Goal: Task Accomplishment & Management: Manage account settings

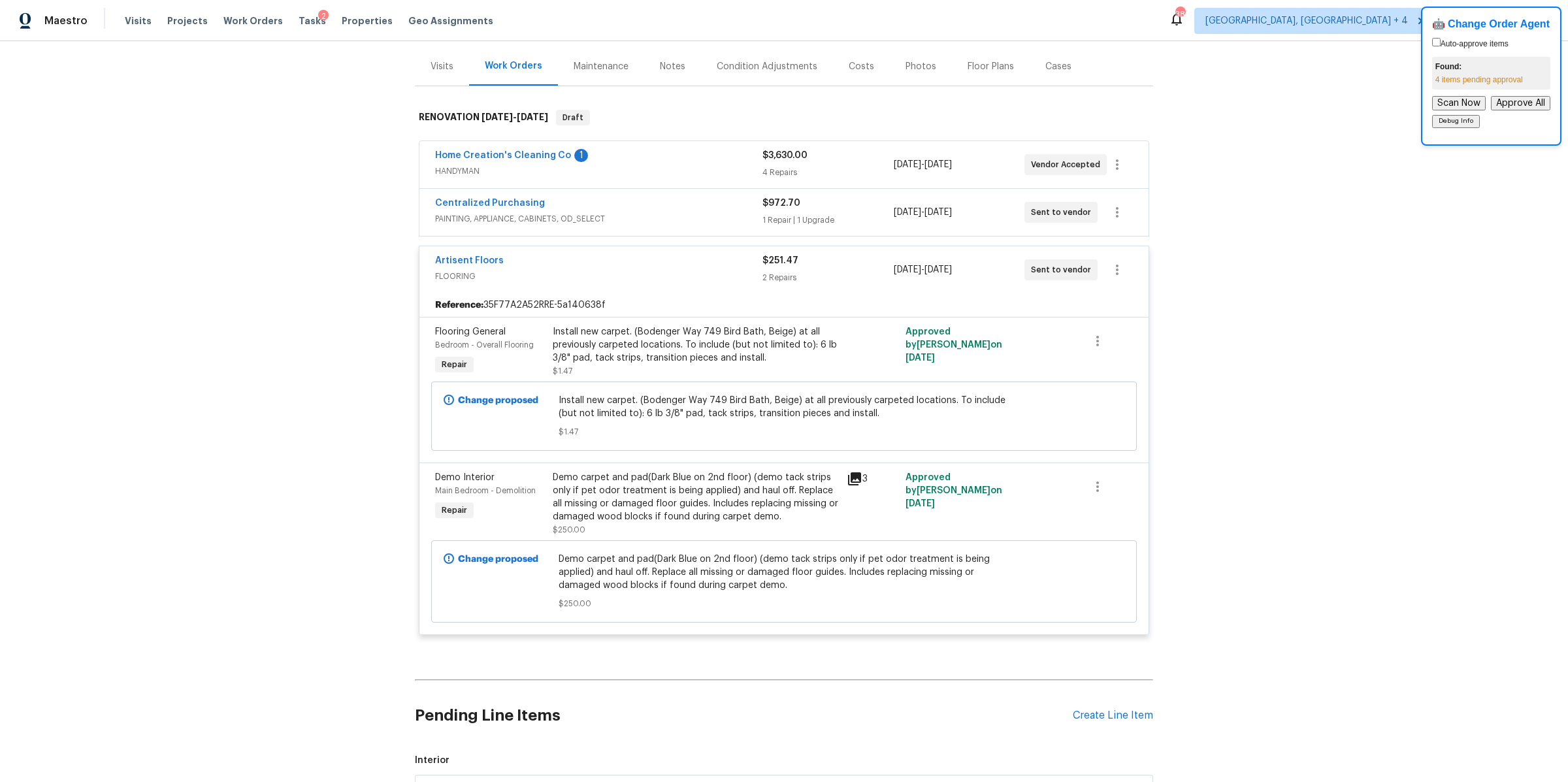
scroll to position [155, 0]
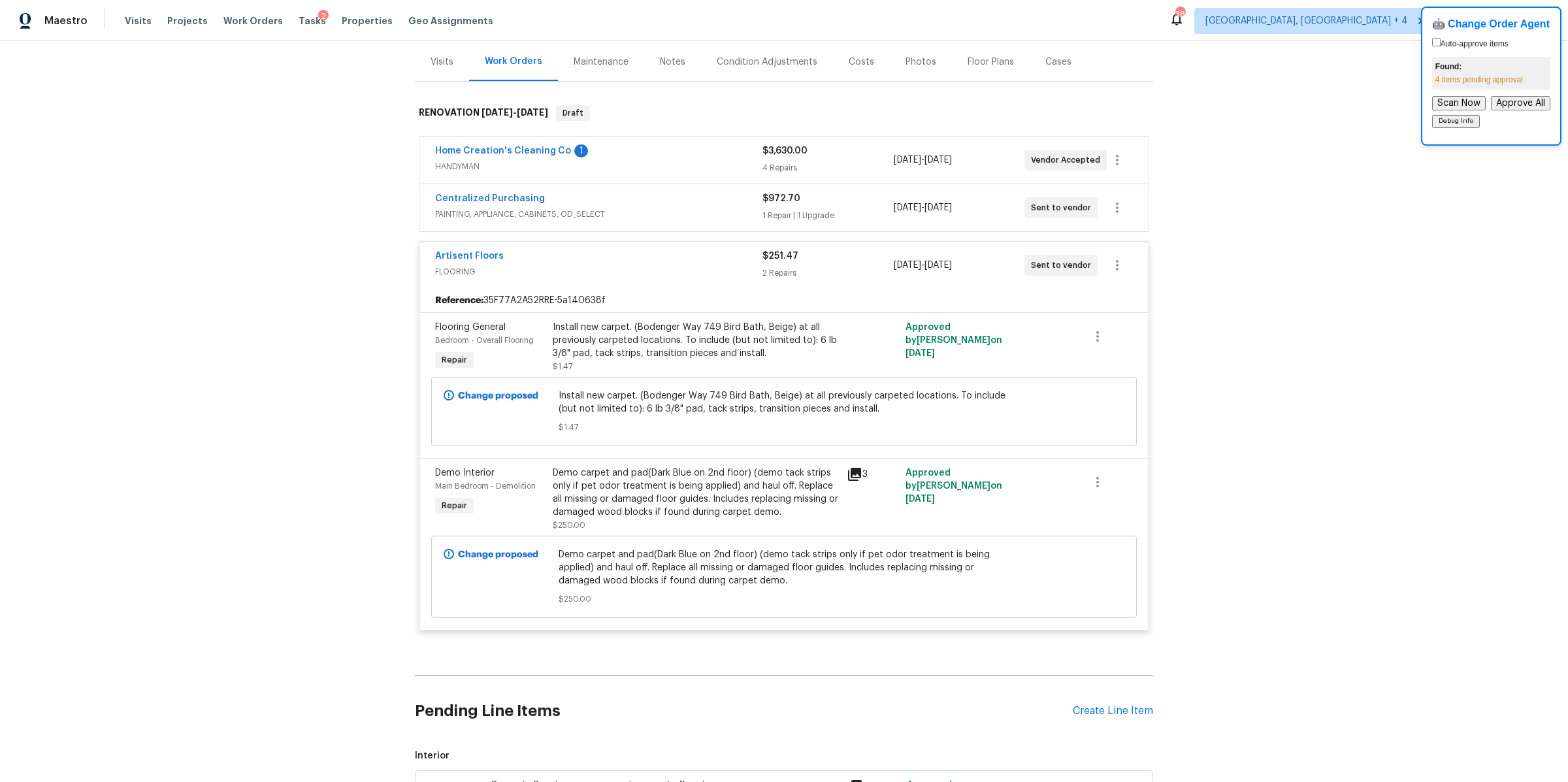
click at [684, 261] on div "Artisent Floors" at bounding box center [598, 257] width 328 height 16
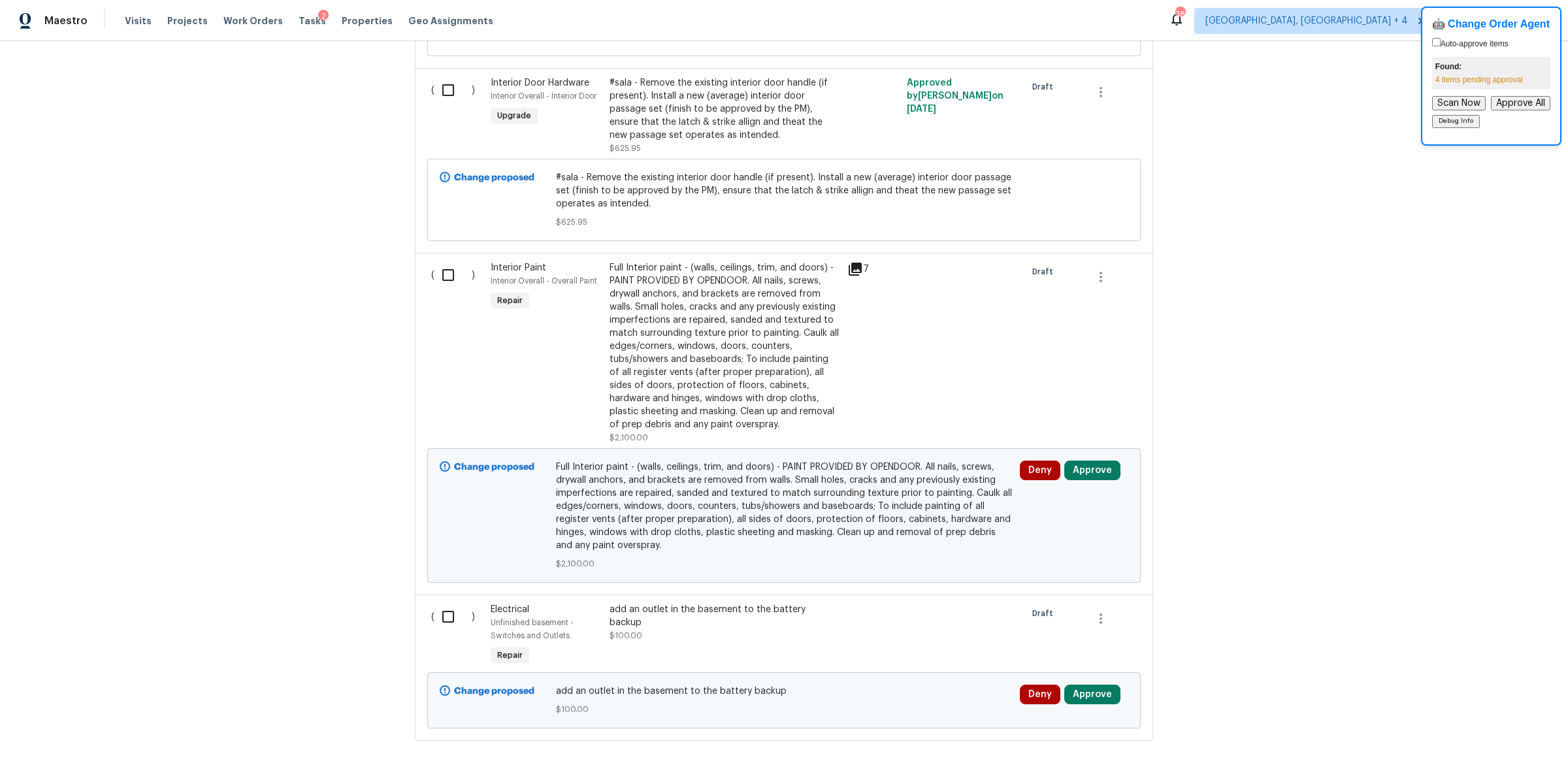
scroll to position [985, 0]
click at [731, 302] on div "Full Interior paint - (walls, ceilings, trim, and doors) - PAINT PROVIDED BY OP…" at bounding box center [725, 348] width 230 height 170
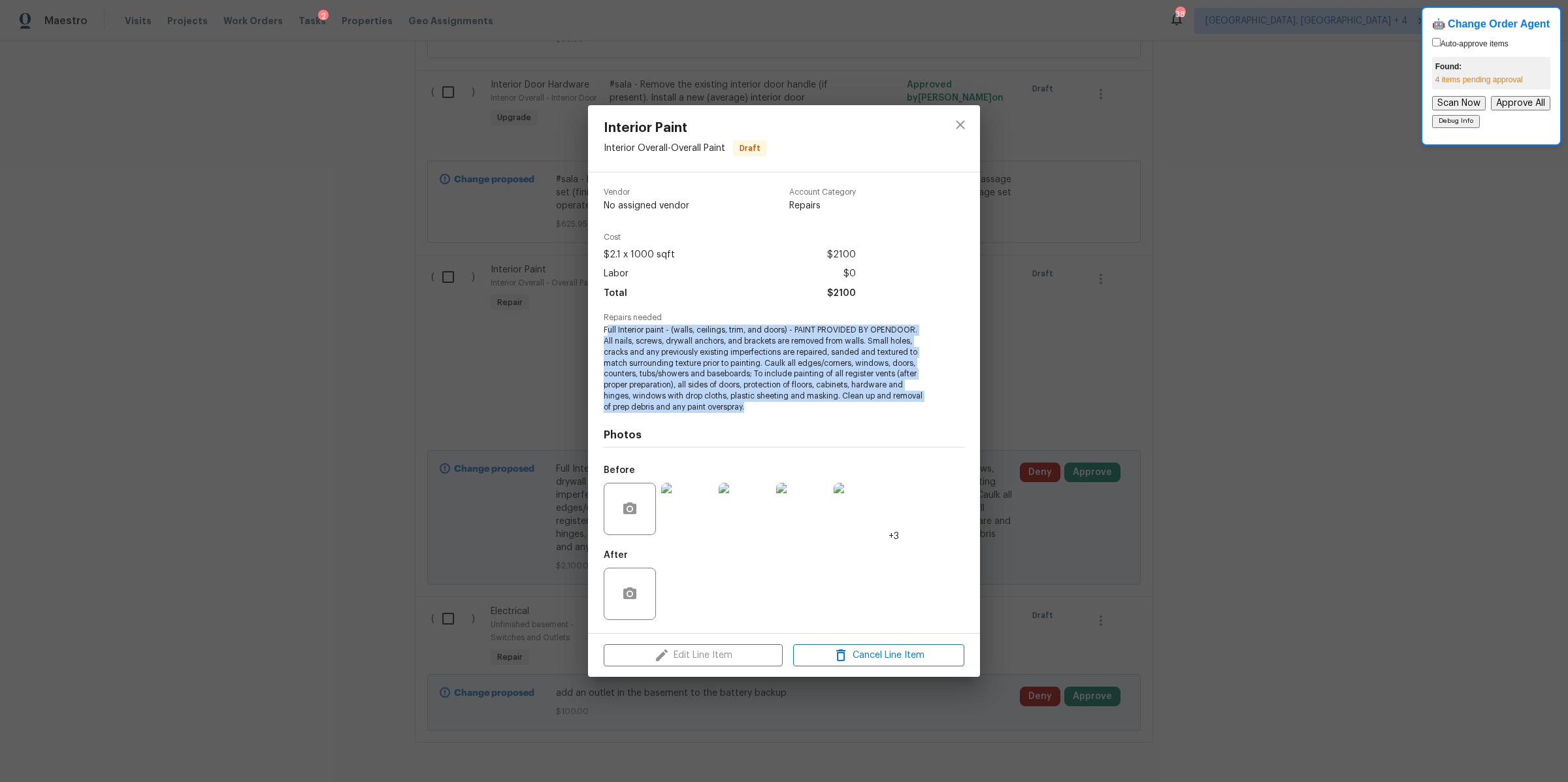
drag, startPoint x: 608, startPoint y: 330, endPoint x: 865, endPoint y: 409, distance: 268.9
click at [865, 409] on span "Full Interior paint - (walls, ceilings, trim, and doors) - PAINT PROVIDED BY OP…" at bounding box center [766, 368] width 325 height 88
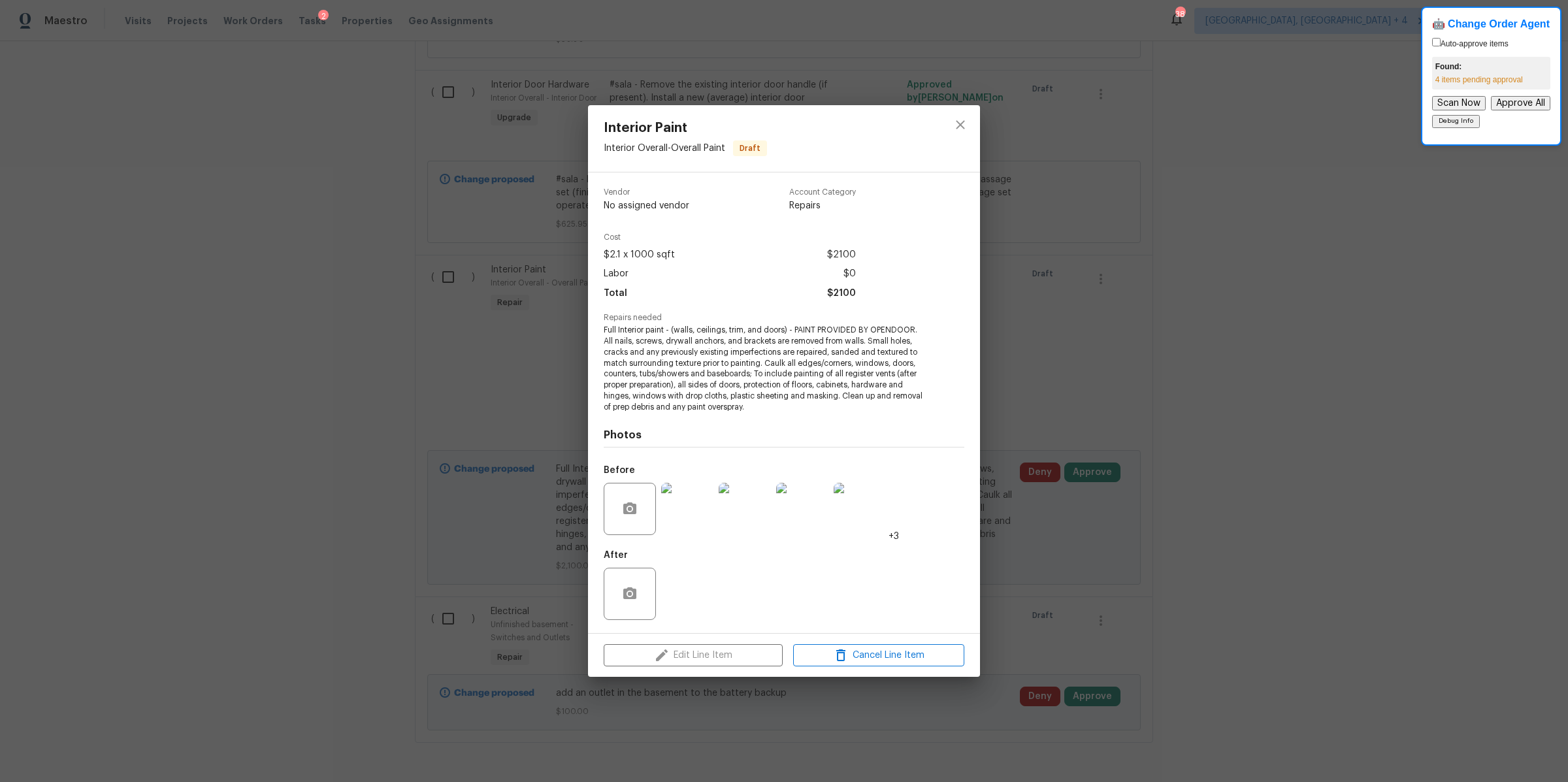
click at [865, 380] on span "Full Interior paint - (walls, ceilings, trim, and doors) - PAINT PROVIDED BY OP…" at bounding box center [766, 368] width 325 height 88
click at [686, 509] on img at bounding box center [687, 509] width 52 height 52
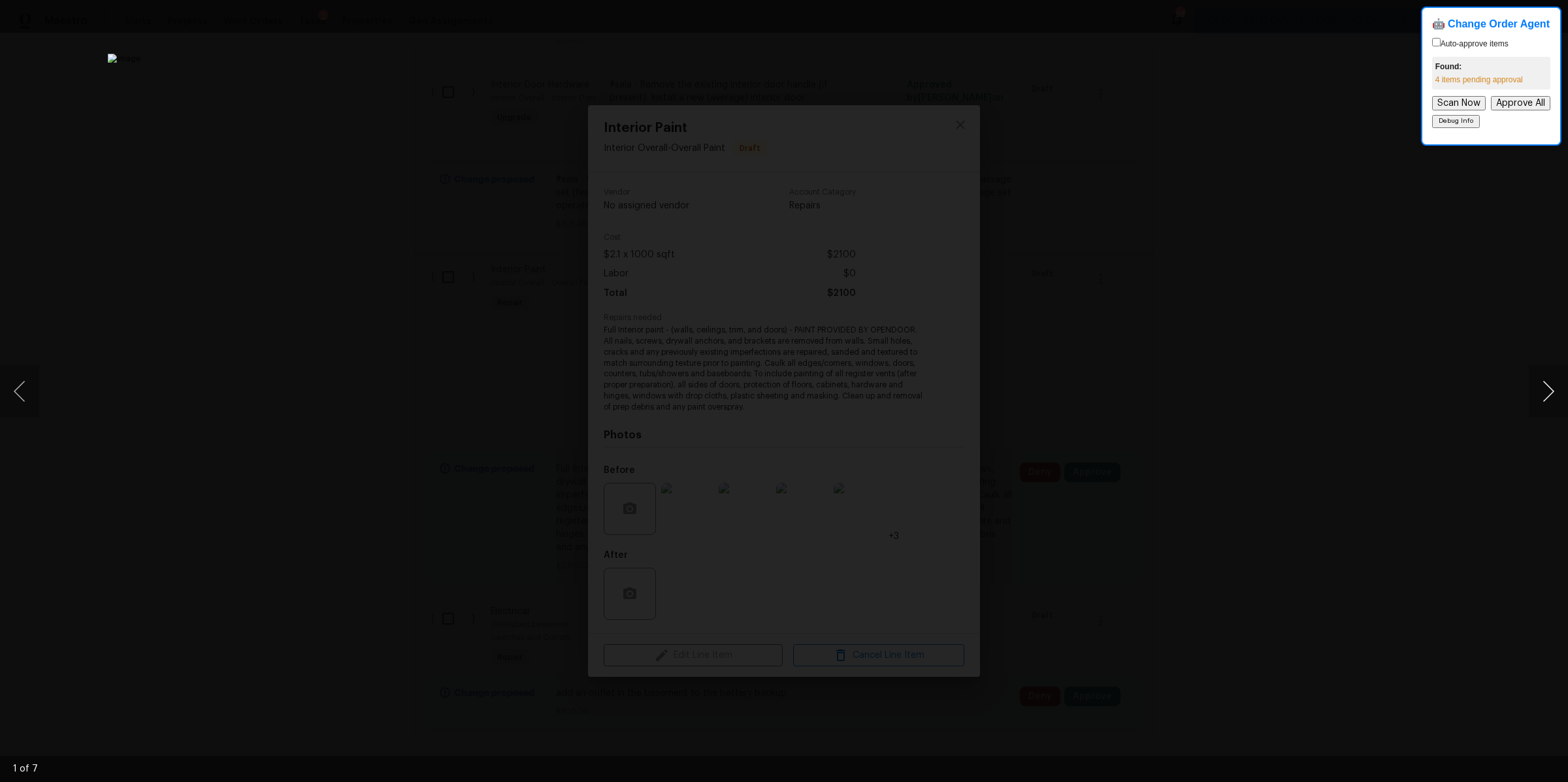
click at [1539, 392] on button "Next image" at bounding box center [1548, 391] width 39 height 52
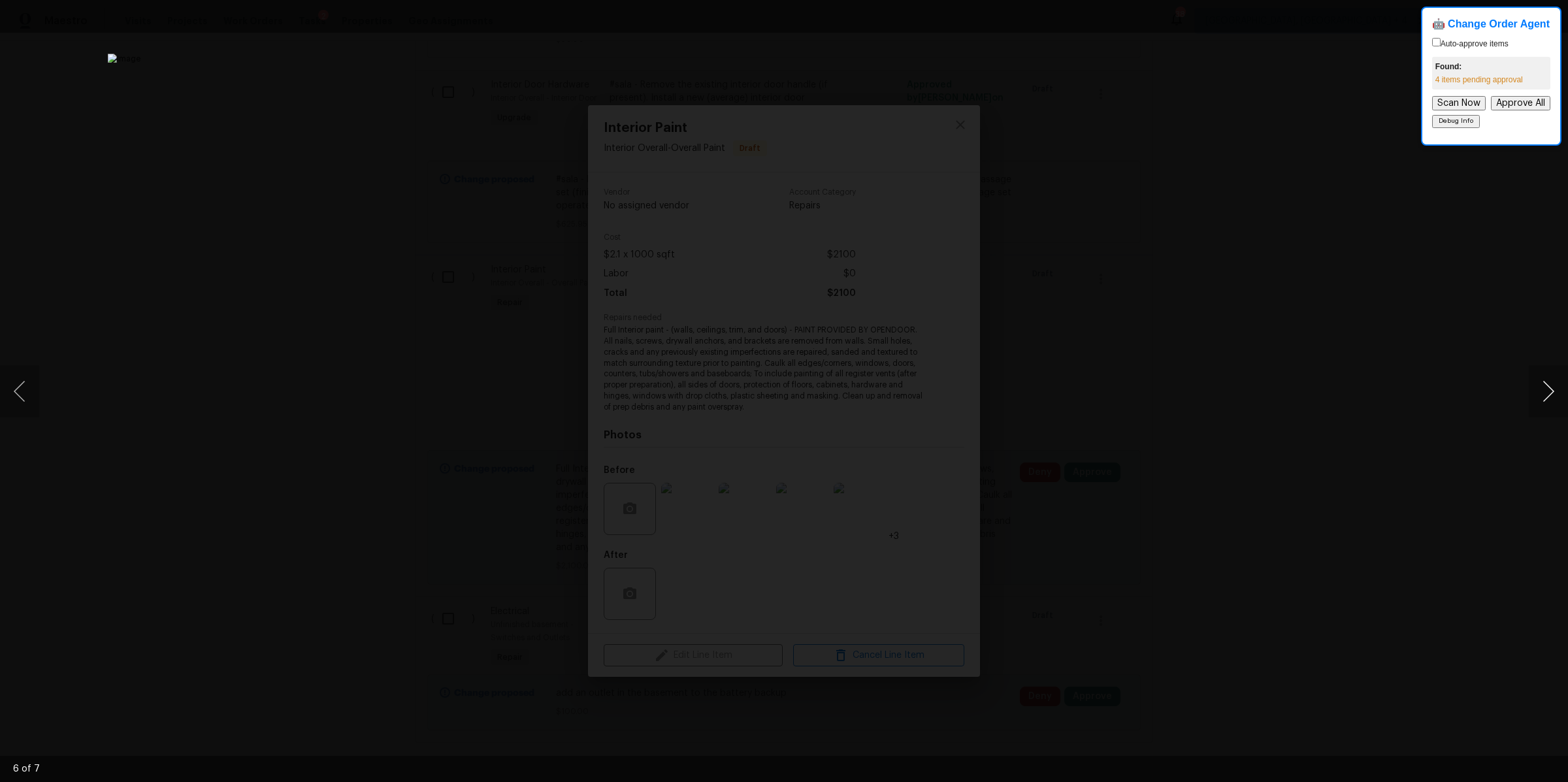
click at [1539, 392] on button "Next image" at bounding box center [1548, 391] width 39 height 52
click at [1319, 358] on div "Lightbox" at bounding box center [784, 391] width 1568 height 782
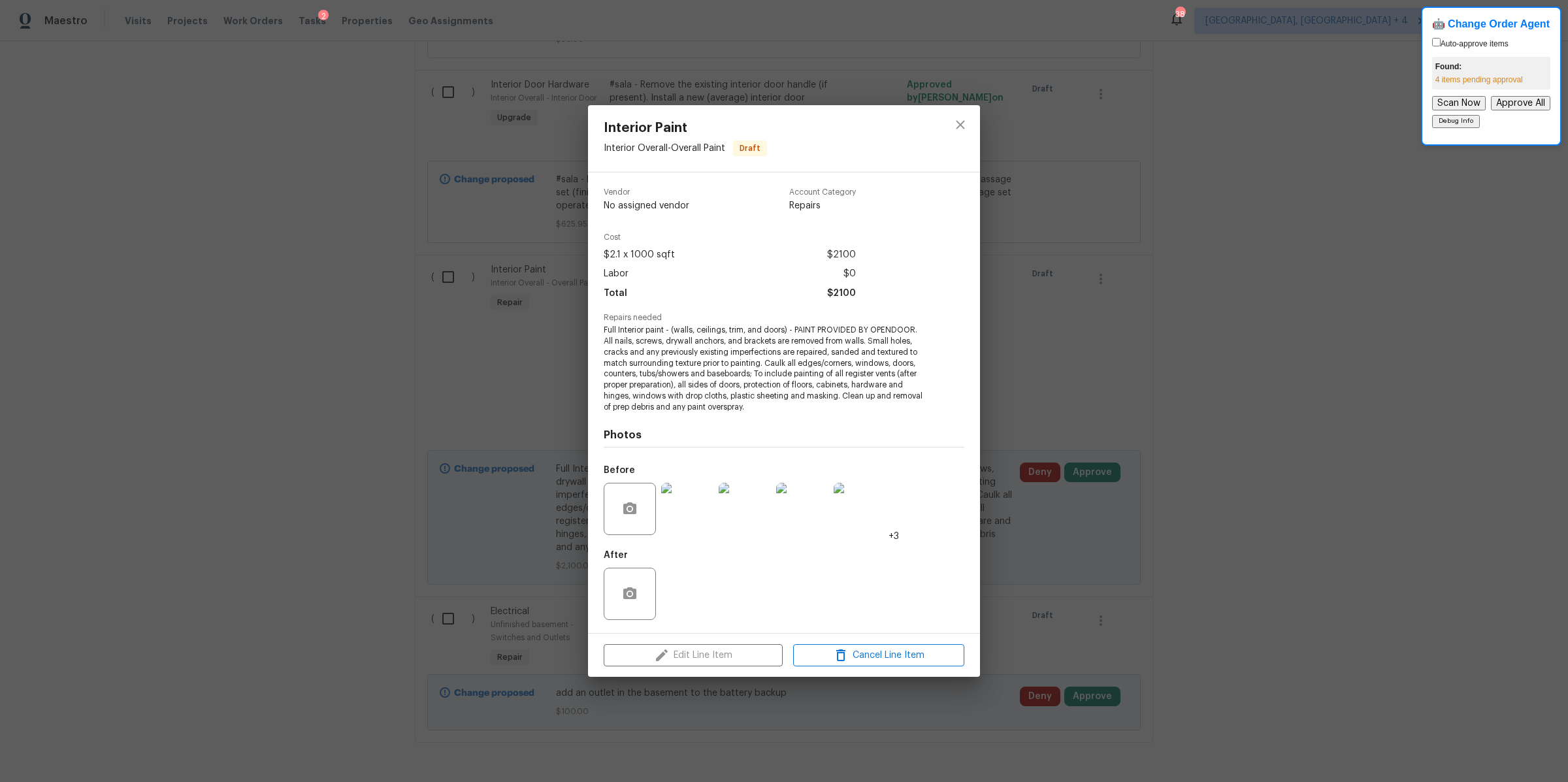
click at [1125, 321] on div "Interior Paint Interior Overall - Overall Paint Draft Vendor No assigned vendor…" at bounding box center [784, 391] width 1568 height 782
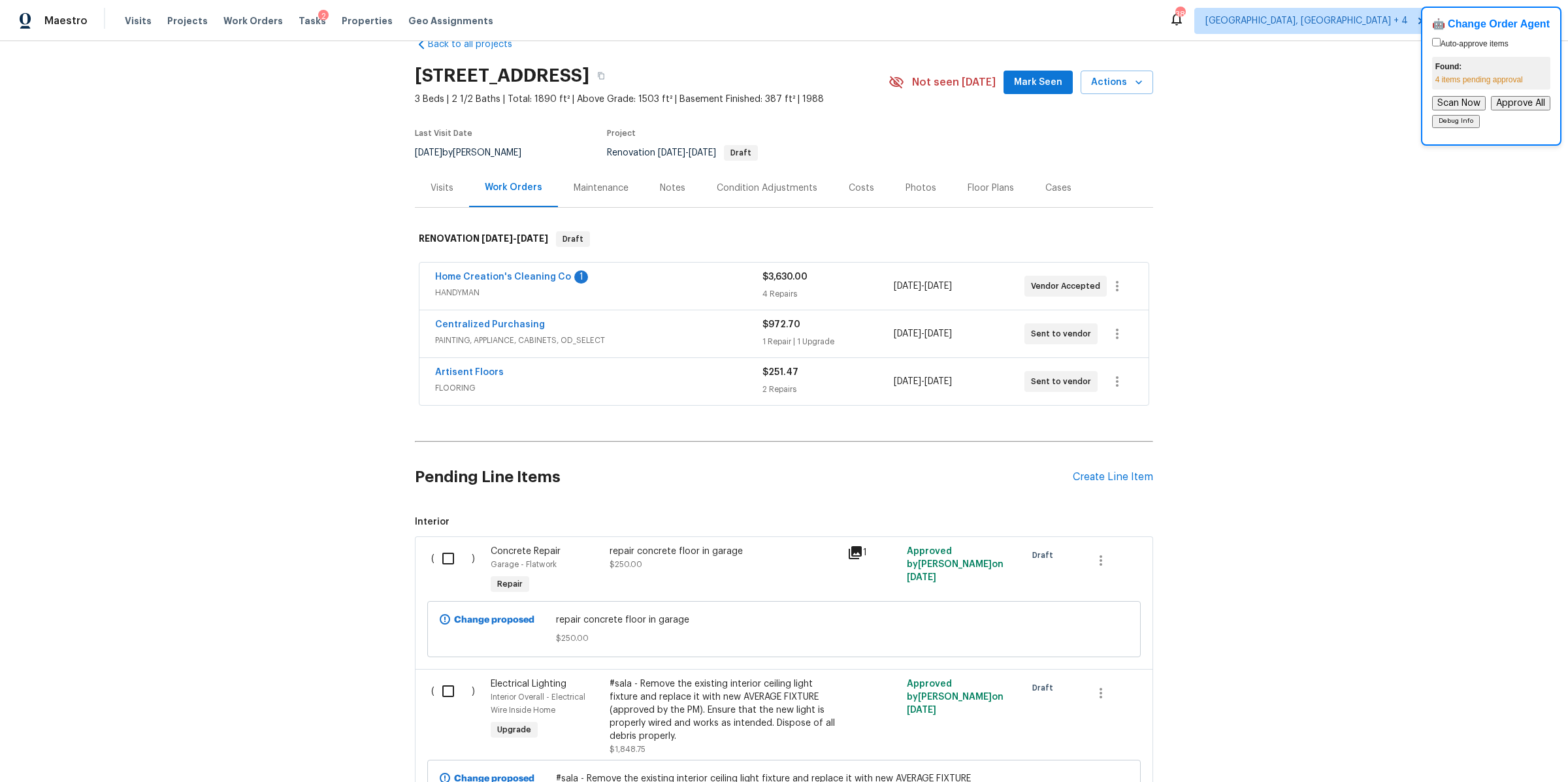
scroll to position [20, 0]
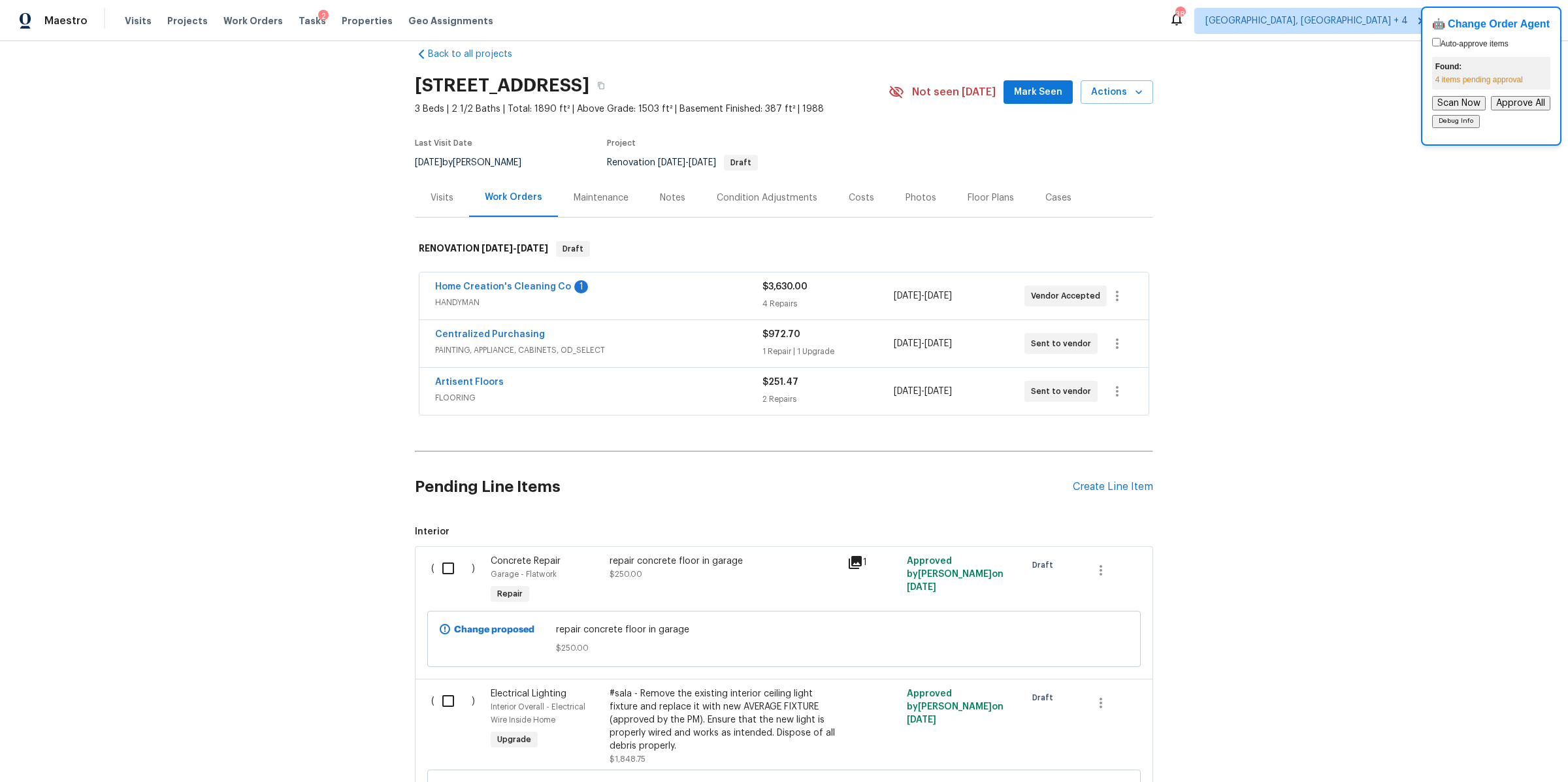
click at [743, 202] on div "Condition Adjustments" at bounding box center [766, 198] width 100 height 13
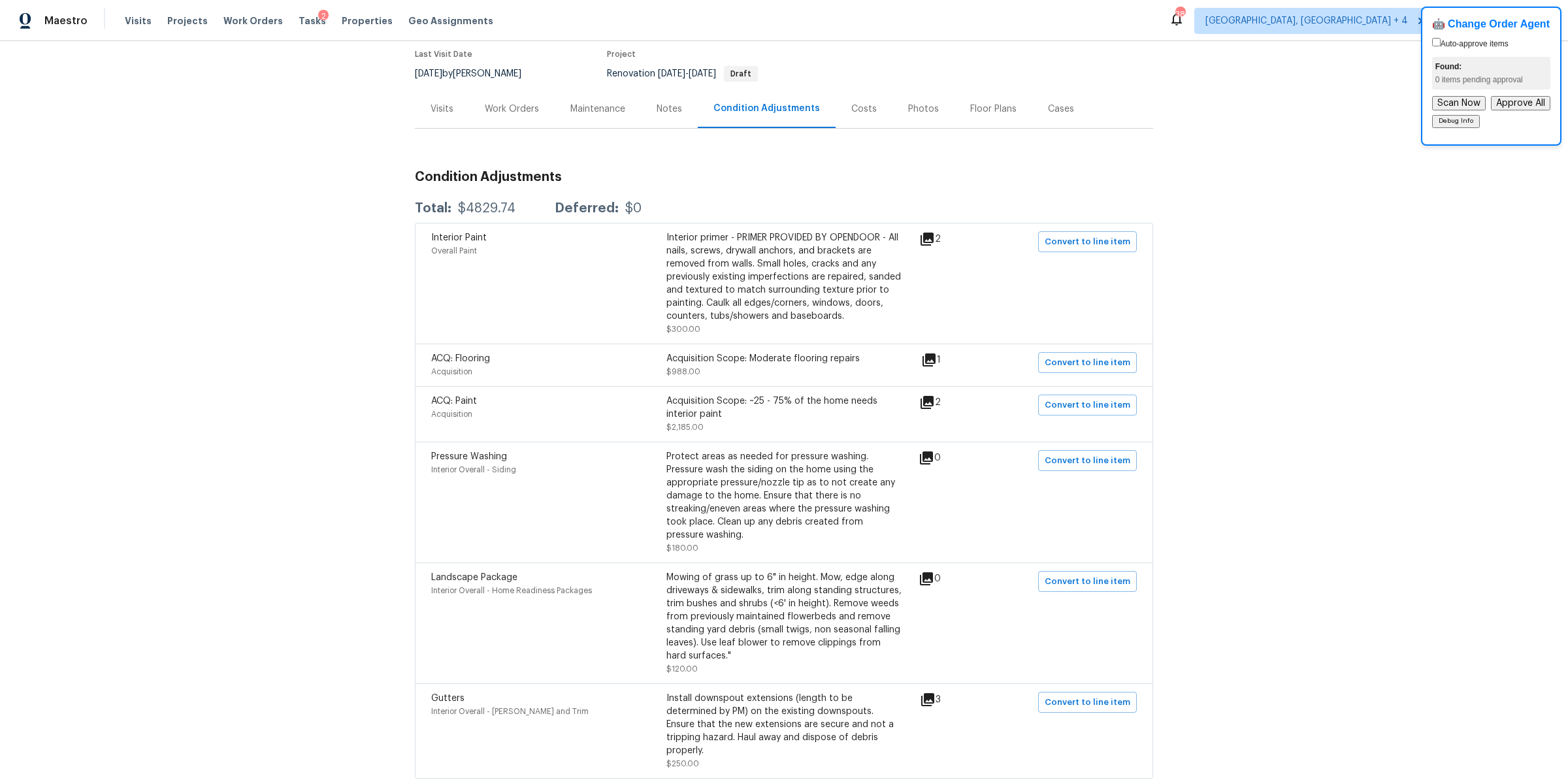
scroll to position [170, 0]
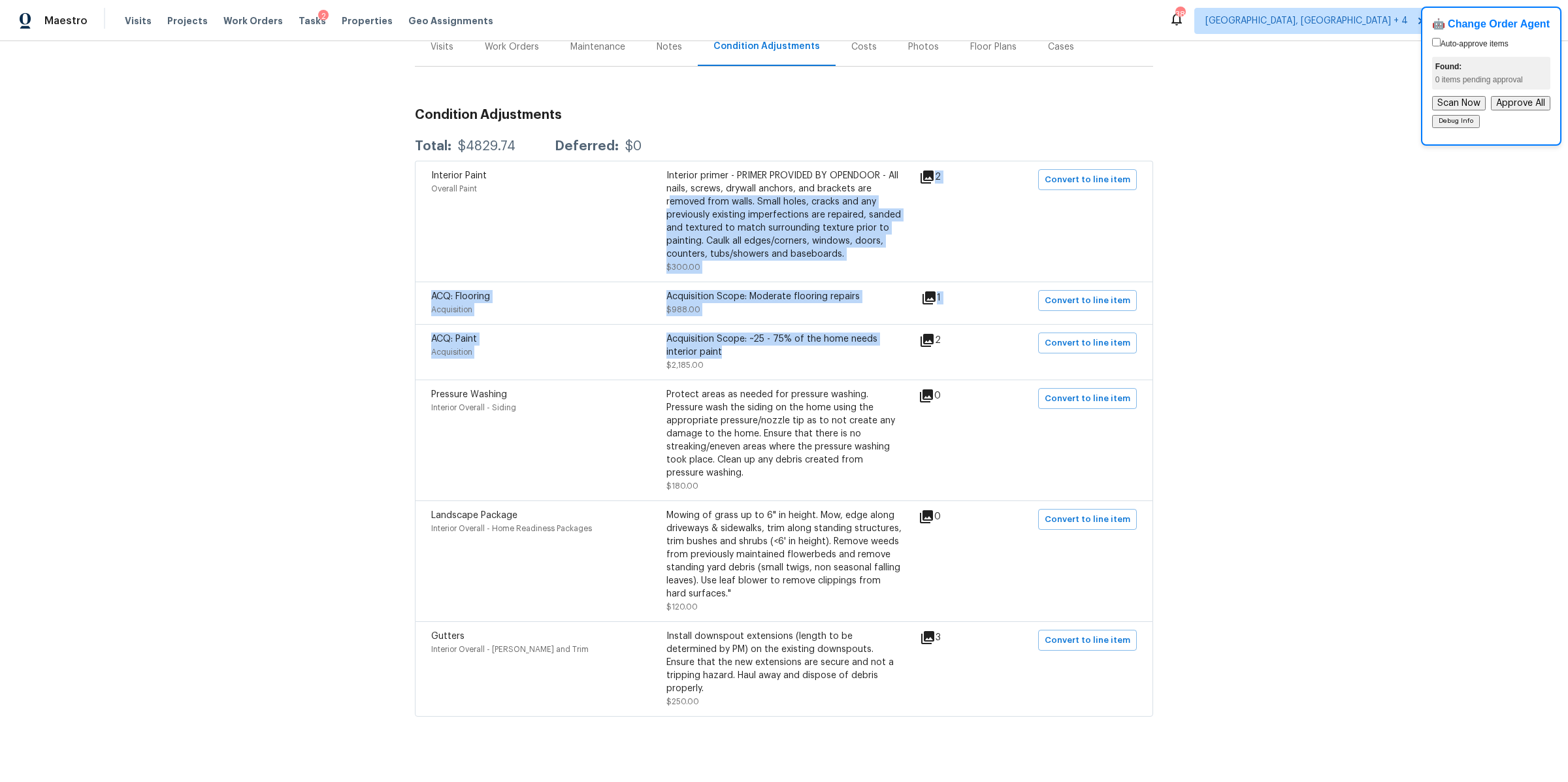
drag, startPoint x: 729, startPoint y: 358, endPoint x: 669, endPoint y: 200, distance: 169.0
click at [668, 200] on div "Interior Paint Overall Paint Interior primer - PRIMER PROVIDED BY OPENDOOR - Al…" at bounding box center [784, 438] width 739 height 556
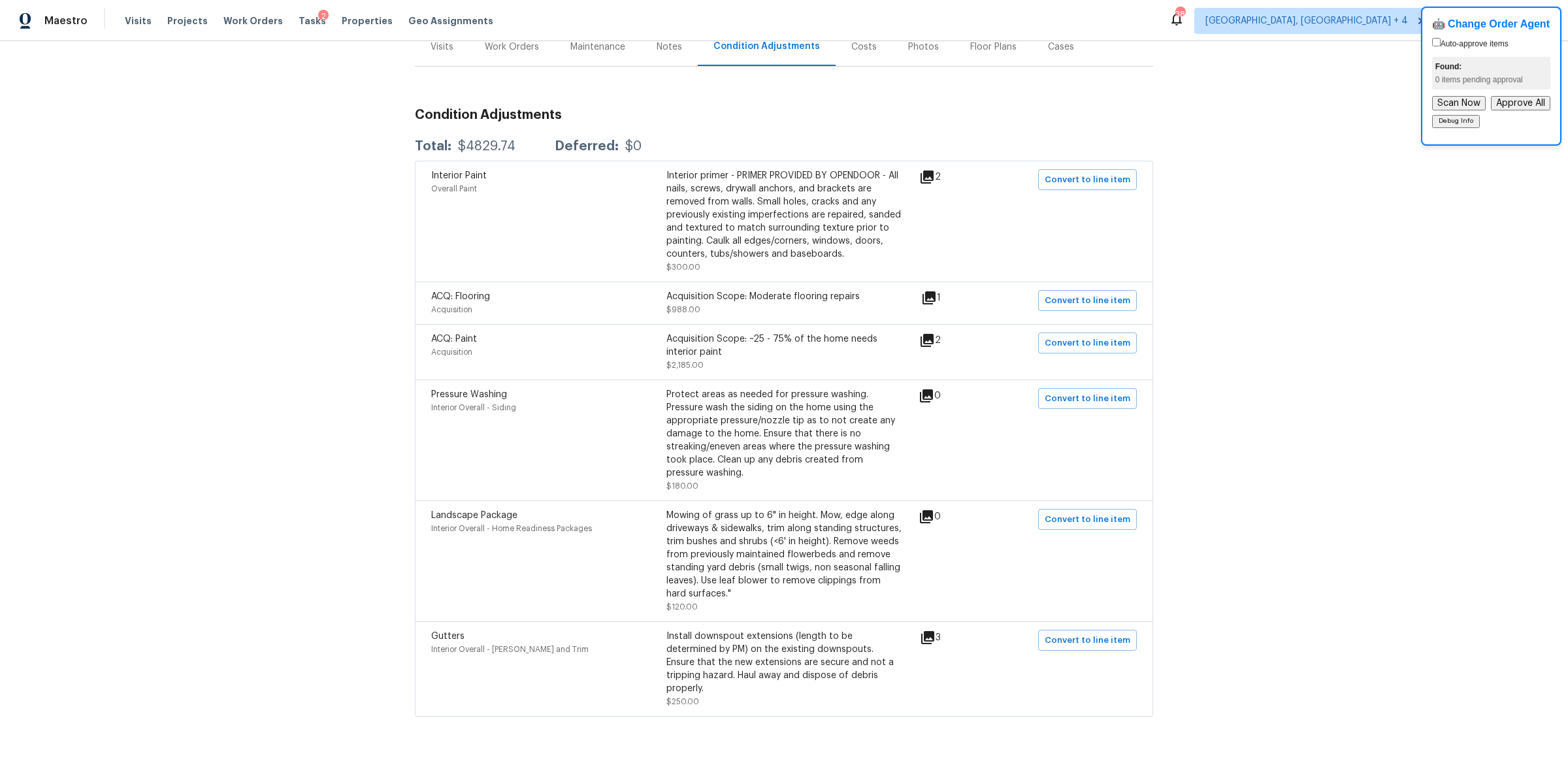
click at [335, 257] on div "Back to all projects 912 Mill Creek Dr, Imperial, MO 63052 3 Beds | 2 1/2 Baths…" at bounding box center [784, 411] width 1568 height 740
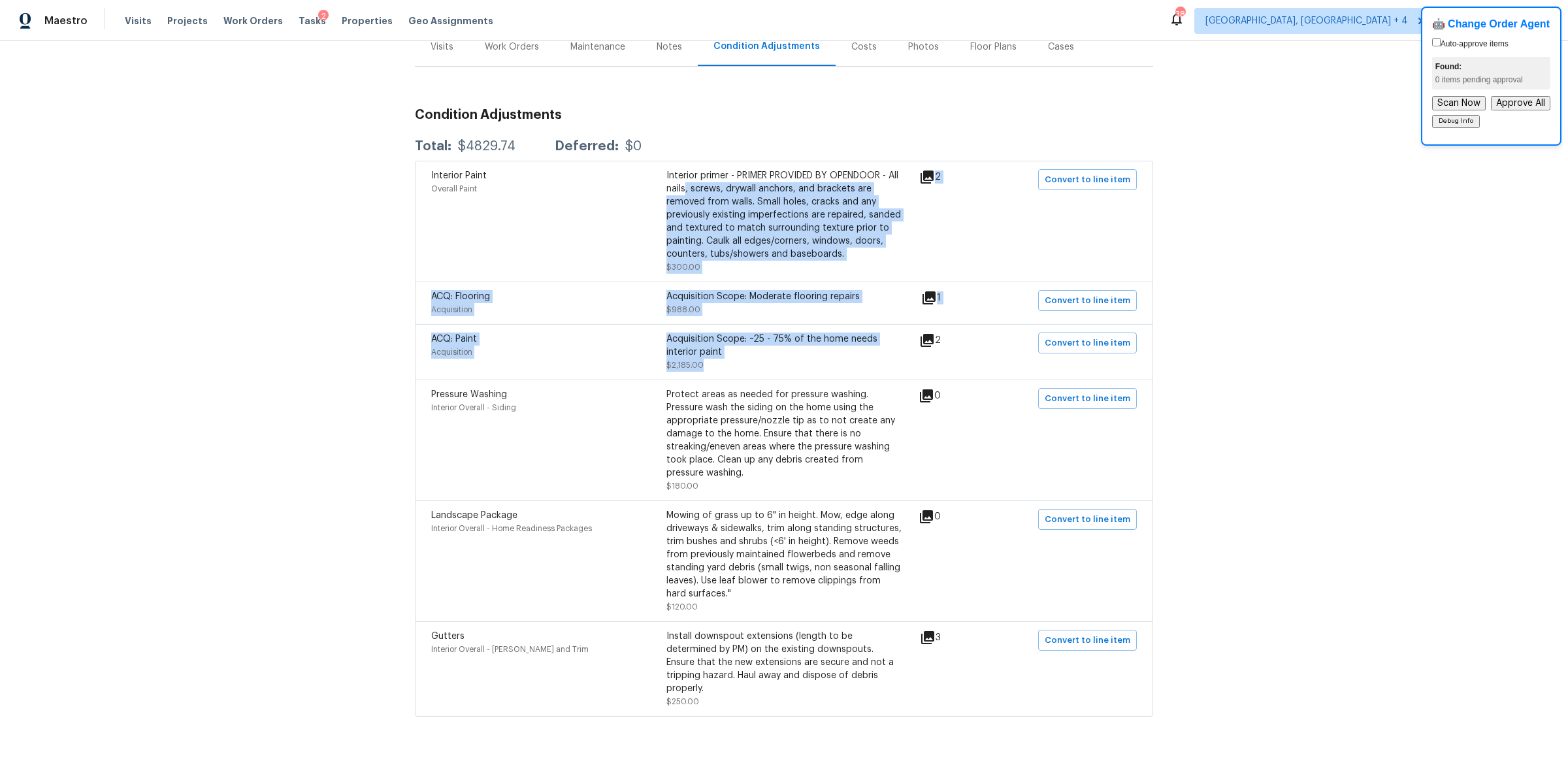
drag, startPoint x: 708, startPoint y: 191, endPoint x: 791, endPoint y: 368, distance: 195.5
click at [791, 368] on div "Interior Paint Overall Paint Interior primer - PRIMER PROVIDED BY OPENDOOR - Al…" at bounding box center [784, 438] width 739 height 556
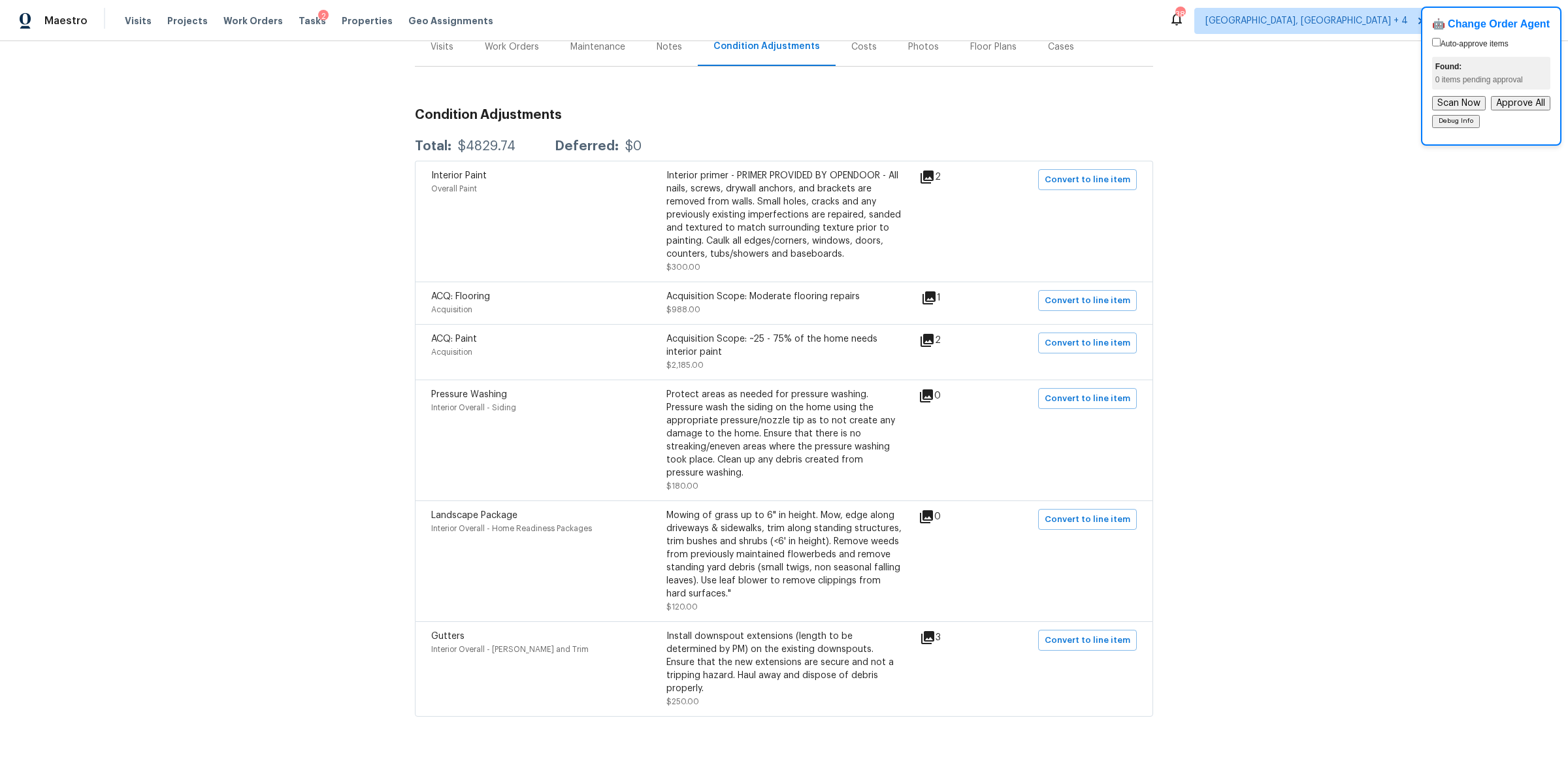
click at [367, 224] on div "Back to all projects 912 Mill Creek Dr, Imperial, MO 63052 3 Beds | 2 1/2 Baths…" at bounding box center [784, 411] width 1568 height 740
click at [441, 46] on div "Visits" at bounding box center [442, 47] width 23 height 13
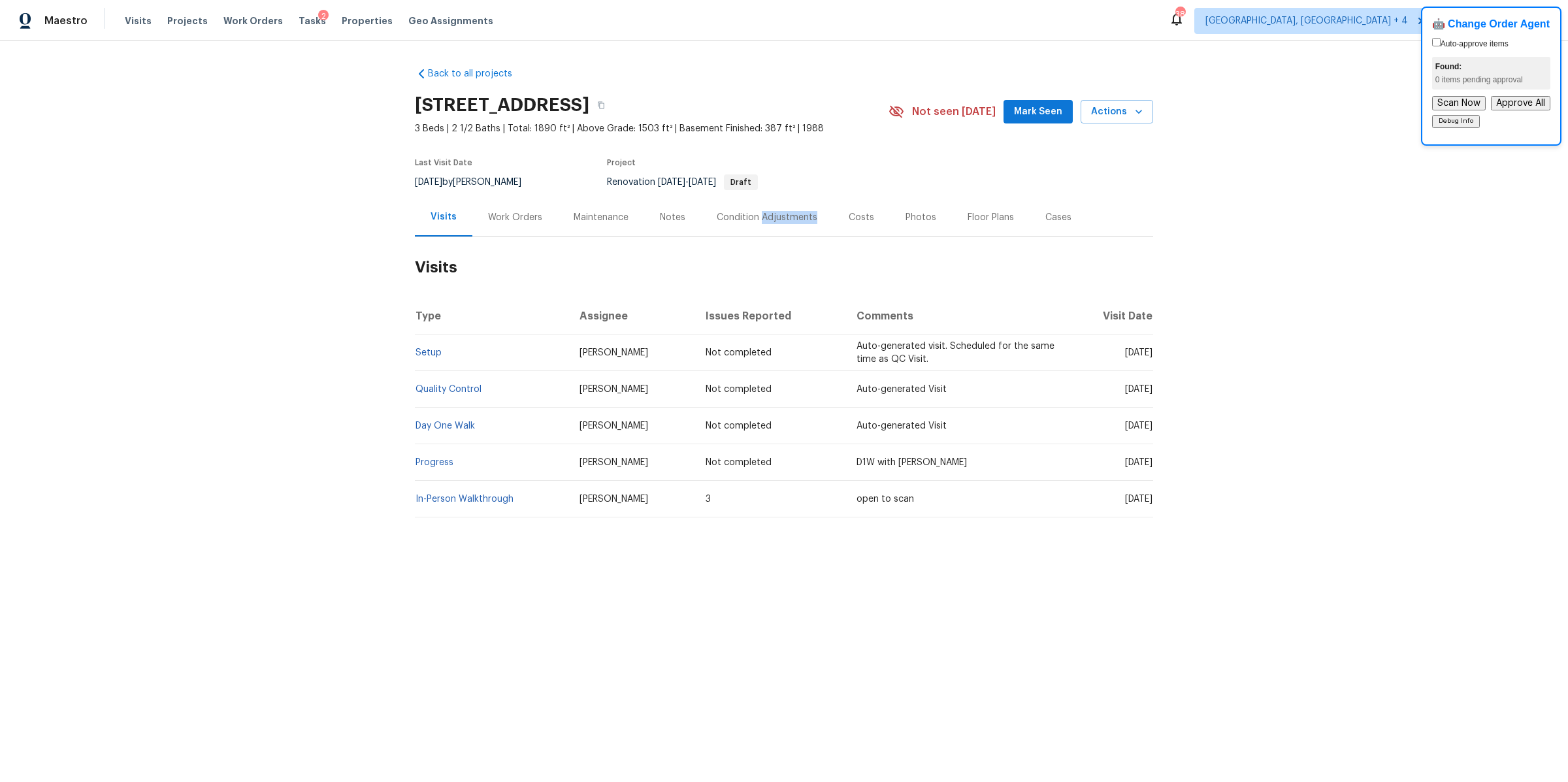
click at [757, 224] on div "Condition Adjustments" at bounding box center [767, 217] width 132 height 38
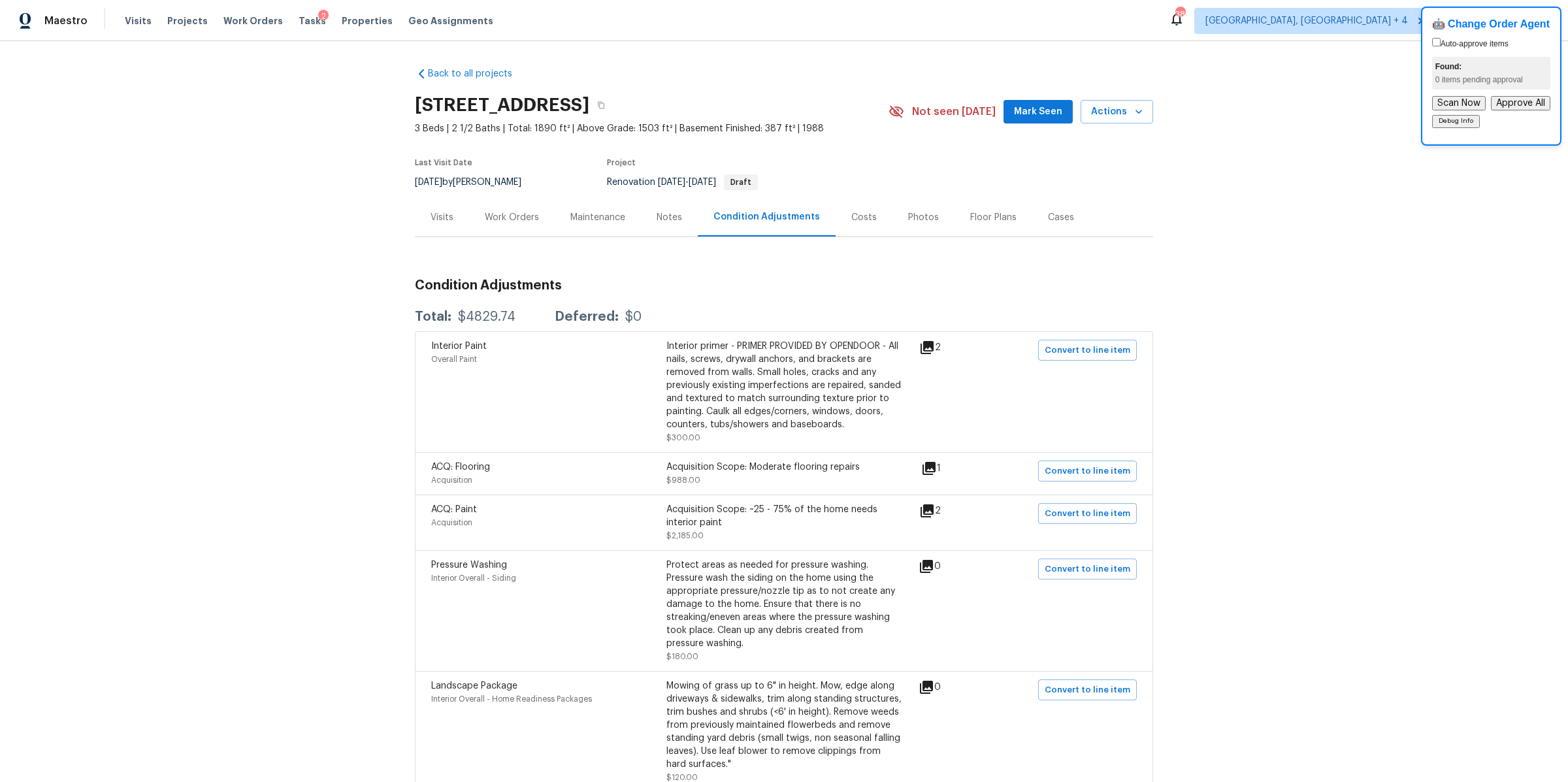
click at [524, 221] on div "Work Orders" at bounding box center [511, 217] width 54 height 13
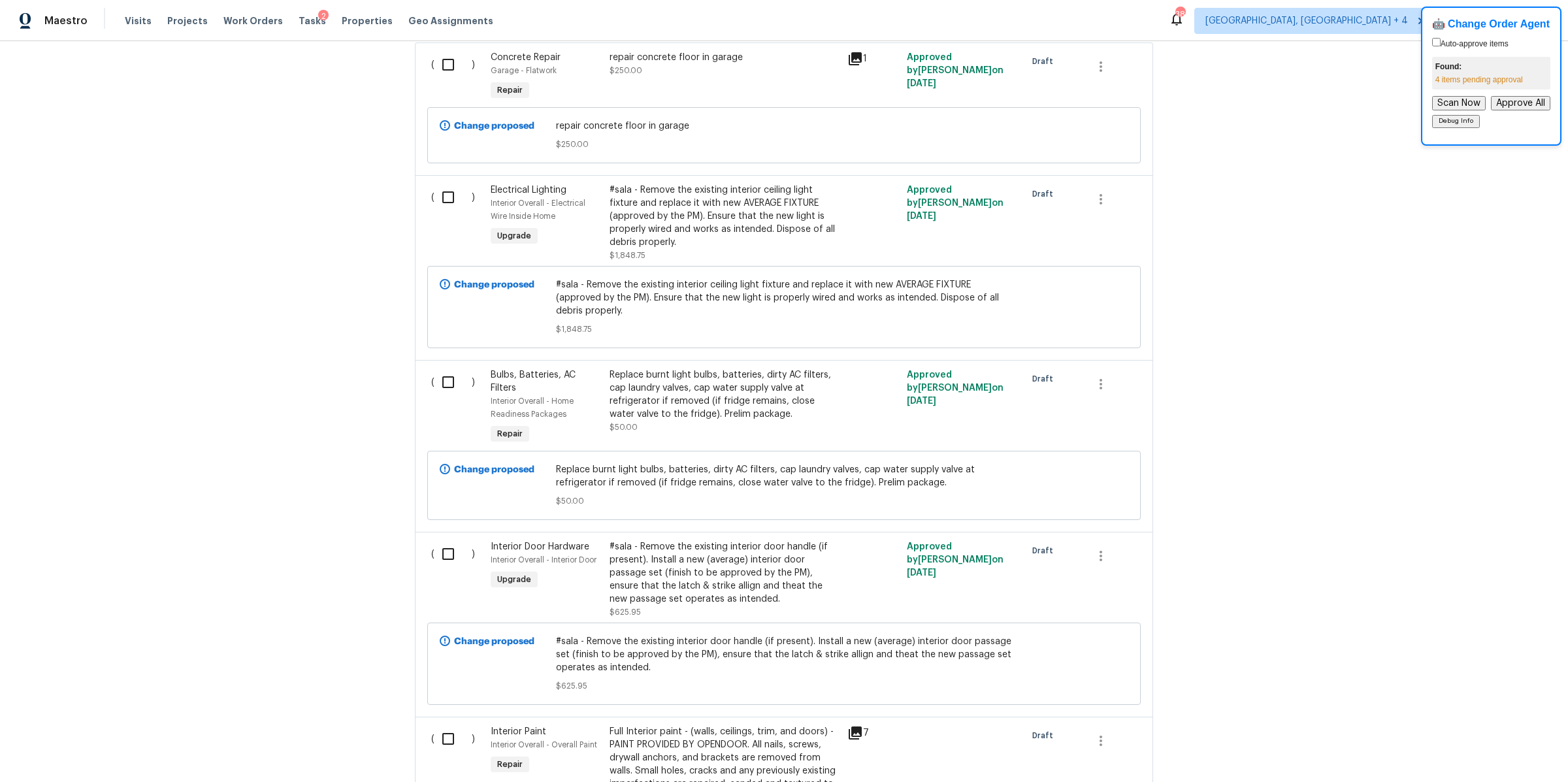
scroll to position [1030, 0]
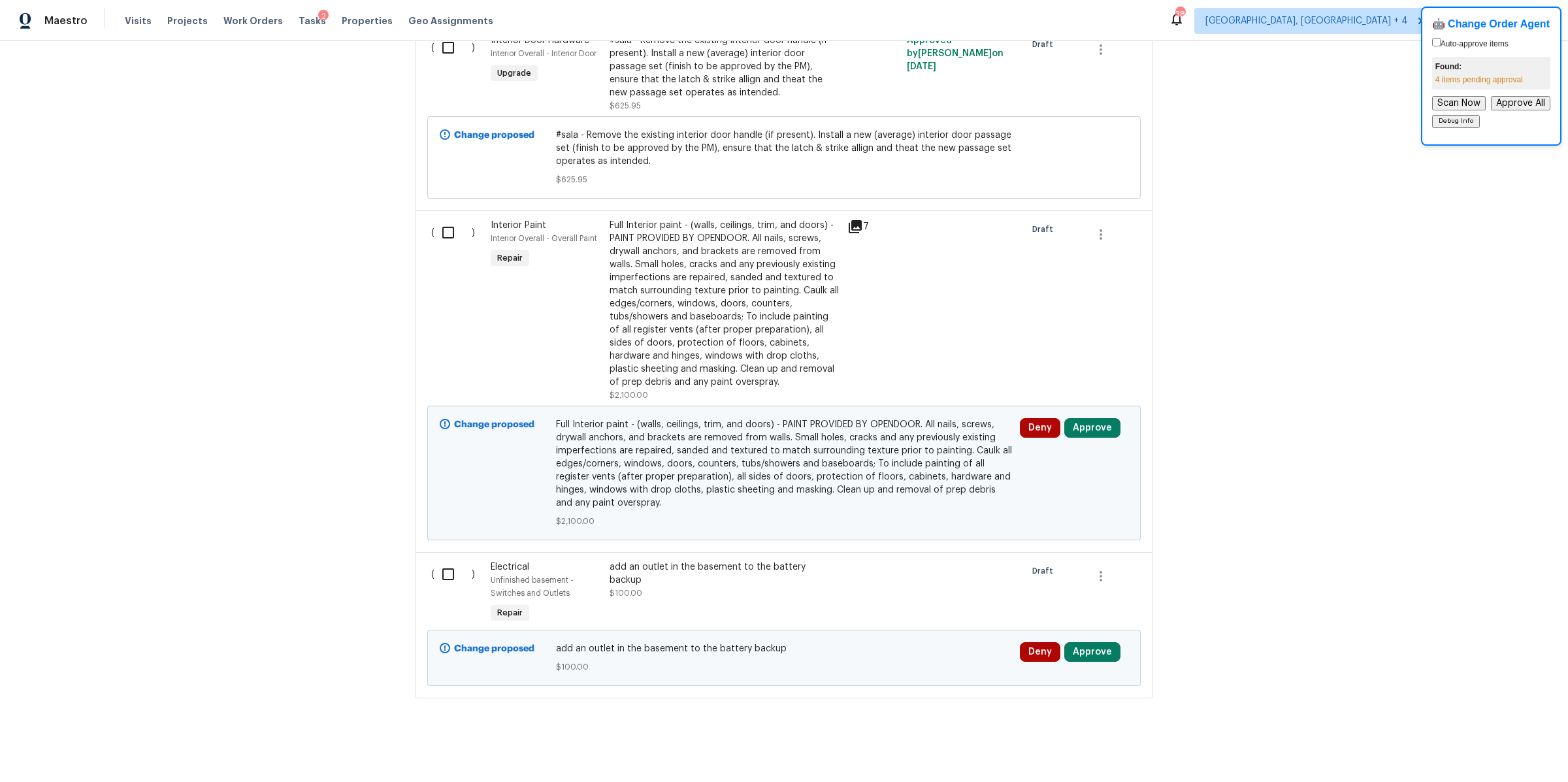
click at [706, 290] on div "Full Interior paint - (walls, ceilings, trim, and doors) - PAINT PROVIDED BY OP…" at bounding box center [725, 304] width 230 height 170
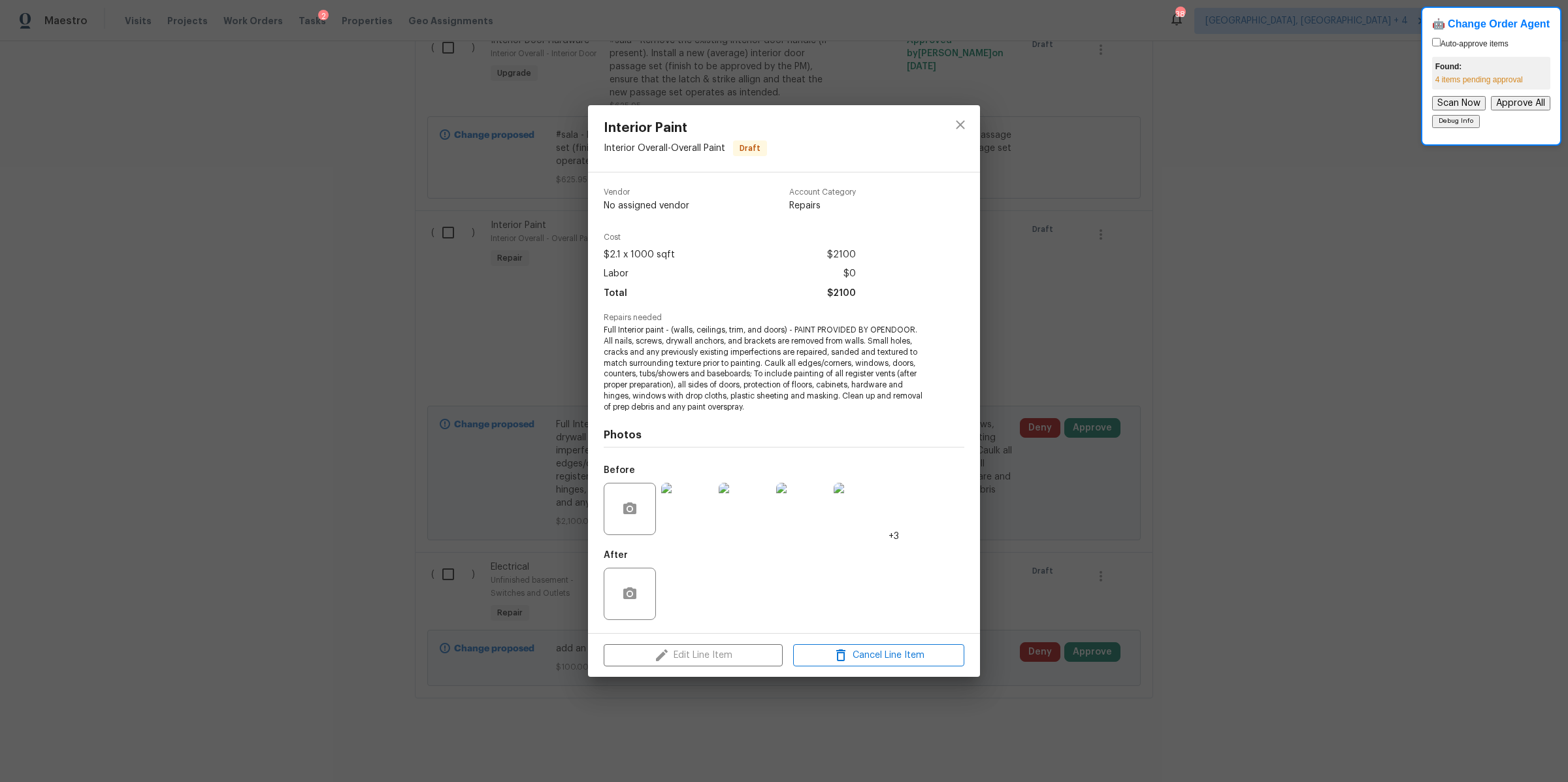
click at [706, 513] on img at bounding box center [687, 509] width 52 height 52
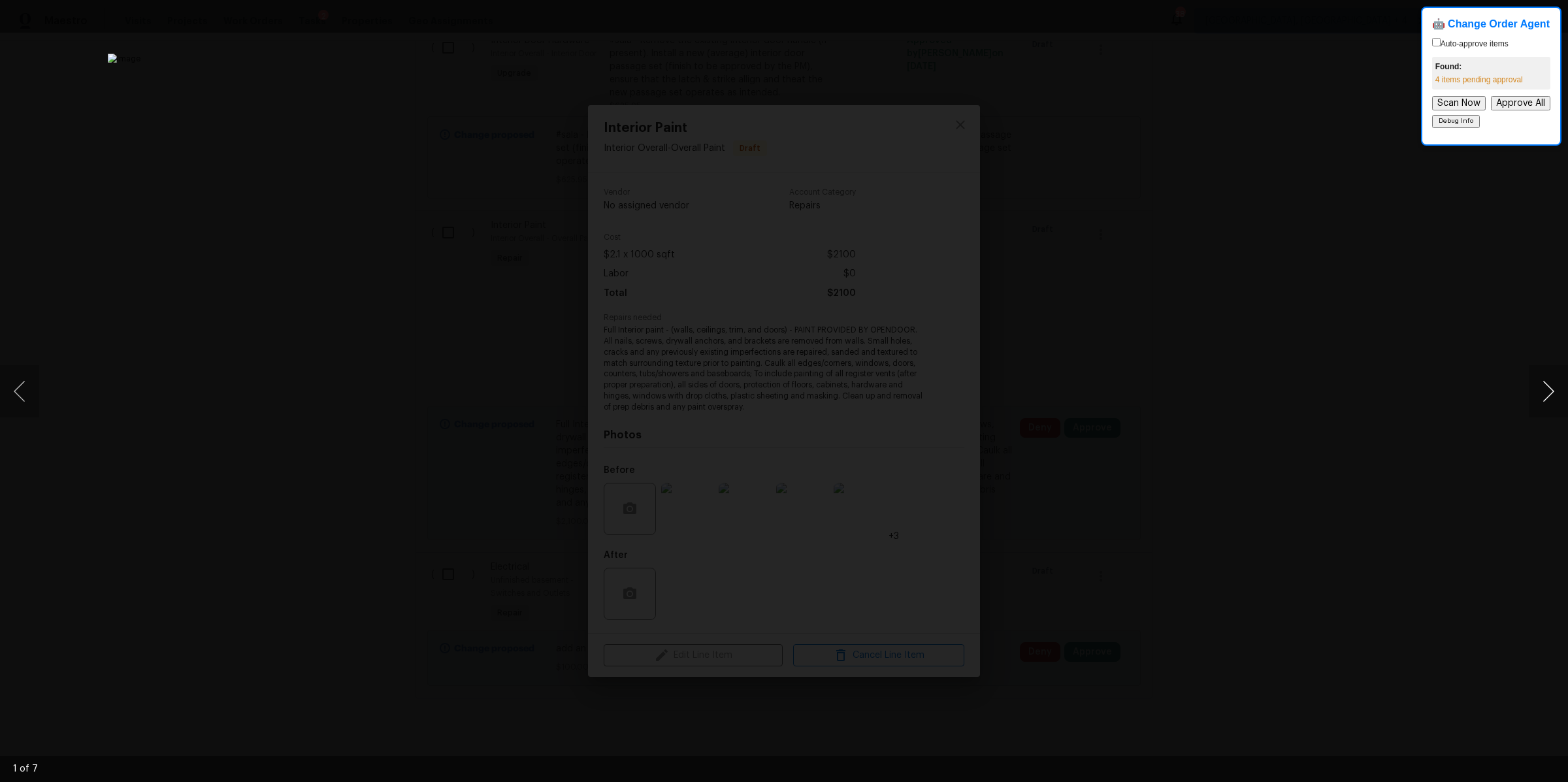
click at [1550, 401] on button "Next image" at bounding box center [1548, 391] width 39 height 52
click at [1339, 402] on div "Lightbox" at bounding box center [784, 391] width 1568 height 782
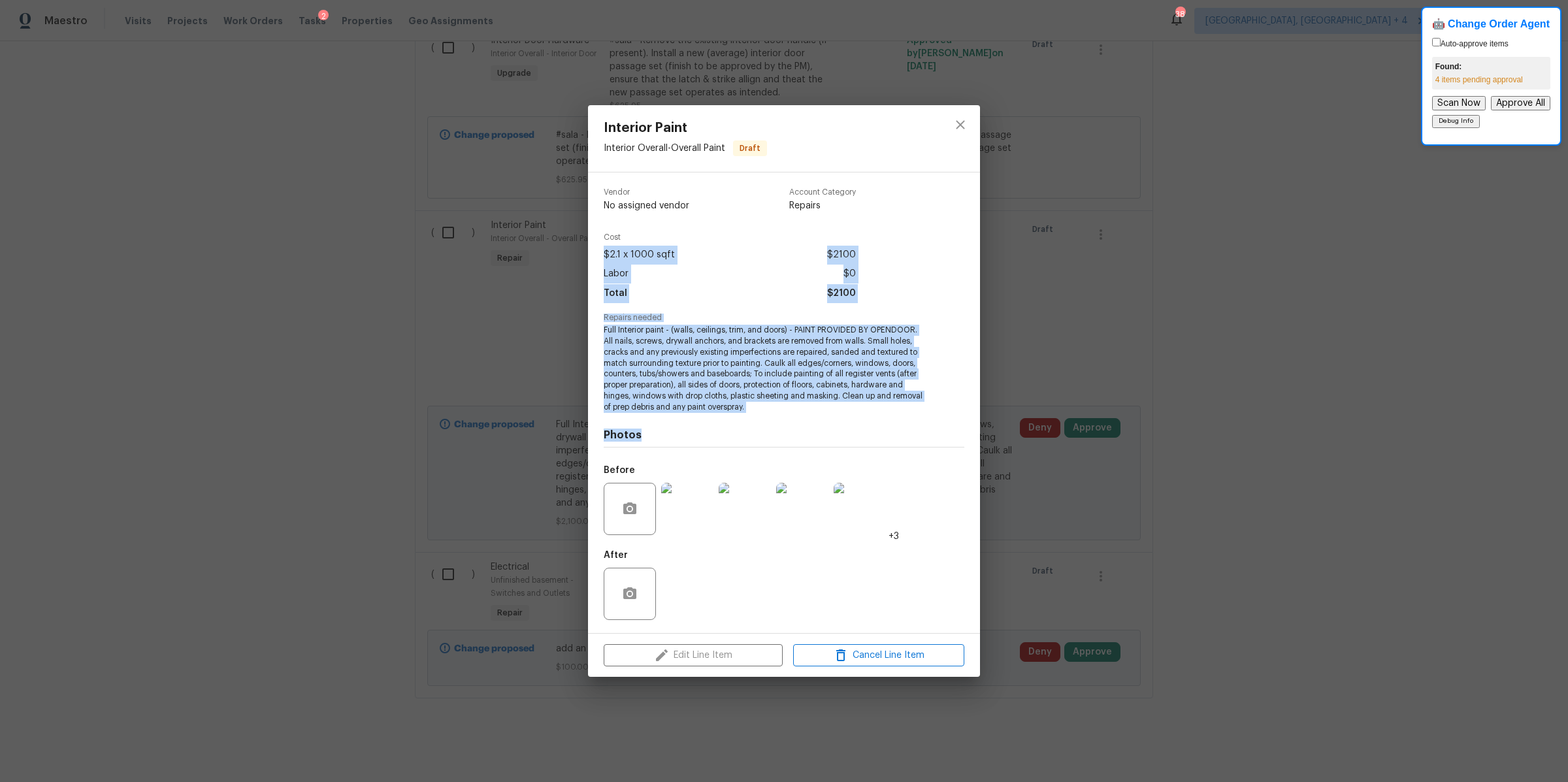
drag, startPoint x: 614, startPoint y: 243, endPoint x: 764, endPoint y: 437, distance: 245.2
click at [764, 437] on div "Vendor No assigned vendor Account Category Repairs Cost $2.1 x 1000 sqft $2100 …" at bounding box center [784, 402] width 360 height 450
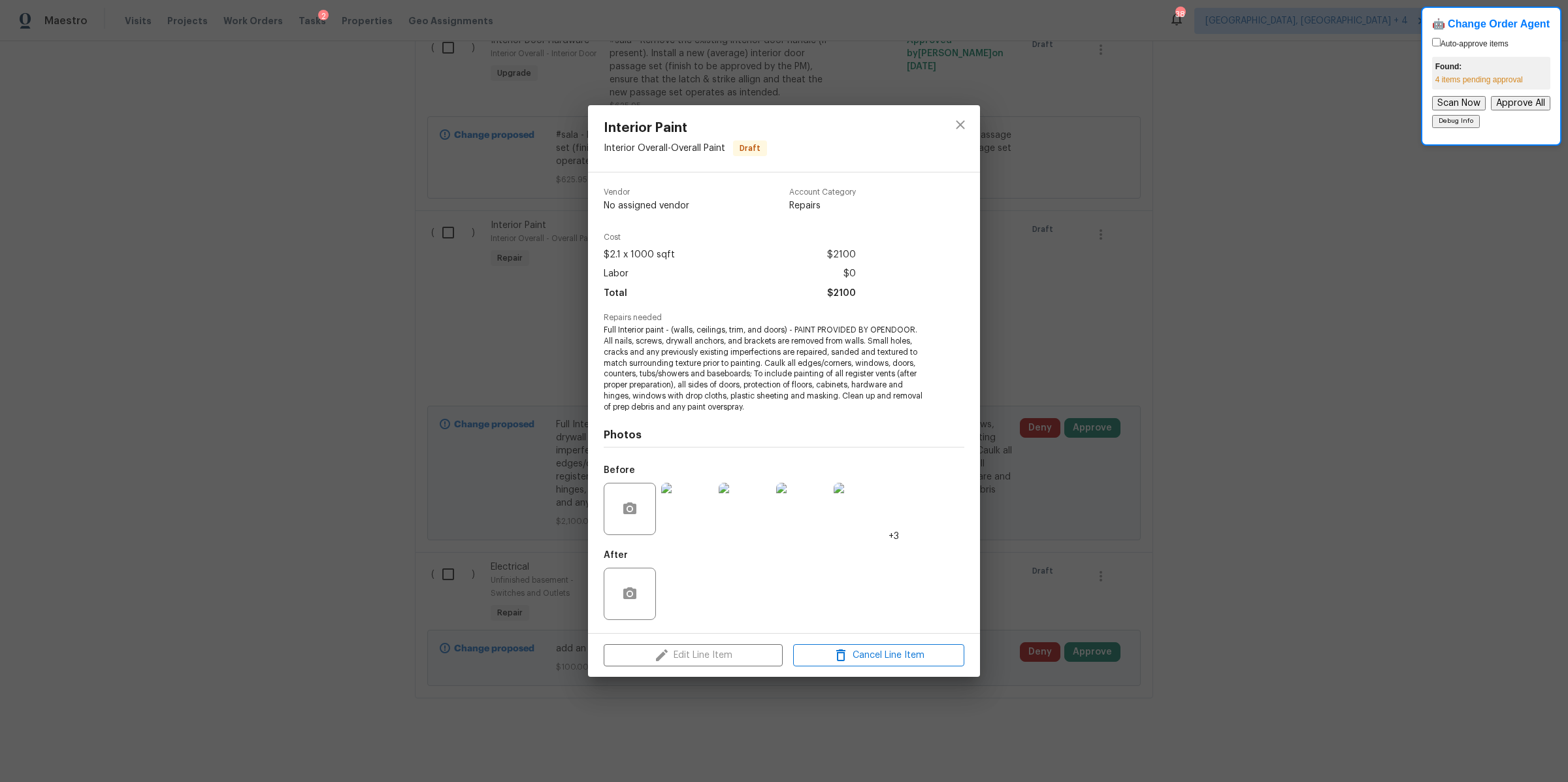
click at [763, 409] on span "Full Interior paint - (walls, ceilings, trim, and doors) - PAINT PROVIDED BY OP…" at bounding box center [766, 368] width 325 height 88
click at [973, 125] on button "close" at bounding box center [960, 124] width 31 height 31
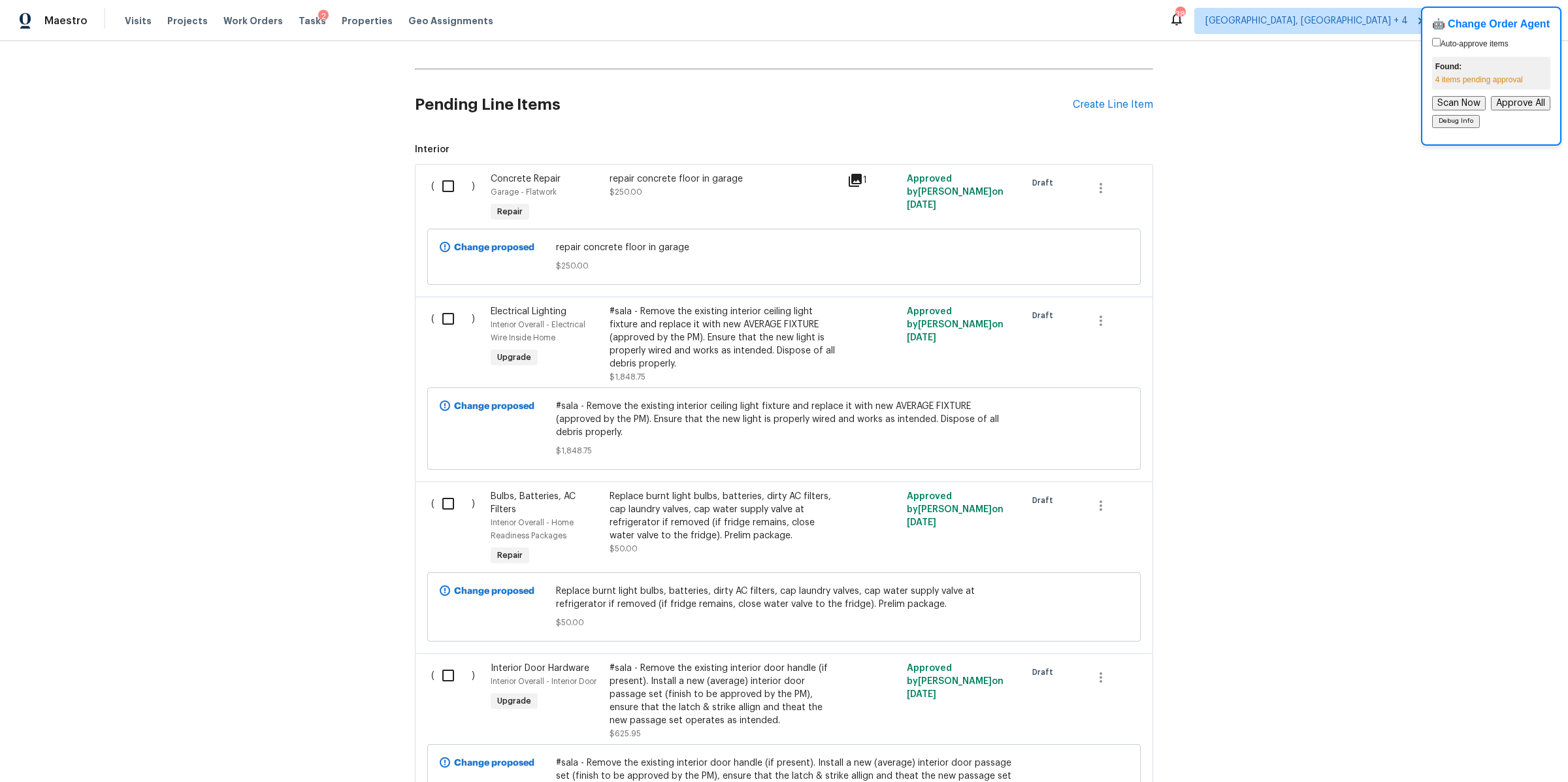
scroll to position [0, 0]
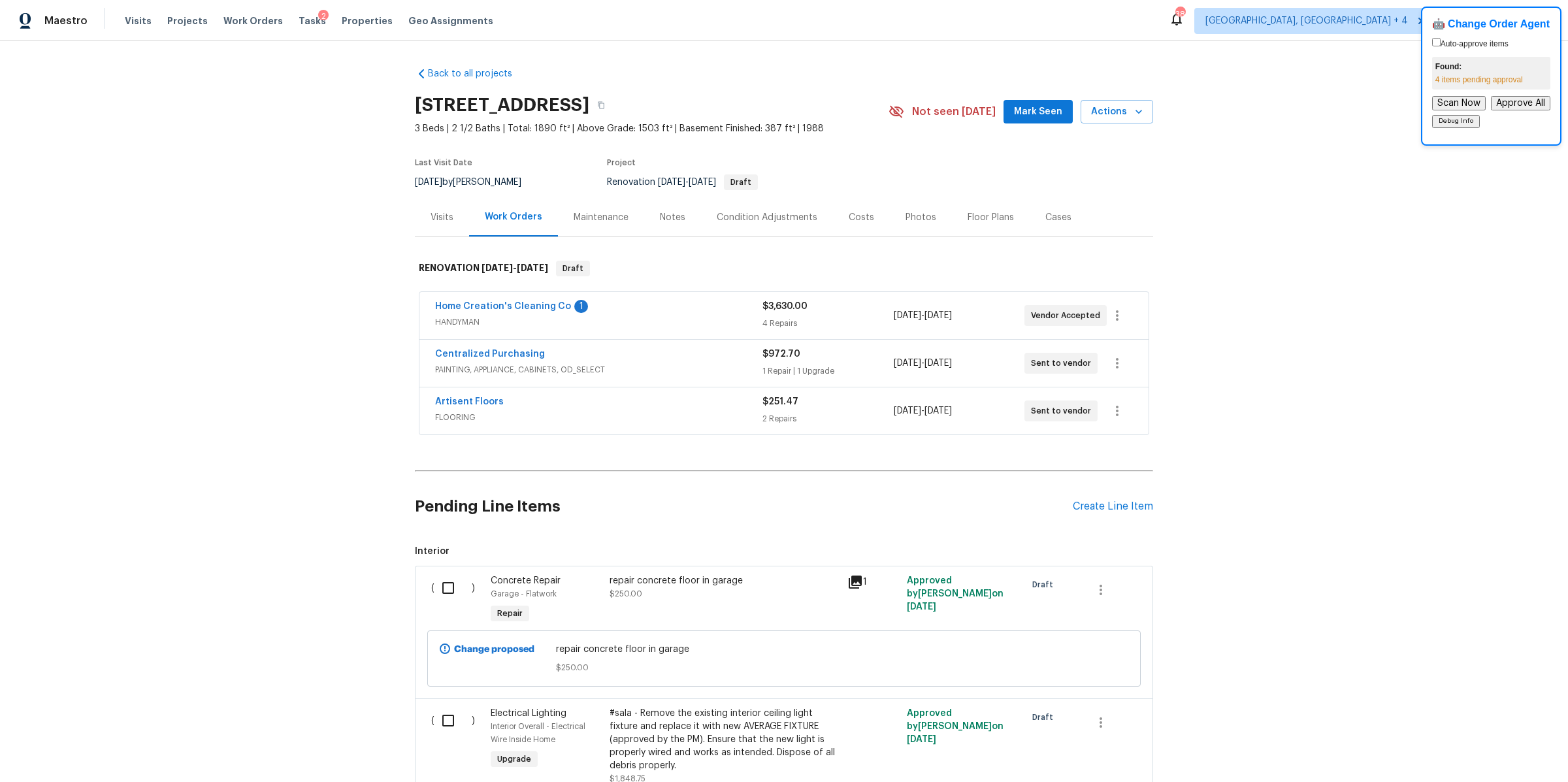
click at [318, 19] on div "2" at bounding box center [323, 16] width 11 height 13
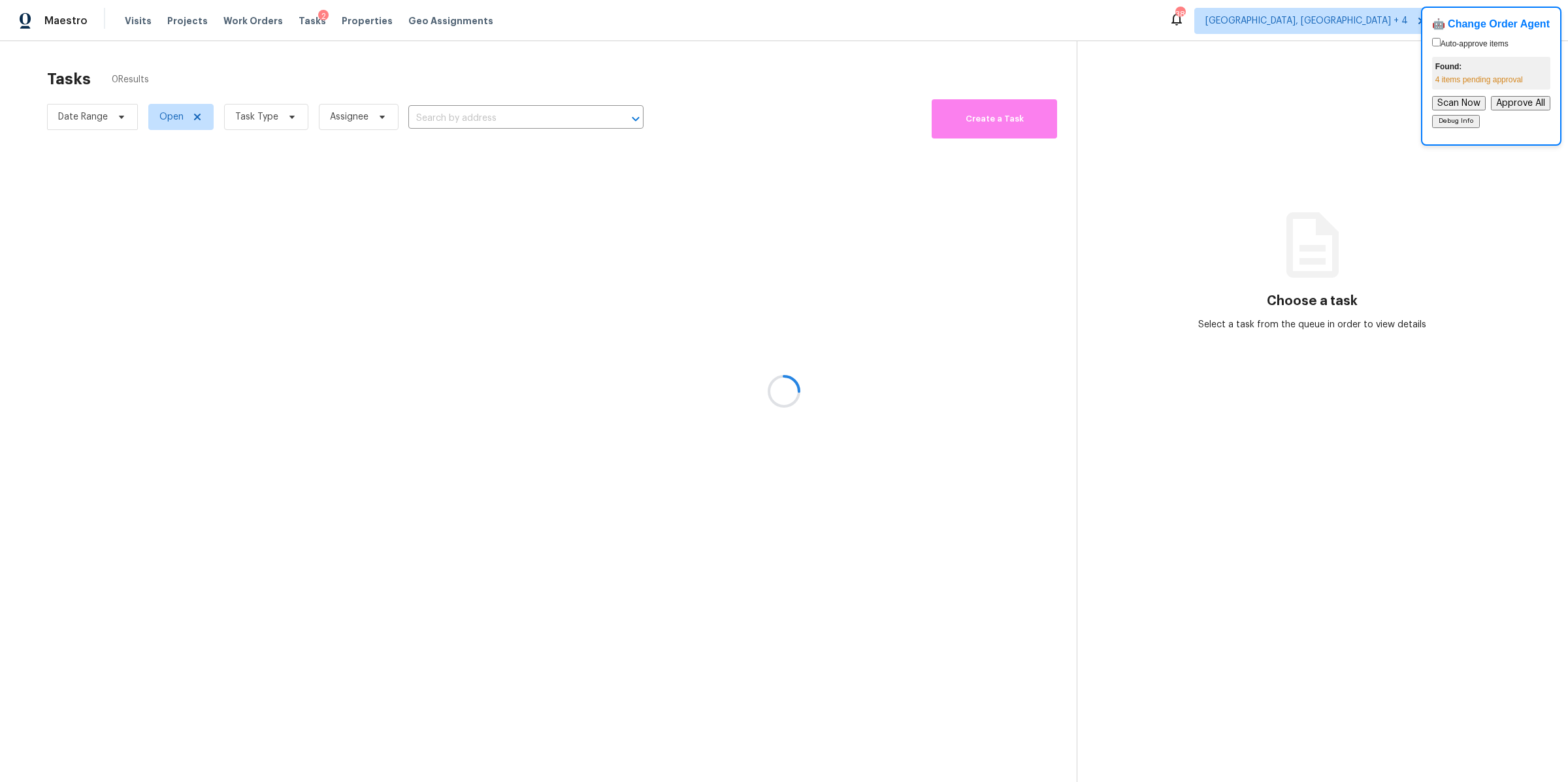
click at [293, 22] on div at bounding box center [784, 391] width 1568 height 782
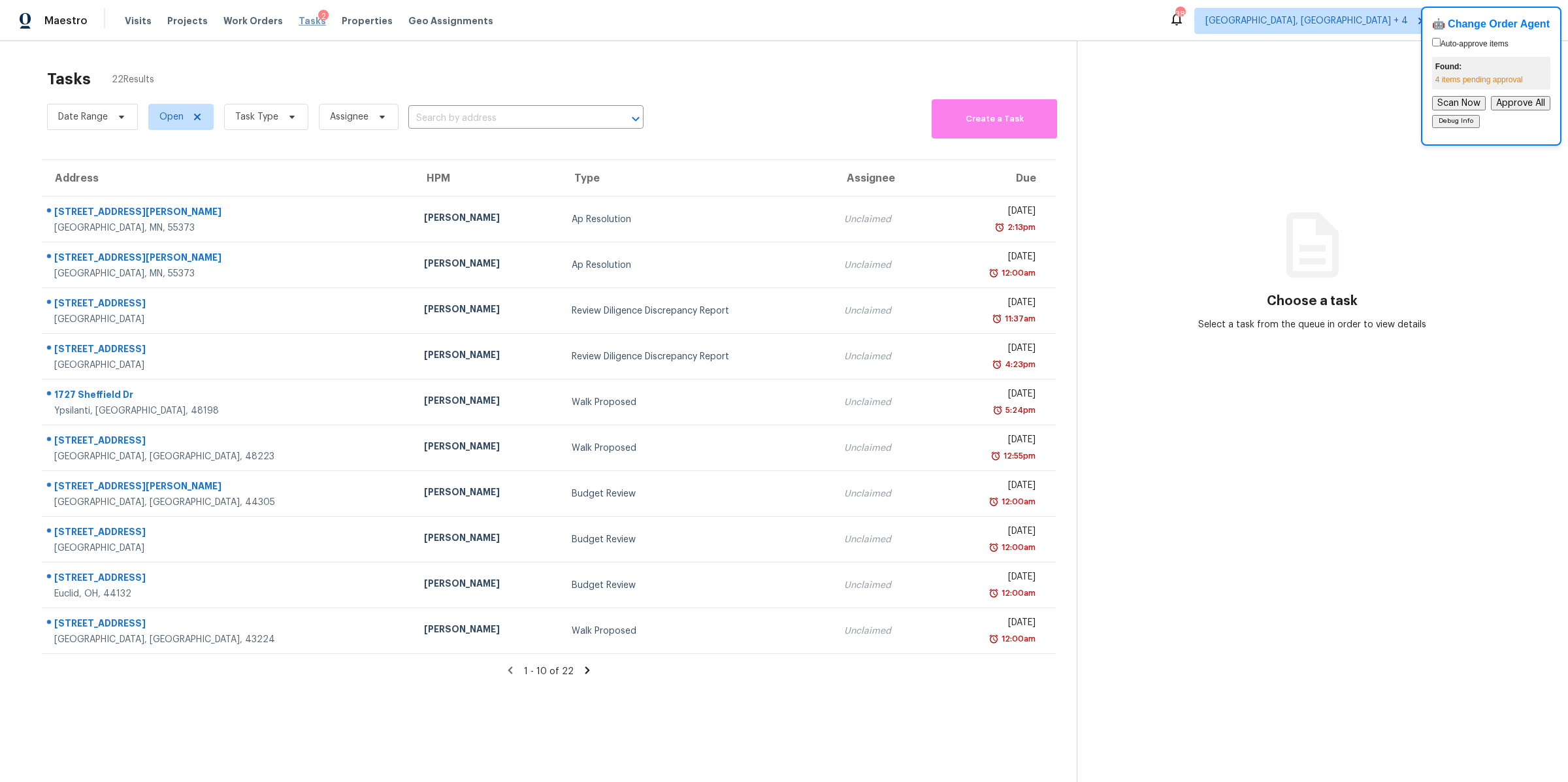
click at [300, 23] on span "Tasks" at bounding box center [312, 20] width 28 height 9
click at [252, 117] on span "Task Type" at bounding box center [257, 116] width 44 height 13
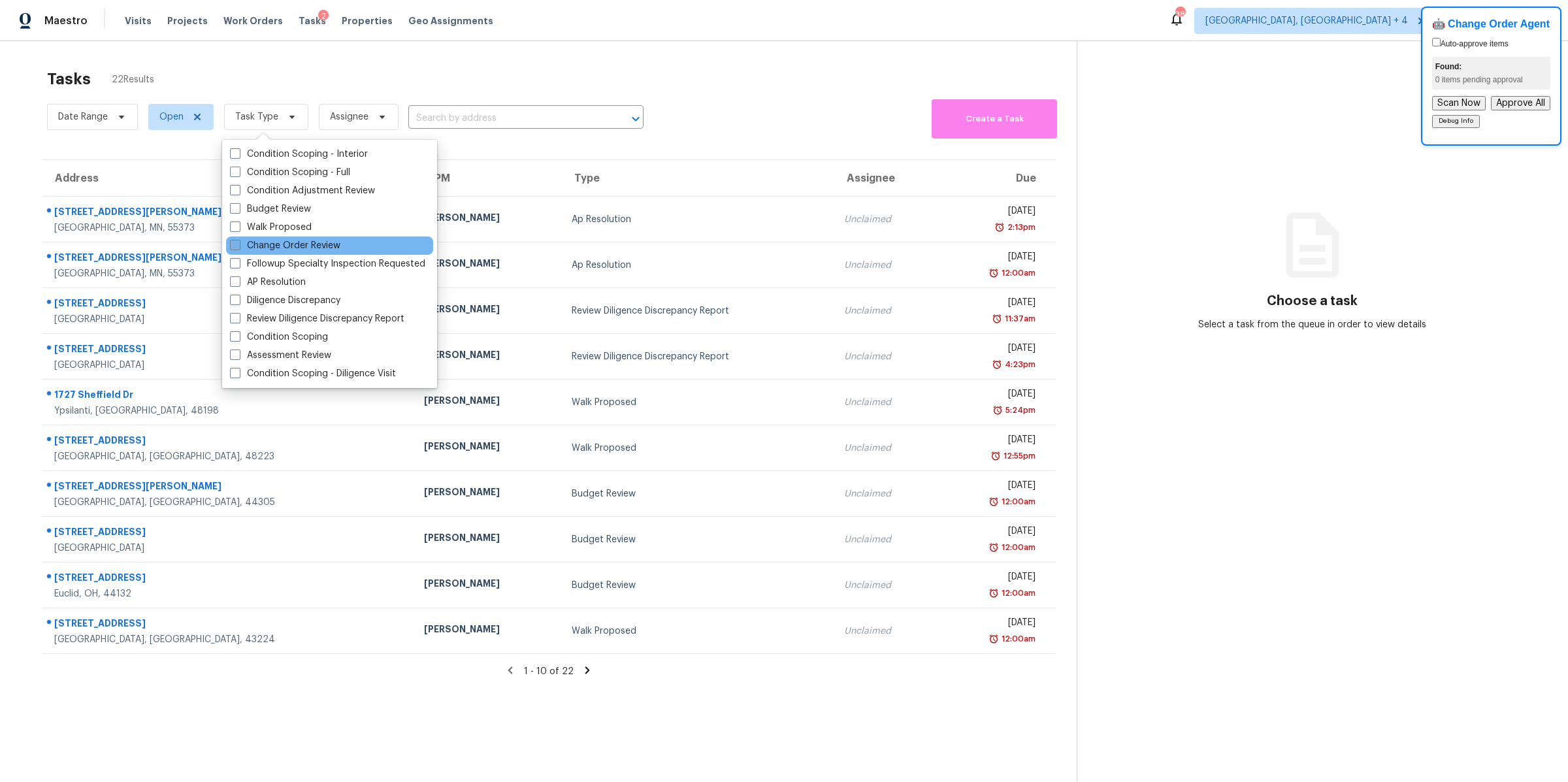
click at [231, 243] on span at bounding box center [235, 245] width 11 height 11
click at [231, 243] on input "Change Order Review" at bounding box center [234, 243] width 9 height 9
checkbox input "true"
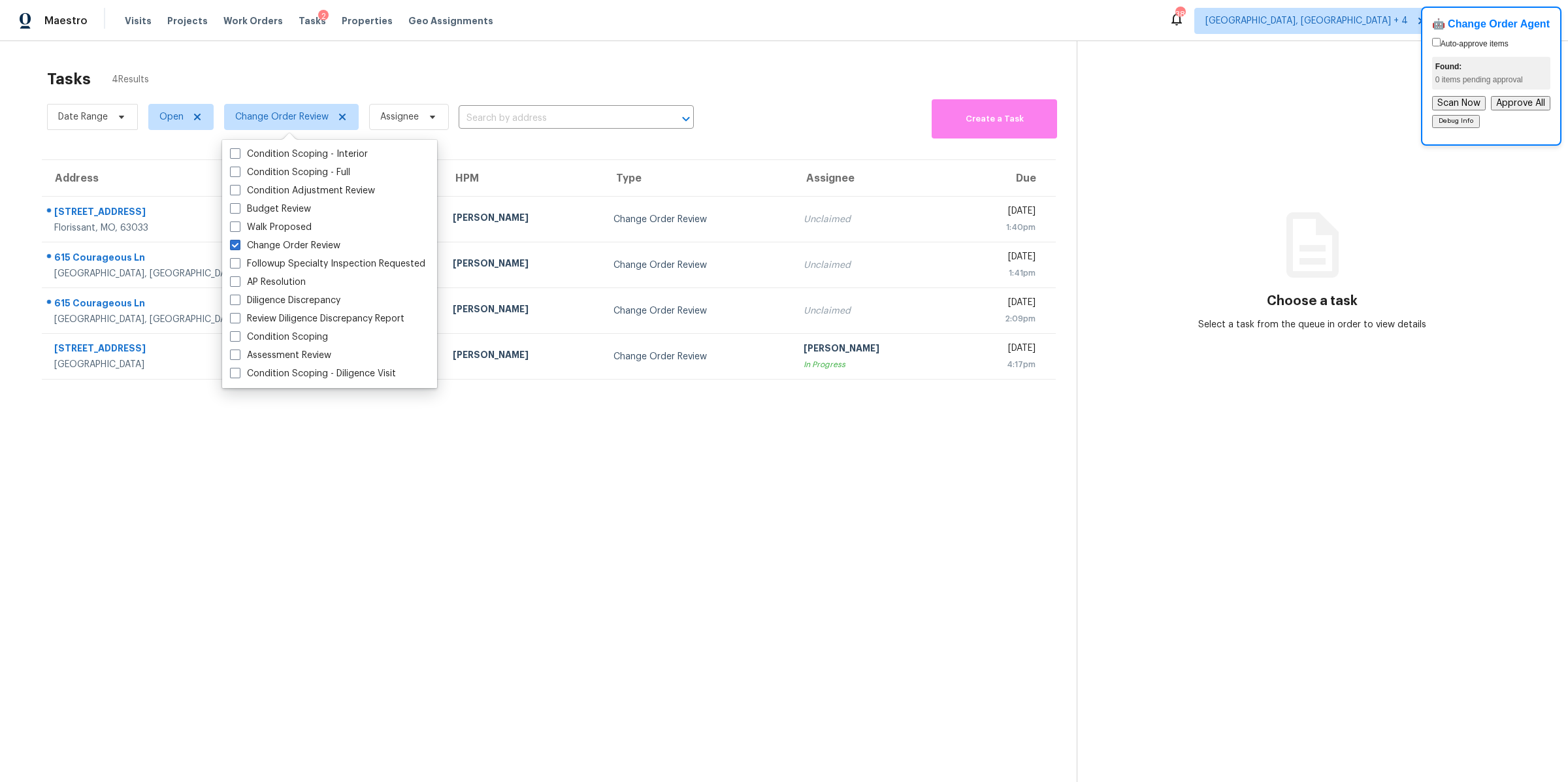
click at [308, 438] on section "Tasks 4 Results Date Range Open Change Order Review Assignee ​ Create a Task Ad…" at bounding box center [549, 442] width 1056 height 761
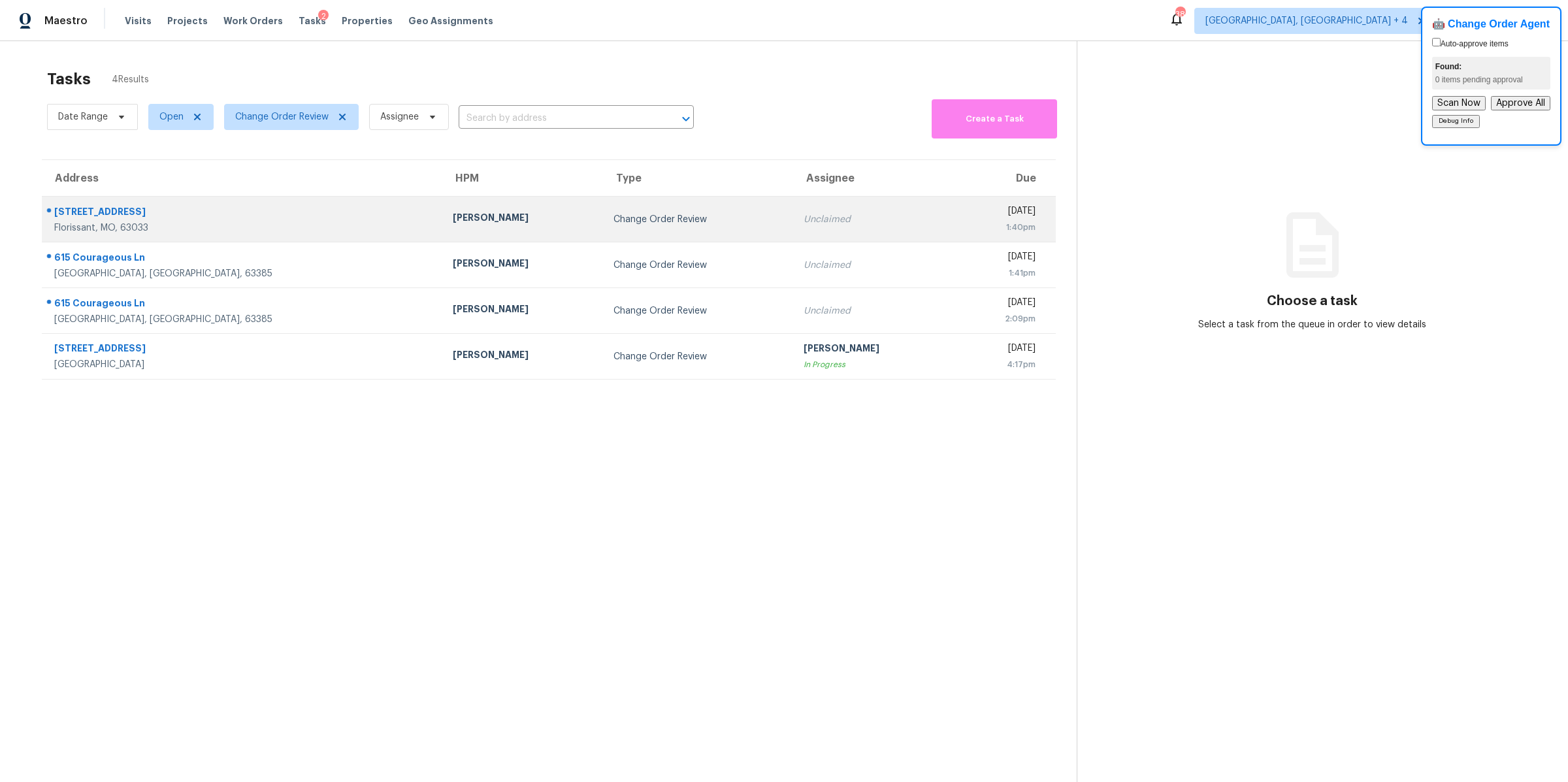
click at [617, 225] on div "Change Order Review" at bounding box center [698, 219] width 170 height 13
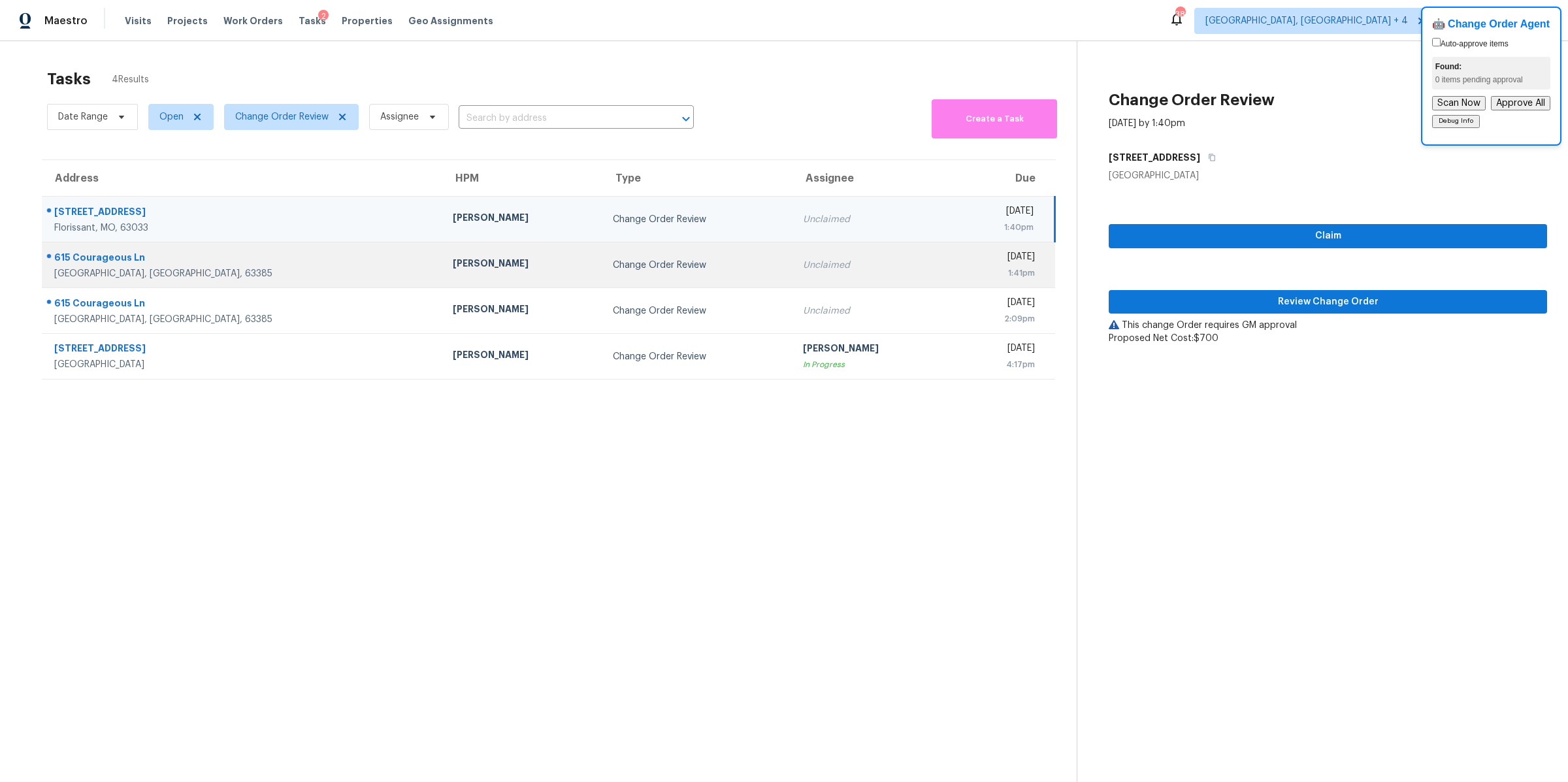
click at [963, 276] on div "1:41pm" at bounding box center [999, 273] width 71 height 13
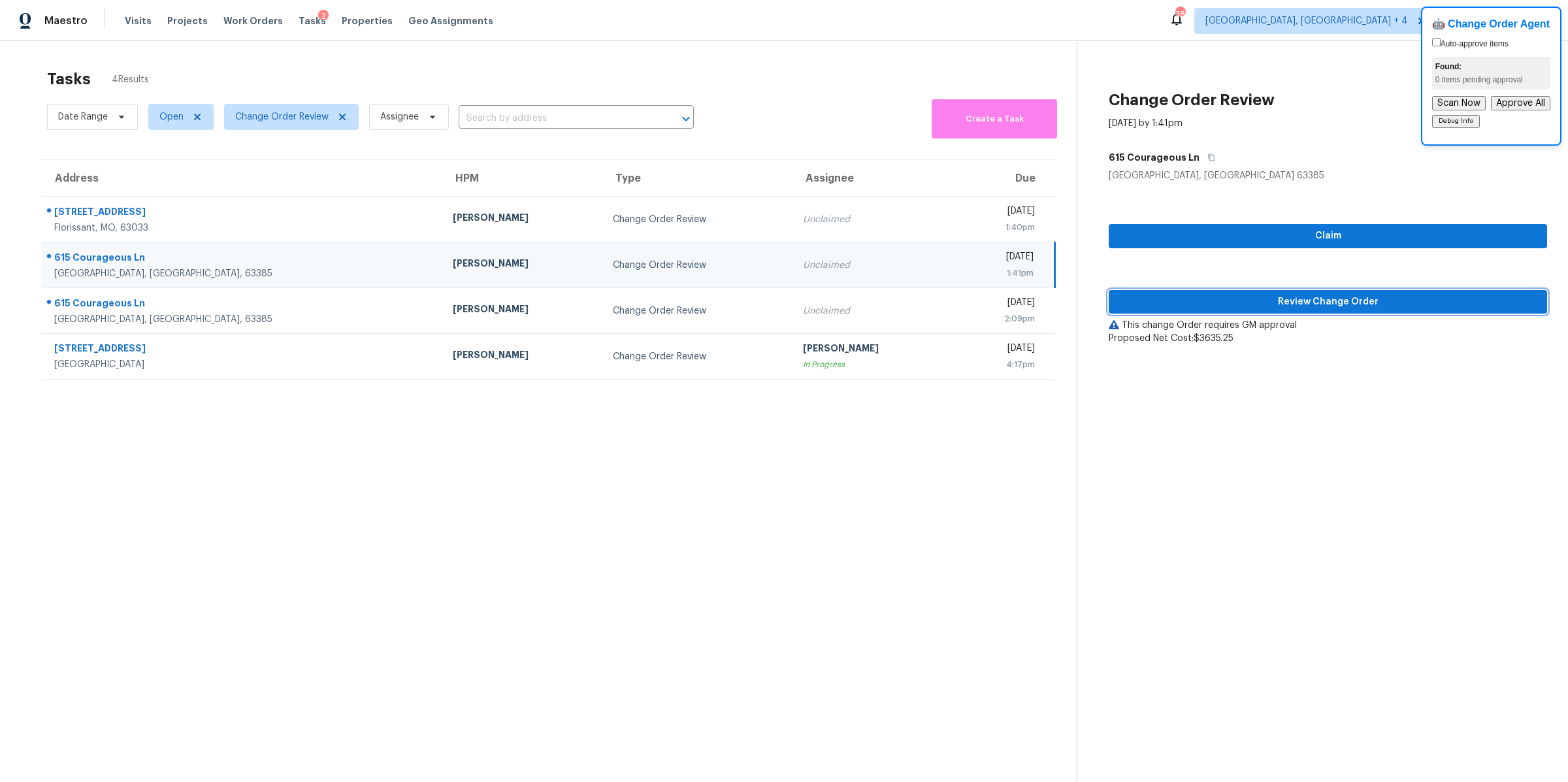
click at [1238, 302] on span "Review Change Order" at bounding box center [1328, 302] width 417 height 16
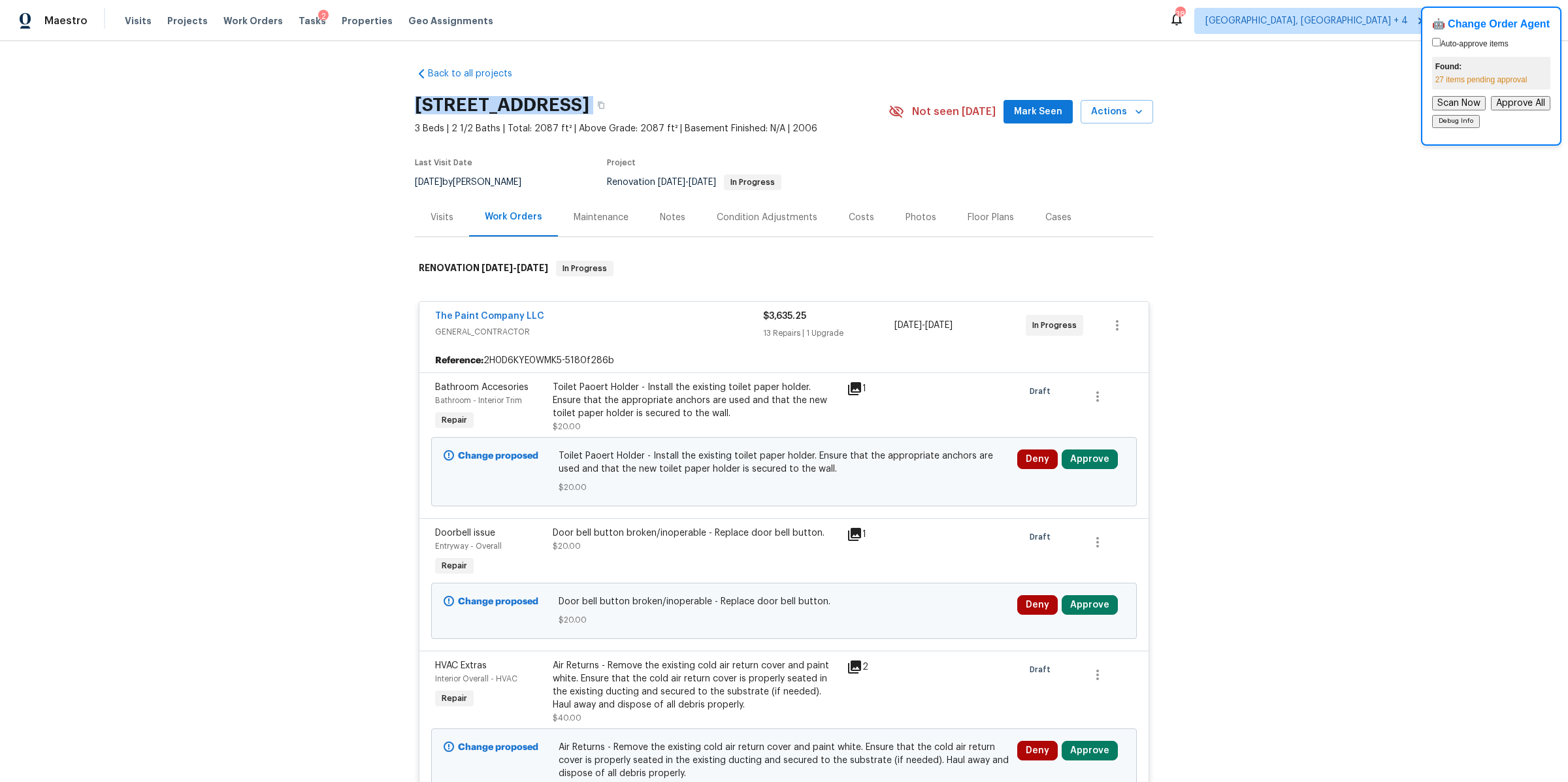
drag, startPoint x: 392, startPoint y: 98, endPoint x: 882, endPoint y: 110, distance: 490.1
click at [882, 110] on div "Back to all projects 615 Courageous Ln, Wentzville, MO 63385 3 Beds | 2 1/2 Bat…" at bounding box center [784, 411] width 1568 height 740
click at [328, 203] on div "Back to all projects 615 Courageous Ln, Wentzville, MO 63385 3 Beds | 2 1/2 Bat…" at bounding box center [784, 411] width 1568 height 740
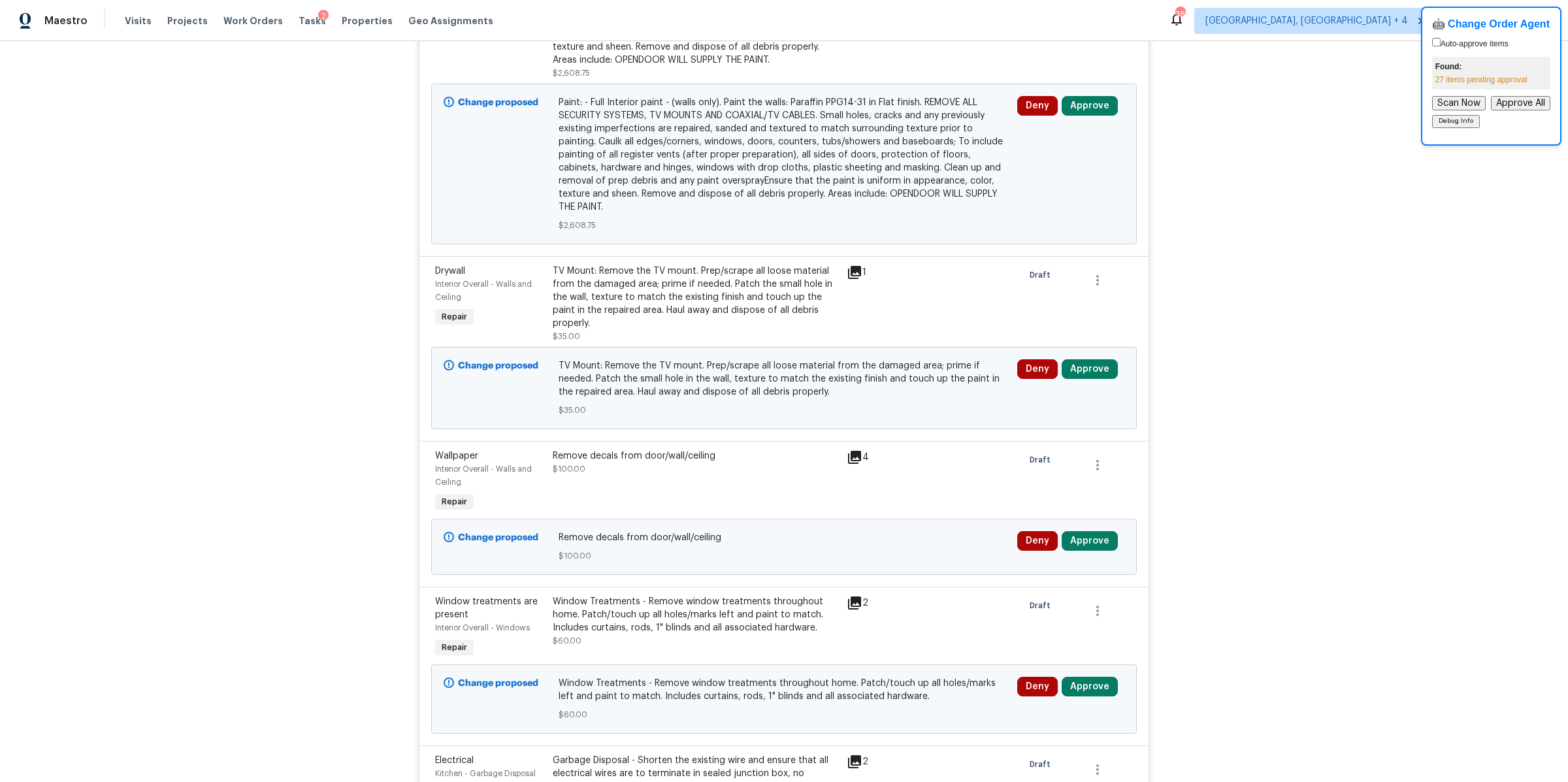
scroll to position [2587, 0]
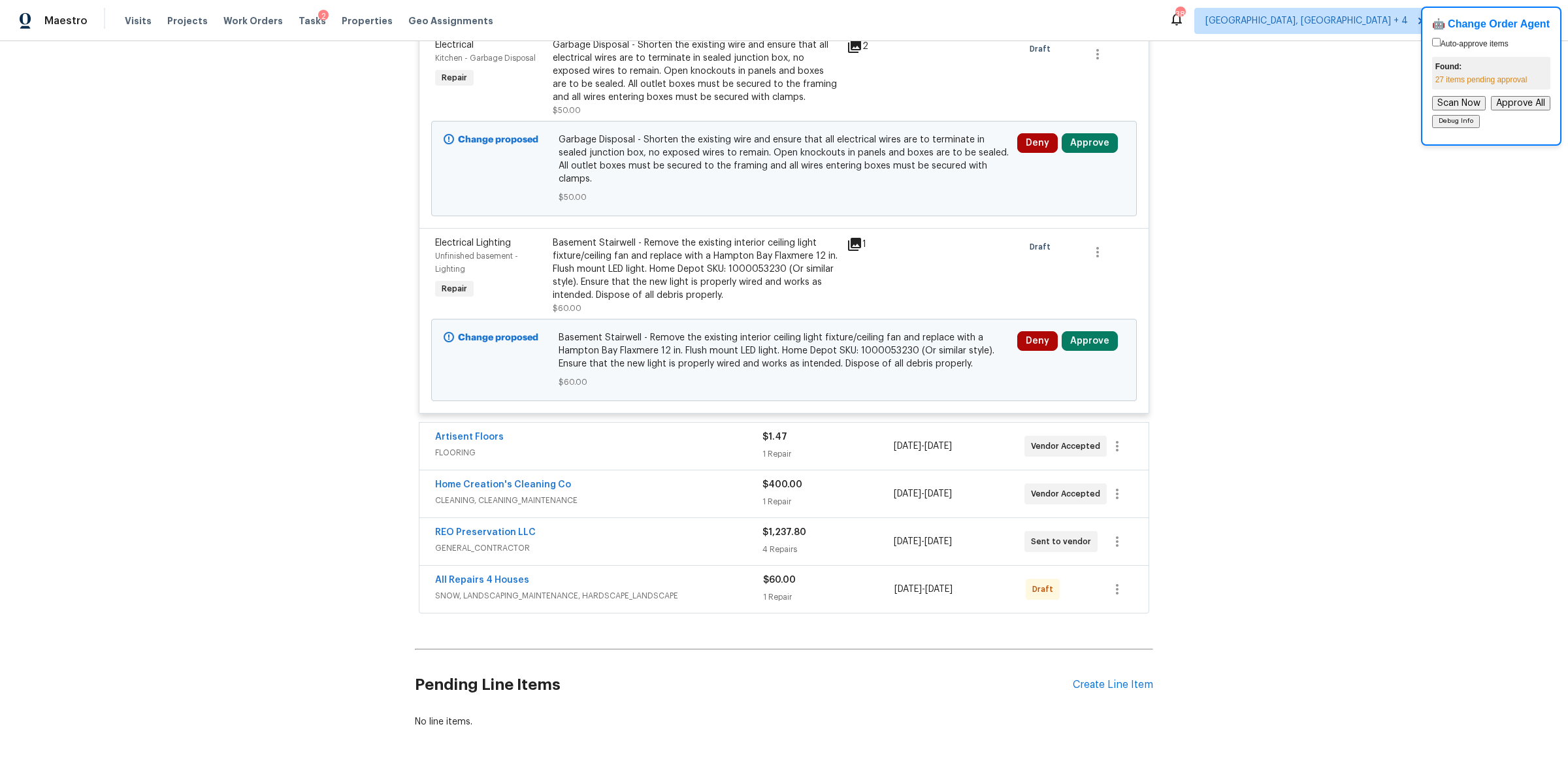
click at [661, 446] on span "FLOORING" at bounding box center [598, 453] width 328 height 13
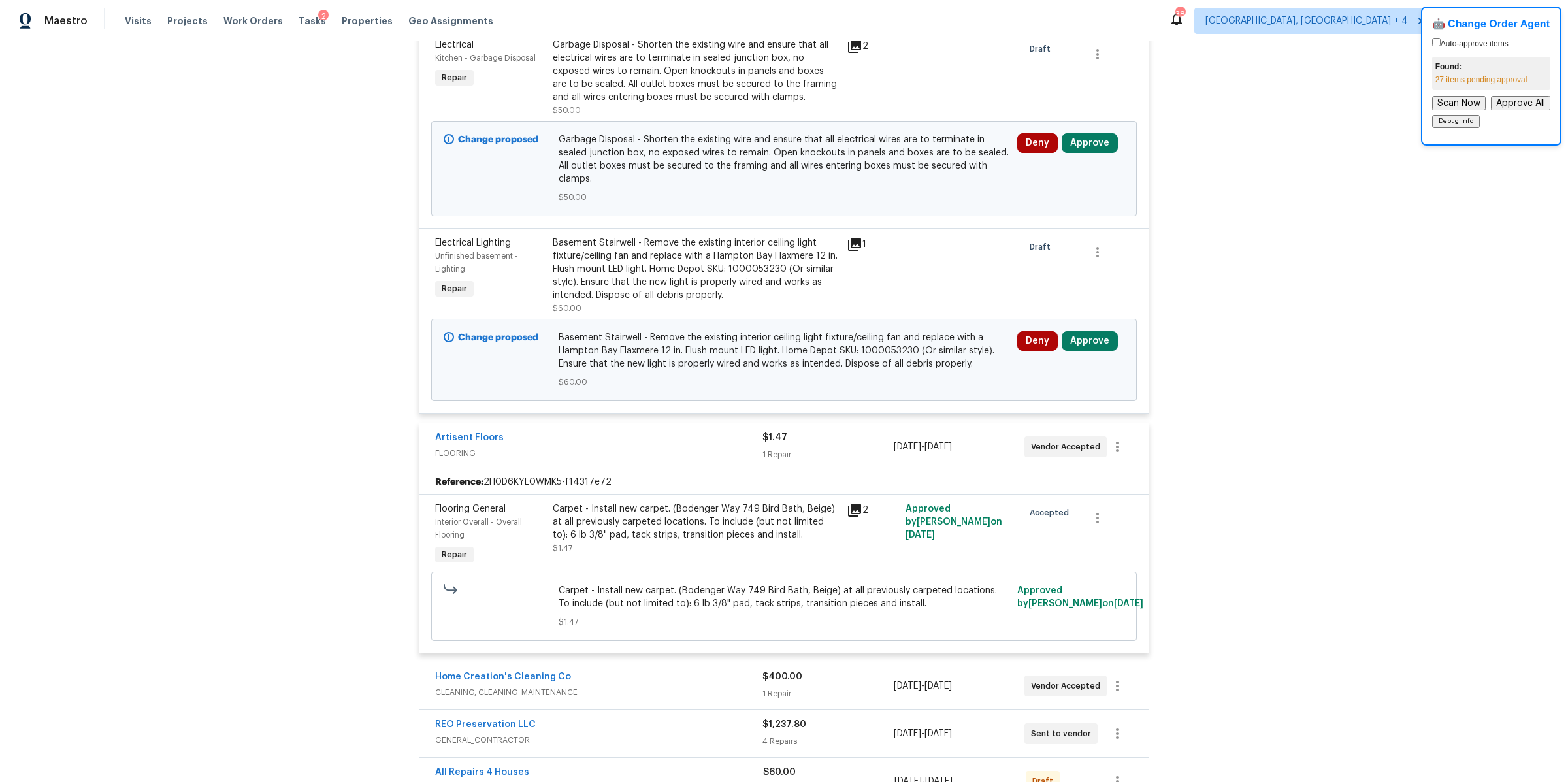
click at [661, 446] on span "FLOORING" at bounding box center [598, 453] width 328 height 13
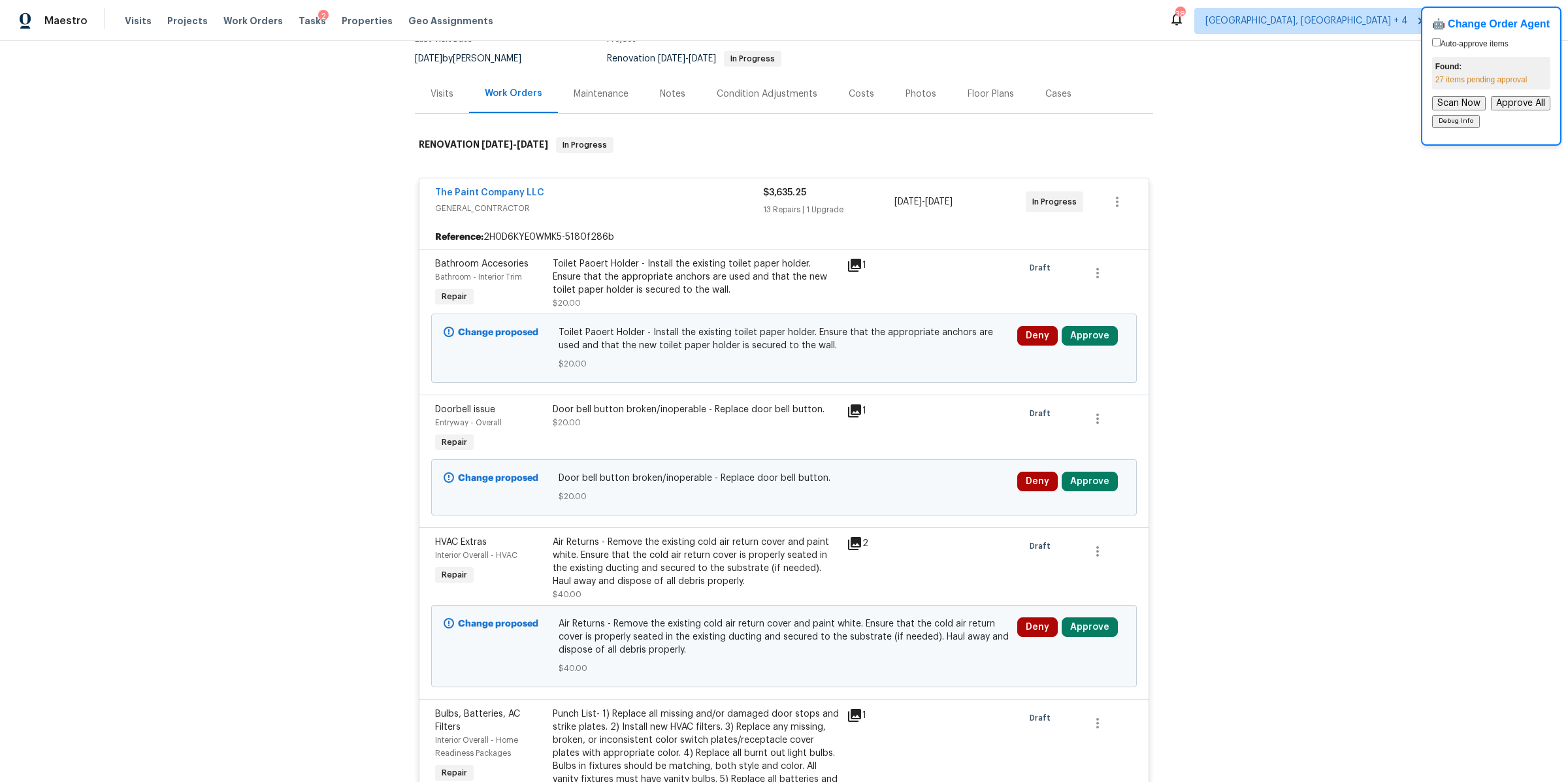
scroll to position [0, 0]
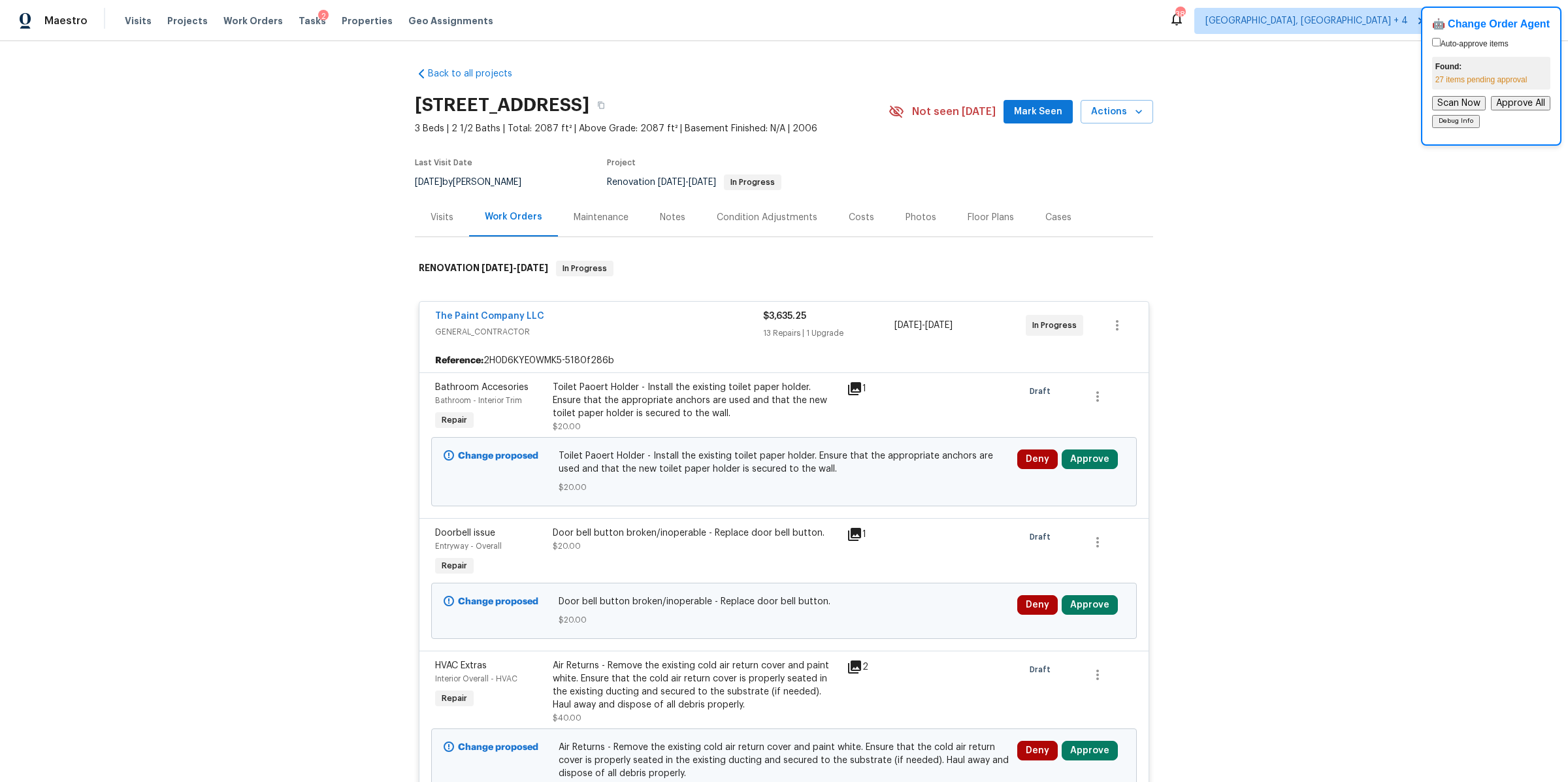
click at [1208, 179] on div "Back to all projects 615 Courageous Ln, Wentzville, MO 63385 3 Beds | 2 1/2 Bat…" at bounding box center [784, 411] width 1568 height 740
click at [1330, 184] on div "Back to all projects 615 Courageous Ln, Wentzville, MO 63385 3 Beds | 2 1/2 Bat…" at bounding box center [784, 411] width 1568 height 740
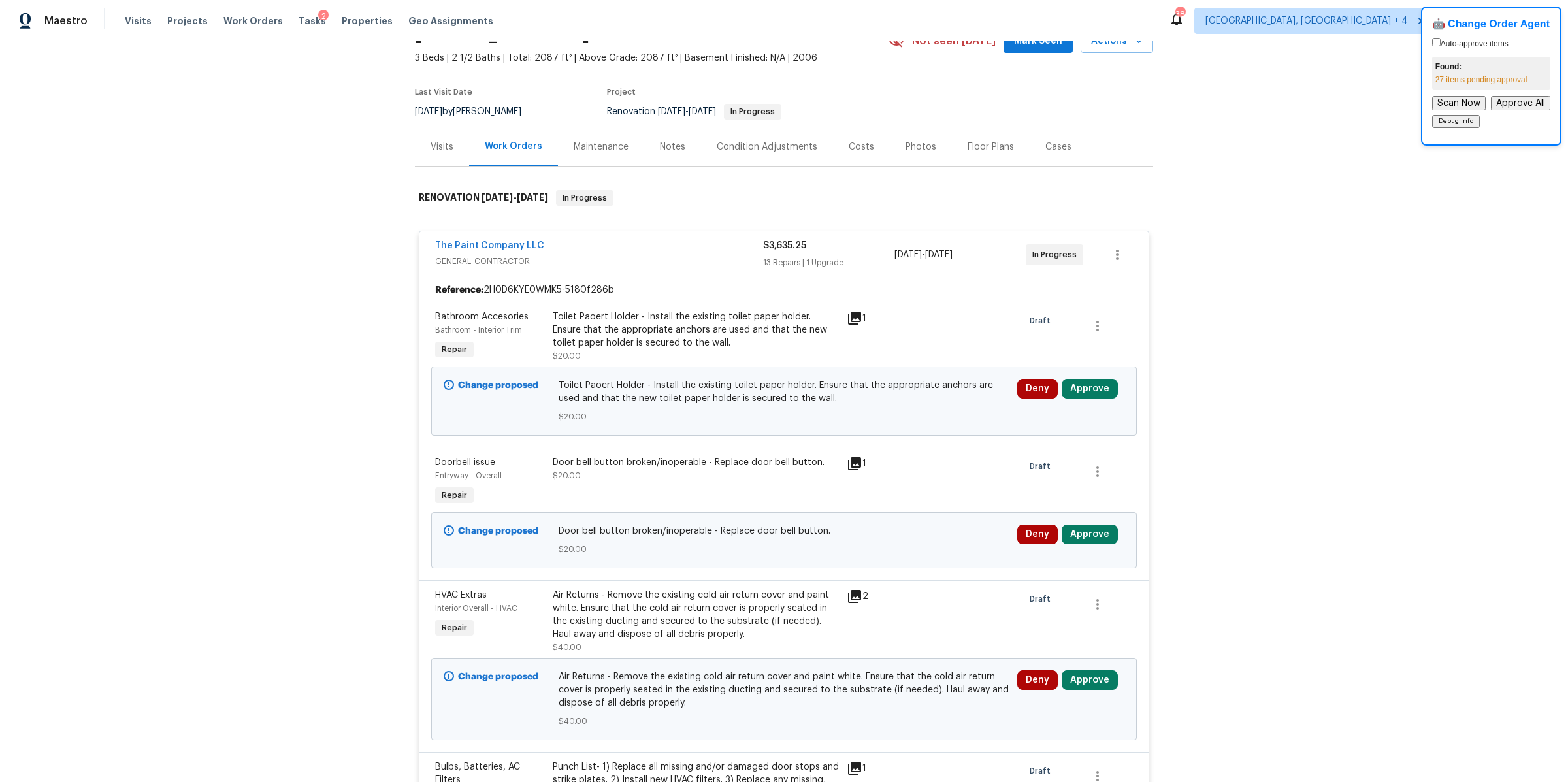
scroll to position [74, 0]
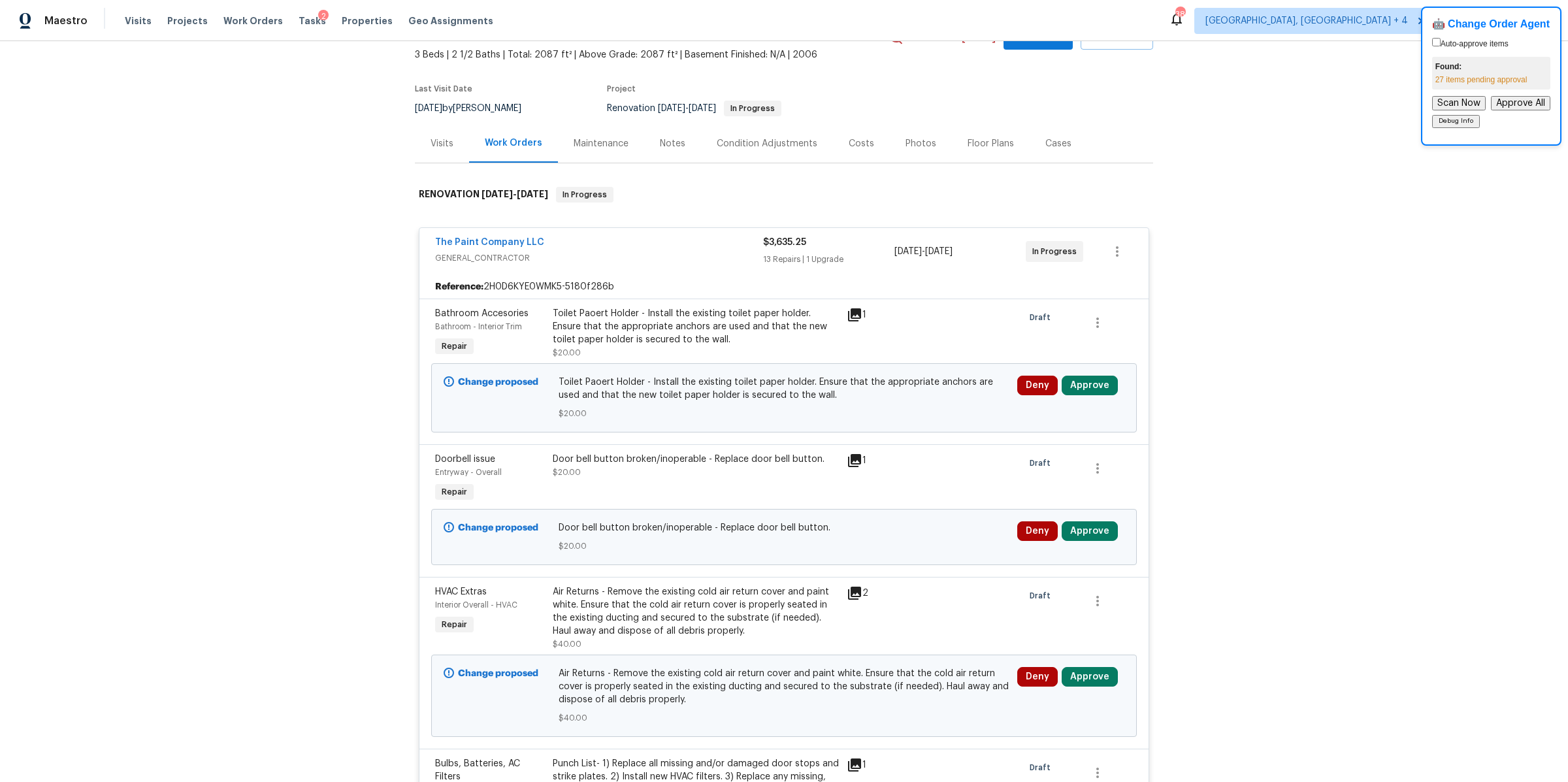
click at [852, 249] on div "$3,635.25 13 Repairs | 1 Upgrade" at bounding box center [828, 251] width 131 height 31
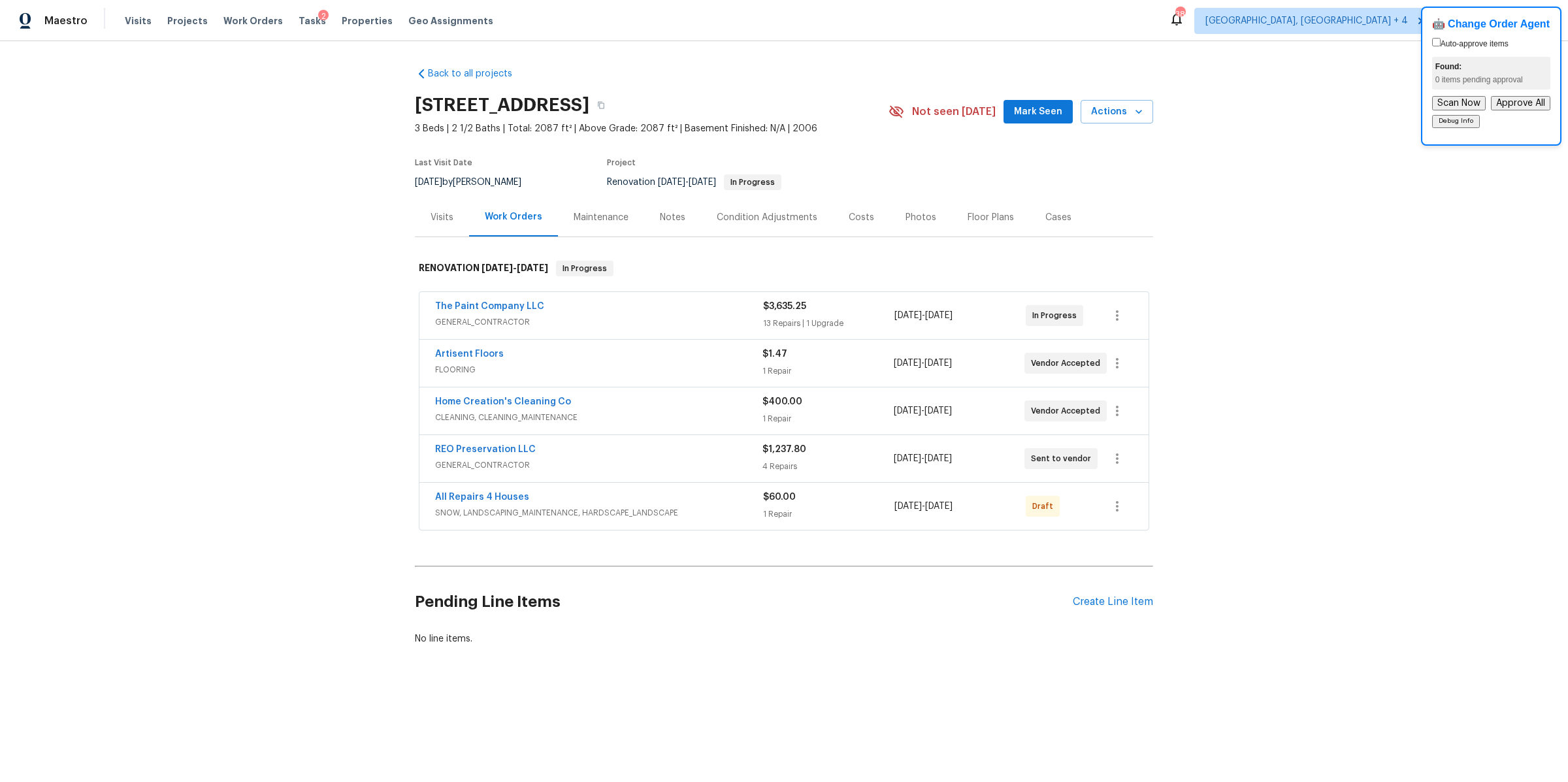
click at [858, 317] on div "13 Repairs | 1 Upgrade" at bounding box center [828, 323] width 131 height 13
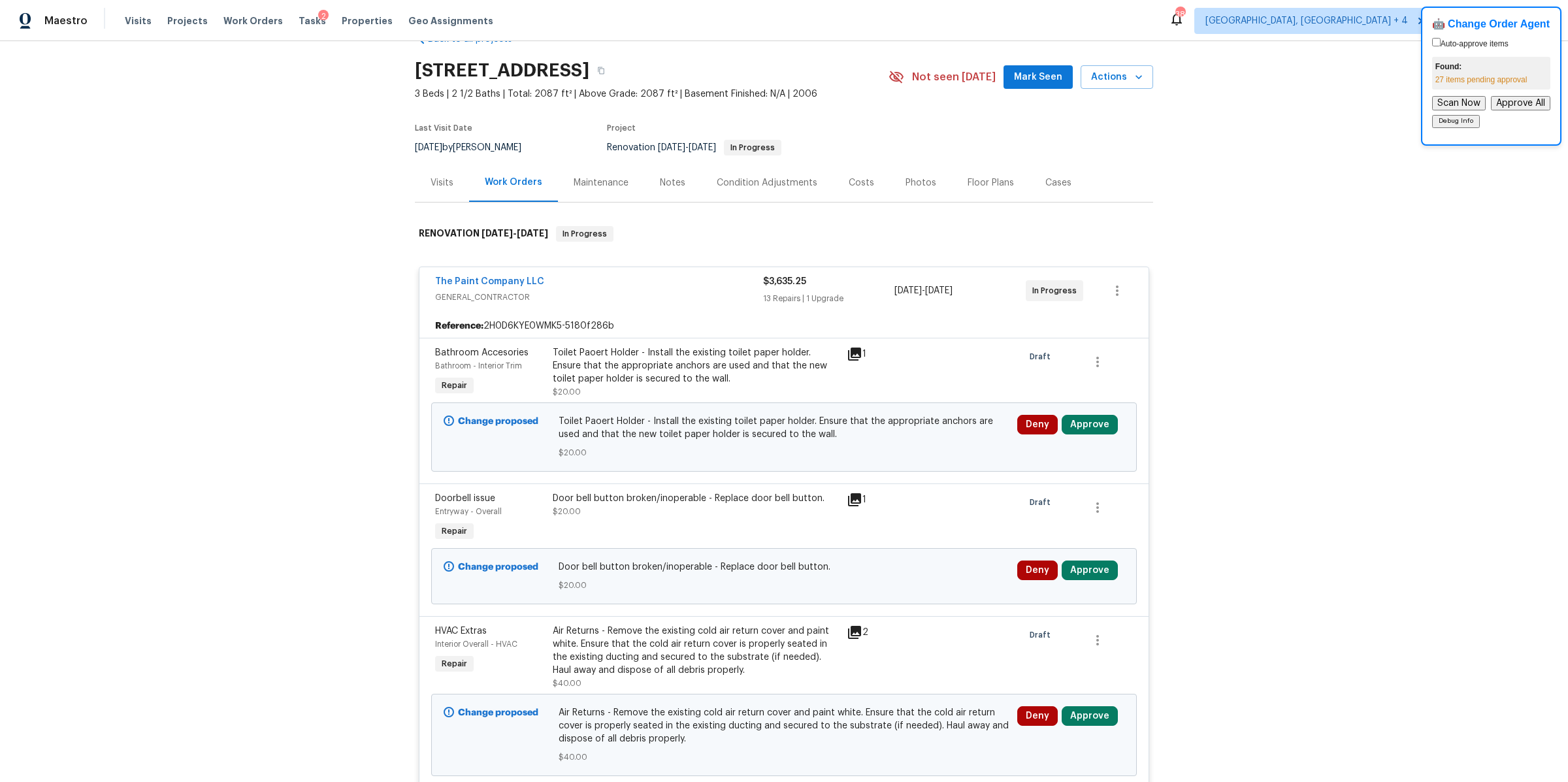
scroll to position [43, 0]
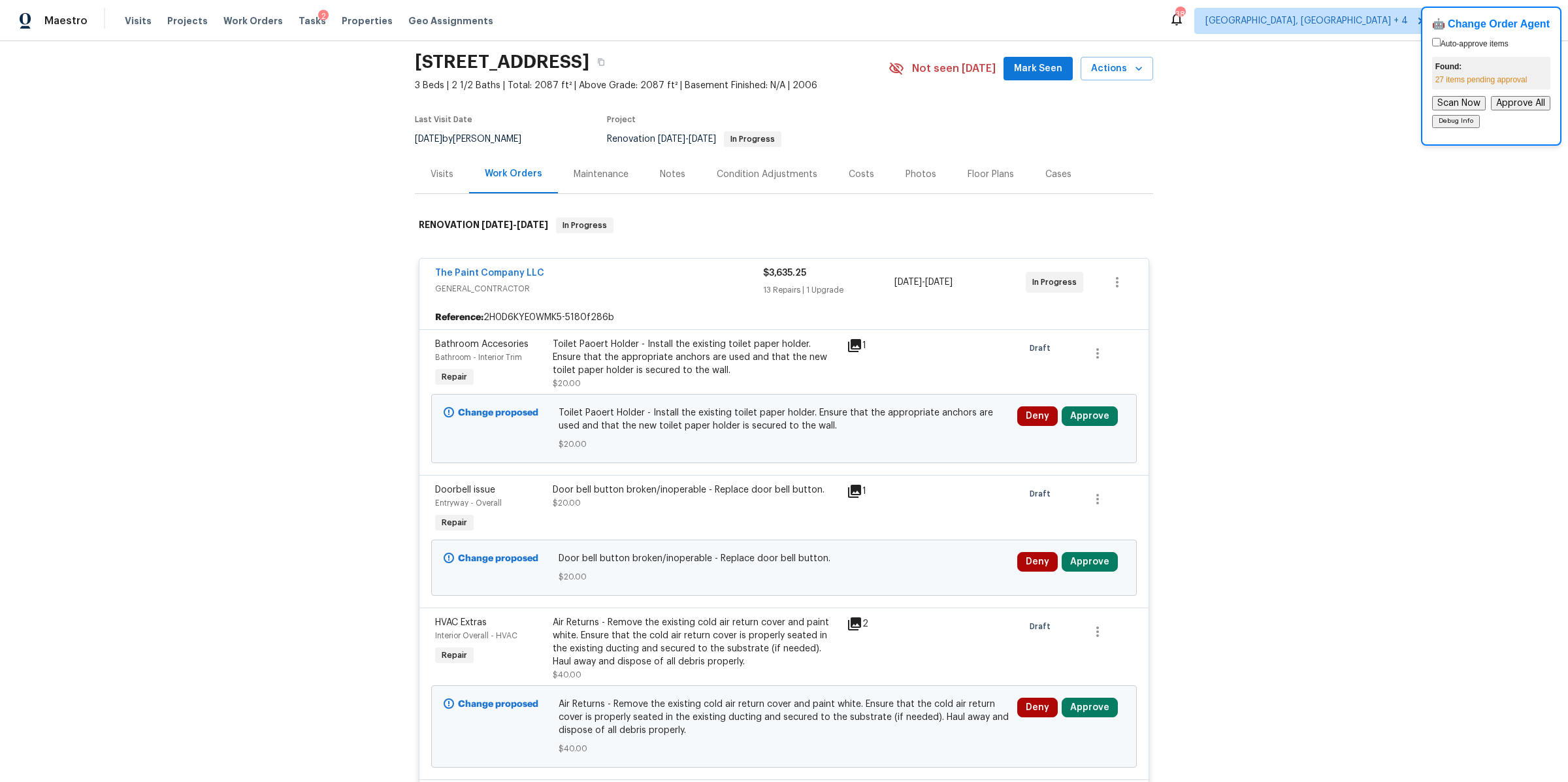
click at [1239, 157] on div "Back to all projects 615 Courageous Ln, Wentzville, MO 63385 3 Beds | 2 1/2 Bat…" at bounding box center [784, 411] width 1568 height 740
click at [330, 231] on div "Back to all projects 615 Courageous Ln, Wentzville, MO 63385 3 Beds | 2 1/2 Bat…" at bounding box center [784, 411] width 1568 height 740
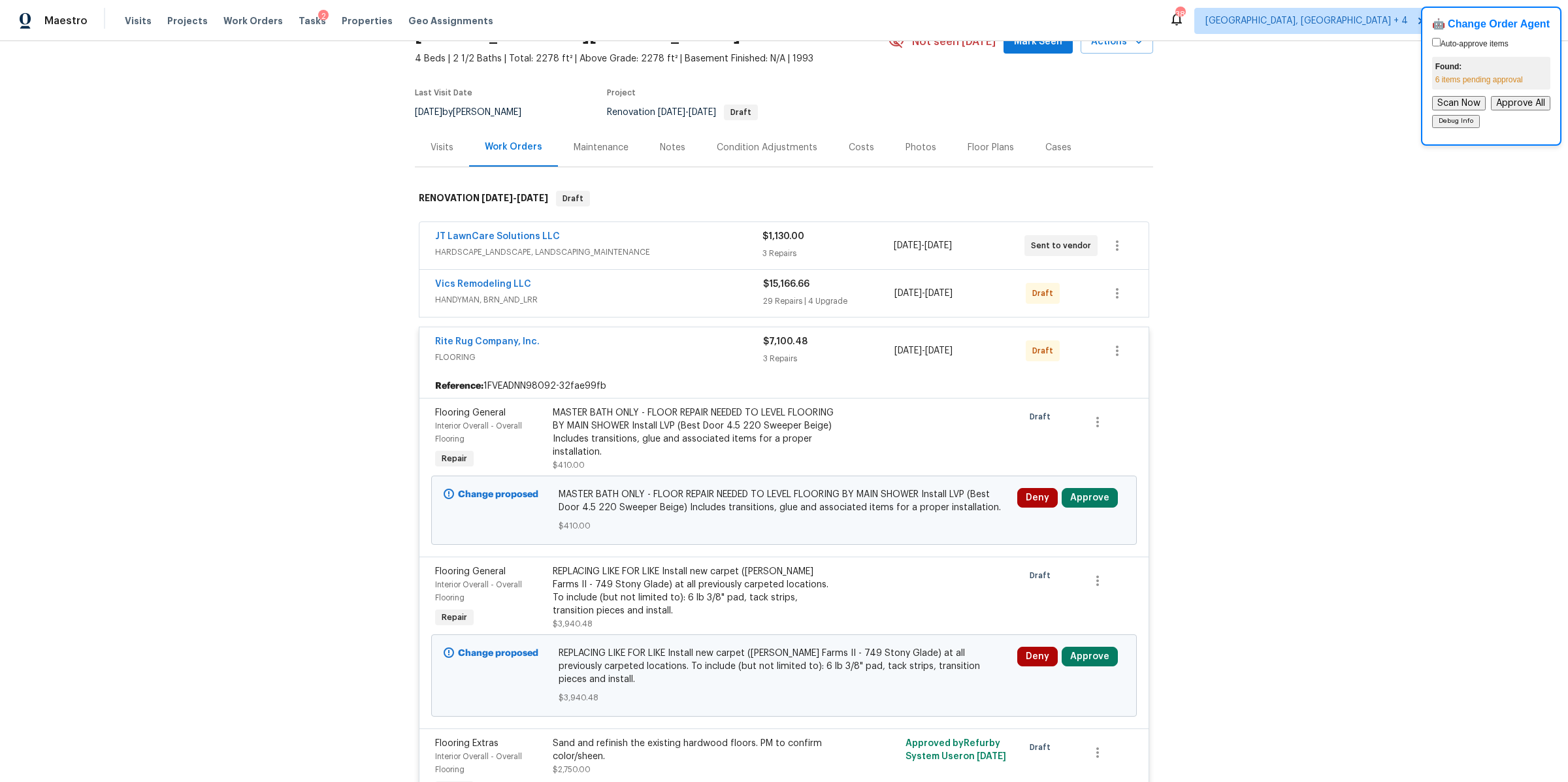
scroll to position [73, 0]
click at [1508, 107] on button "Approve All" at bounding box center [1520, 103] width 59 height 14
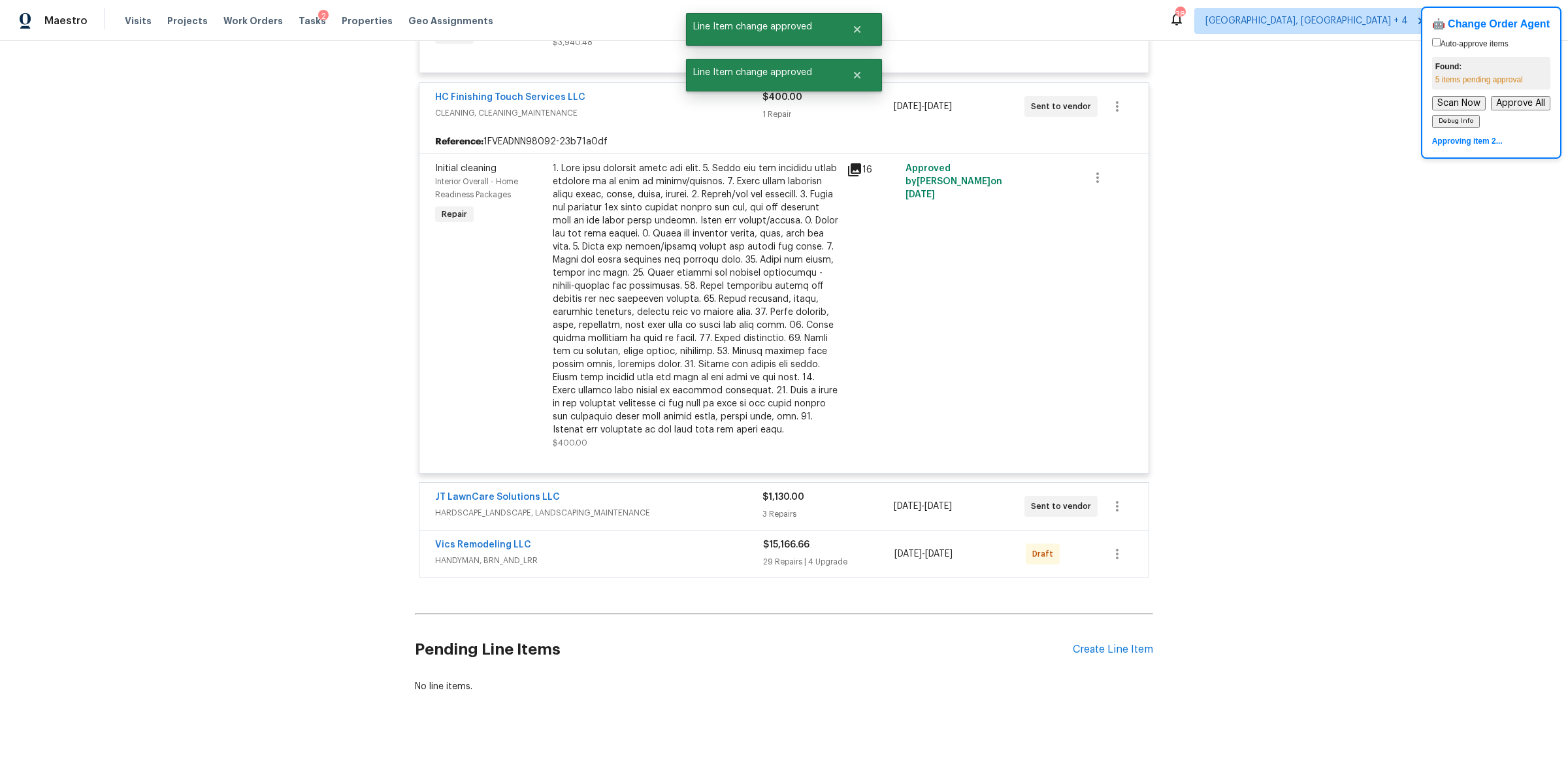
scroll to position [589, 0]
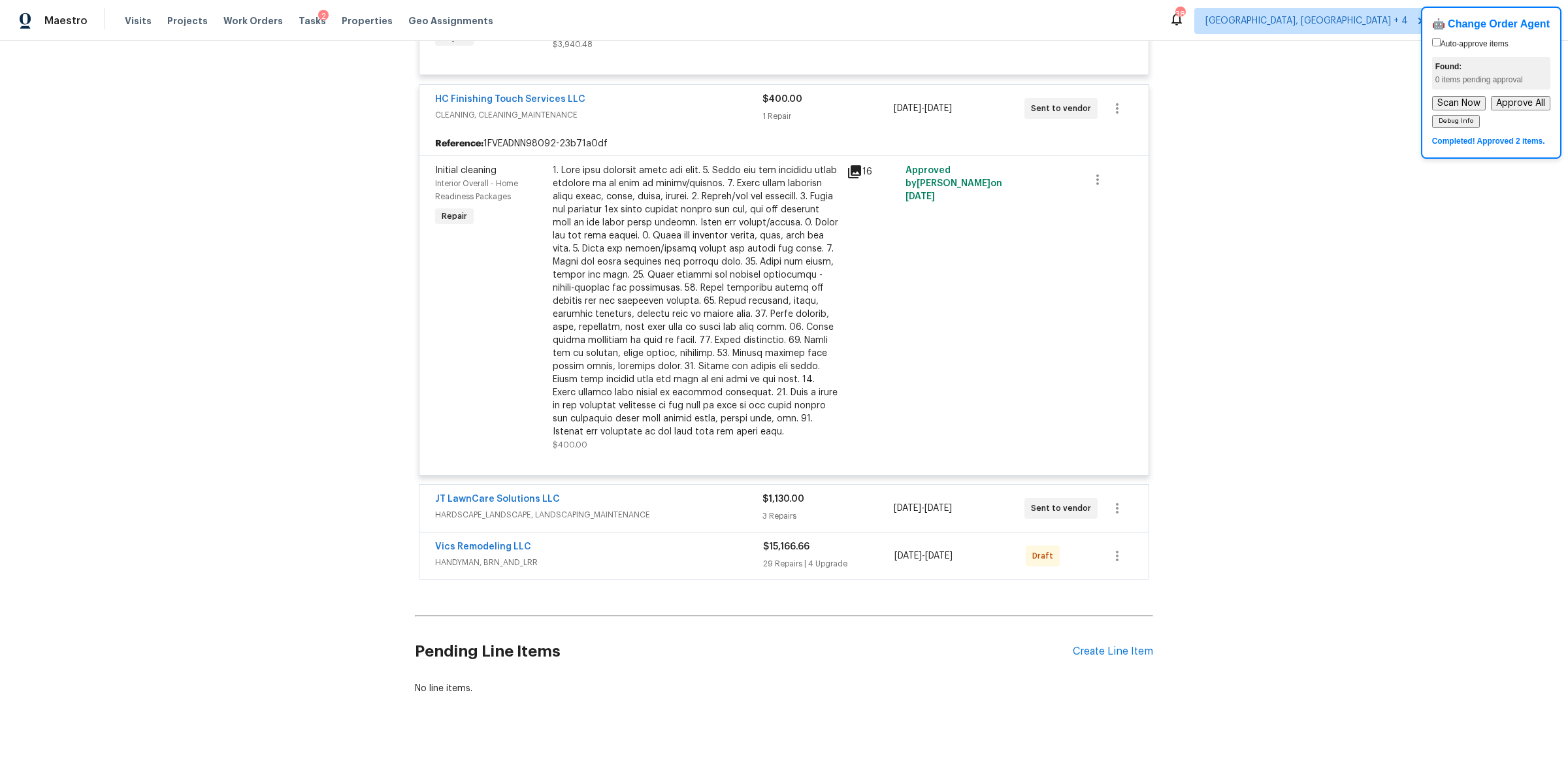
click at [850, 518] on div "3 Repairs" at bounding box center [828, 516] width 131 height 13
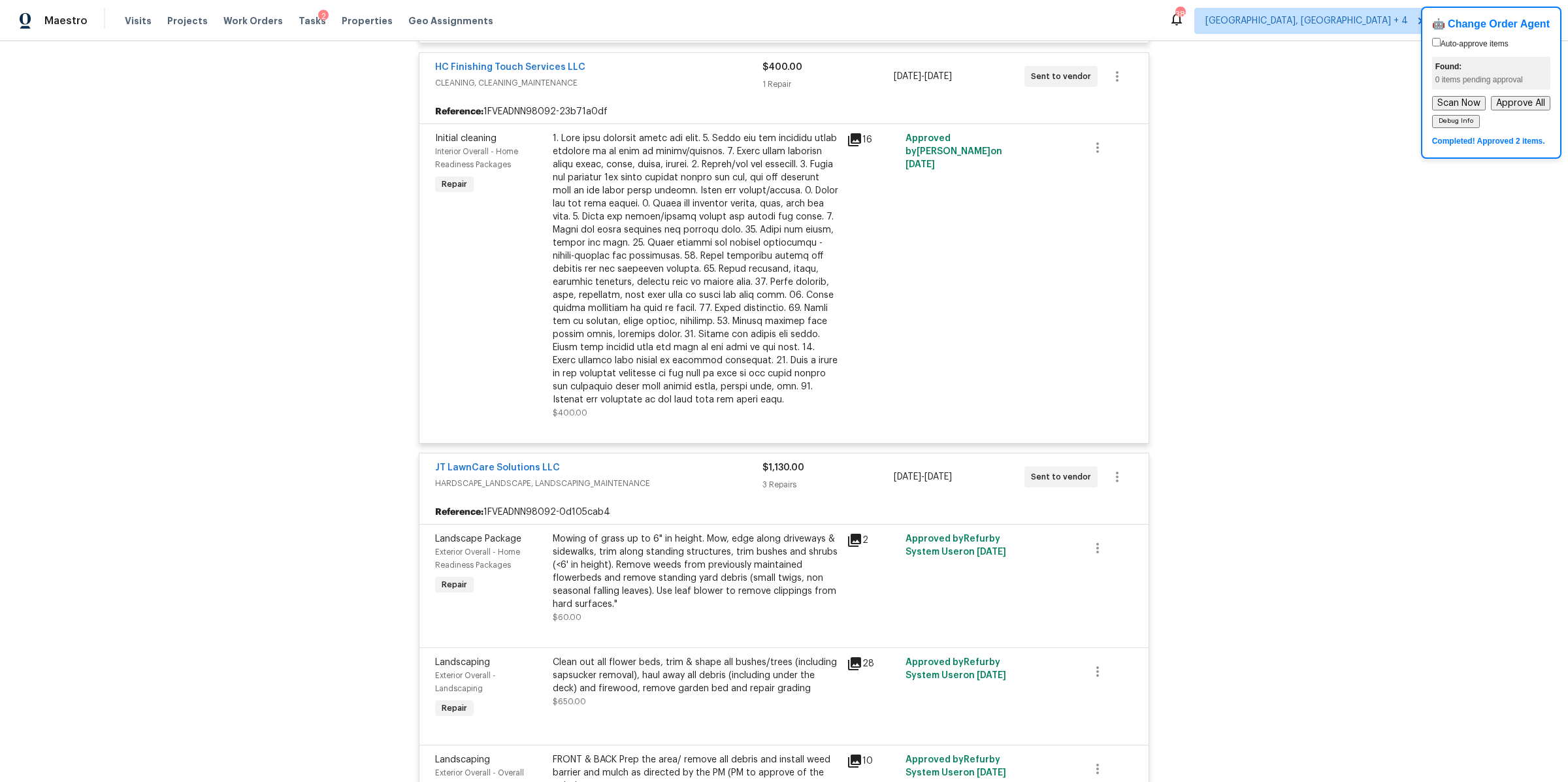
scroll to position [928, 0]
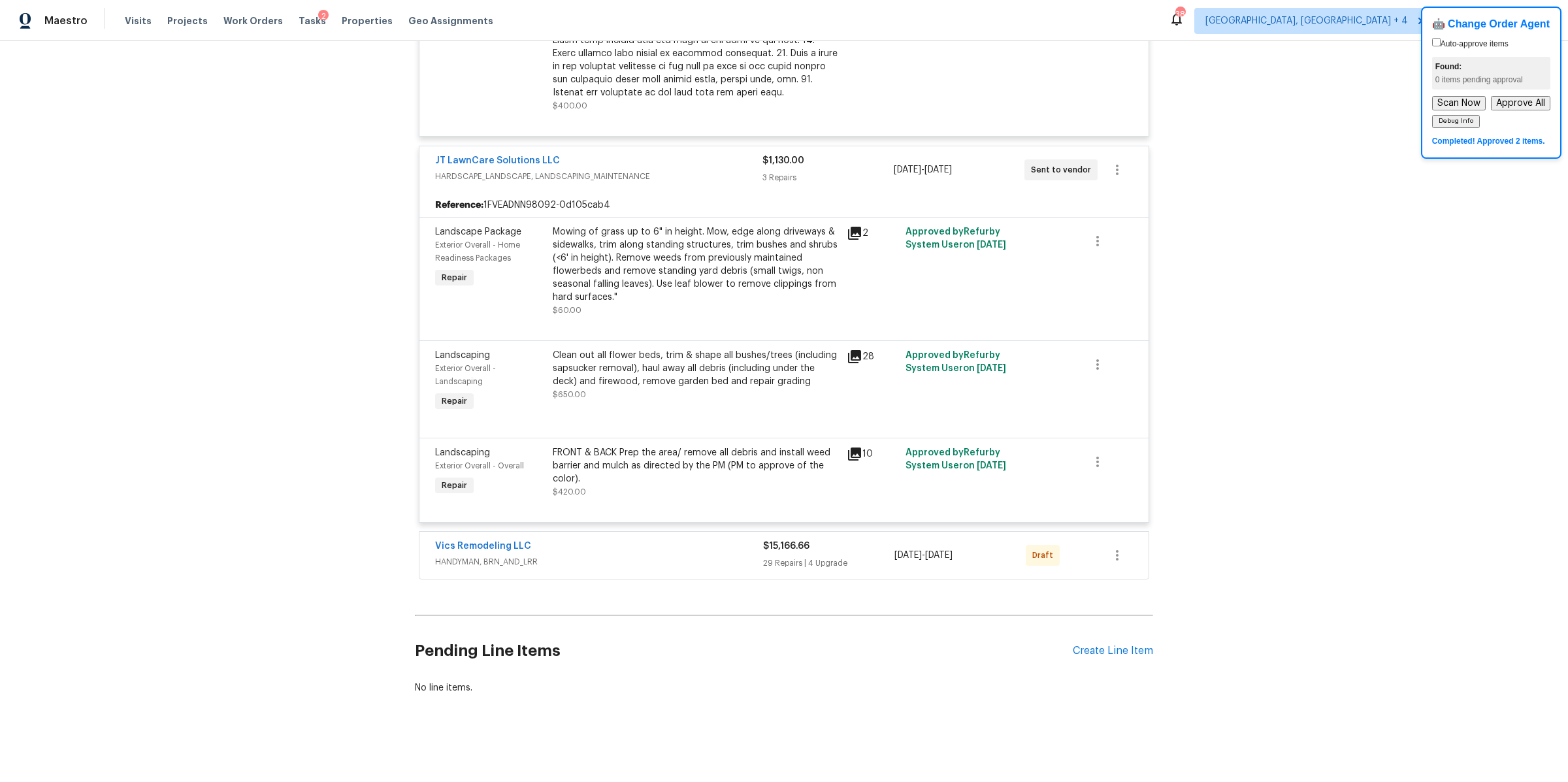
click at [848, 553] on div "$15,166.66 29 Repairs | 4 Upgrade" at bounding box center [828, 555] width 131 height 31
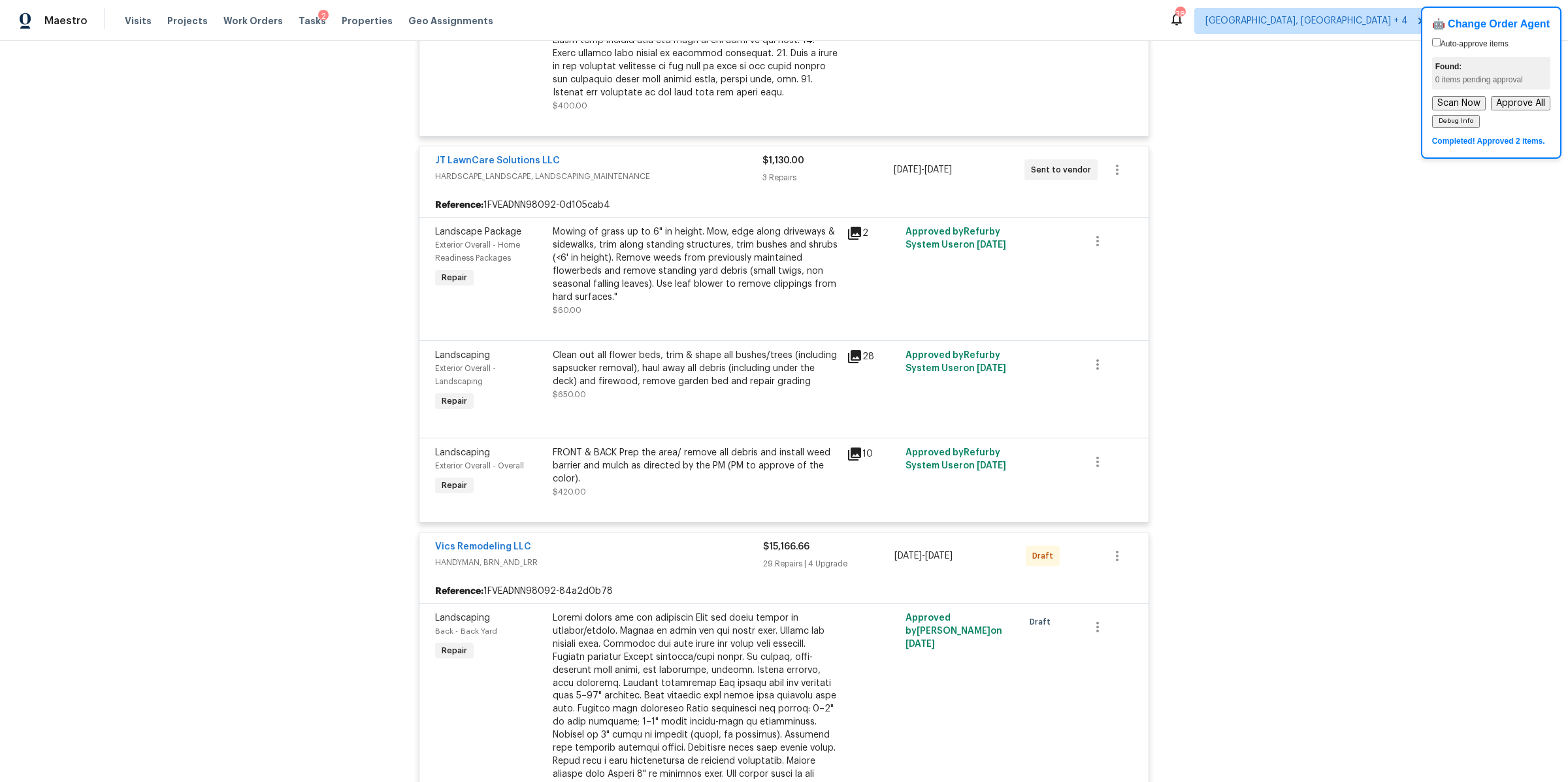
scroll to position [2503, 0]
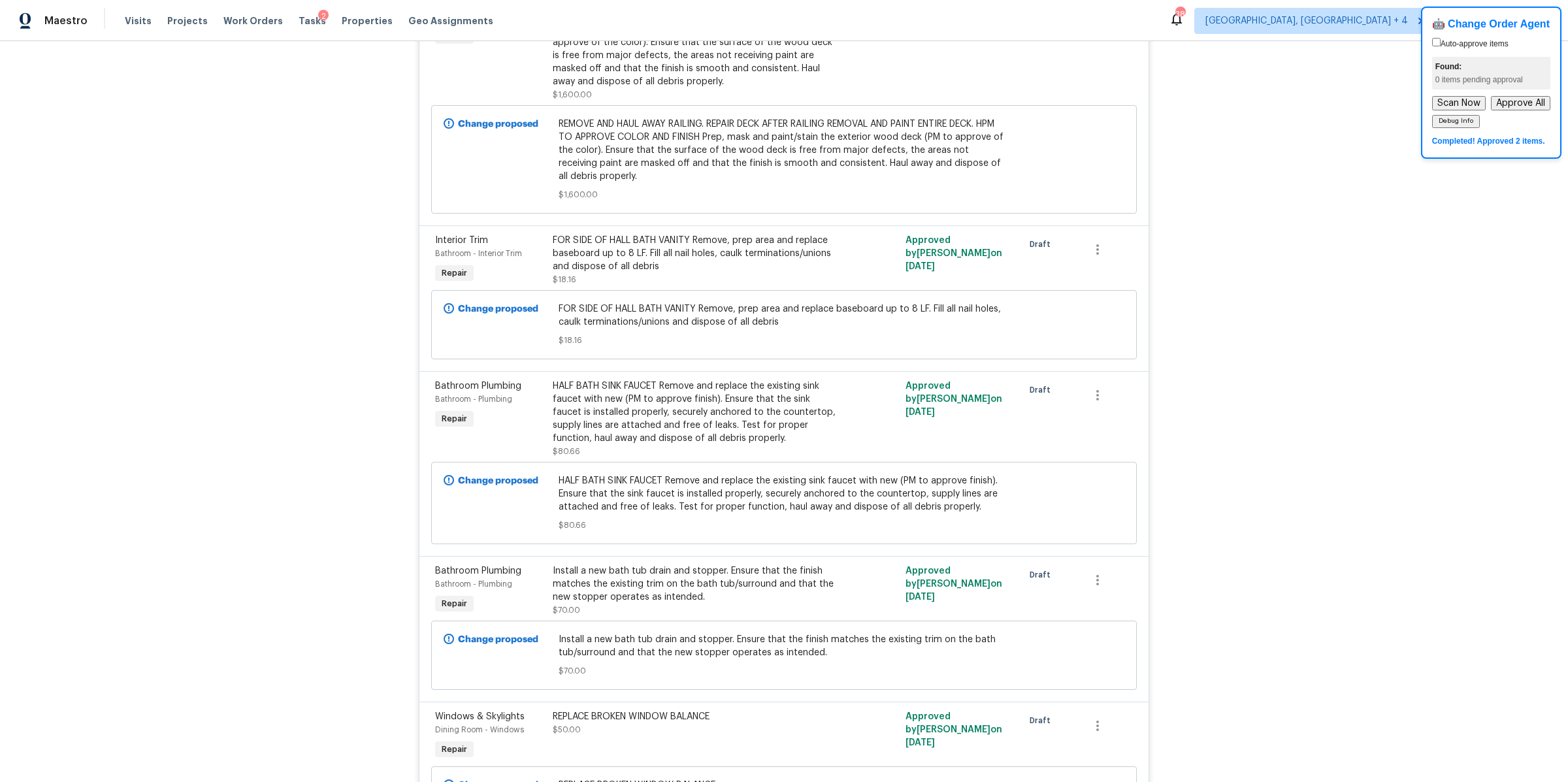
click at [145, 498] on div "Back to all projects 4517 Clayburn Dr W, Grove City, OH 43123 4 Beds | 2 1/2 Ba…" at bounding box center [784, 411] width 1568 height 740
click at [1291, 245] on div "Back to all projects 4517 Clayburn Dr W, Grove City, OH 43123 4 Beds | 2 1/2 Ba…" at bounding box center [784, 411] width 1568 height 740
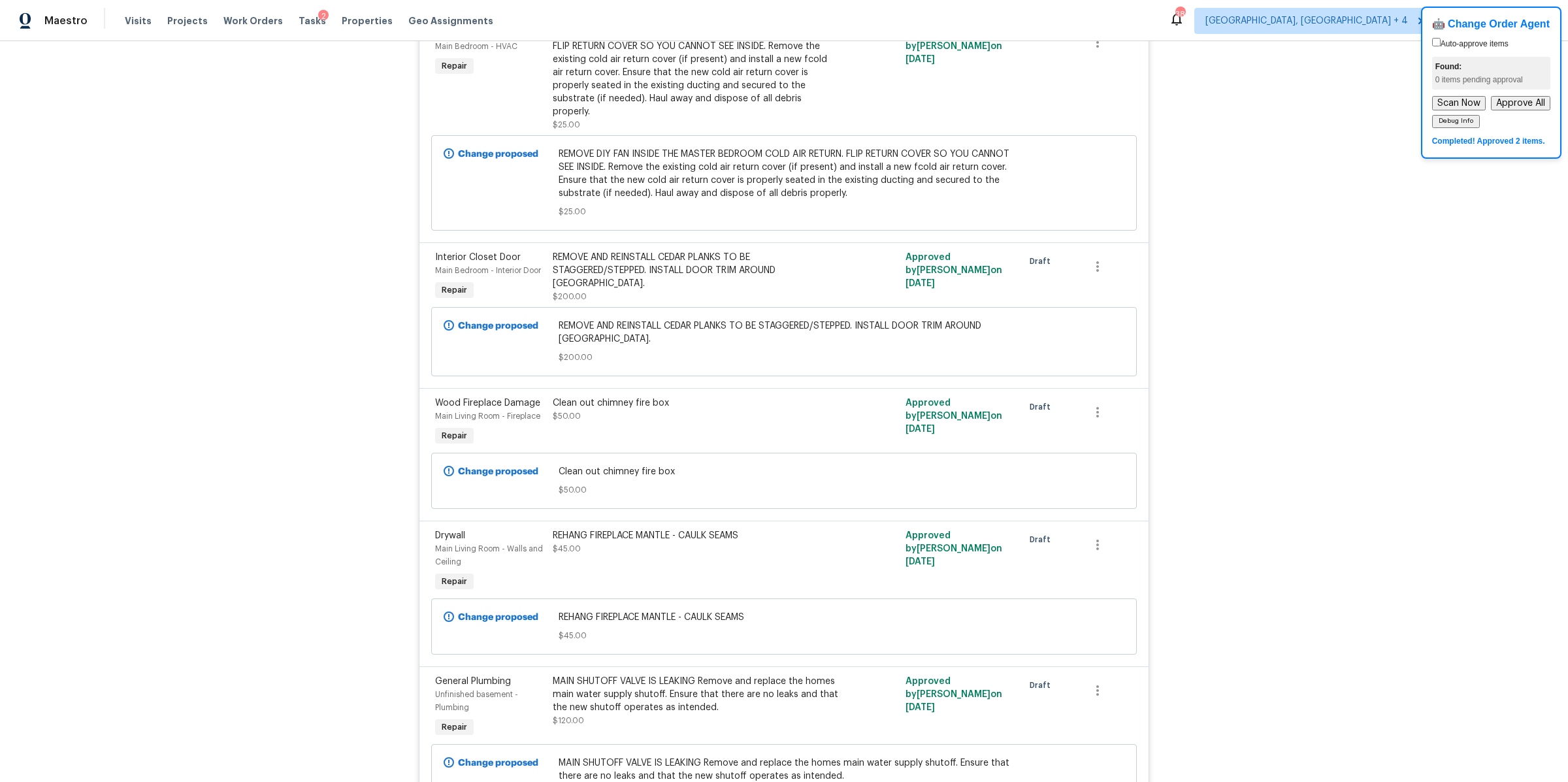
scroll to position [6711, 0]
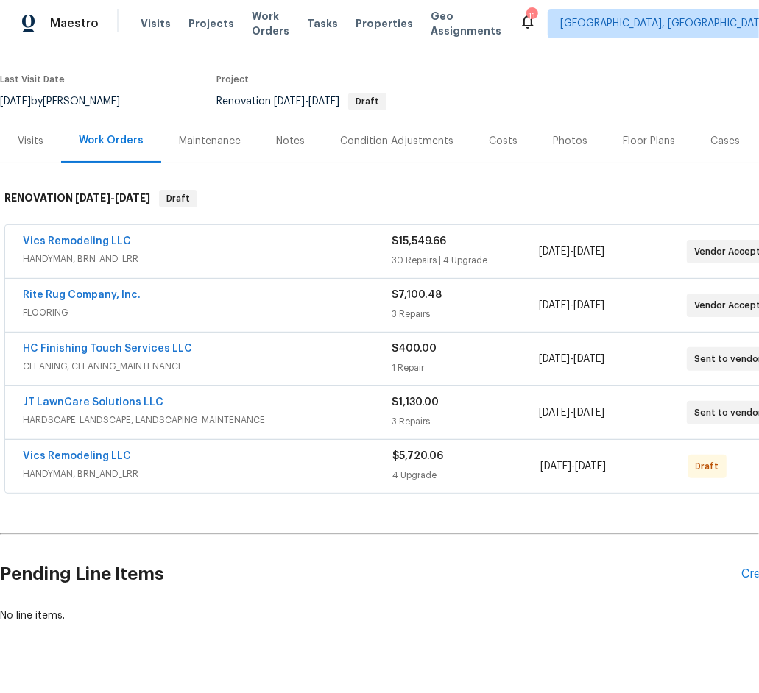
scroll to position [130, 0]
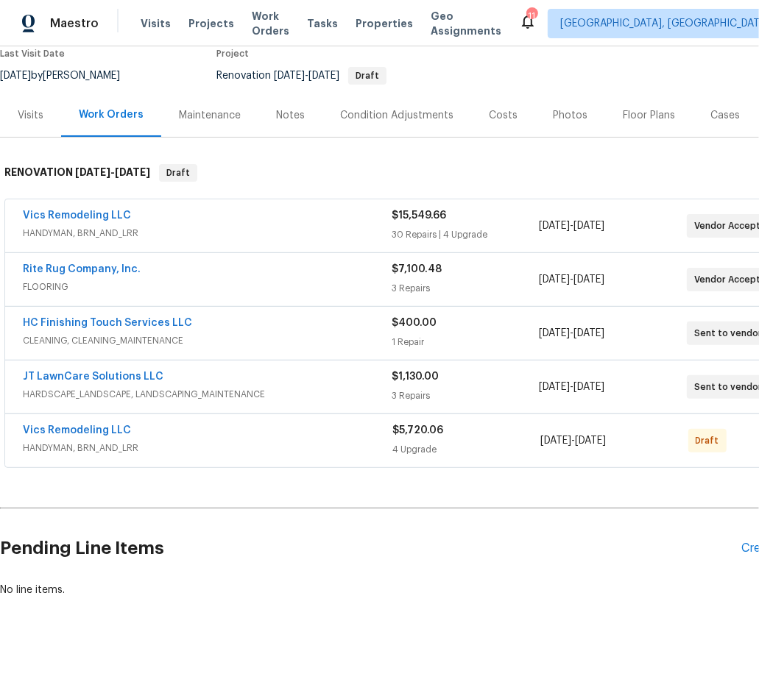
click at [394, 118] on div "Condition Adjustments" at bounding box center [396, 115] width 113 height 15
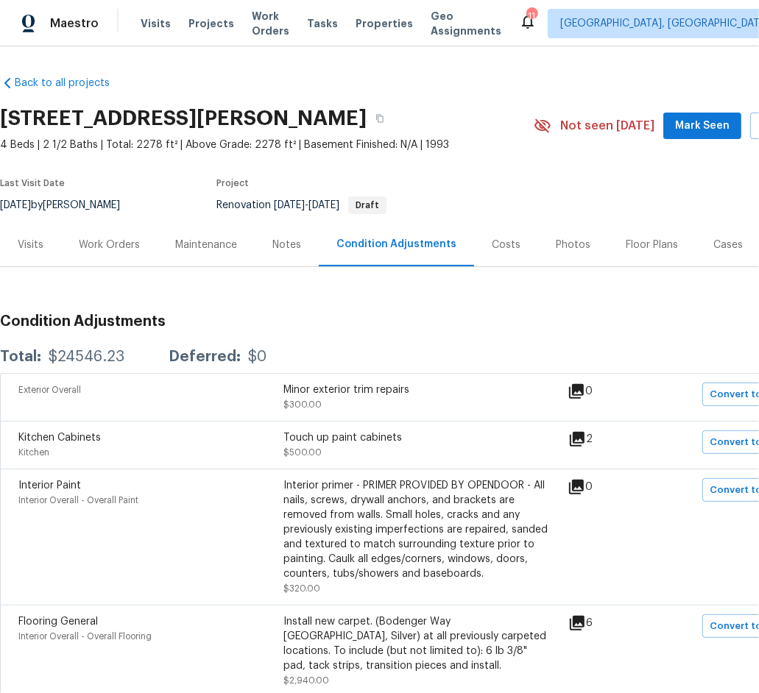
click at [492, 249] on div "Costs" at bounding box center [506, 245] width 29 height 15
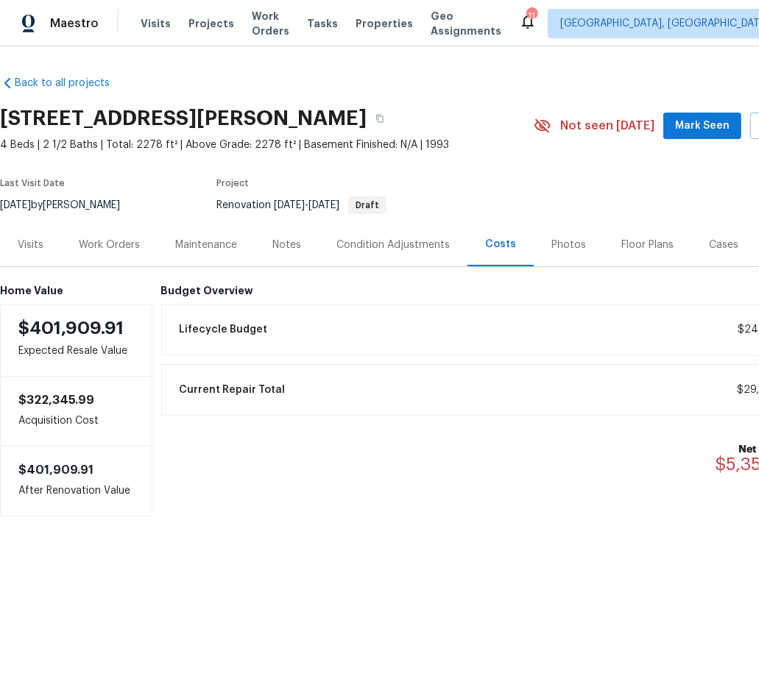
click at [96, 247] on div "Work Orders" at bounding box center [109, 245] width 61 height 15
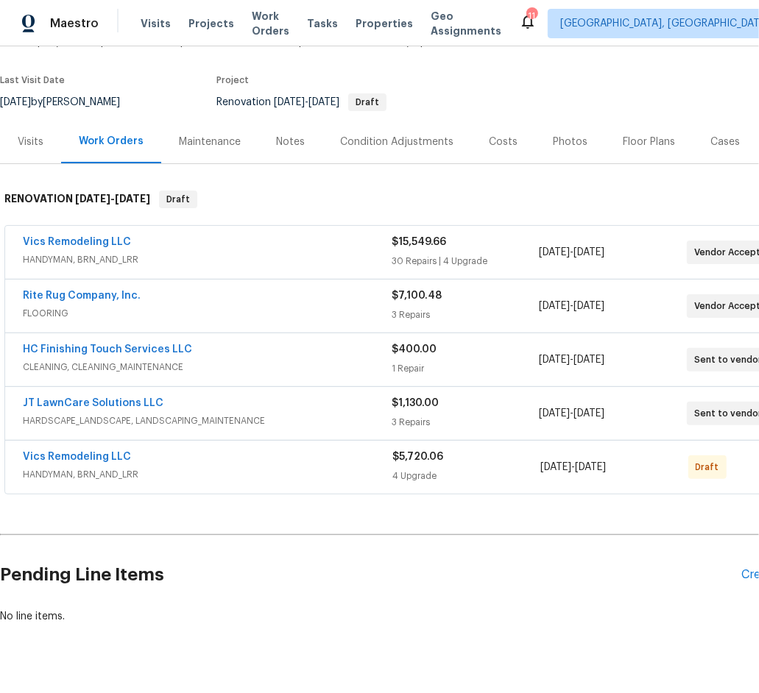
scroll to position [130, 0]
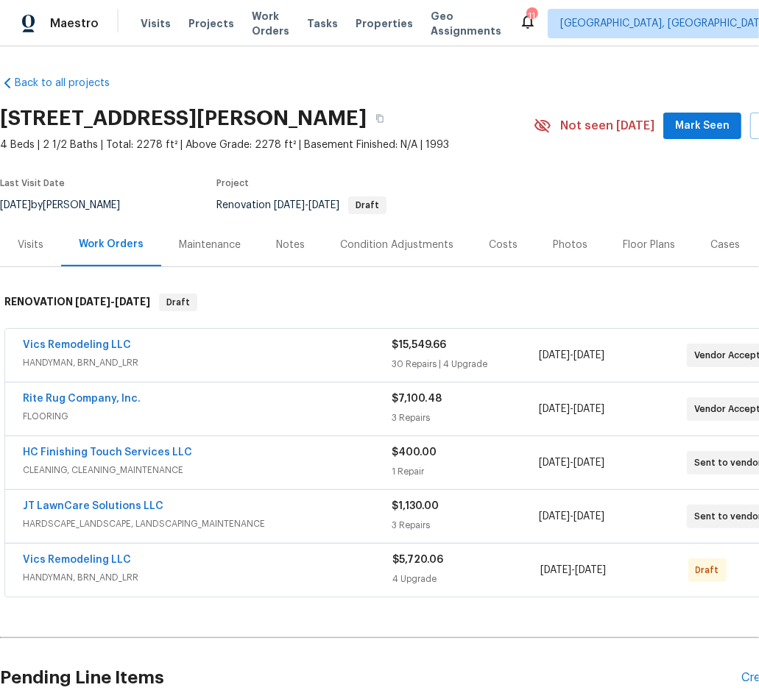
scroll to position [130, 0]
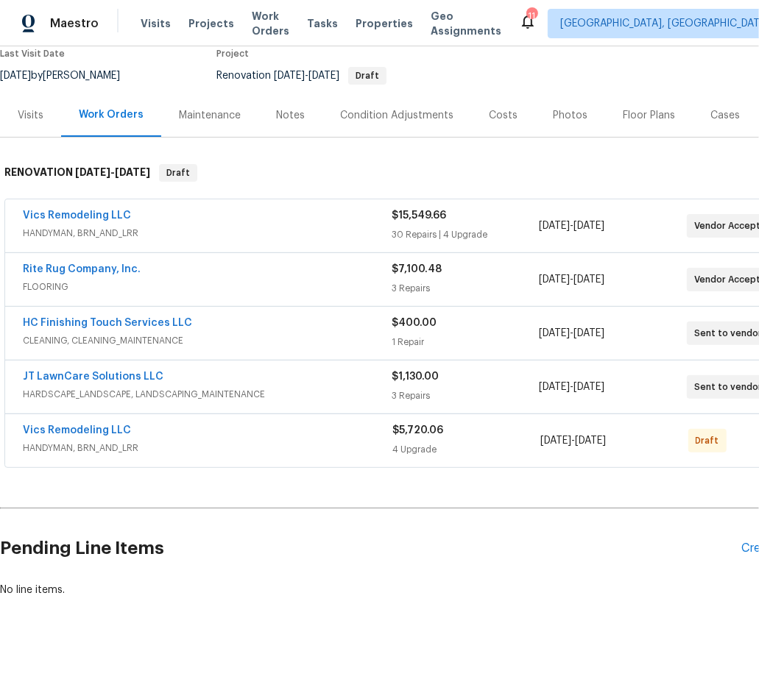
click at [221, 276] on div "Rite Rug Company, Inc." at bounding box center [207, 271] width 369 height 18
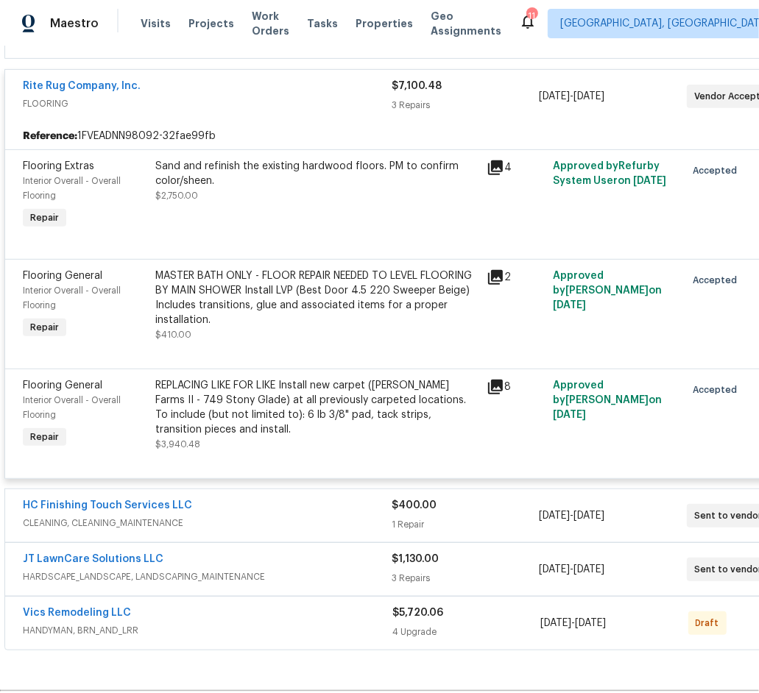
scroll to position [302, 0]
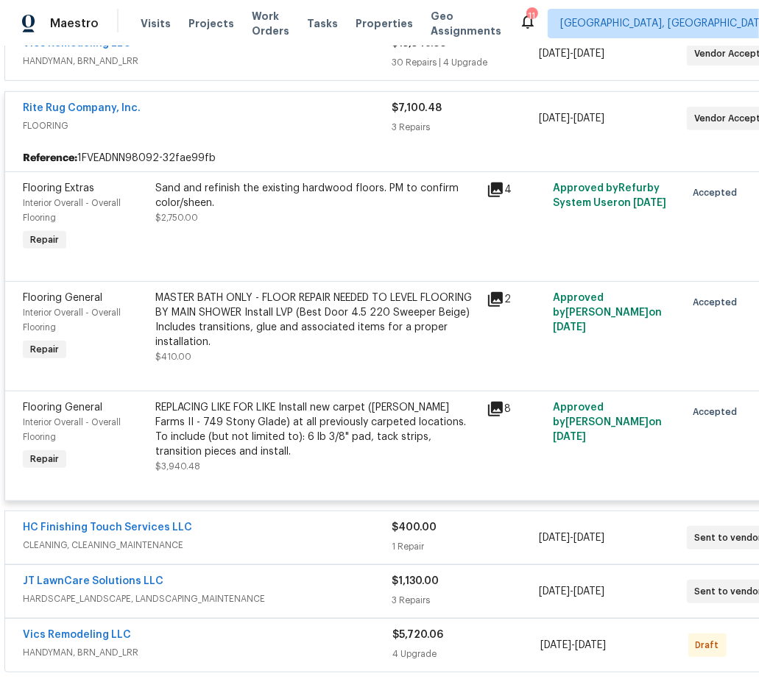
click at [497, 190] on icon at bounding box center [495, 190] width 18 height 18
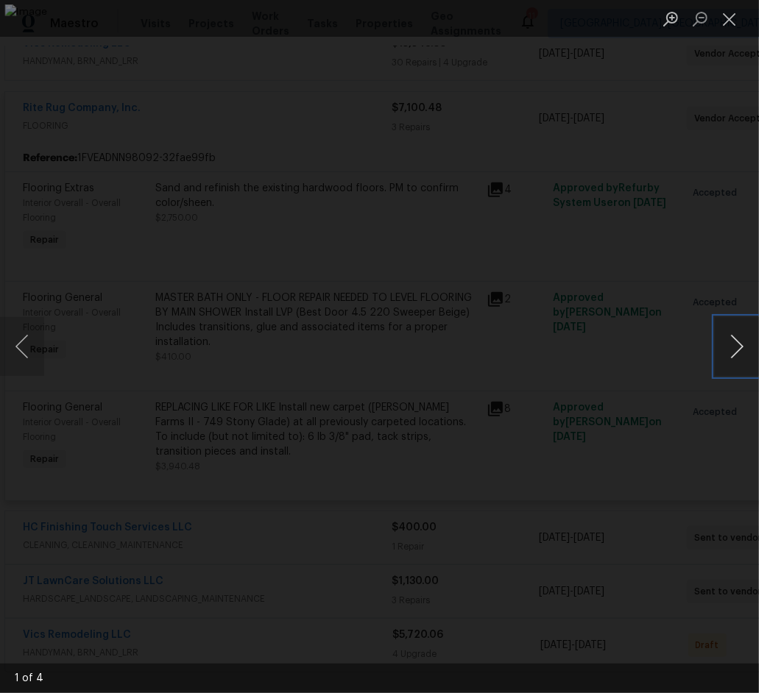
click at [740, 348] on button "Next image" at bounding box center [737, 346] width 44 height 59
click at [703, 50] on div "Lightbox" at bounding box center [379, 346] width 759 height 693
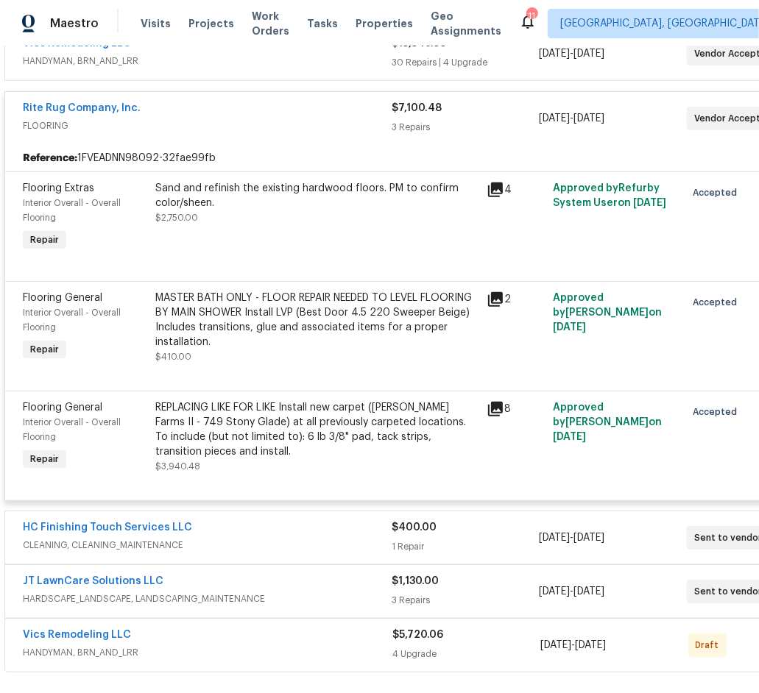
click at [495, 413] on icon at bounding box center [495, 409] width 18 height 18
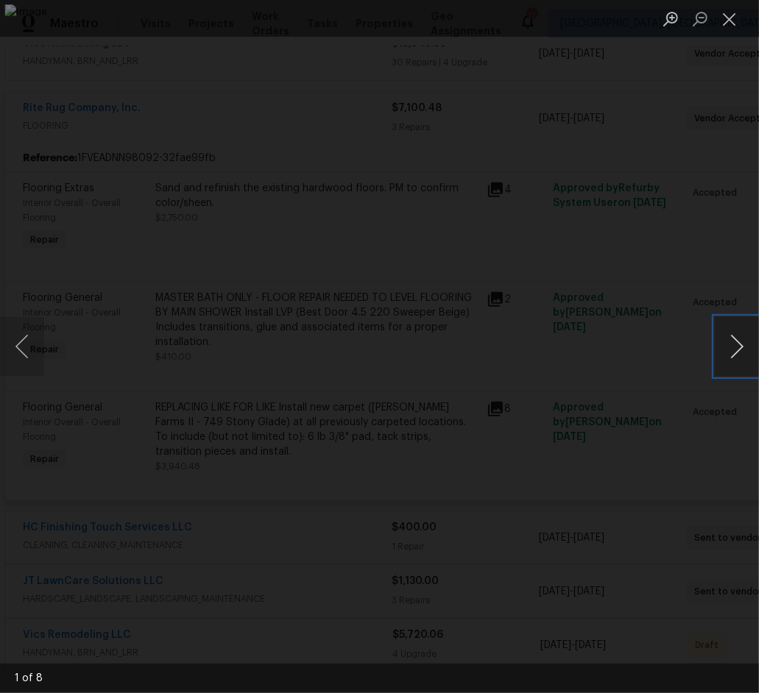
click at [739, 340] on button "Next image" at bounding box center [737, 346] width 44 height 59
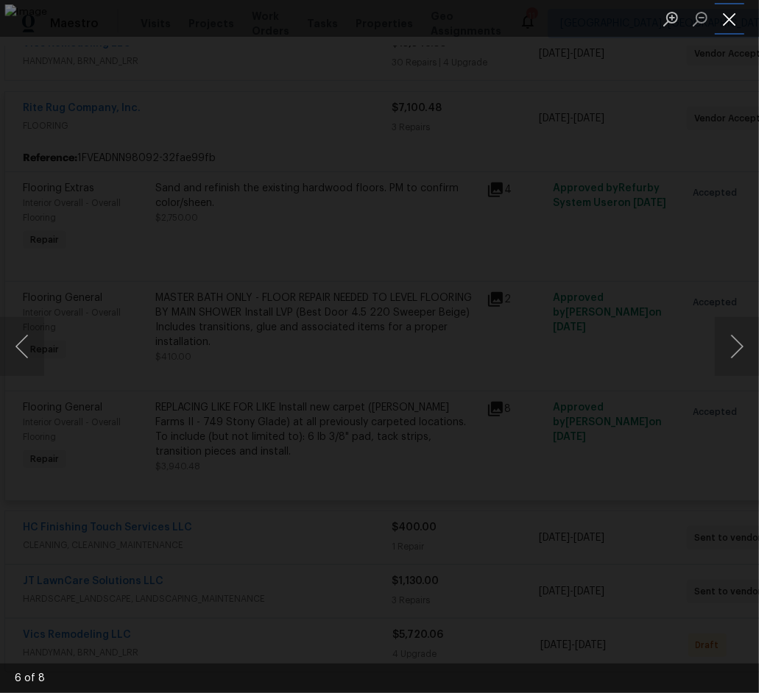
click at [737, 17] on button "Close lightbox" at bounding box center [729, 19] width 29 height 26
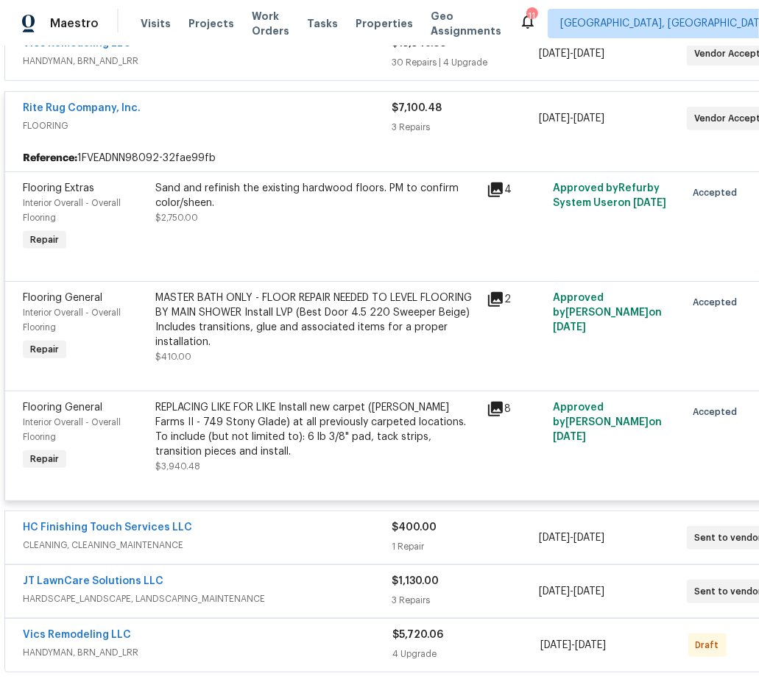
click at [492, 297] on icon at bounding box center [495, 299] width 15 height 15
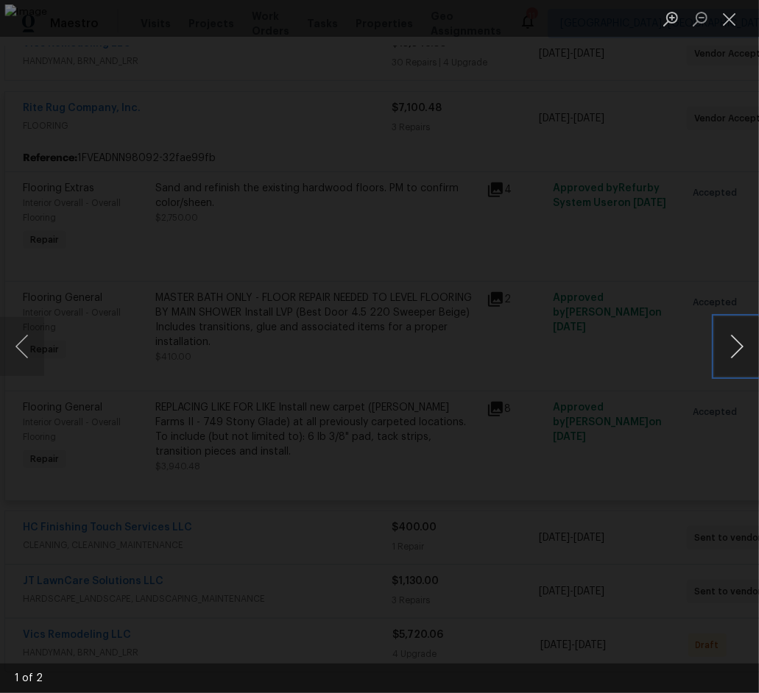
click at [731, 347] on button "Next image" at bounding box center [737, 346] width 44 height 59
click at [735, 23] on button "Close lightbox" at bounding box center [729, 19] width 29 height 26
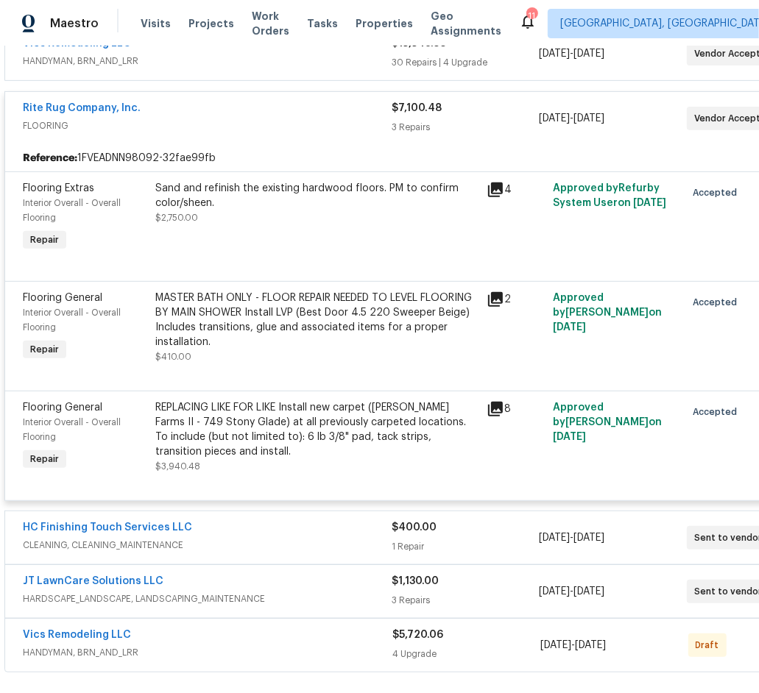
scroll to position [508, 0]
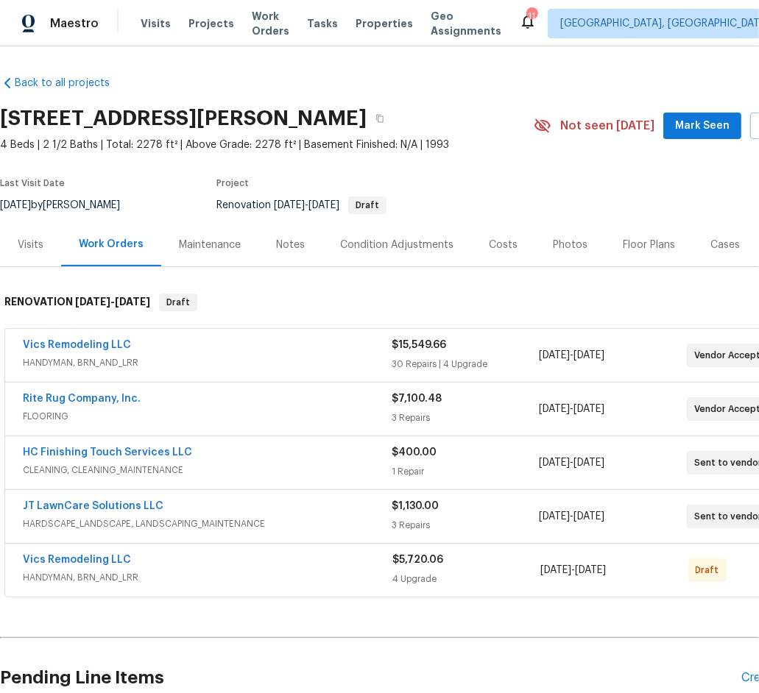
click at [270, 350] on div "Vics Remodeling LLC" at bounding box center [207, 347] width 369 height 18
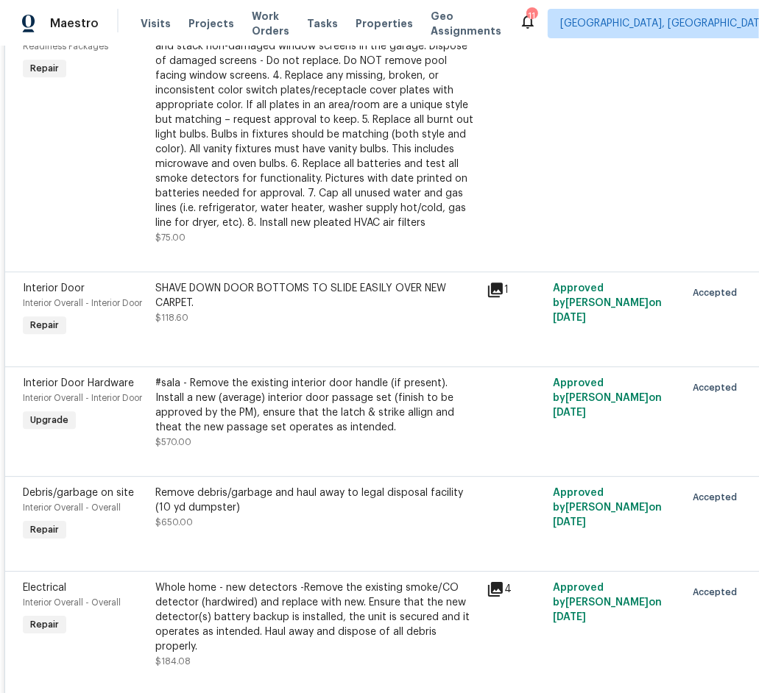
scroll to position [3386, 0]
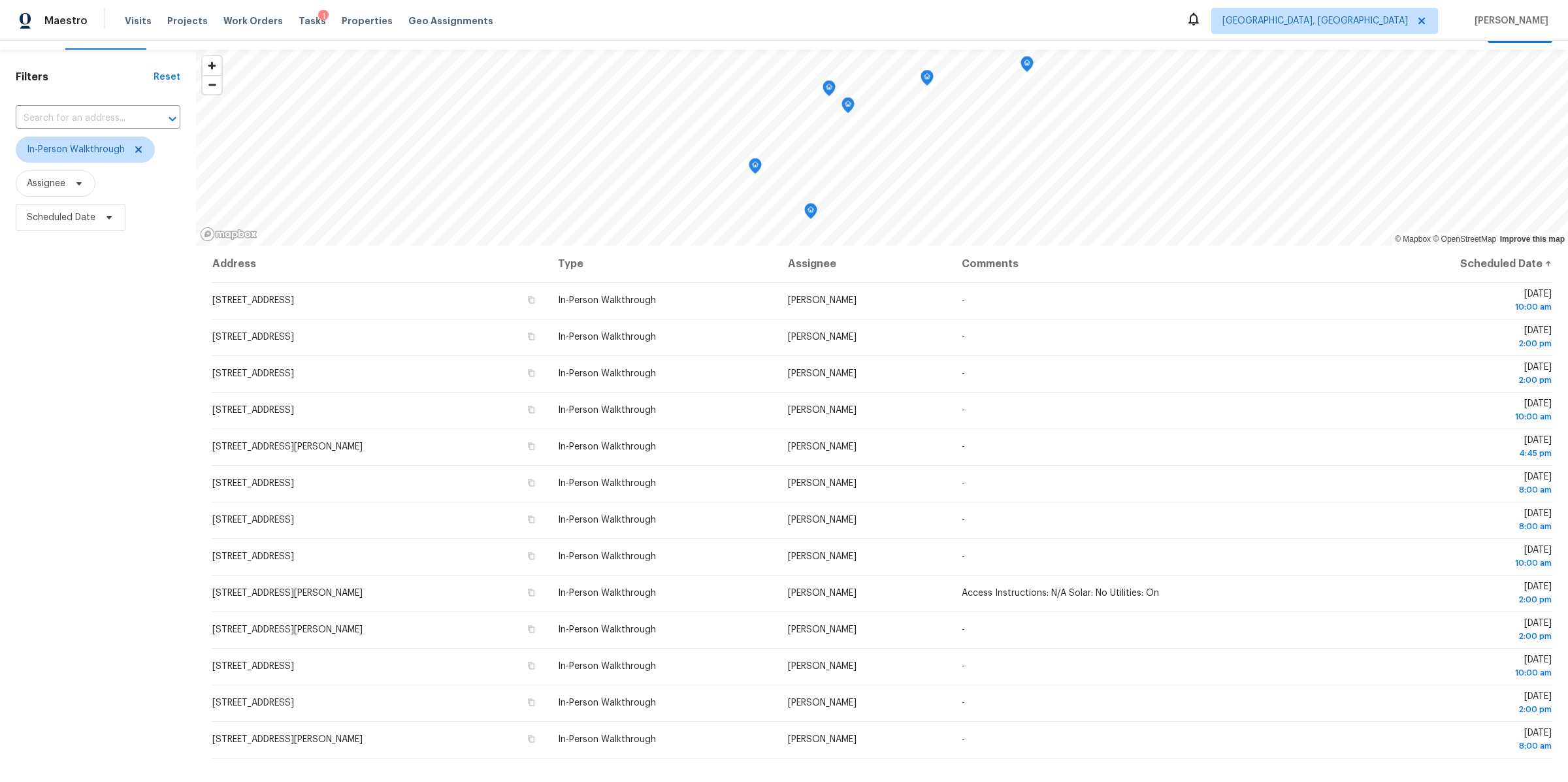
scroll to position [27, 0]
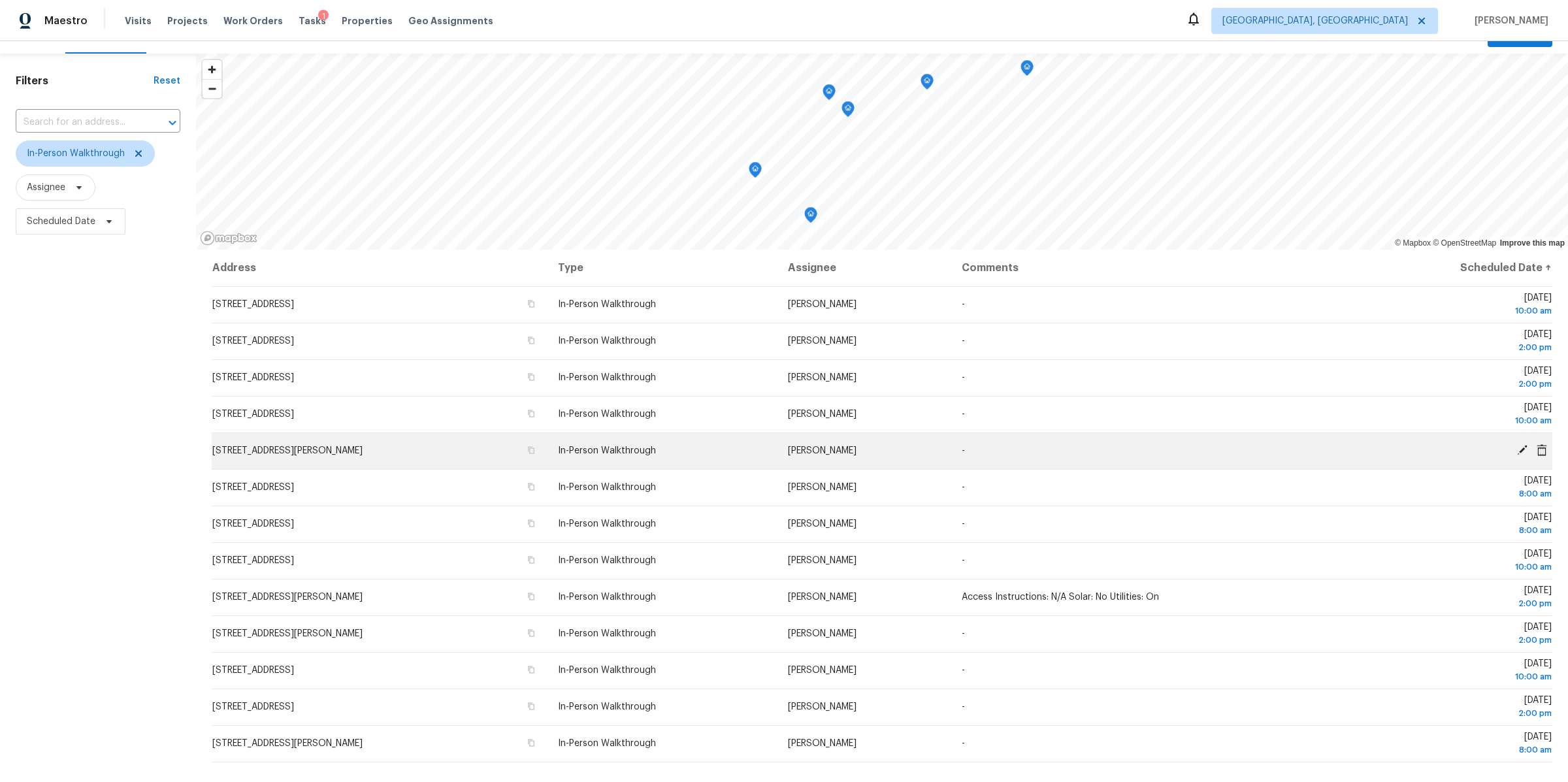
click at [1542, 450] on icon at bounding box center [1542, 449] width 11 height 12
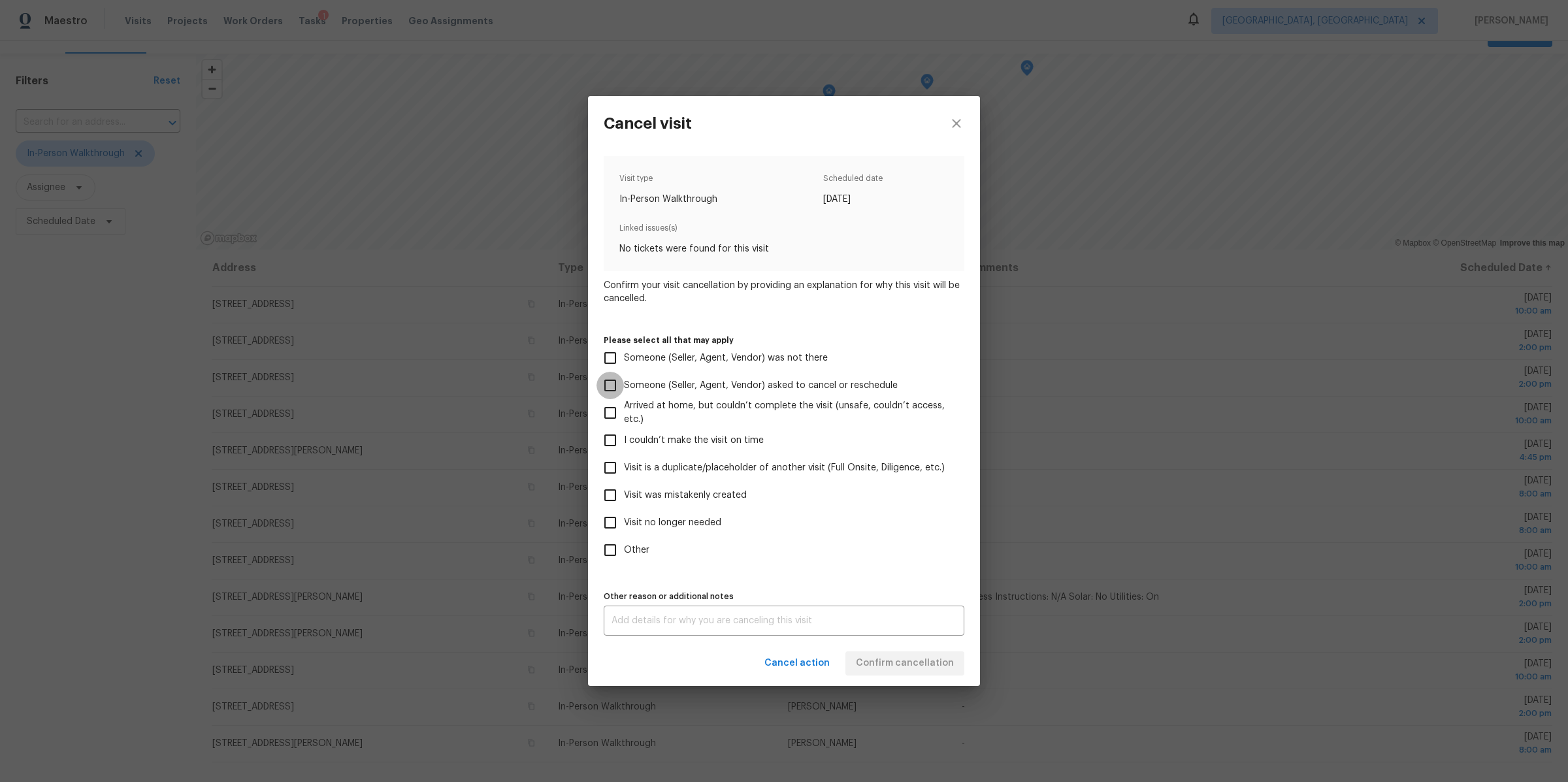
click at [606, 380] on input "Someone (Seller, Agent, Vendor) asked to cancel or reschedule" at bounding box center [610, 385] width 28 height 28
checkbox input "true"
click at [904, 661] on span "Confirm cancellation" at bounding box center [905, 663] width 98 height 16
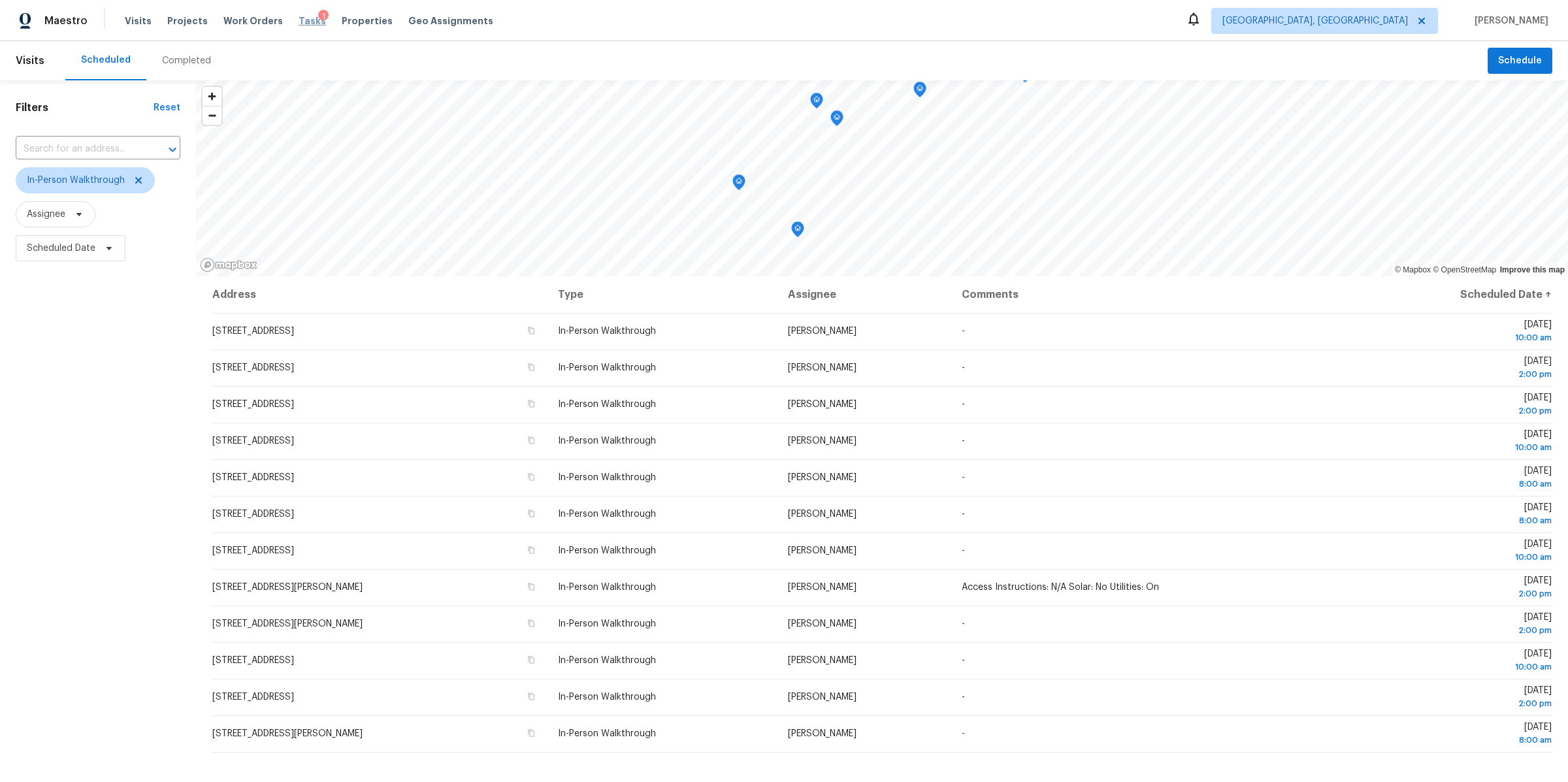
click at [298, 23] on span "Tasks" at bounding box center [312, 20] width 28 height 9
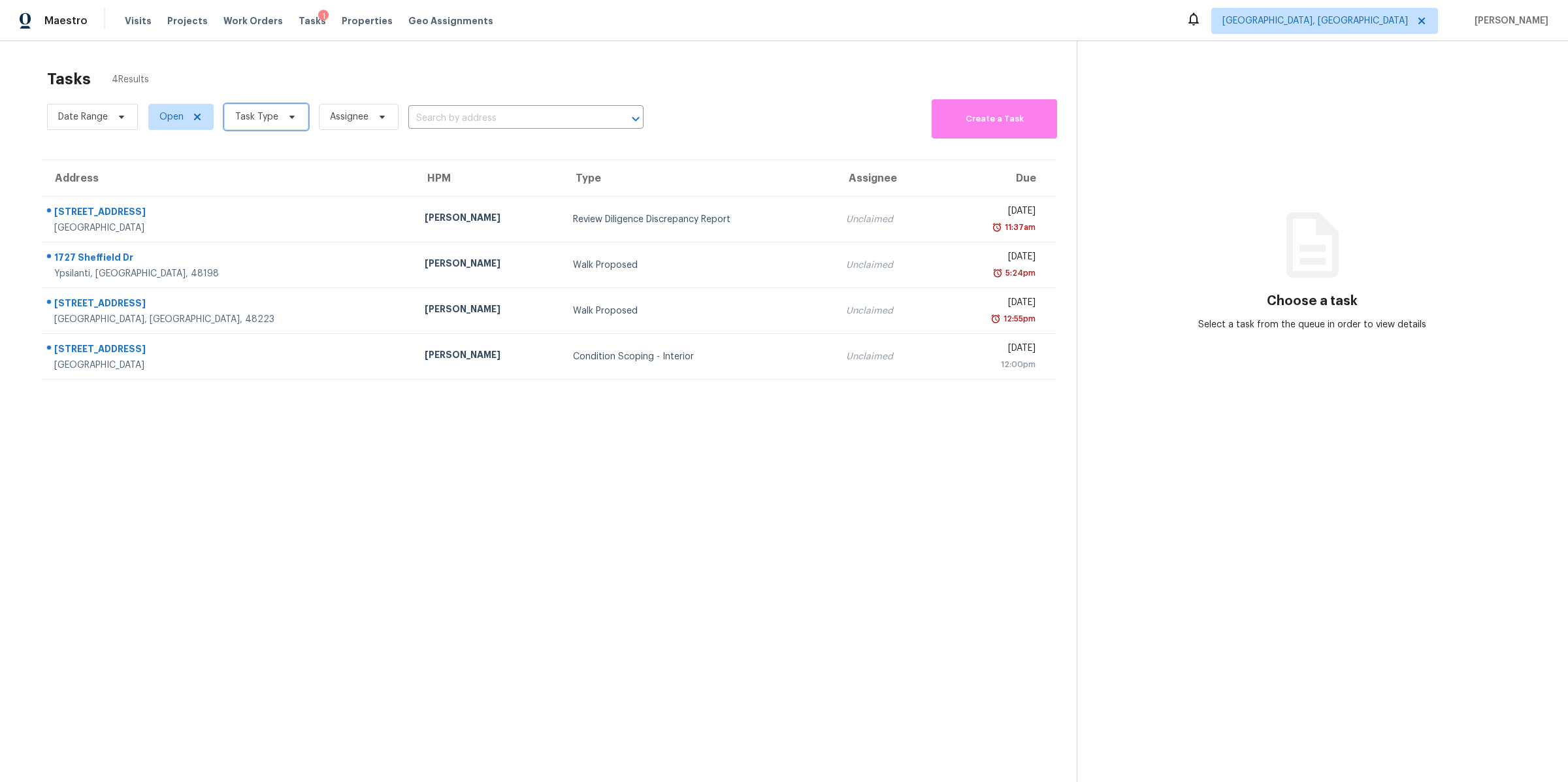
click at [249, 117] on span "Task Type" at bounding box center [257, 116] width 44 height 13
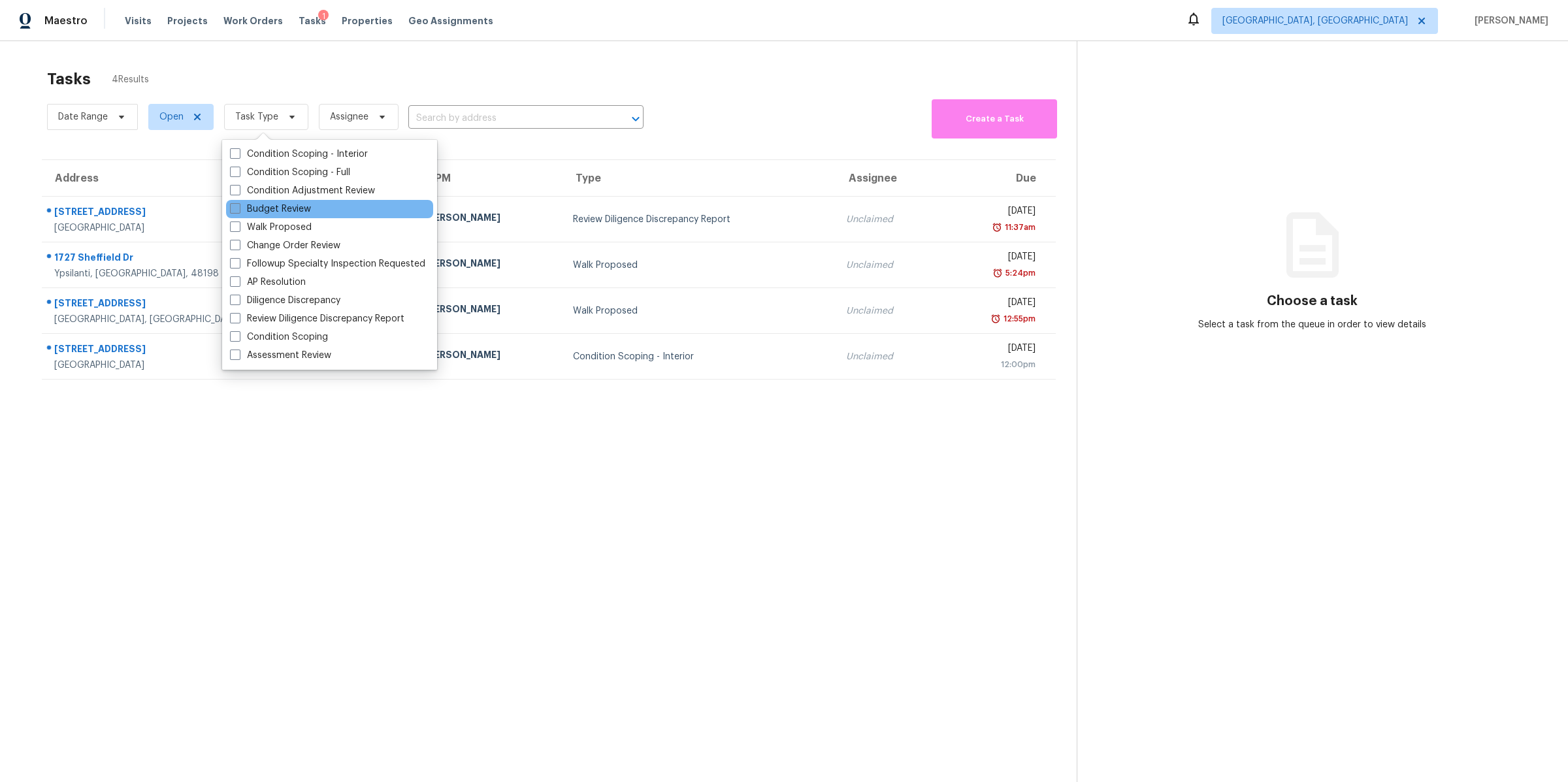
click at [235, 209] on span at bounding box center [235, 209] width 11 height 11
click at [235, 209] on input "Budget Review" at bounding box center [234, 207] width 9 height 9
checkbox input "true"
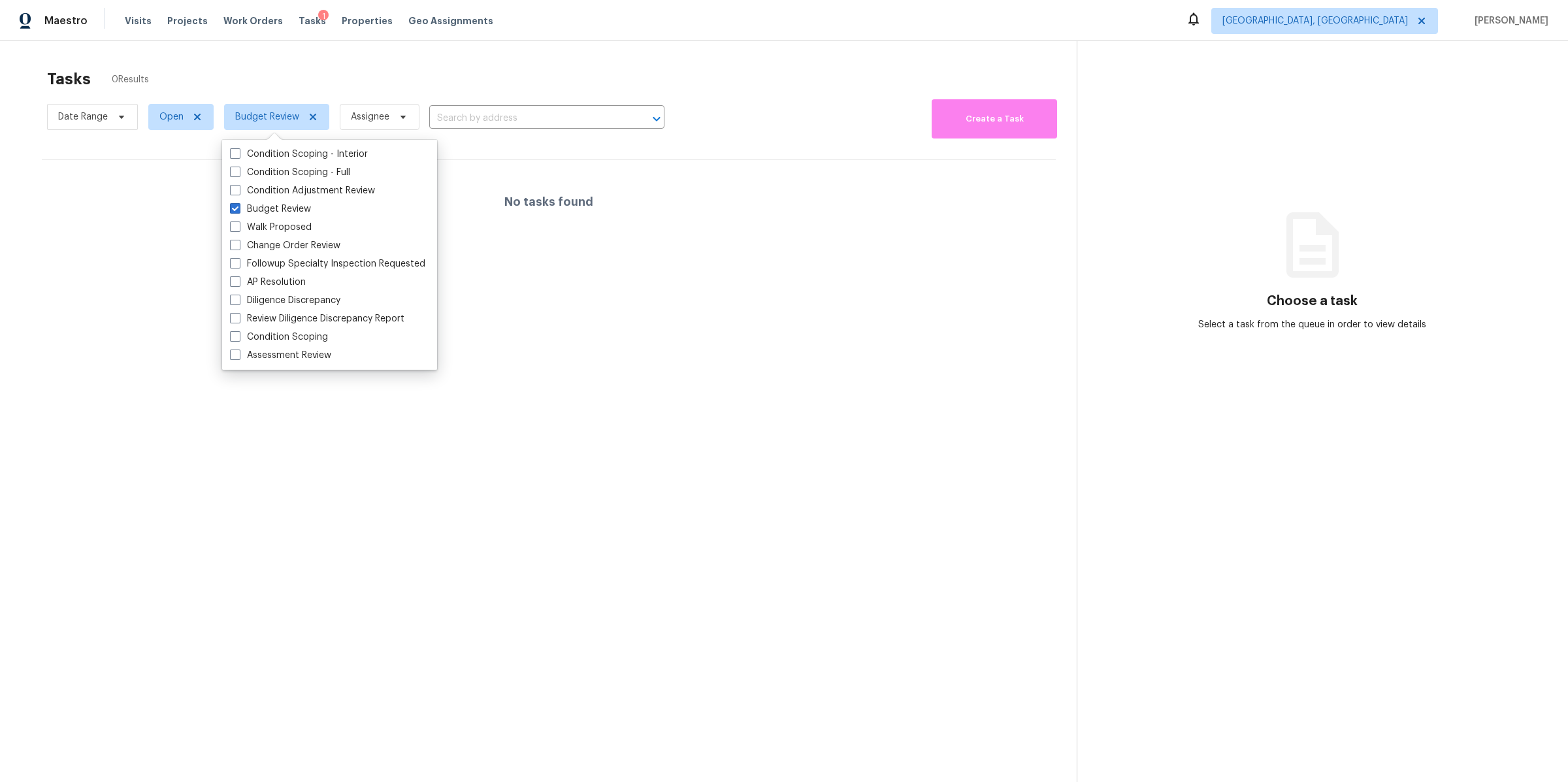
click at [305, 485] on section "Tasks 0 Results Date Range Open Budget Review Assignee ​ Create a Task No tasks…" at bounding box center [549, 442] width 1056 height 761
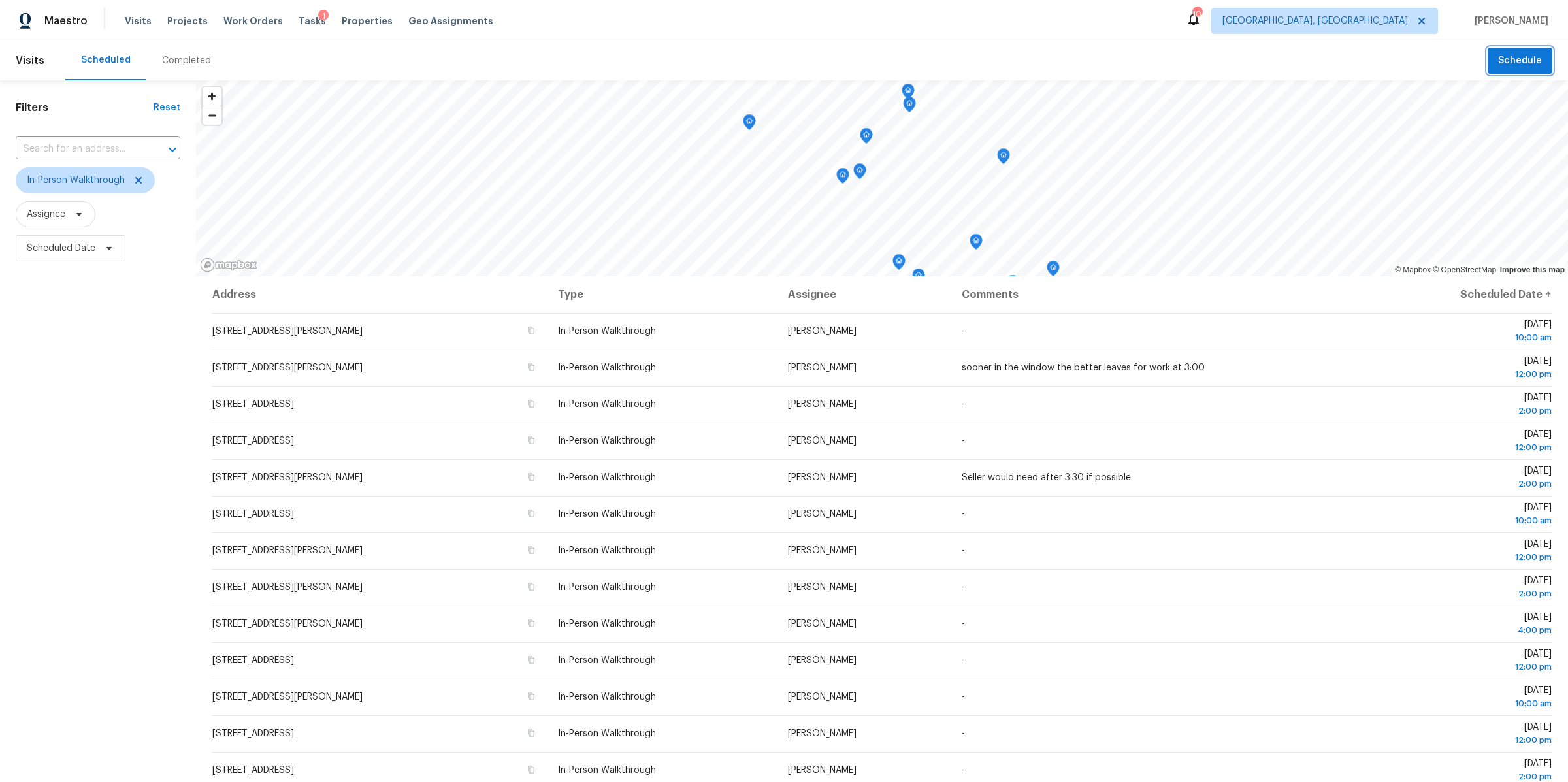
click at [1501, 65] on button "Schedule" at bounding box center [1520, 61] width 65 height 27
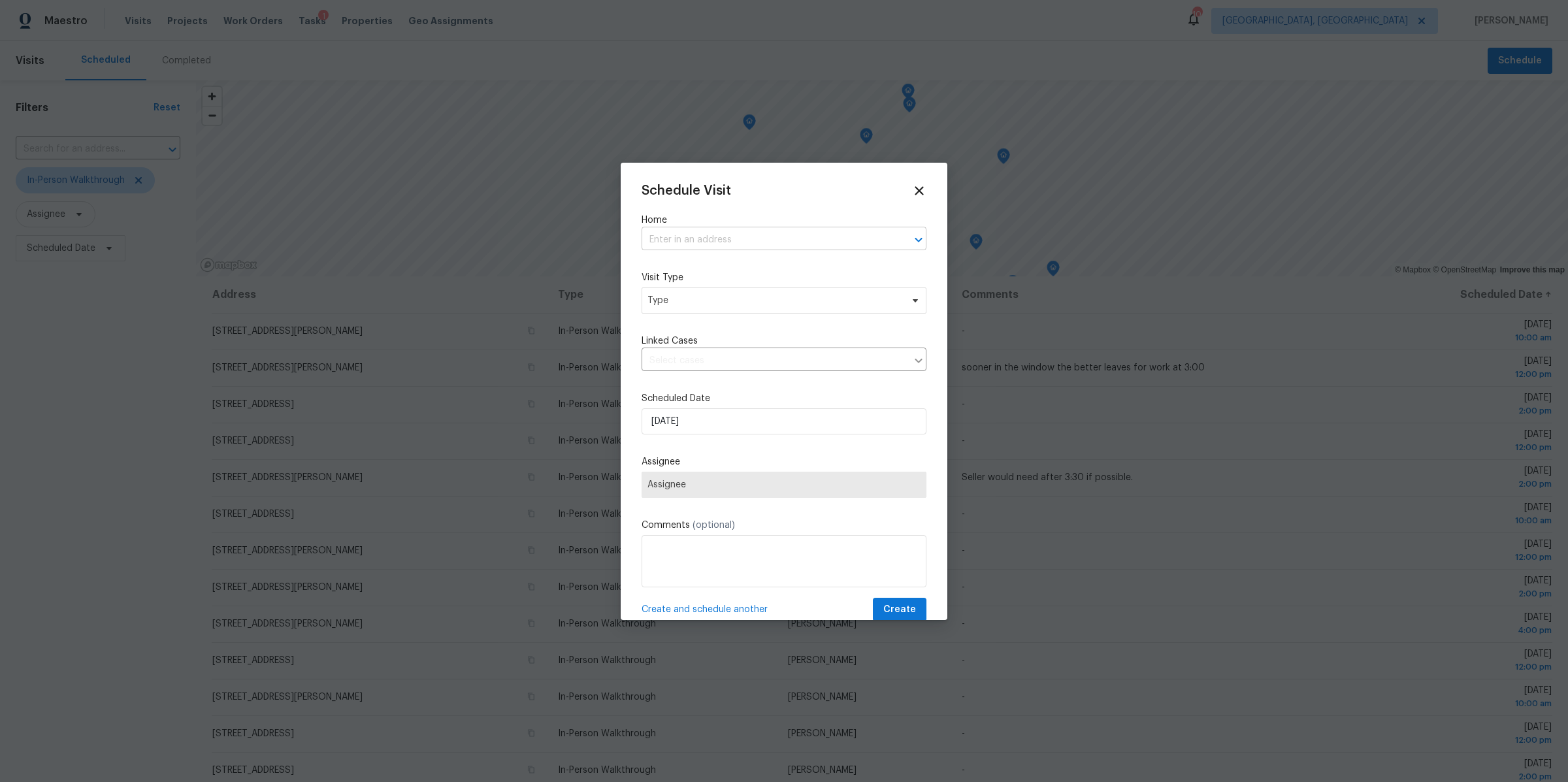
click at [677, 240] on input "text" at bounding box center [766, 240] width 249 height 20
type input "5388"
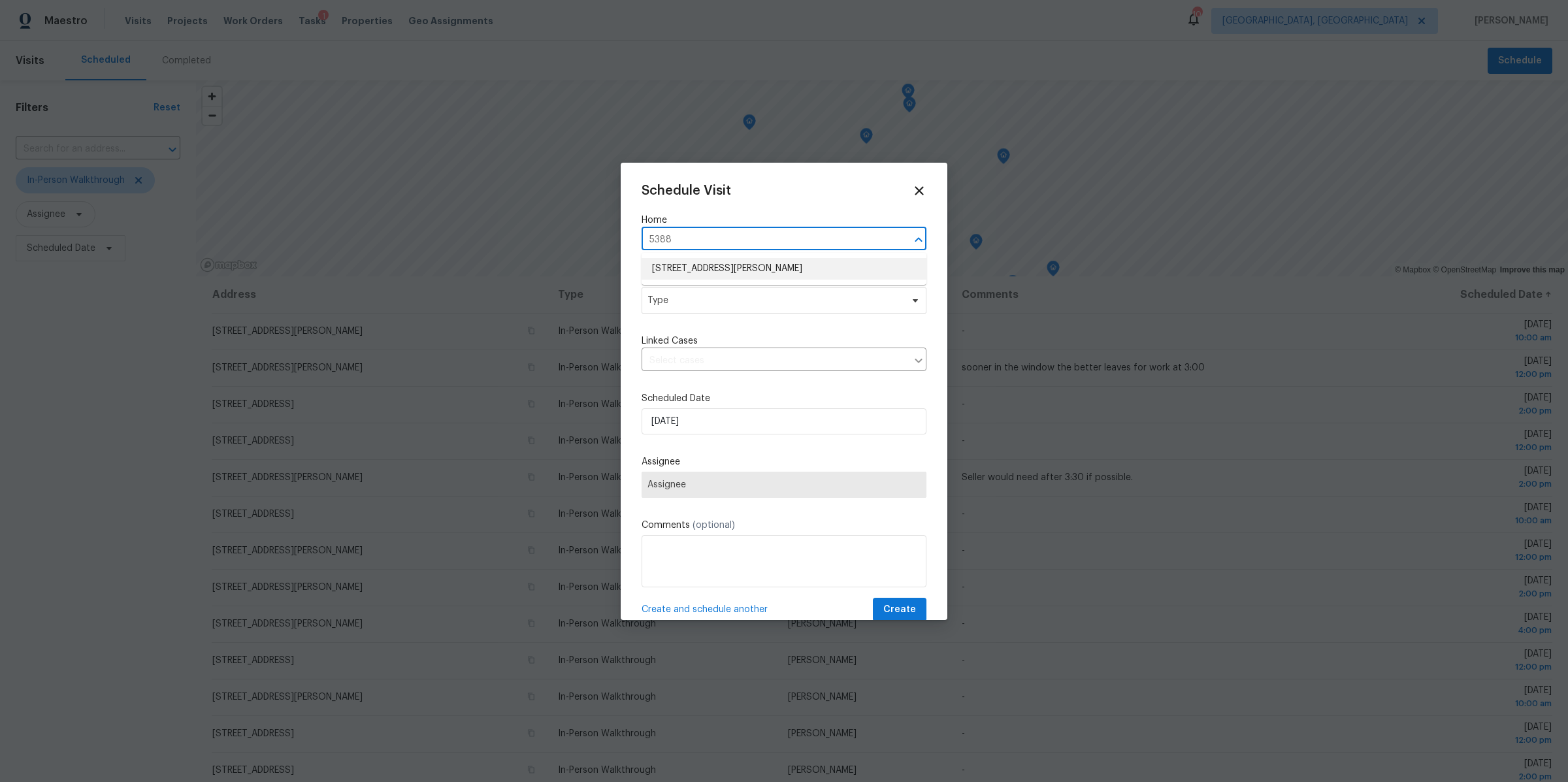
click at [684, 265] on li "[STREET_ADDRESS][PERSON_NAME]" at bounding box center [784, 269] width 285 height 21
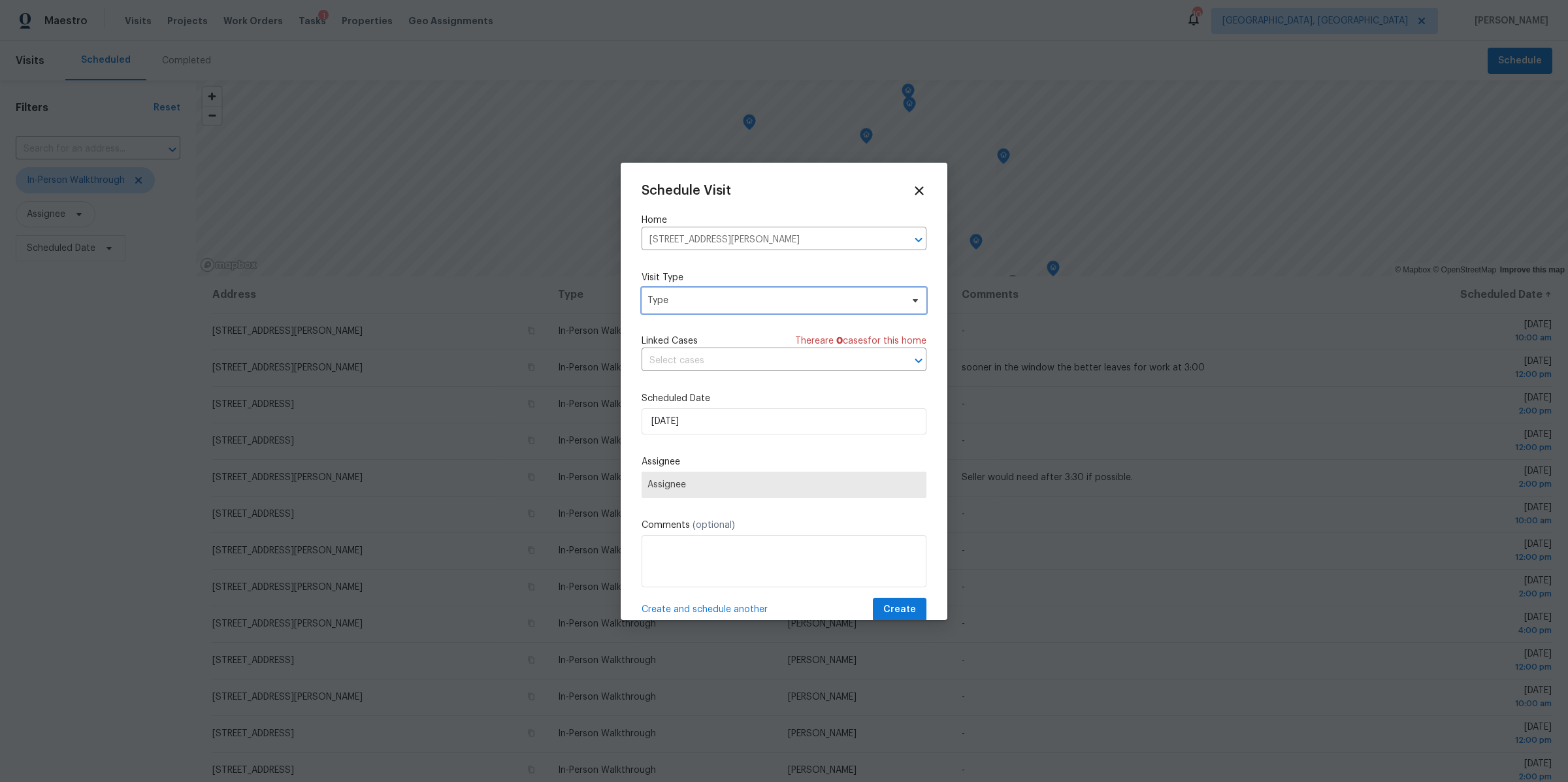
click at [684, 296] on span "Type" at bounding box center [774, 300] width 254 height 13
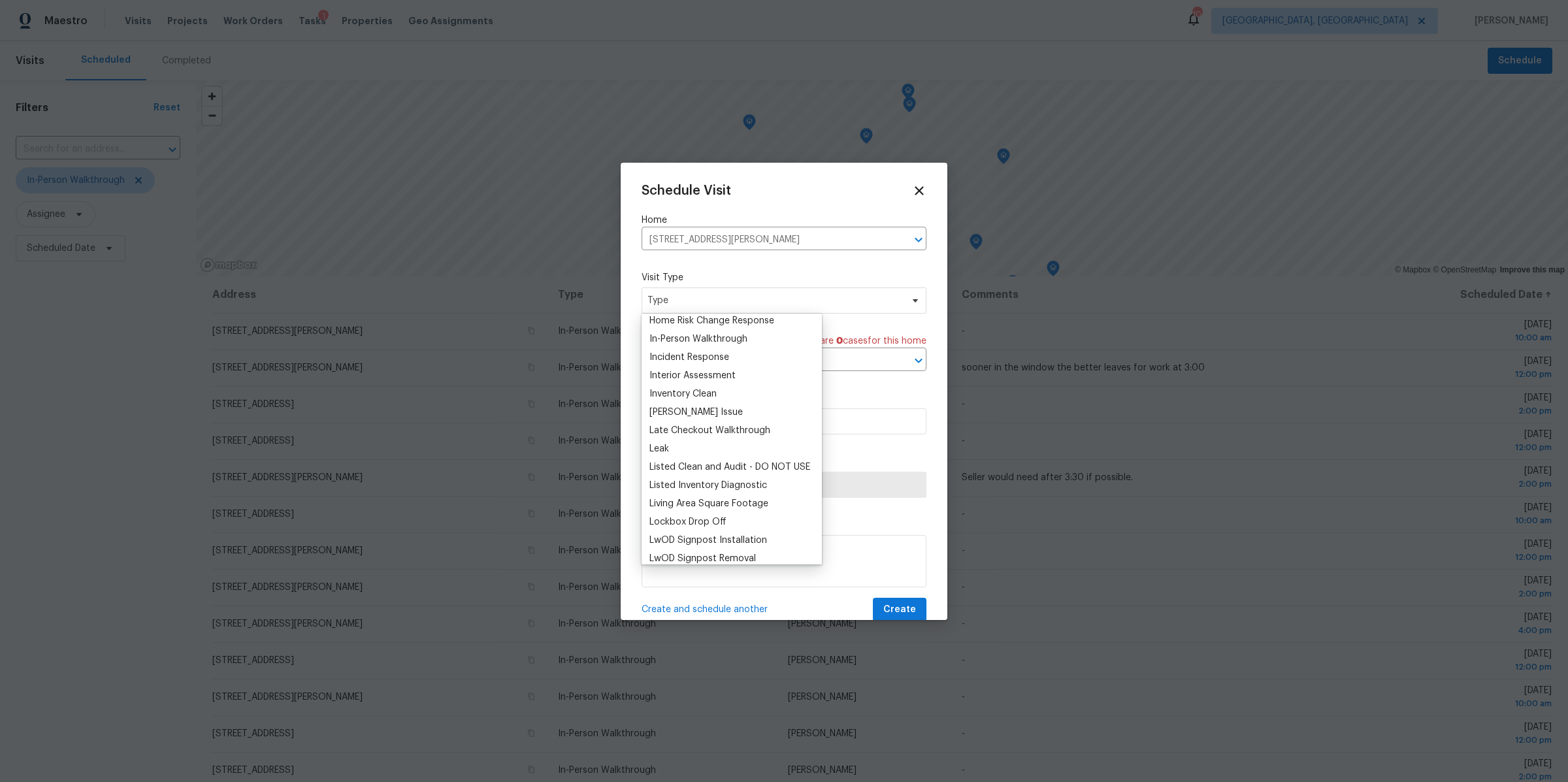
scroll to position [469, 0]
click at [686, 347] on div "In-Person Walkthrough" at bounding box center [698, 350] width 98 height 13
type input "10/07/2025 10:59 am"
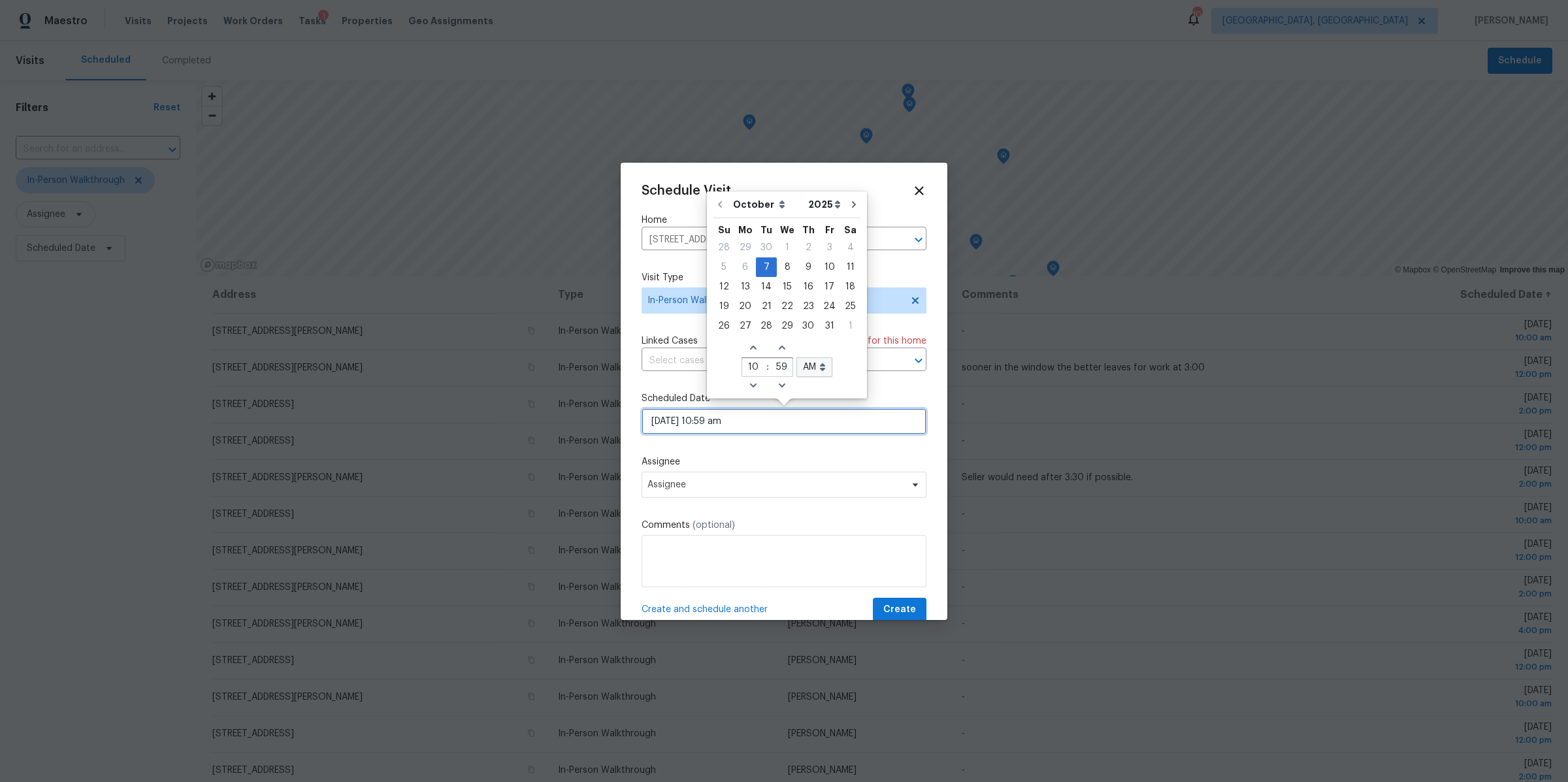
click at [679, 423] on input "10/07/2025 10:59 am" at bounding box center [784, 421] width 285 height 26
drag, startPoint x: 772, startPoint y: 367, endPoint x: 793, endPoint y: 367, distance: 21.0
click at [793, 367] on div "Increase hours (12hr clock) Increase minutes 10 : 59 AM PM Open dropdown Decrea…" at bounding box center [787, 367] width 91 height 56
type input "00"
type input "10/07/2025 10:00 am"
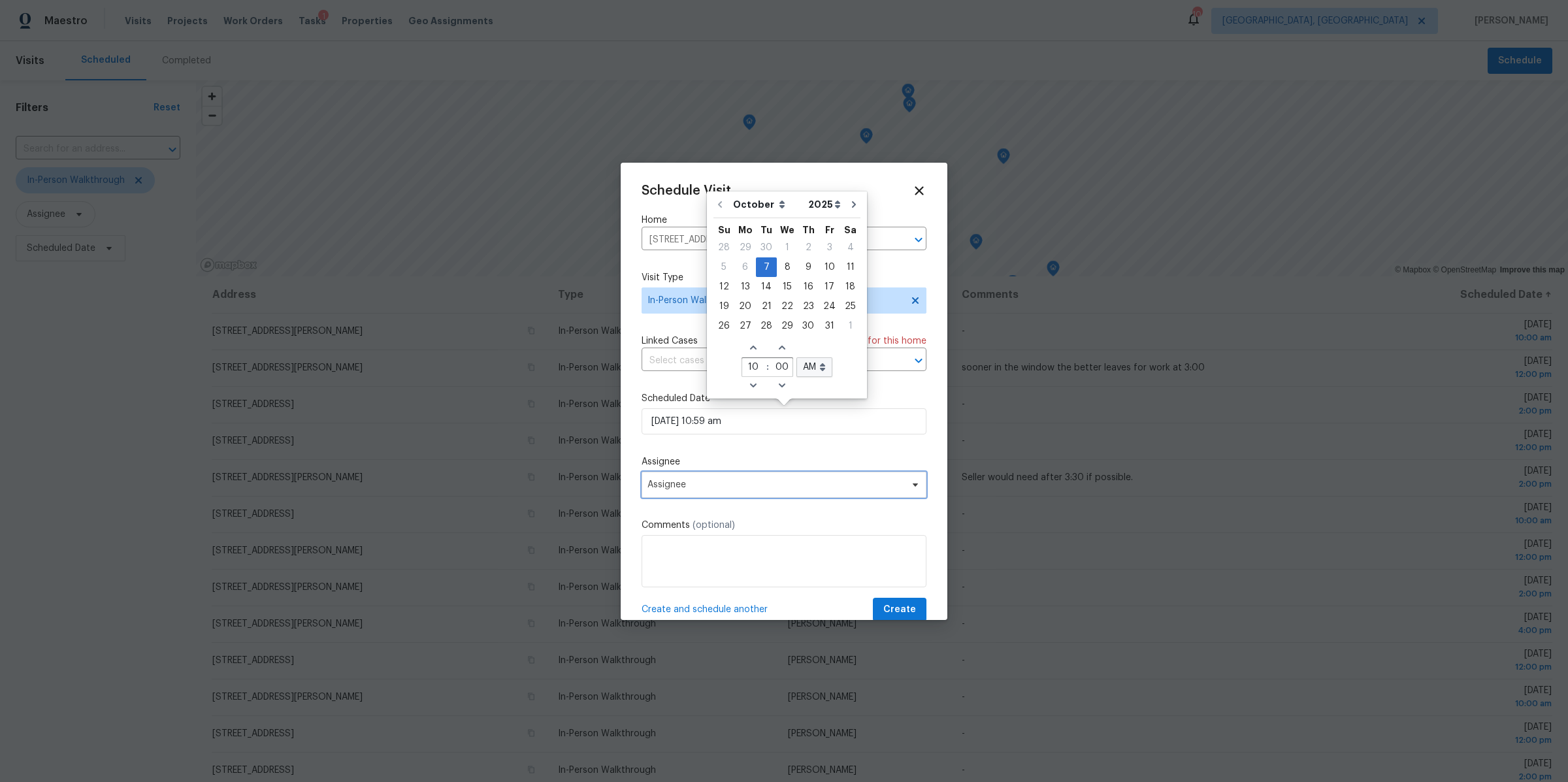
type input "00"
click at [717, 487] on span "Assignee" at bounding box center [775, 485] width 256 height 11
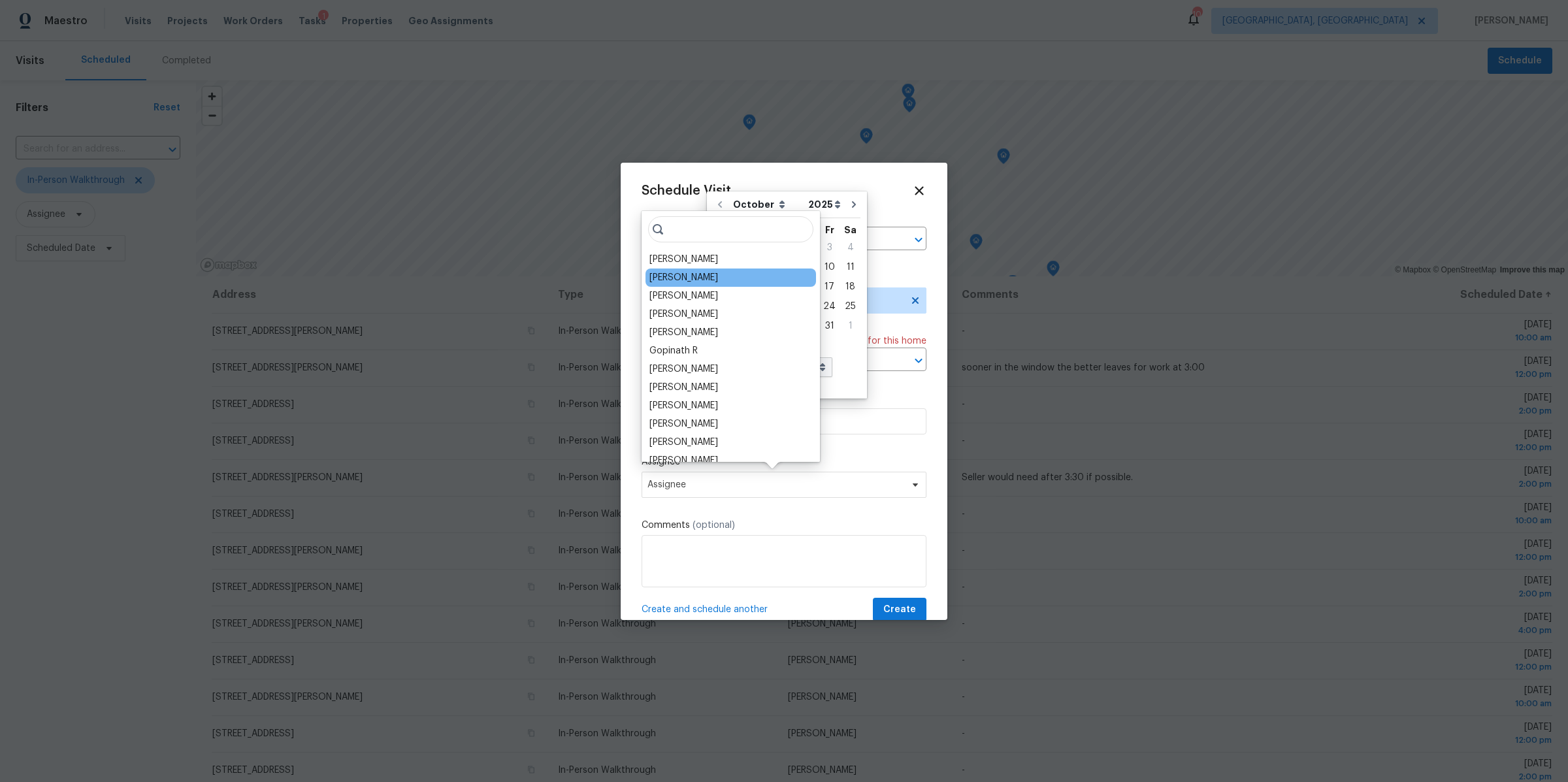
click at [672, 276] on div "[PERSON_NAME]" at bounding box center [683, 277] width 68 height 13
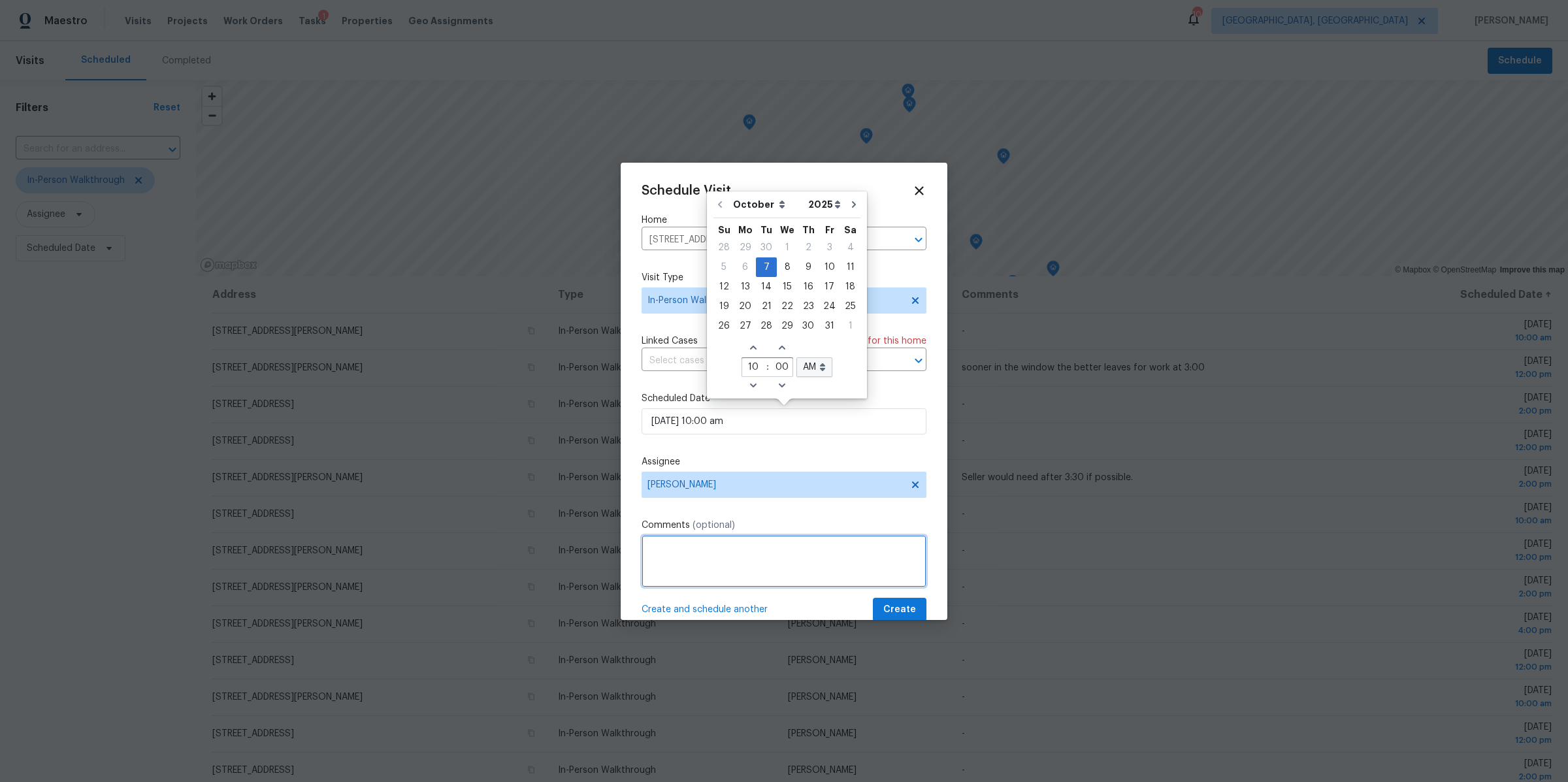
click at [677, 571] on textarea at bounding box center [784, 561] width 285 height 52
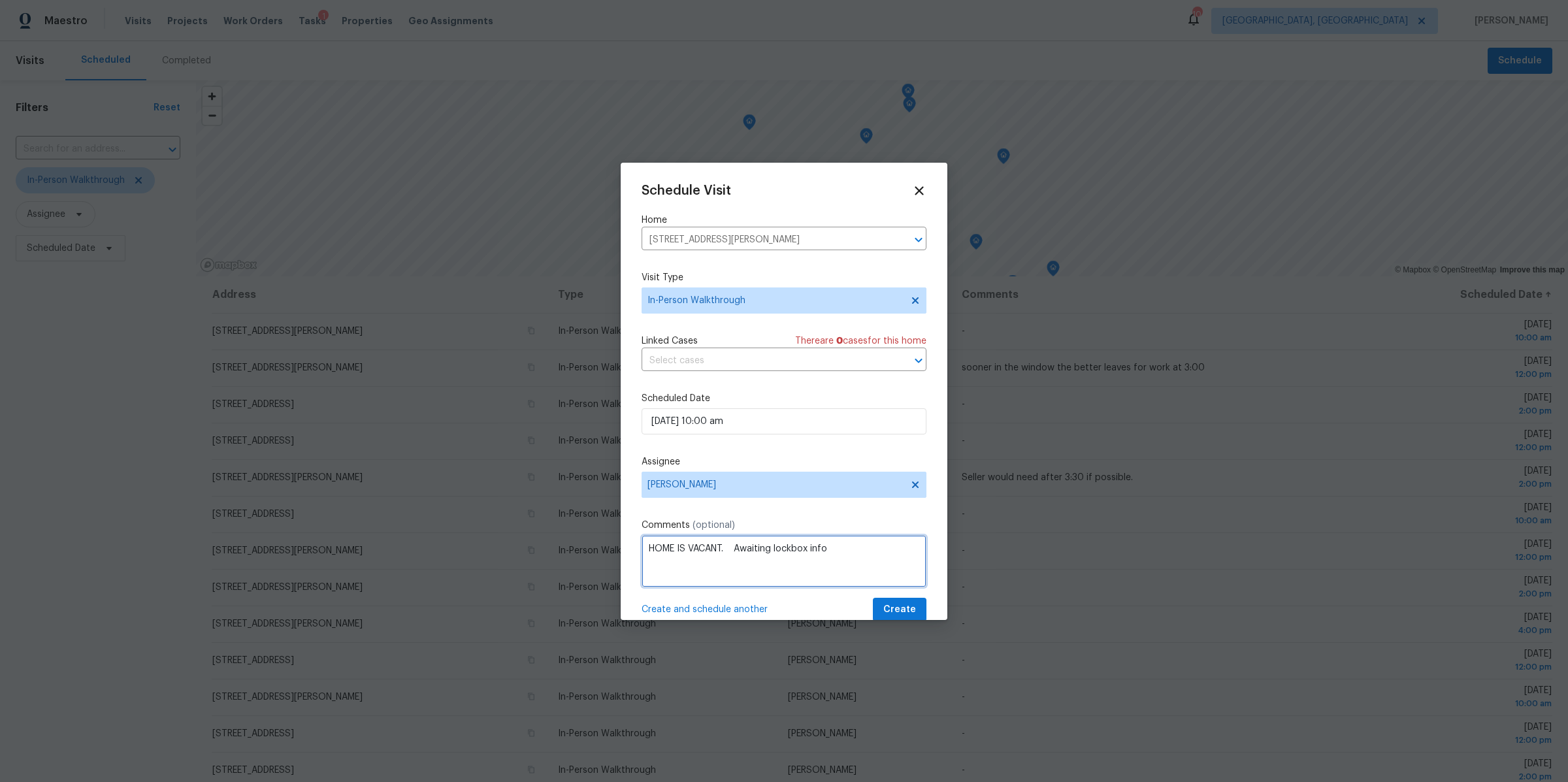
click at [869, 560] on textarea "HOME IS VACANT. Awaiting lockbox info" at bounding box center [784, 561] width 285 height 52
paste textarea "https://opendoor.slack.com/archives/C02CRRE0H0E/p1759849170603109?thread_ts=175…"
type textarea "HOME IS VACANT. Awaiting lockbox info https://opendoor.slack.com/archives/C02CR…"
click at [911, 604] on span "Create" at bounding box center [899, 610] width 33 height 16
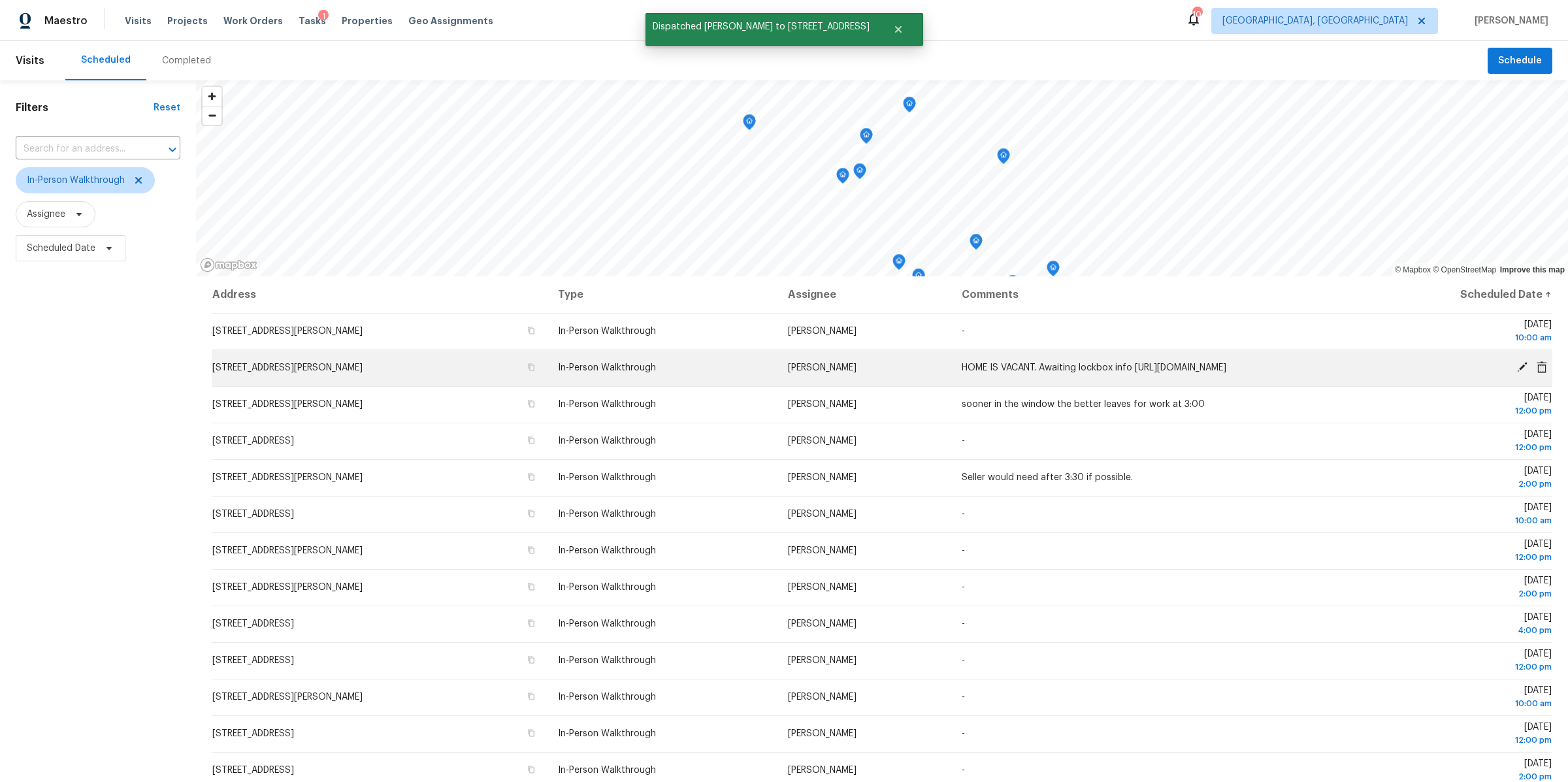
click at [1521, 367] on icon at bounding box center [1523, 367] width 11 height 11
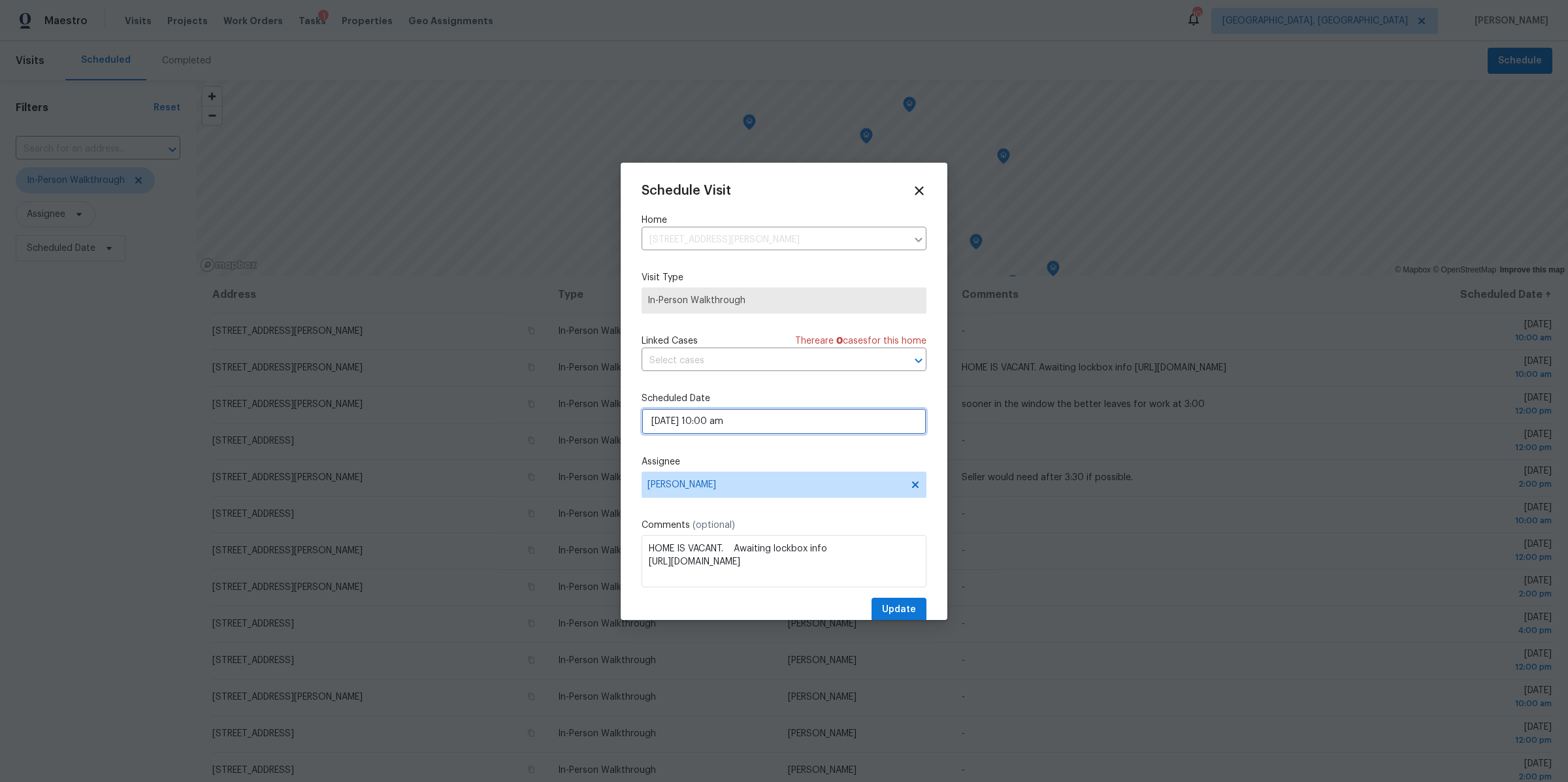
click at [692, 416] on input "10/07/2025 10:00 am" at bounding box center [784, 421] width 285 height 26
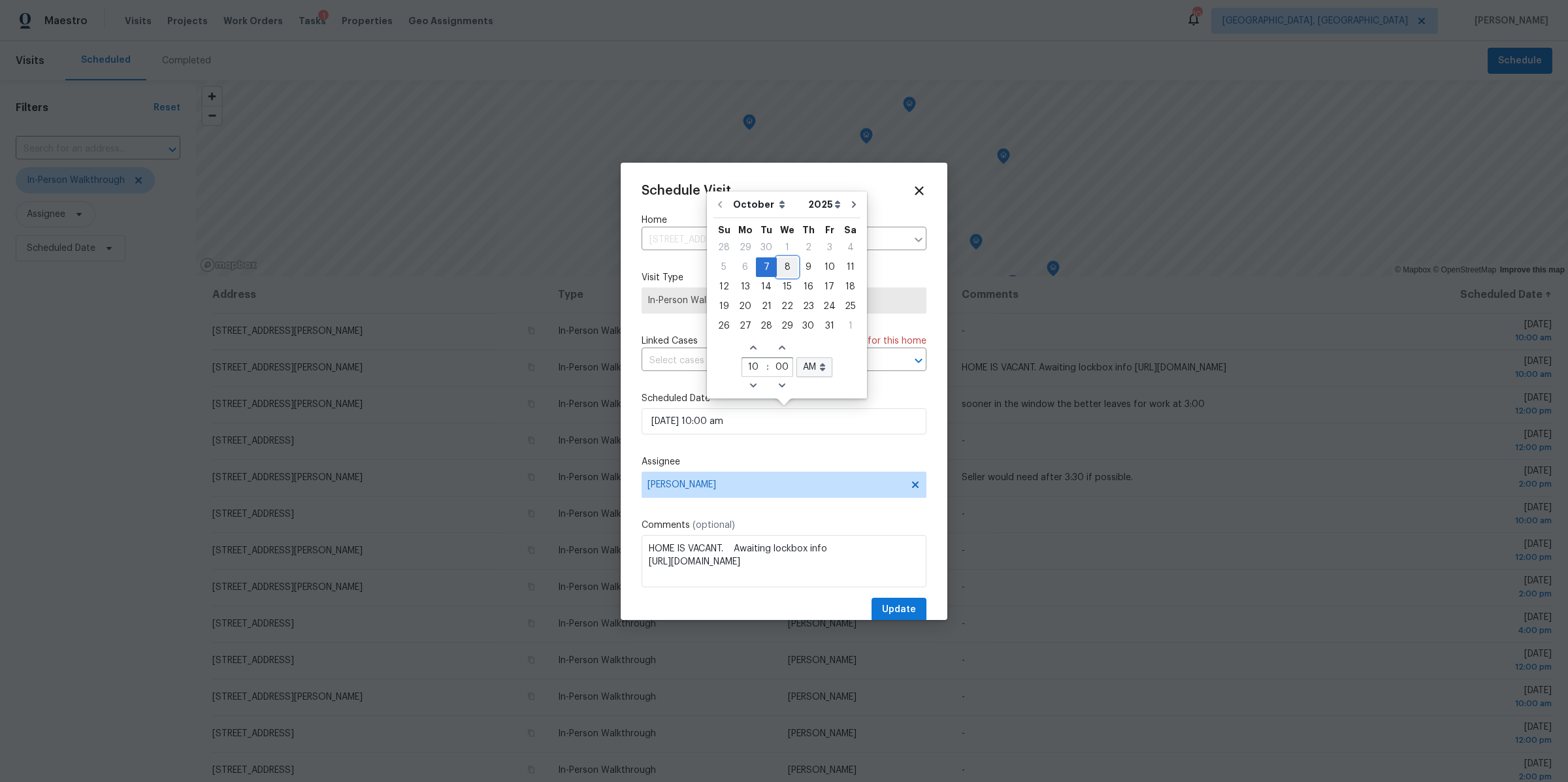
click at [783, 272] on div "8" at bounding box center [788, 267] width 21 height 19
type input "10/08/2025 10:00 am"
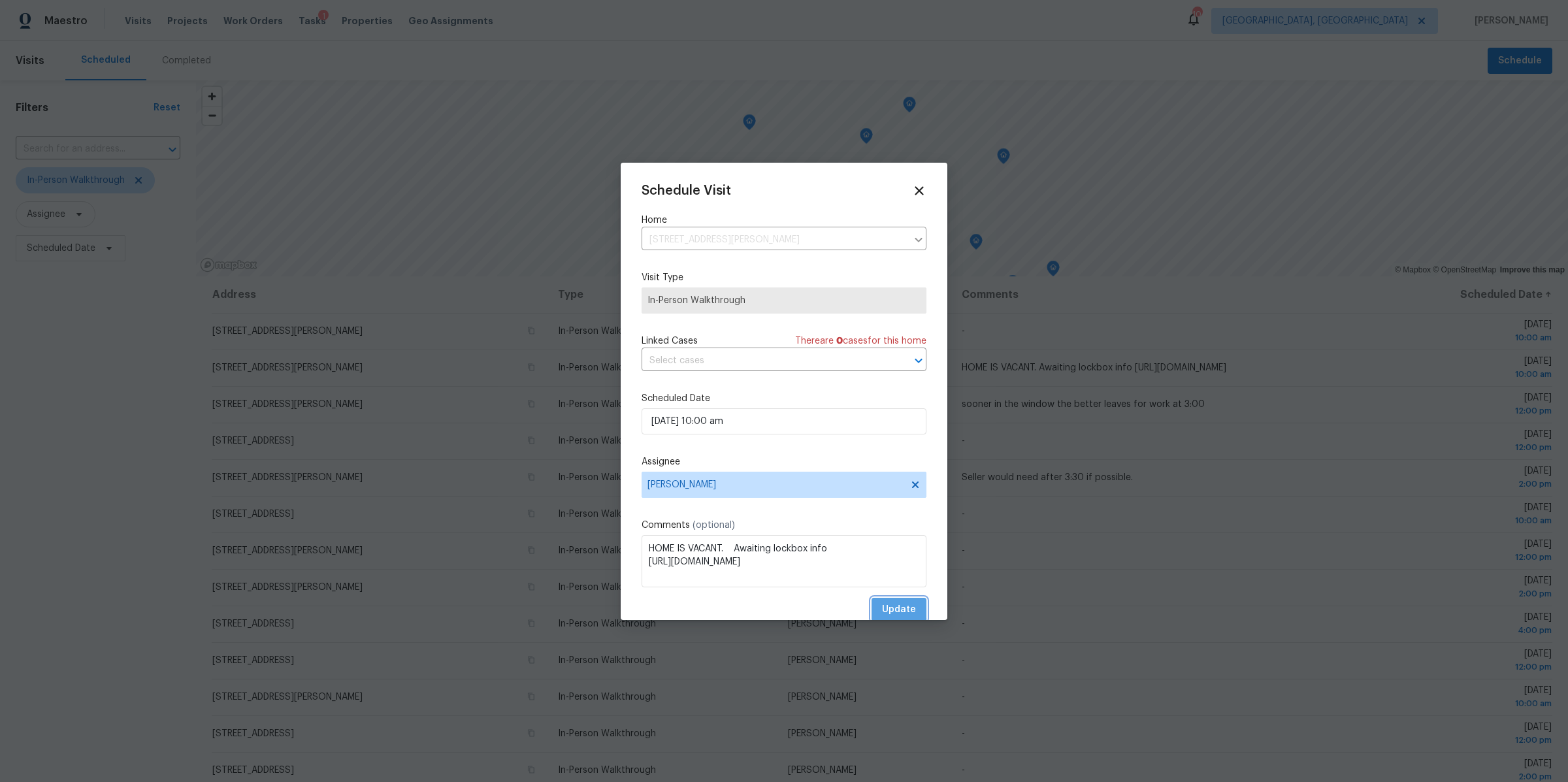
click at [890, 607] on span "Update" at bounding box center [899, 610] width 34 height 16
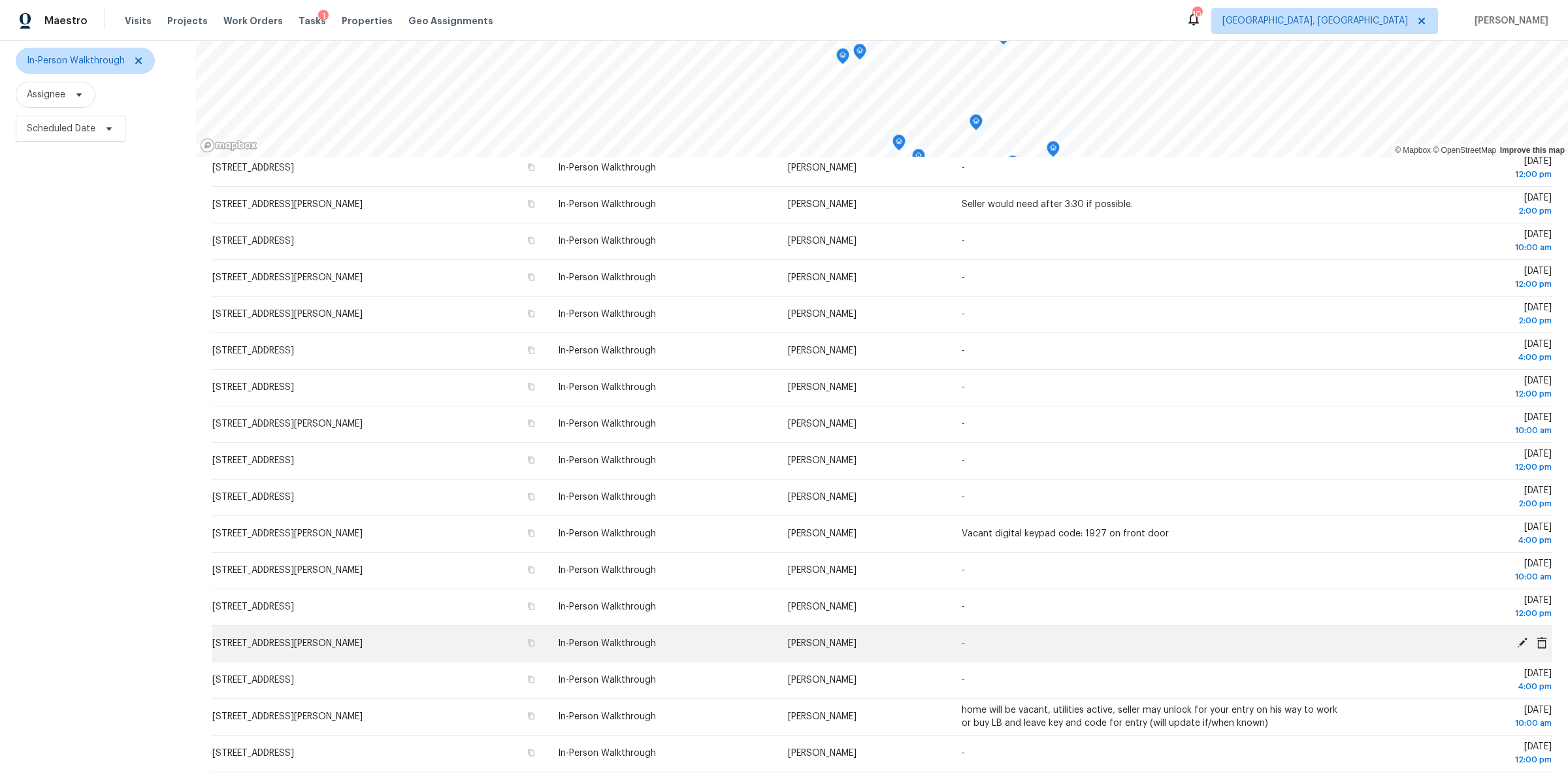
scroll to position [0, 0]
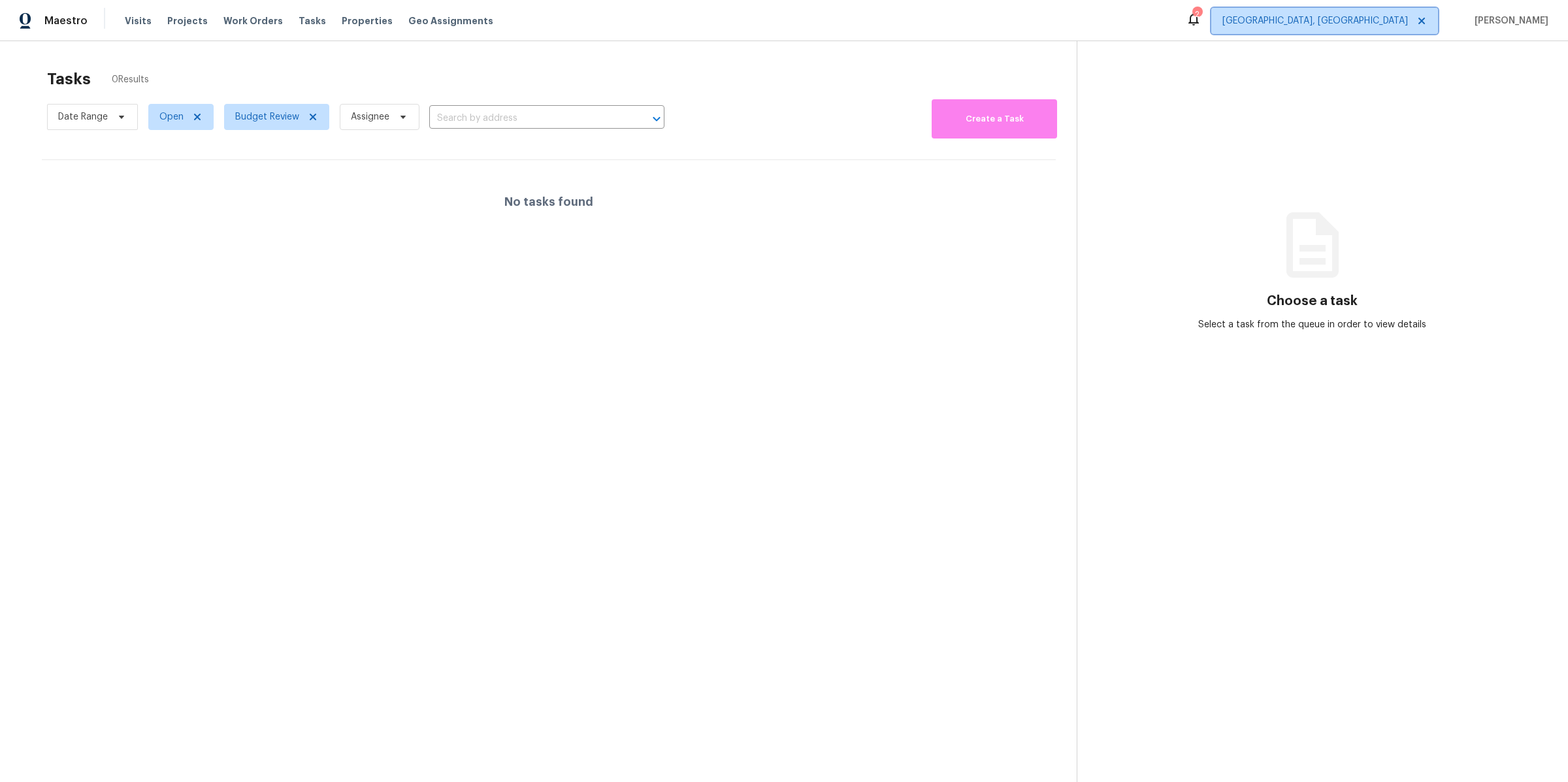
click at [1393, 18] on span "[GEOGRAPHIC_DATA], [GEOGRAPHIC_DATA]" at bounding box center [1315, 20] width 186 height 13
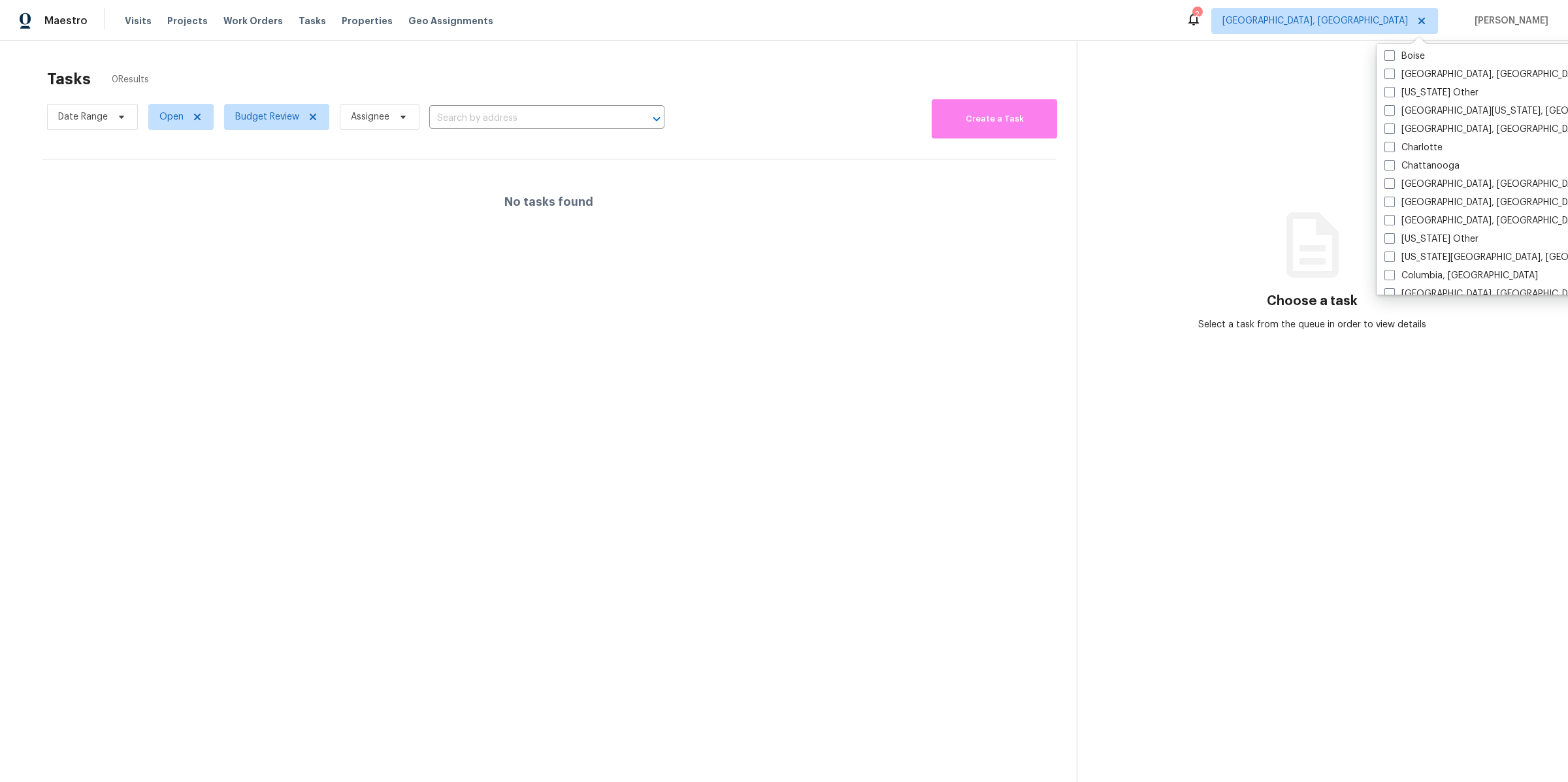
scroll to position [273, 0]
click at [1391, 150] on span at bounding box center [1390, 150] width 11 height 11
click at [1391, 150] on input "[GEOGRAPHIC_DATA], [GEOGRAPHIC_DATA]" at bounding box center [1389, 149] width 9 height 9
checkbox input "true"
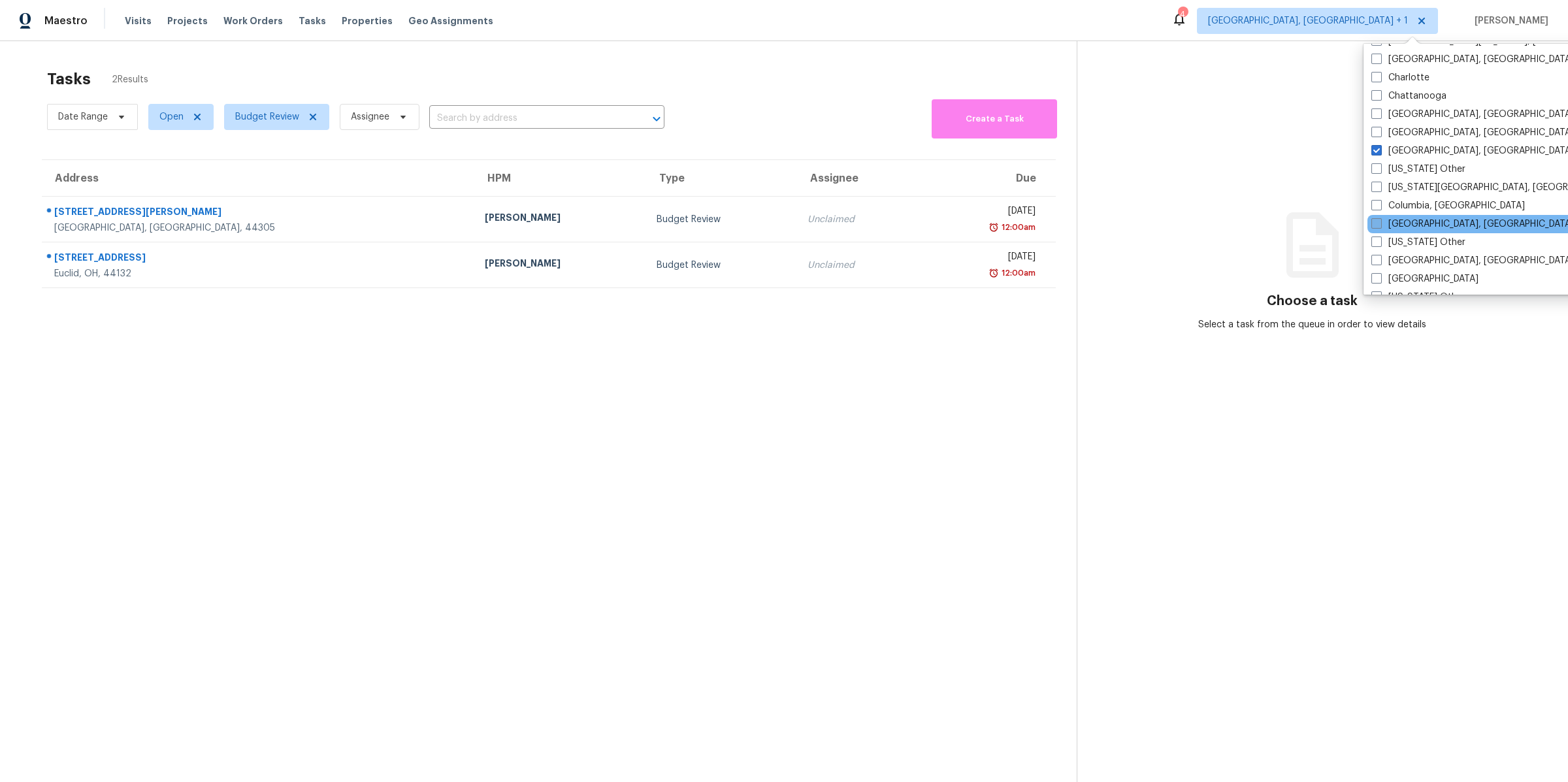
click at [1380, 224] on span at bounding box center [1377, 224] width 11 height 11
click at [1380, 224] on input "[GEOGRAPHIC_DATA], [GEOGRAPHIC_DATA]" at bounding box center [1376, 222] width 9 height 9
checkbox input "true"
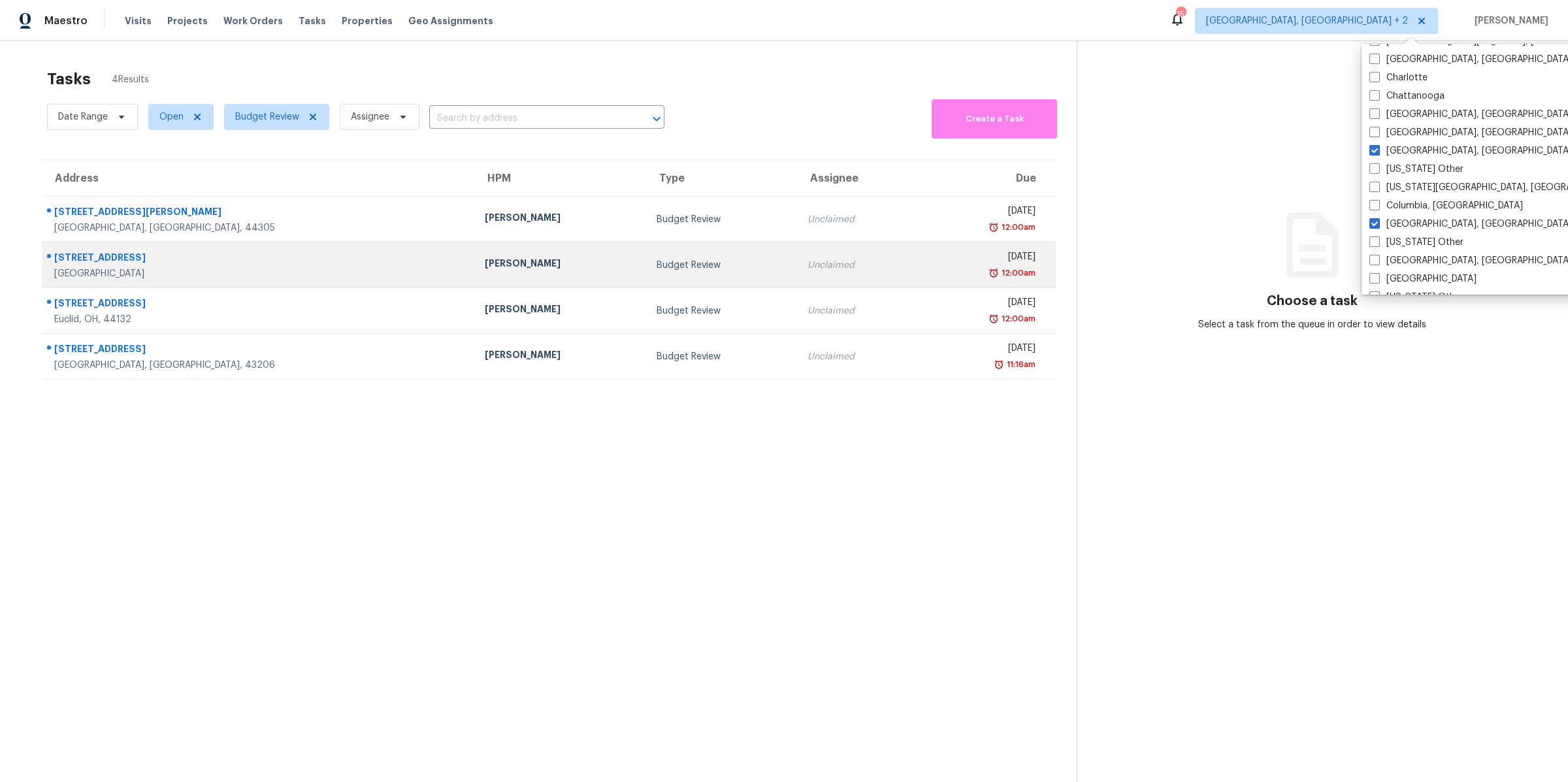
click at [485, 261] on div "[PERSON_NAME]" at bounding box center [560, 265] width 151 height 16
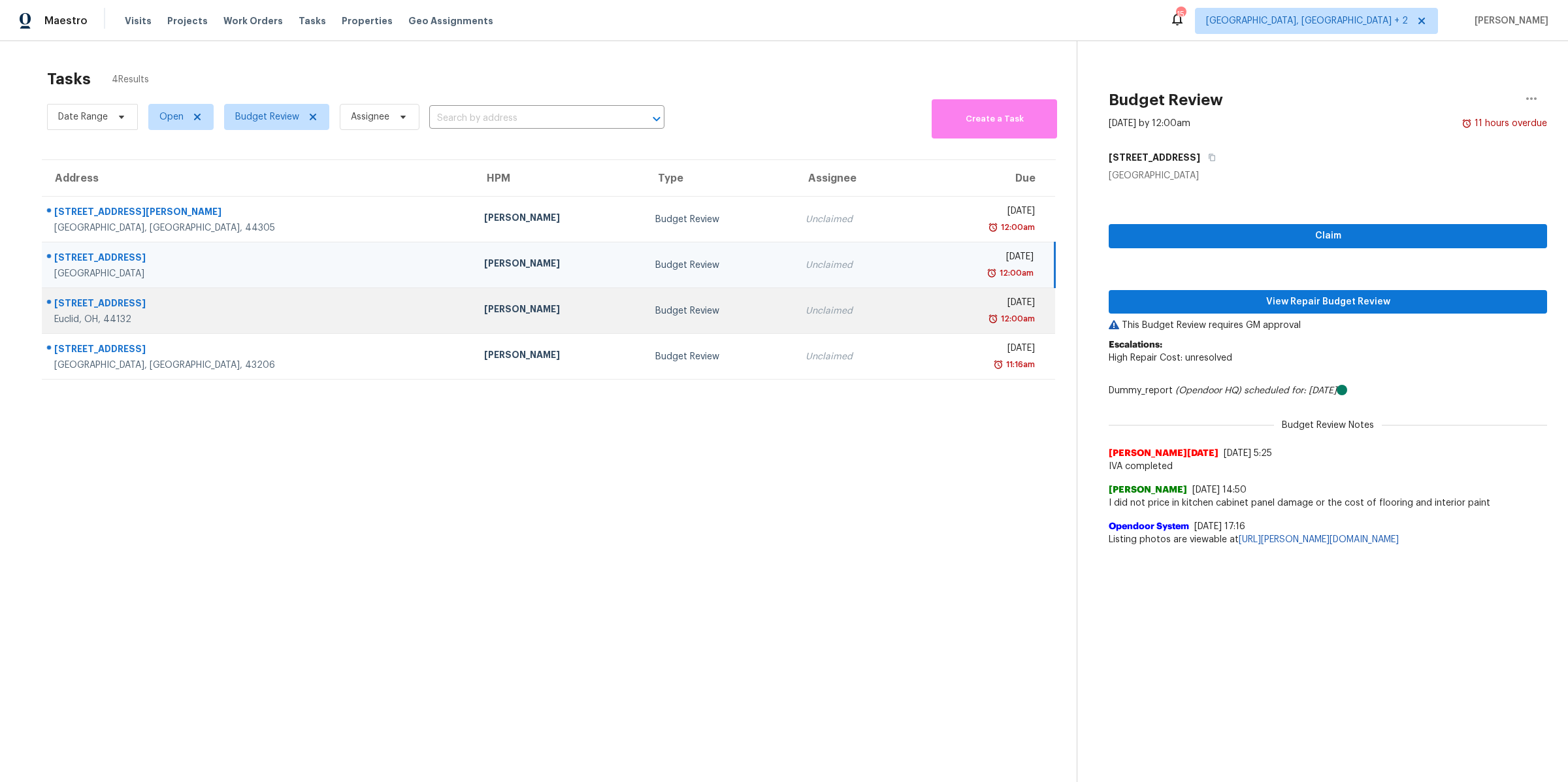
click at [484, 304] on div "Marissa Casias" at bounding box center [558, 311] width 150 height 16
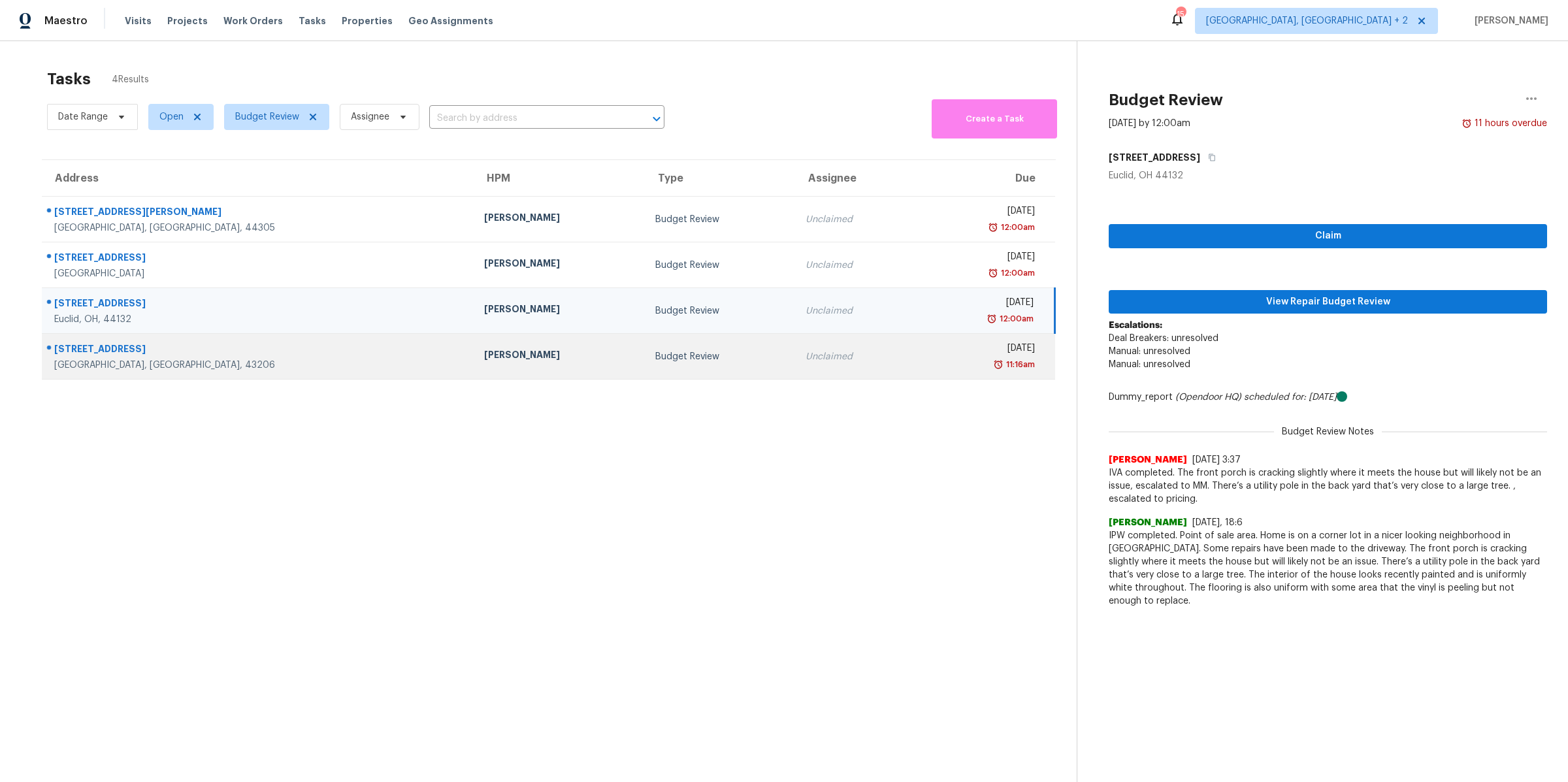
click at [484, 352] on div "Keith Hollingsworth" at bounding box center [558, 356] width 150 height 16
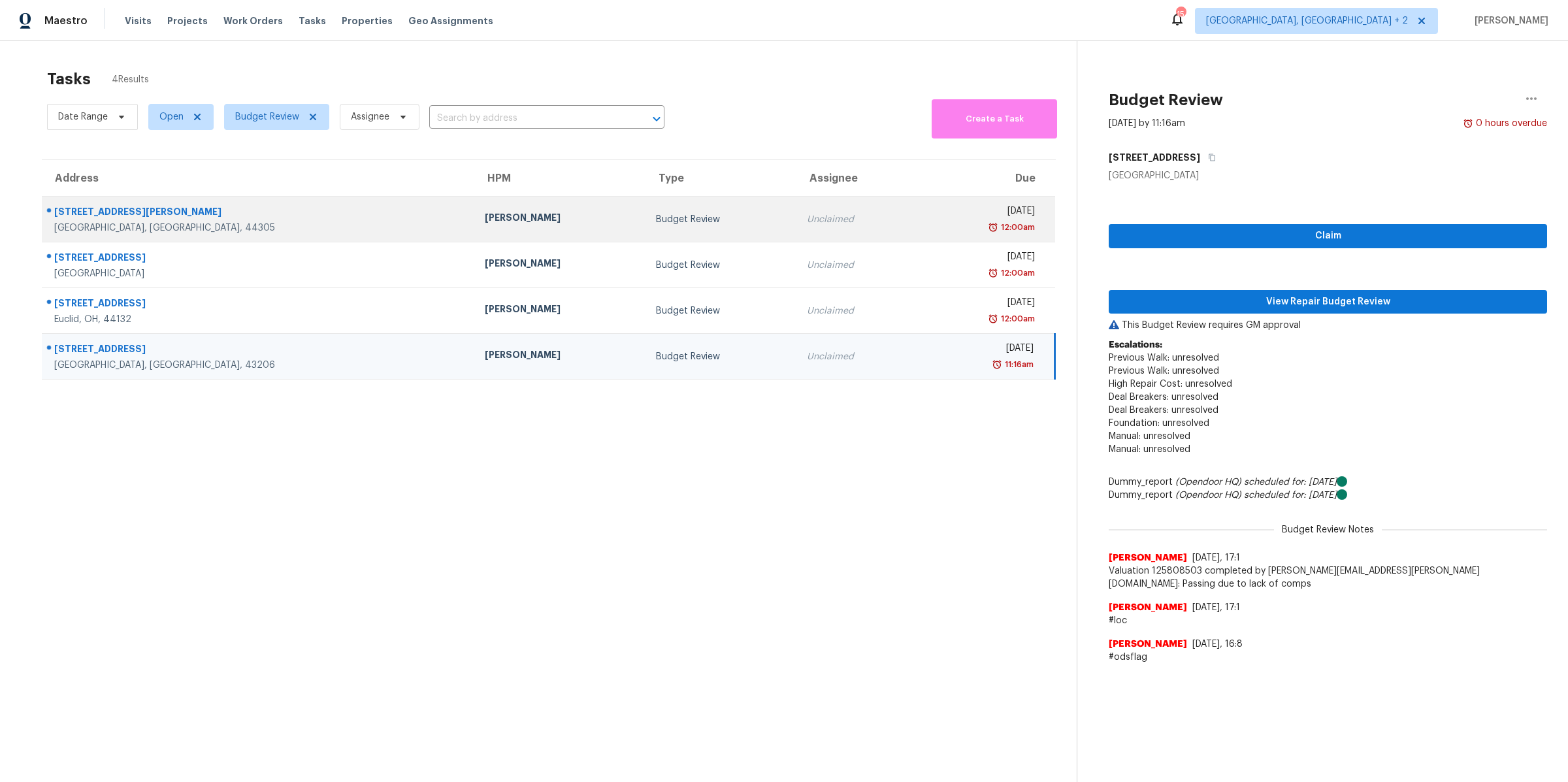
click at [485, 220] on div "Marissa Casias" at bounding box center [560, 219] width 151 height 16
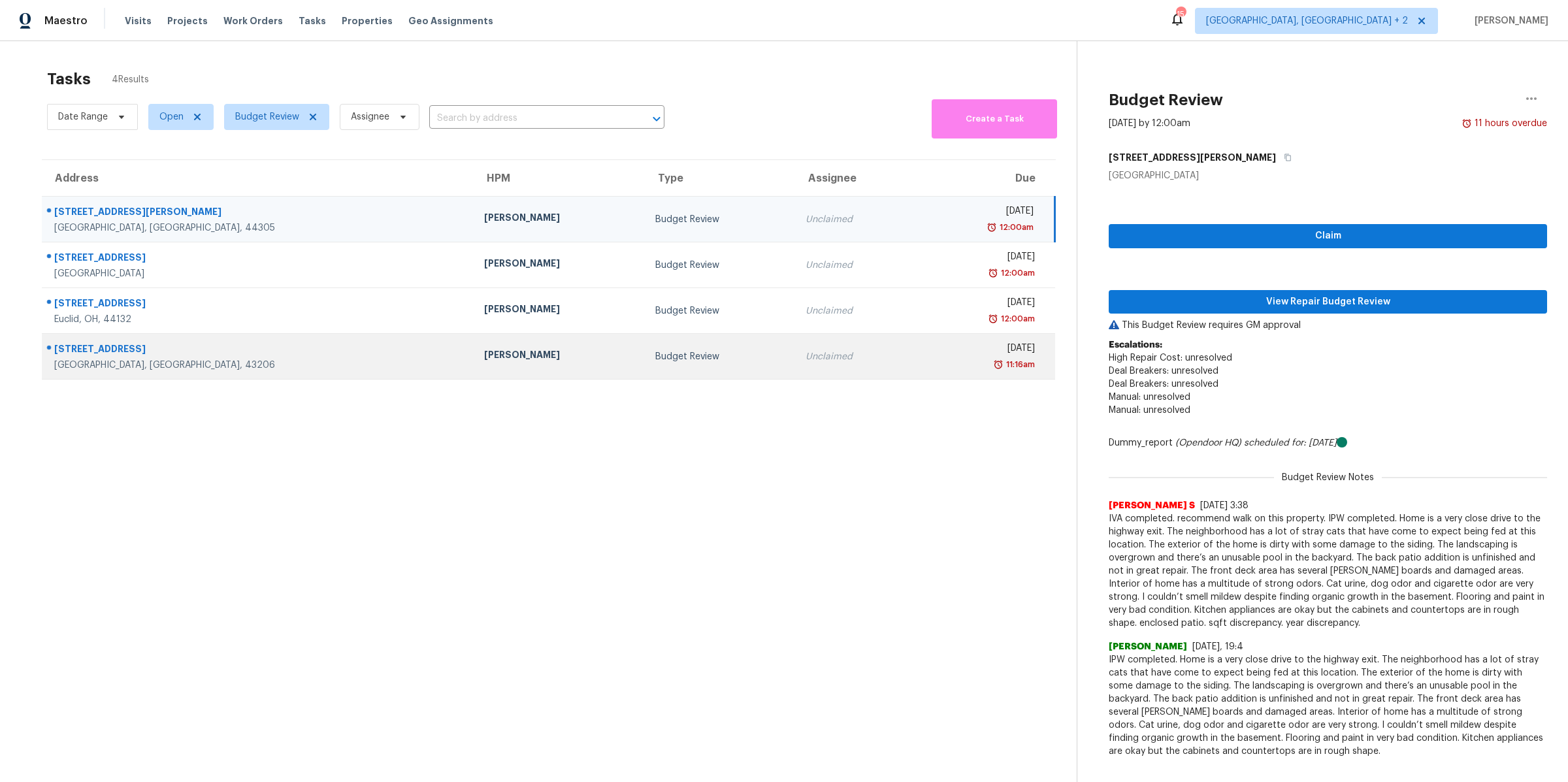
click at [479, 340] on td "Keith Hollingsworth" at bounding box center [559, 357] width 171 height 46
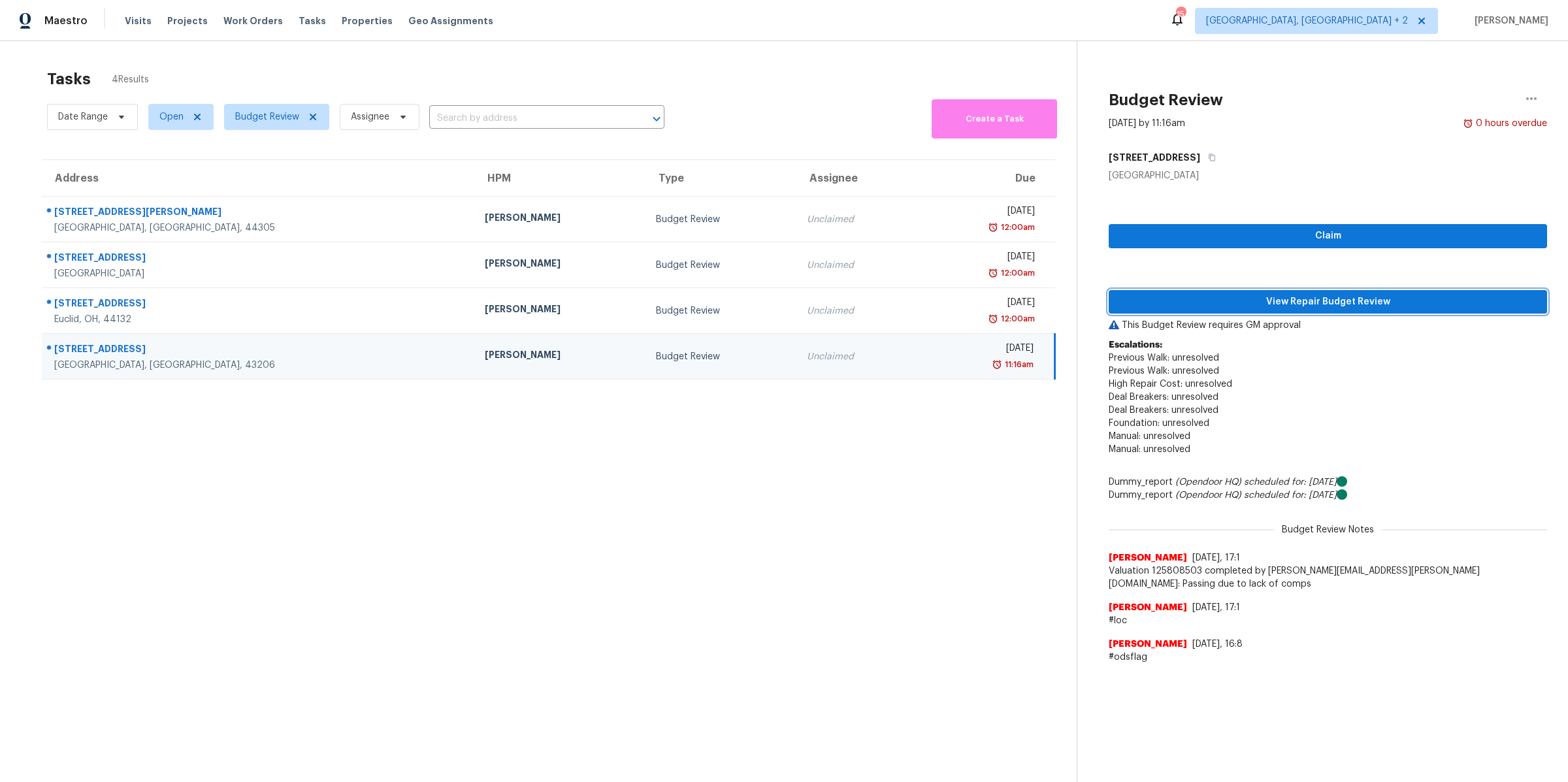
click at [1233, 303] on span "View Repair Budget Review" at bounding box center [1328, 302] width 417 height 16
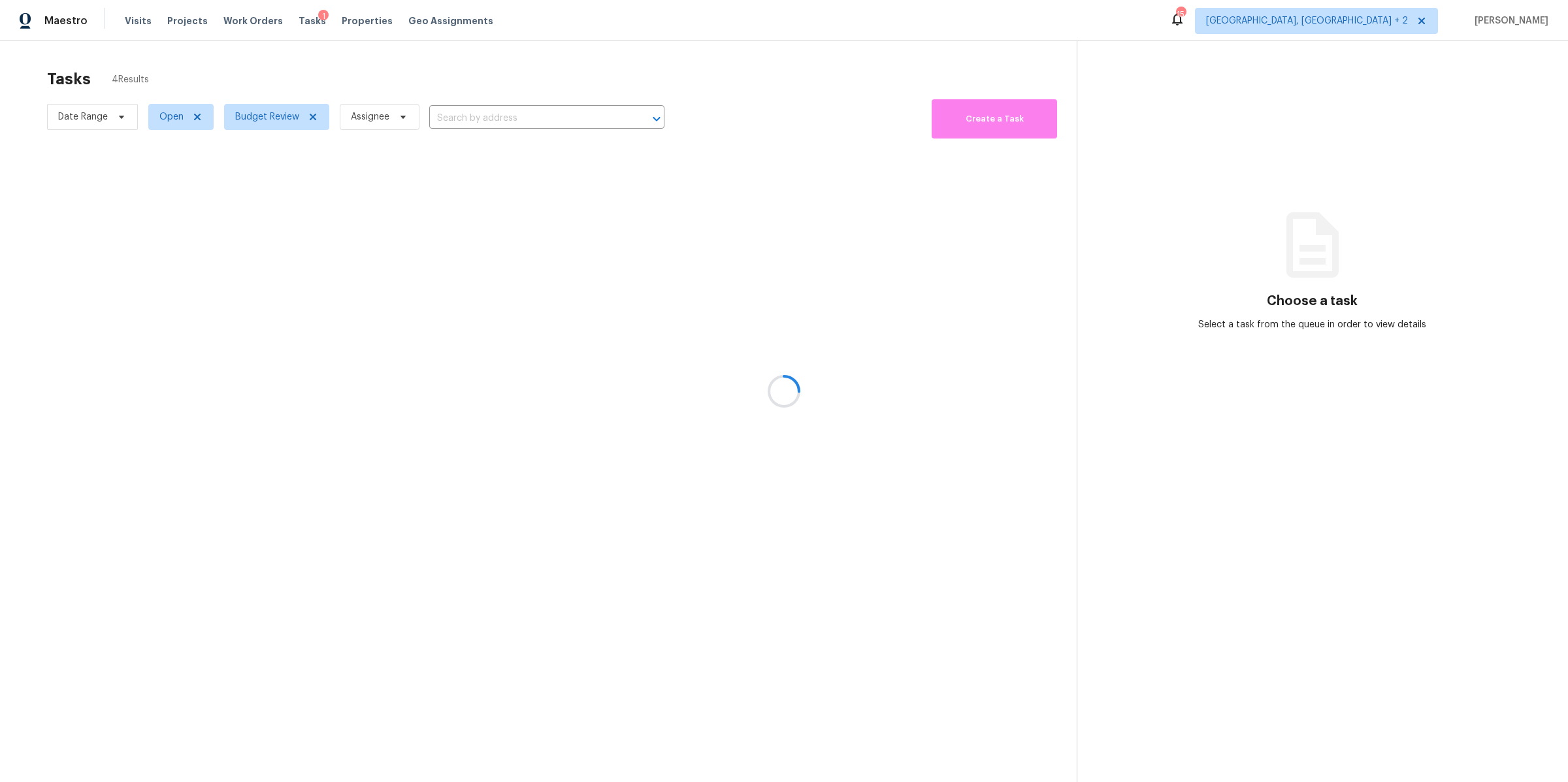
click at [1384, 26] on div at bounding box center [784, 391] width 1568 height 782
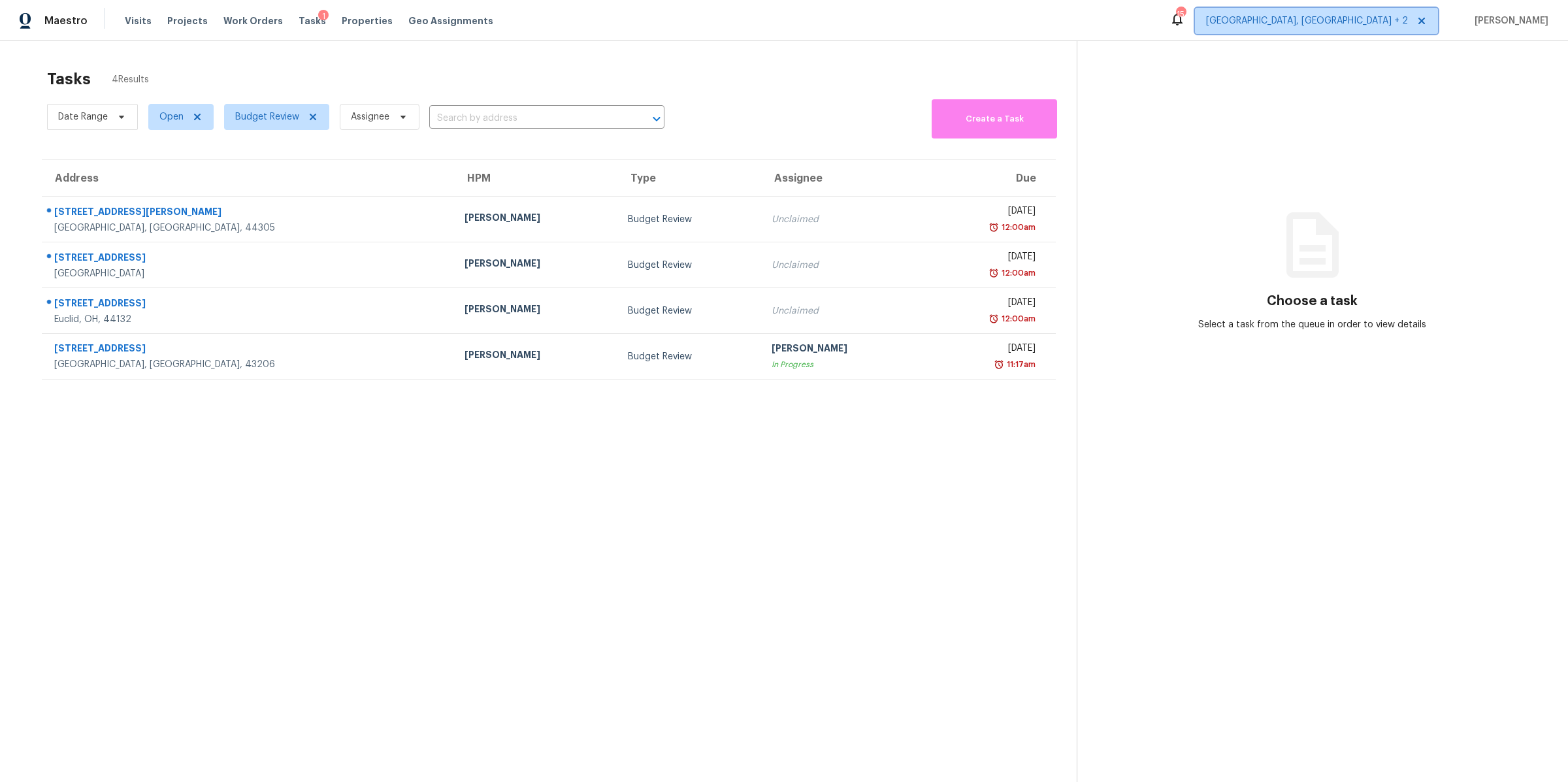
click at [1389, 26] on span "[GEOGRAPHIC_DATA], [GEOGRAPHIC_DATA] + 2" at bounding box center [1306, 20] width 202 height 13
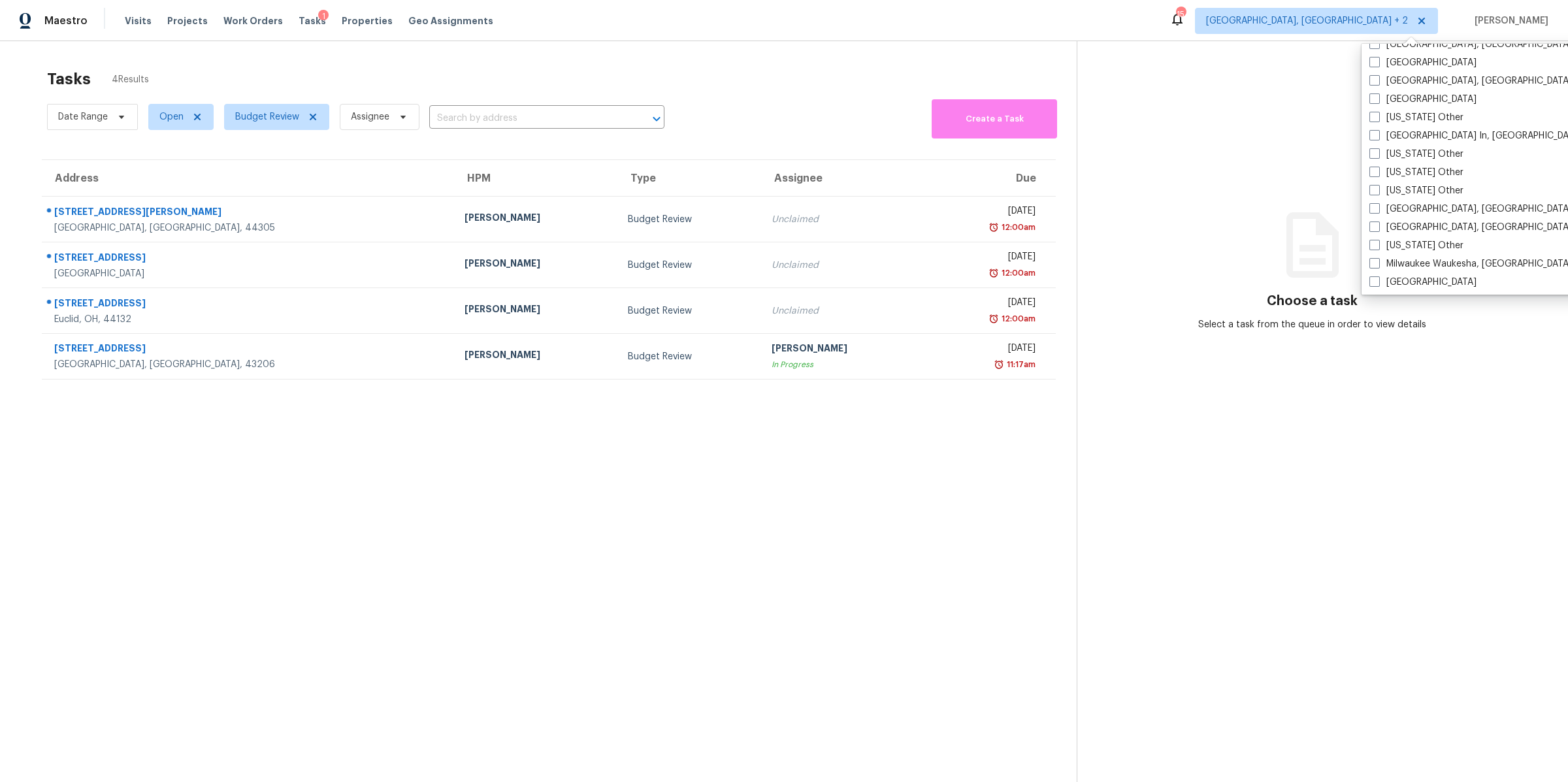
scroll to position [901, 0]
click at [1375, 267] on span at bounding box center [1374, 272] width 11 height 11
click at [1375, 267] on input "[GEOGRAPHIC_DATA]" at bounding box center [1374, 270] width 9 height 9
checkbox input "true"
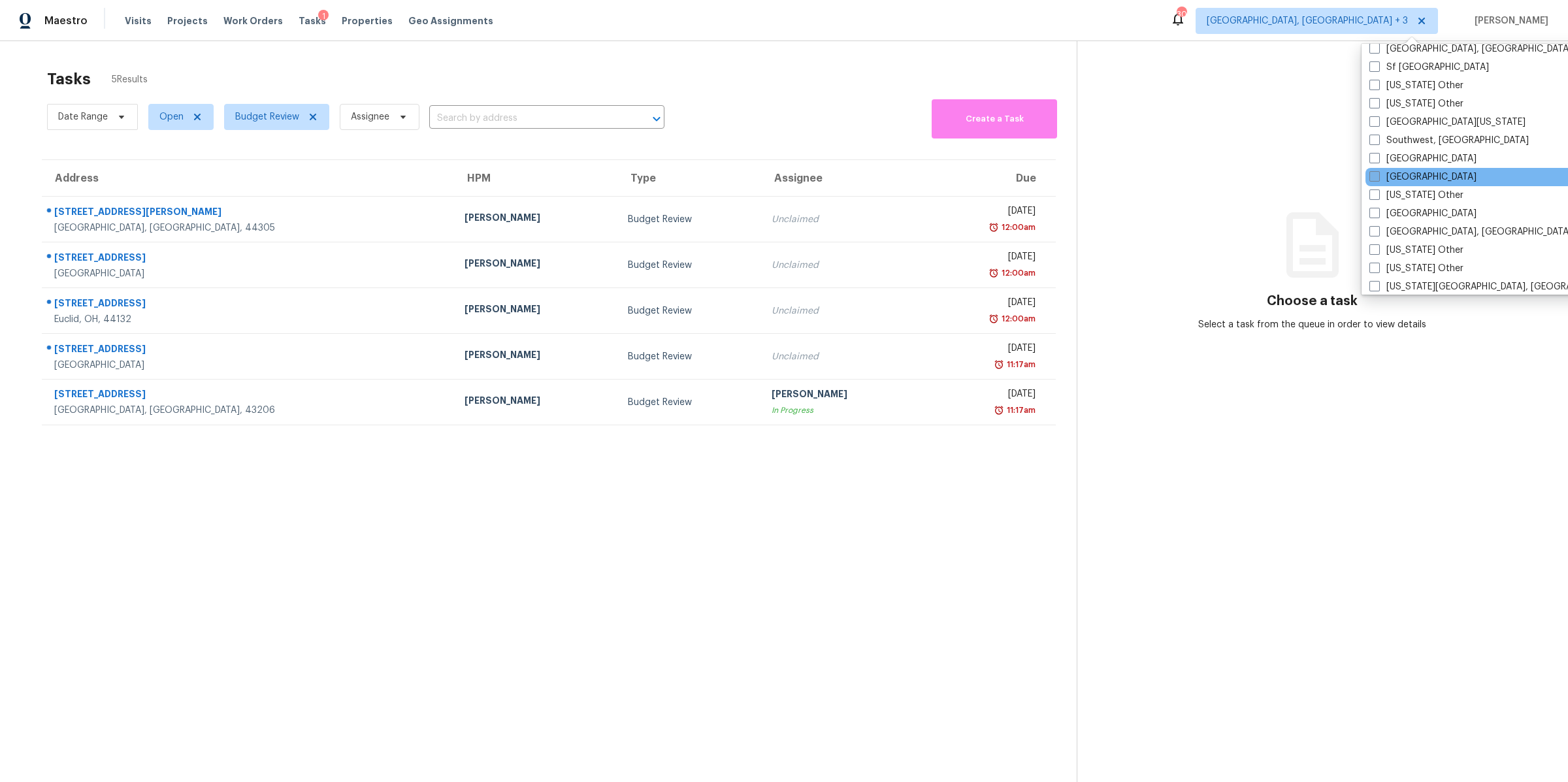
scroll to position [1814, 0]
click at [1379, 165] on span at bounding box center [1374, 163] width 11 height 11
click at [1378, 165] on input "[GEOGRAPHIC_DATA]" at bounding box center [1374, 162] width 9 height 9
checkbox input "true"
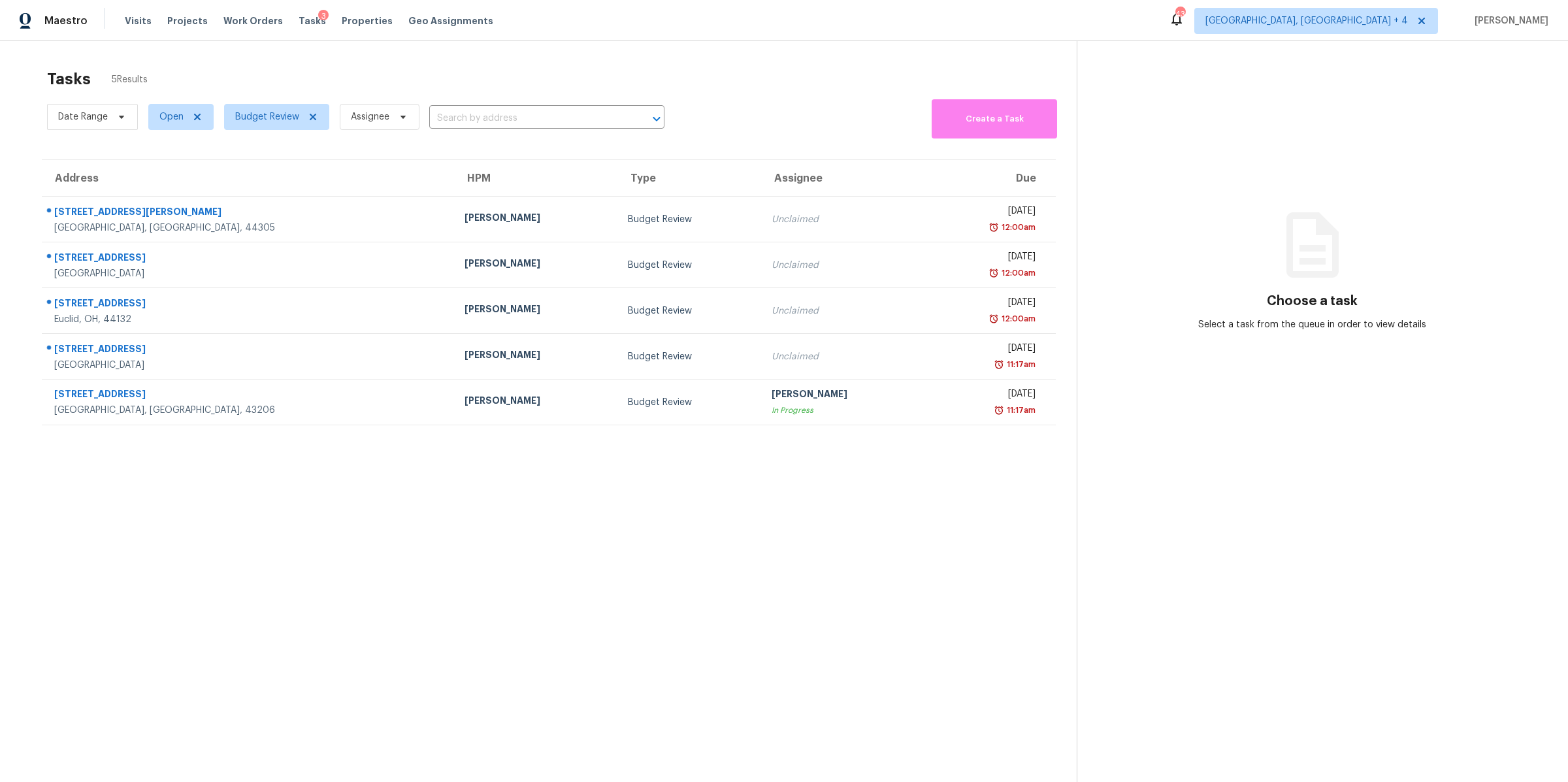
click at [834, 492] on section "Tasks 5 Results Date Range Open Budget Review Assignee ​ Create a Task Address …" at bounding box center [549, 442] width 1056 height 761
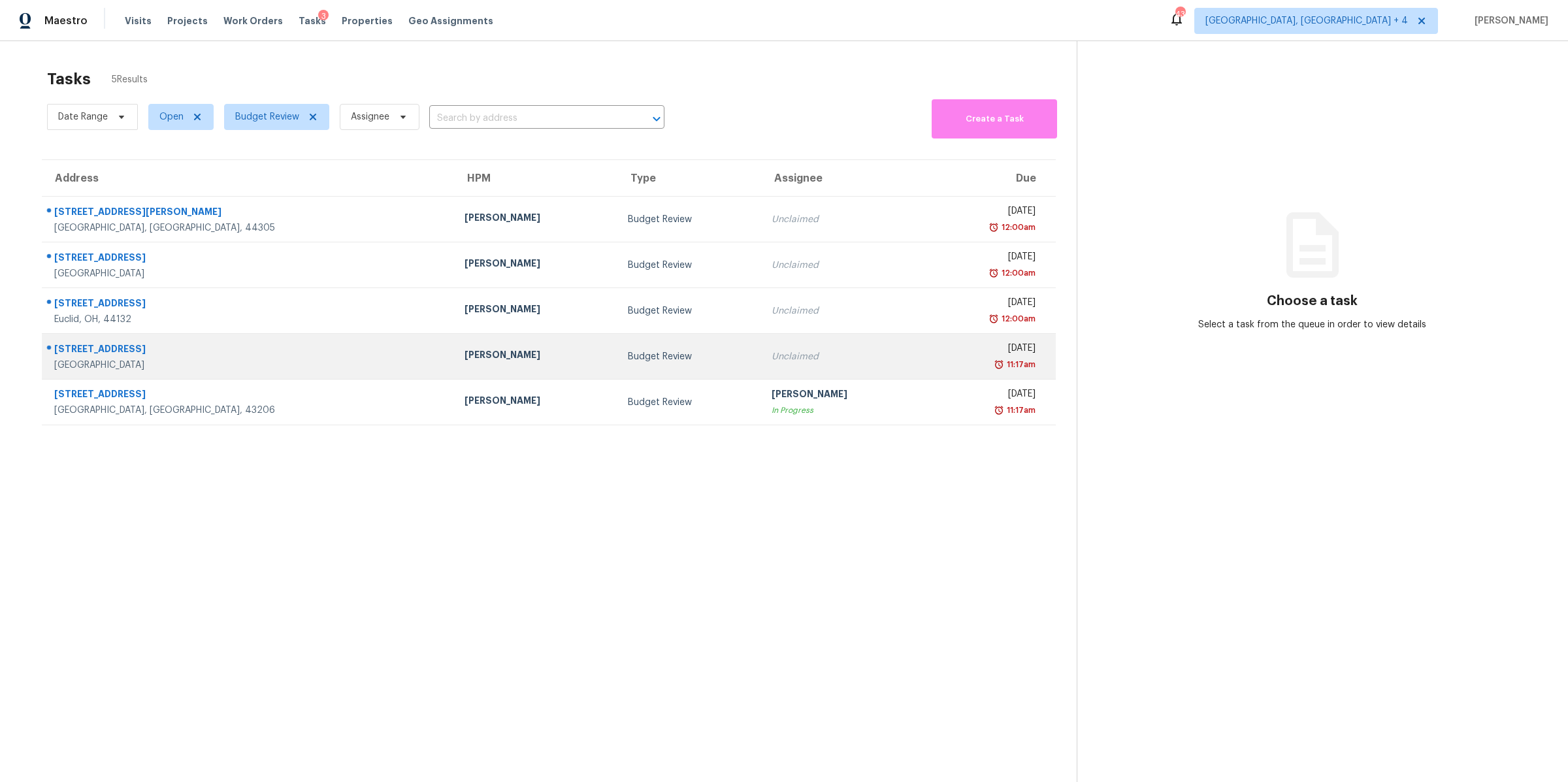
click at [816, 364] on td "Unclaimed" at bounding box center [843, 357] width 163 height 46
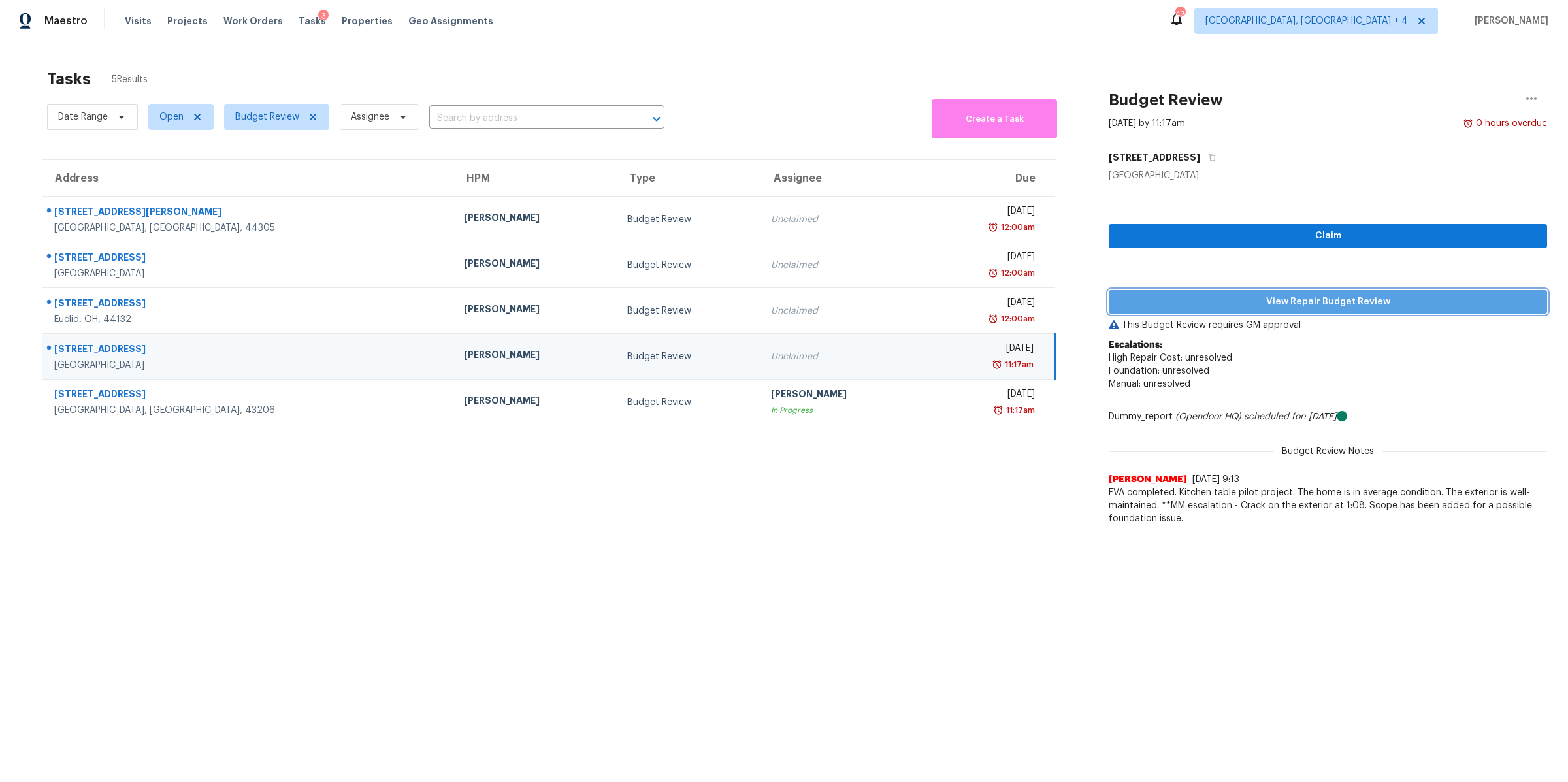
click at [1198, 290] on button "View Repair Budget Review" at bounding box center [1328, 302] width 439 height 24
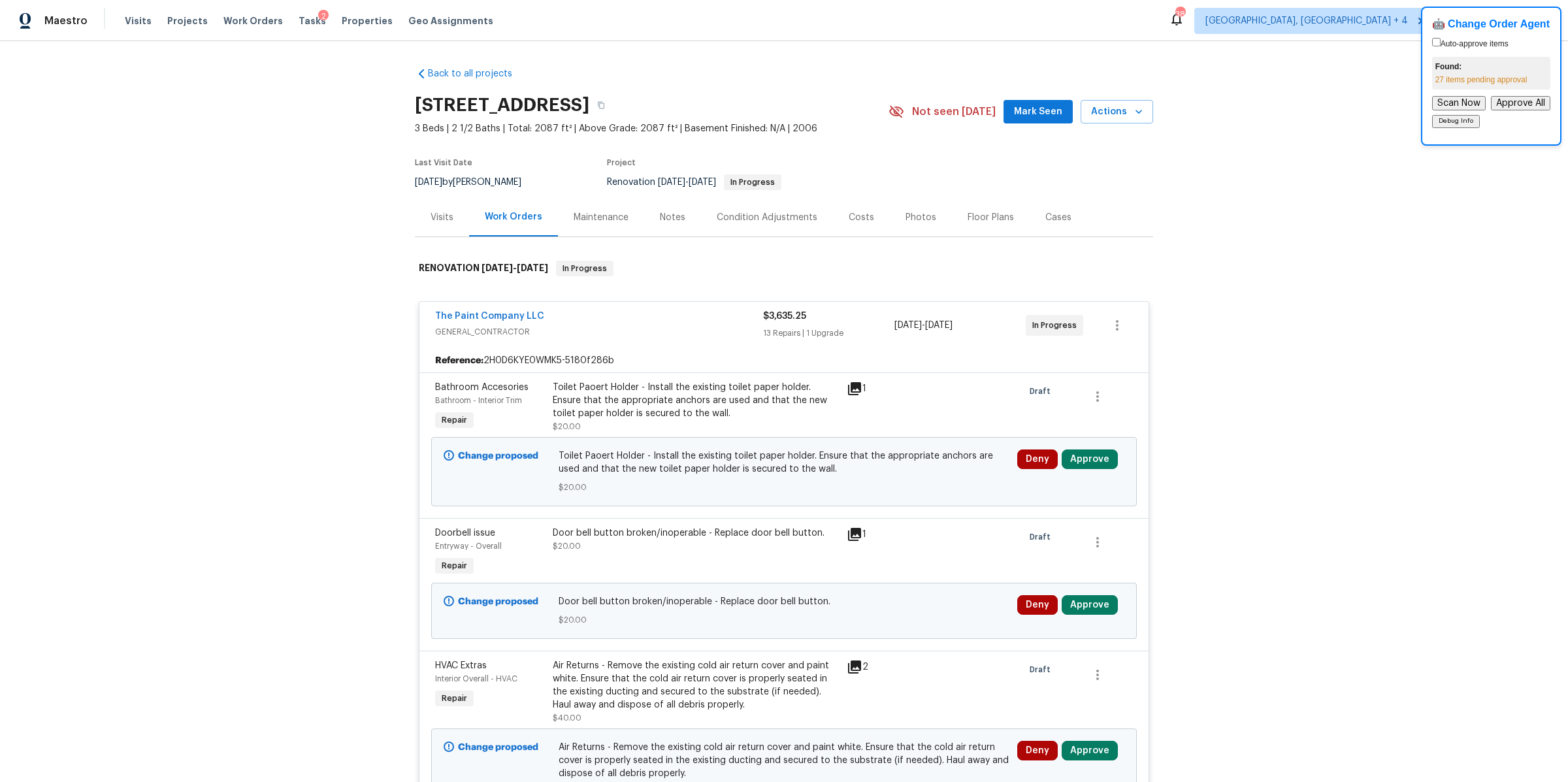
click at [1334, 170] on div "Back to all projects [STREET_ADDRESS] 3 Beds | 2 1/2 Baths | Total: 2087 ft² | …" at bounding box center [784, 411] width 1568 height 740
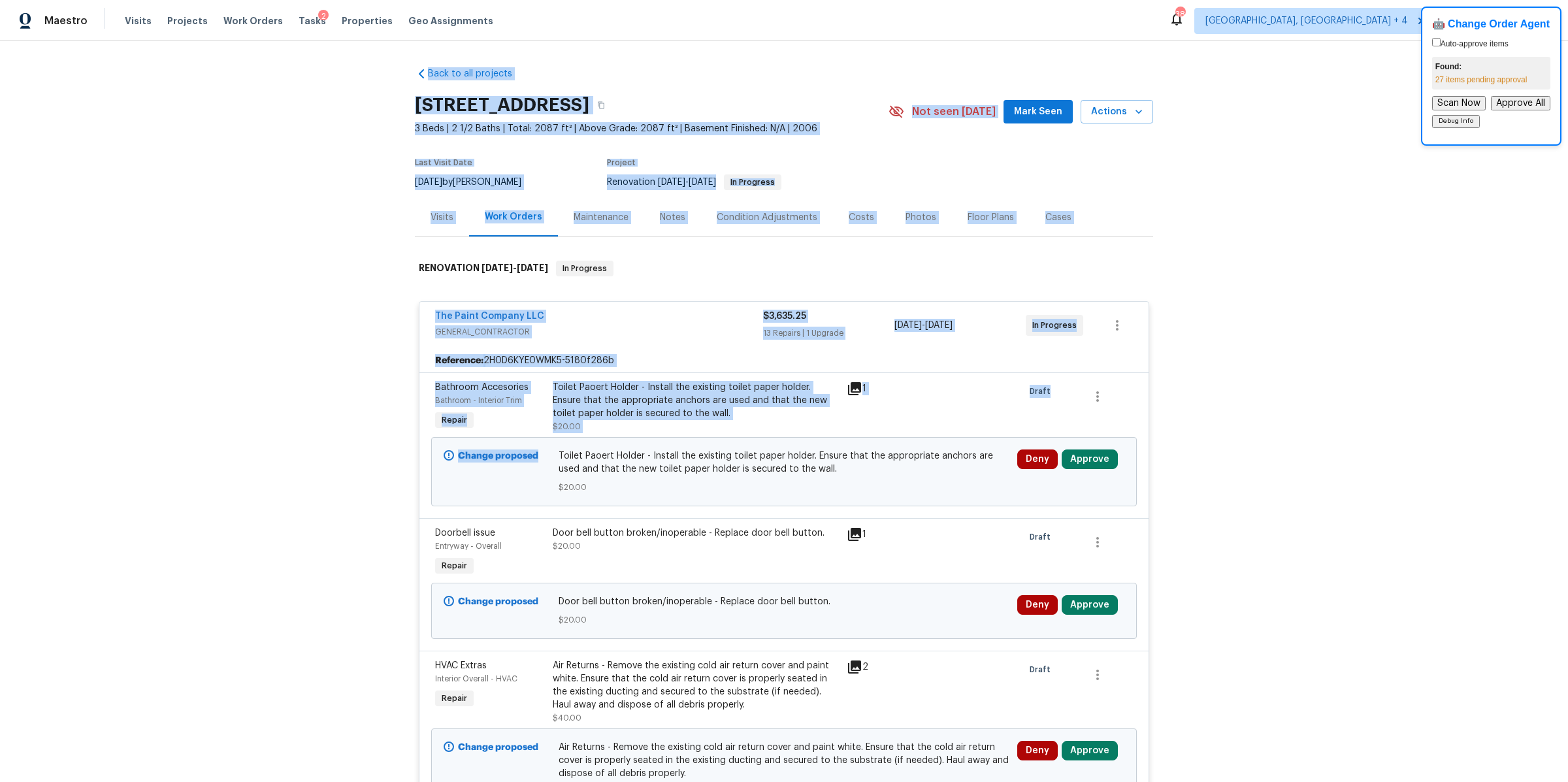
drag, startPoint x: 315, startPoint y: 95, endPoint x: 315, endPoint y: 501, distance: 406.0
click at [315, 497] on div "Back to all projects [STREET_ADDRESS] 3 Beds | 2 1/2 Baths | Total: 2087 ft² | …" at bounding box center [784, 411] width 1568 height 740
click at [315, 501] on div "Back to all projects [STREET_ADDRESS] 3 Beds | 2 1/2 Baths | Total: 2087 ft² | …" at bounding box center [784, 411] width 1568 height 740
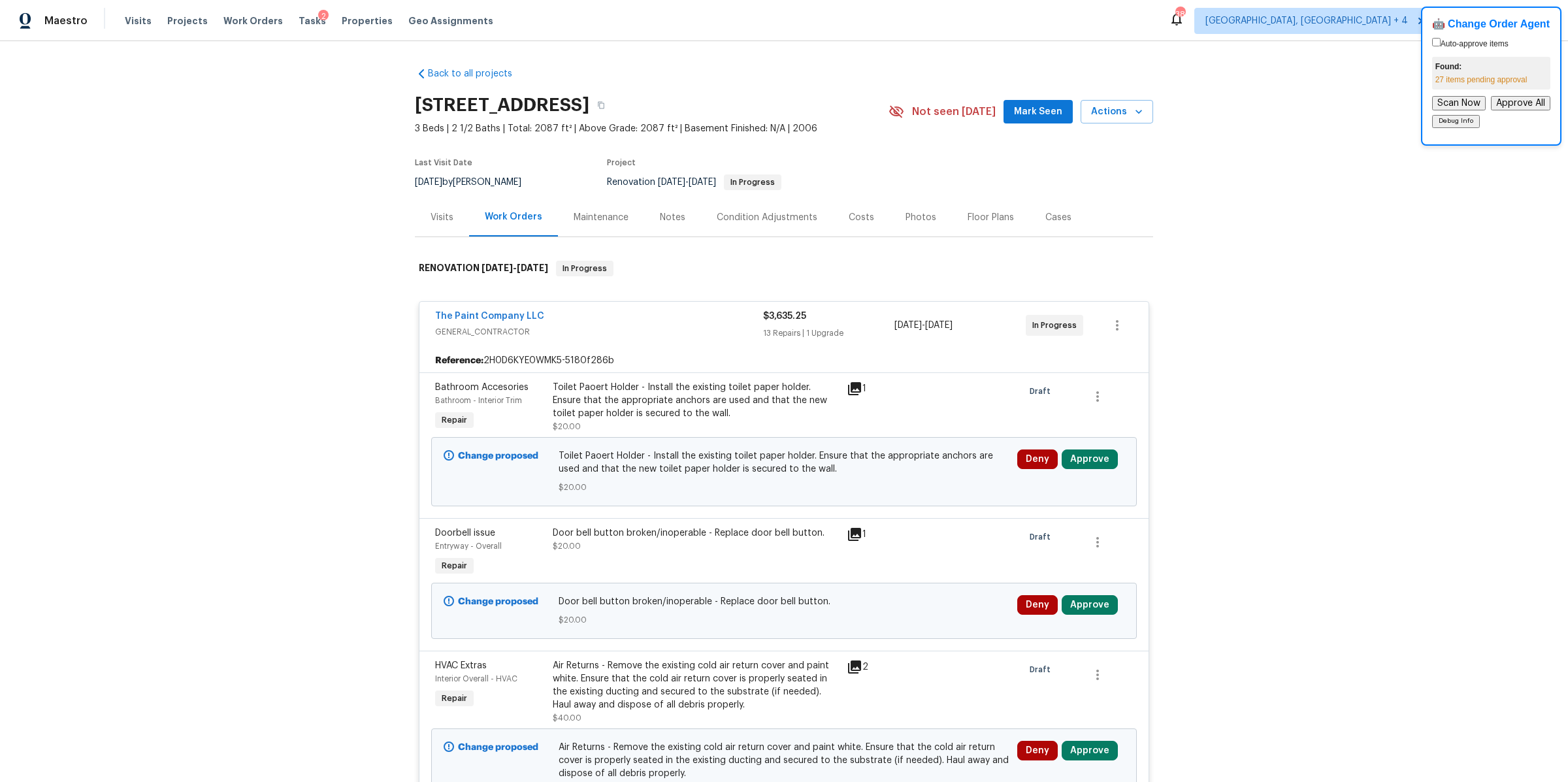
click at [218, 346] on div "Back to all projects 615 Courageous Ln, Wentzville, MO 63385 3 Beds | 2 1/2 Bat…" at bounding box center [784, 411] width 1568 height 740
click at [226, 166] on div "Back to all projects 615 Courageous Ln, Wentzville, MO 63385 3 Beds | 2 1/2 Bat…" at bounding box center [784, 411] width 1568 height 740
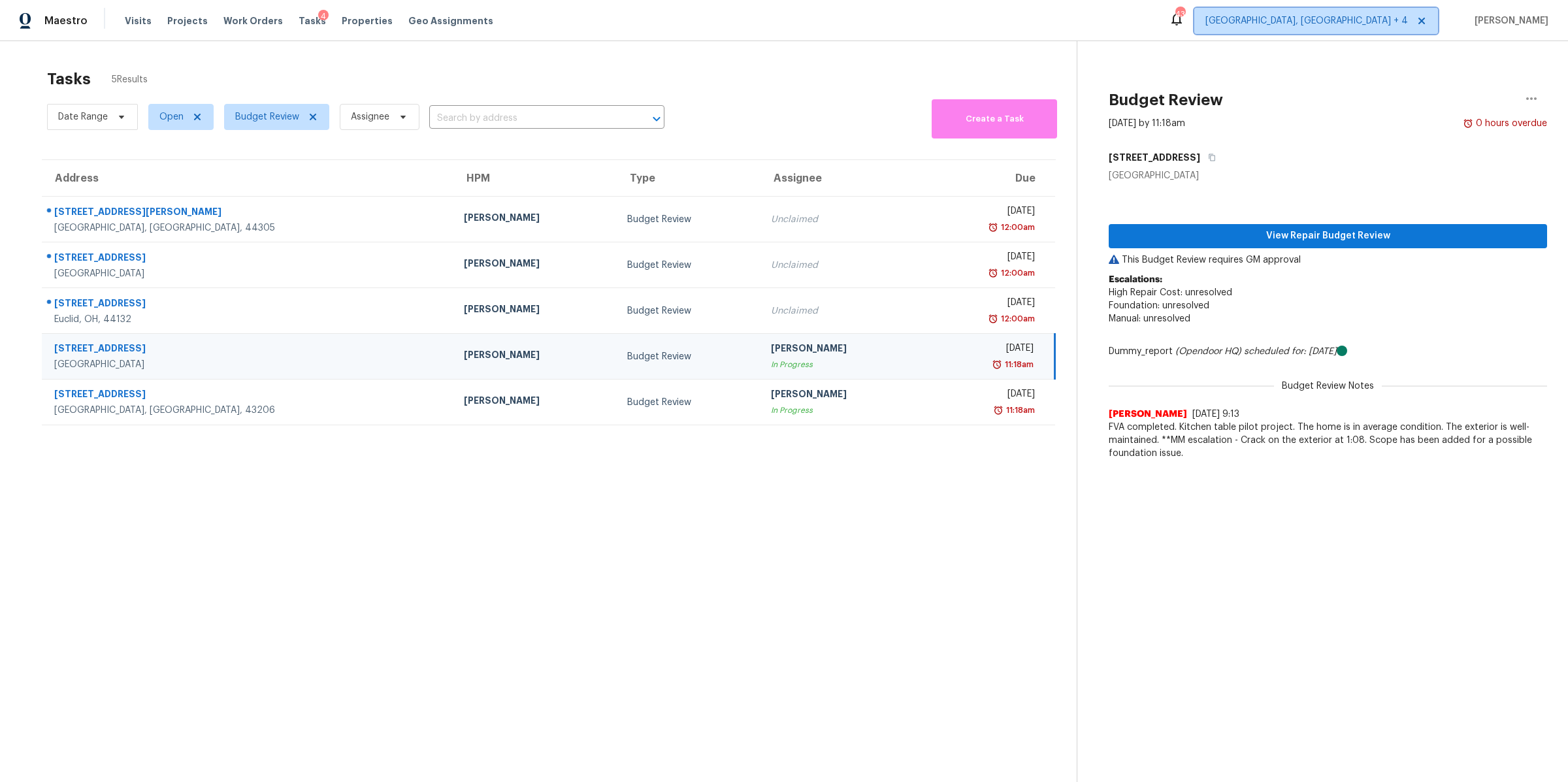
click at [1425, 18] on icon at bounding box center [1421, 20] width 6 height 6
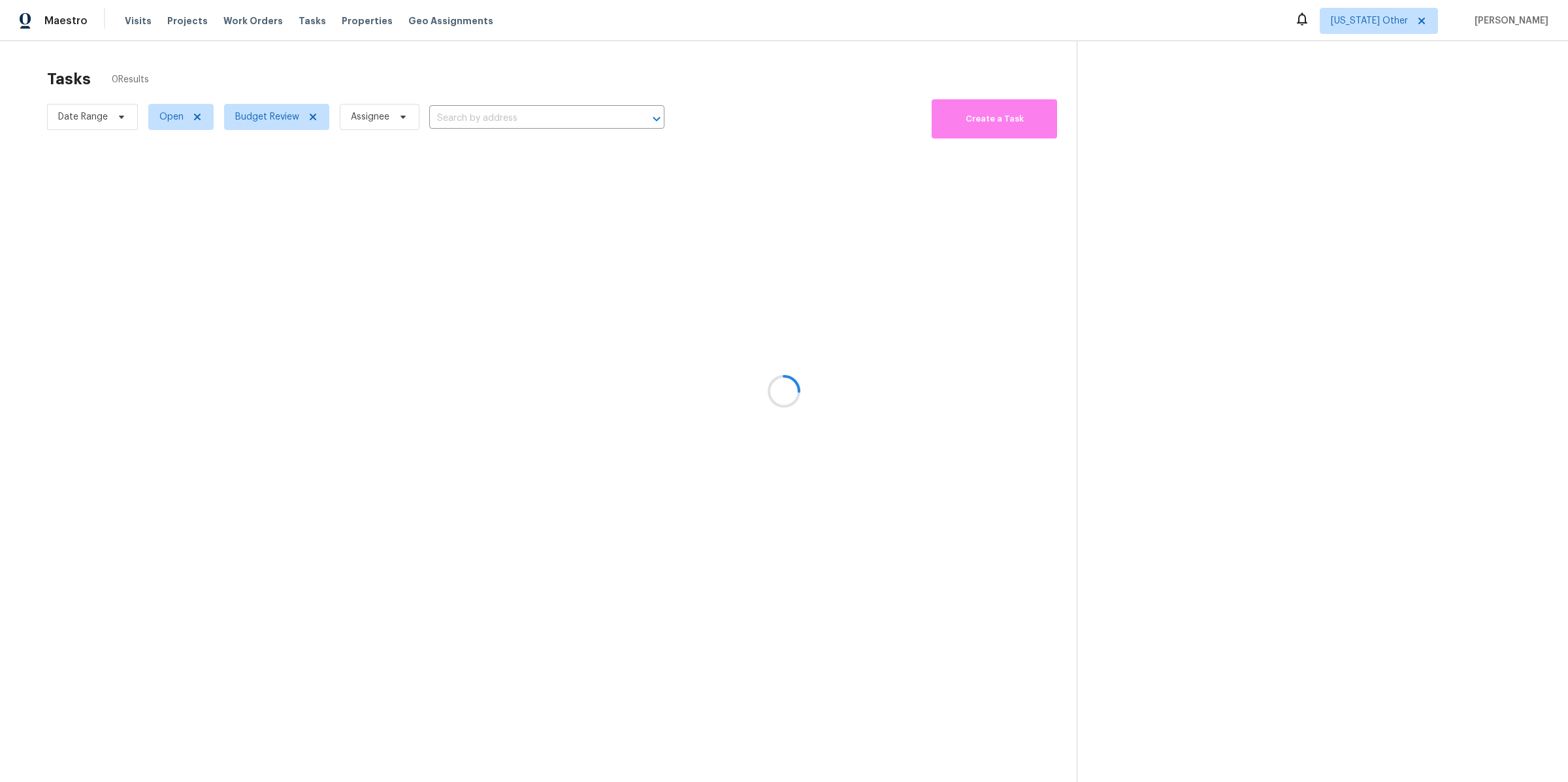
click at [1073, 40] on div "Maestro Visits Projects Work Orders Tasks Properties Geo Assignments [US_STATE]…" at bounding box center [784, 20] width 1568 height 41
click at [1408, 18] on span "[US_STATE] Other" at bounding box center [1369, 20] width 77 height 13
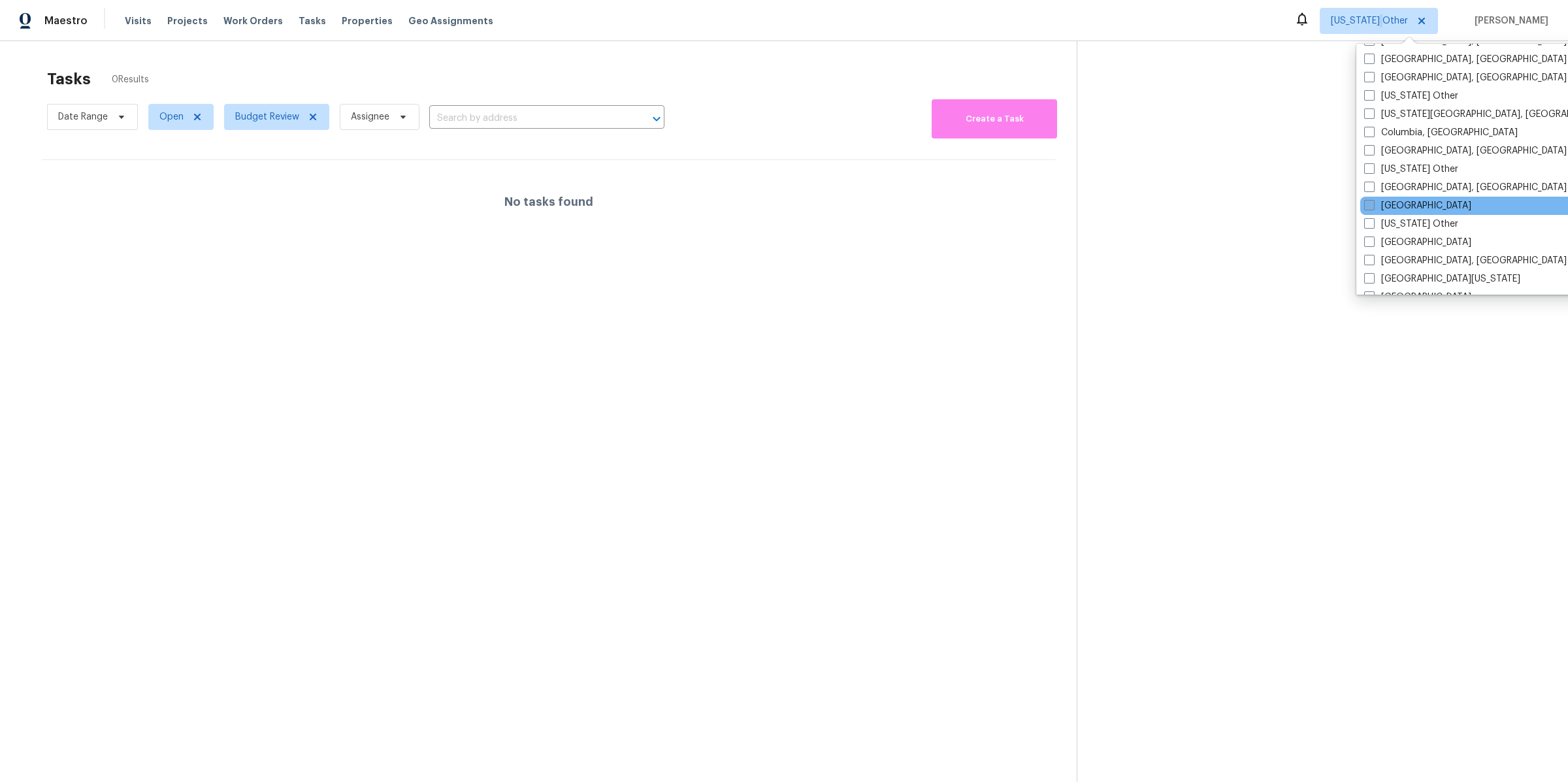
scroll to position [330, 0]
click at [1367, 256] on span at bounding box center [1369, 258] width 11 height 11
click at [1367, 256] on input "Detroit, MI" at bounding box center [1368, 257] width 9 height 9
checkbox input "true"
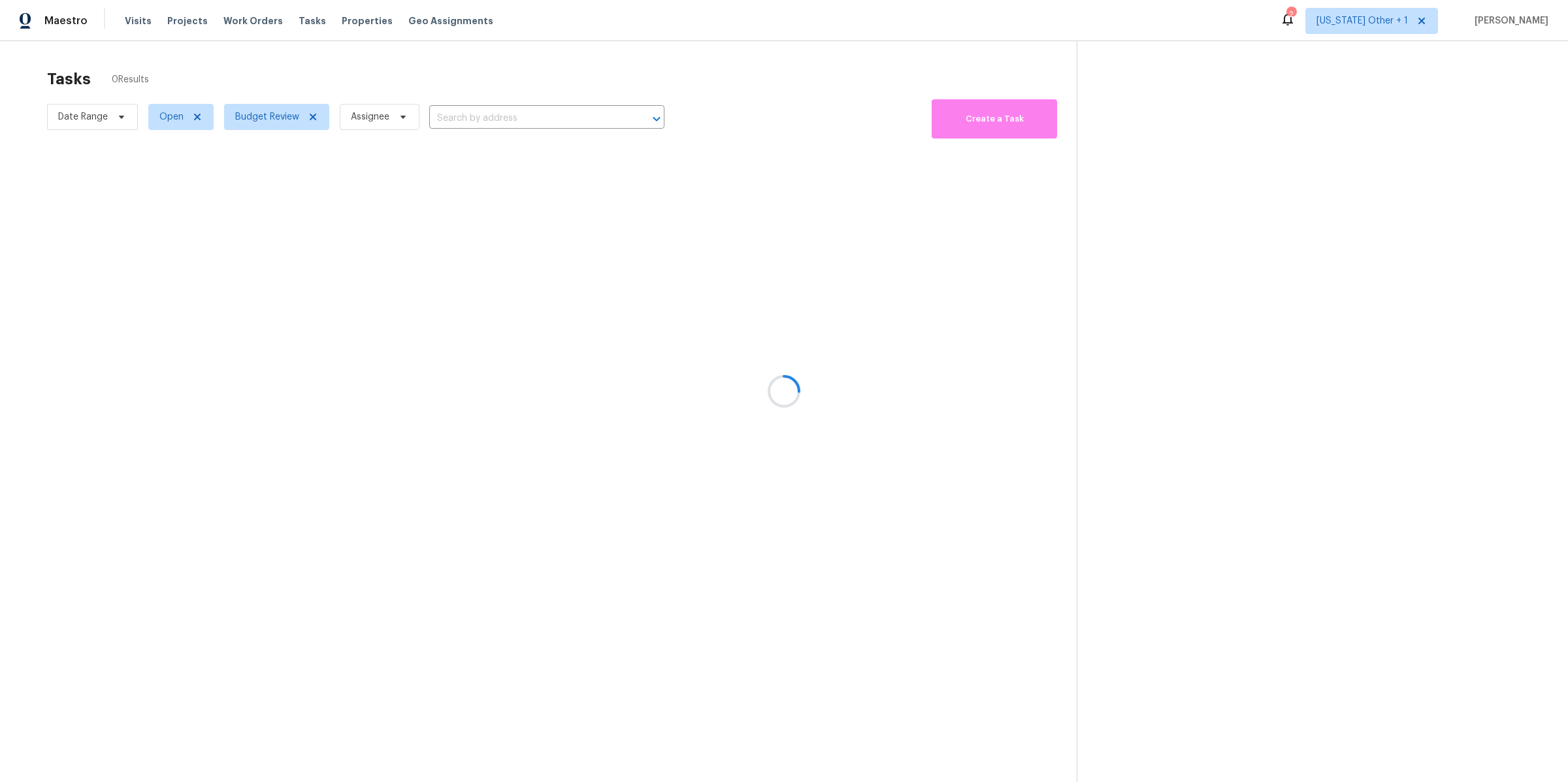
click at [633, 59] on div at bounding box center [784, 391] width 1568 height 782
click at [169, 20] on span "Projects" at bounding box center [187, 20] width 41 height 13
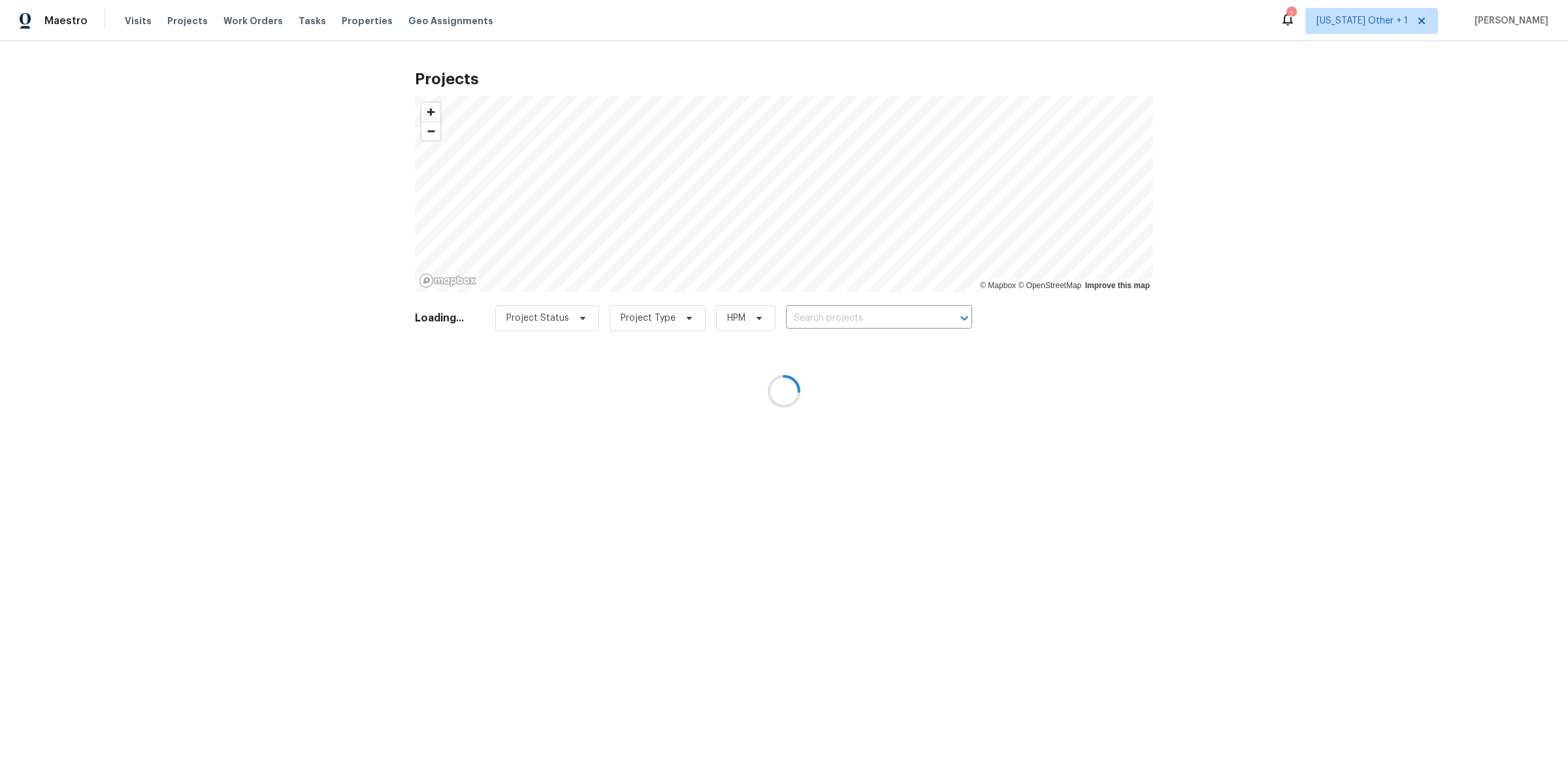
click at [134, 20] on div at bounding box center [784, 391] width 1568 height 782
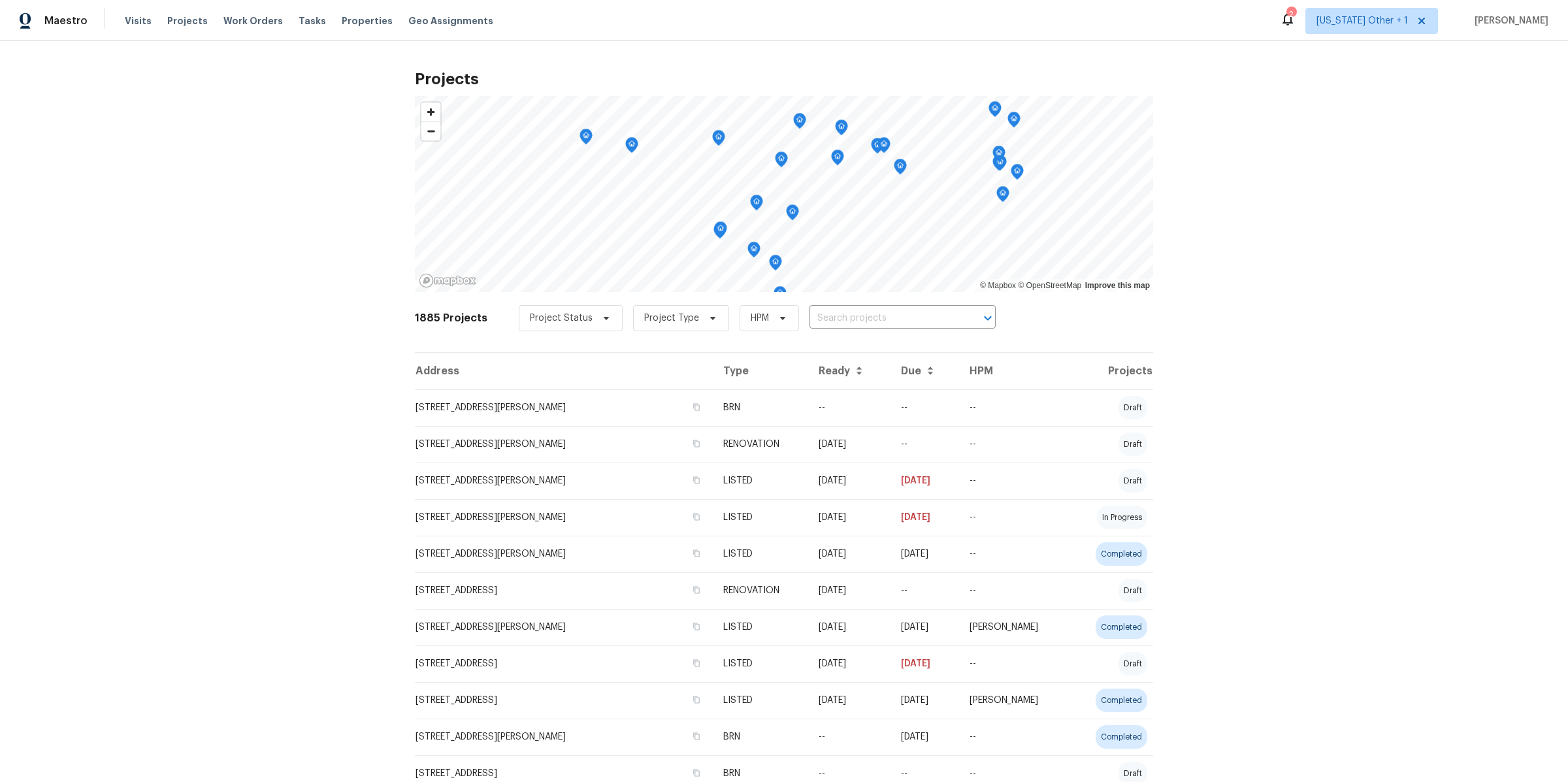
click at [134, 21] on span "Visits" at bounding box center [139, 20] width 27 height 13
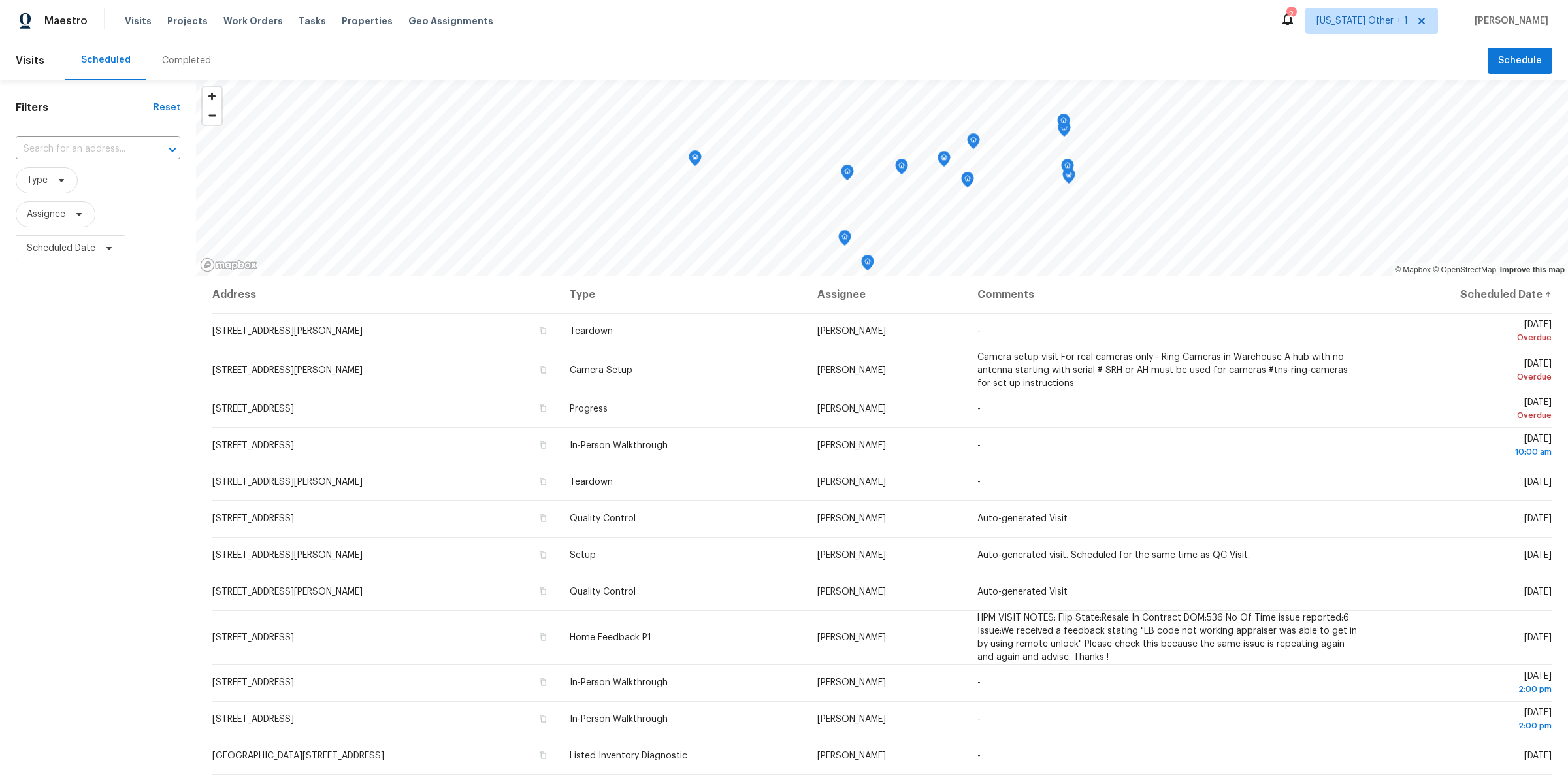
click at [177, 53] on div "Completed" at bounding box center [186, 60] width 81 height 39
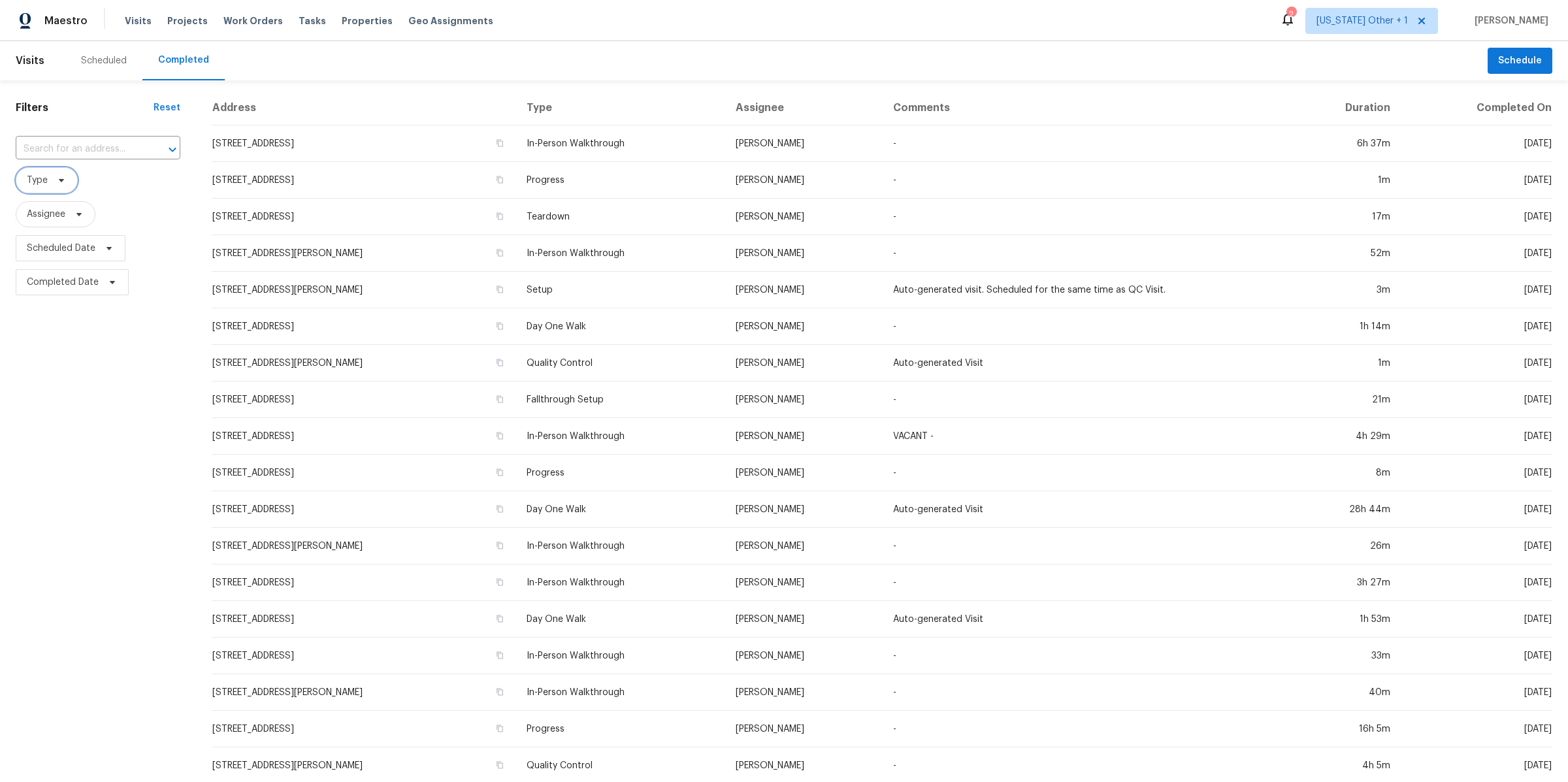
click at [67, 178] on span "Type" at bounding box center [47, 179] width 62 height 26
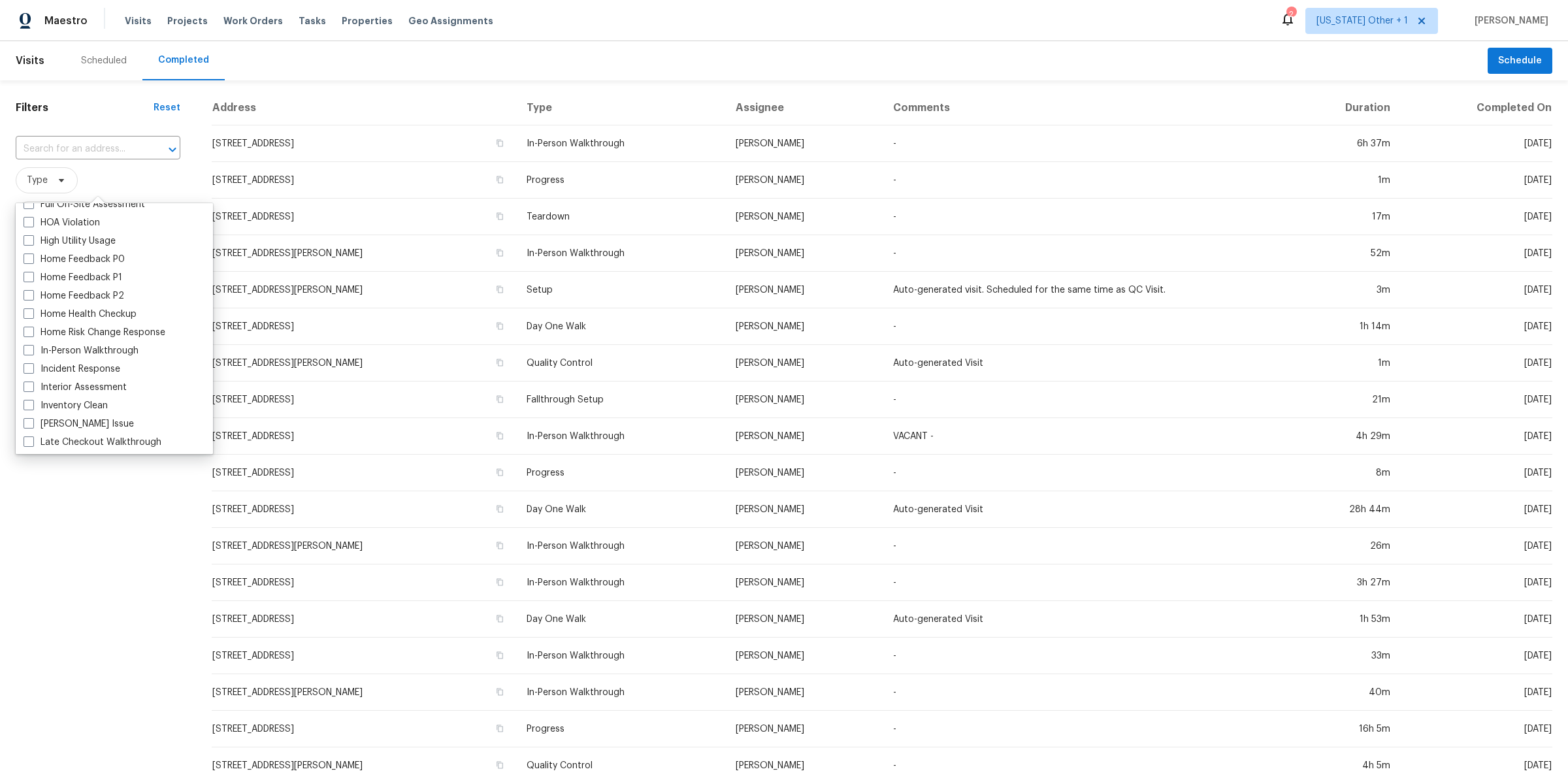
scroll to position [381, 0]
click at [30, 345] on span at bounding box center [28, 345] width 11 height 11
click at [30, 345] on input "In-Person Walkthrough" at bounding box center [28, 344] width 9 height 9
checkbox input "true"
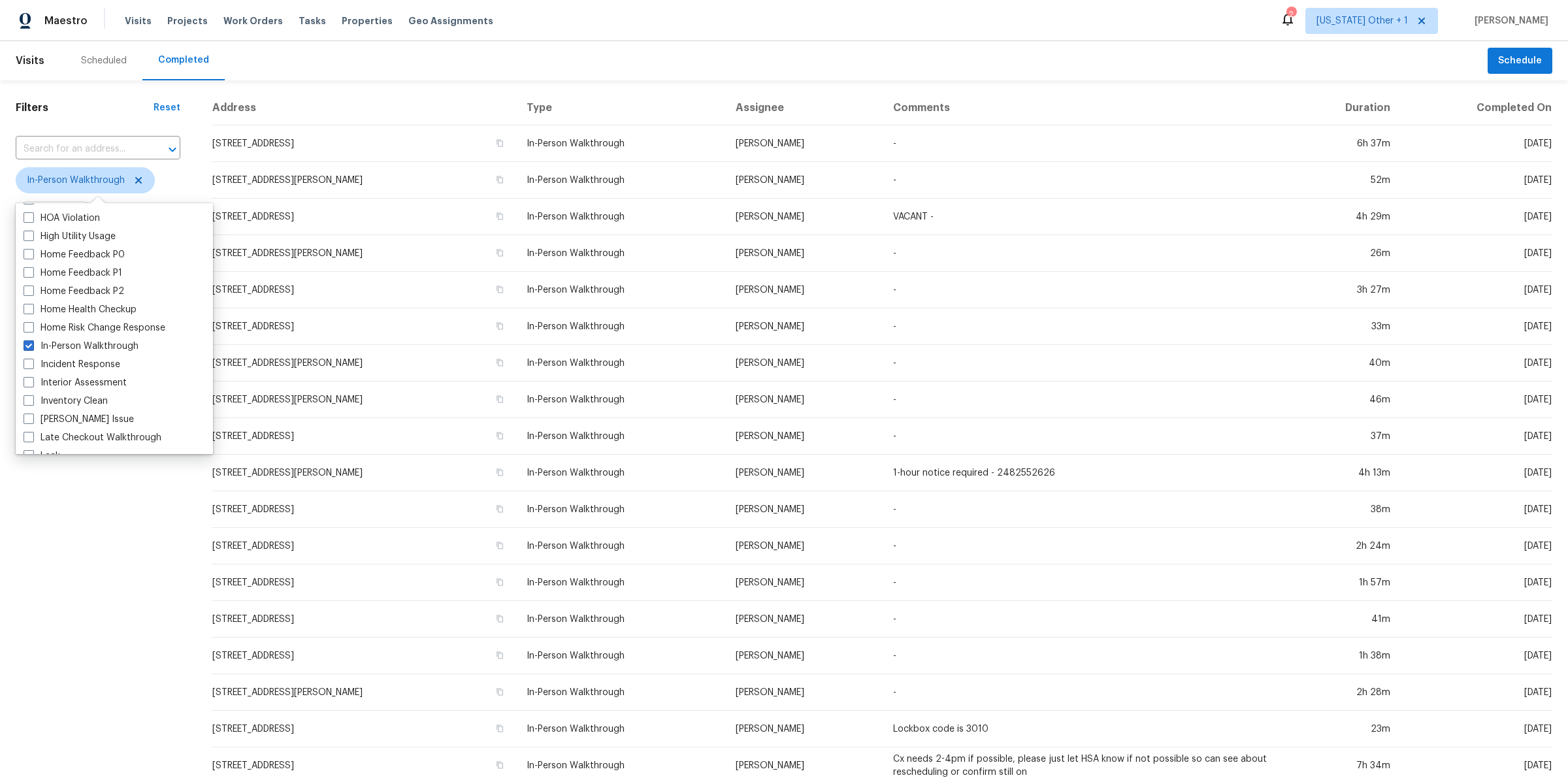
click at [88, 548] on div "Filters Reset ​ In-Person Walkthrough Assignee Scheduled Date Completed Date" at bounding box center [98, 486] width 196 height 811
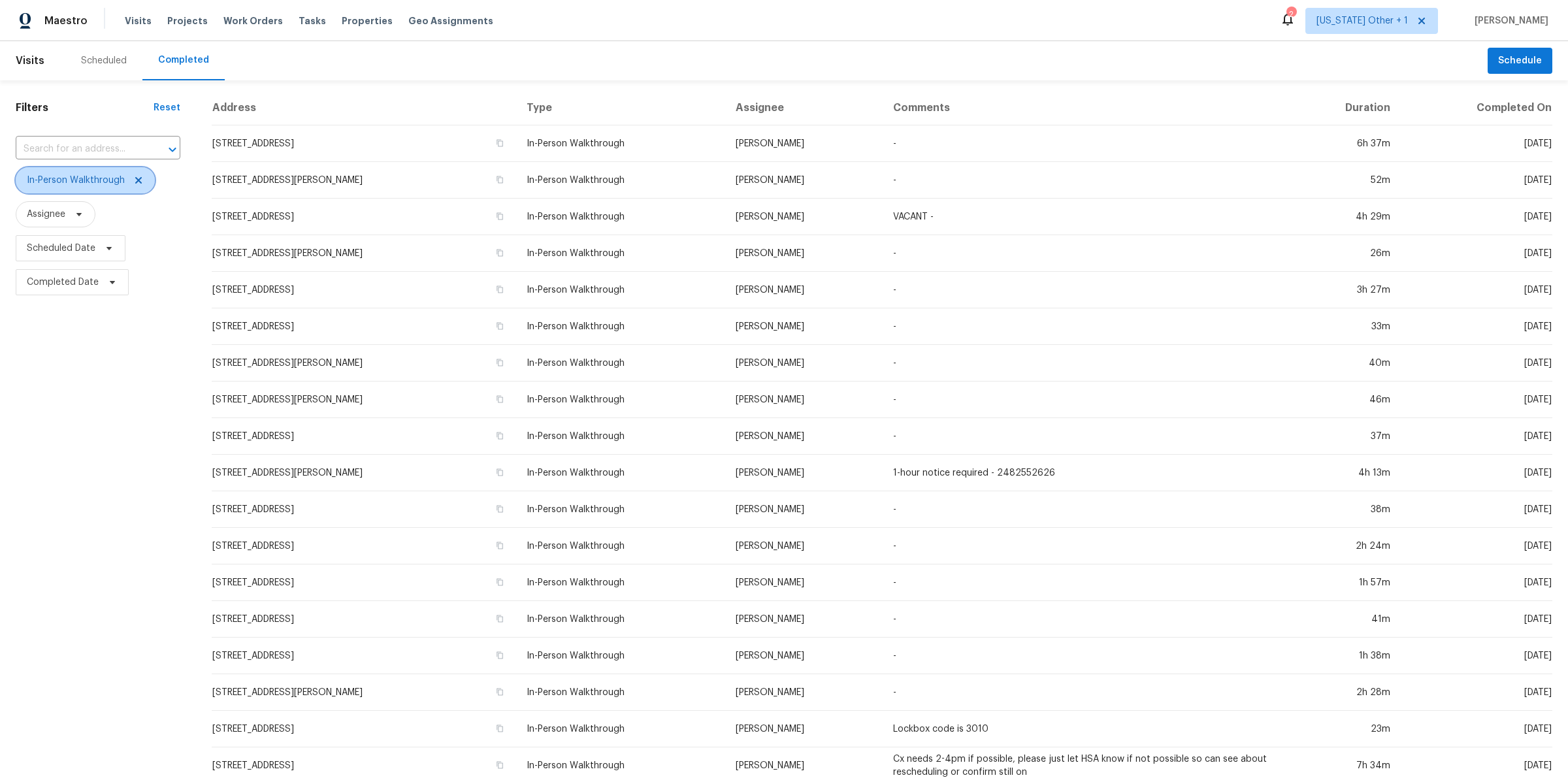
click at [138, 175] on icon at bounding box center [139, 180] width 11 height 11
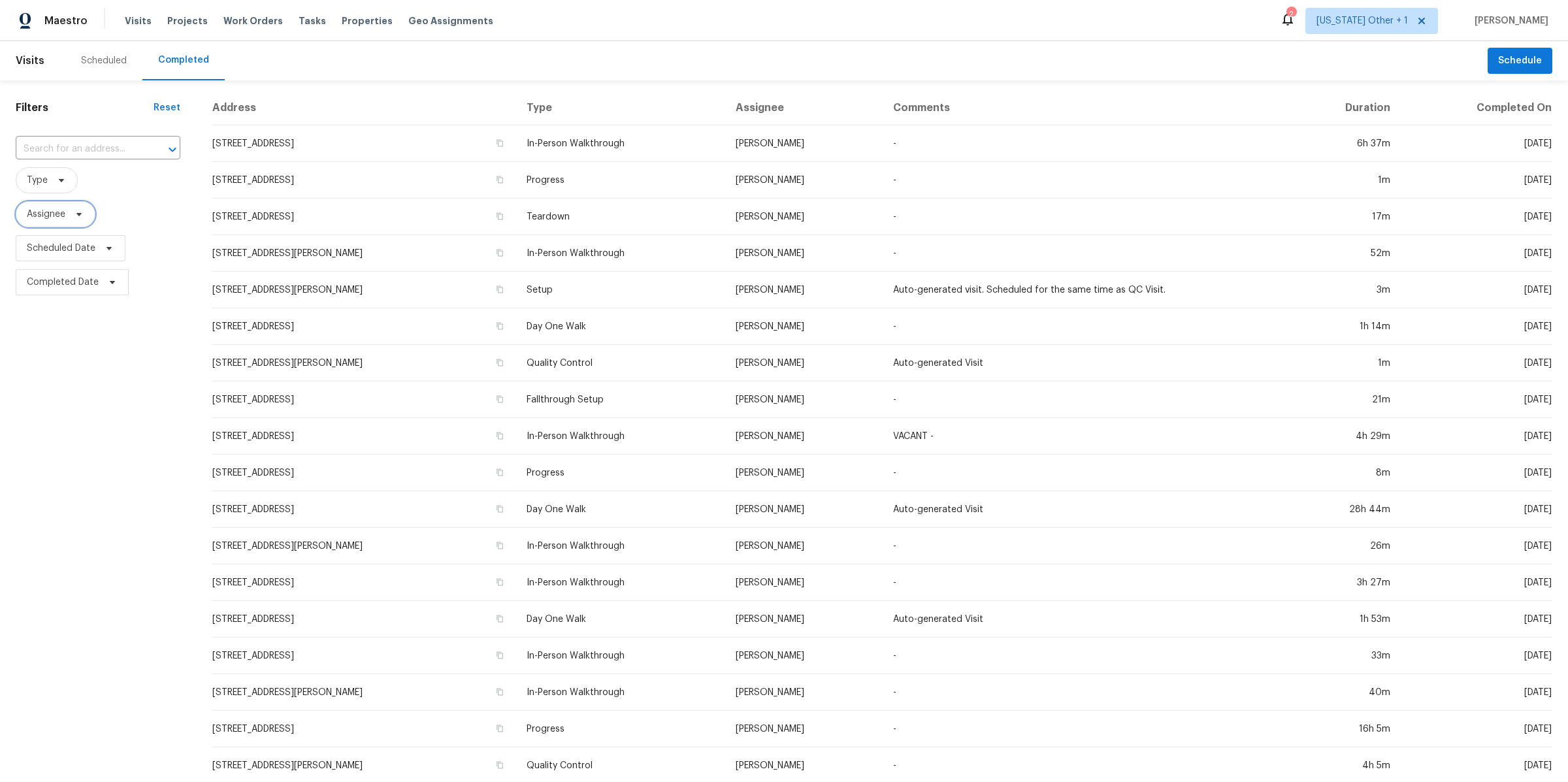
click at [79, 217] on icon at bounding box center [79, 214] width 11 height 11
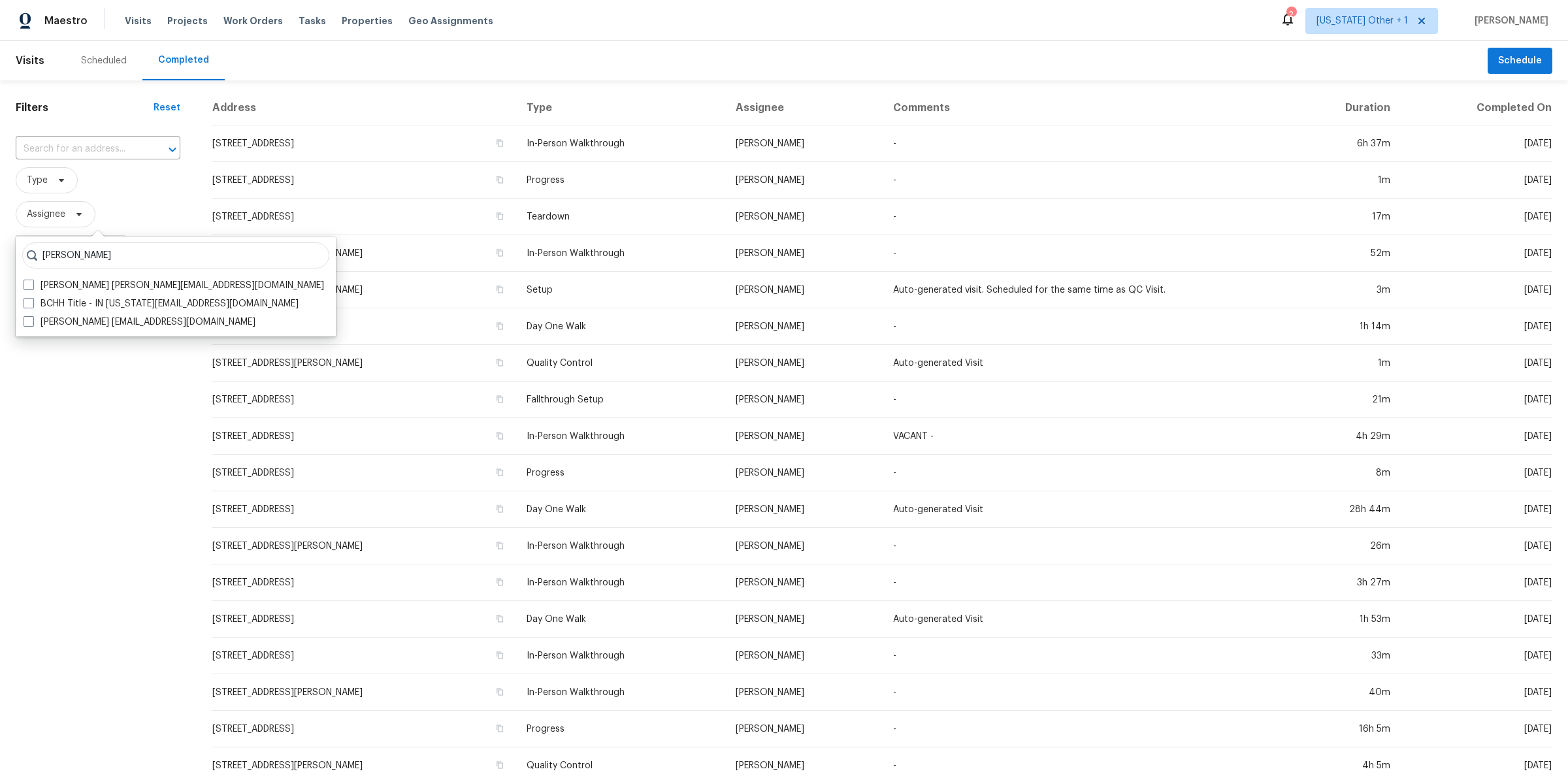
type input "diana"
click at [85, 503] on div "Filters Reset ​ Type Assignee Scheduled Date Completed Date" at bounding box center [98, 486] width 196 height 811
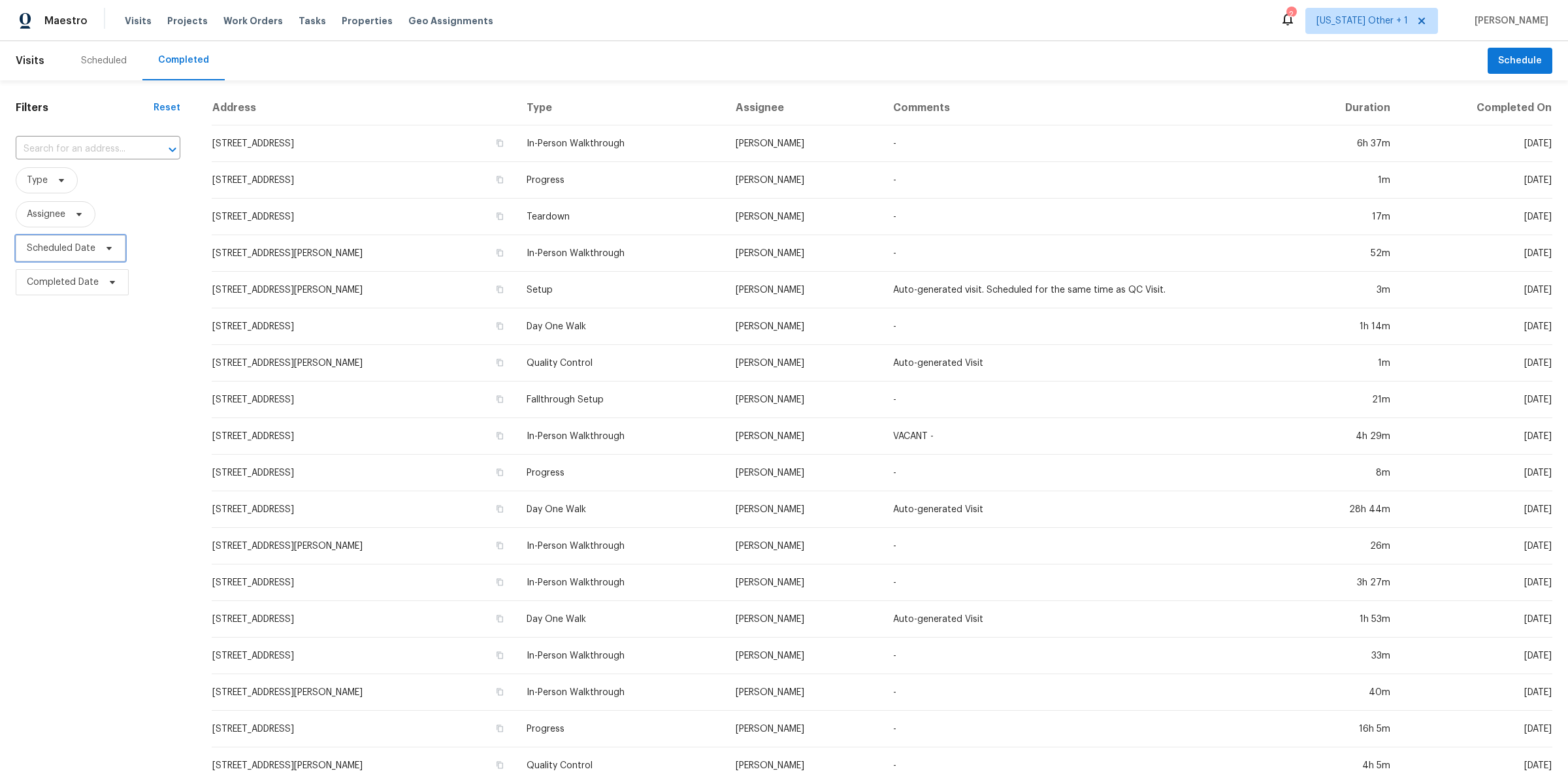
click at [51, 244] on span "Scheduled Date" at bounding box center [60, 248] width 68 height 13
click at [88, 281] on input "text" at bounding box center [87, 291] width 129 height 26
select select "9"
select select "2025"
select select "10"
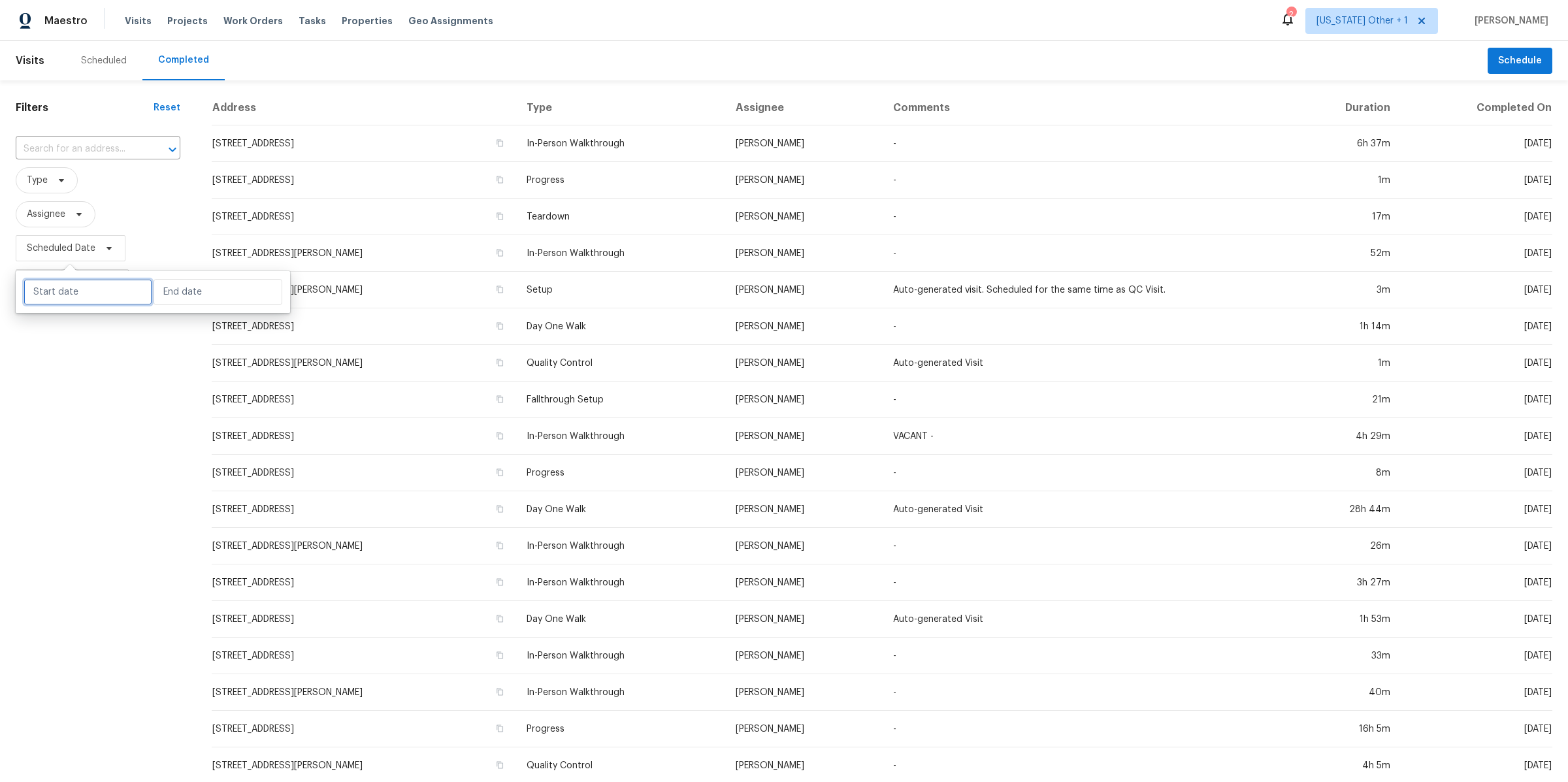
select select "2025"
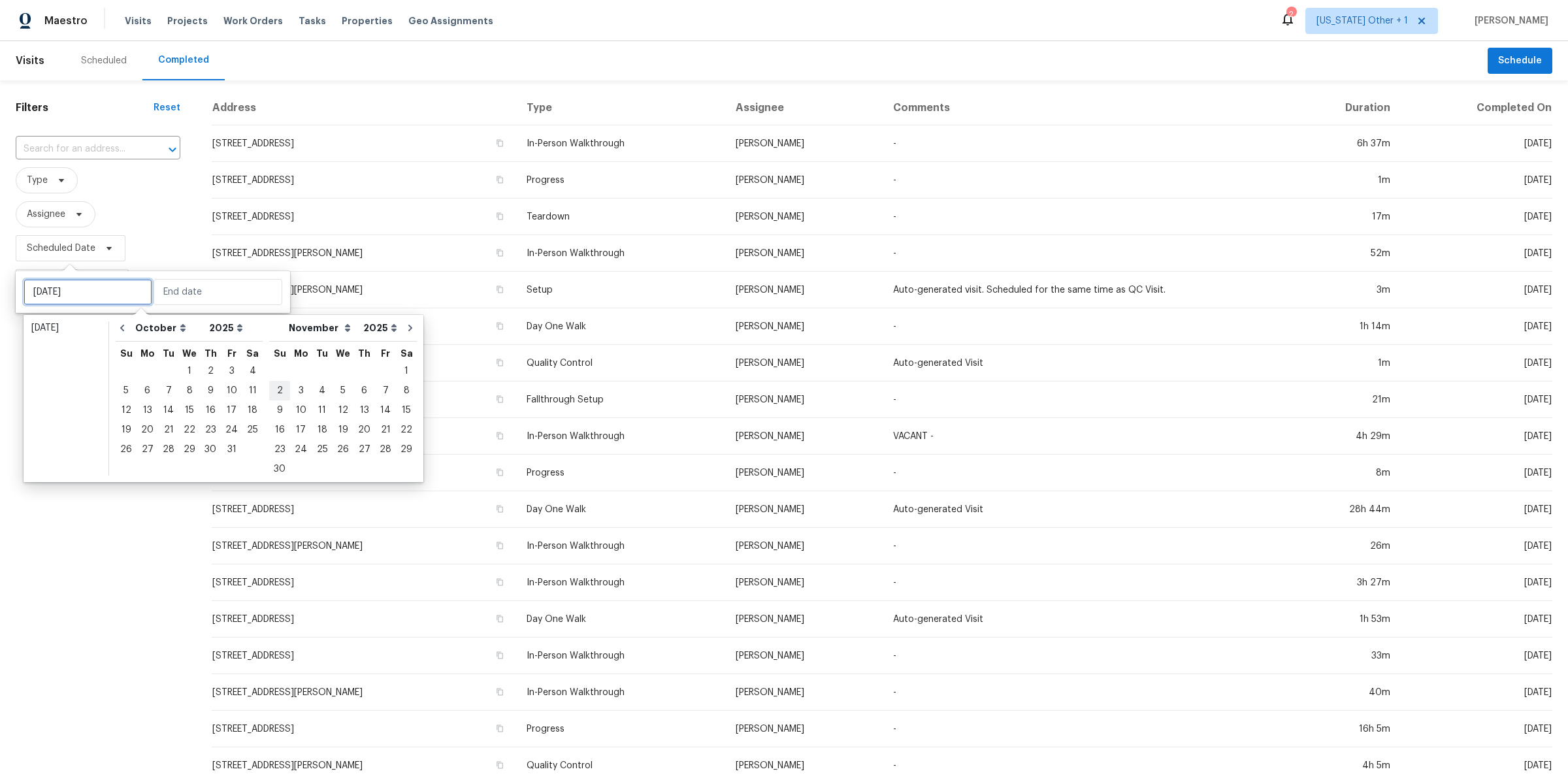
type input "Sat, Oct 04"
type input "Thu, Nov 06"
type input "Sat, Nov 01"
click at [113, 328] on button "Go to previous month" at bounding box center [123, 328] width 20 height 26
select select "8"
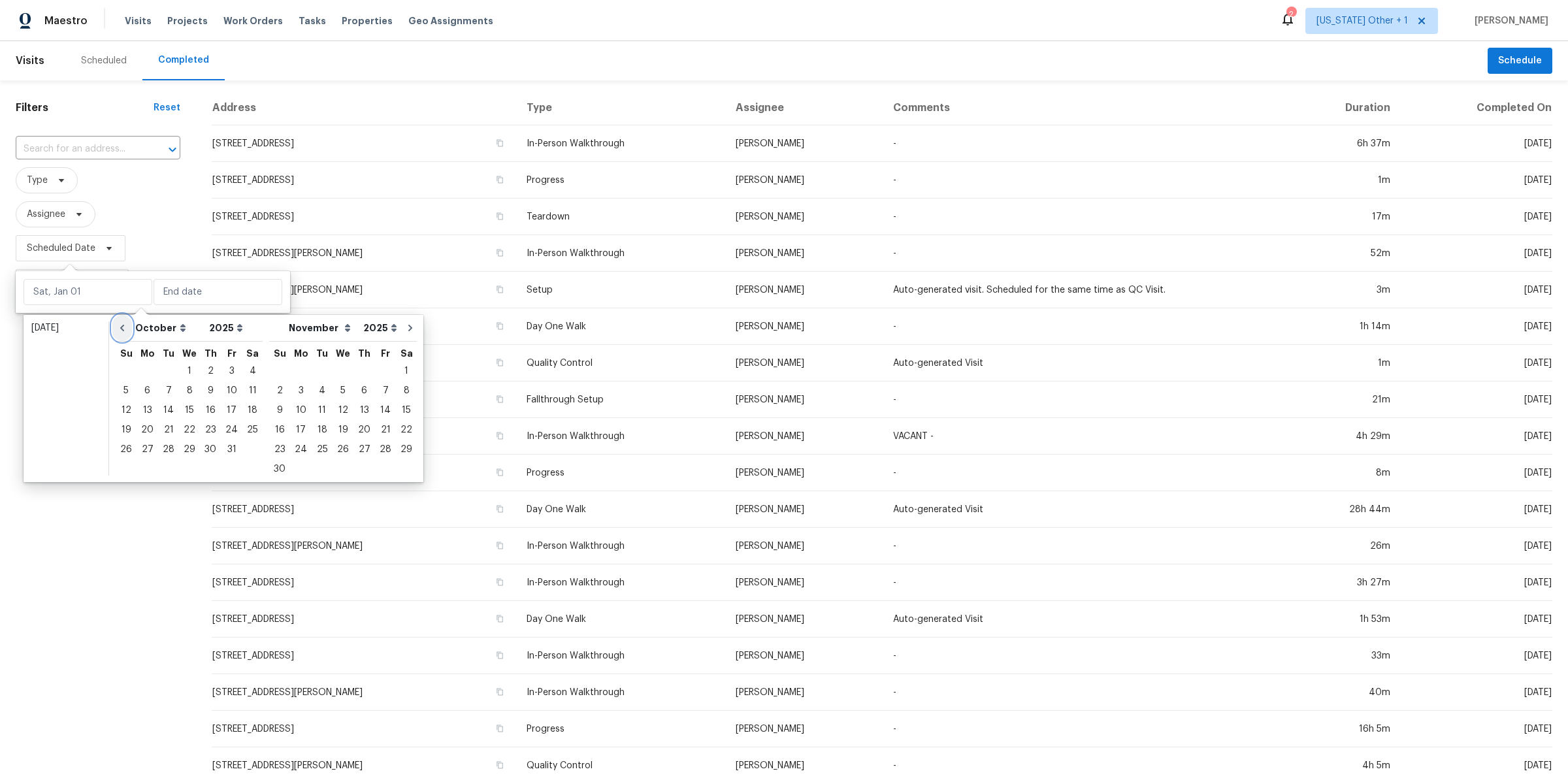
select select "9"
type input "Mon, Sep 01"
click at [143, 367] on div "1" at bounding box center [147, 371] width 21 height 19
type input "Mon, Sep 01"
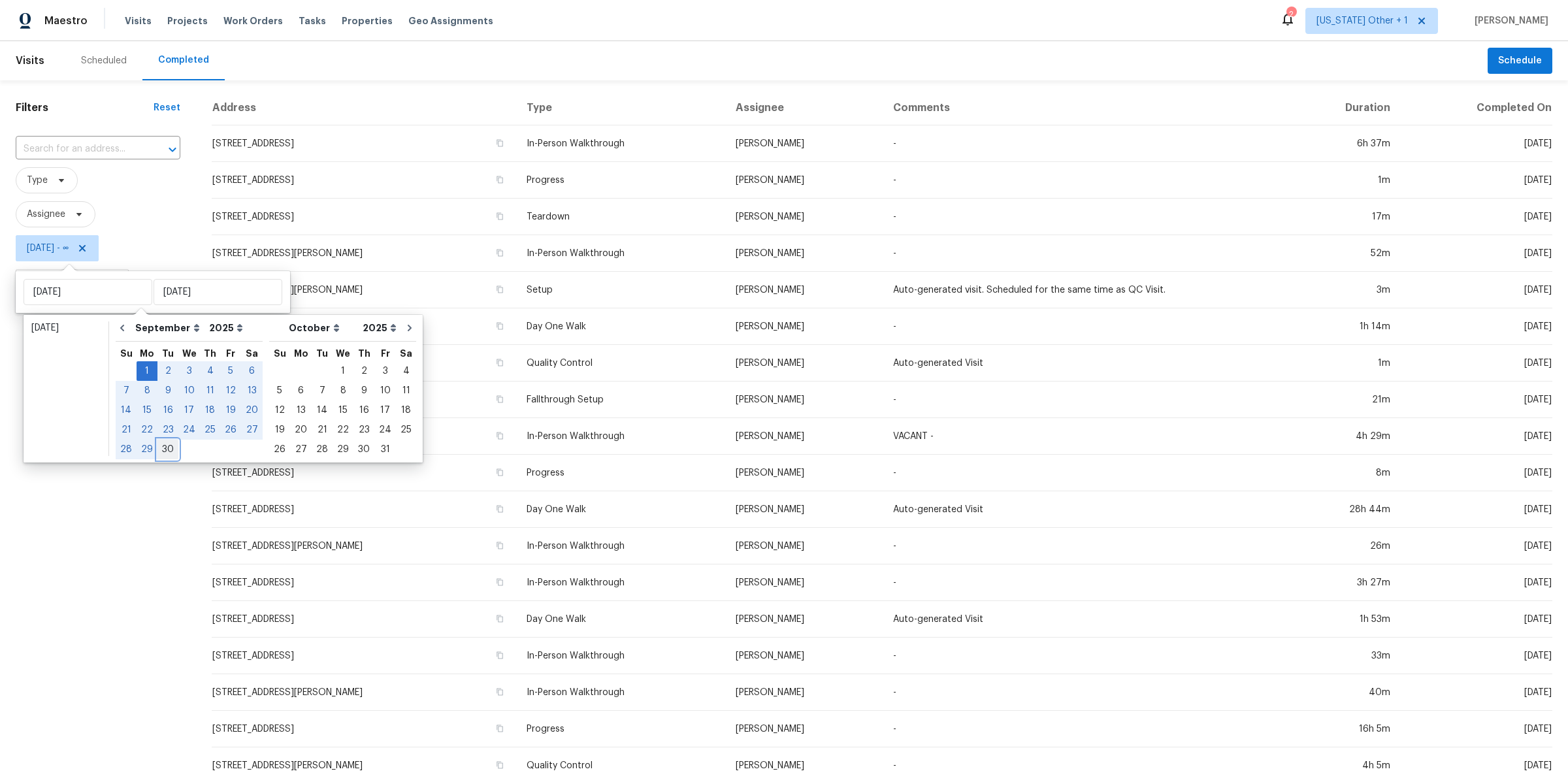
click at [165, 446] on div "30" at bounding box center [168, 449] width 21 height 19
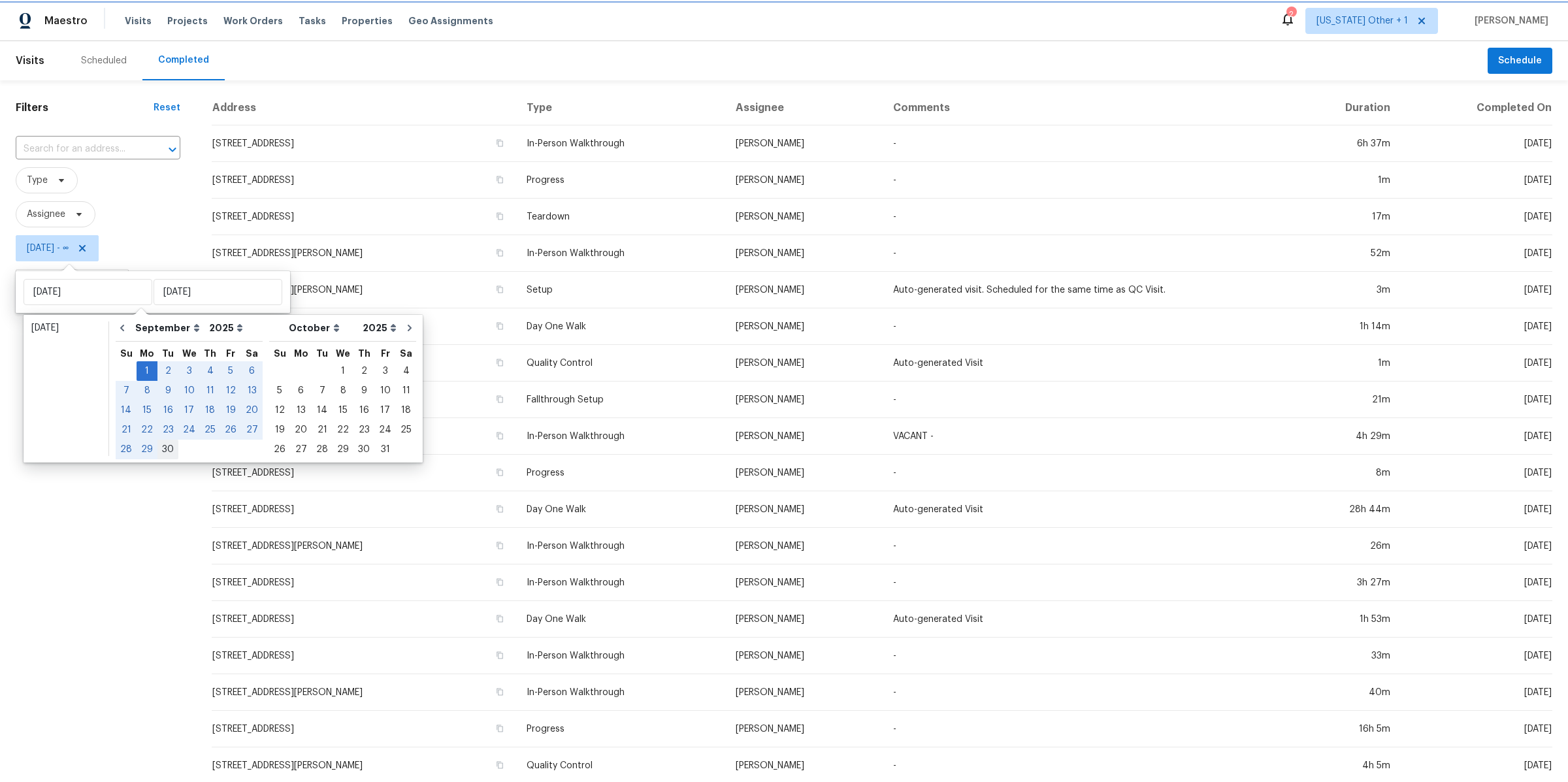
type input "Tue, Sep 30"
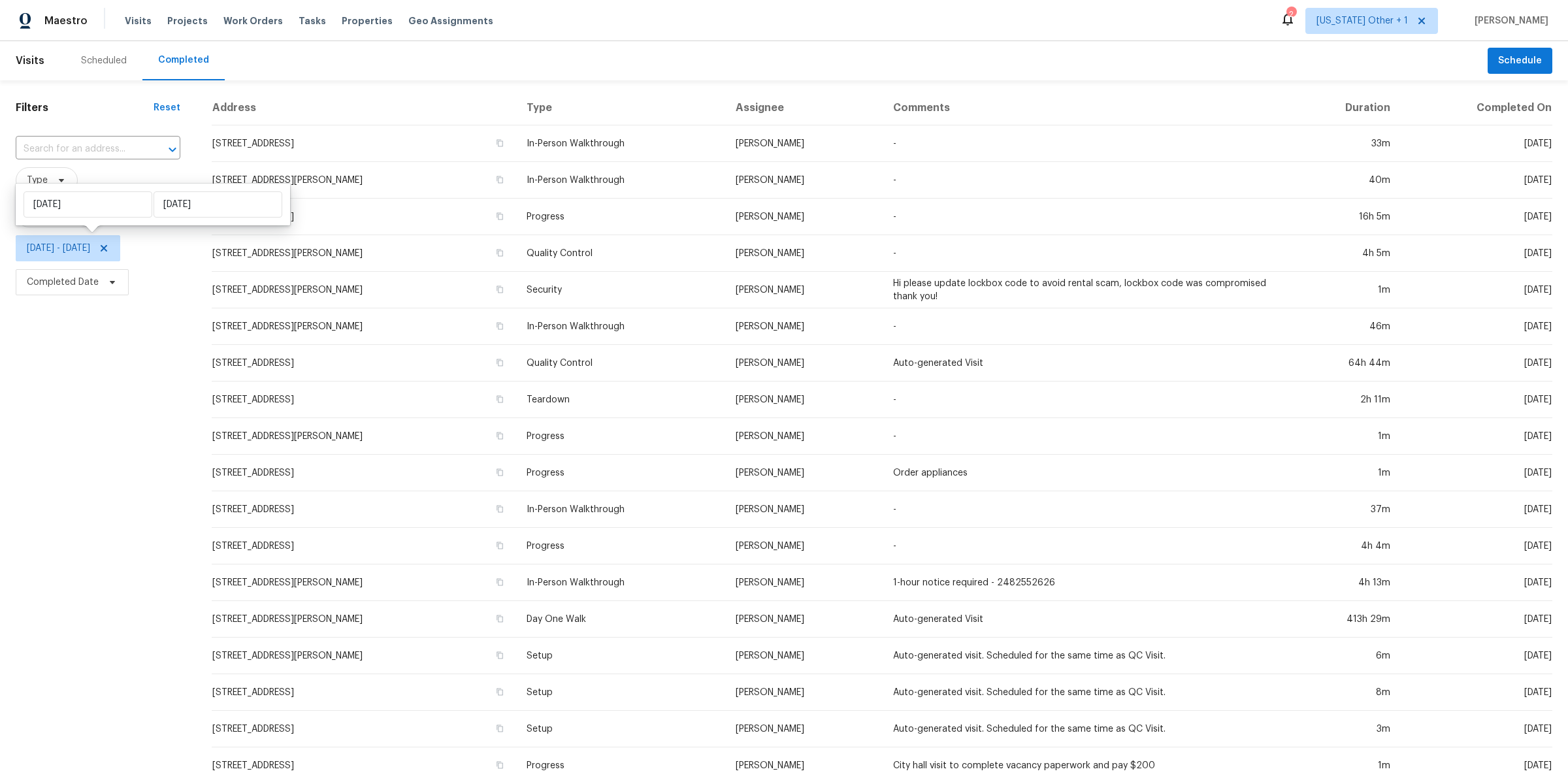
click at [144, 508] on div "Filters Reset ​ Type Assignee Mon, Sep 01 - Tue, Sep 30 Completed Date" at bounding box center [98, 486] width 196 height 811
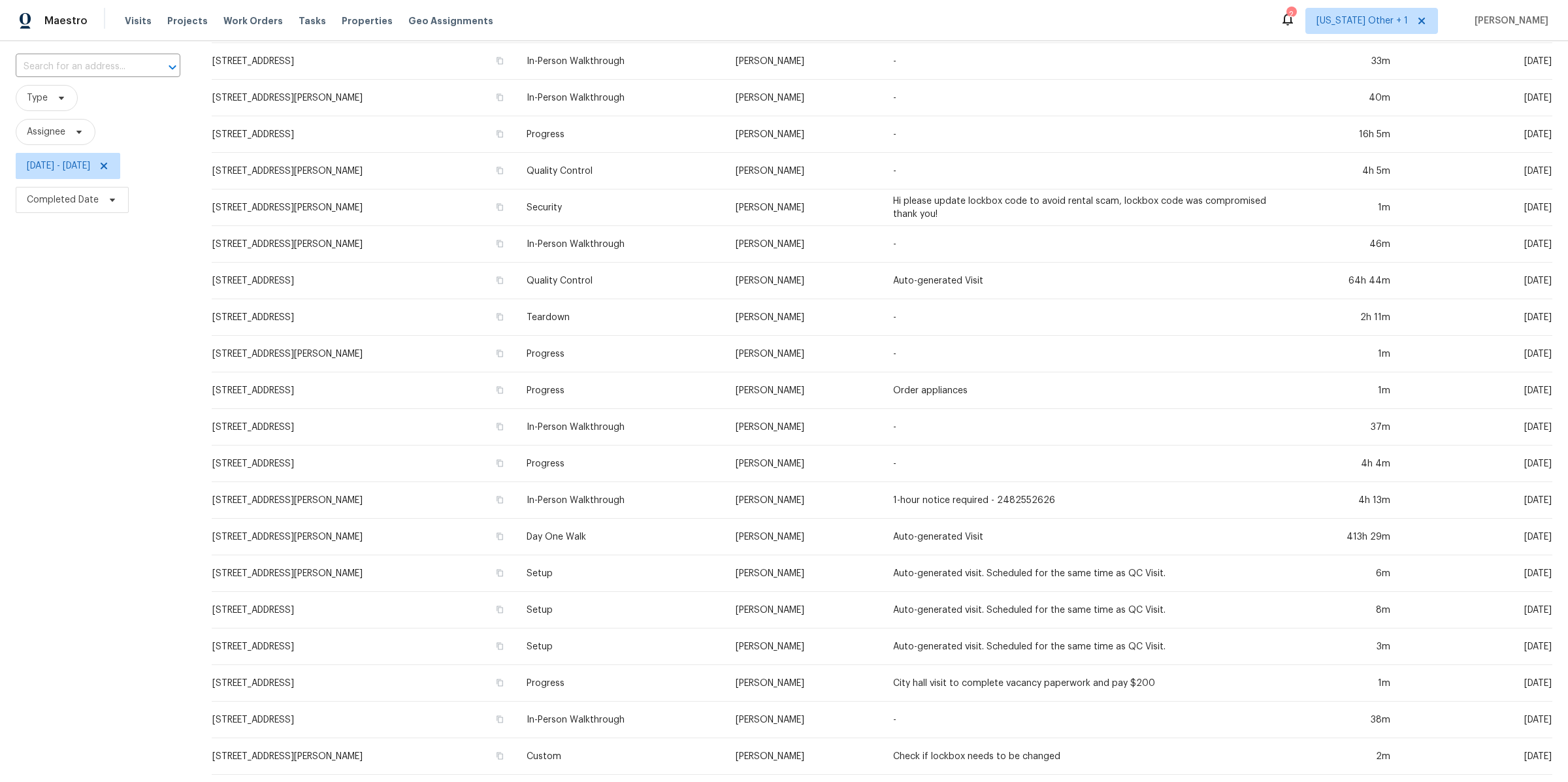
scroll to position [108, 0]
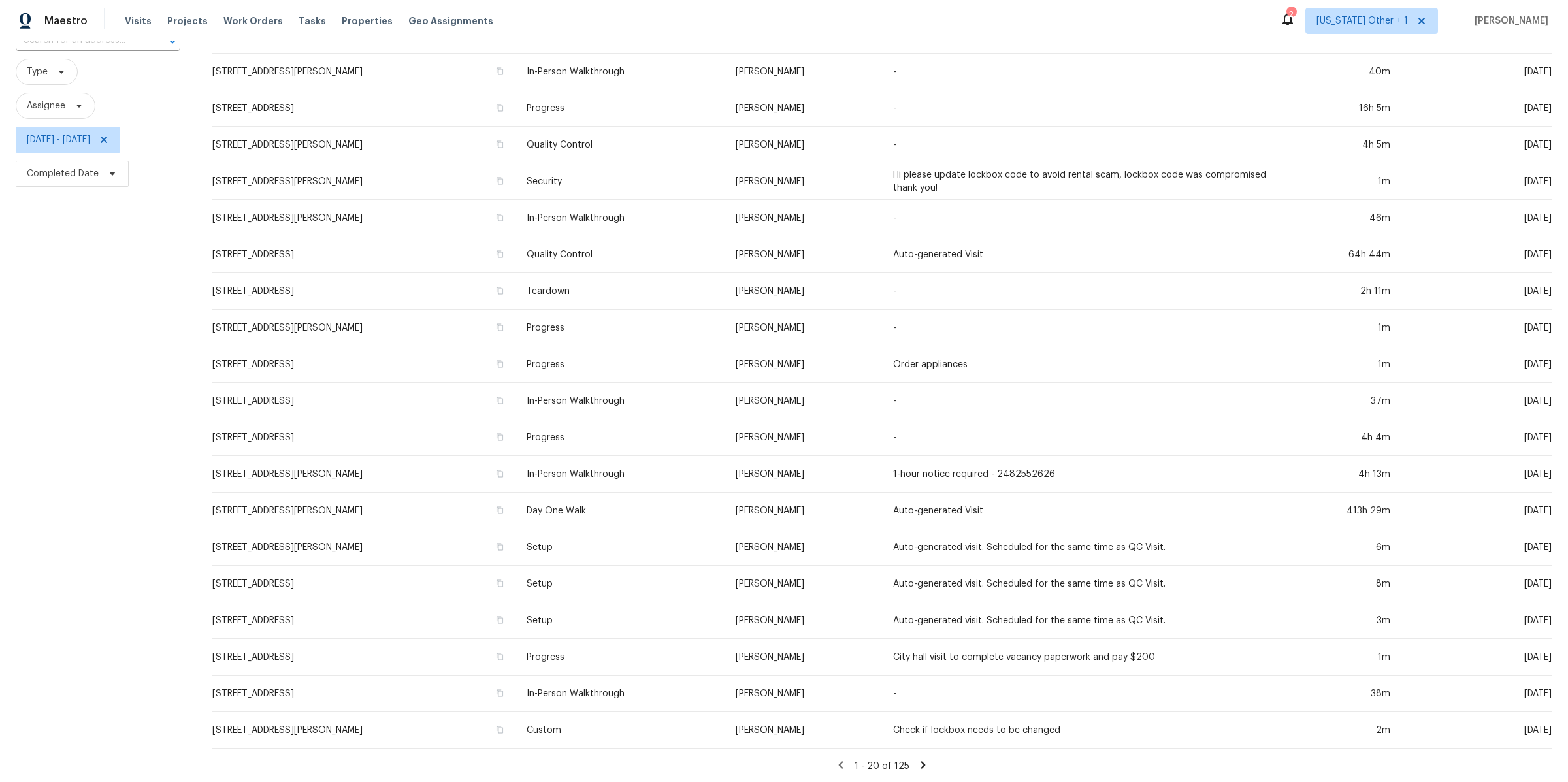
click at [923, 761] on icon at bounding box center [923, 764] width 12 height 12
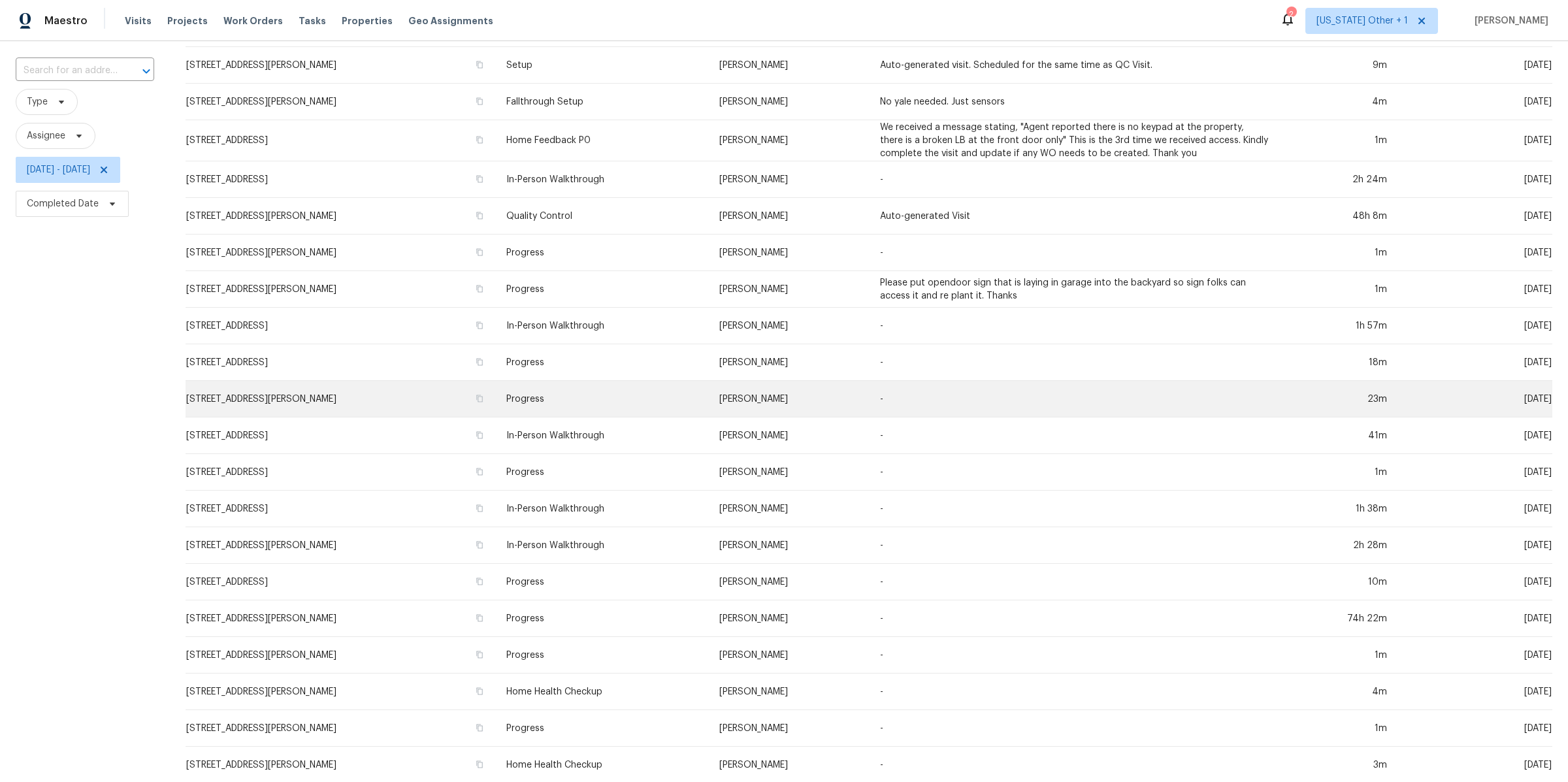
scroll to position [113, 0]
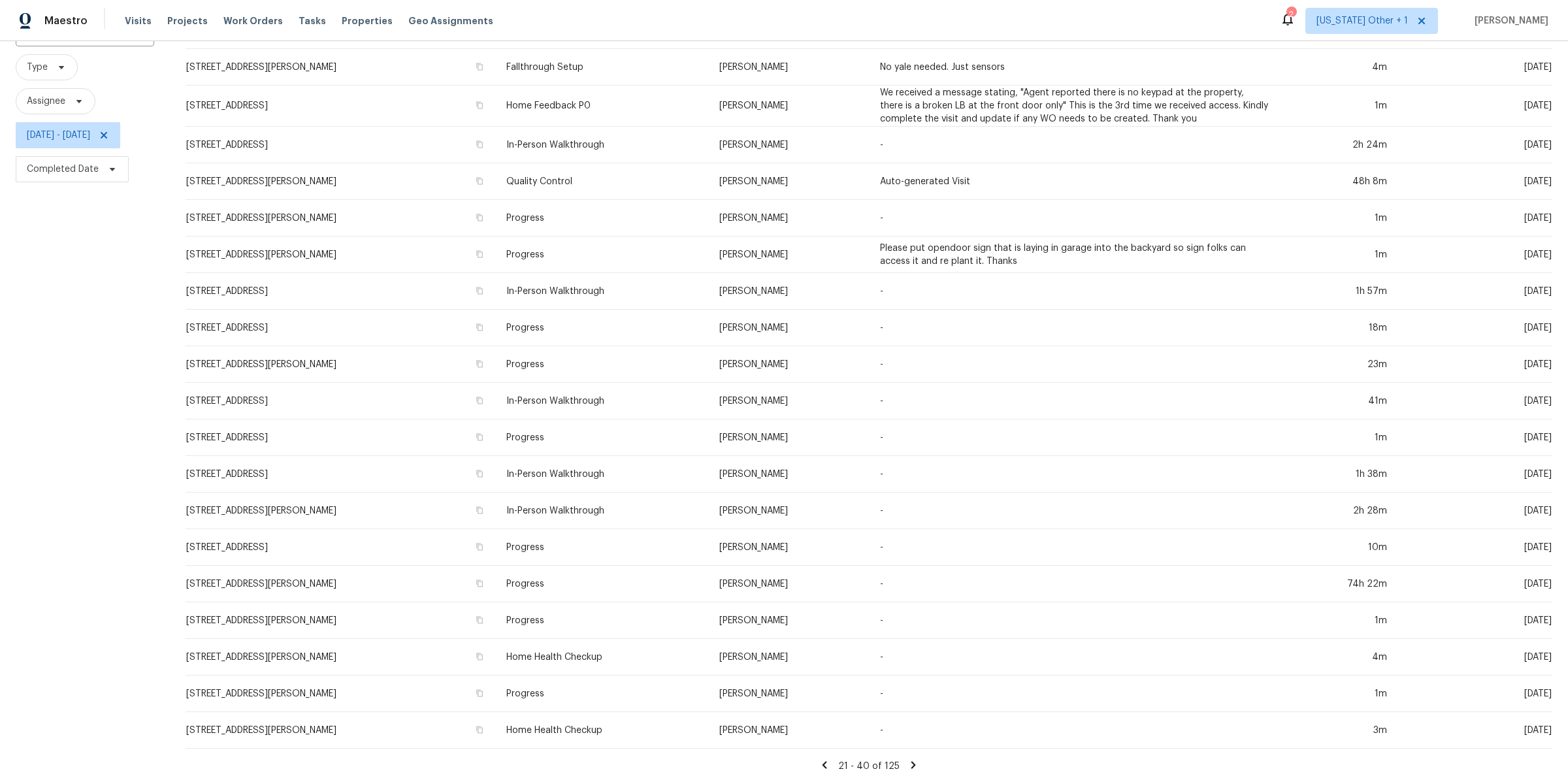
click at [919, 762] on icon at bounding box center [913, 764] width 12 height 12
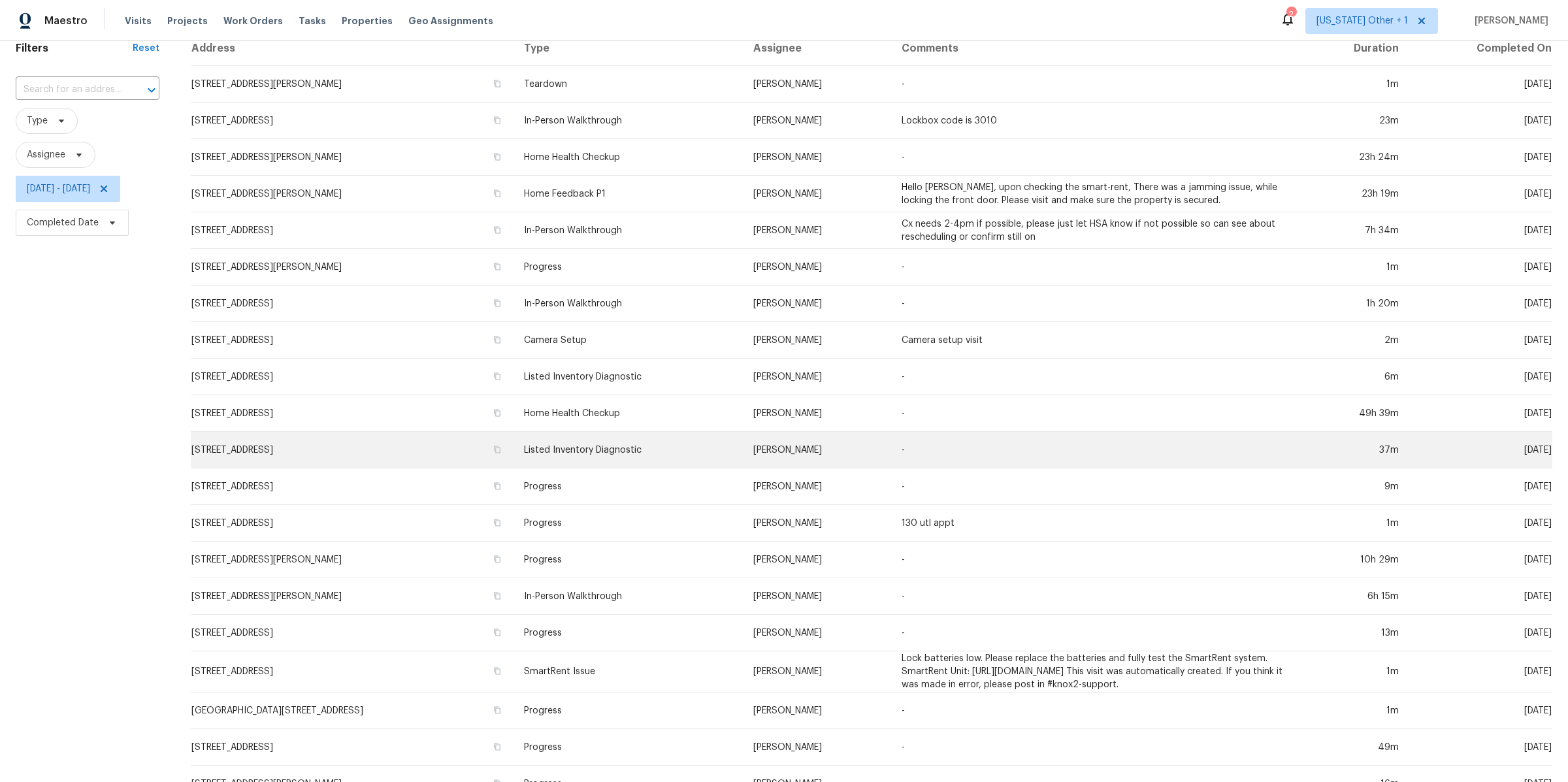
scroll to position [126, 0]
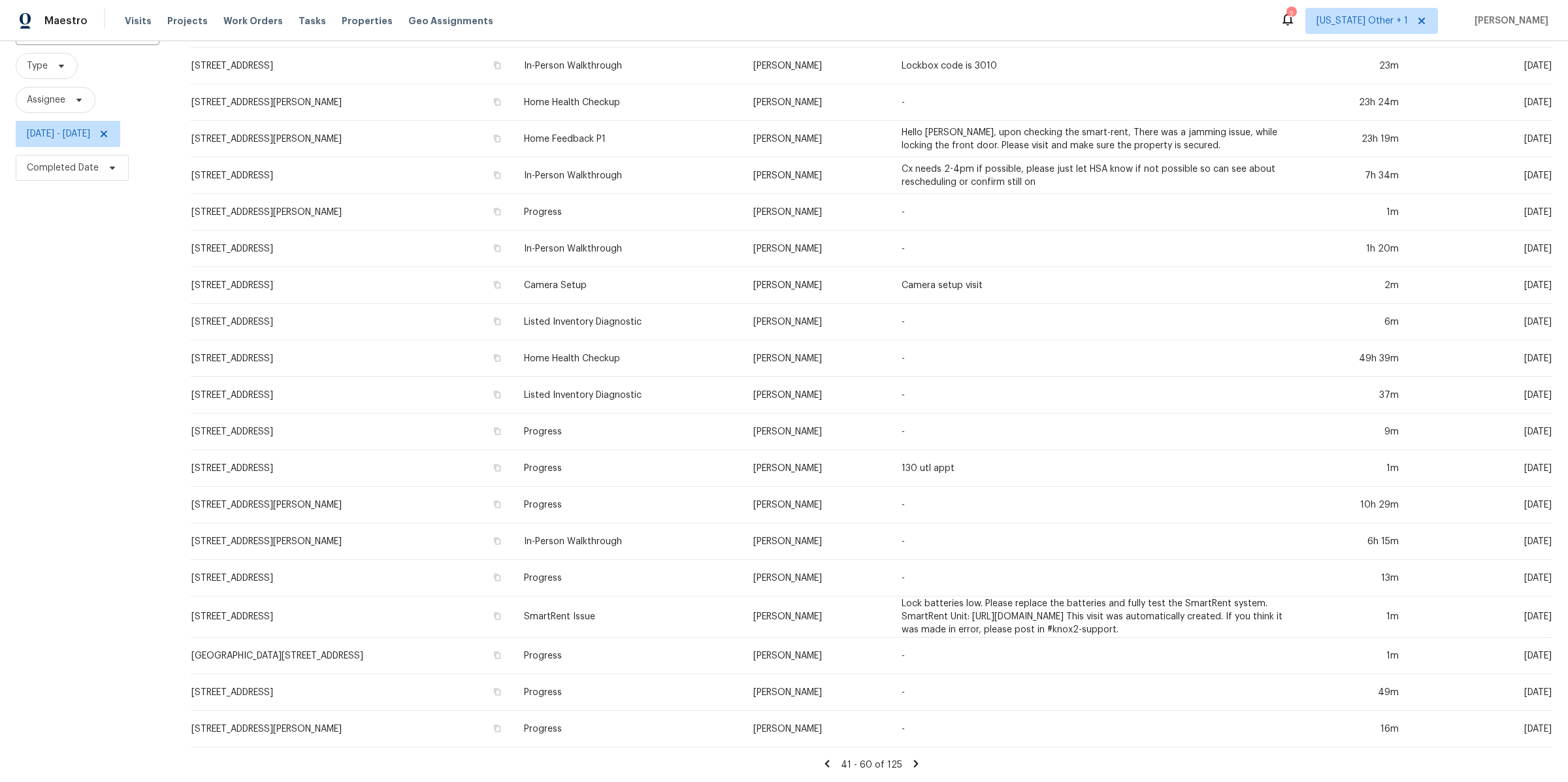
click at [915, 766] on icon at bounding box center [915, 763] width 12 height 12
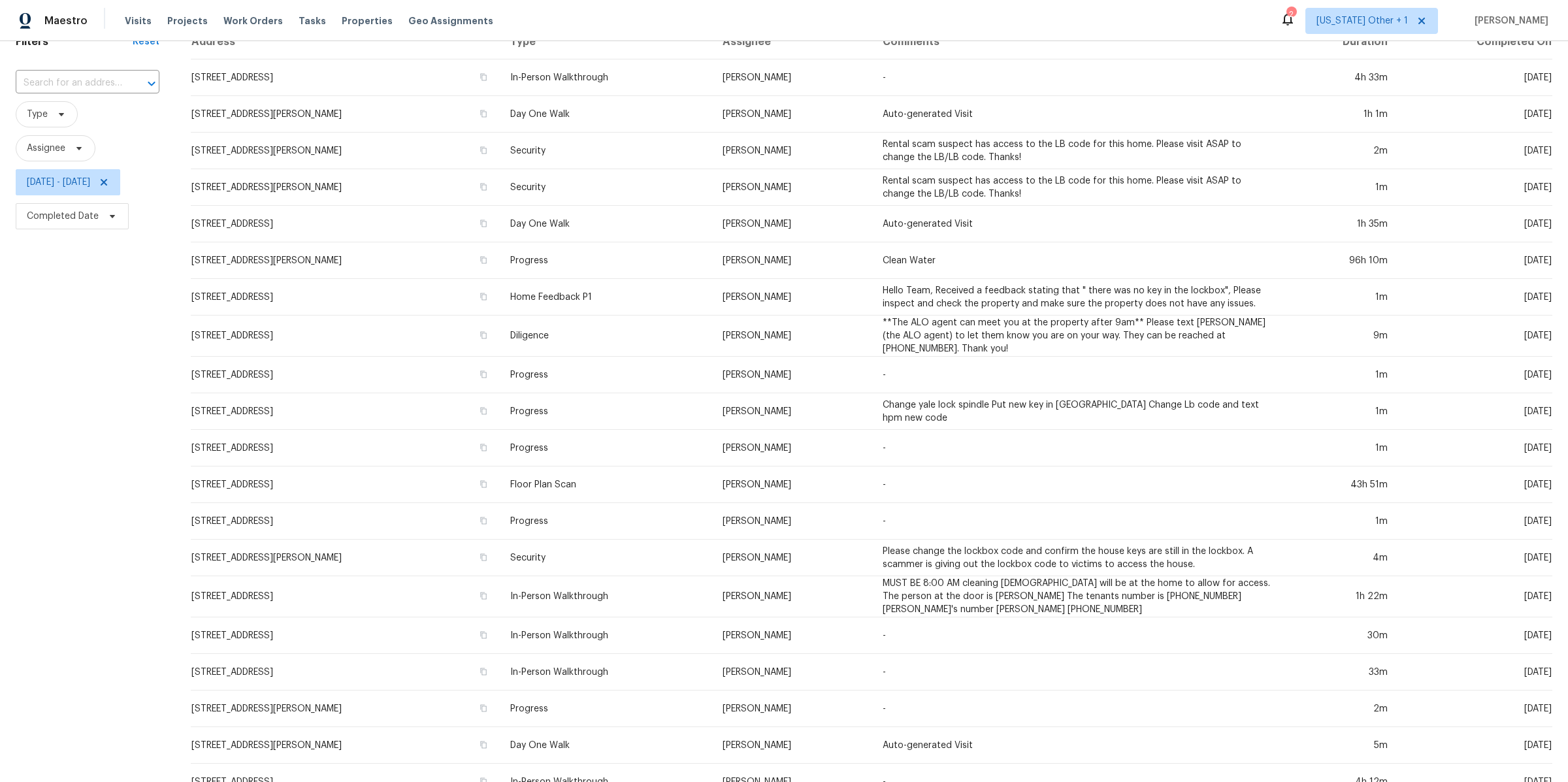
scroll to position [113, 0]
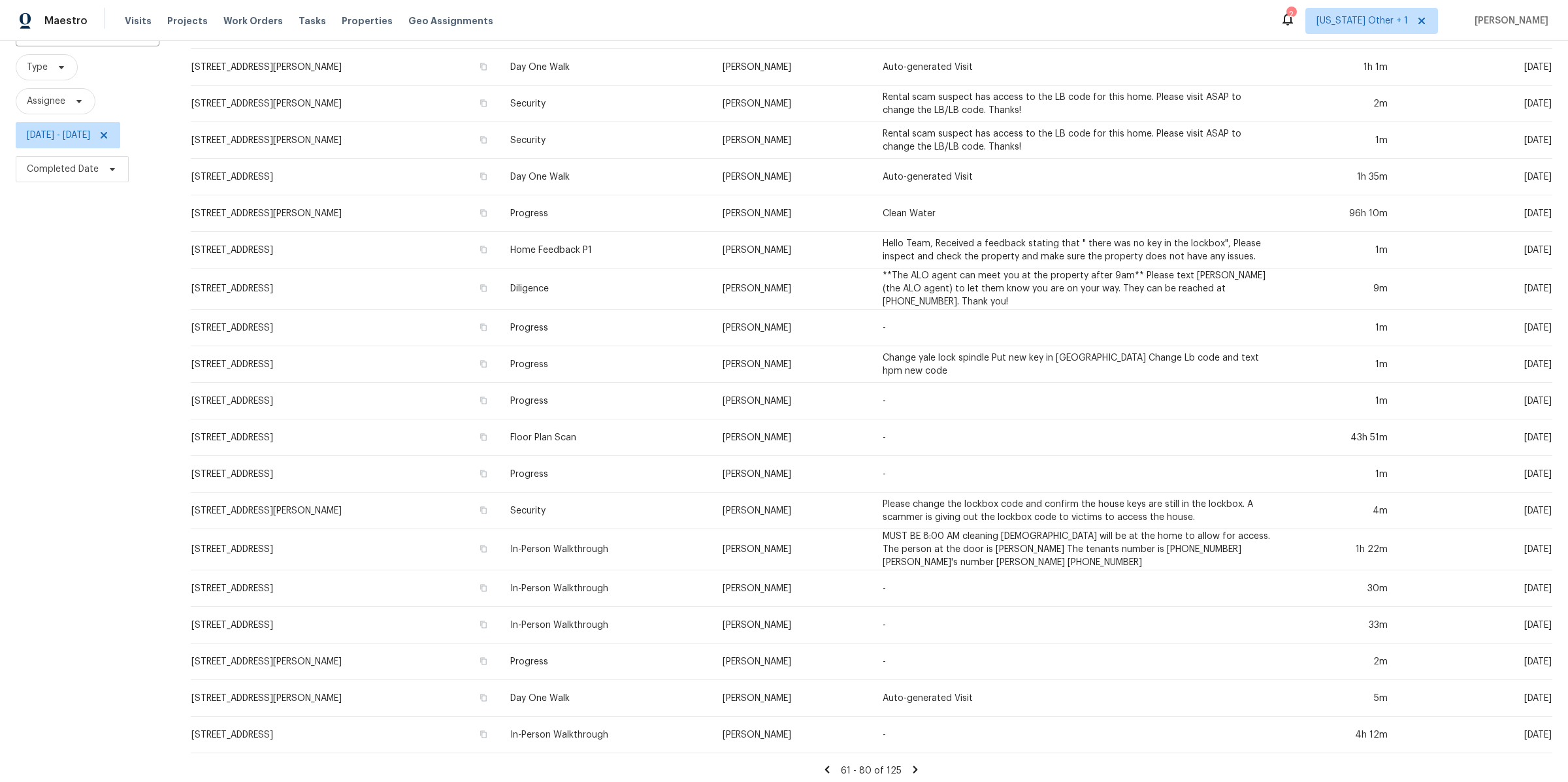
click at [918, 763] on icon at bounding box center [915, 769] width 12 height 12
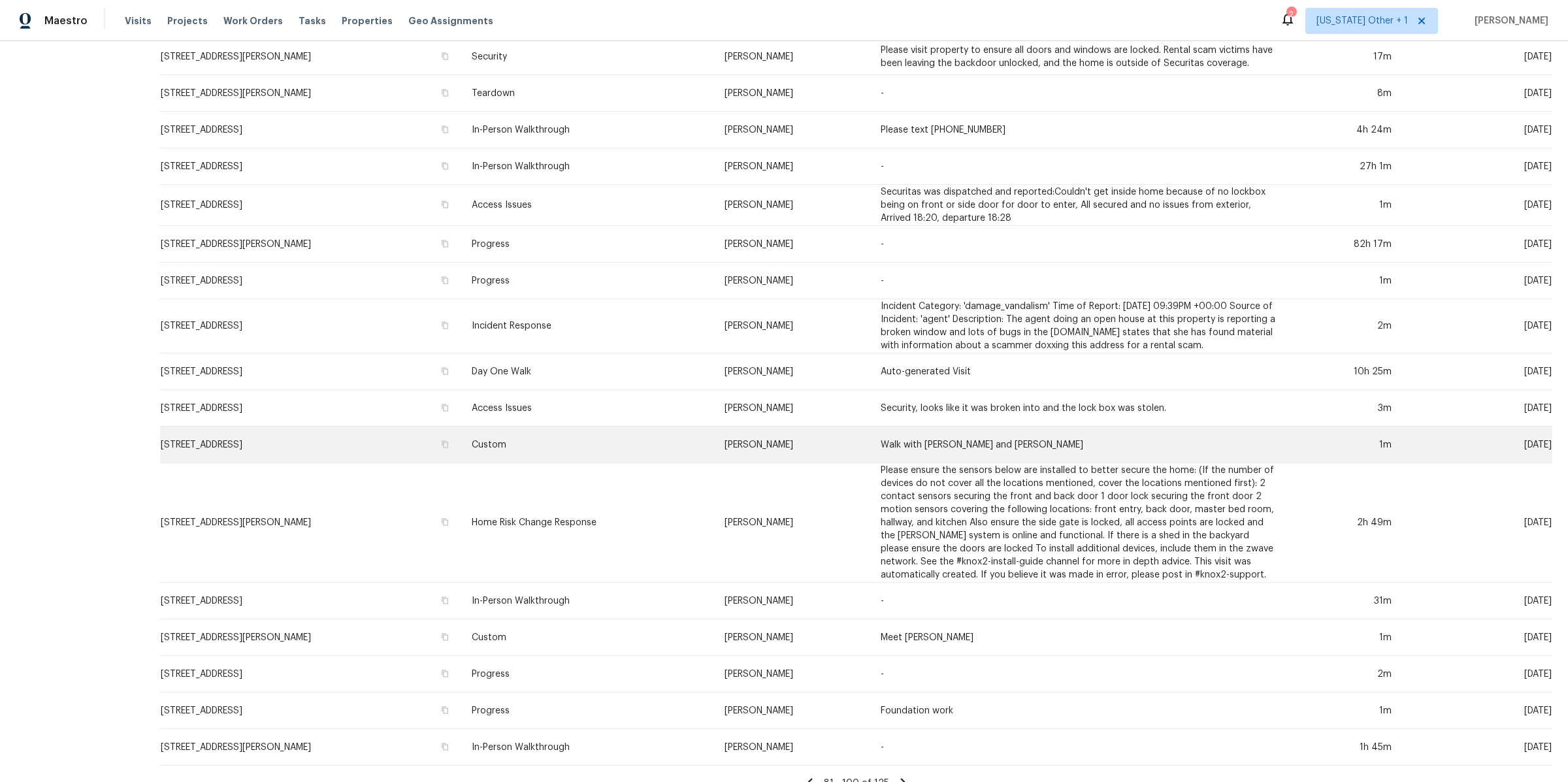
scroll to position [283, 0]
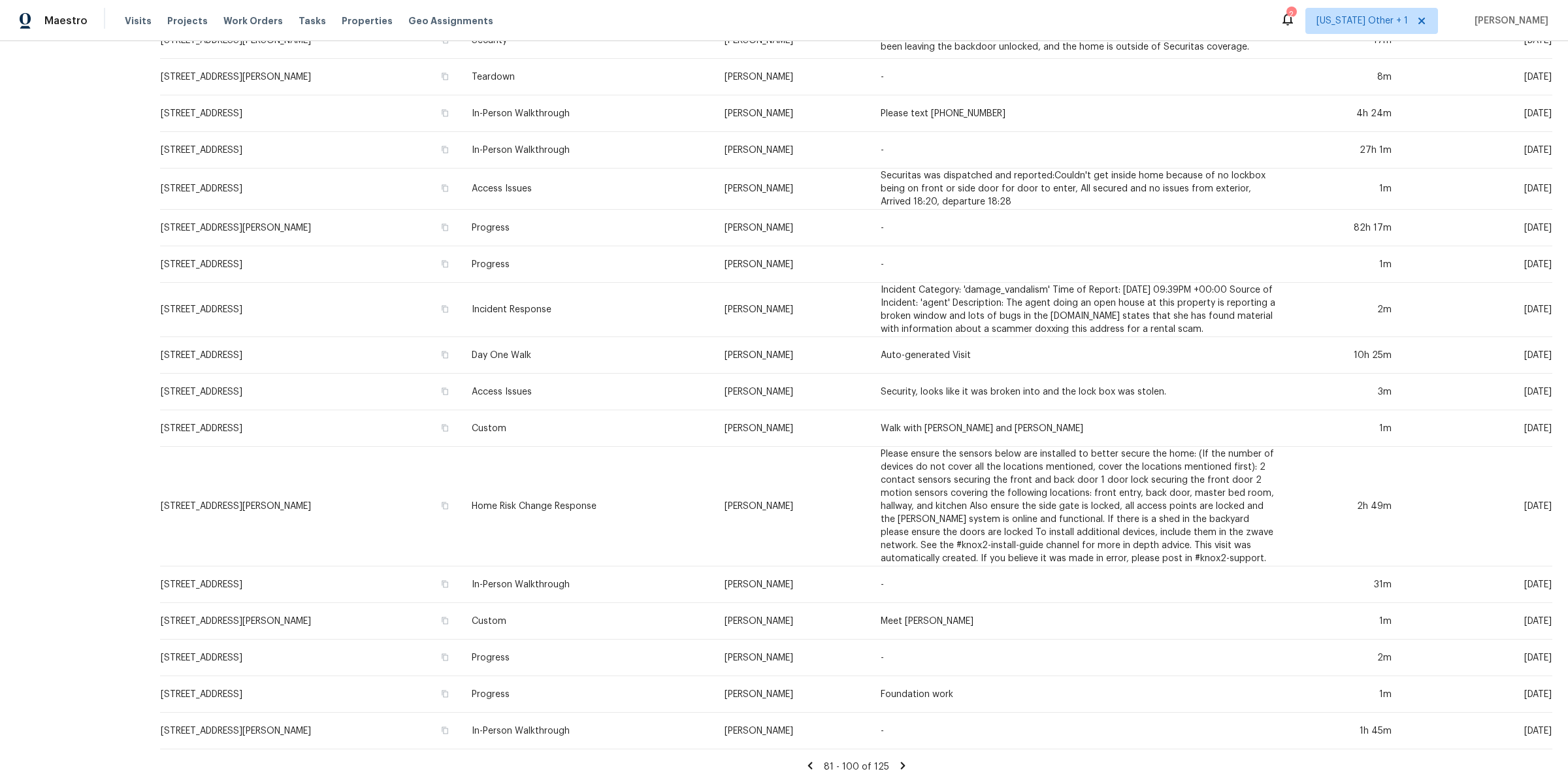
click at [909, 765] on icon at bounding box center [902, 765] width 12 height 12
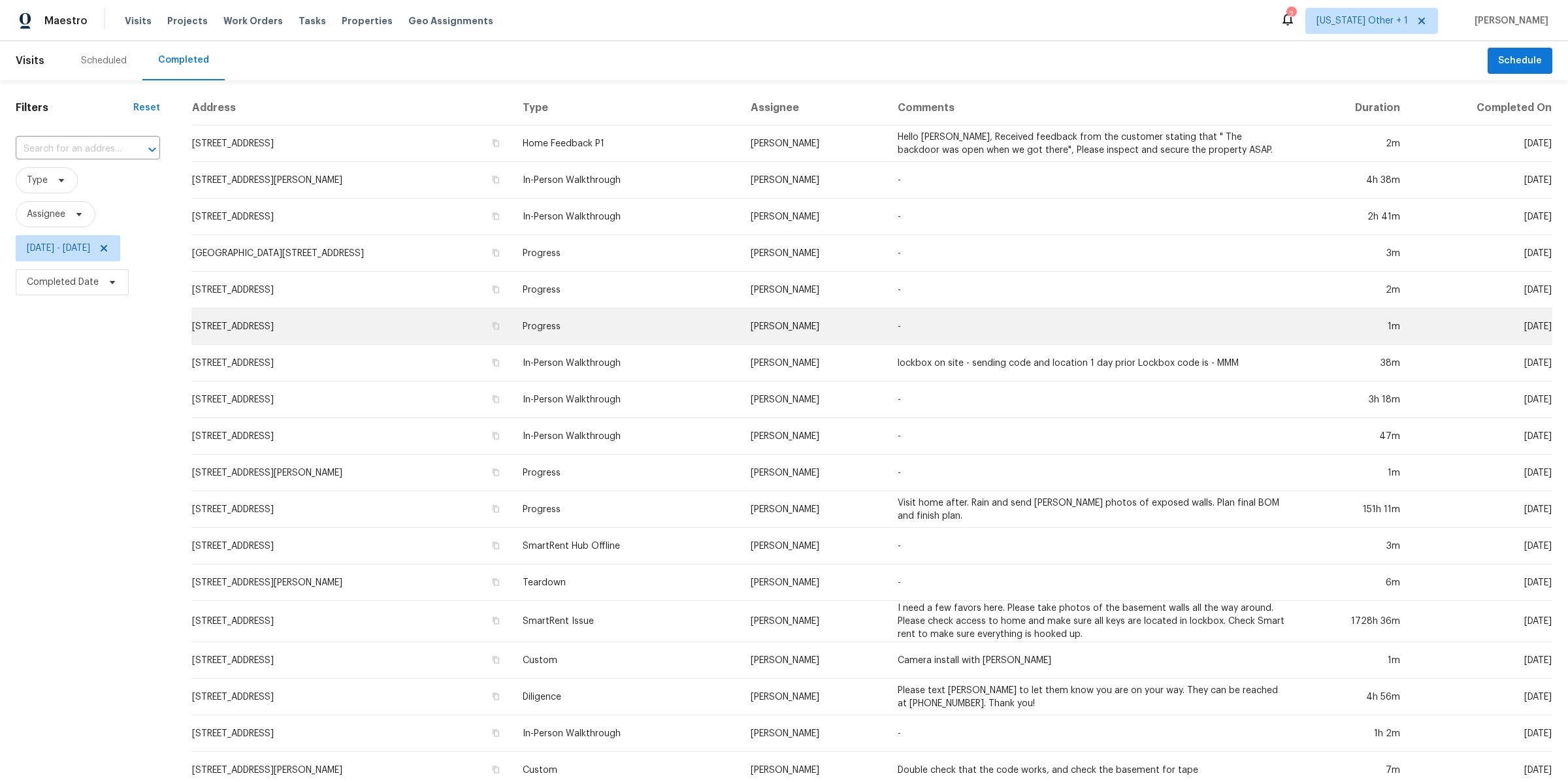
scroll to position [113, 0]
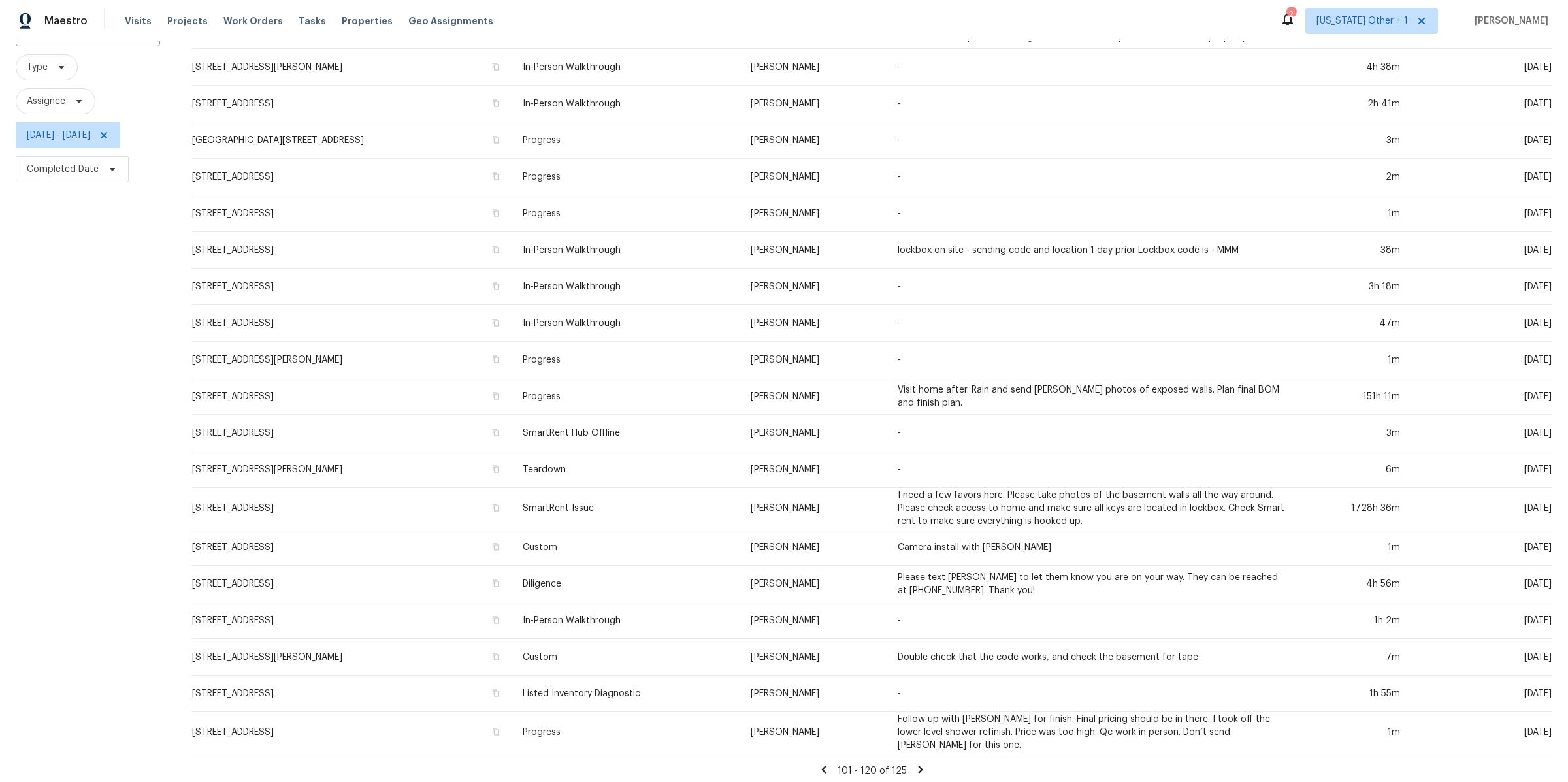
click at [916, 769] on icon at bounding box center [920, 769] width 12 height 12
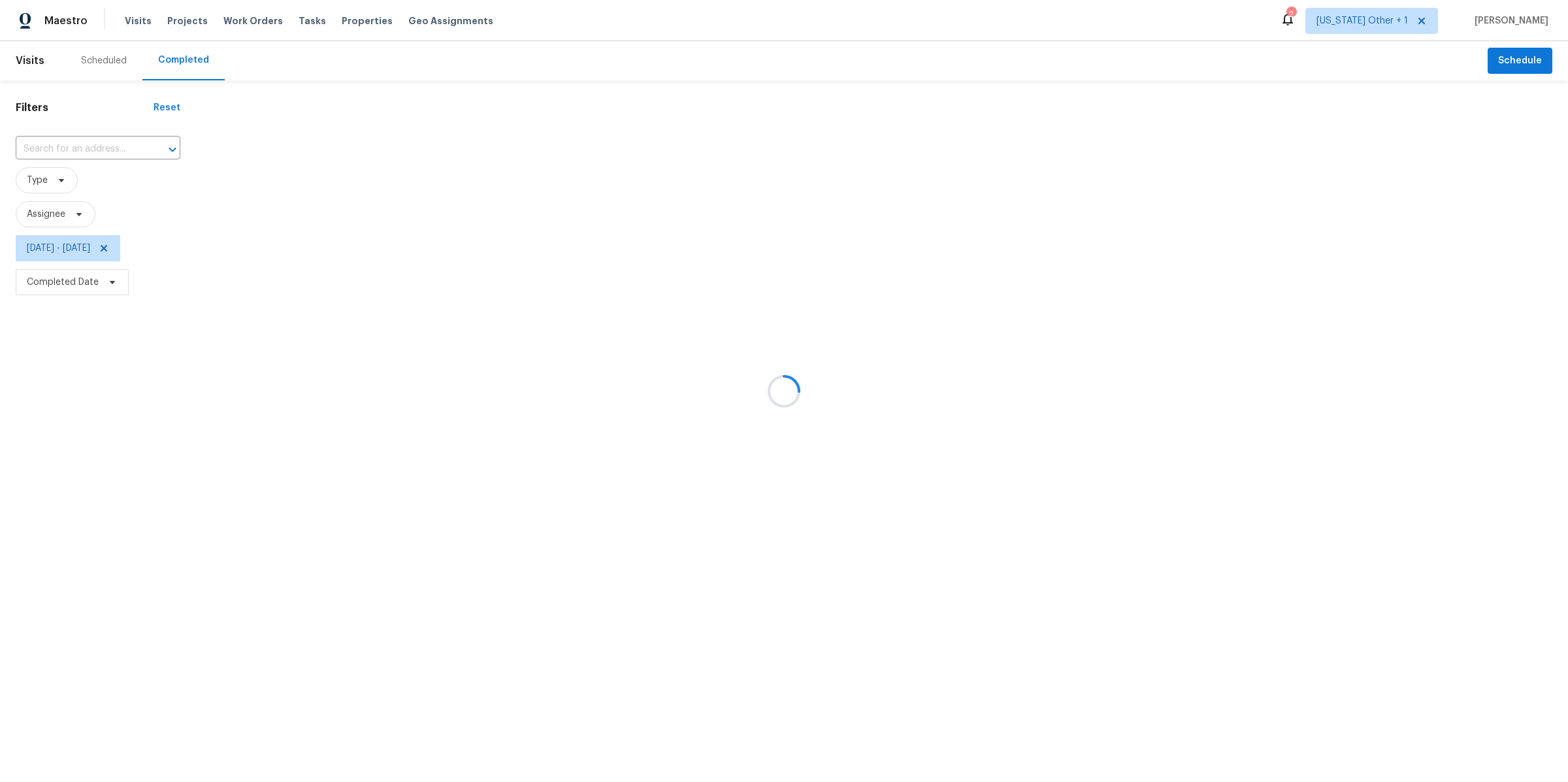
scroll to position [0, 0]
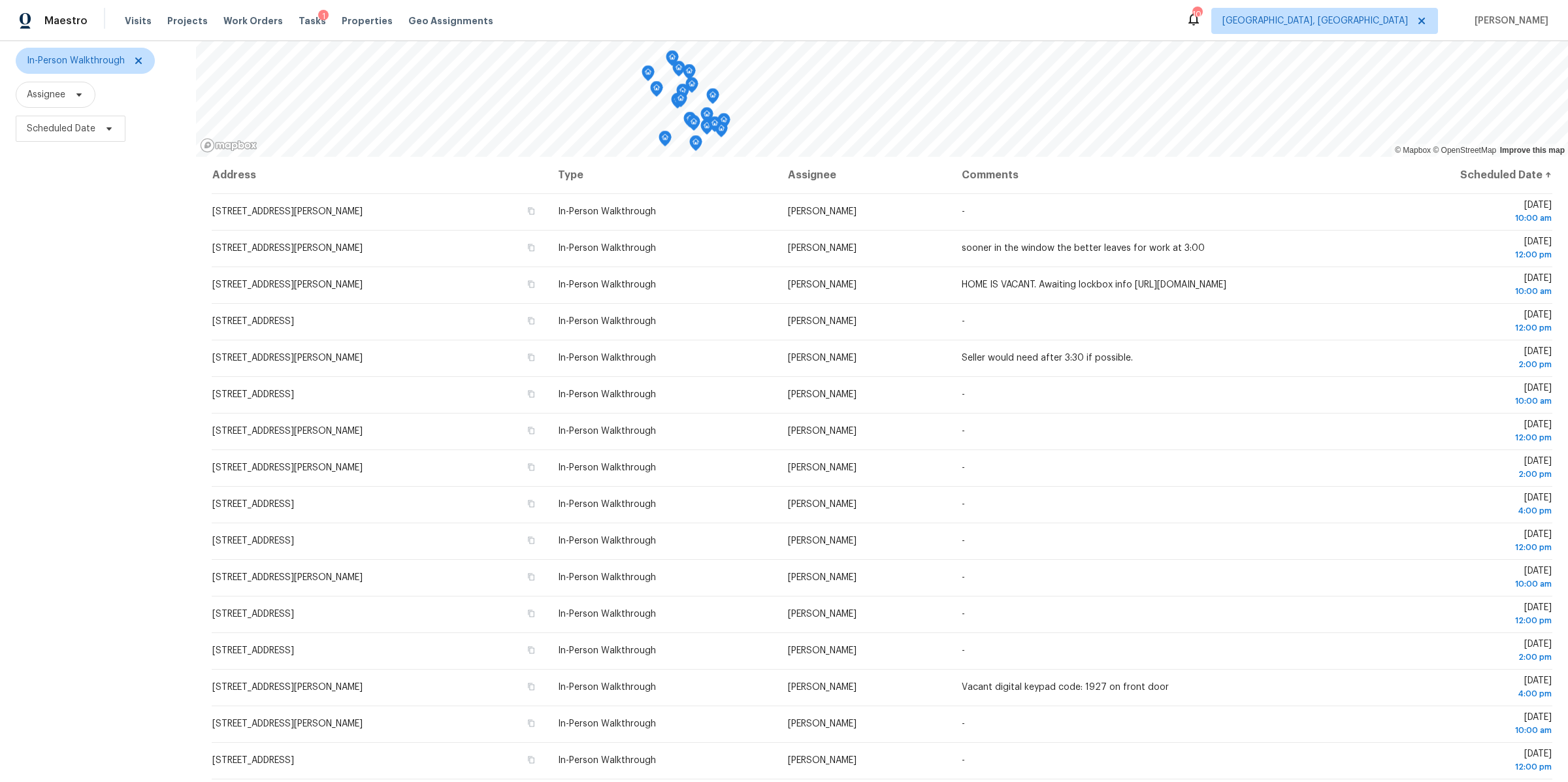
click at [110, 362] on div "Filters Reset ​ In-Person Walkthrough Assignee Scheduled Date" at bounding box center [98, 372] width 196 height 822
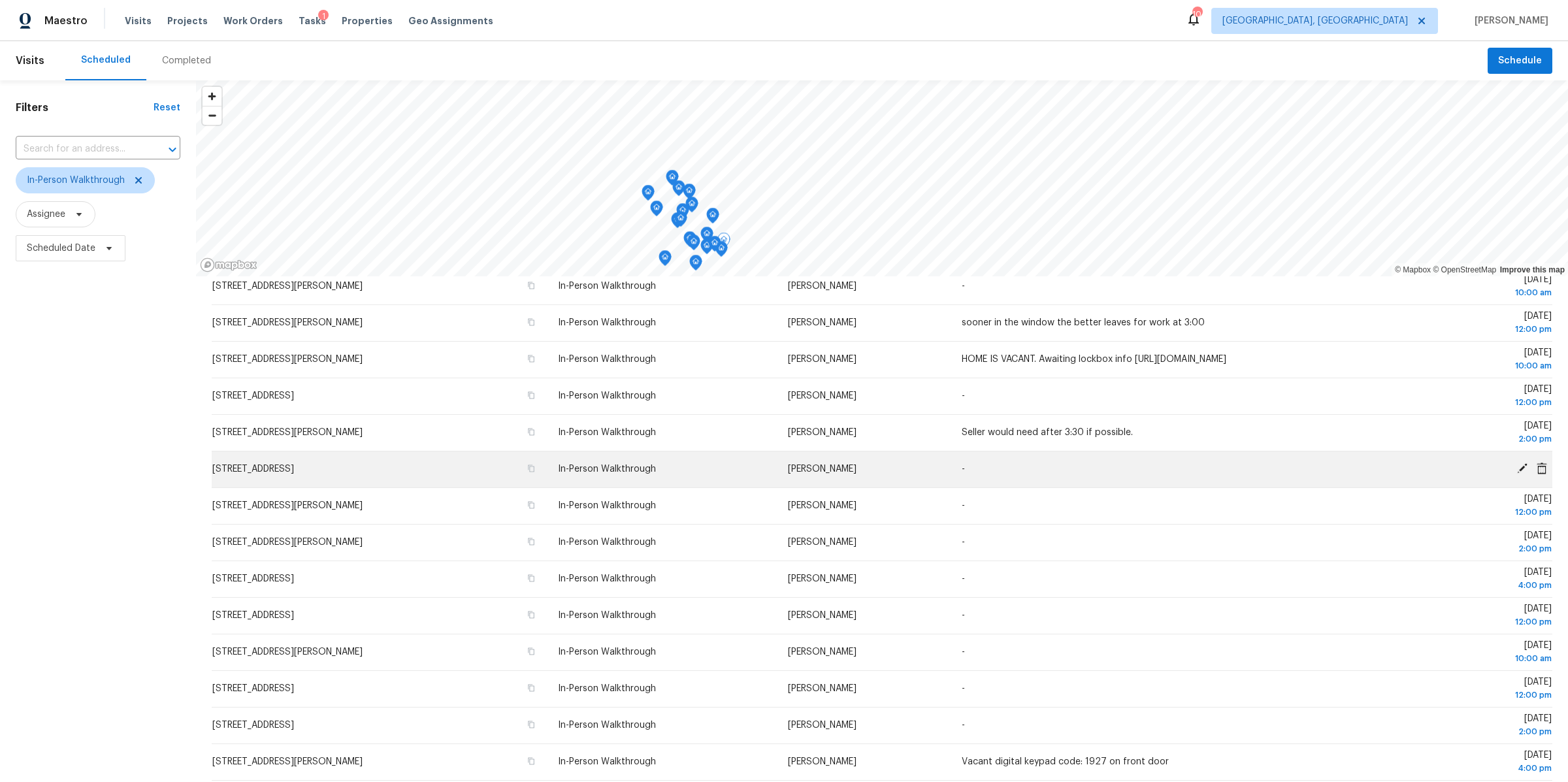
scroll to position [42, 0]
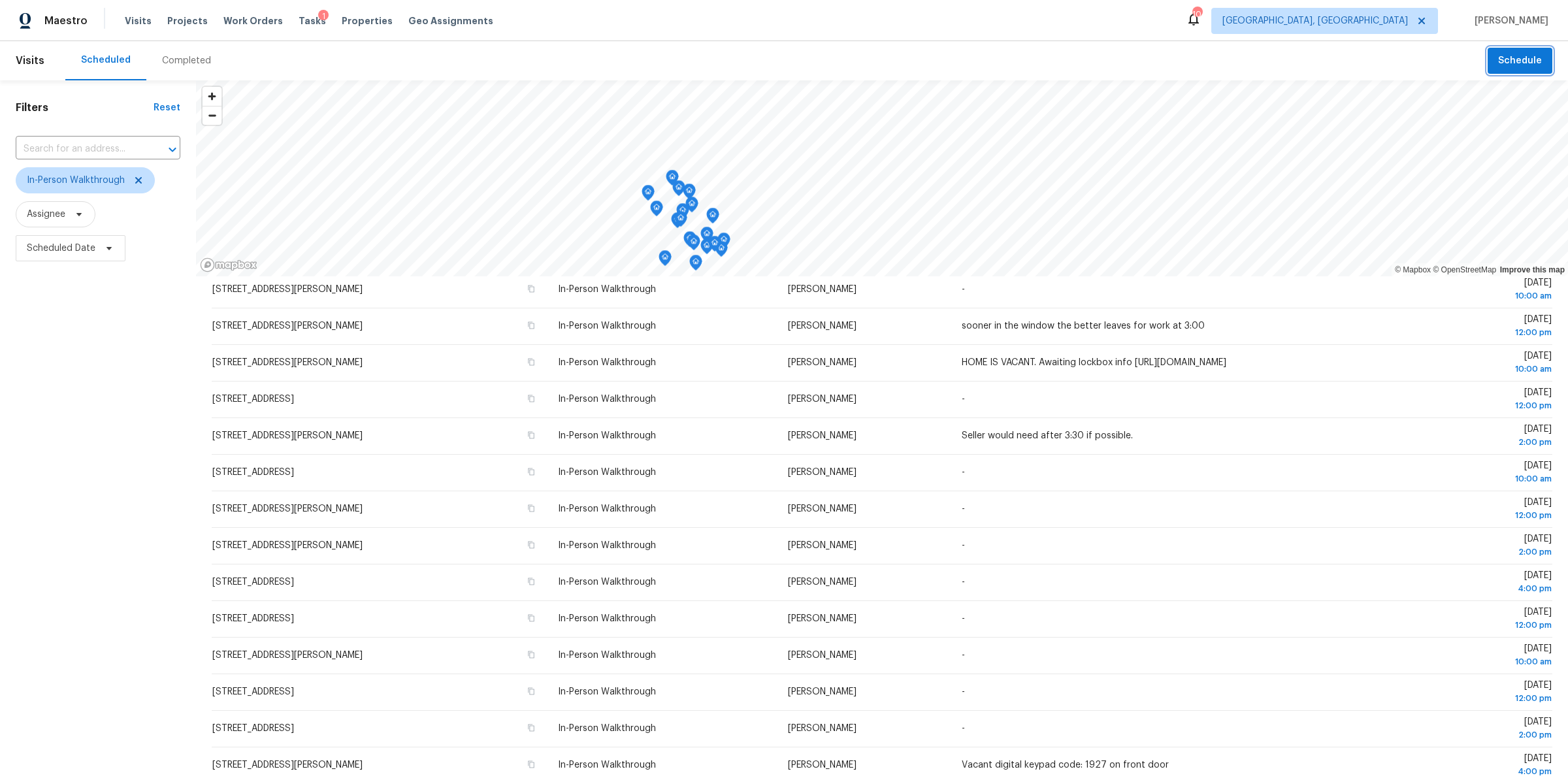
click at [1502, 53] on span "Schedule" at bounding box center [1519, 61] width 44 height 16
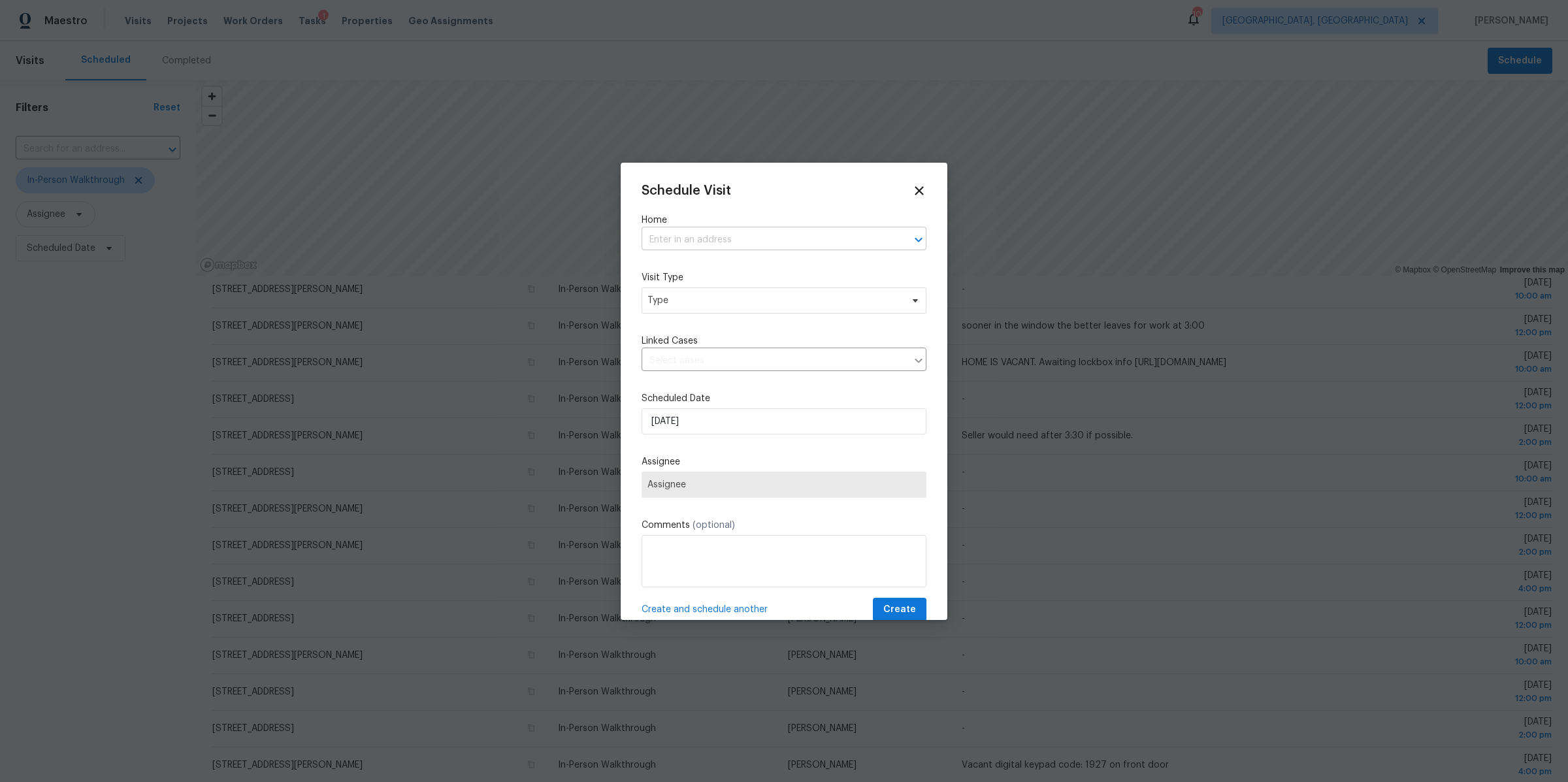
click at [680, 239] on input "text" at bounding box center [766, 240] width 249 height 20
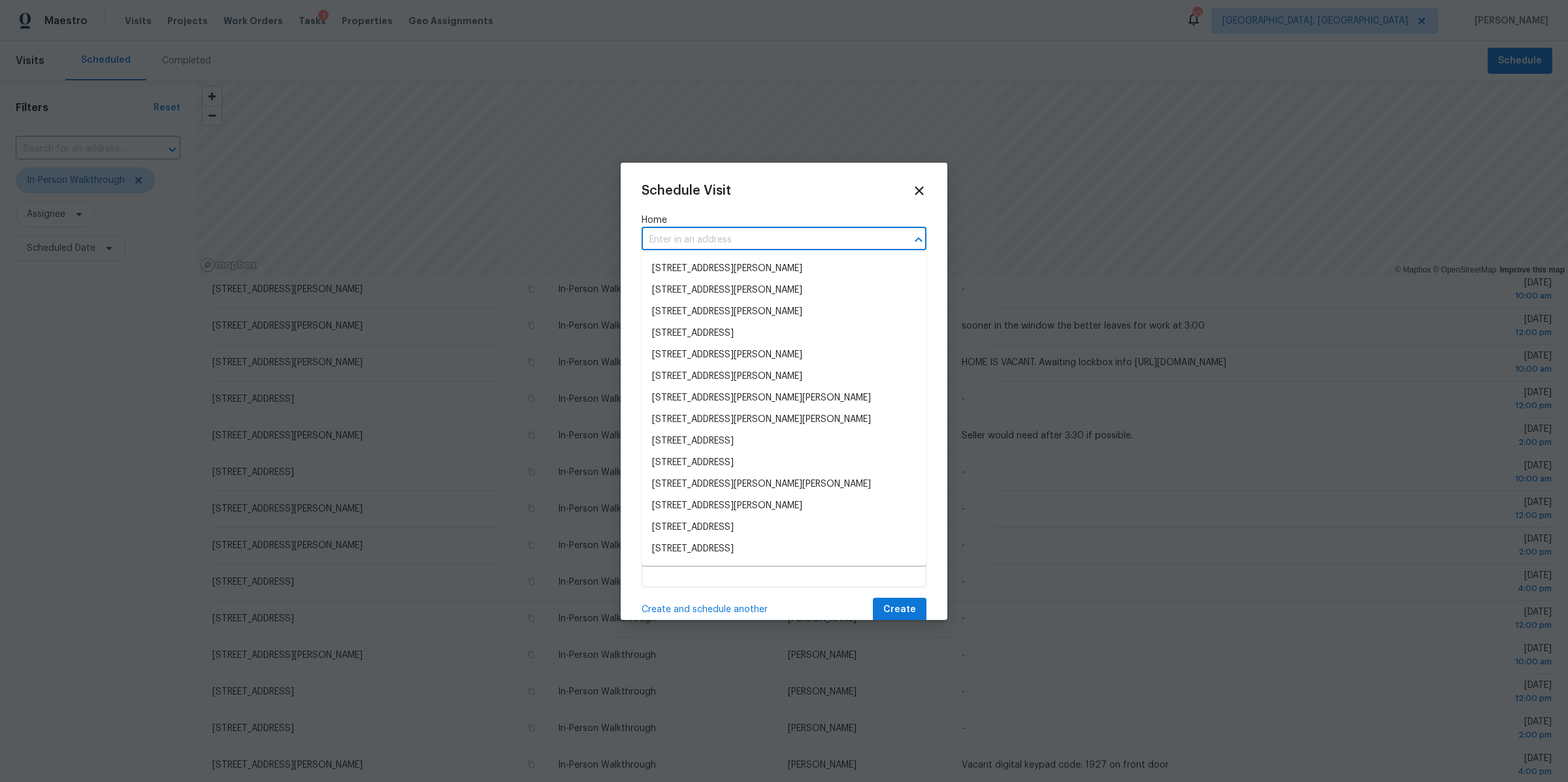
paste input "641 Preston Trails Dr, Pickerington, OH 43147"
type input "641 Preston Trails Dr, Pickerington, OH 43147"
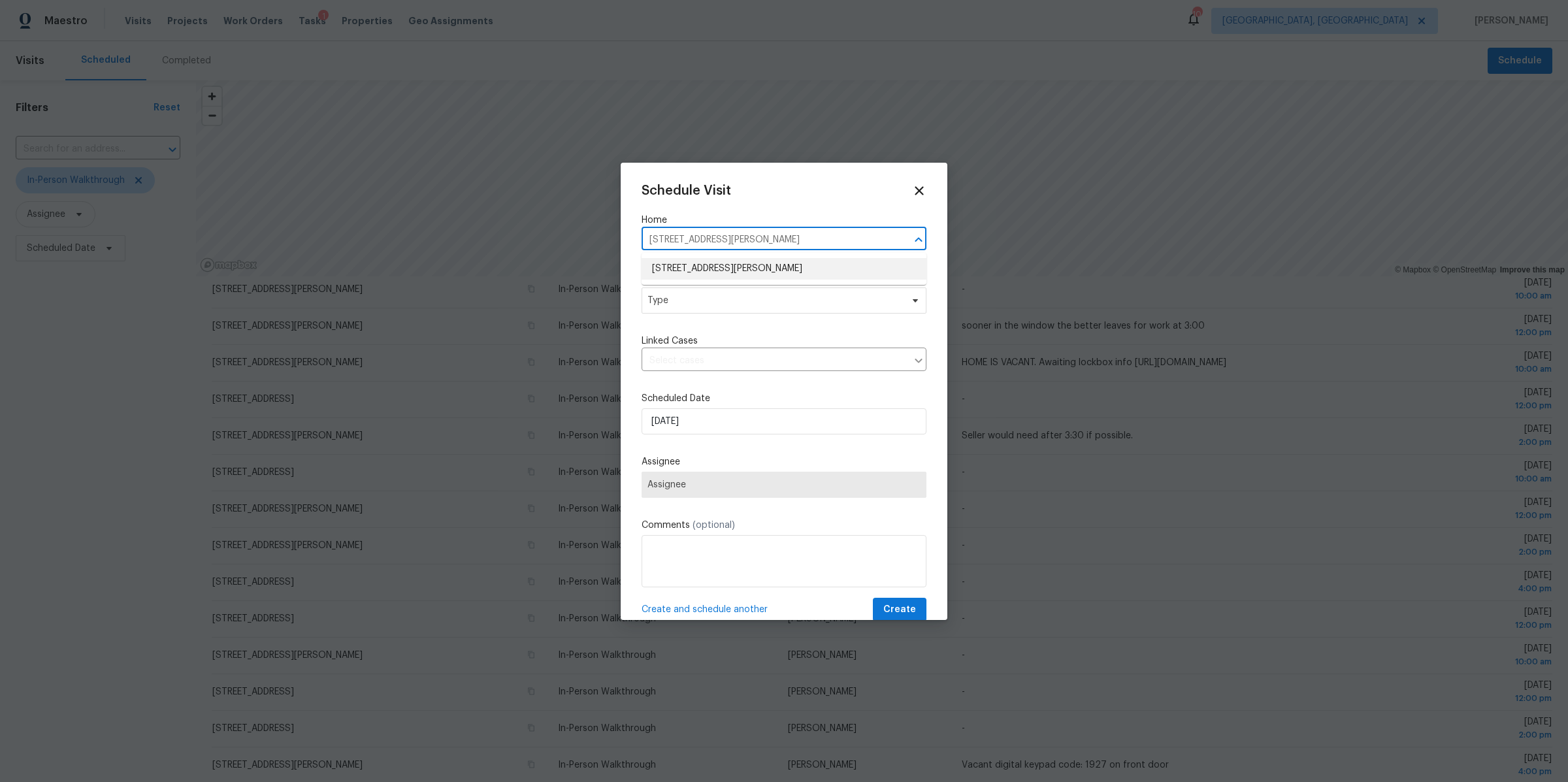
click at [695, 267] on li "641 Preston Trails Dr, Pickerington, OH 43147" at bounding box center [784, 269] width 285 height 21
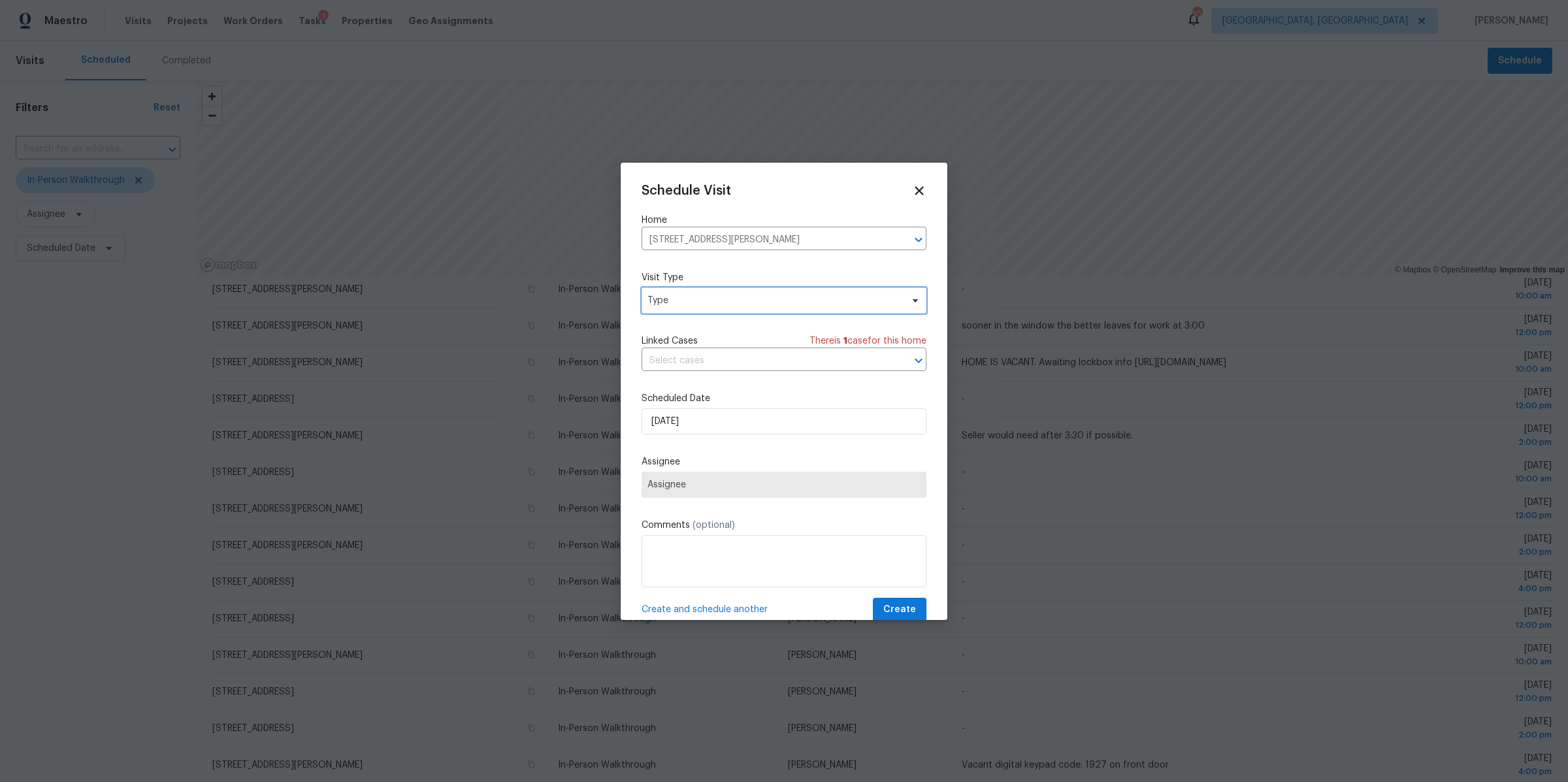
click at [672, 309] on span "Type" at bounding box center [784, 300] width 285 height 26
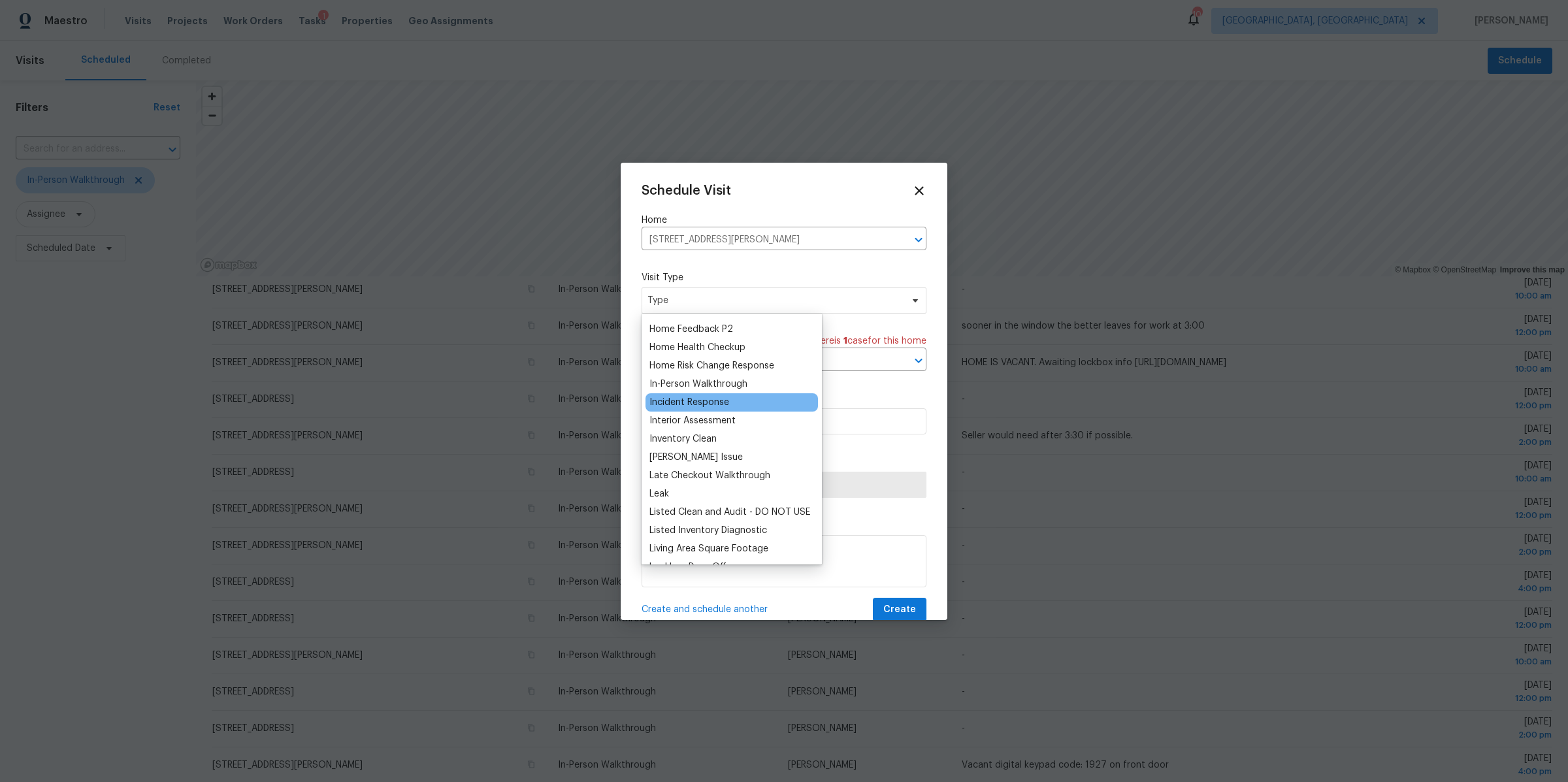
scroll to position [430, 0]
click at [675, 389] on div "In-Person Walkthrough" at bounding box center [698, 389] width 98 height 13
type input "10/07/2025 12:55 pm"
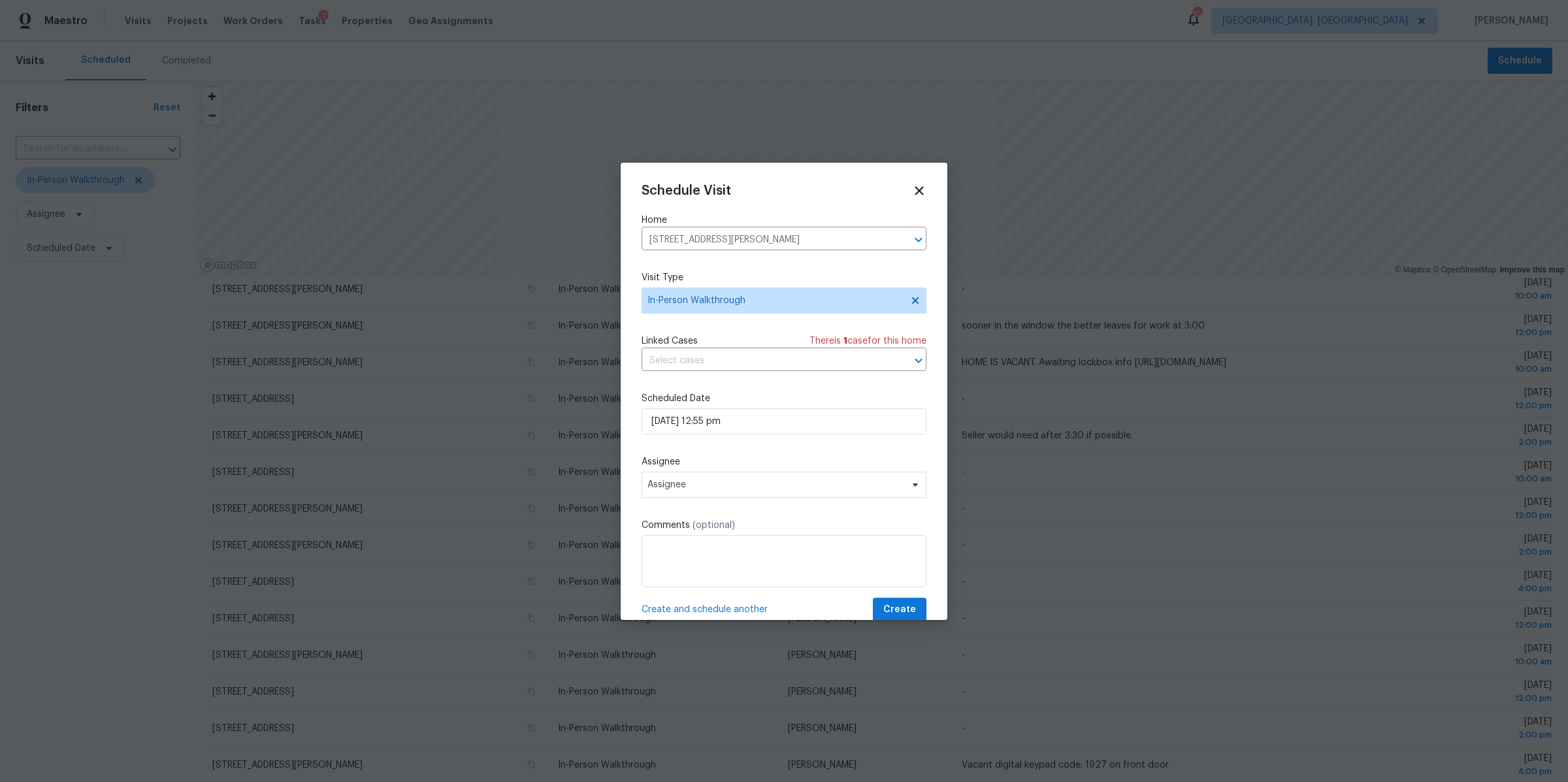
click at [642, 385] on div "Schedule Visit Home 641 Preston Trails Dr, Pickerington, OH 43147 ​ Visit Type …" at bounding box center [784, 403] width 285 height 438
click at [676, 415] on input "10/07/2025 12:55 pm" at bounding box center [784, 421] width 285 height 26
select select "pm"
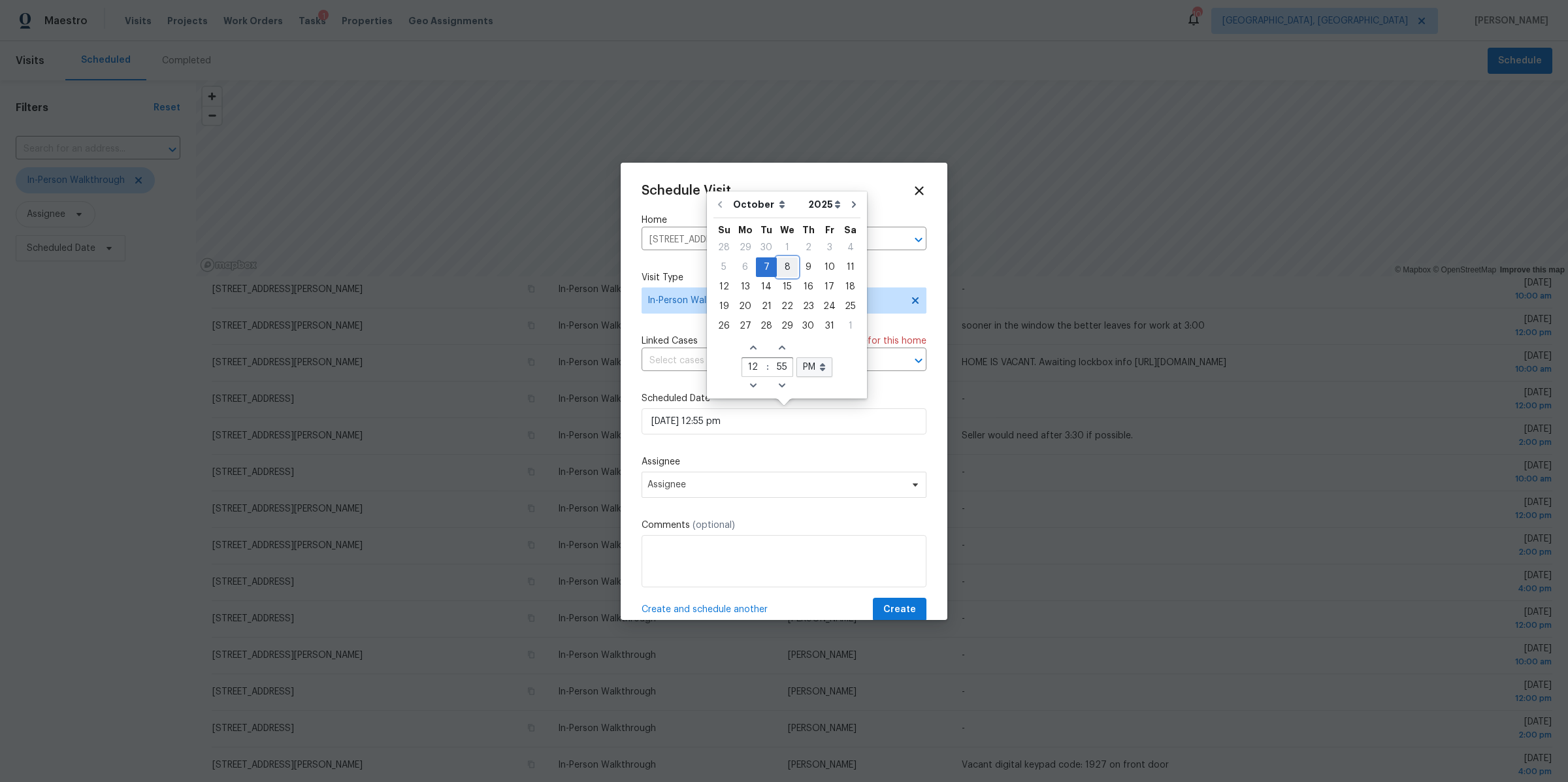
click at [788, 267] on div "8" at bounding box center [788, 267] width 21 height 19
type input "10/08/2025 12:55 pm"
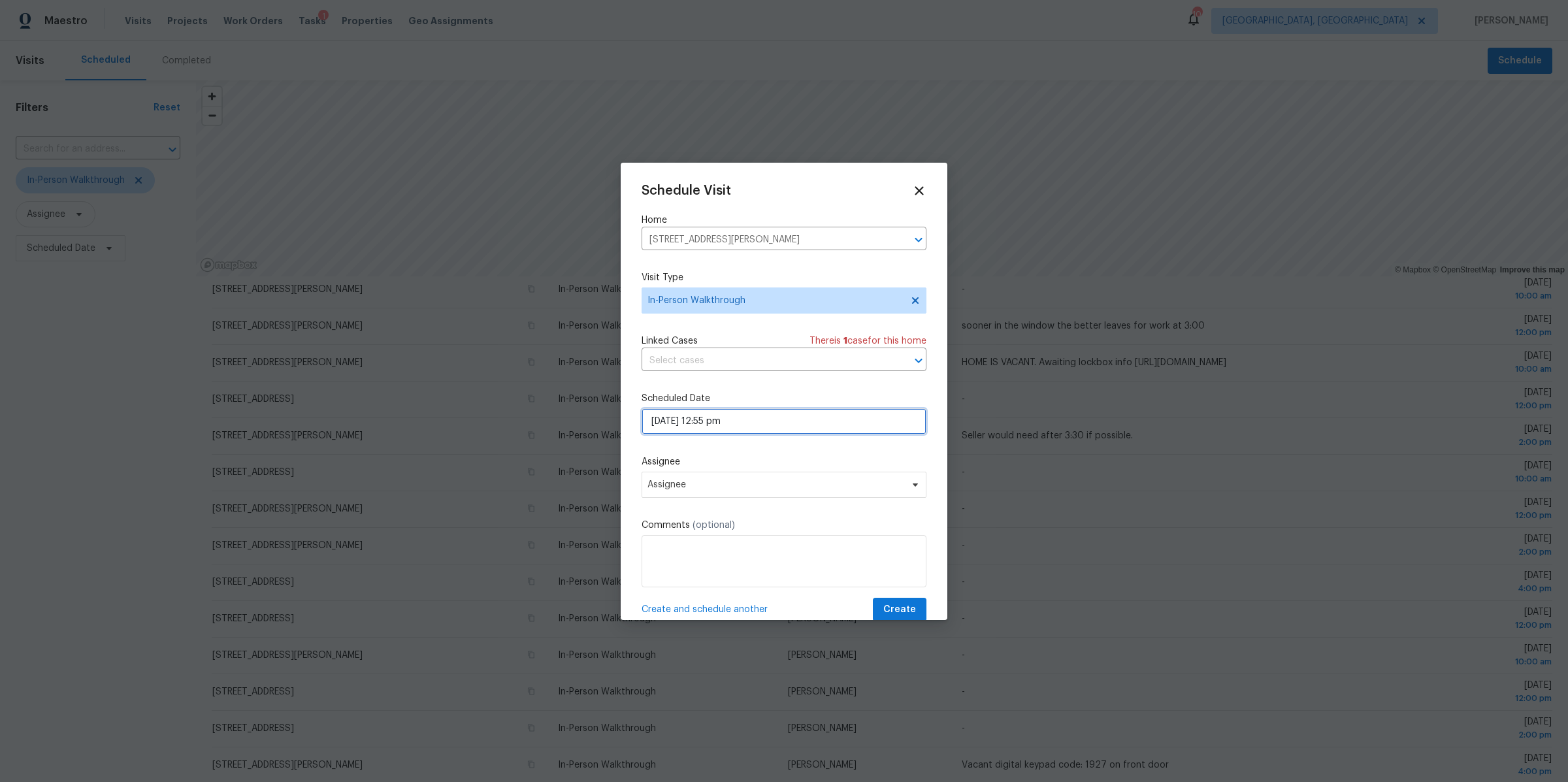
click at [753, 424] on input "10/08/2025 12:55 pm" at bounding box center [784, 421] width 285 height 26
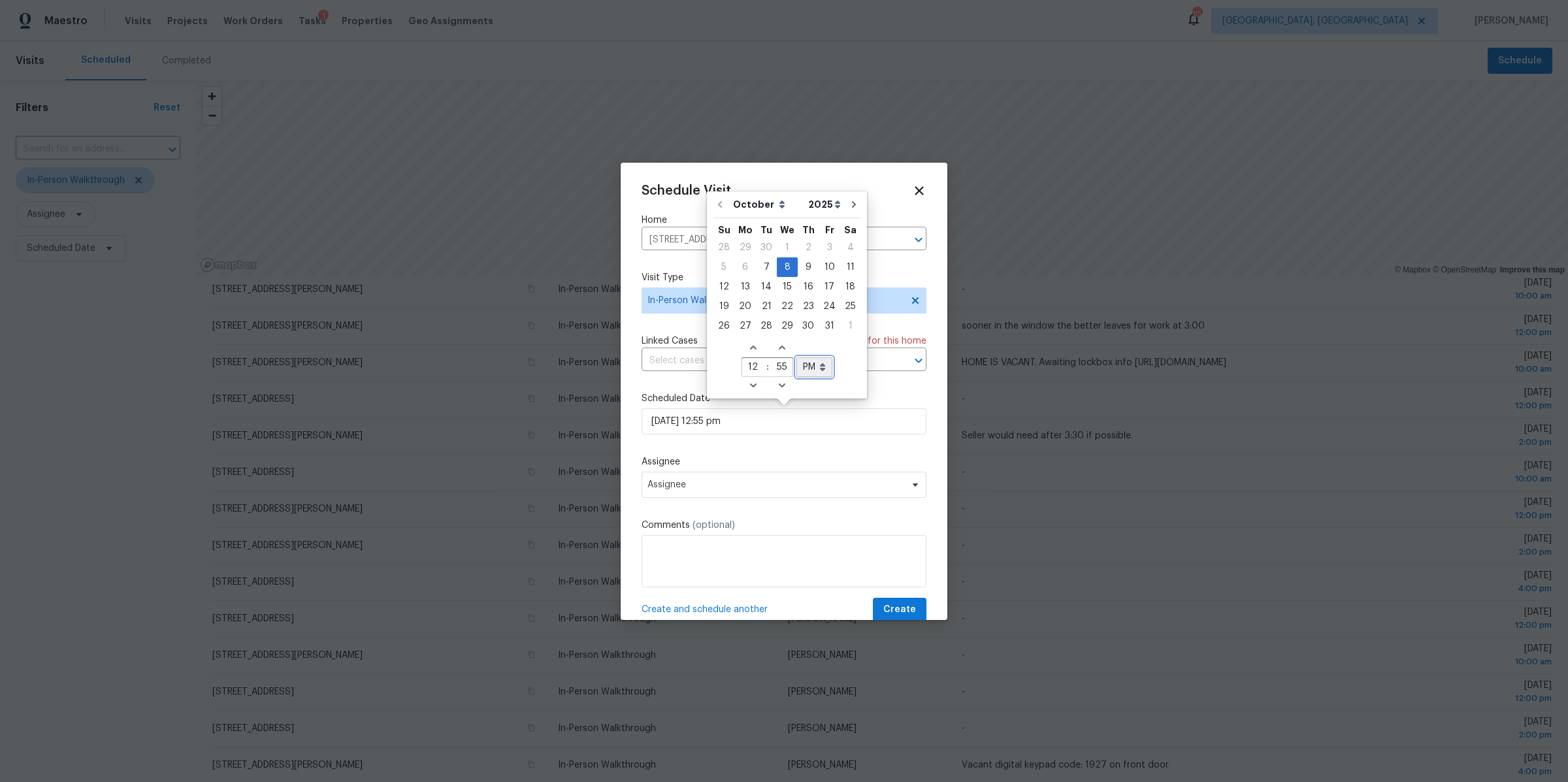
click at [809, 369] on select "AM PM" at bounding box center [814, 367] width 36 height 20
select select "am"
click at [796, 358] on select "AM PM" at bounding box center [814, 367] width 36 height 20
type input "10/08/2025 12:55 am"
select select "am"
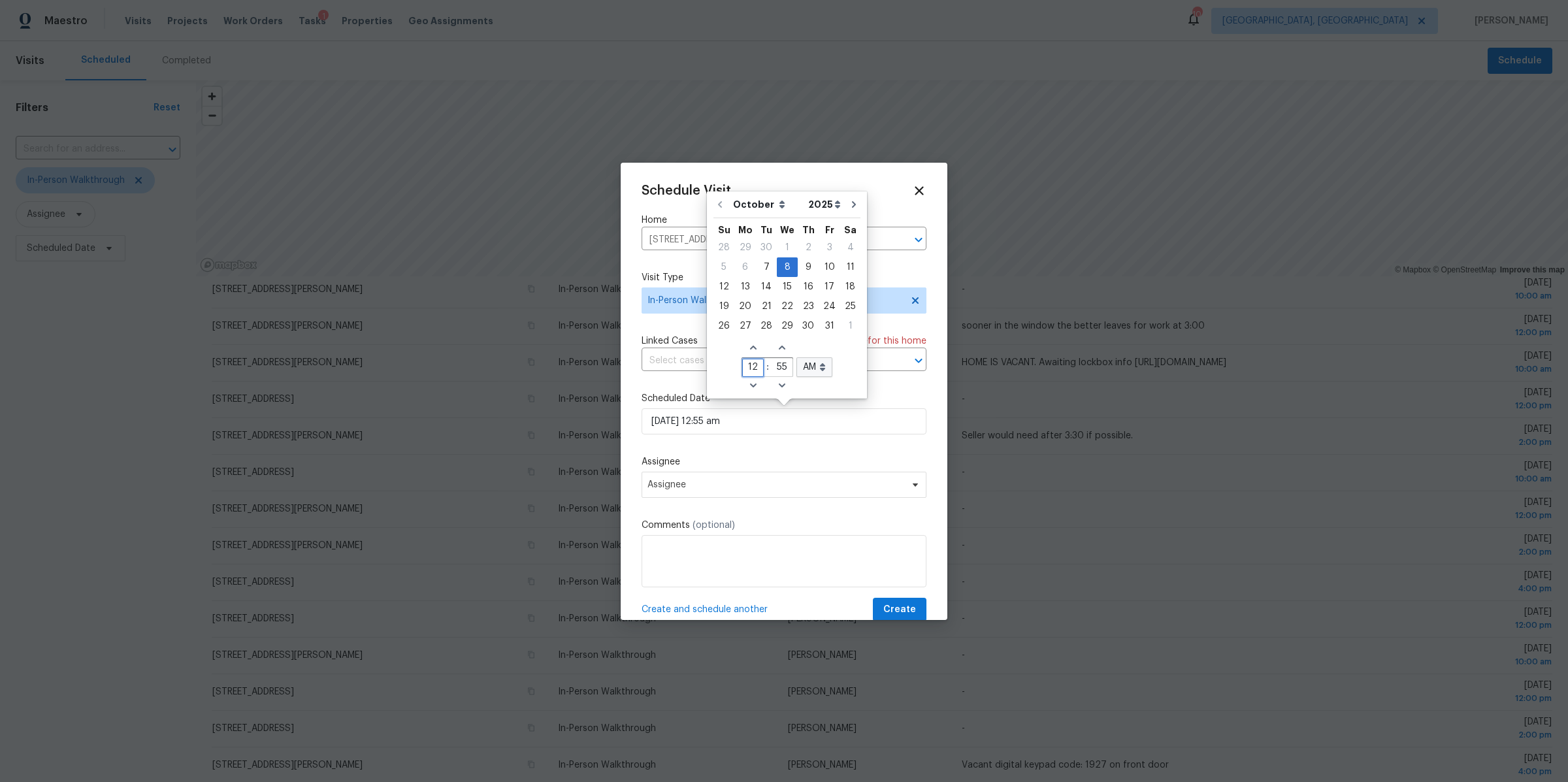
click at [752, 367] on input "12" at bounding box center [753, 367] width 21 height 19
type input "10"
type input "10/08/2025 10:55 am"
type input "10"
click at [781, 367] on input "55" at bounding box center [781, 367] width 21 height 19
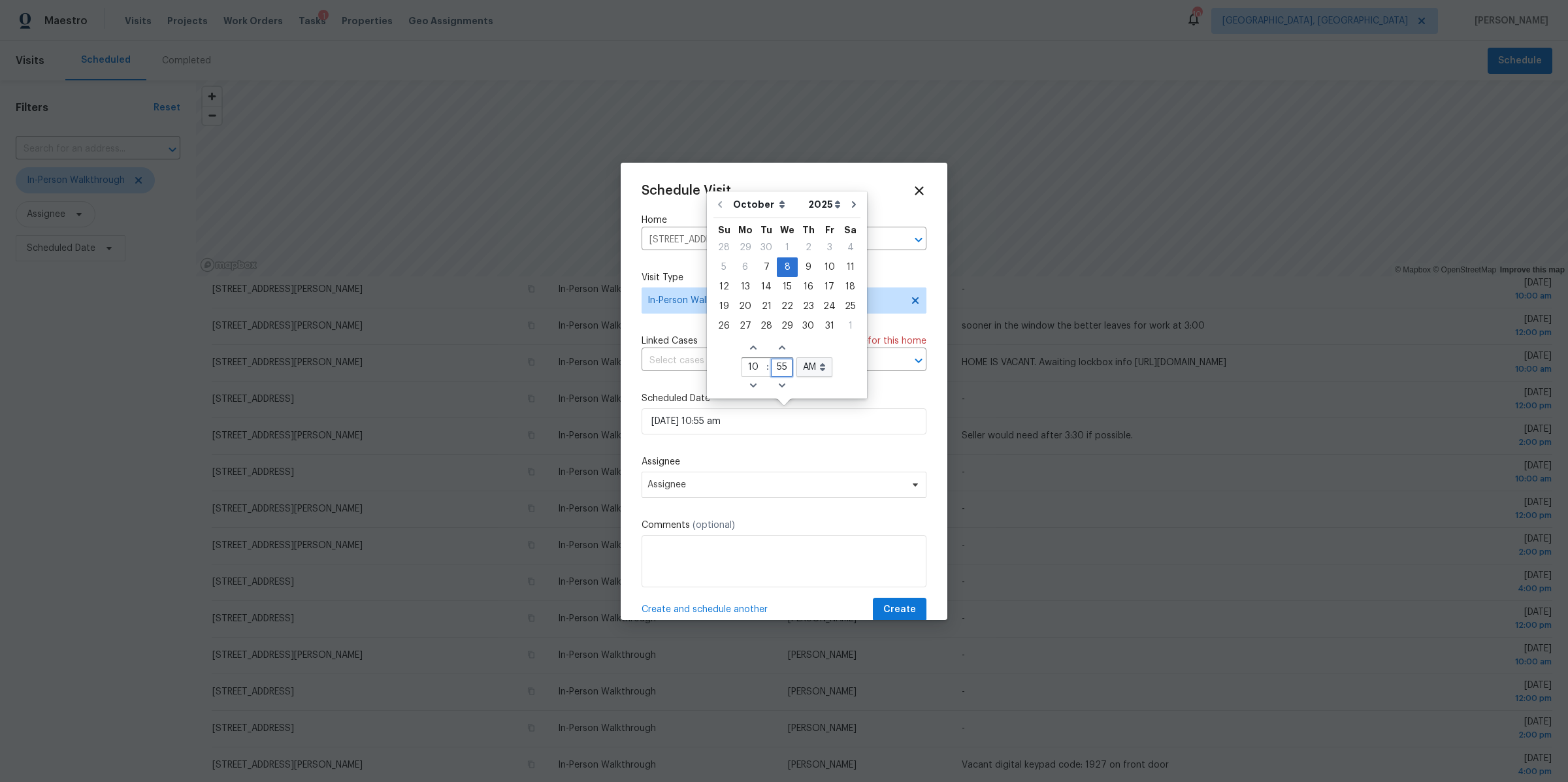
type input "5"
type input "00"
type input "10/08/2025 10:00 am"
type input "00"
click at [793, 446] on div "Schedule Visit Home 641 Preston Trails Dr, Pickerington, OH 43147 ​ Visit Type …" at bounding box center [784, 403] width 285 height 438
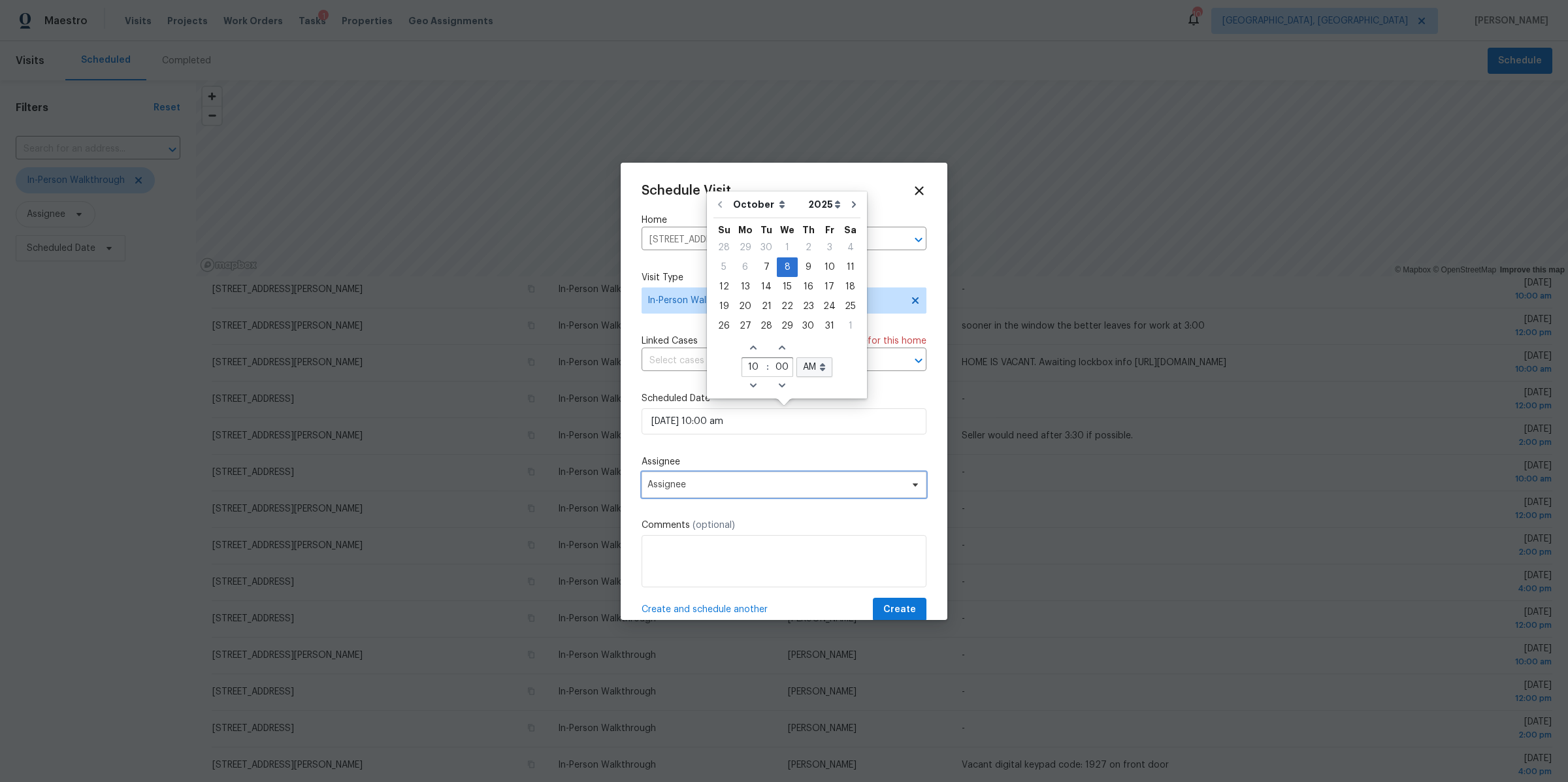
click at [691, 482] on span "Assignee" at bounding box center [775, 485] width 256 height 11
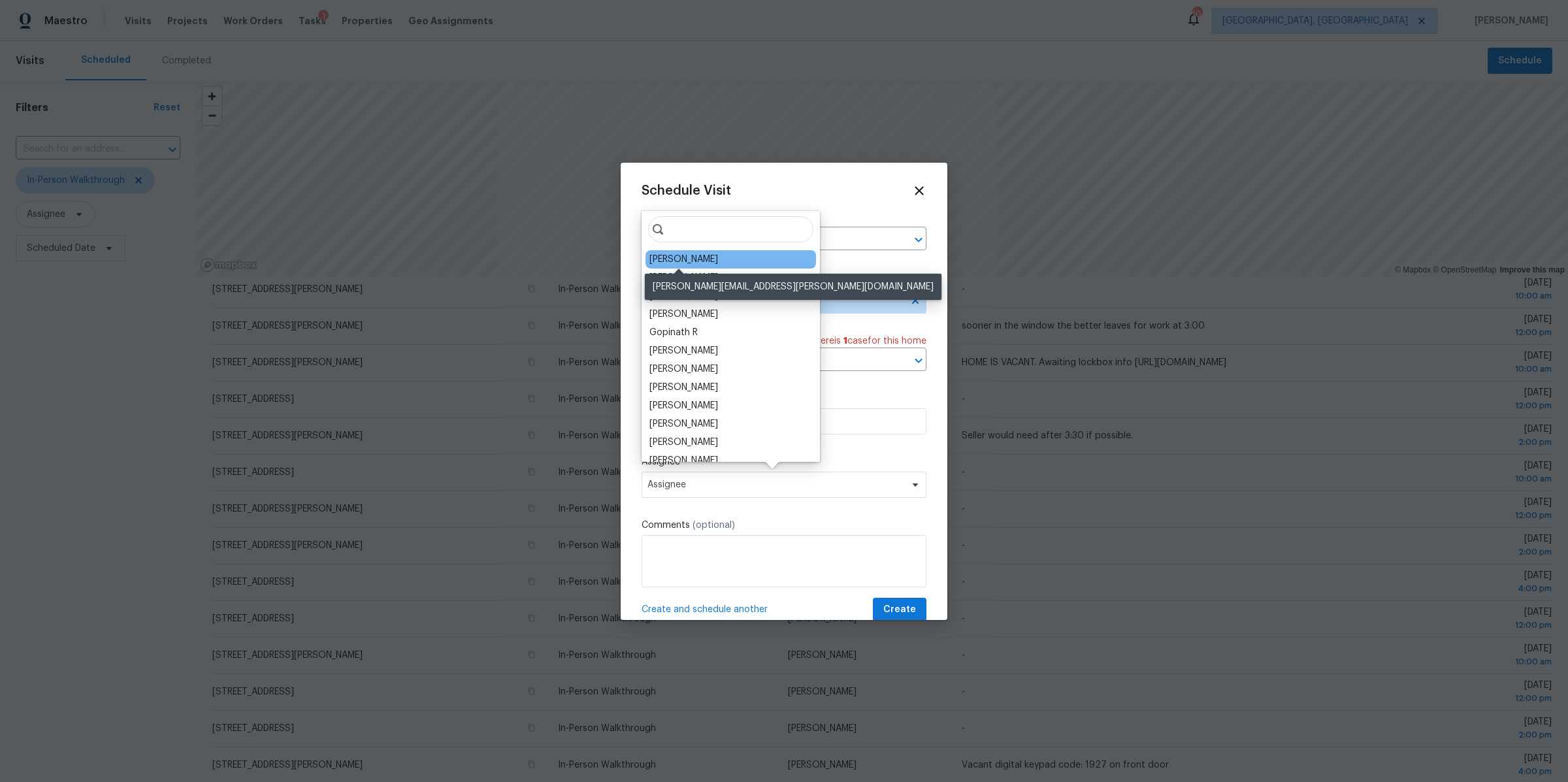
click at [684, 263] on div "Michael Foley" at bounding box center [683, 259] width 68 height 13
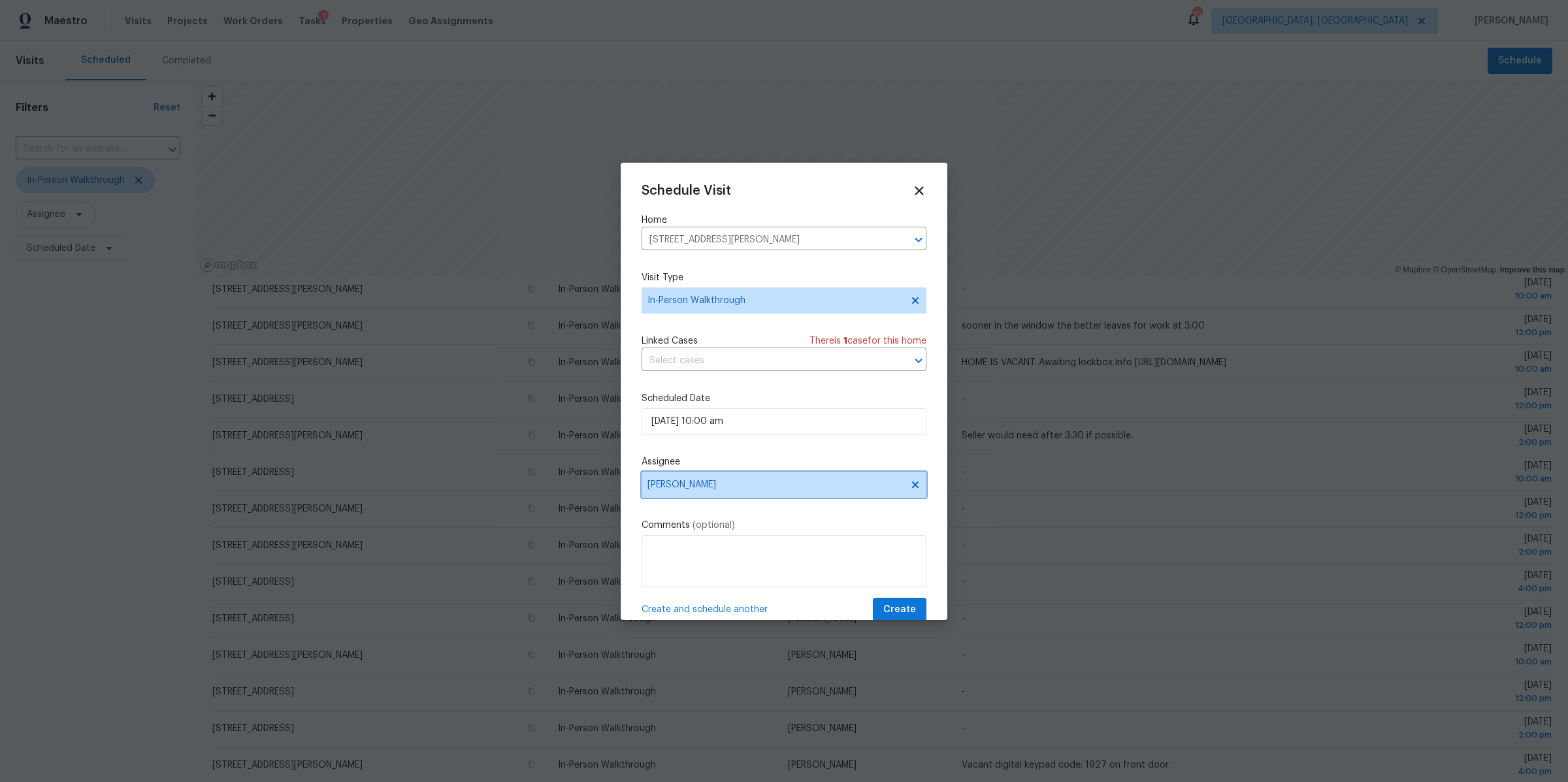
click at [710, 488] on span "Michael Foley" at bounding box center [775, 485] width 256 height 11
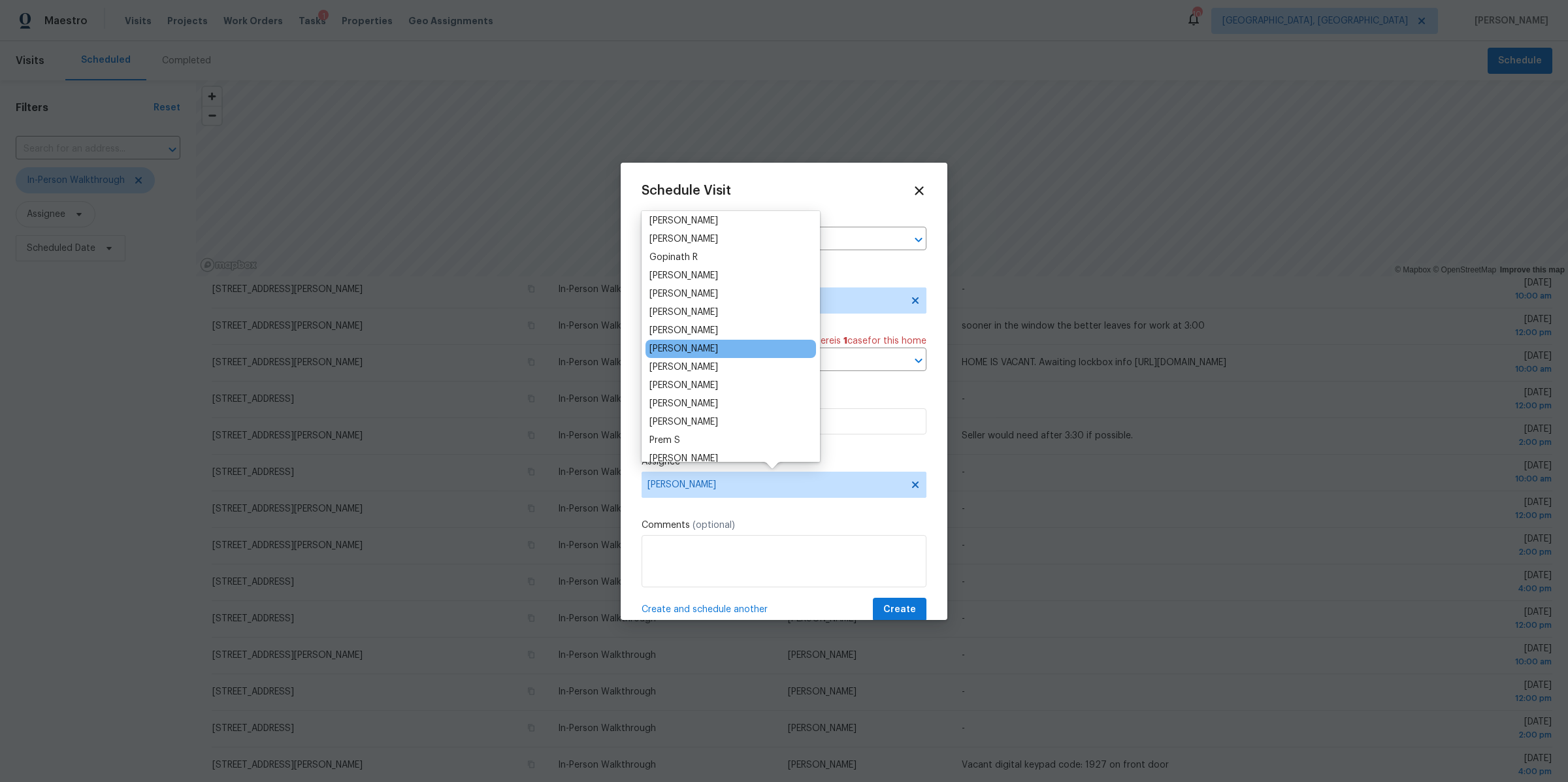
scroll to position [79, 0]
click at [669, 380] on div "[PERSON_NAME]" at bounding box center [683, 381] width 68 height 13
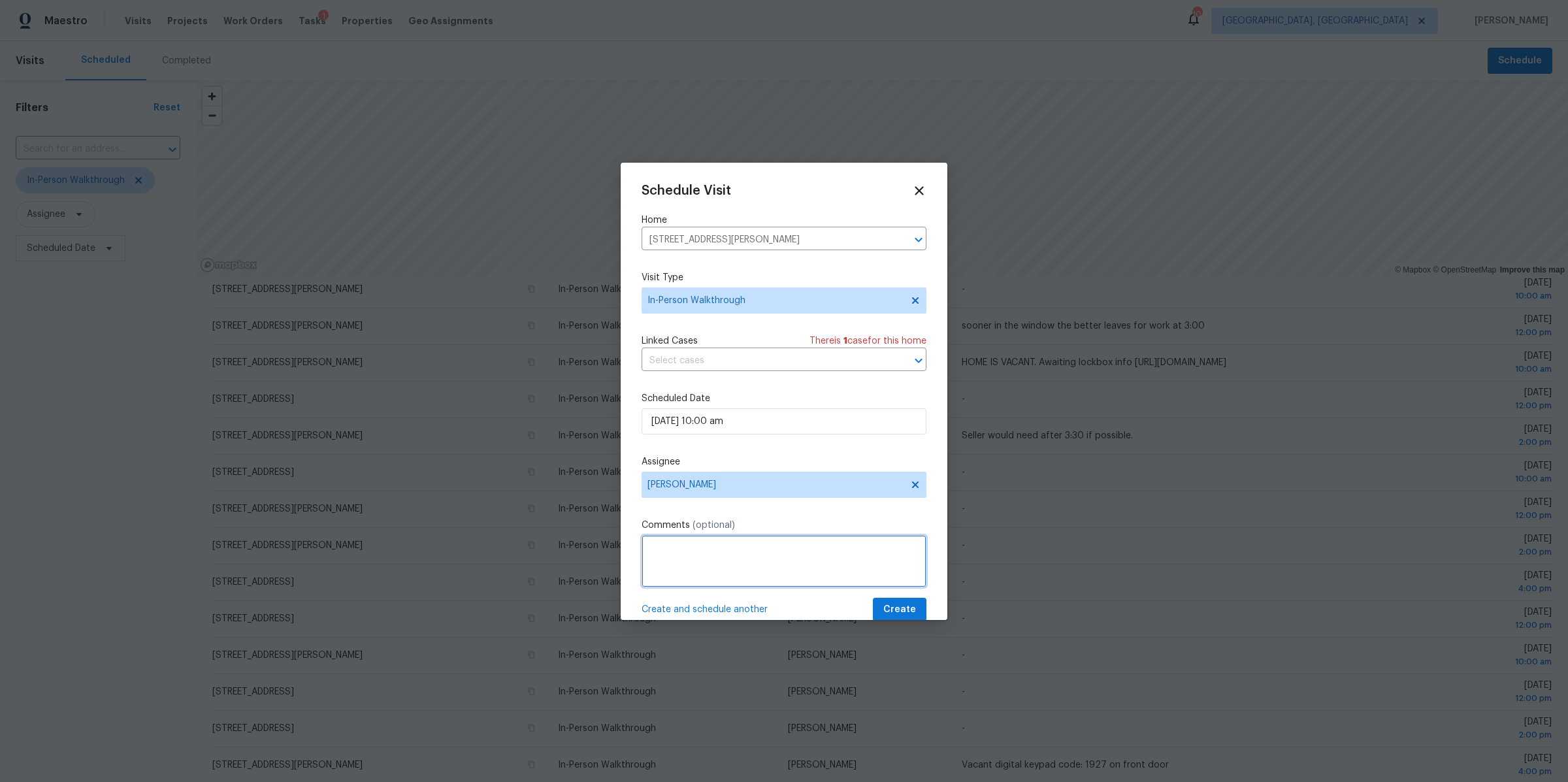
click at [685, 582] on textarea at bounding box center [784, 561] width 285 height 52
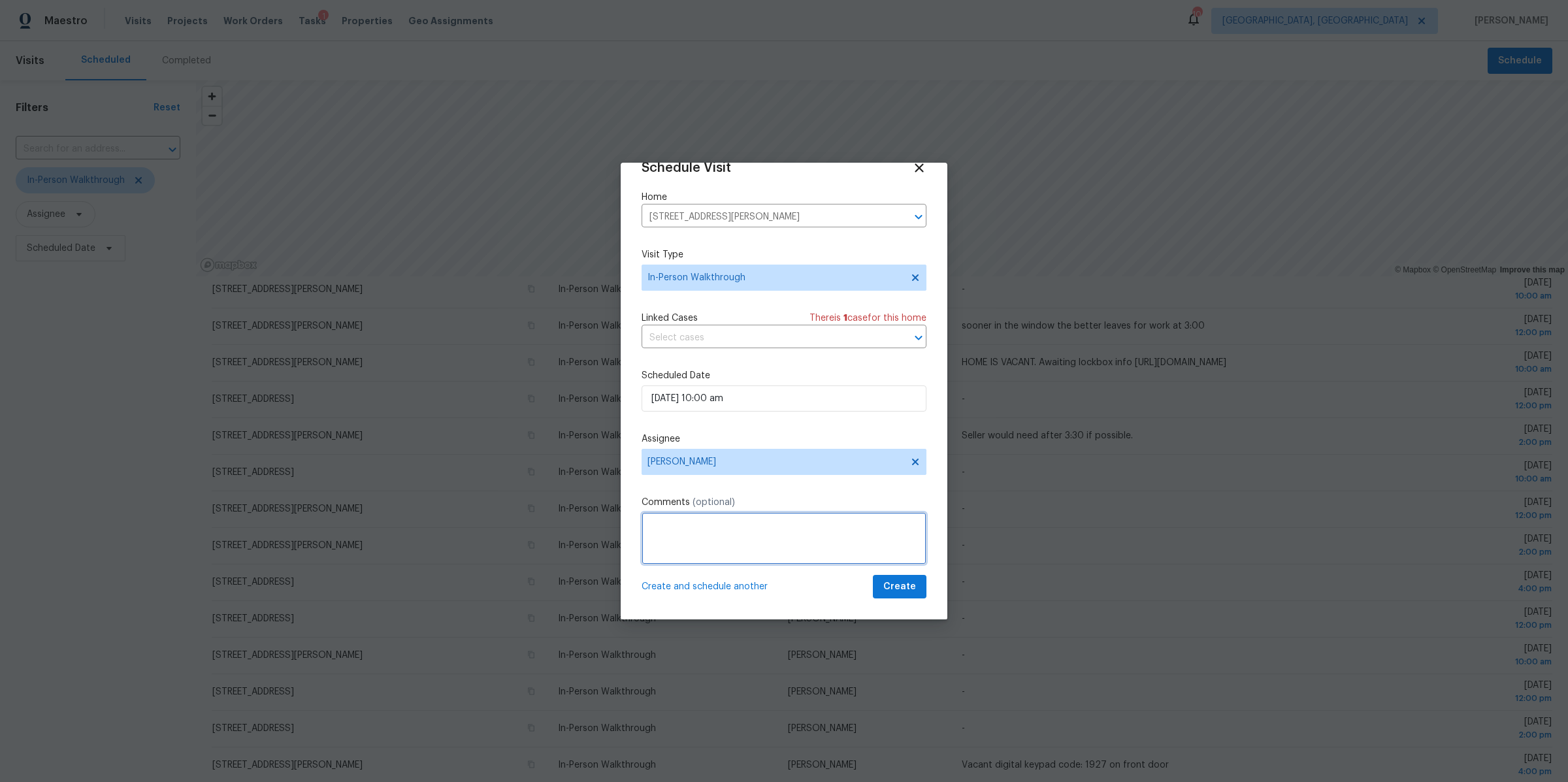
click at [699, 535] on textarea at bounding box center [784, 538] width 285 height 52
type textarea "MUST BE AFTER 9:30 am"
click at [904, 595] on button "Create" at bounding box center [899, 587] width 53 height 24
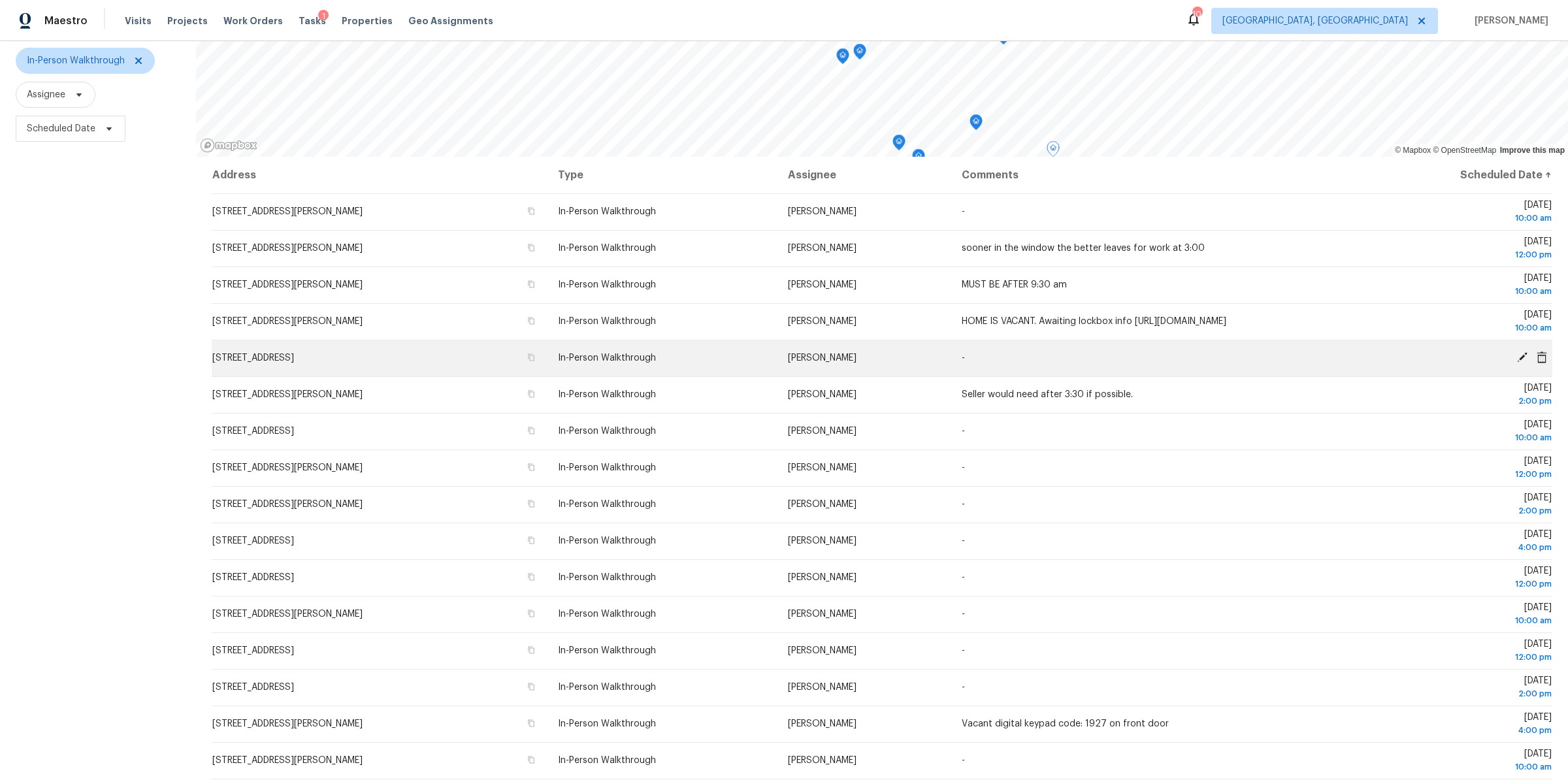
scroll to position [182, 0]
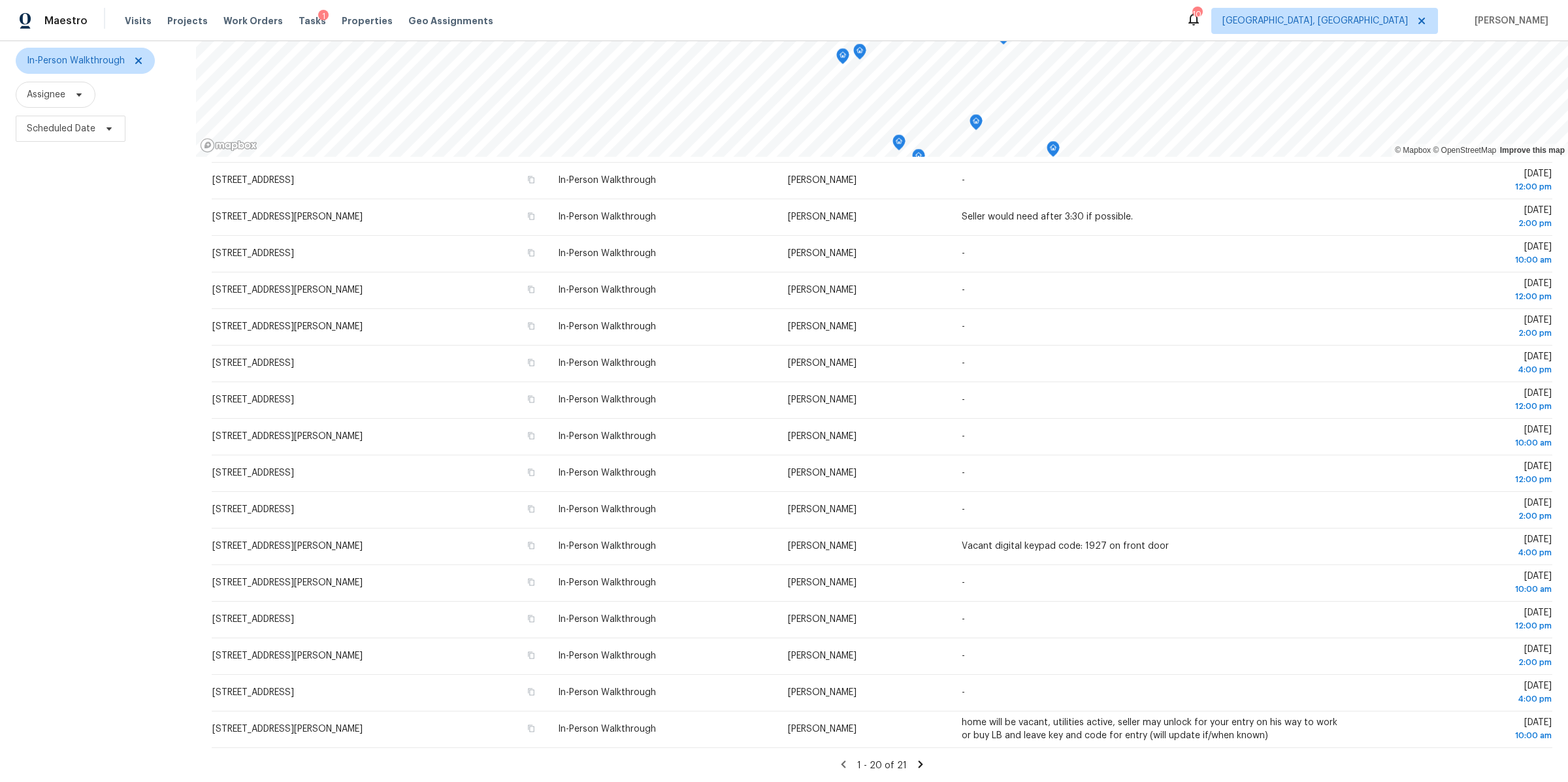
click at [921, 762] on icon at bounding box center [920, 763] width 12 height 12
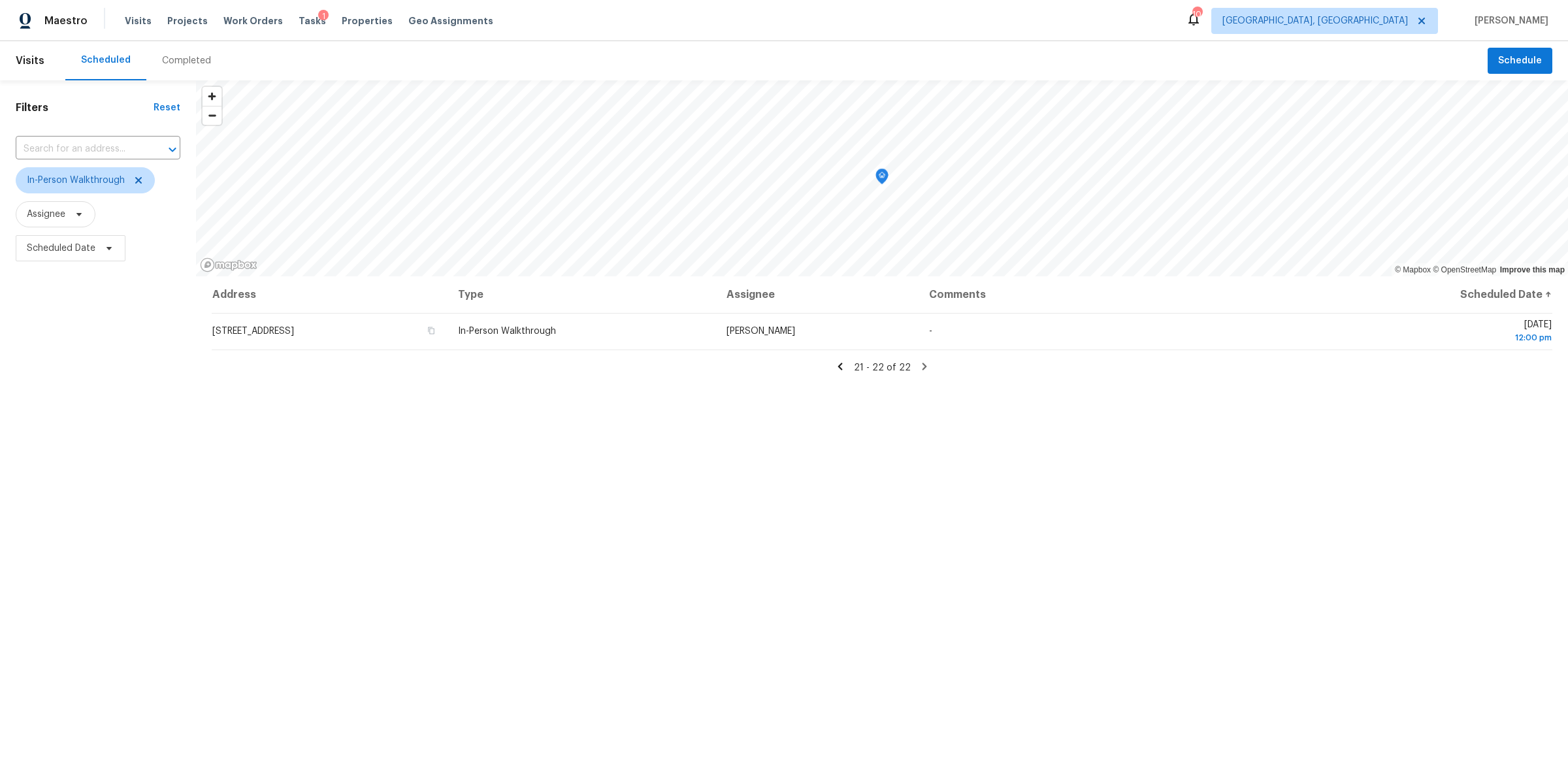
scroll to position [0, 0]
click at [843, 367] on icon at bounding box center [839, 366] width 4 height 7
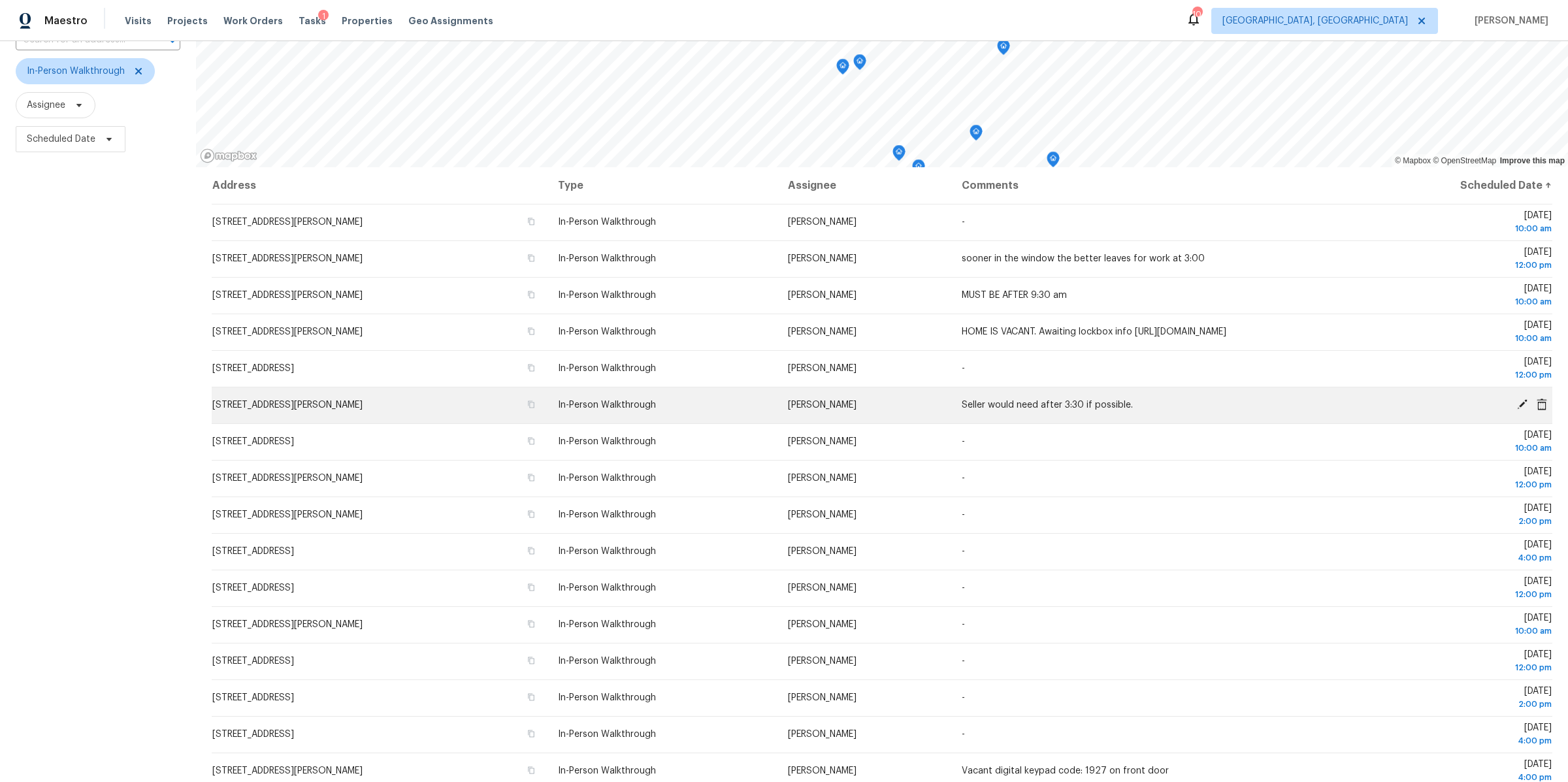
scroll to position [182, 0]
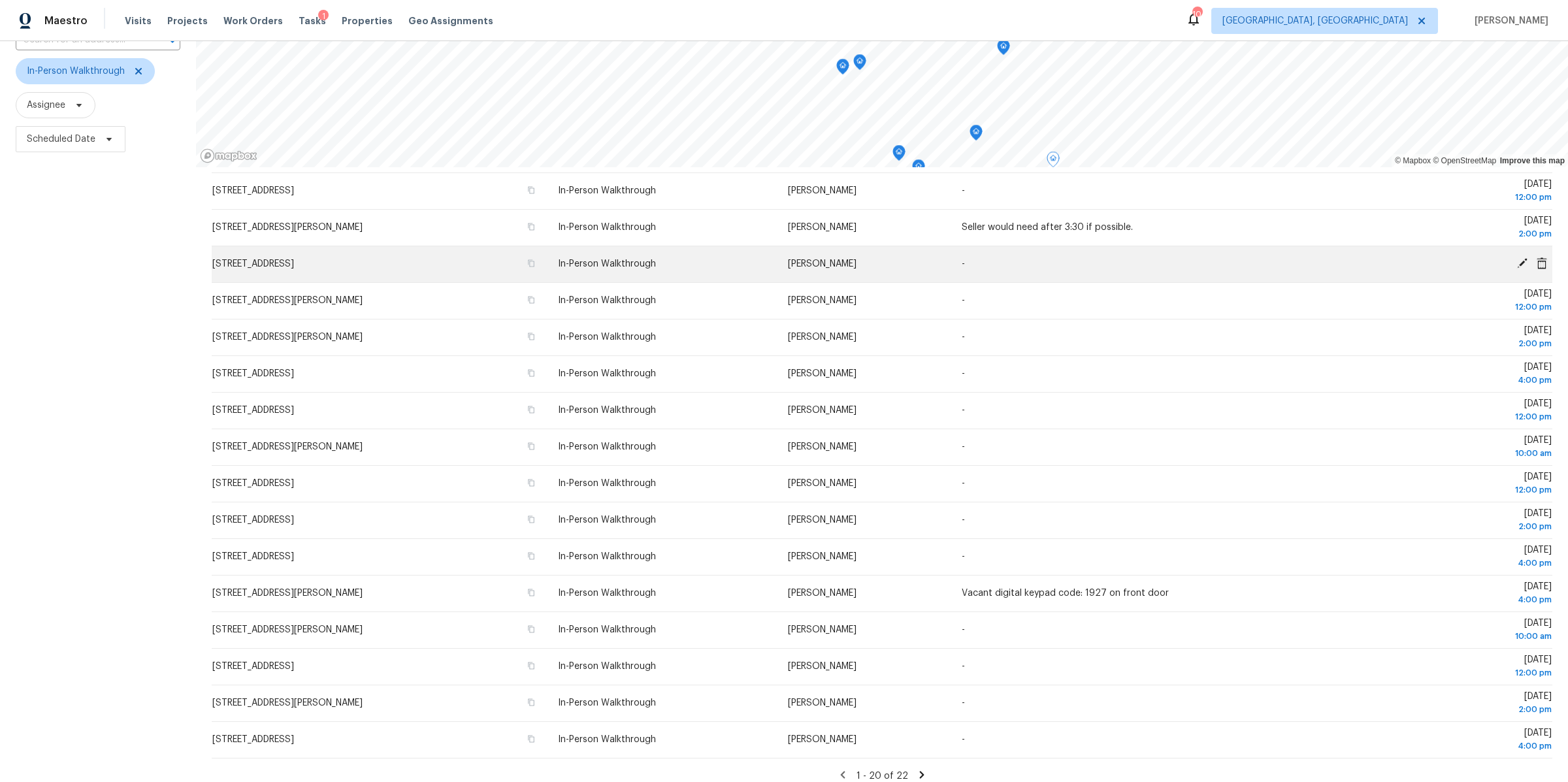
click at [1524, 264] on icon at bounding box center [1522, 263] width 12 height 12
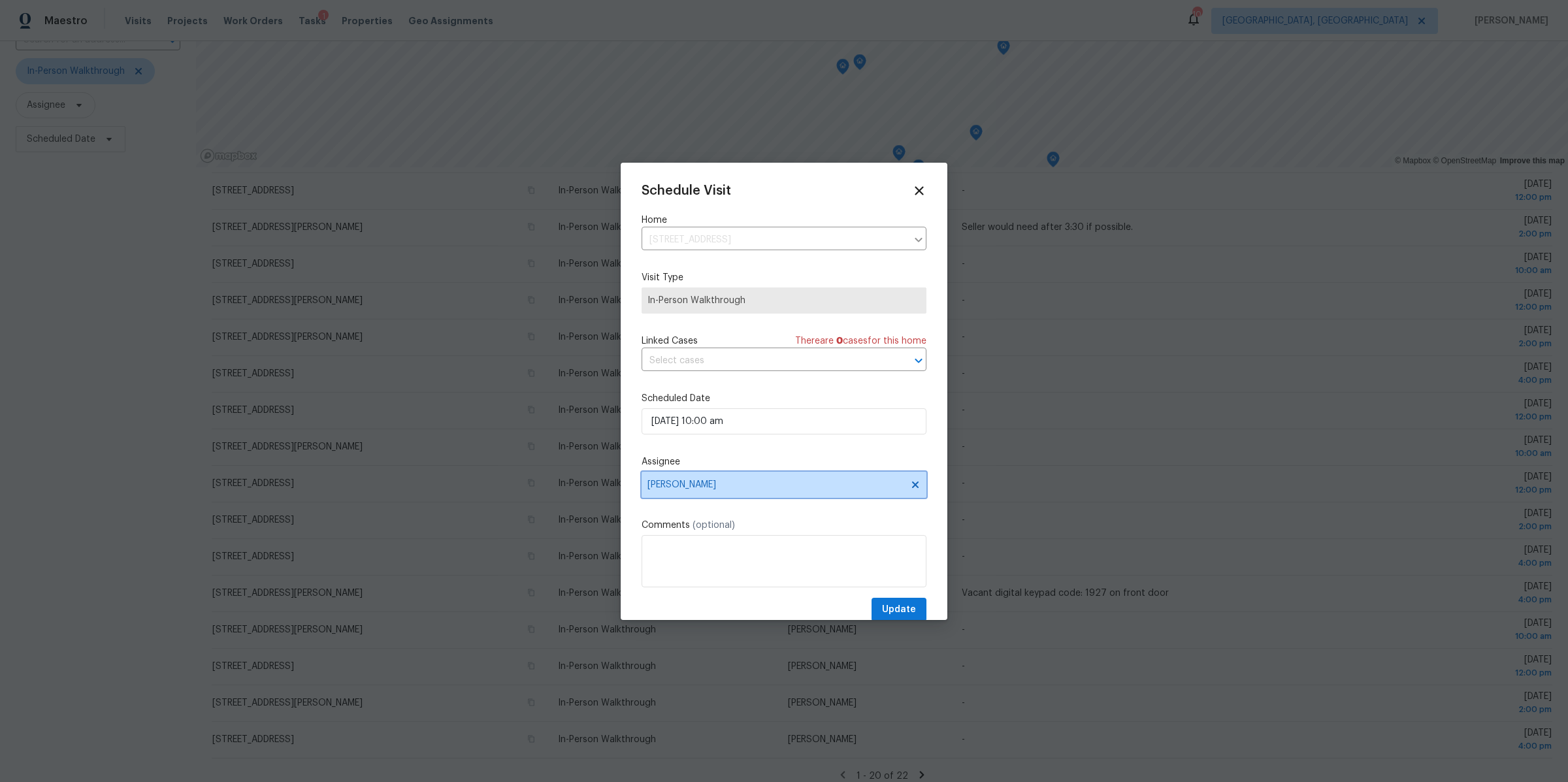
click at [669, 486] on span "[PERSON_NAME]" at bounding box center [775, 485] width 256 height 11
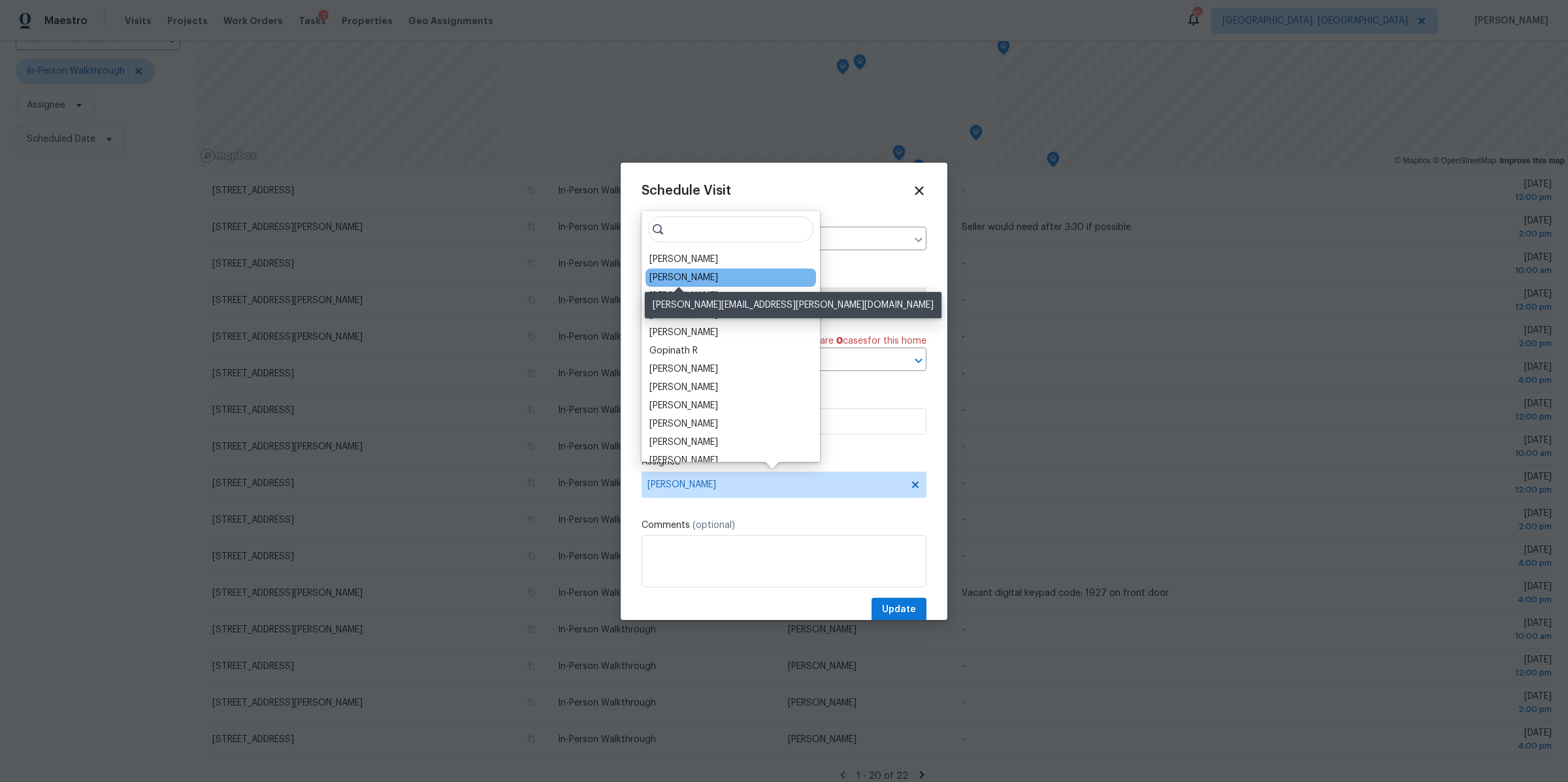
click at [688, 278] on div "Michael Foley" at bounding box center [683, 277] width 68 height 13
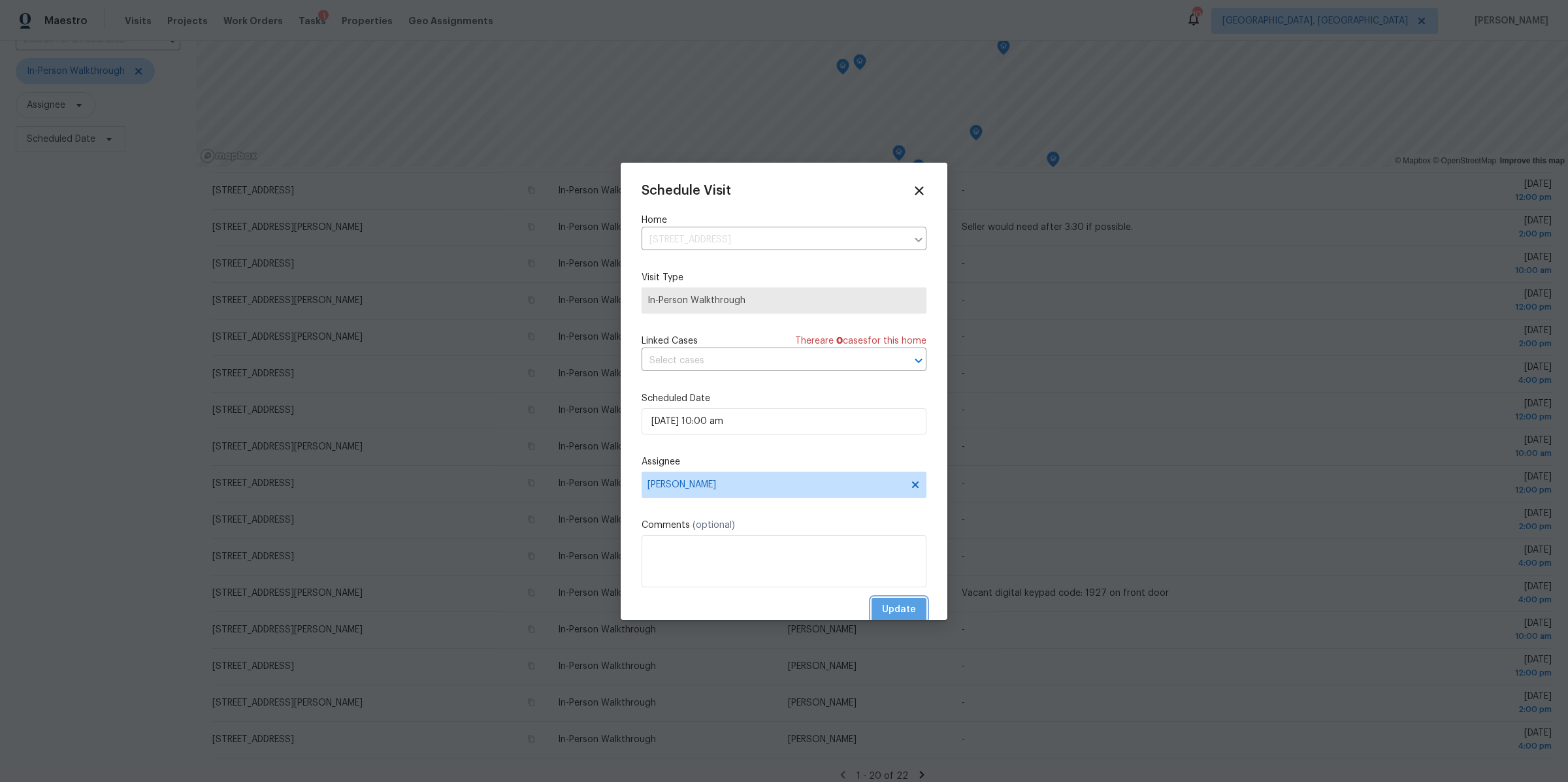
click at [899, 606] on span "Update" at bounding box center [899, 610] width 34 height 16
click at [916, 187] on icon at bounding box center [919, 191] width 9 height 9
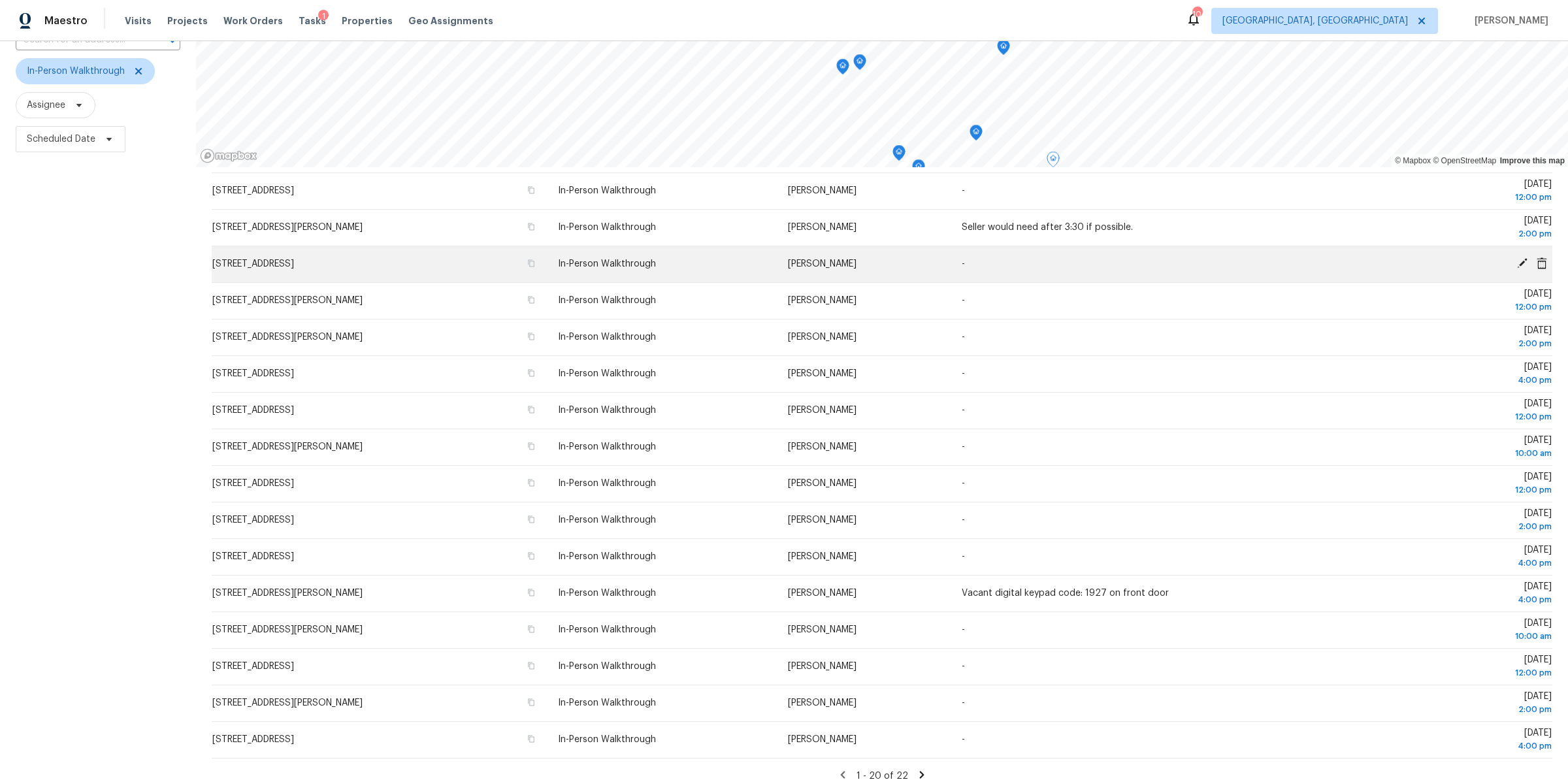
click at [1524, 259] on icon at bounding box center [1523, 264] width 11 height 11
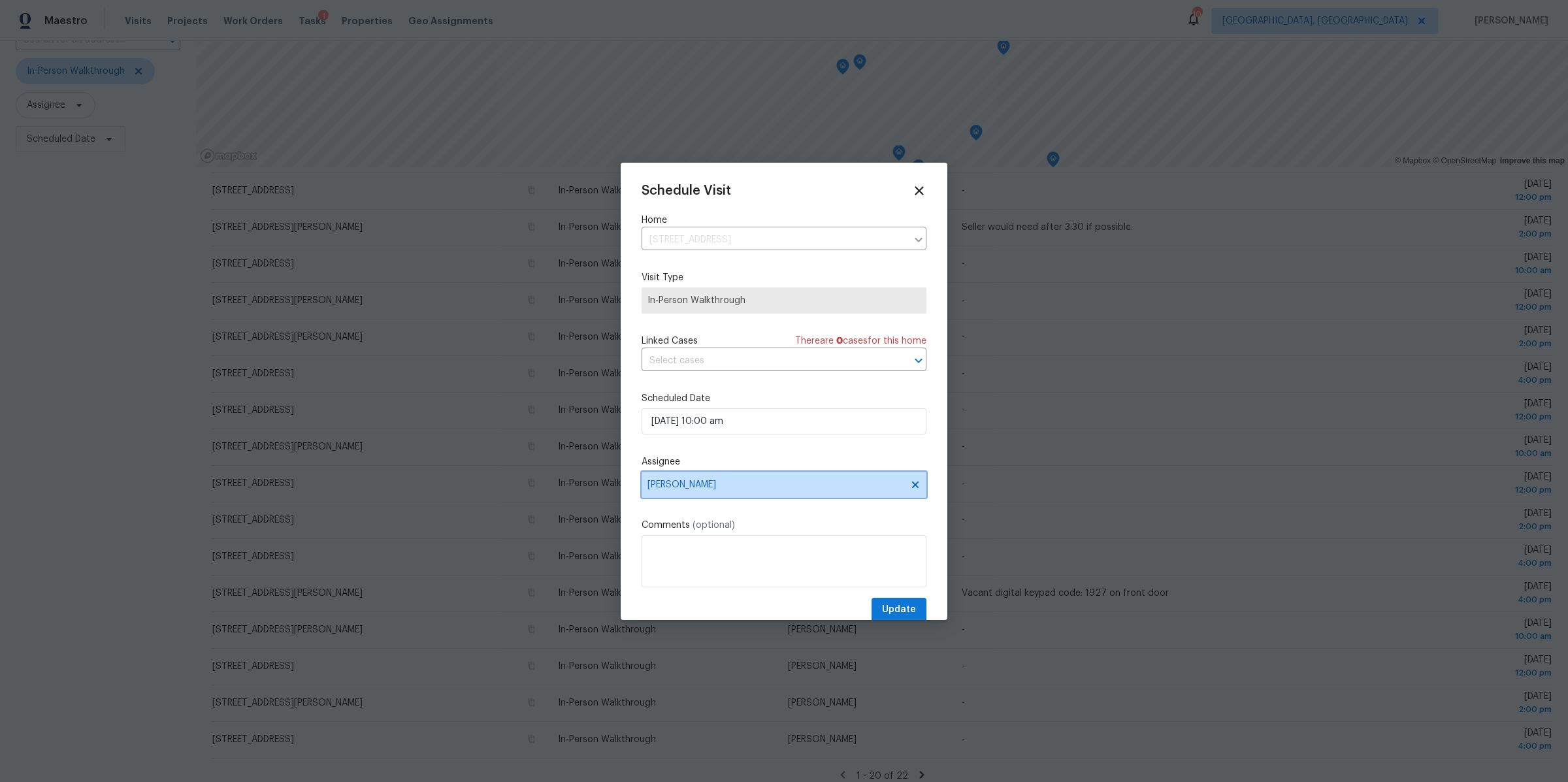
click at [684, 484] on span "[PERSON_NAME]" at bounding box center [775, 485] width 256 height 11
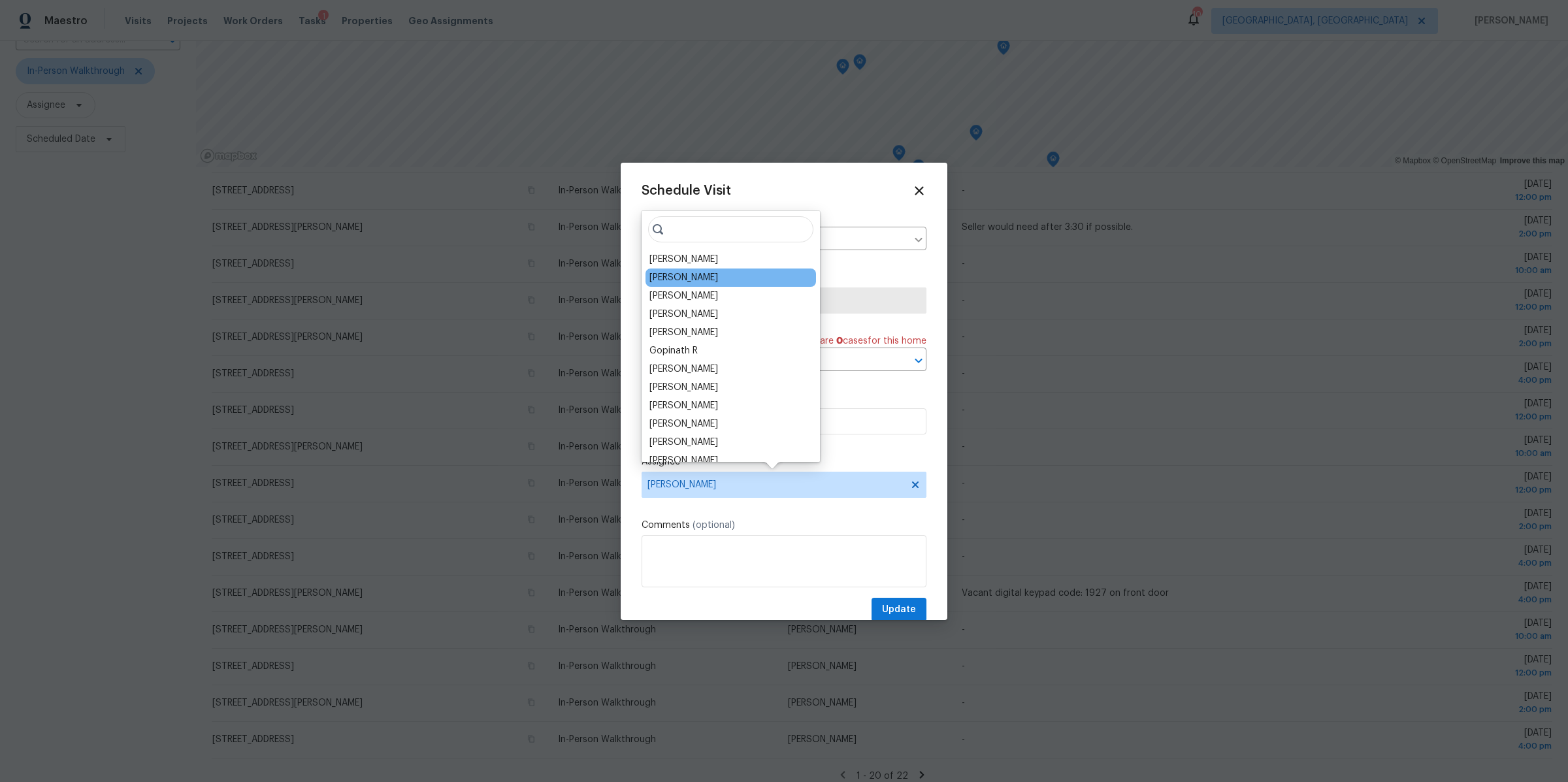
click at [671, 283] on div "Michael Foley" at bounding box center [683, 277] width 68 height 13
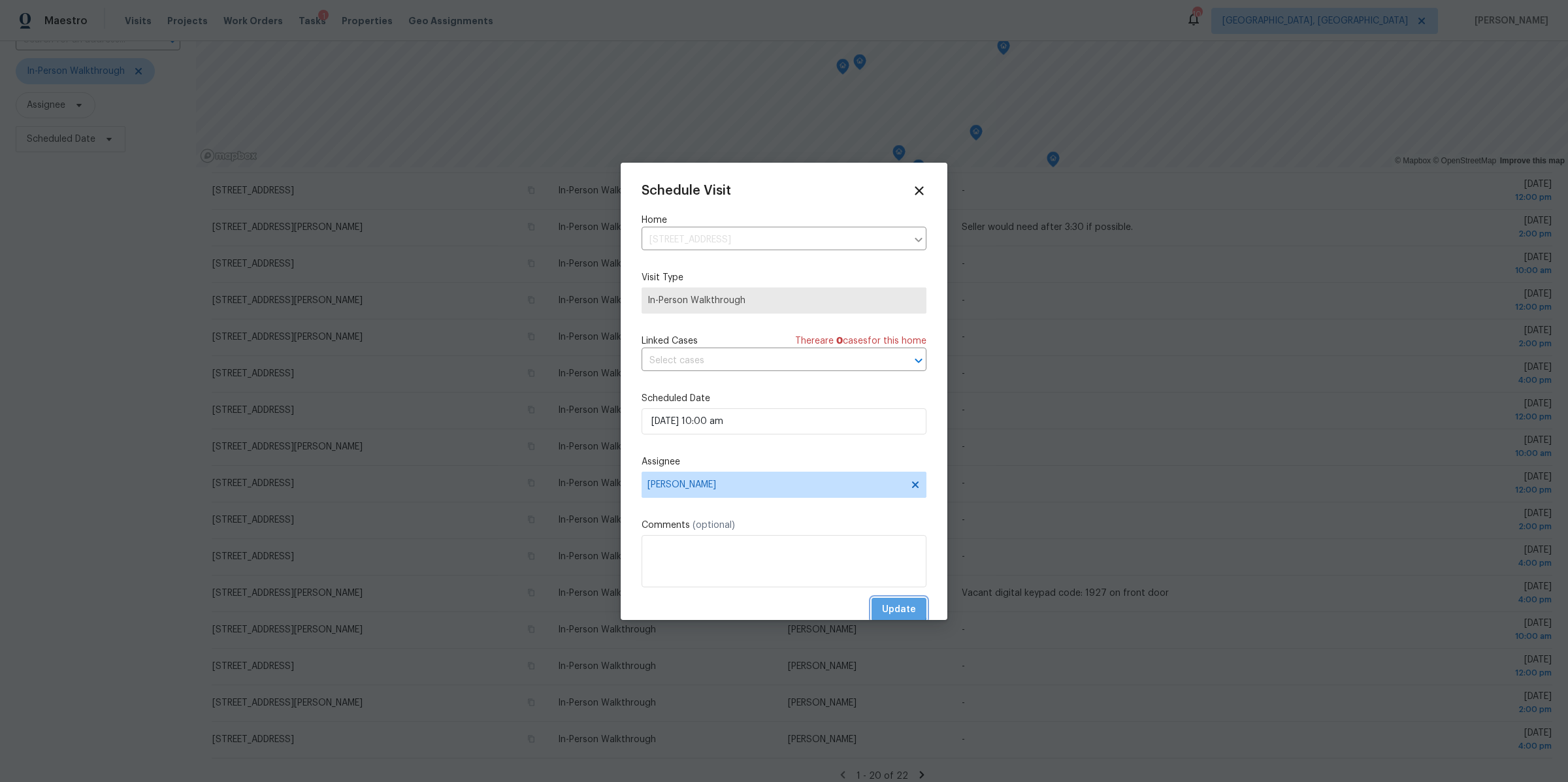
click at [893, 607] on span "Update" at bounding box center [899, 610] width 34 height 16
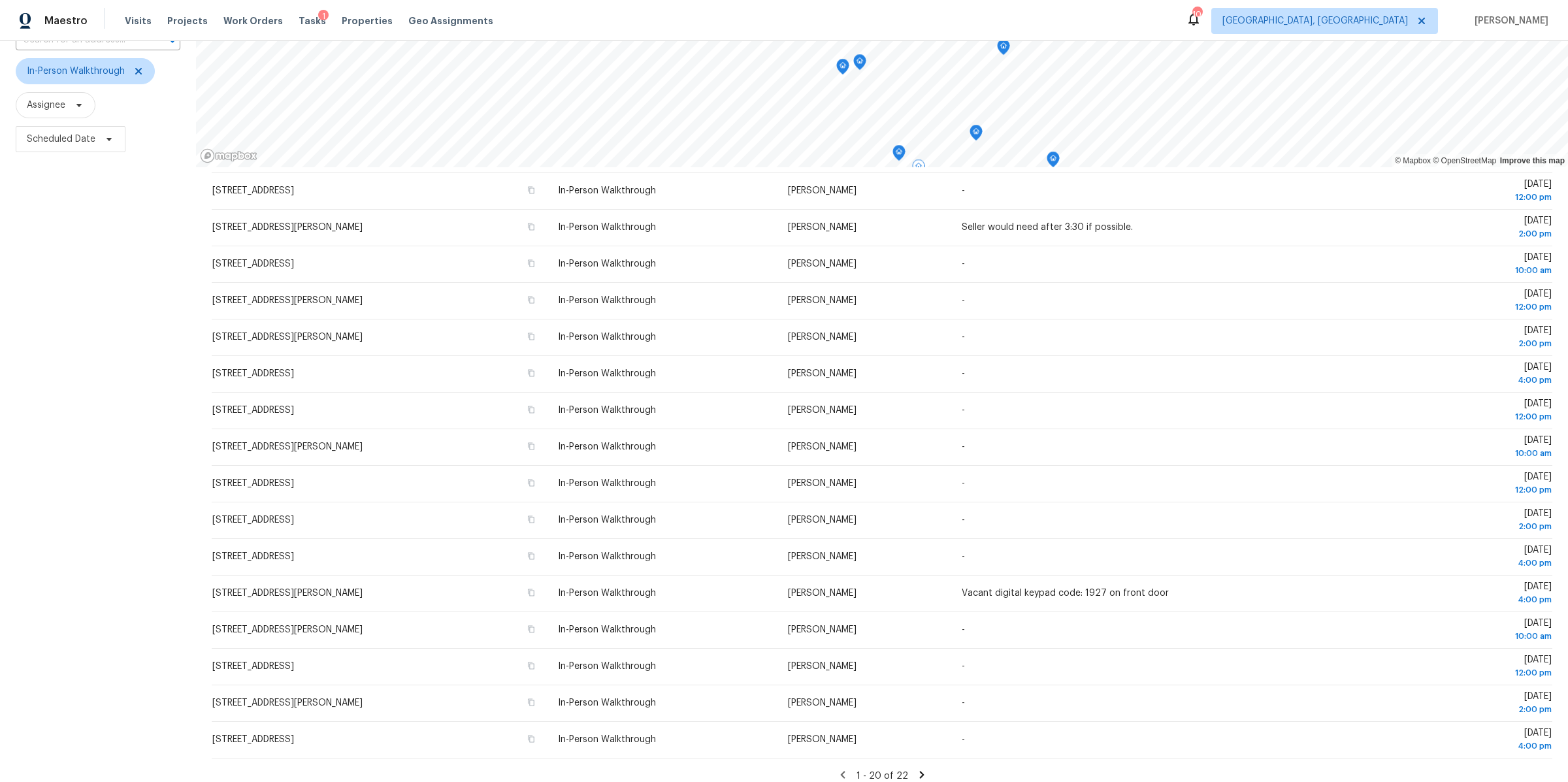
scroll to position [0, 0]
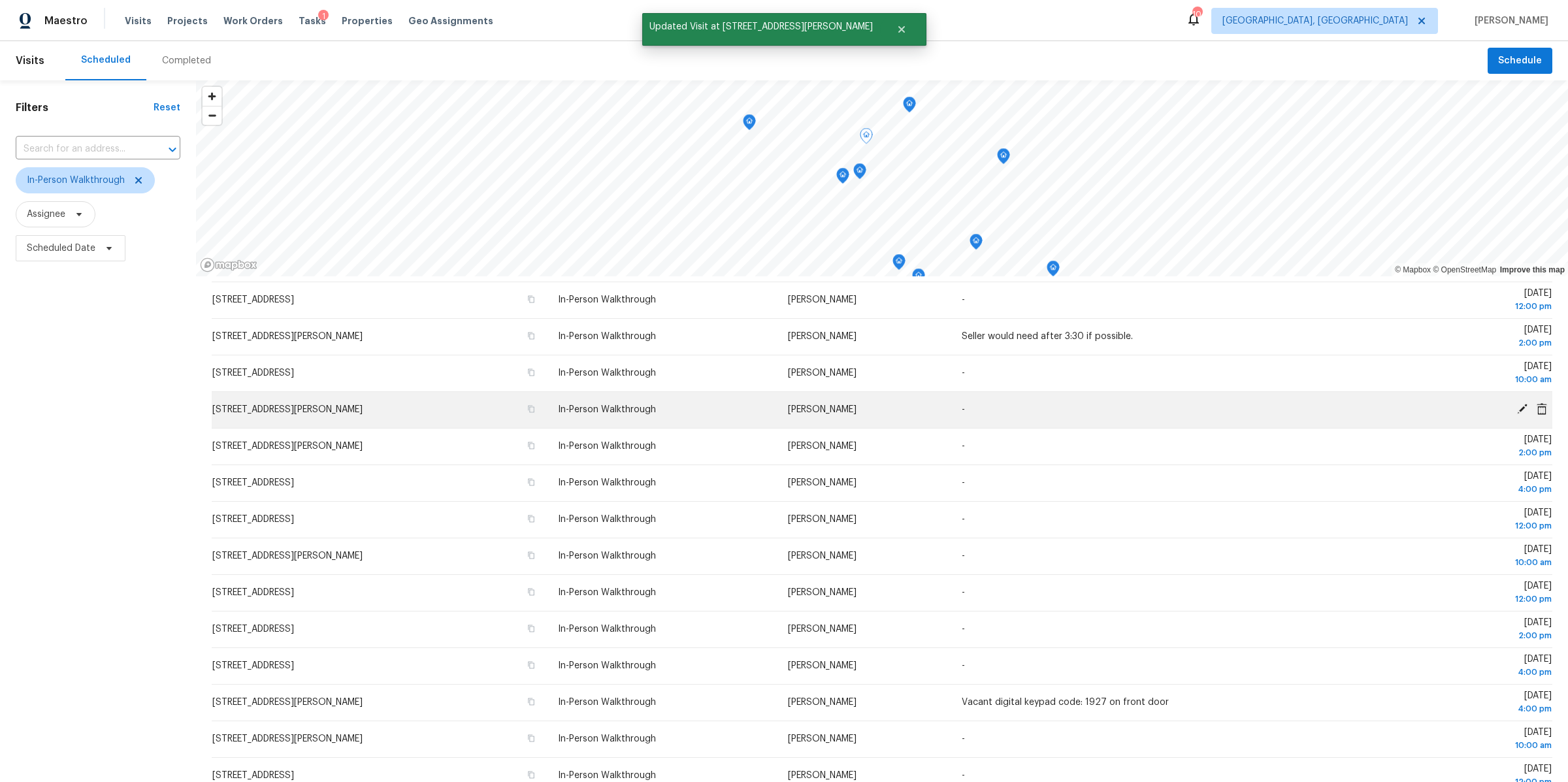
click at [1523, 409] on icon at bounding box center [1523, 409] width 11 height 11
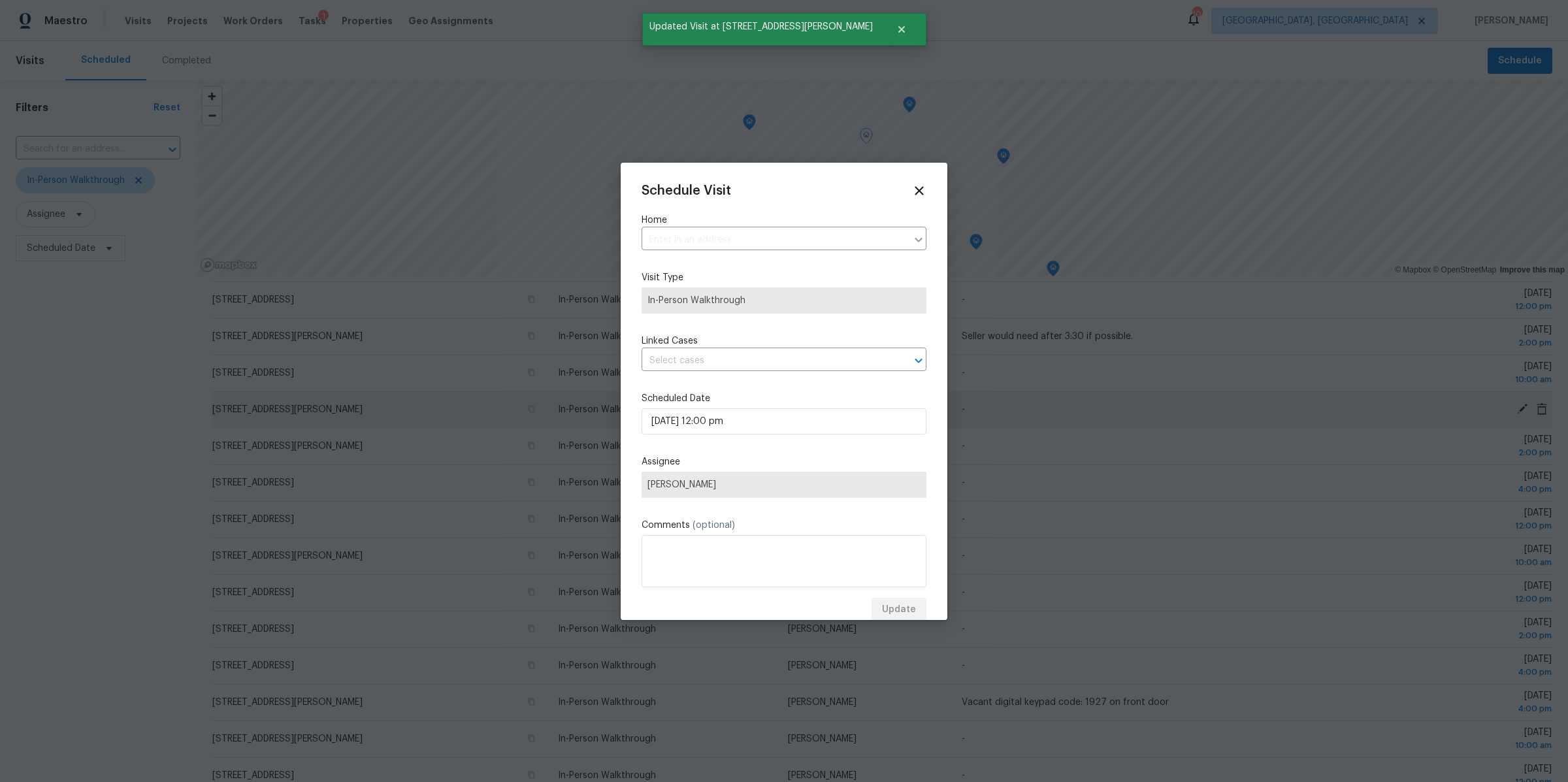
type input "2236 Strimple Ave, Columbus, OH 43229"
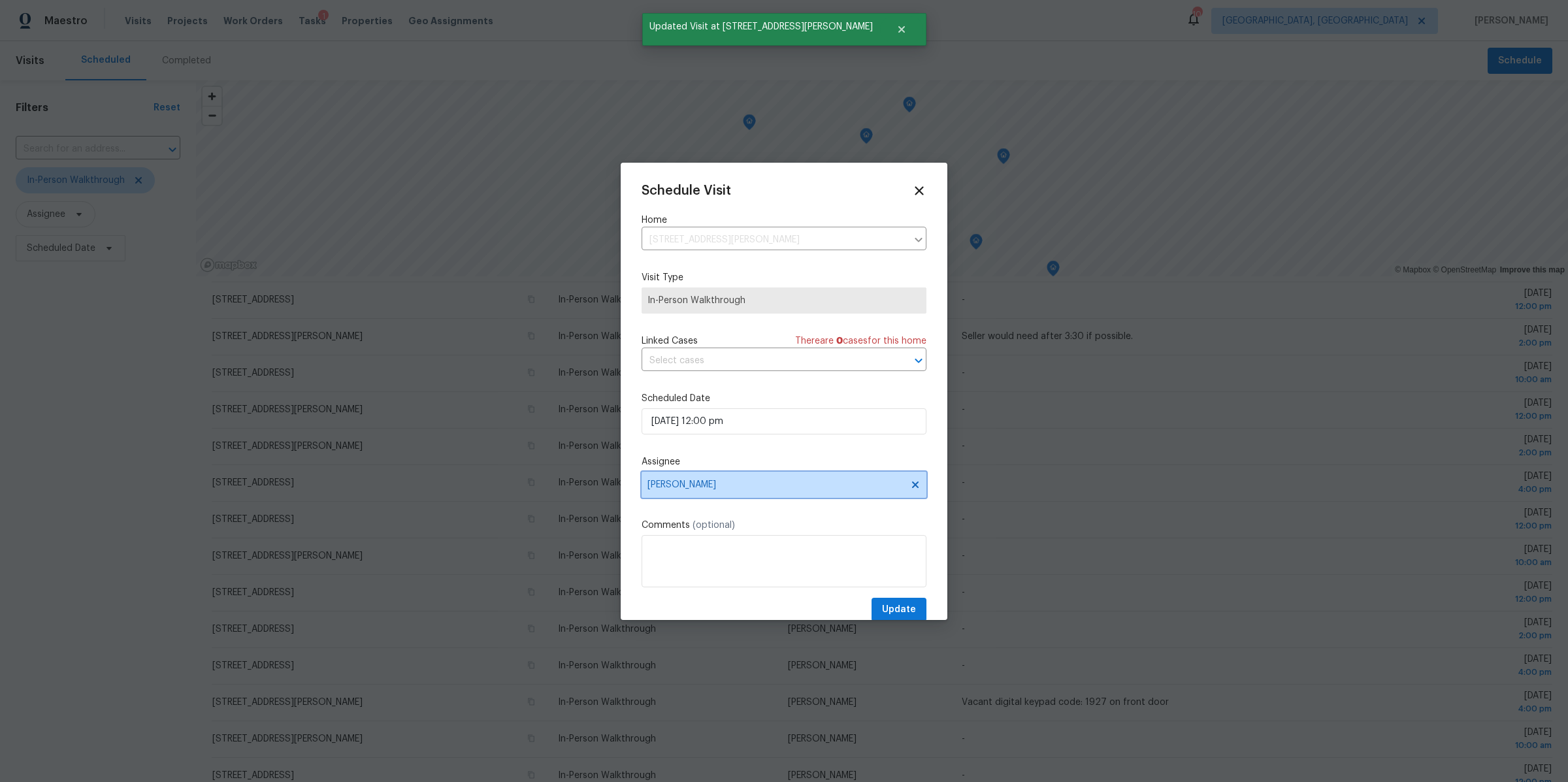
click at [706, 482] on span "[PERSON_NAME]" at bounding box center [775, 485] width 256 height 11
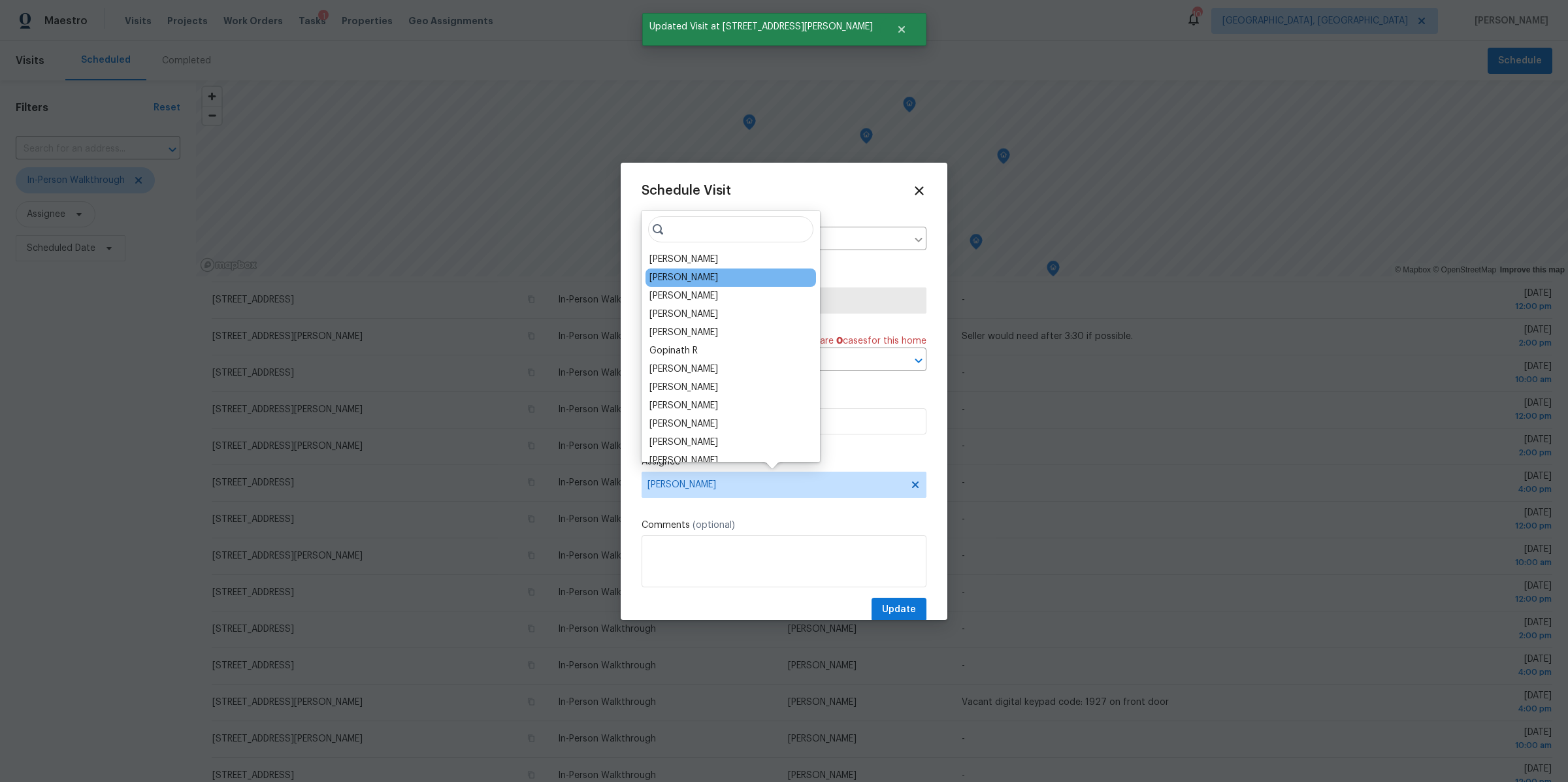
click at [684, 275] on div "Michael Foley" at bounding box center [683, 277] width 68 height 13
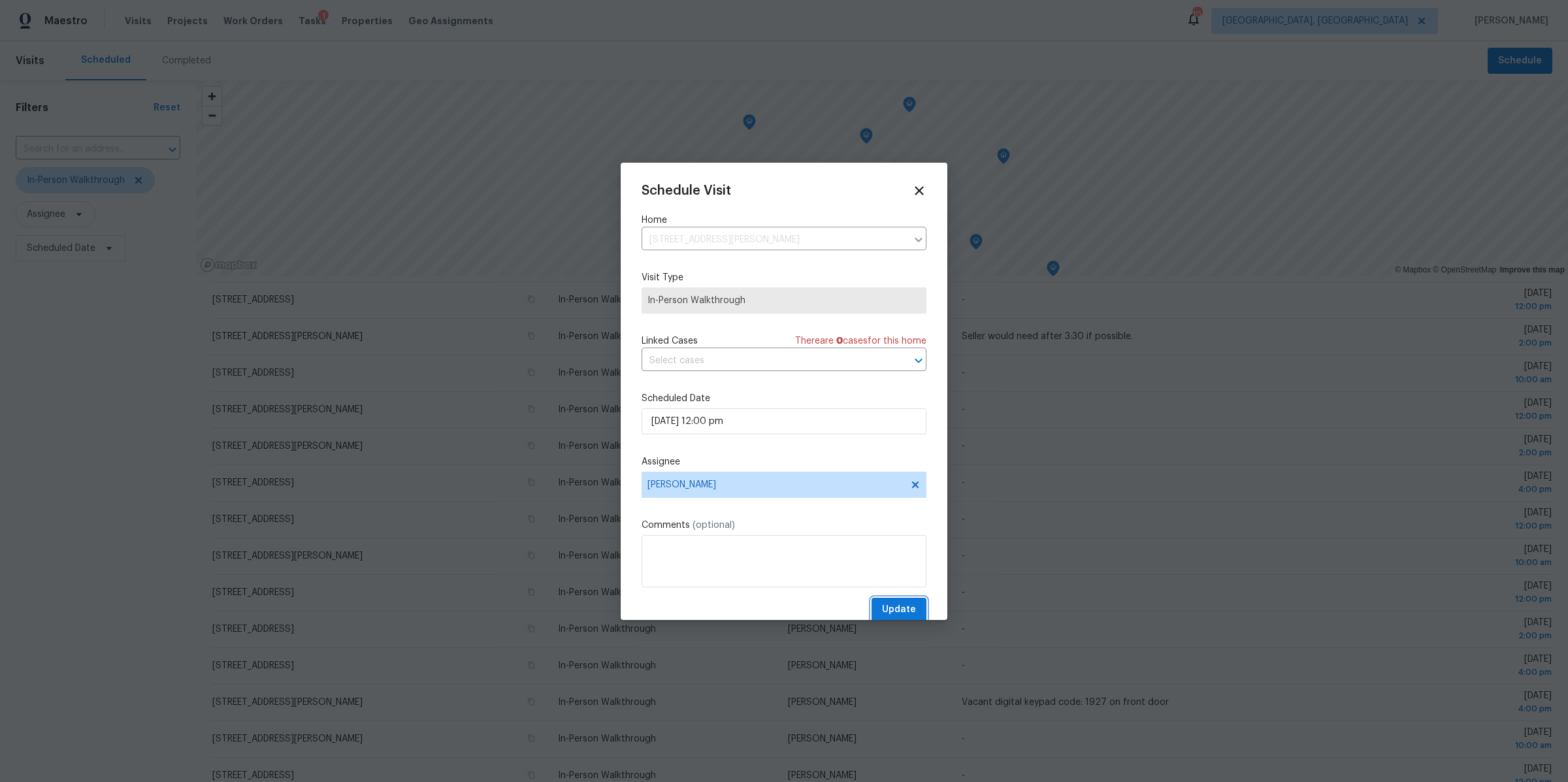
click at [899, 613] on span "Update" at bounding box center [899, 610] width 34 height 16
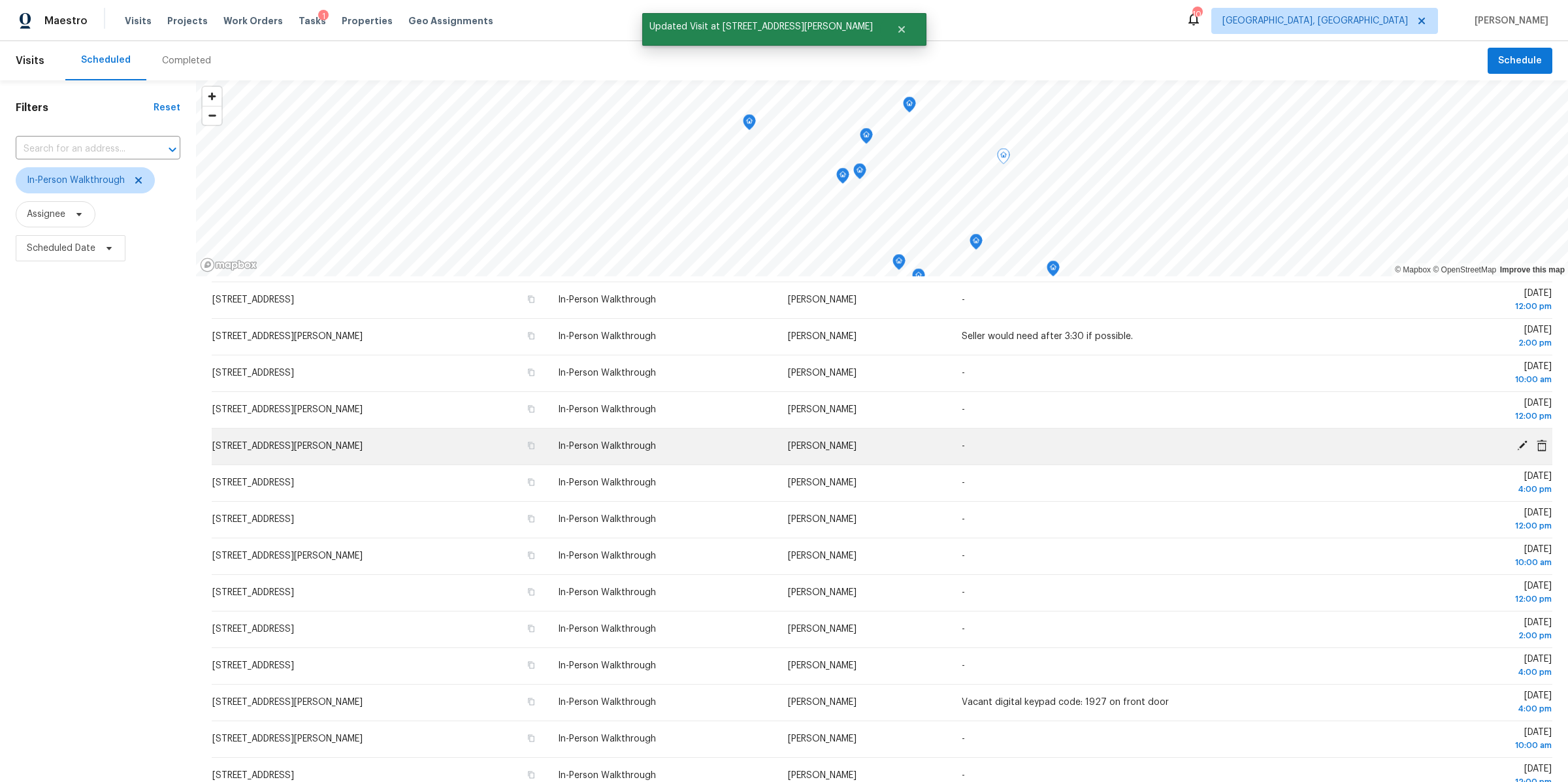
click at [1518, 448] on icon at bounding box center [1523, 446] width 11 height 11
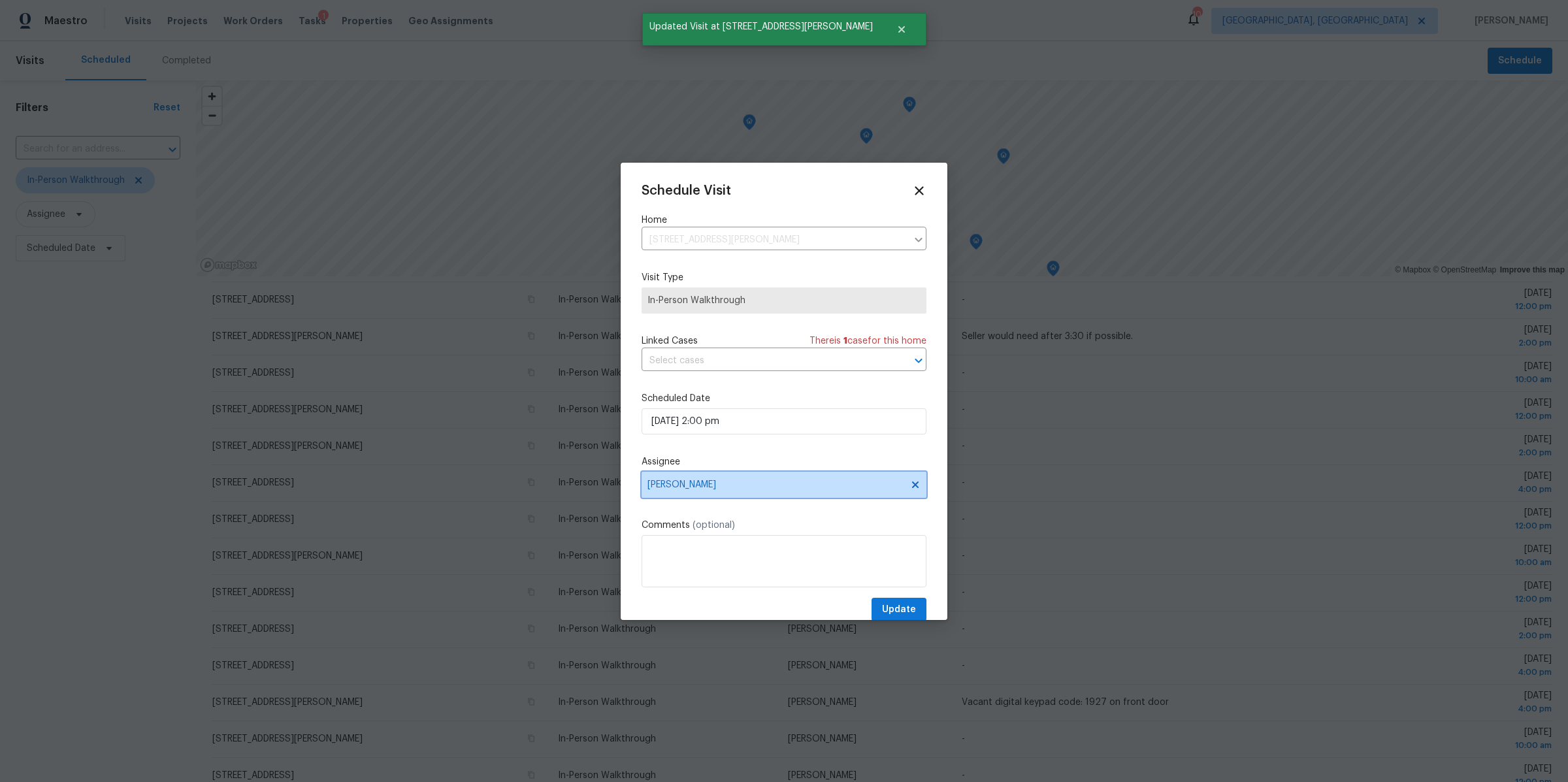
click at [701, 476] on span "[PERSON_NAME]" at bounding box center [784, 484] width 285 height 26
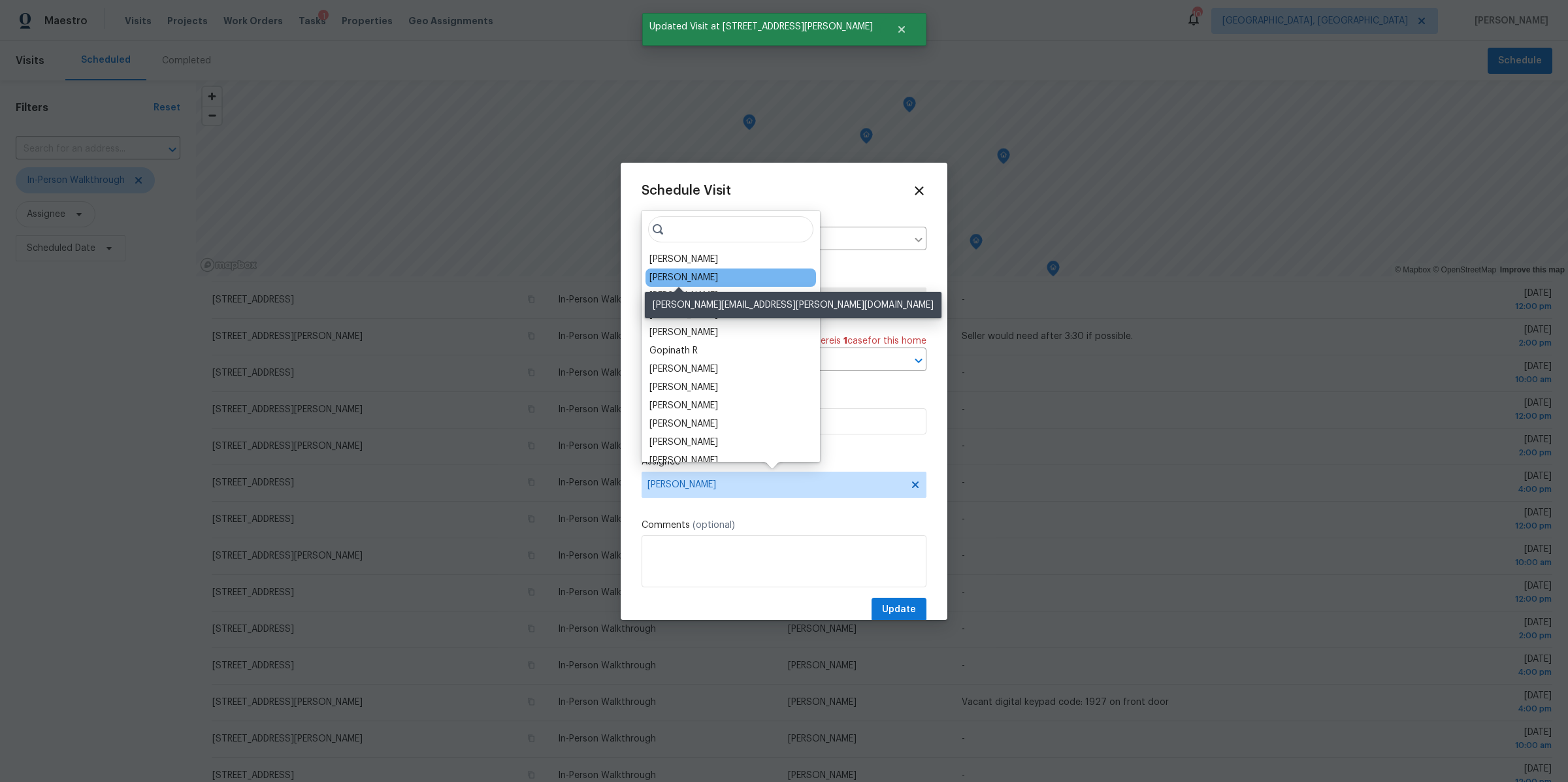
click at [669, 276] on div "Michael Foley" at bounding box center [683, 277] width 68 height 13
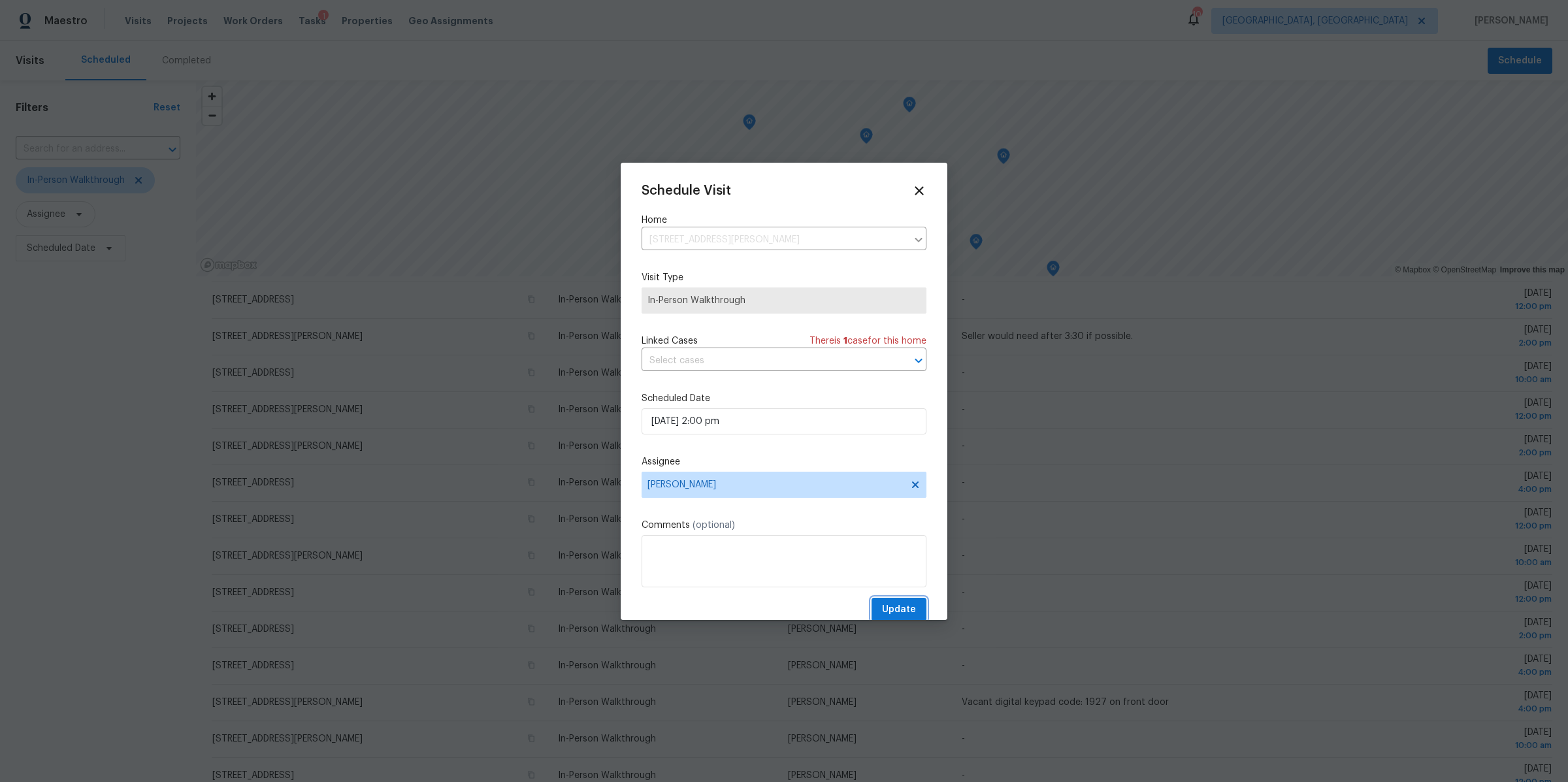
click at [891, 607] on span "Update" at bounding box center [899, 610] width 34 height 16
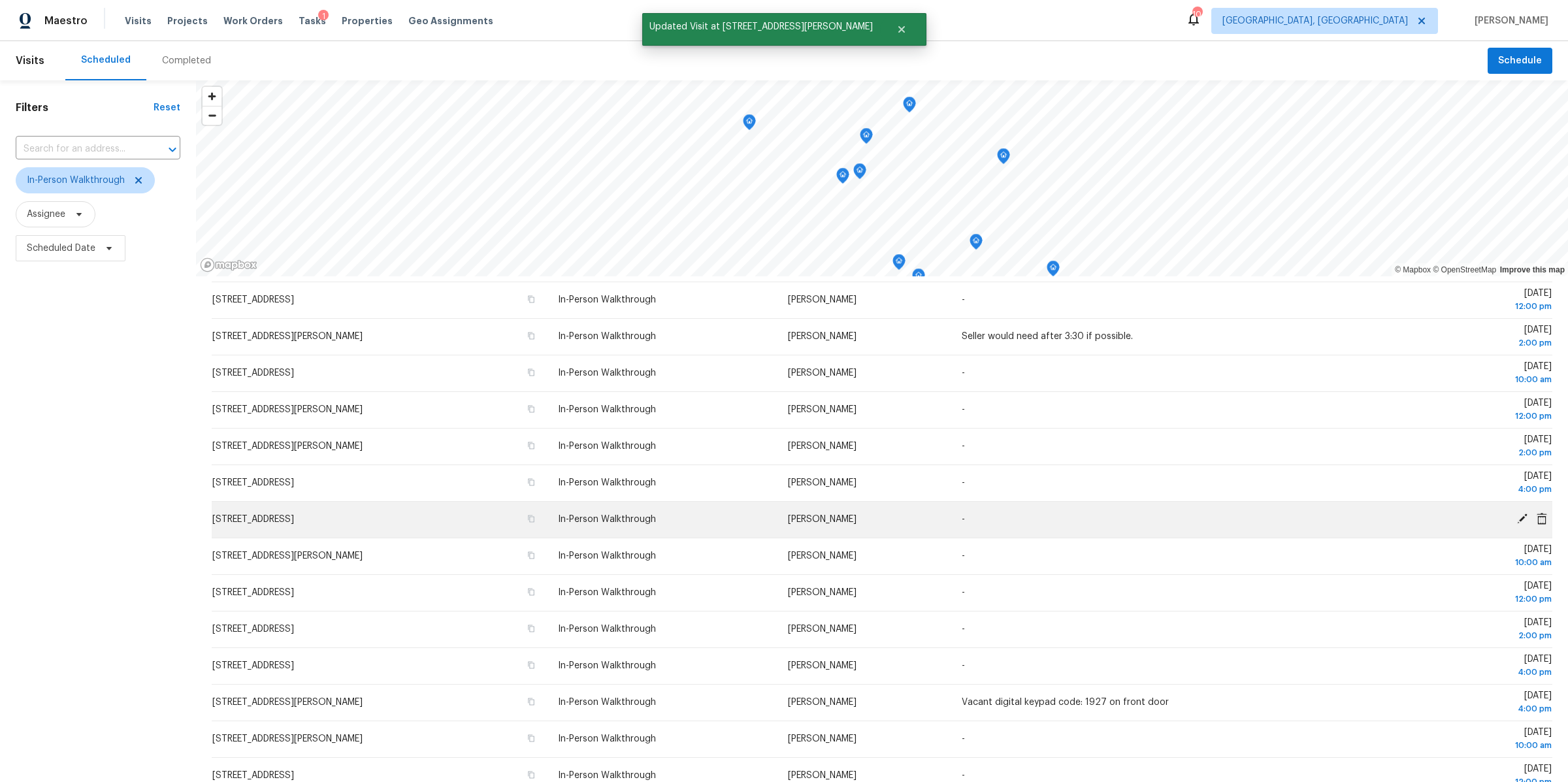
click at [1521, 519] on icon at bounding box center [1523, 518] width 11 height 11
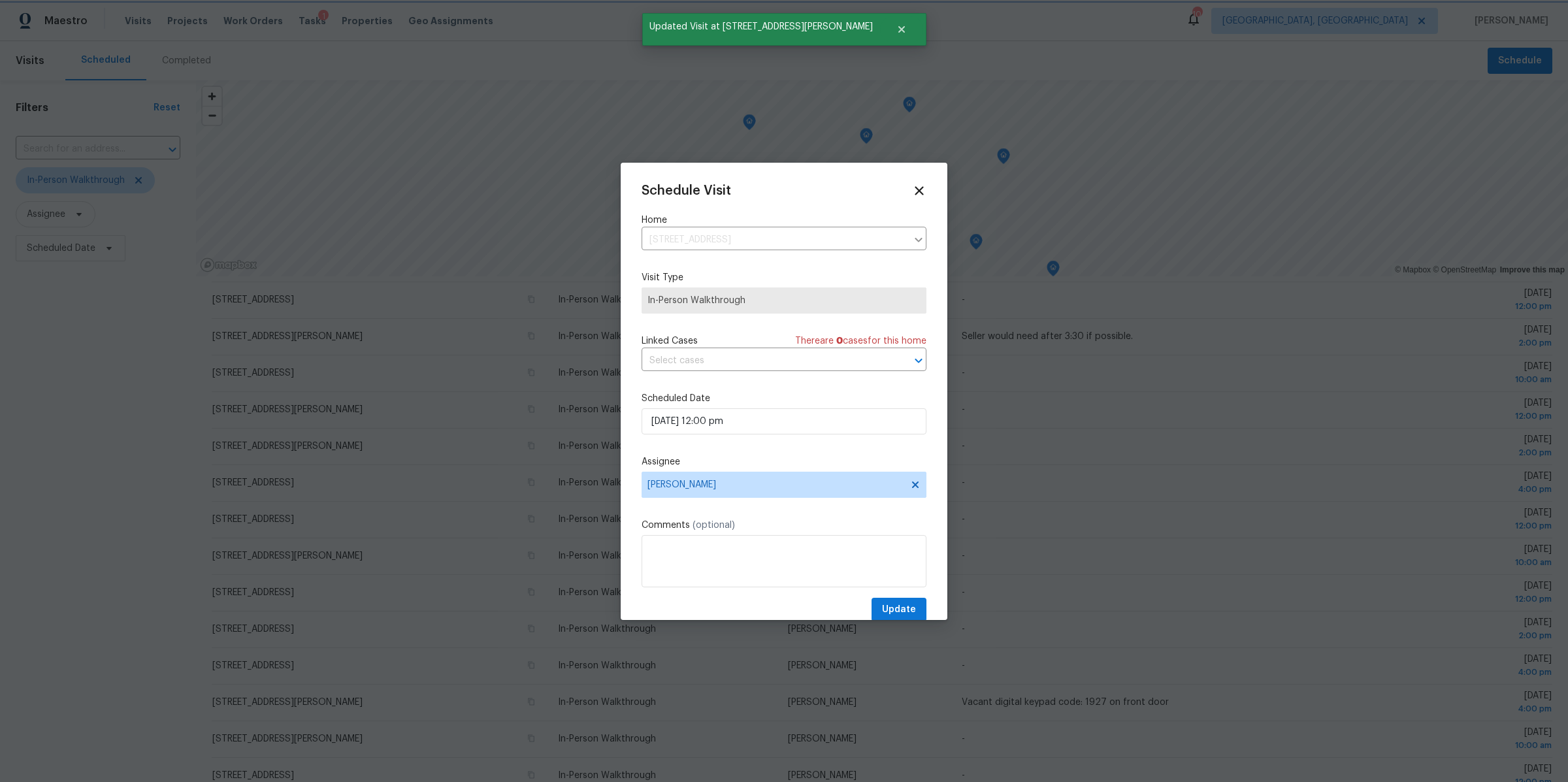
click at [1410, 491] on div at bounding box center [784, 391] width 1568 height 782
click at [921, 189] on icon at bounding box center [919, 191] width 9 height 9
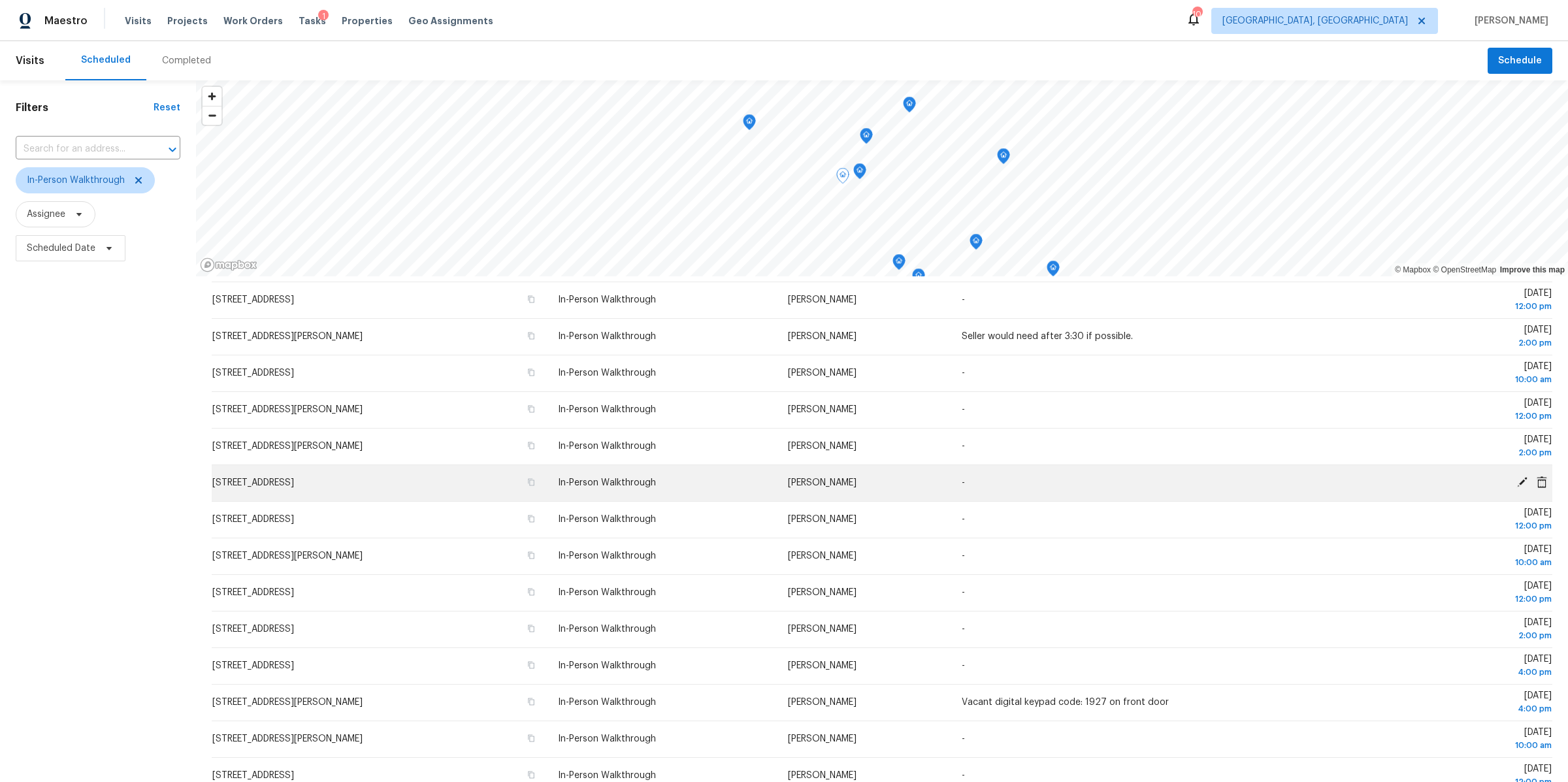
click at [1523, 483] on icon at bounding box center [1522, 481] width 12 height 12
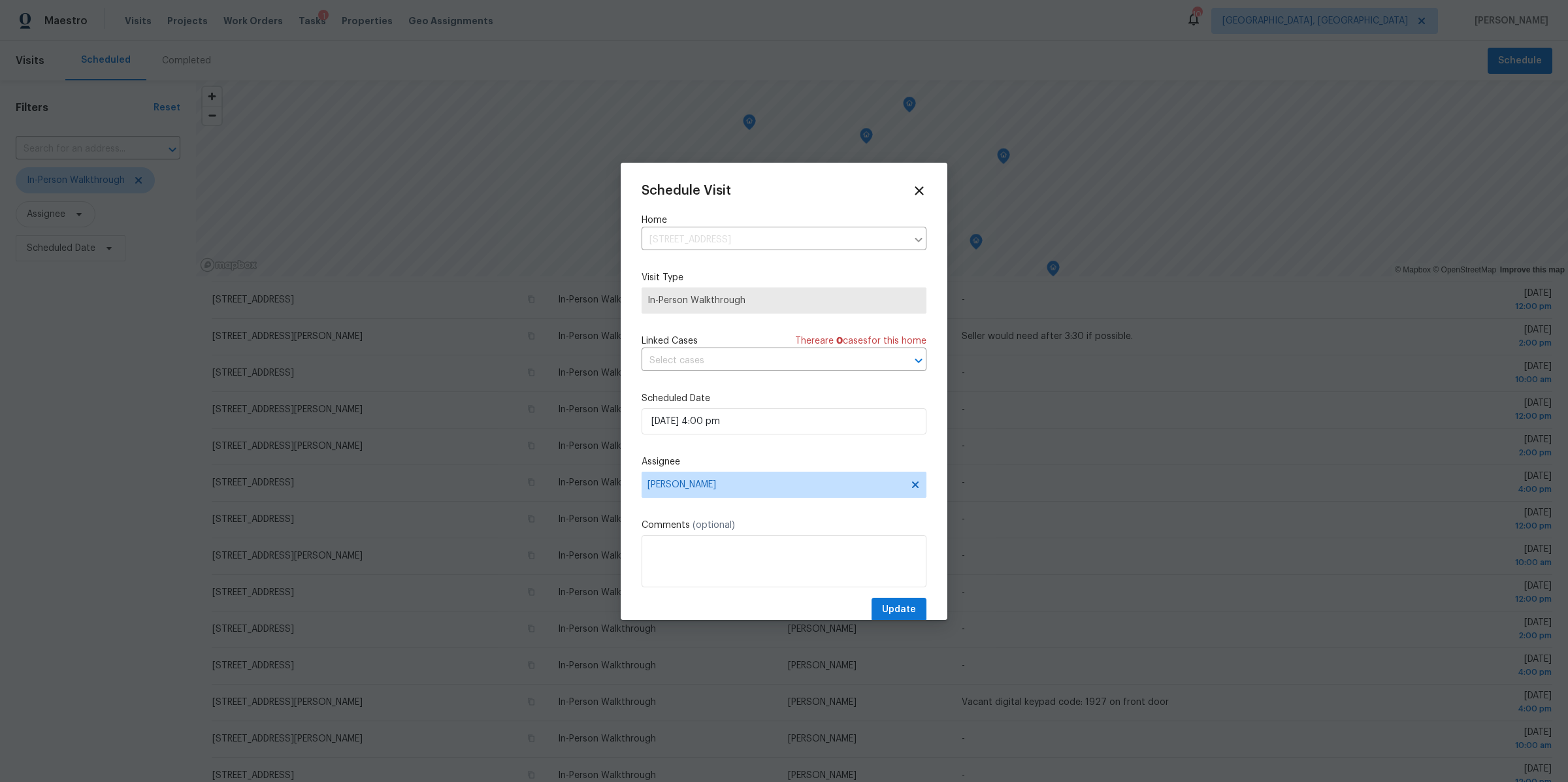
click at [659, 501] on div "Schedule Visit Home 984 E Dunedin Rd, Columbus, OH 43224 ​ Visit Type In-Person…" at bounding box center [784, 403] width 285 height 438
click at [654, 486] on span "[PERSON_NAME]" at bounding box center [775, 485] width 256 height 11
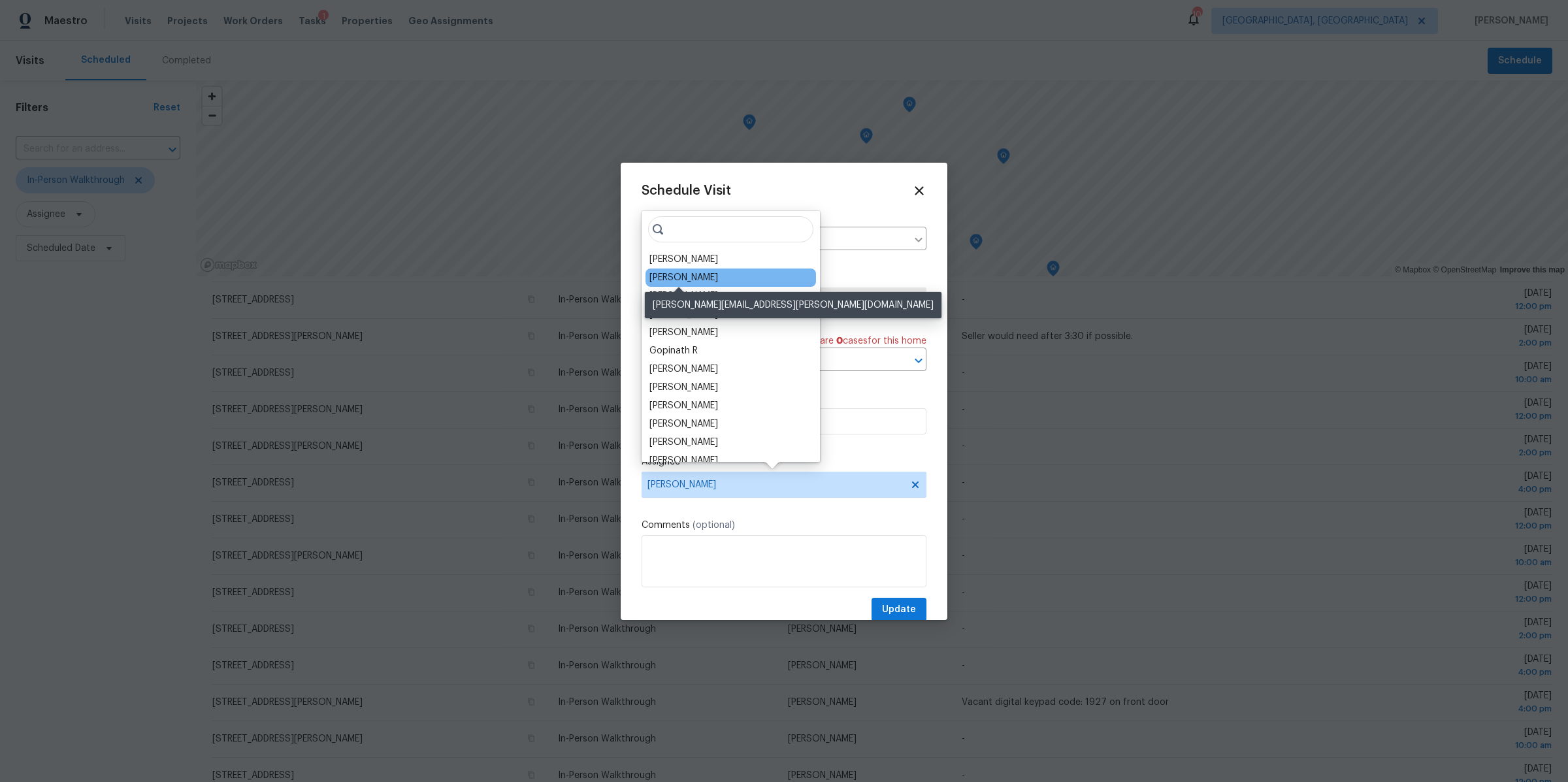
click at [686, 275] on div "Michael Foley" at bounding box center [683, 277] width 68 height 13
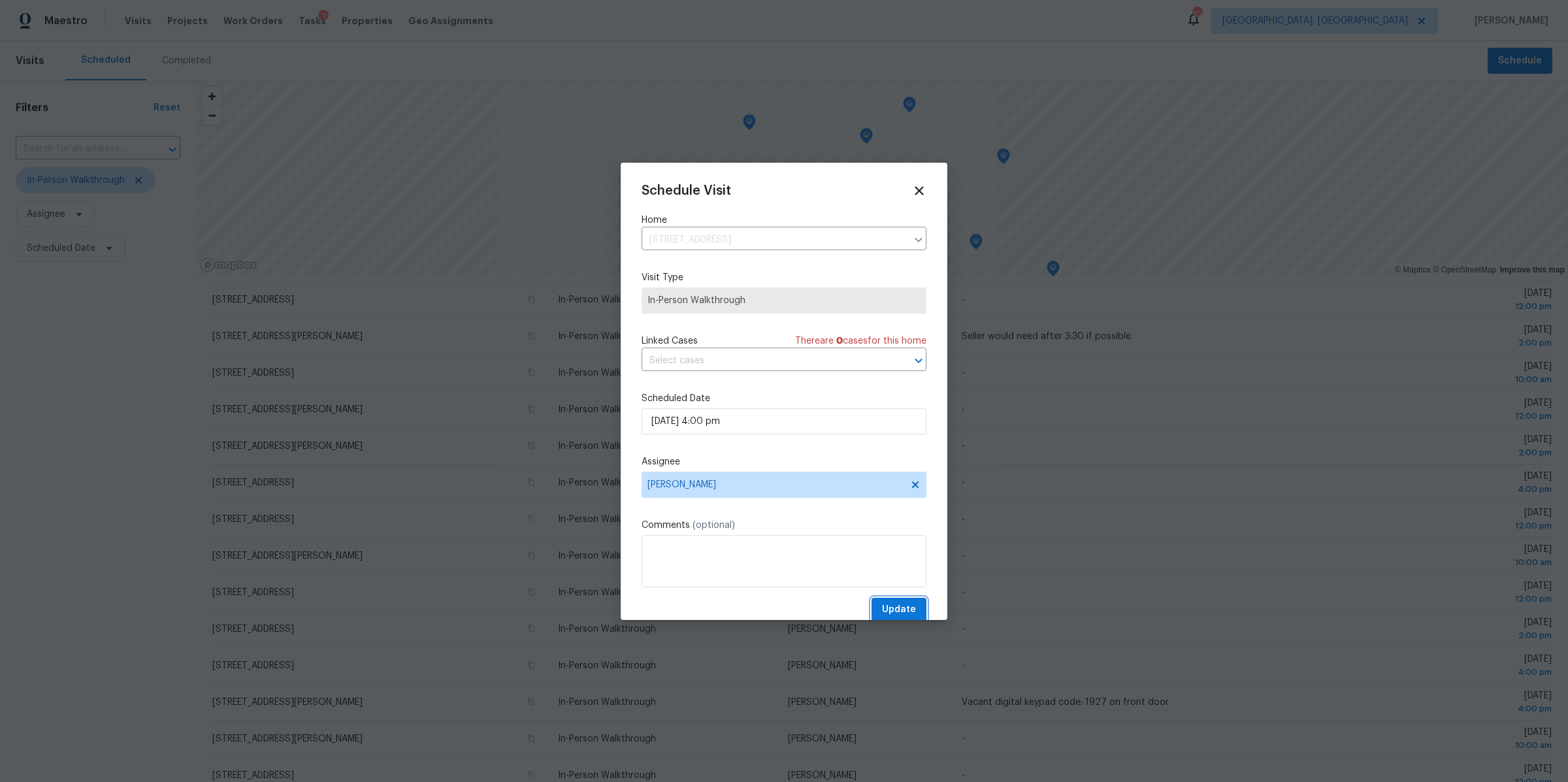
click at [900, 606] on span "Update" at bounding box center [899, 610] width 34 height 16
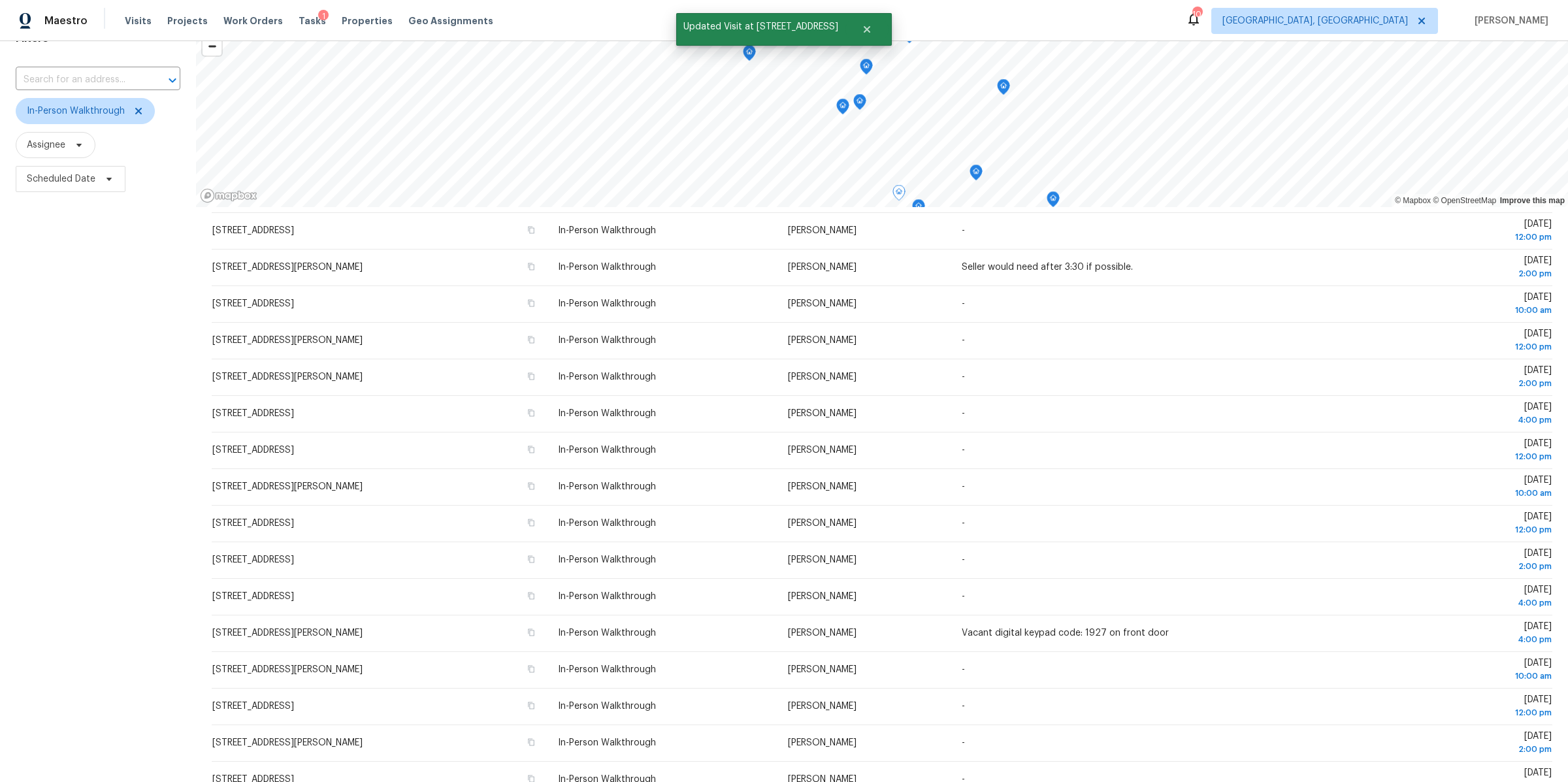
scroll to position [120, 0]
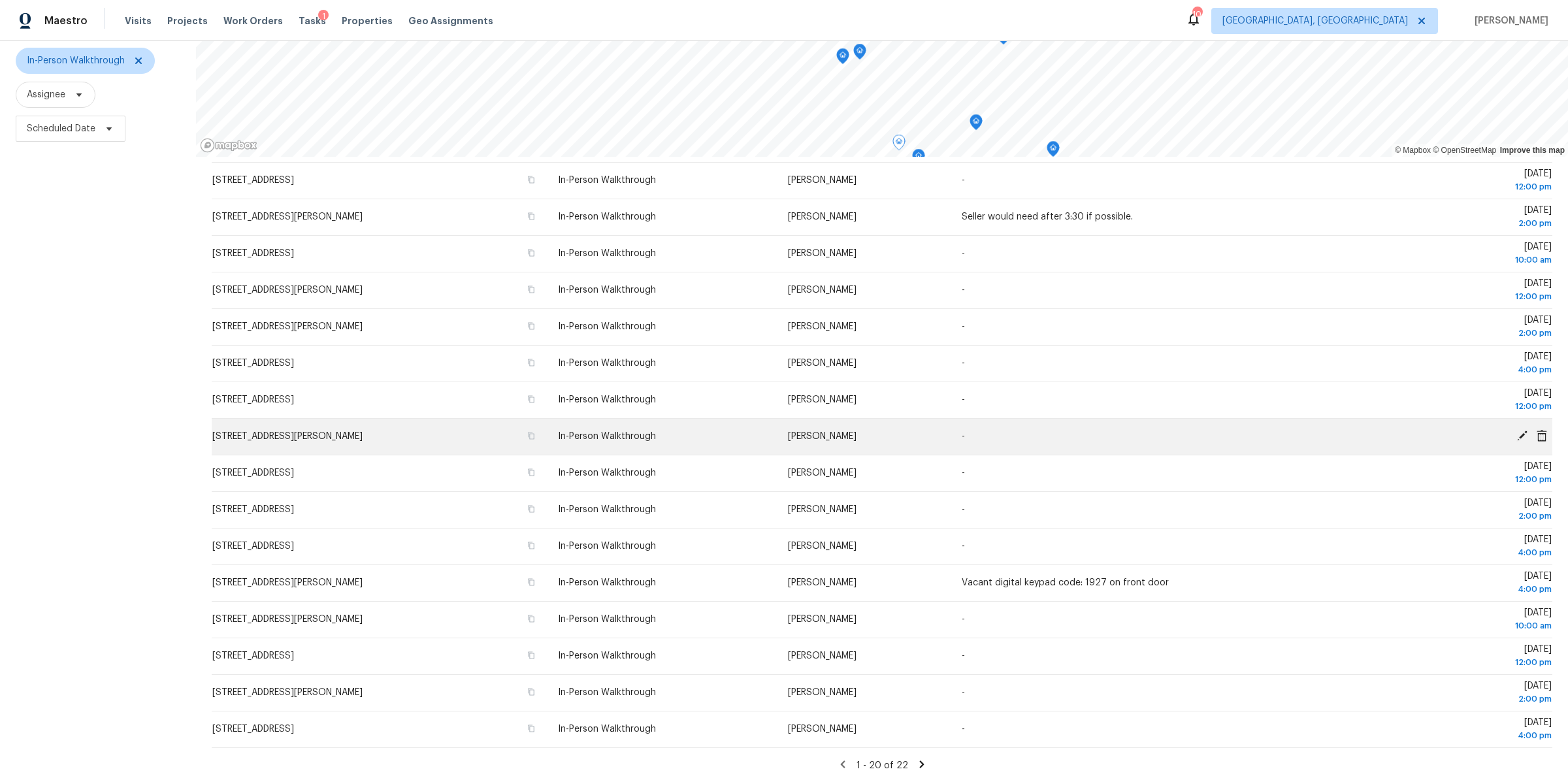
click at [1516, 431] on span at bounding box center [1523, 435] width 20 height 12
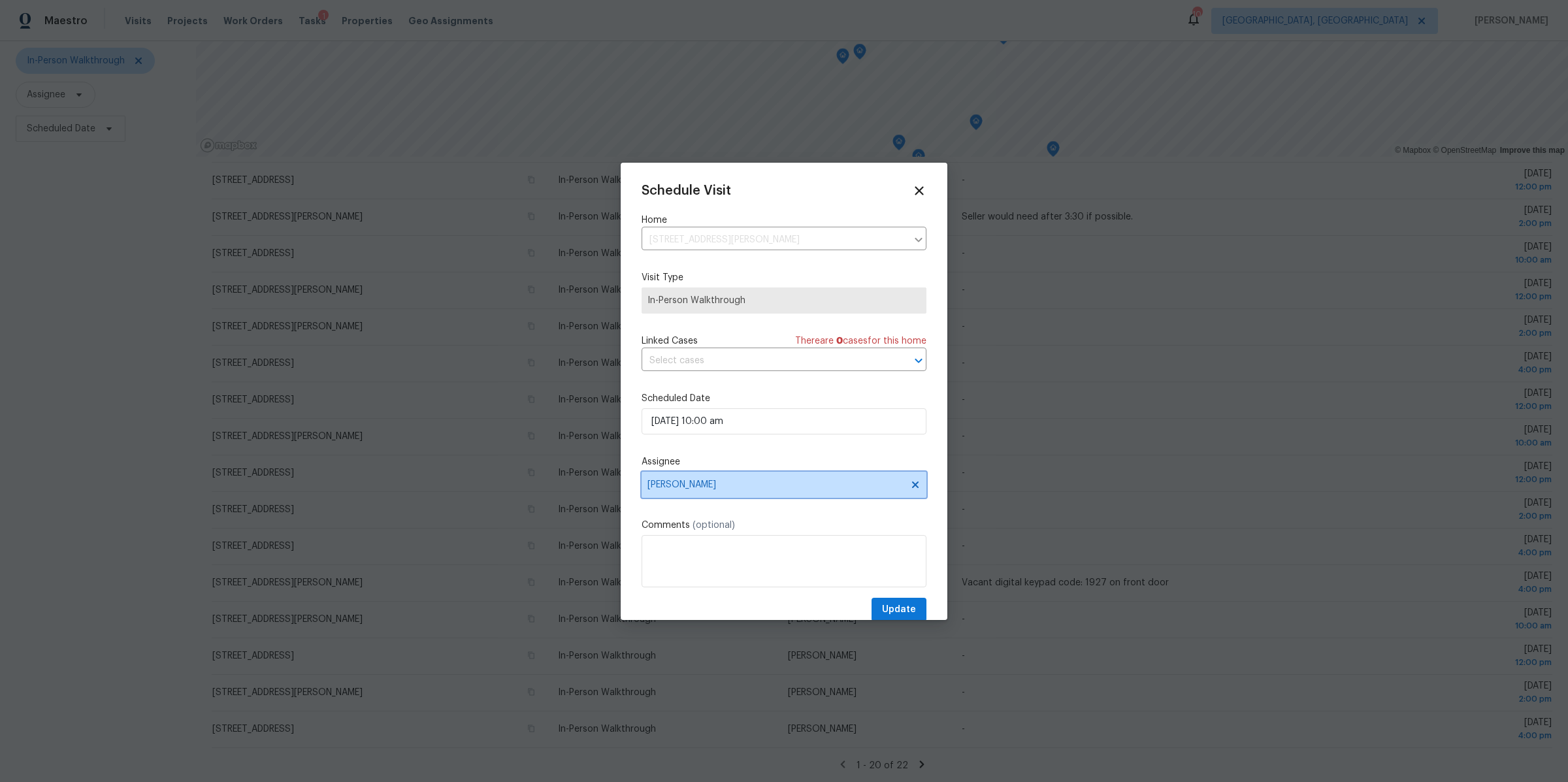
click at [740, 491] on span "[PERSON_NAME]" at bounding box center [784, 484] width 285 height 26
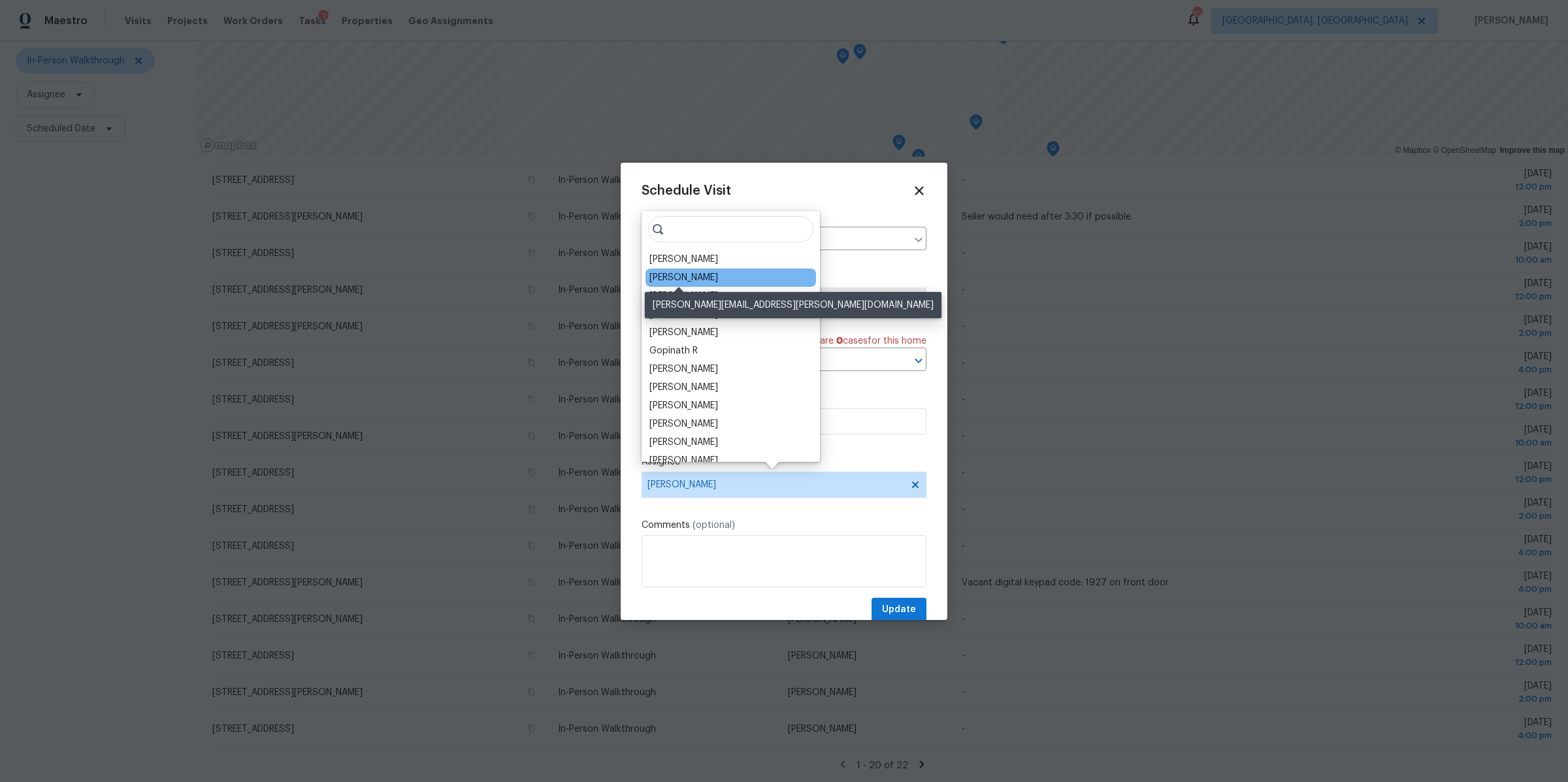
click at [680, 277] on div "Michael Foley" at bounding box center [683, 277] width 68 height 13
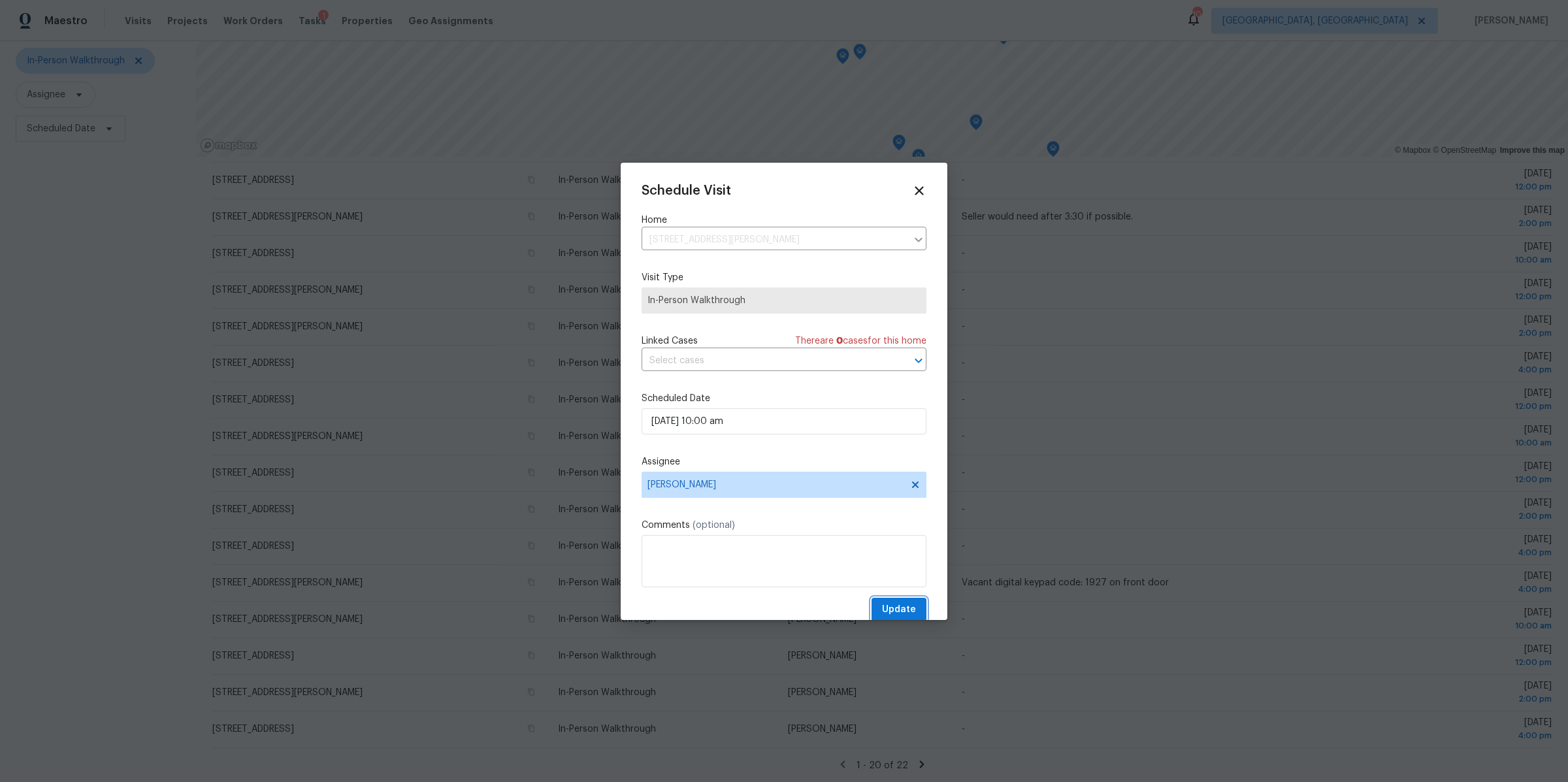
click at [894, 606] on span "Update" at bounding box center [899, 610] width 34 height 16
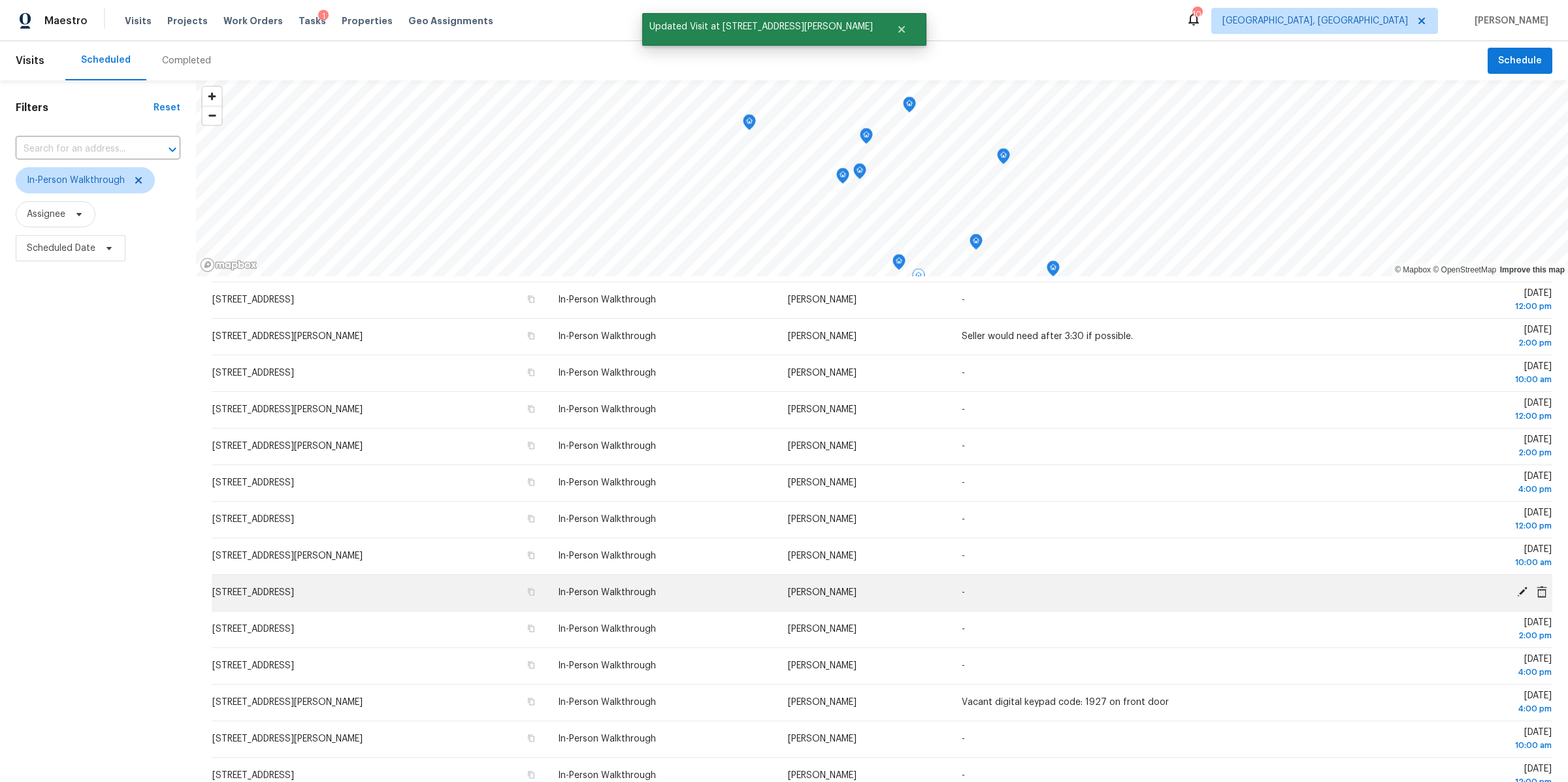
click at [1524, 588] on icon at bounding box center [1523, 592] width 11 height 11
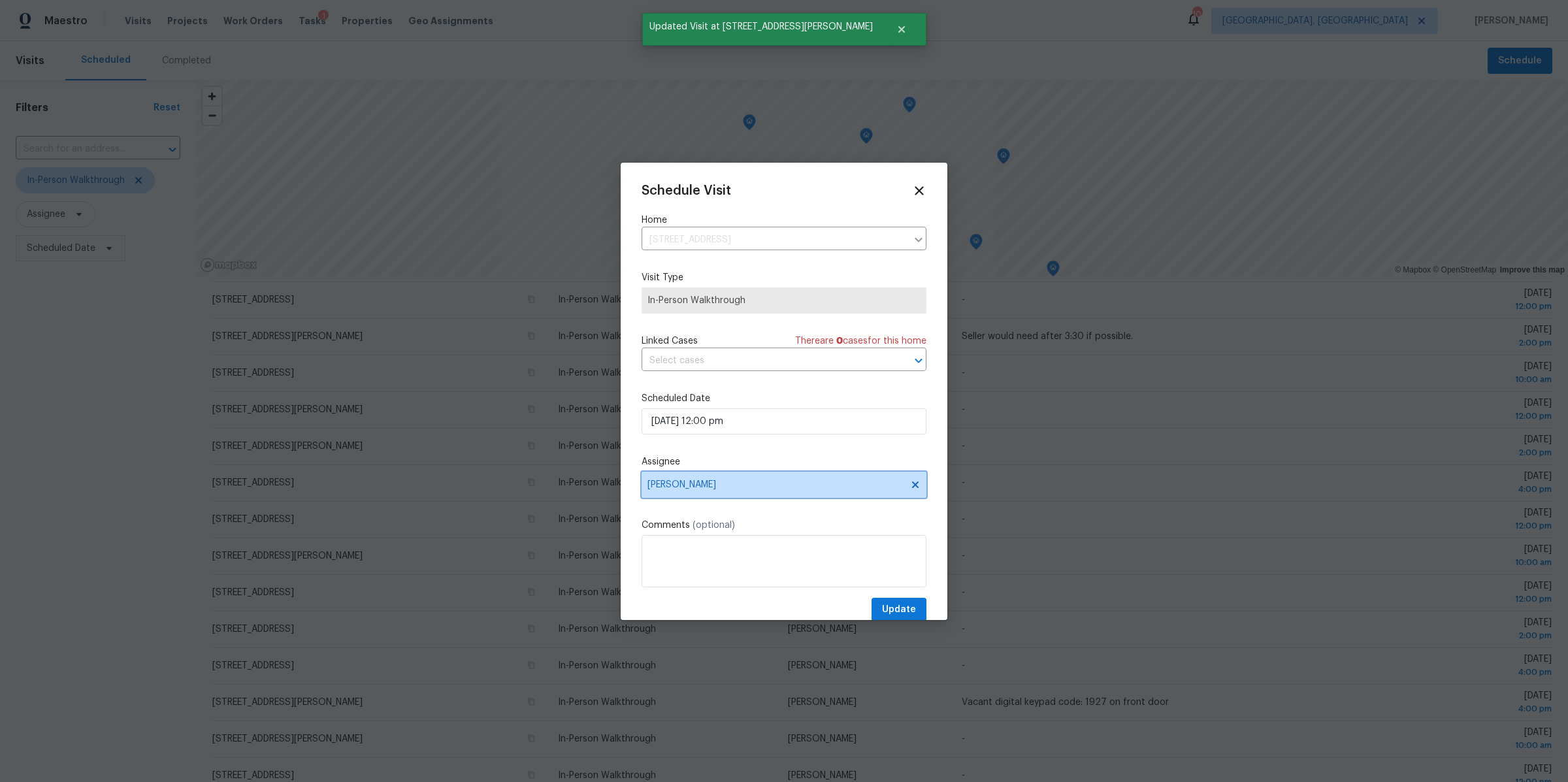
click at [684, 483] on span "[PERSON_NAME]" at bounding box center [775, 485] width 256 height 11
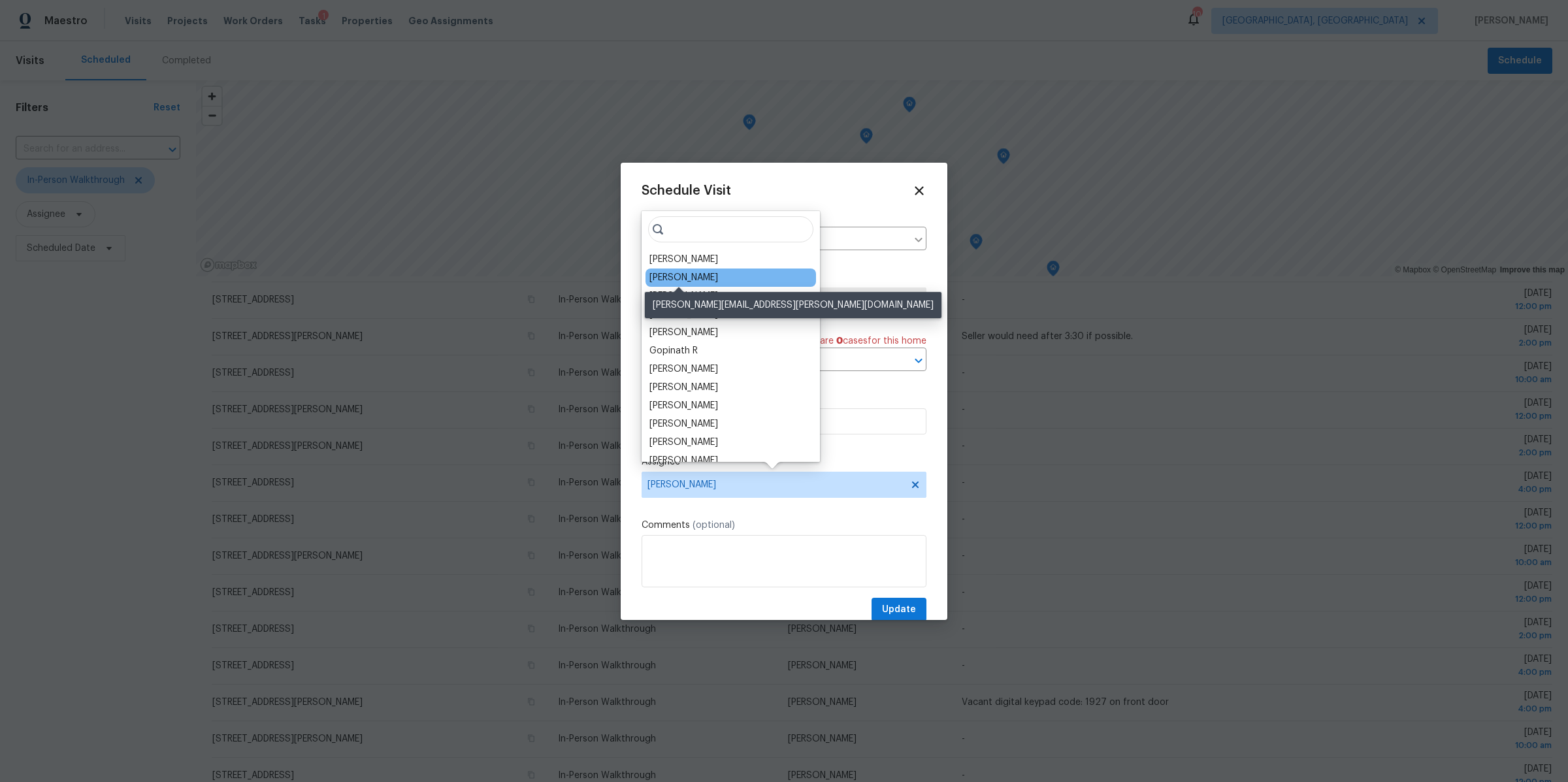
click at [666, 271] on div "Michael Foley" at bounding box center [683, 277] width 68 height 13
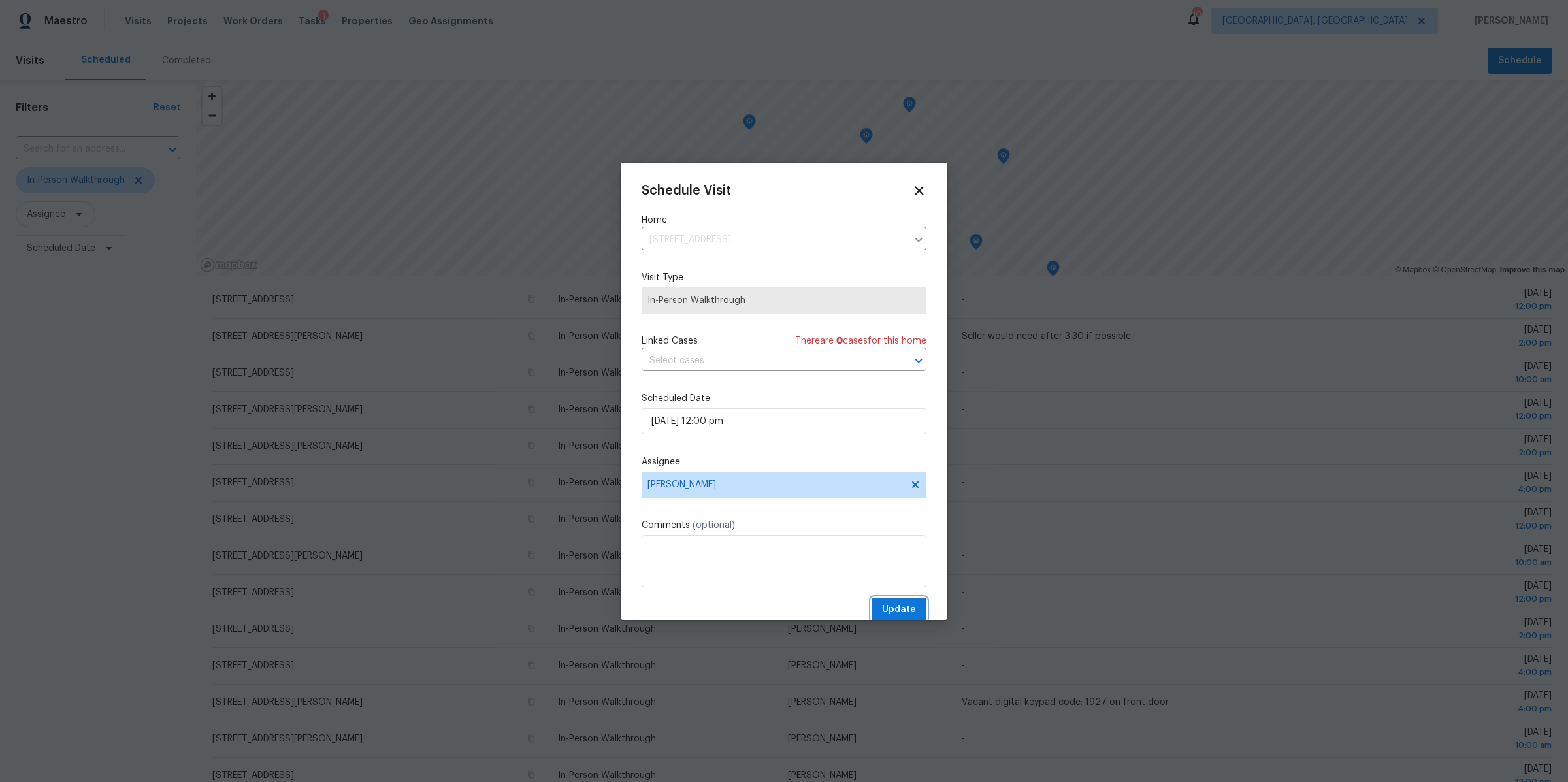
click at [888, 607] on span "Update" at bounding box center [899, 610] width 34 height 16
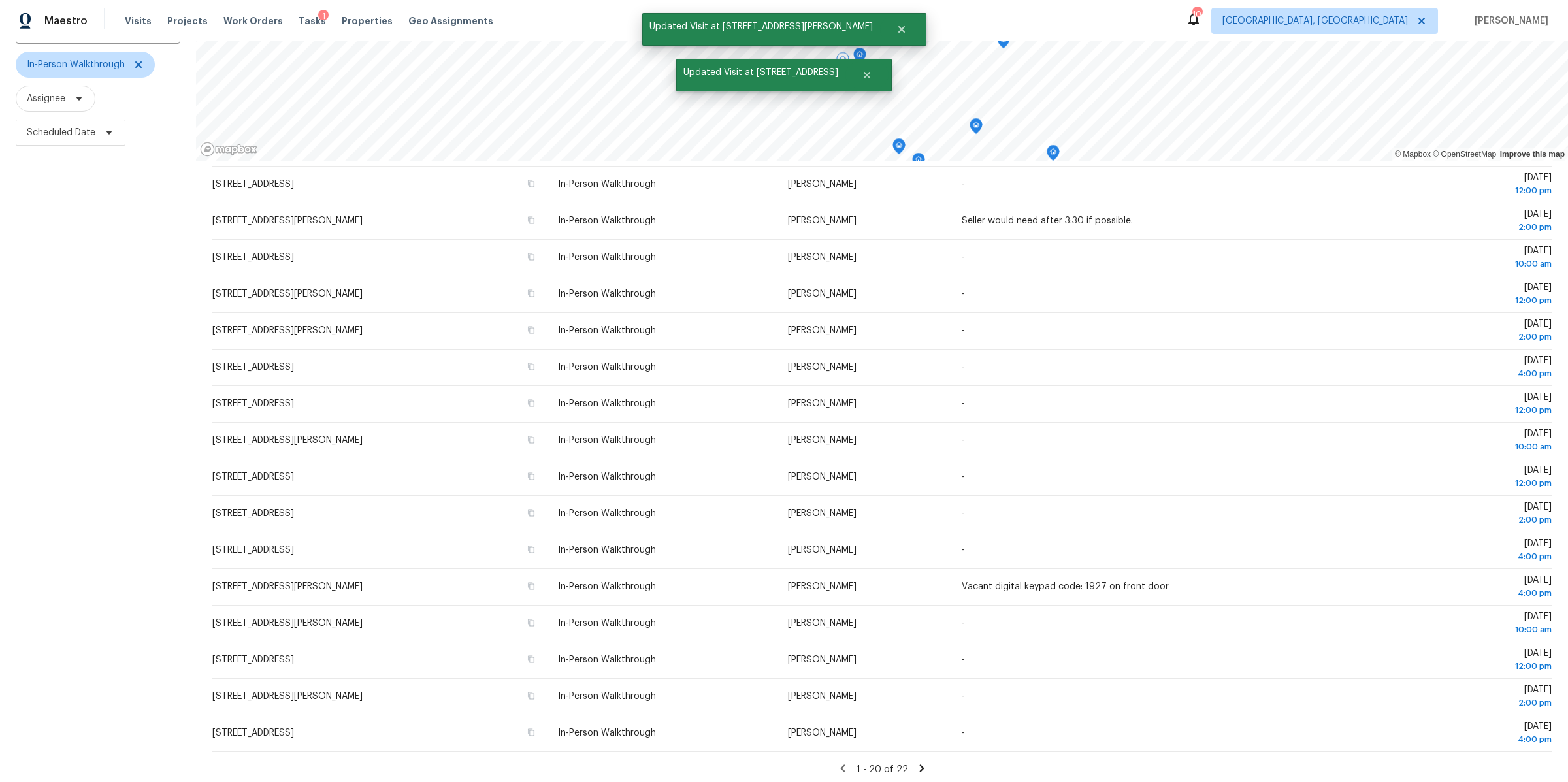
scroll to position [120, 0]
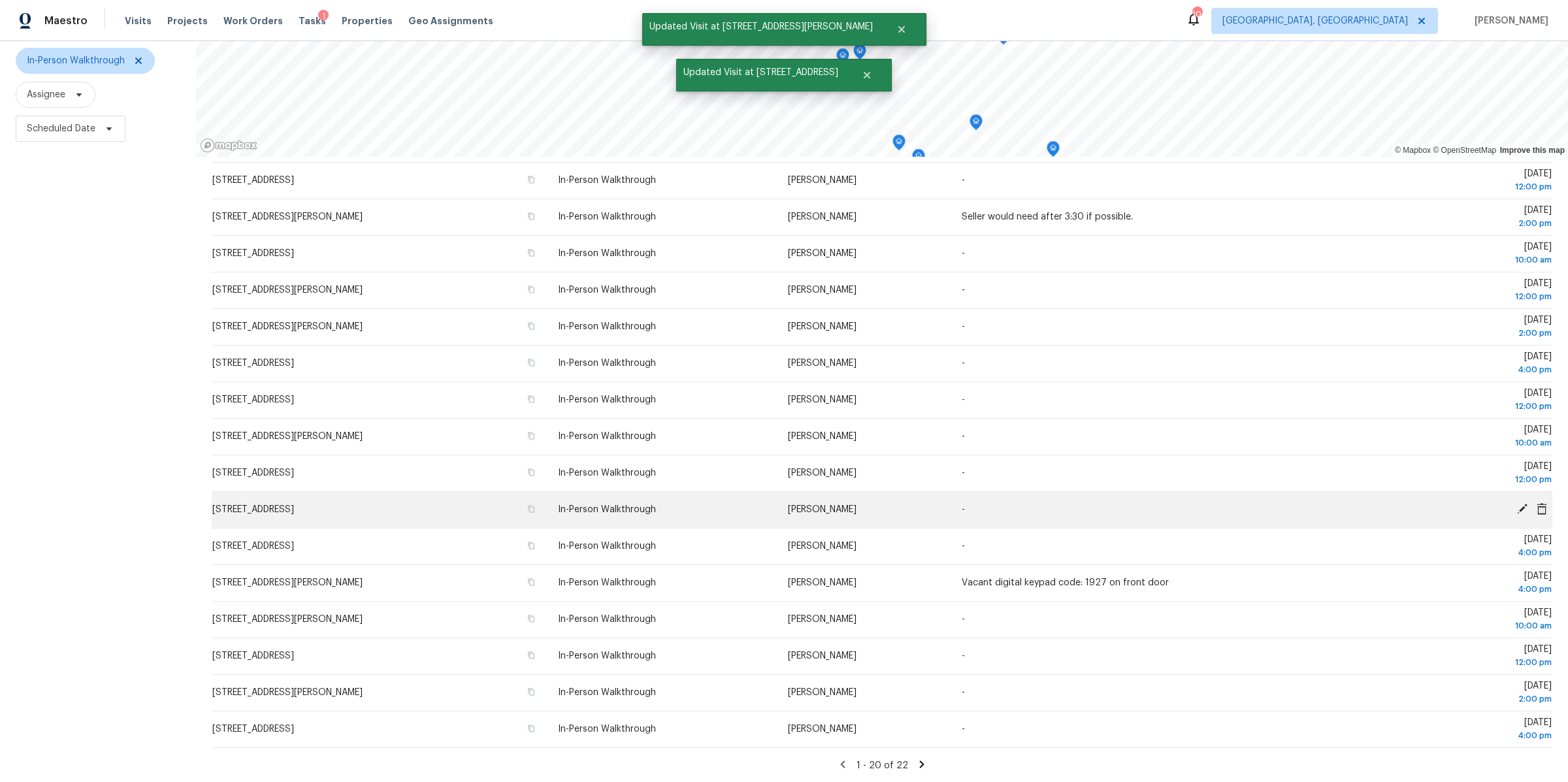
click at [1525, 505] on icon at bounding box center [1523, 509] width 11 height 11
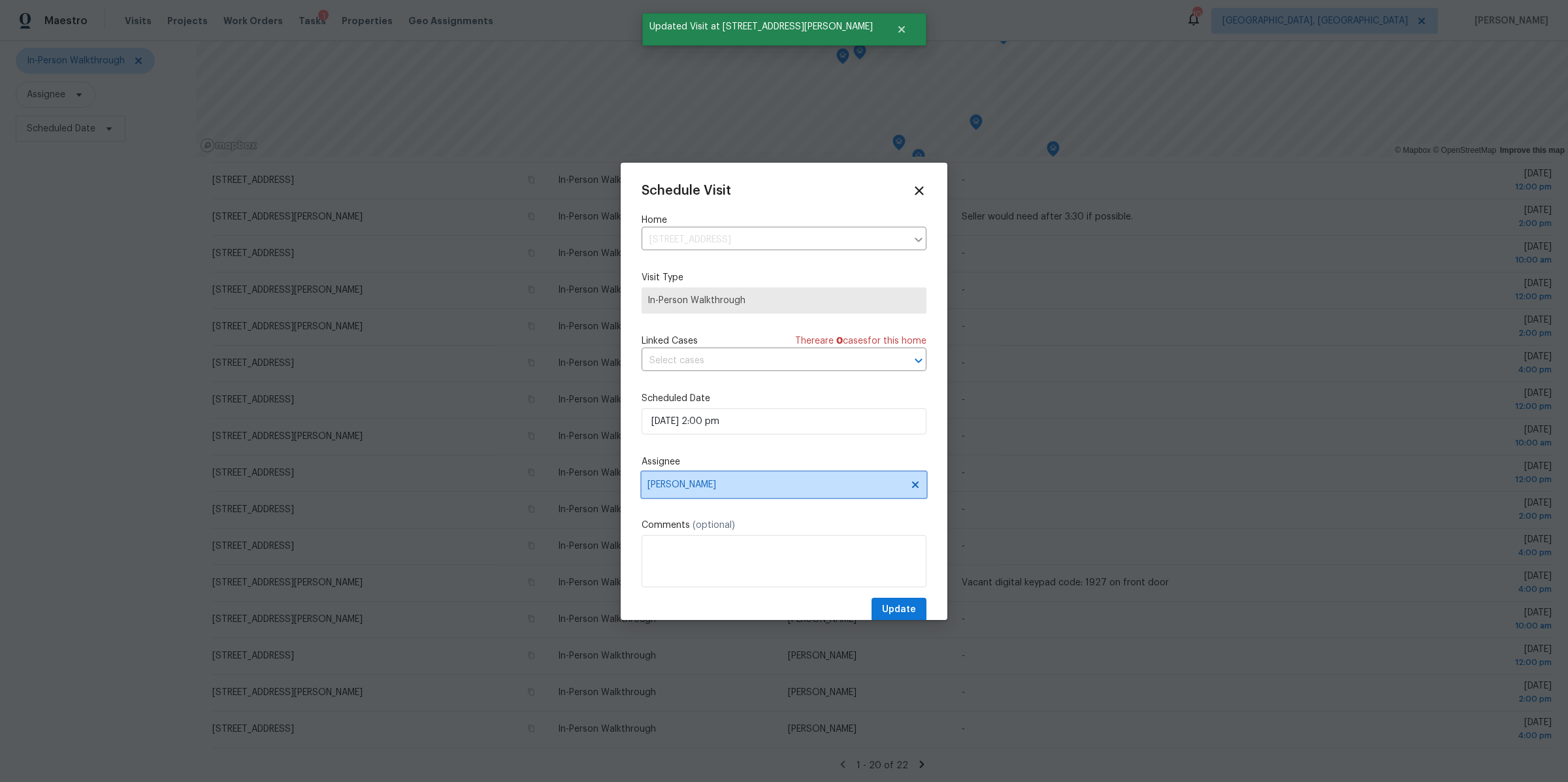
click at [767, 490] on span "[PERSON_NAME]" at bounding box center [775, 485] width 256 height 11
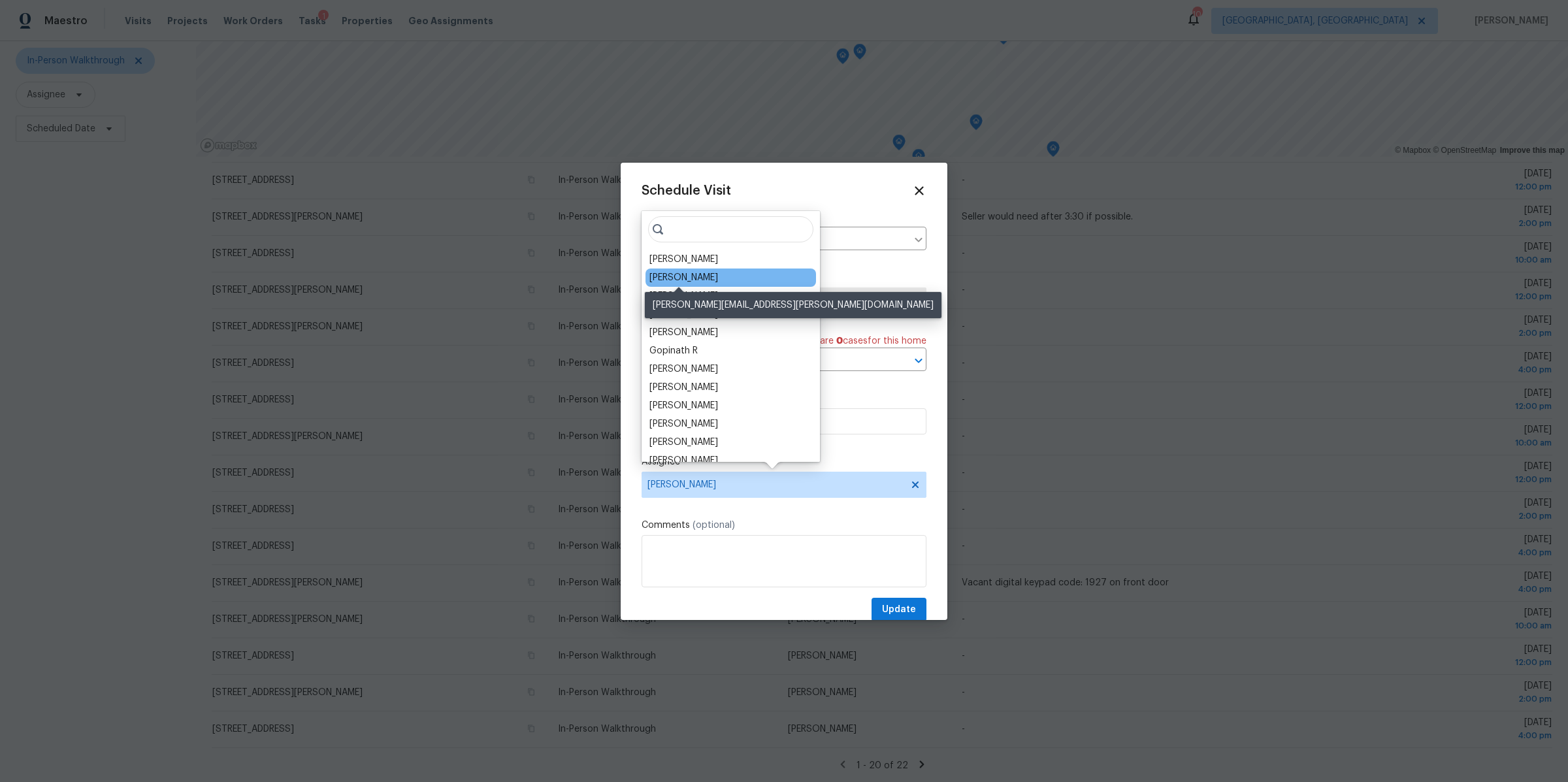
click at [677, 278] on div "Michael Foley" at bounding box center [683, 277] width 68 height 13
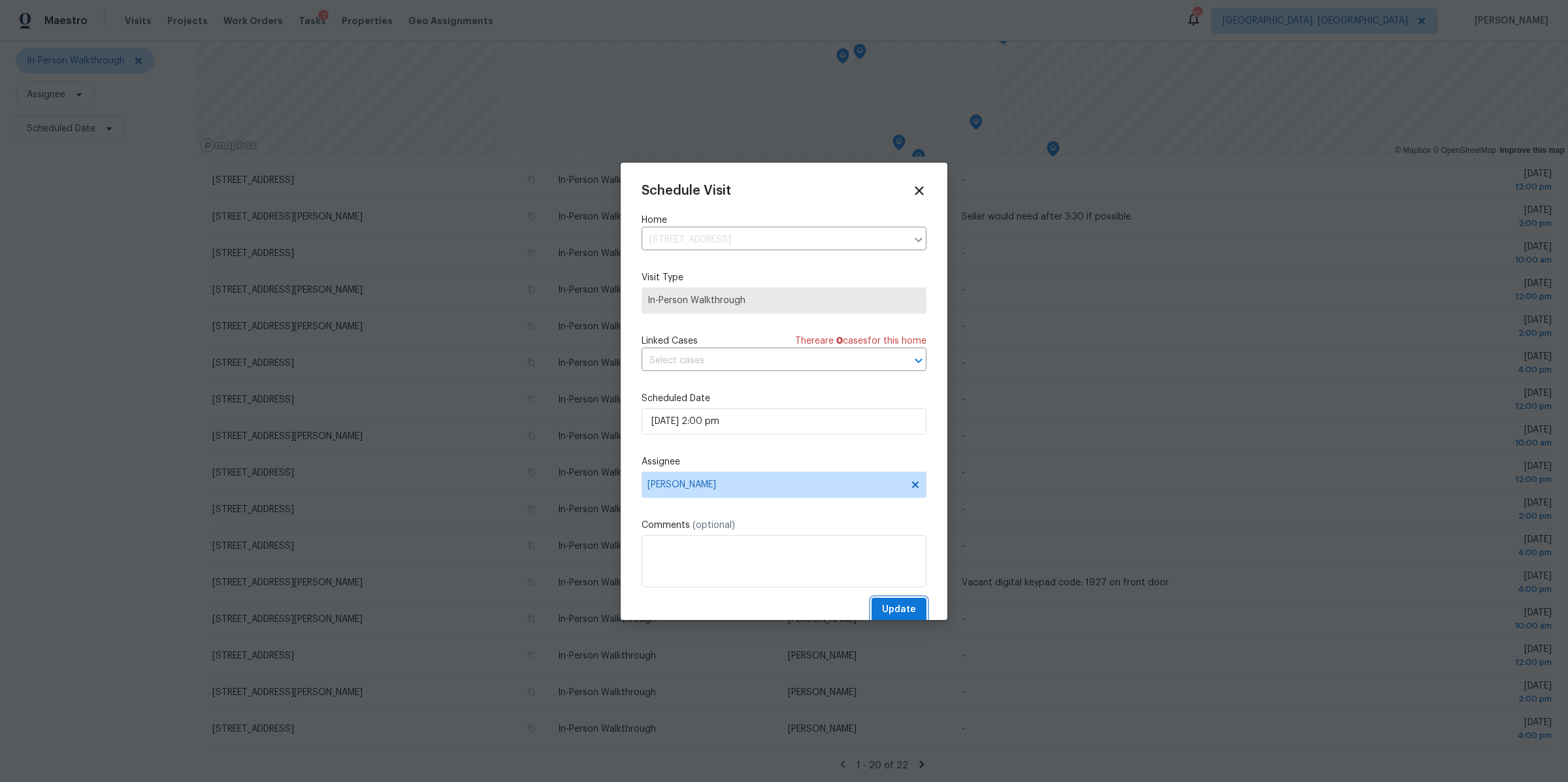
click at [898, 608] on span "Update" at bounding box center [899, 610] width 34 height 16
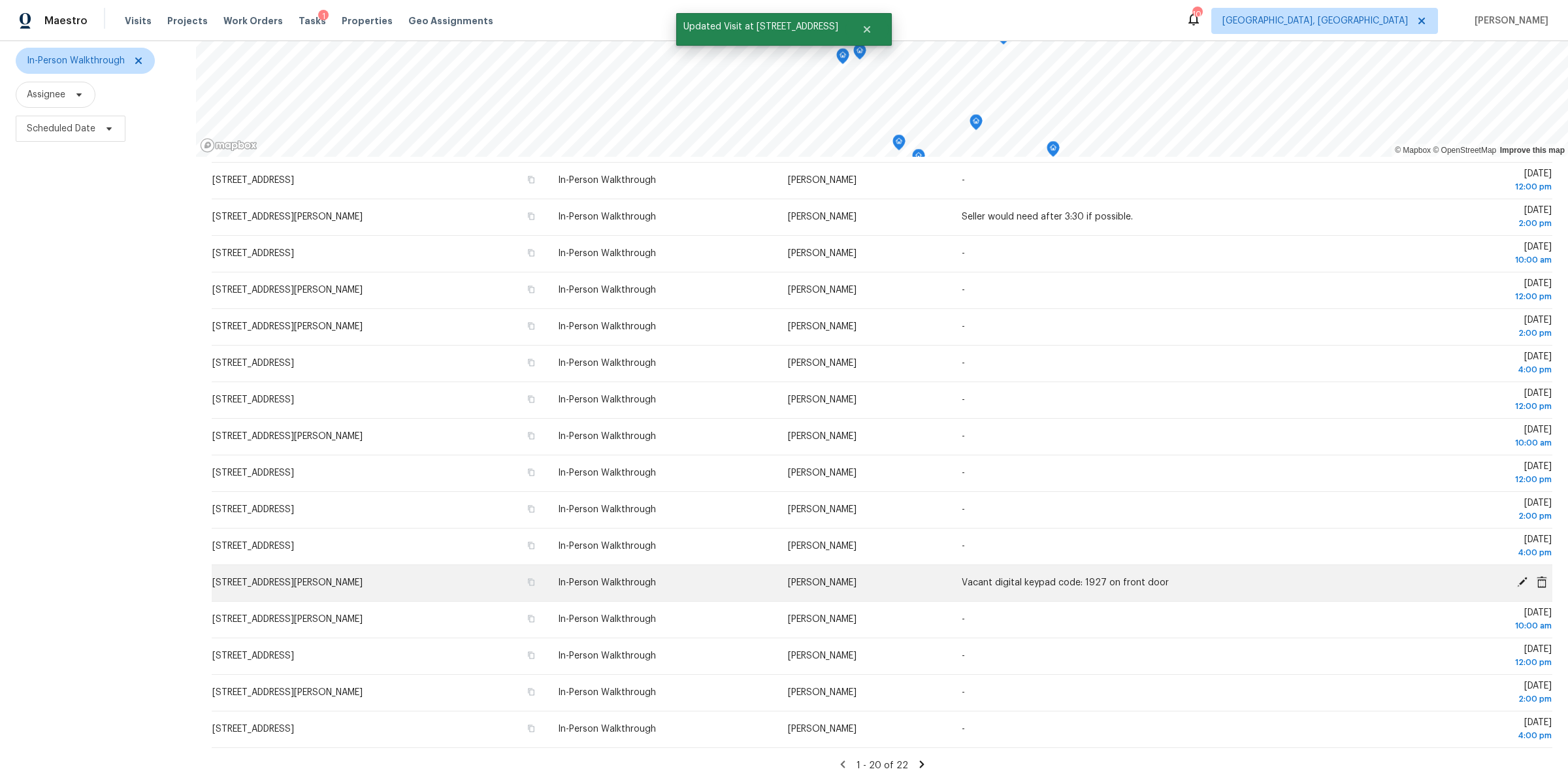
click at [1520, 580] on icon at bounding box center [1522, 581] width 12 height 12
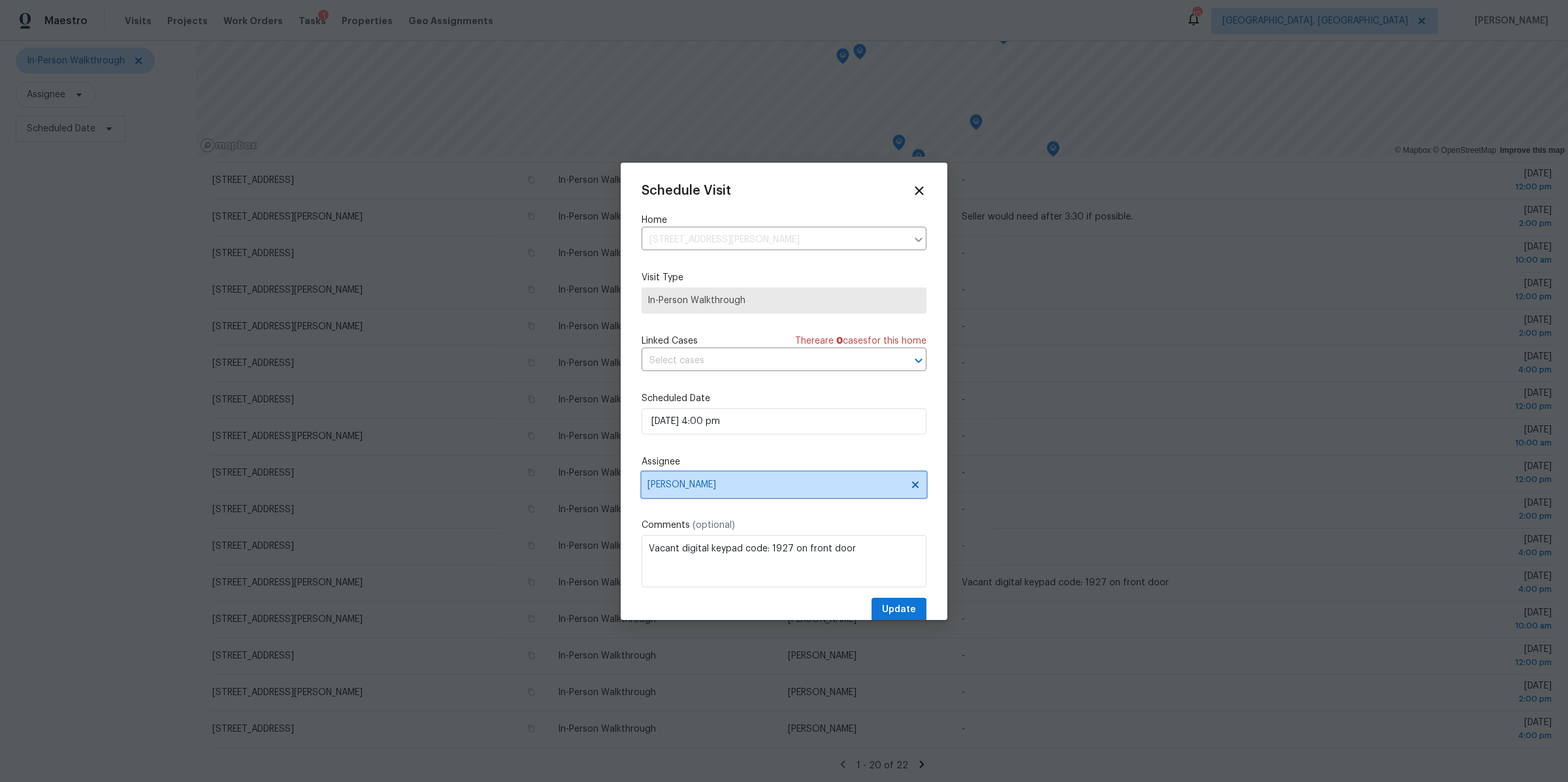
click at [718, 494] on span "[PERSON_NAME]" at bounding box center [784, 484] width 285 height 26
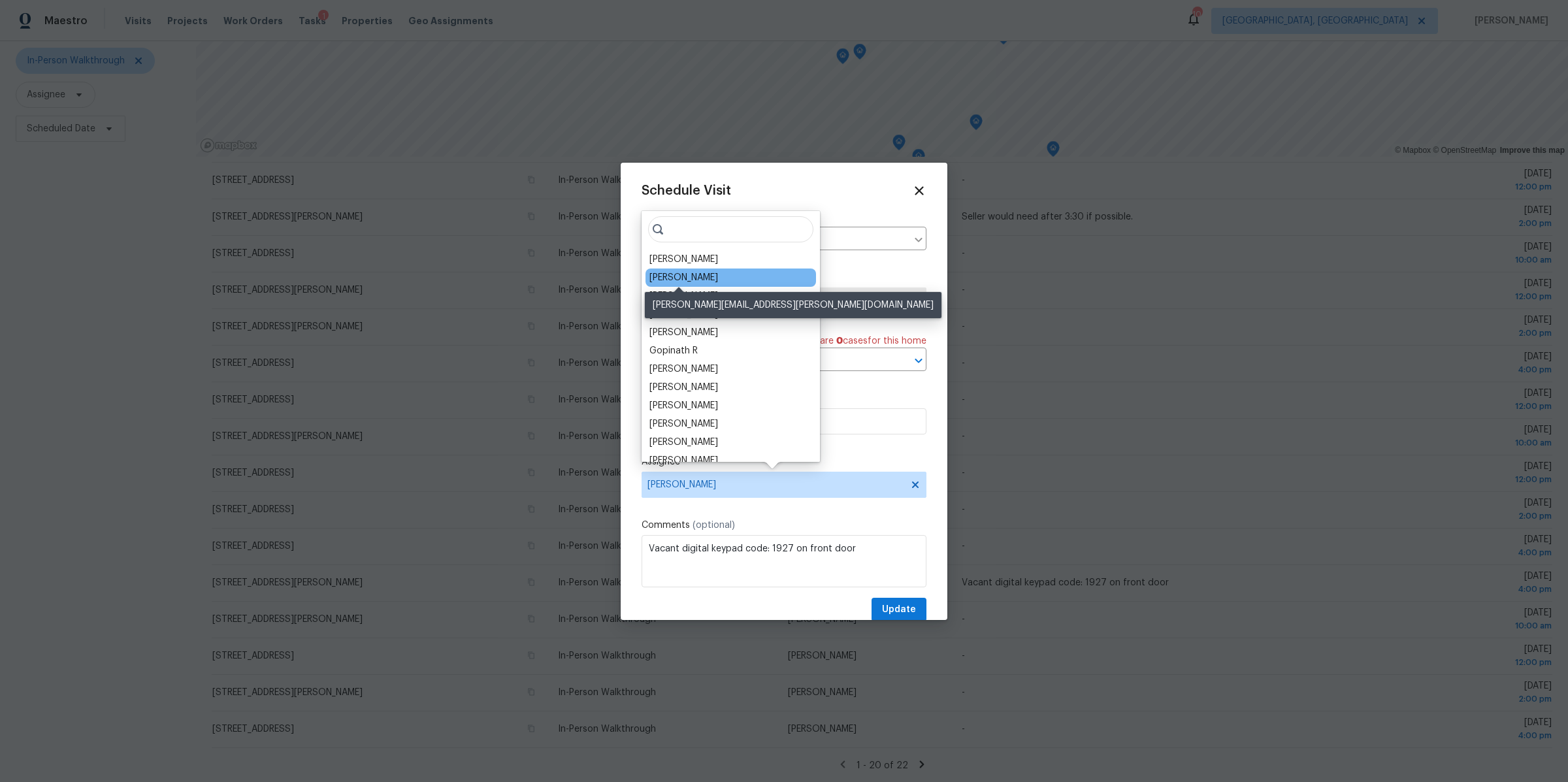
click at [686, 277] on div "Michael Foley" at bounding box center [683, 277] width 68 height 13
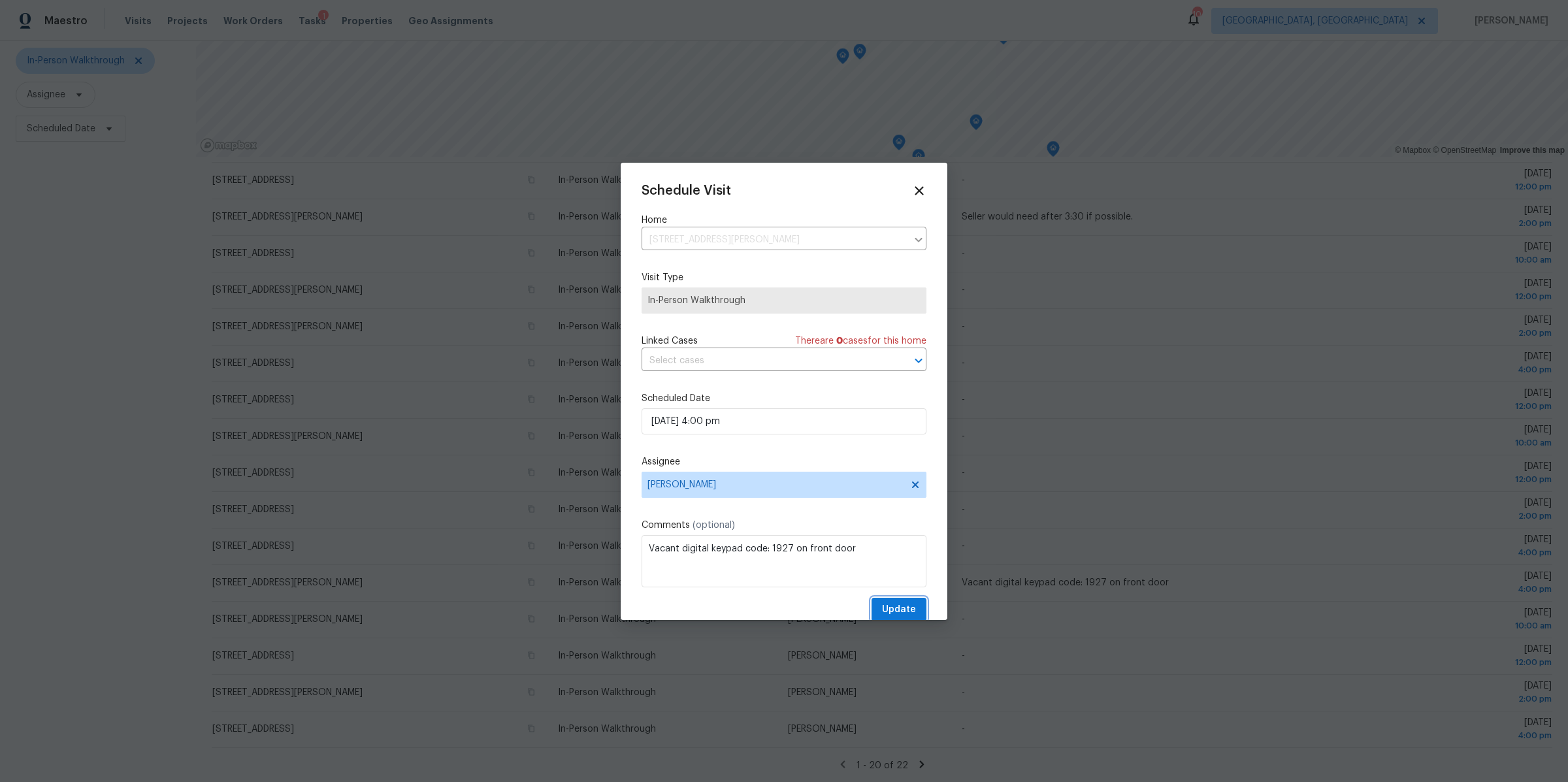
click at [896, 608] on span "Update" at bounding box center [899, 610] width 34 height 16
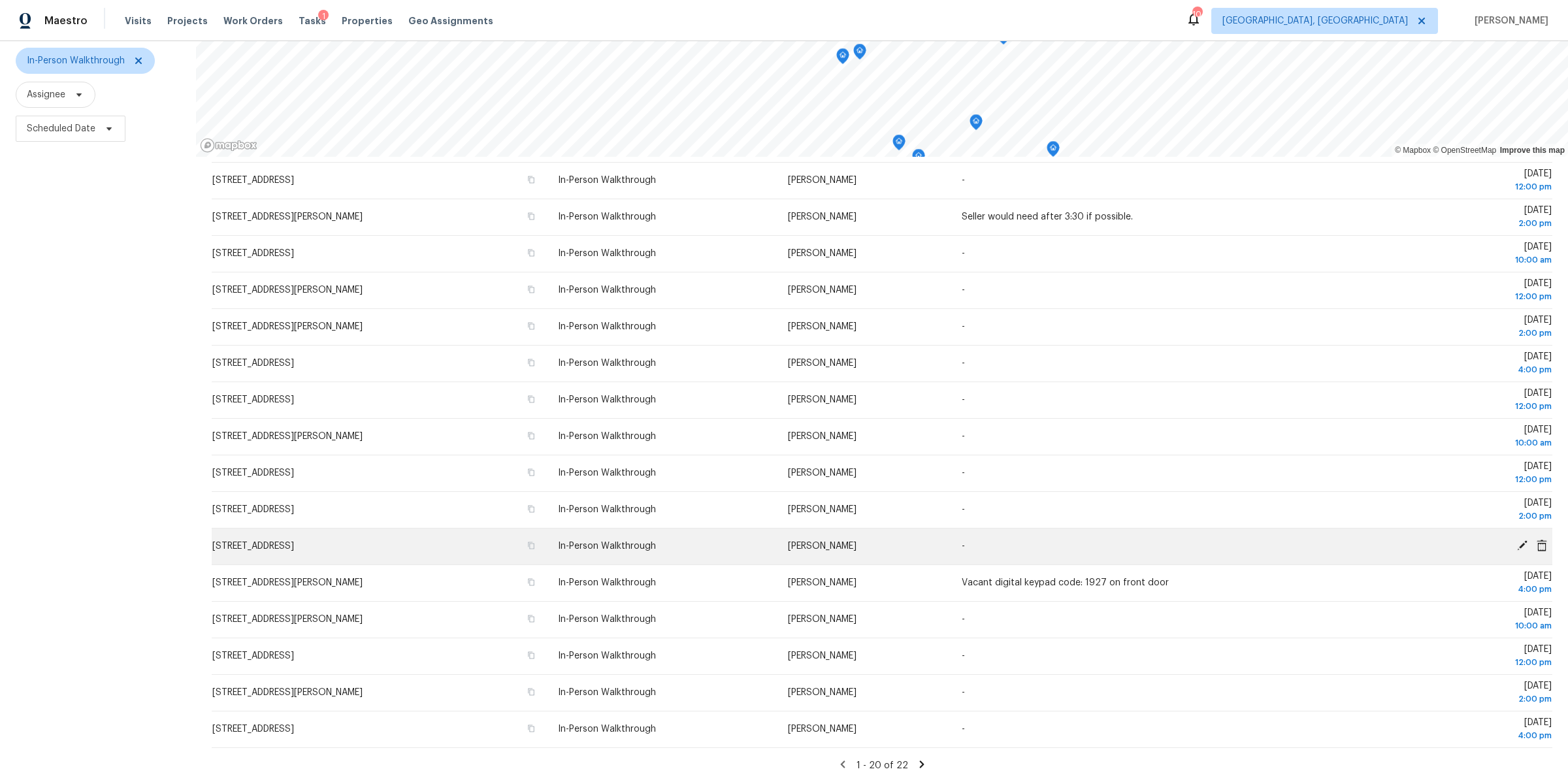
click at [1525, 541] on icon at bounding box center [1523, 546] width 11 height 11
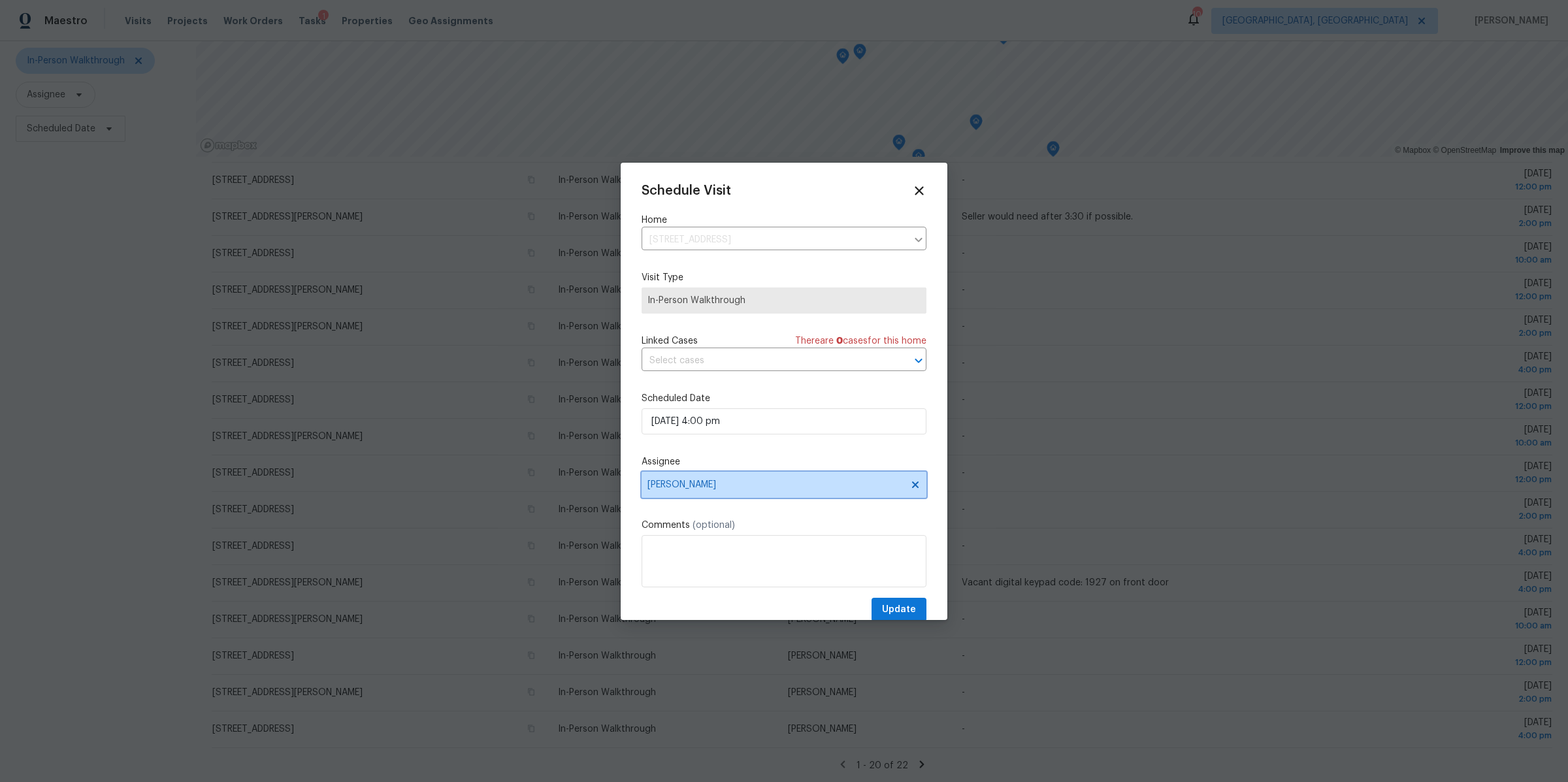
click at [679, 472] on span "[PERSON_NAME]" at bounding box center [784, 484] width 285 height 26
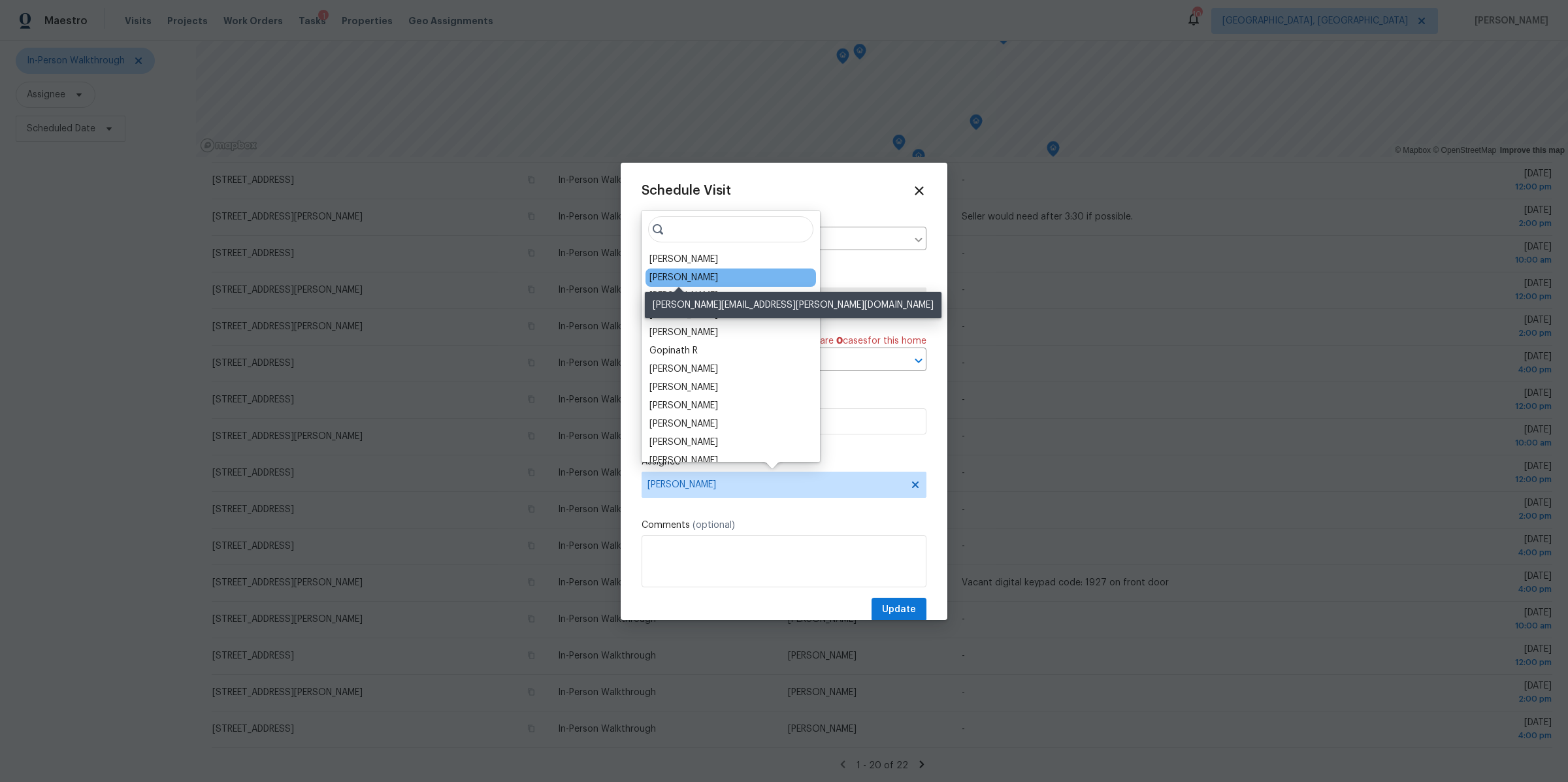
click at [669, 271] on div "Michael Foley" at bounding box center [683, 277] width 68 height 13
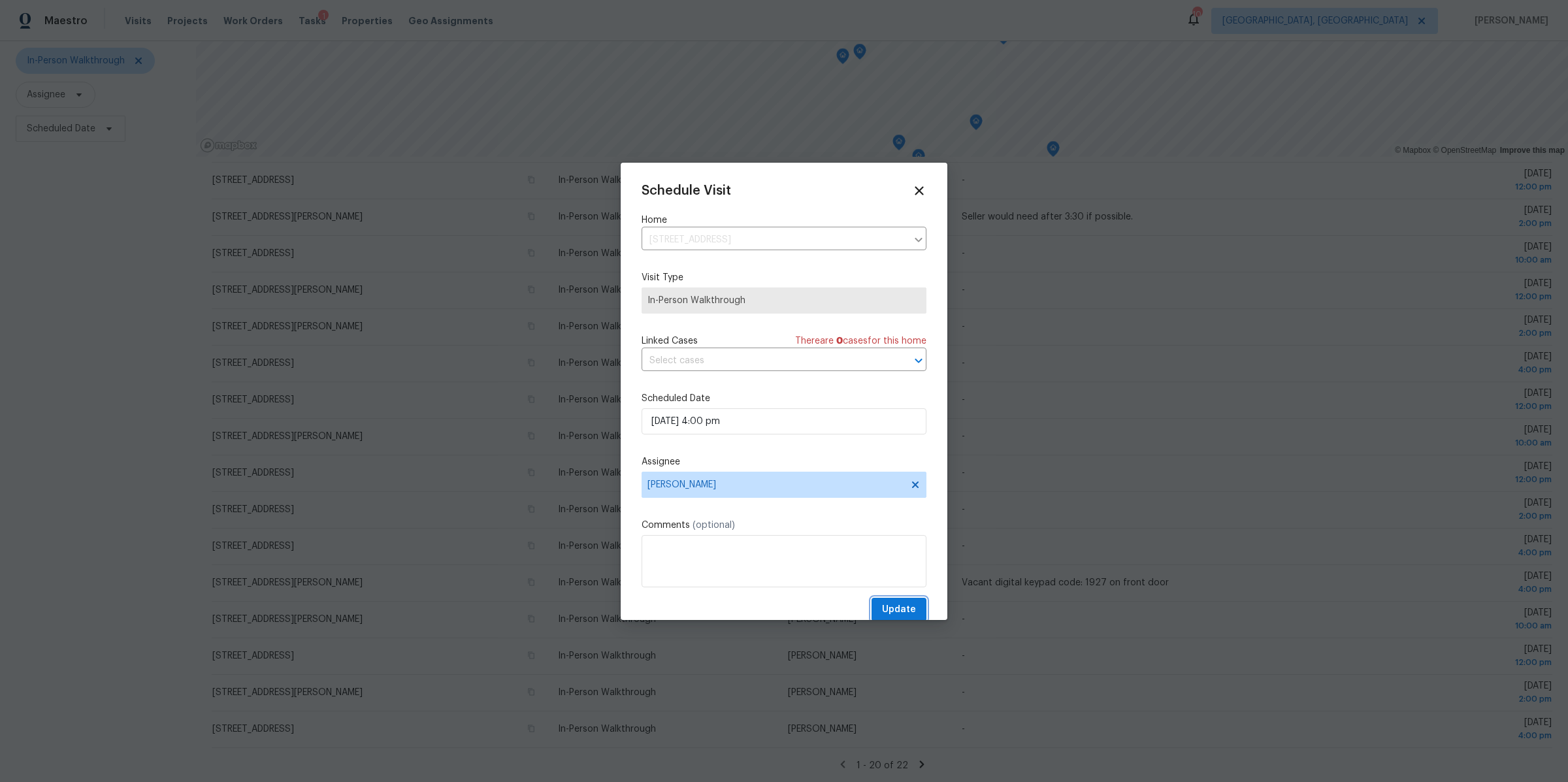
click at [891, 603] on span "Update" at bounding box center [899, 610] width 34 height 16
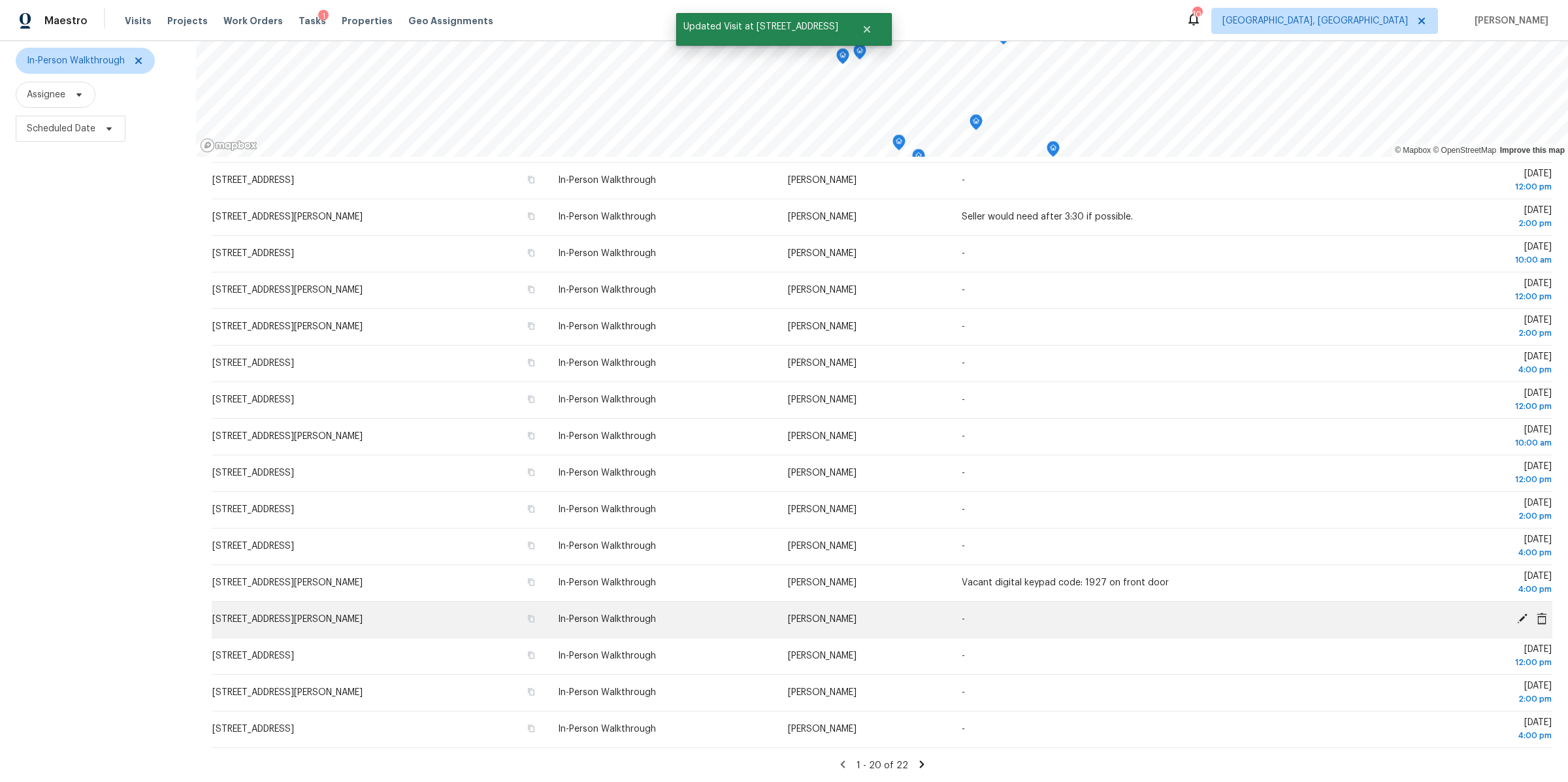
click at [1525, 617] on icon at bounding box center [1522, 618] width 12 height 12
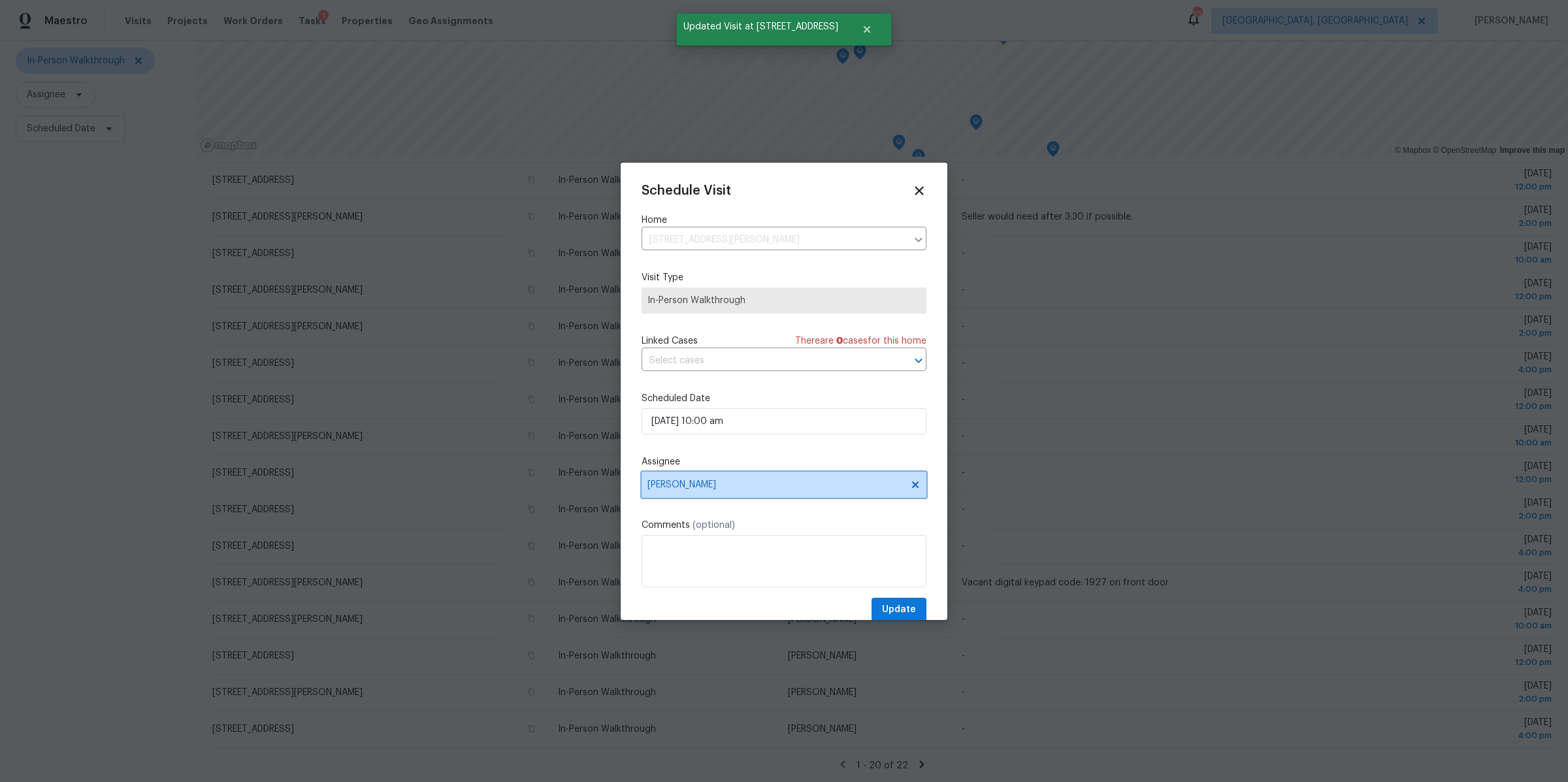
click at [829, 483] on span "[PERSON_NAME]" at bounding box center [775, 485] width 256 height 11
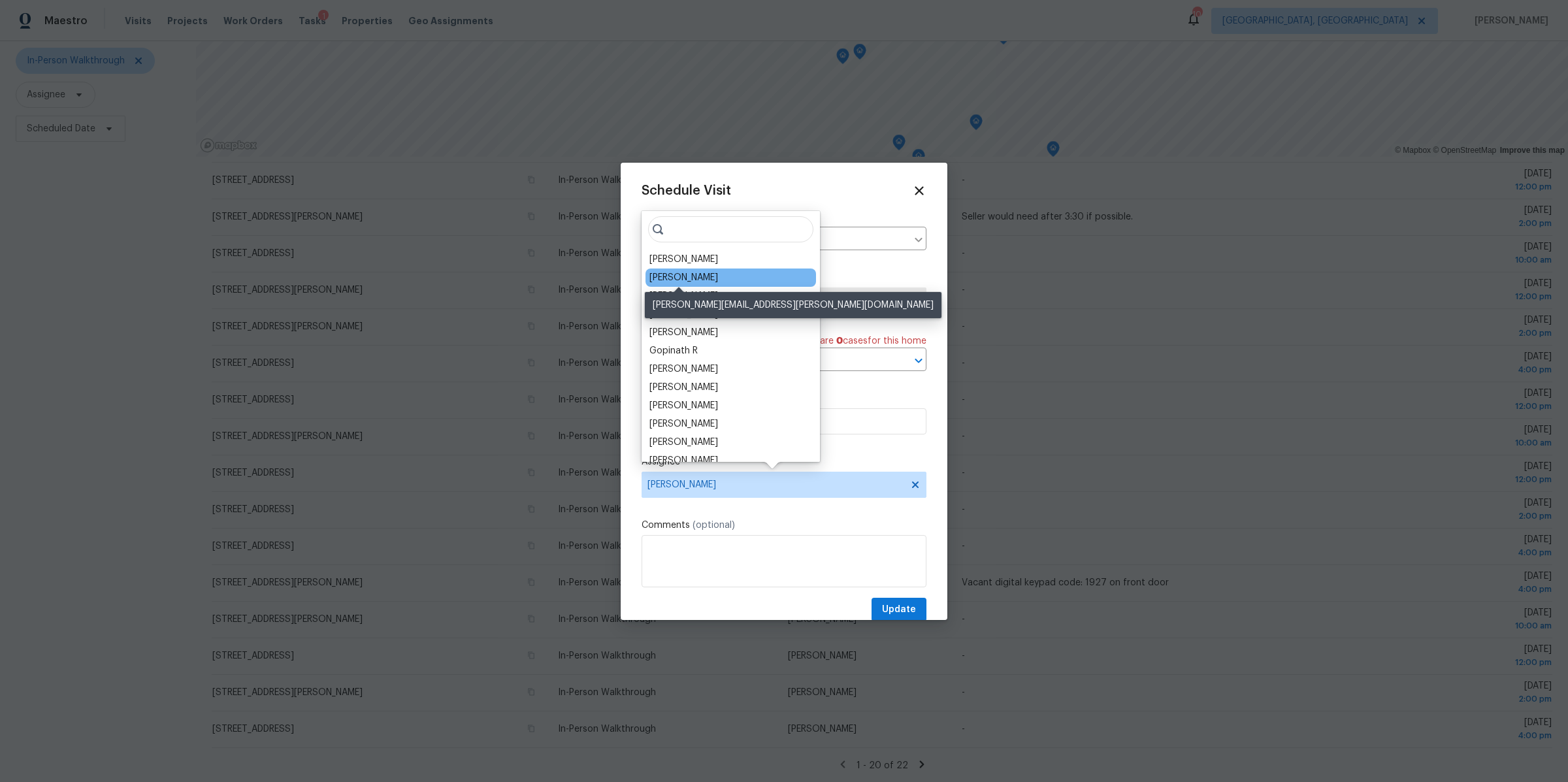
click at [677, 278] on div "Michael Foley" at bounding box center [683, 277] width 68 height 13
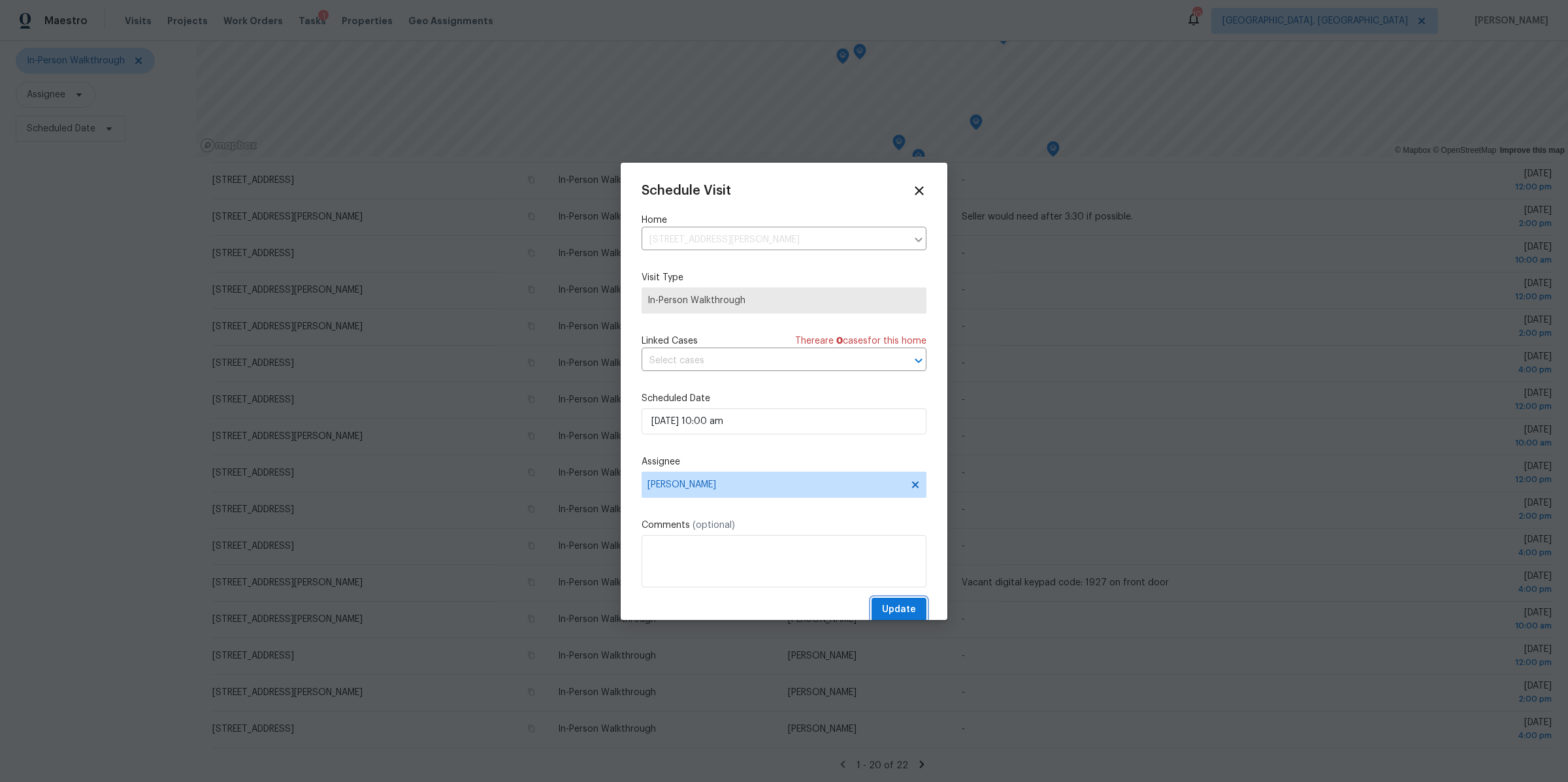
click at [906, 601] on button "Update" at bounding box center [899, 609] width 55 height 24
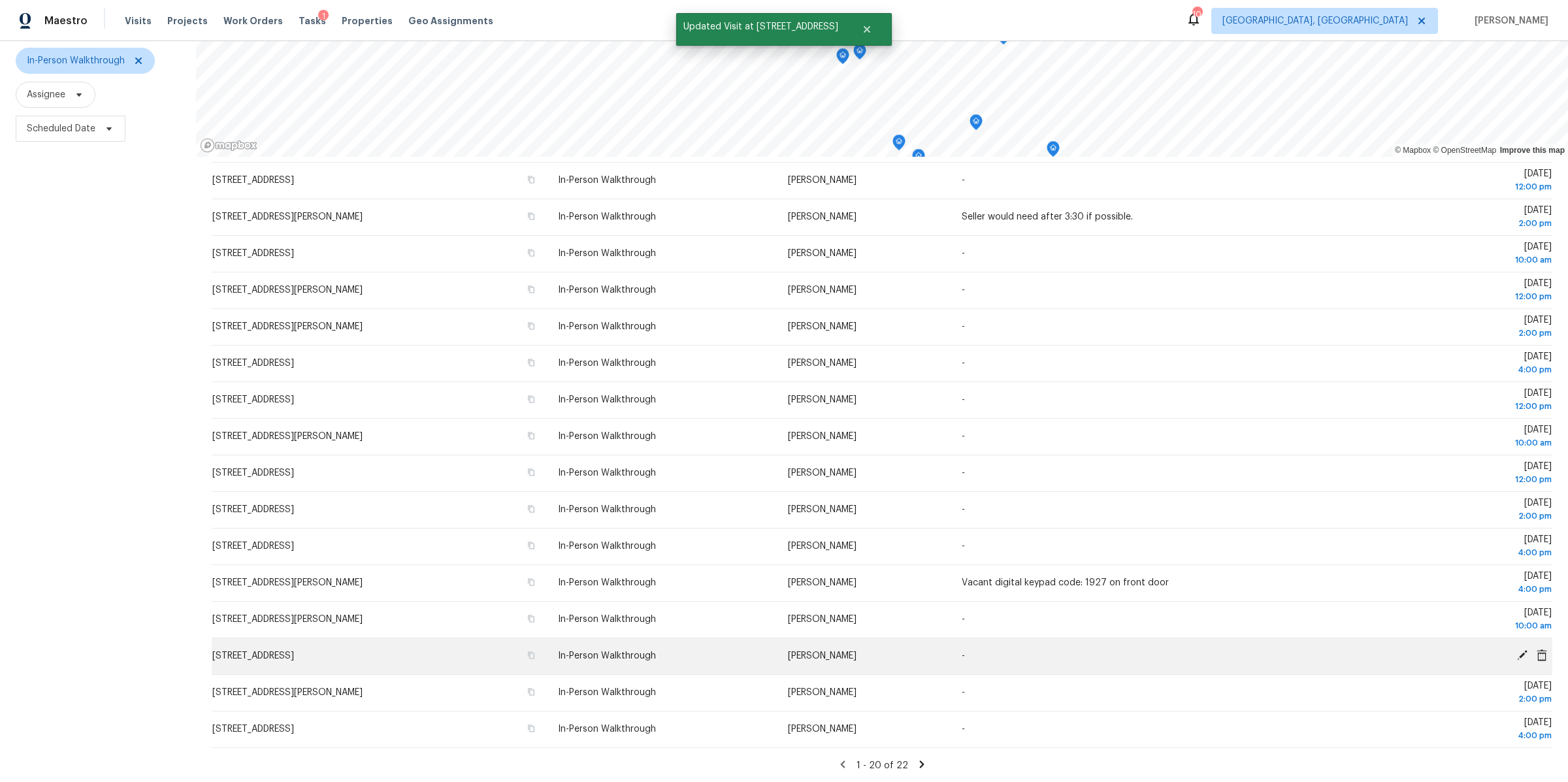
click at [1523, 660] on div at bounding box center [1457, 655] width 187 height 13
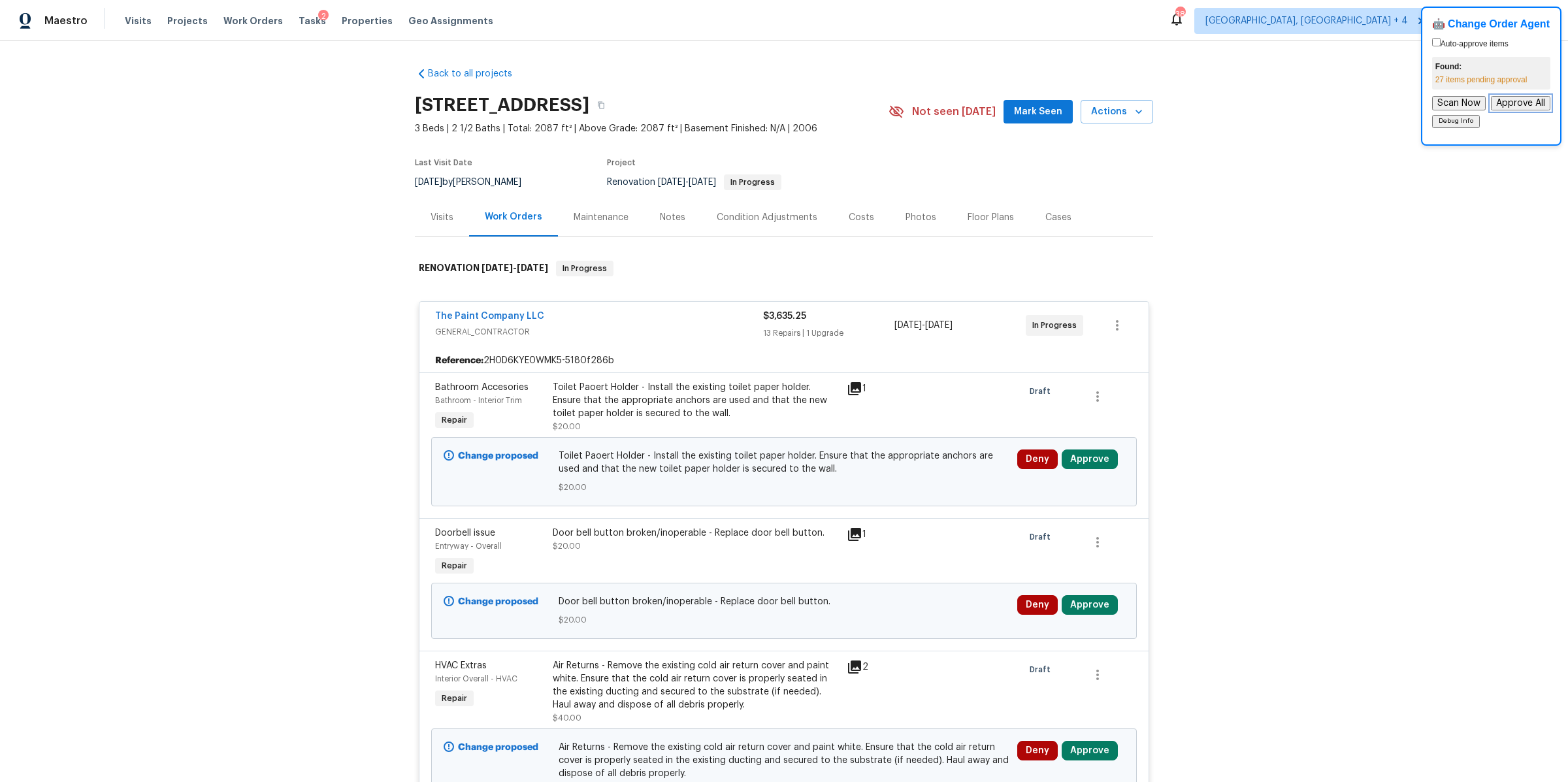
drag, startPoint x: 1531, startPoint y: 105, endPoint x: 1353, endPoint y: 92, distance: 178.5
click at [1353, 92] on body "Maestro Visits Projects Work Orders Tasks 2 Properties Geo Assignments 38 [GEOG…" at bounding box center [784, 391] width 1568 height 782
click at [1353, 92] on div "Back to all projects 615 Courageous Ln, Wentzville, MO 63385 3 Beds | 2 1/2 Bat…" at bounding box center [784, 411] width 1568 height 740
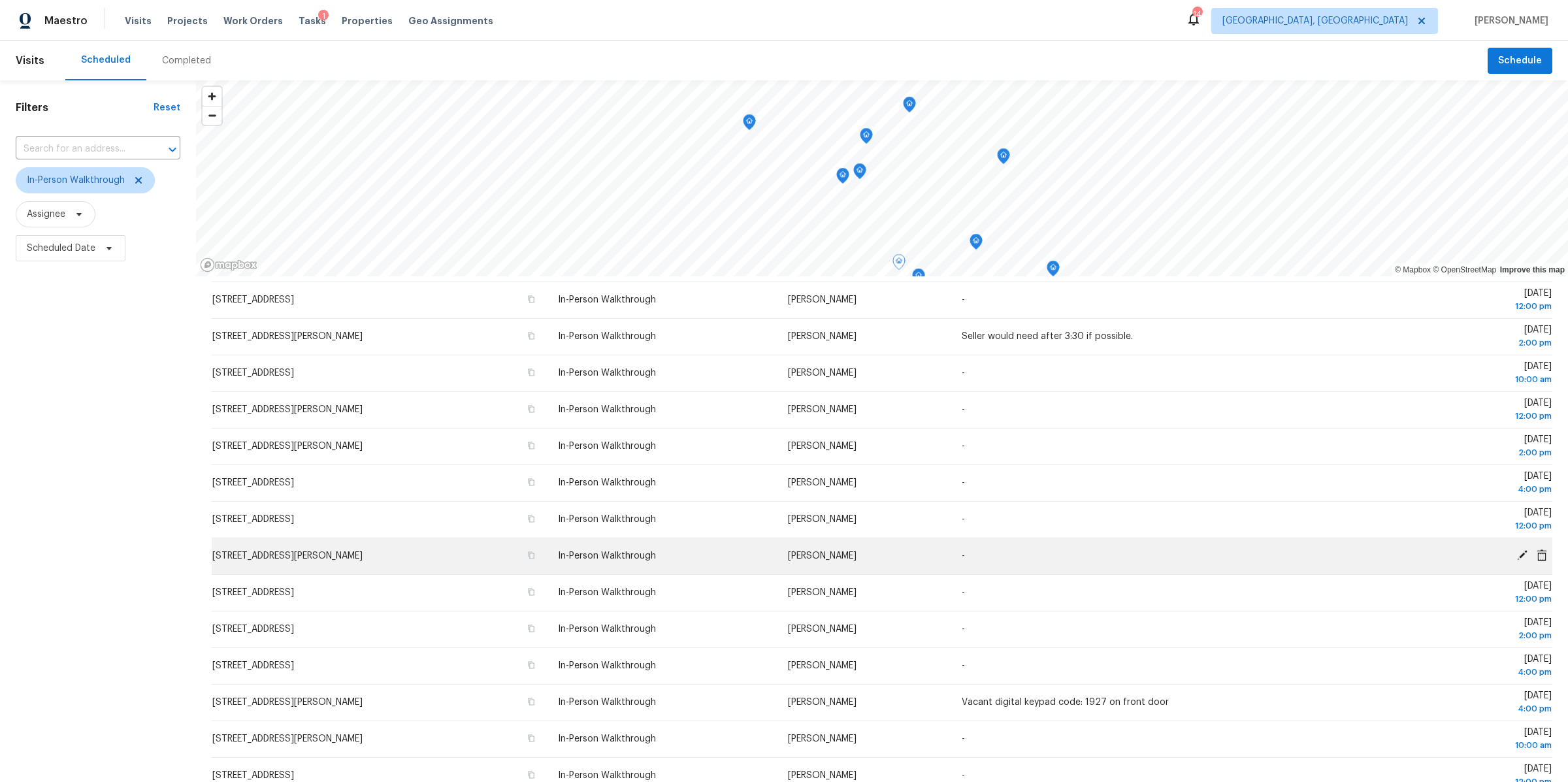
scroll to position [120, 0]
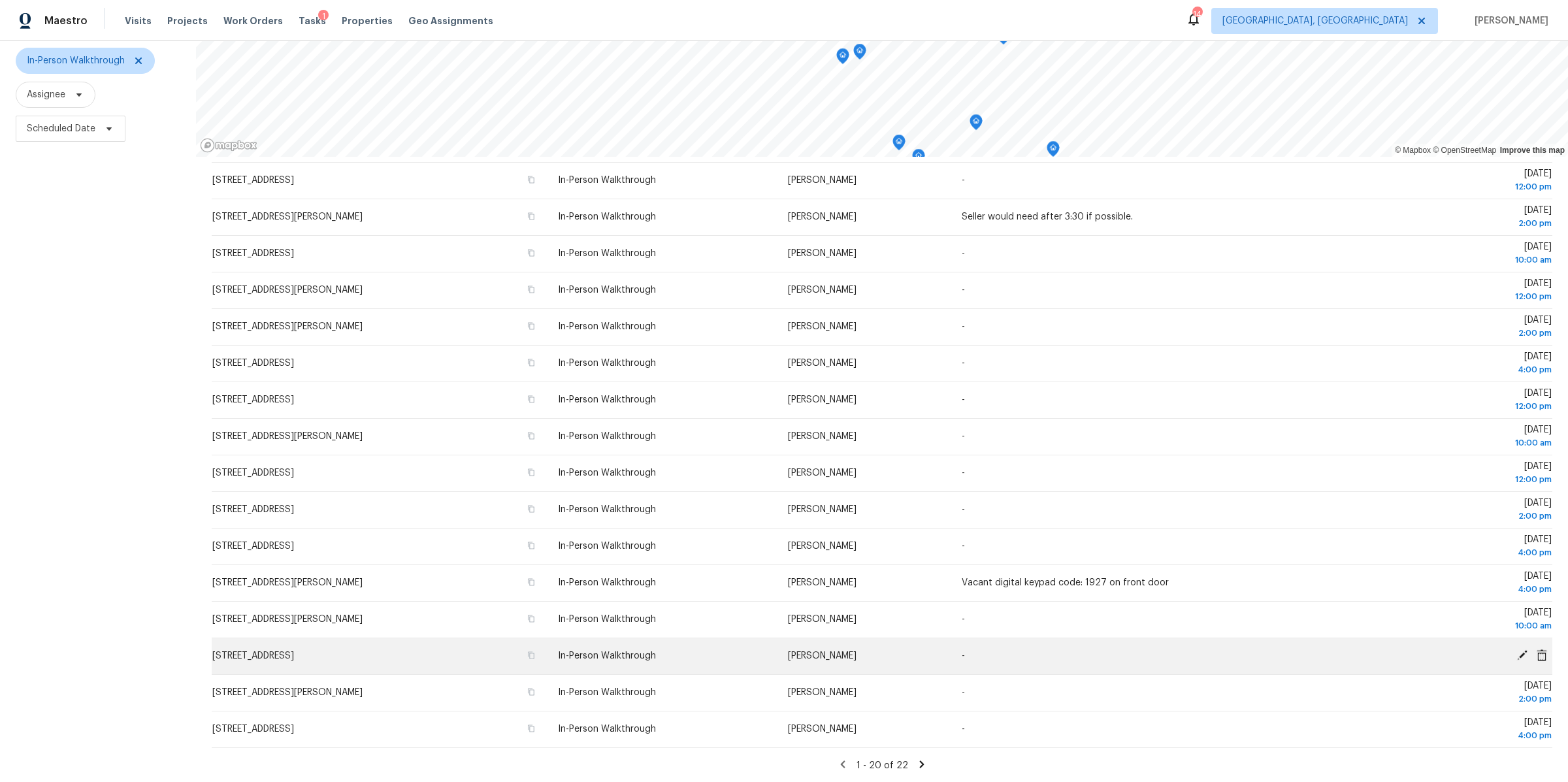
click at [1523, 653] on icon at bounding box center [1523, 655] width 11 height 11
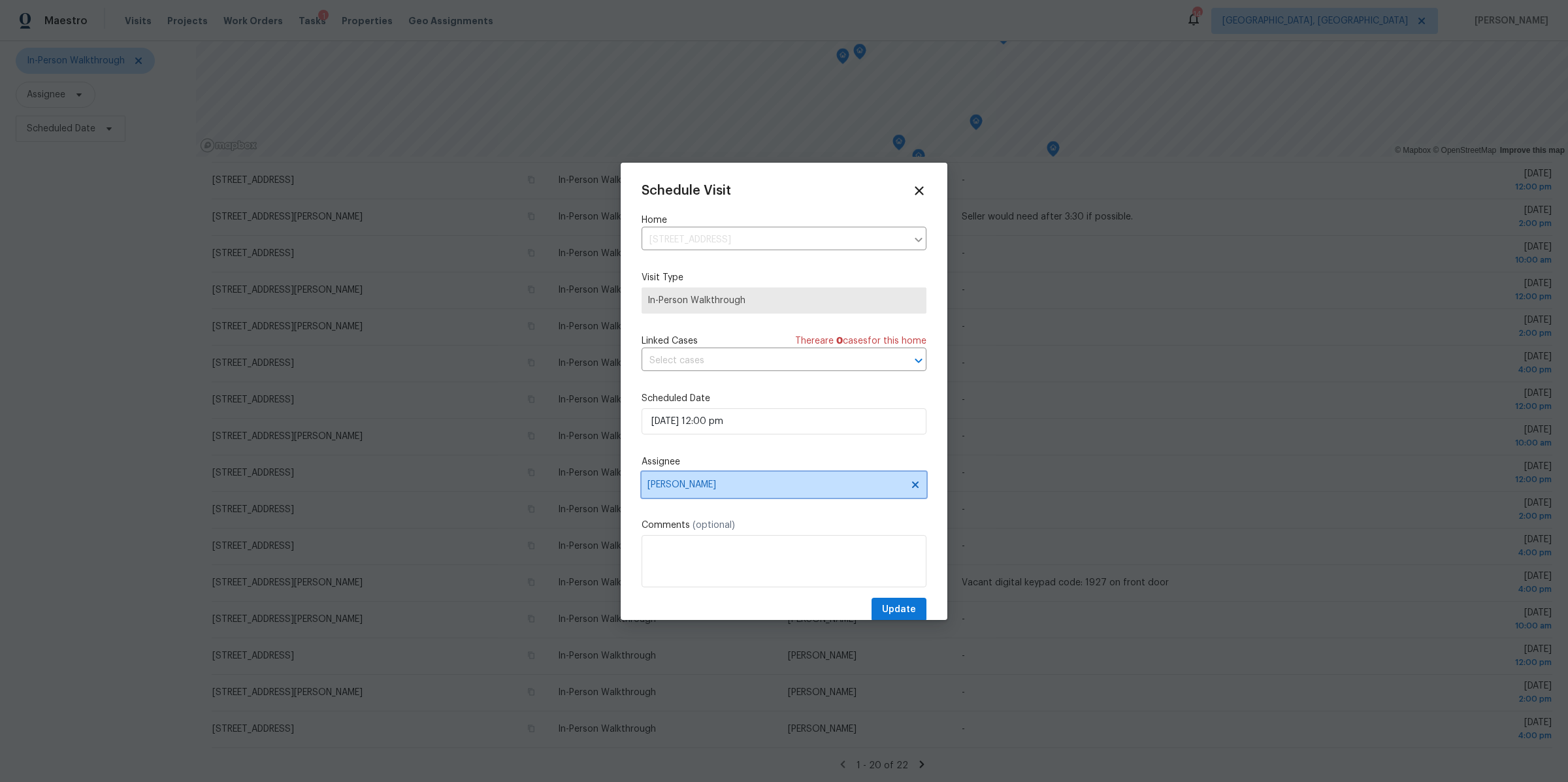
click at [676, 484] on span "[PERSON_NAME]" at bounding box center [775, 485] width 256 height 11
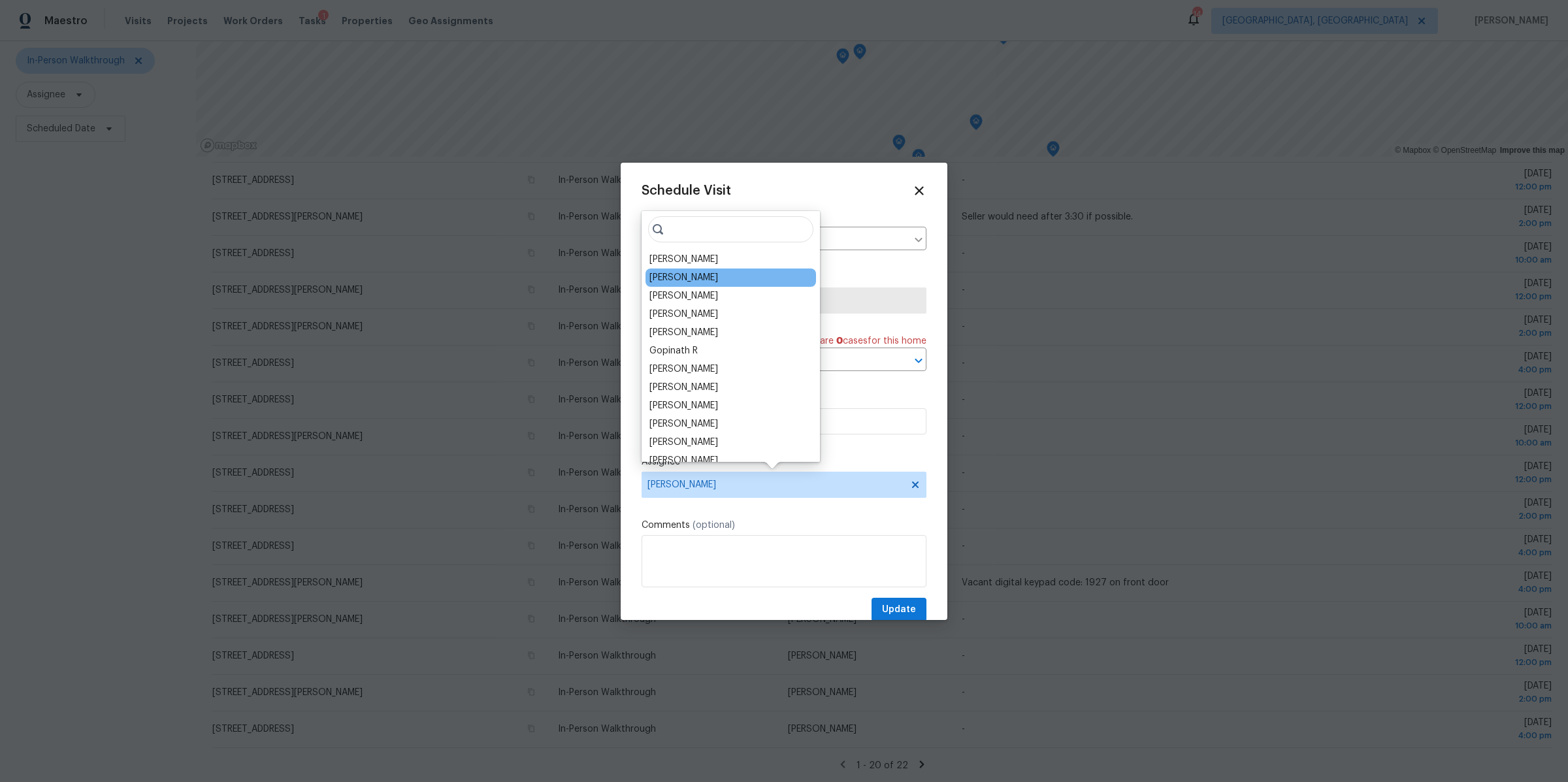
click at [665, 278] on div "[PERSON_NAME]" at bounding box center [683, 277] width 68 height 13
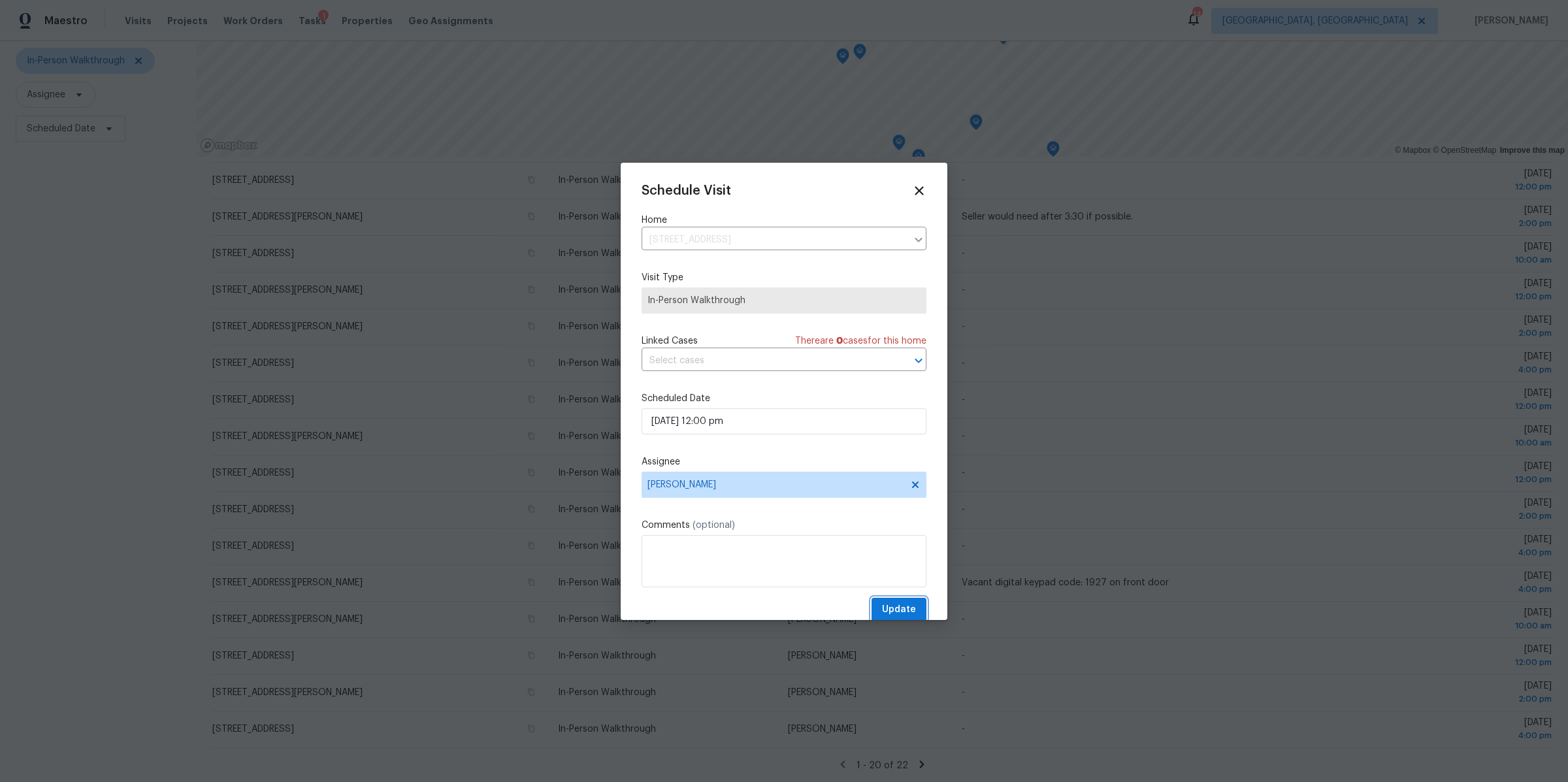
click at [902, 606] on span "Update" at bounding box center [899, 610] width 34 height 16
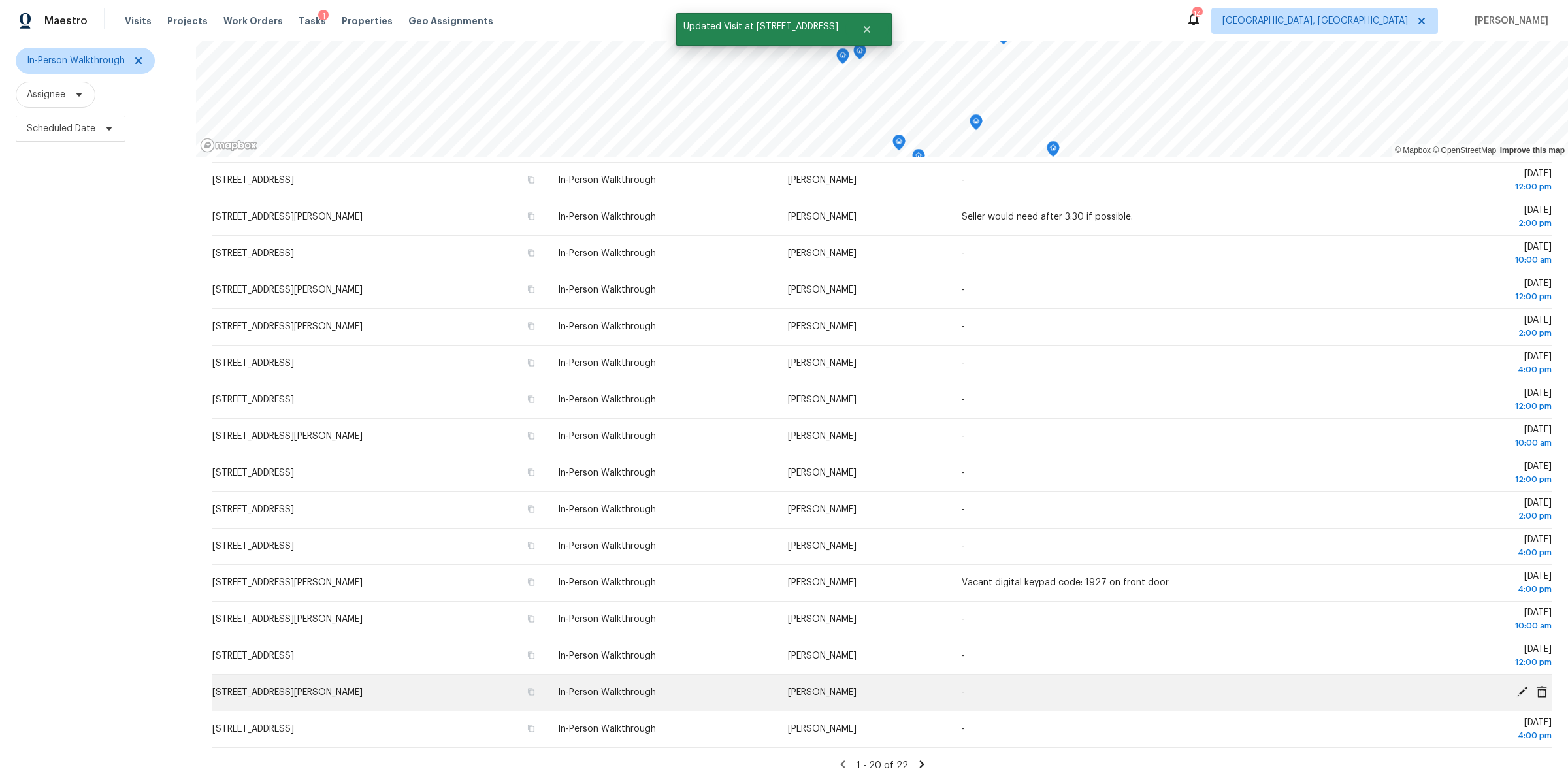
click at [1523, 691] on icon at bounding box center [1523, 691] width 11 height 11
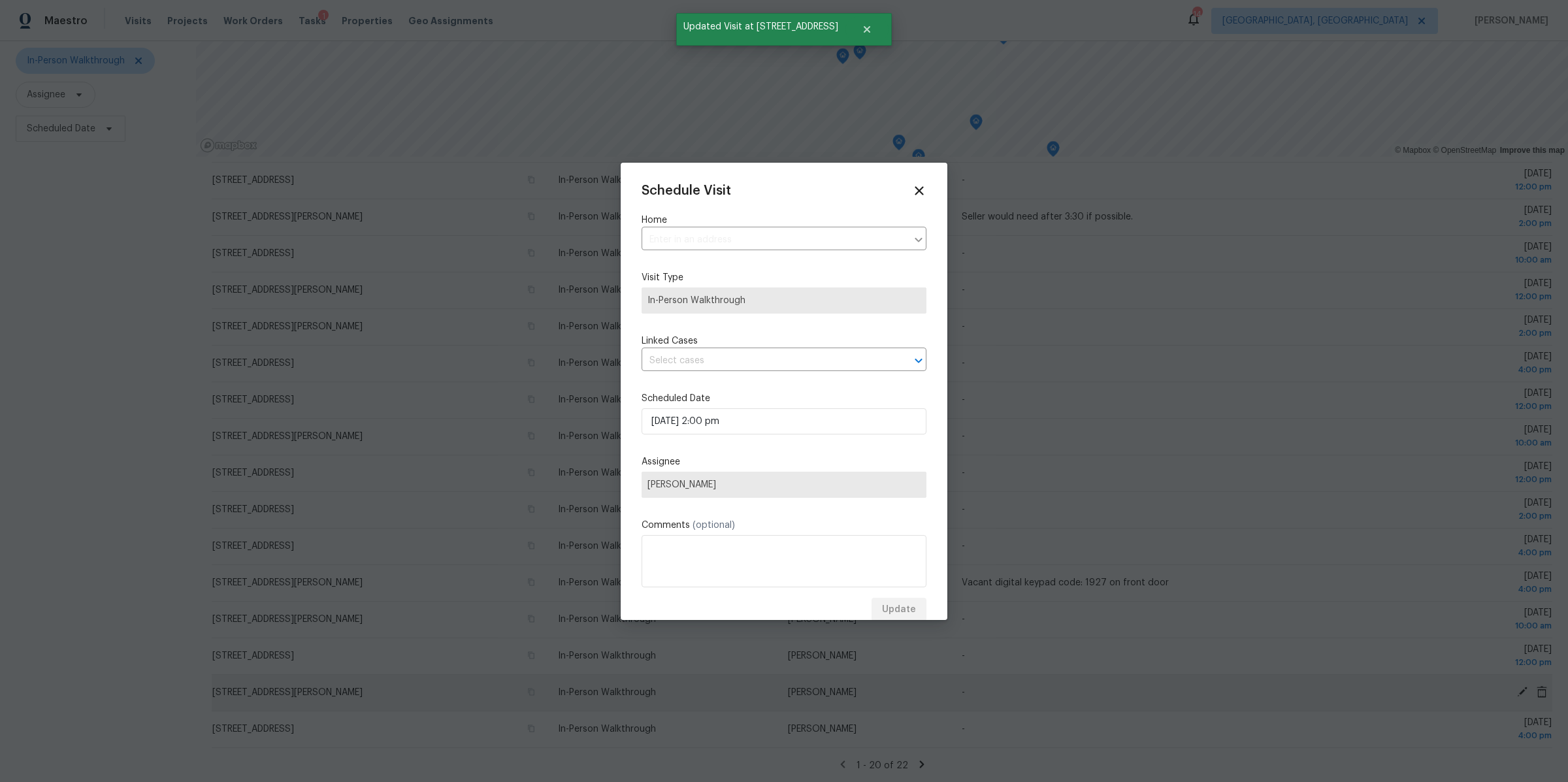
type input "[STREET_ADDRESS][PERSON_NAME]"
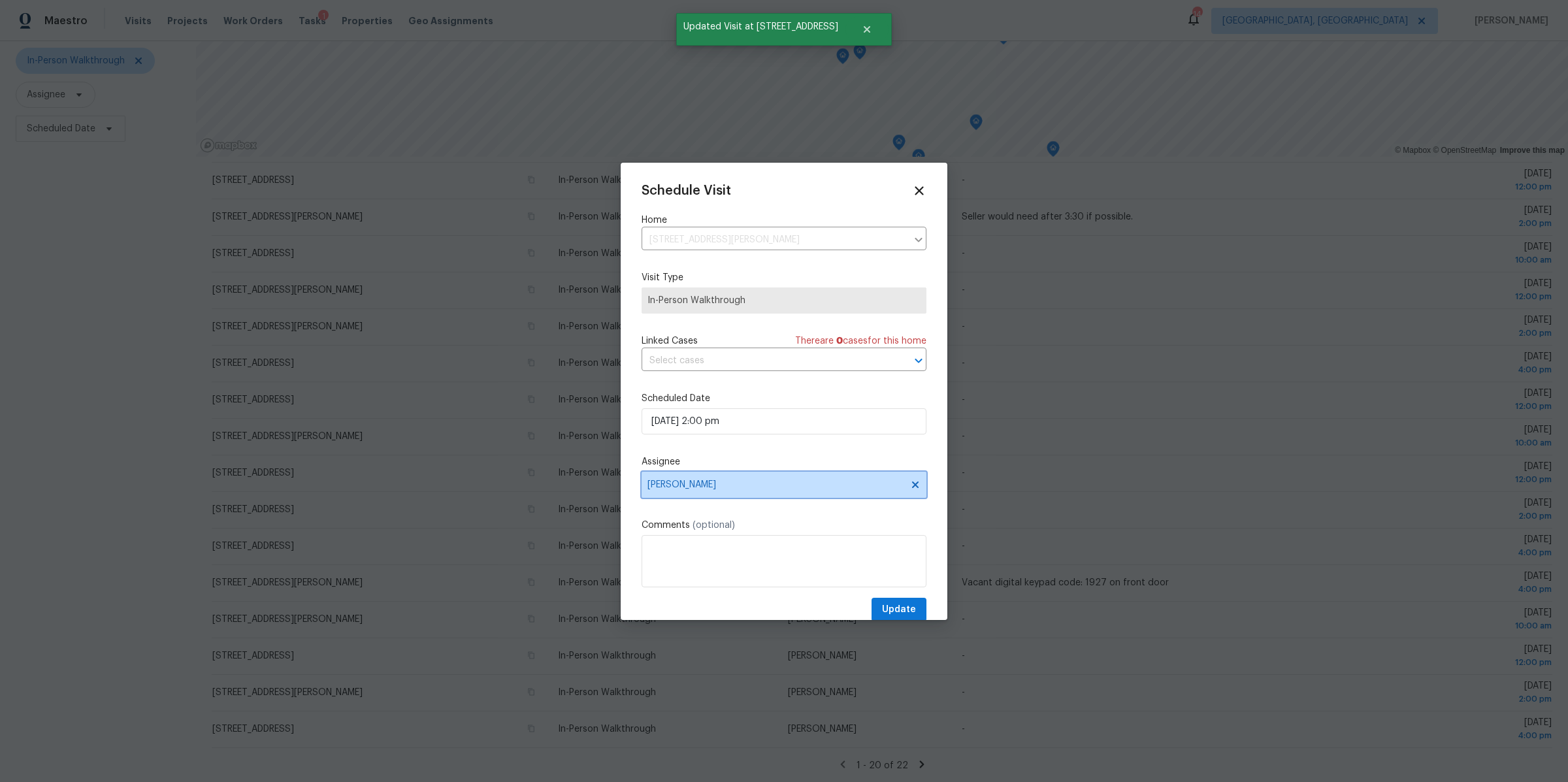
click at [659, 489] on span "[PERSON_NAME]" at bounding box center [775, 485] width 256 height 11
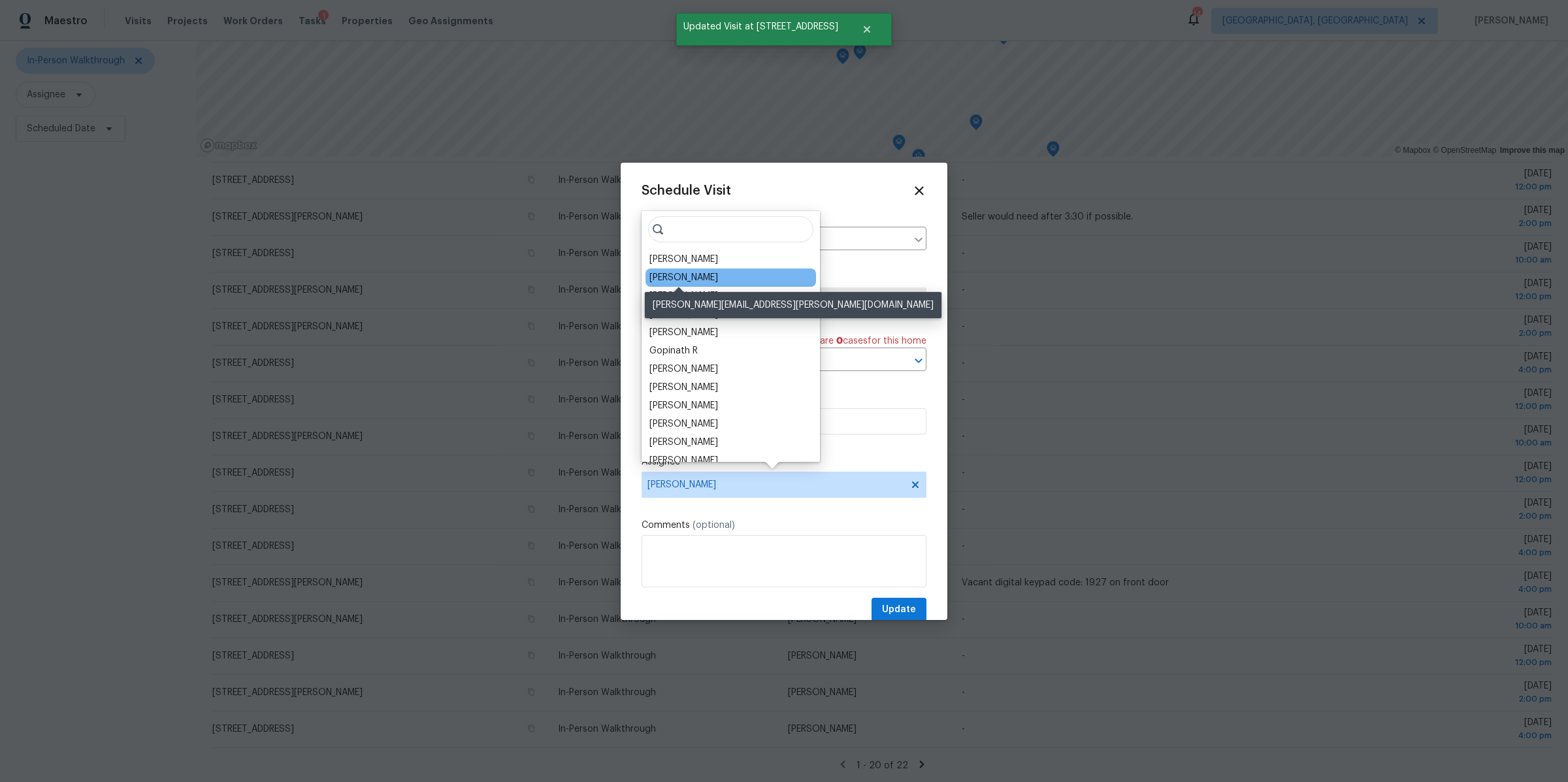
click at [677, 280] on div "[PERSON_NAME]" at bounding box center [683, 277] width 68 height 13
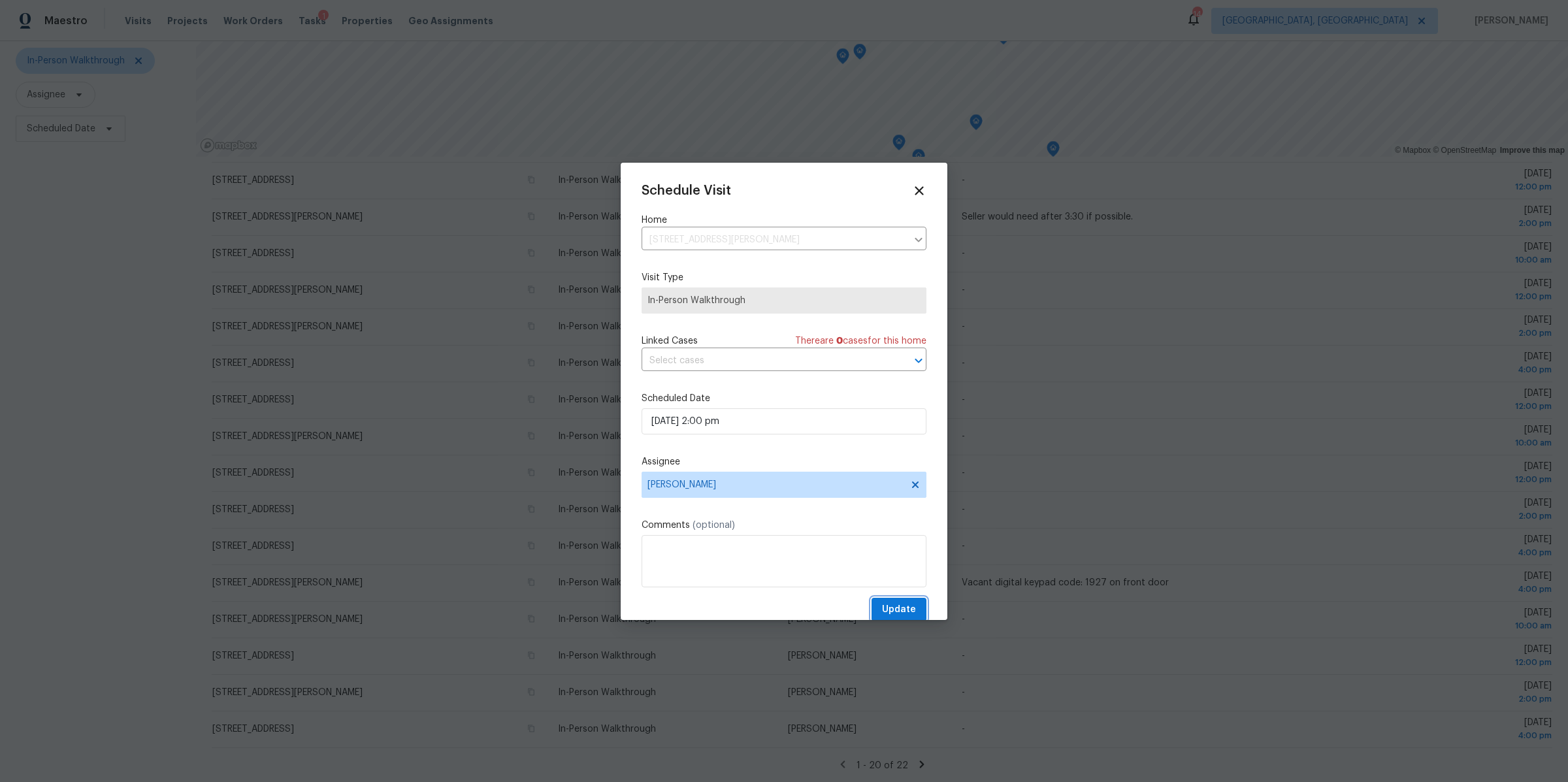
click at [886, 611] on span "Update" at bounding box center [899, 610] width 34 height 16
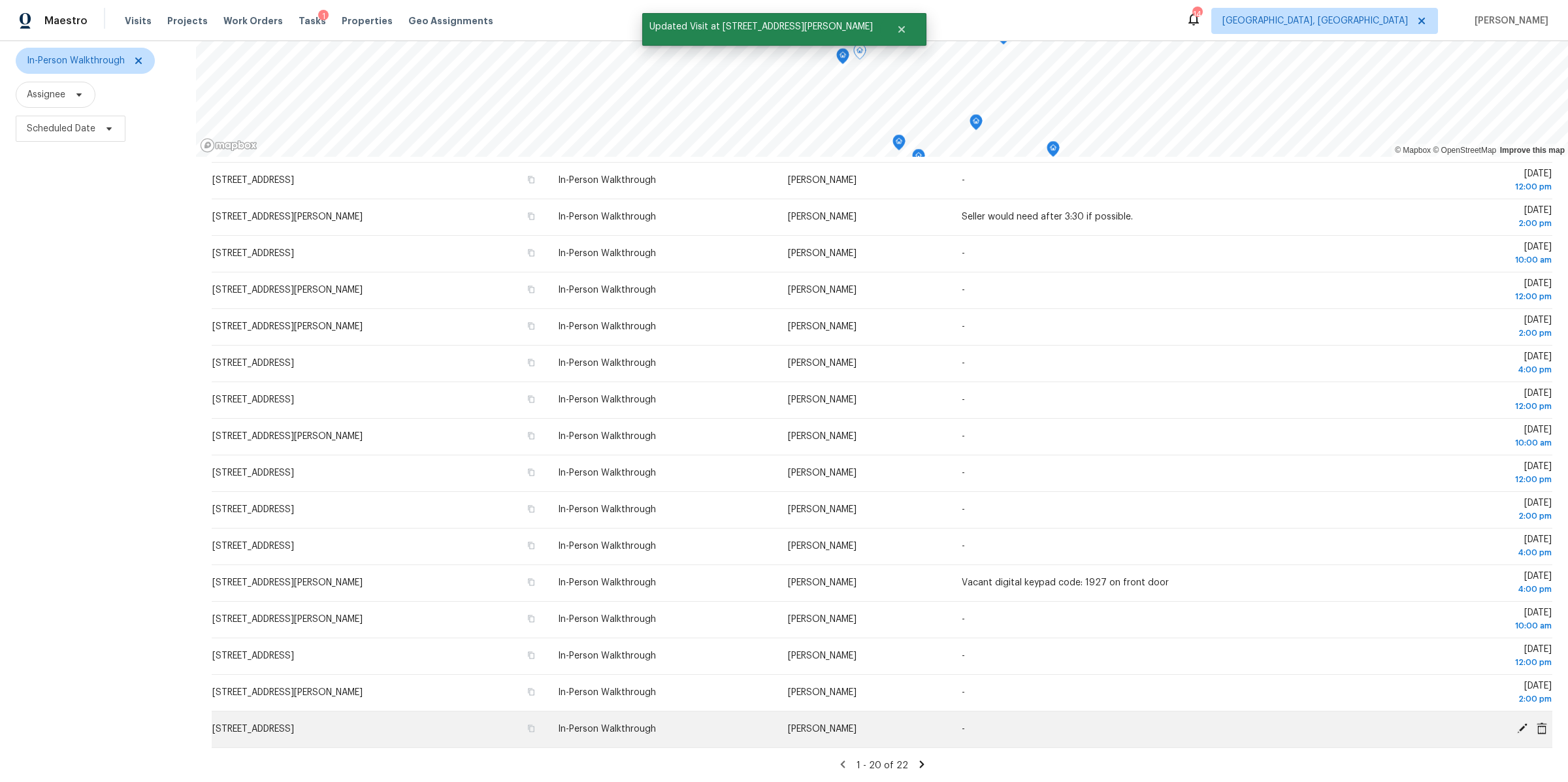
click at [1526, 728] on icon at bounding box center [1522, 728] width 12 height 12
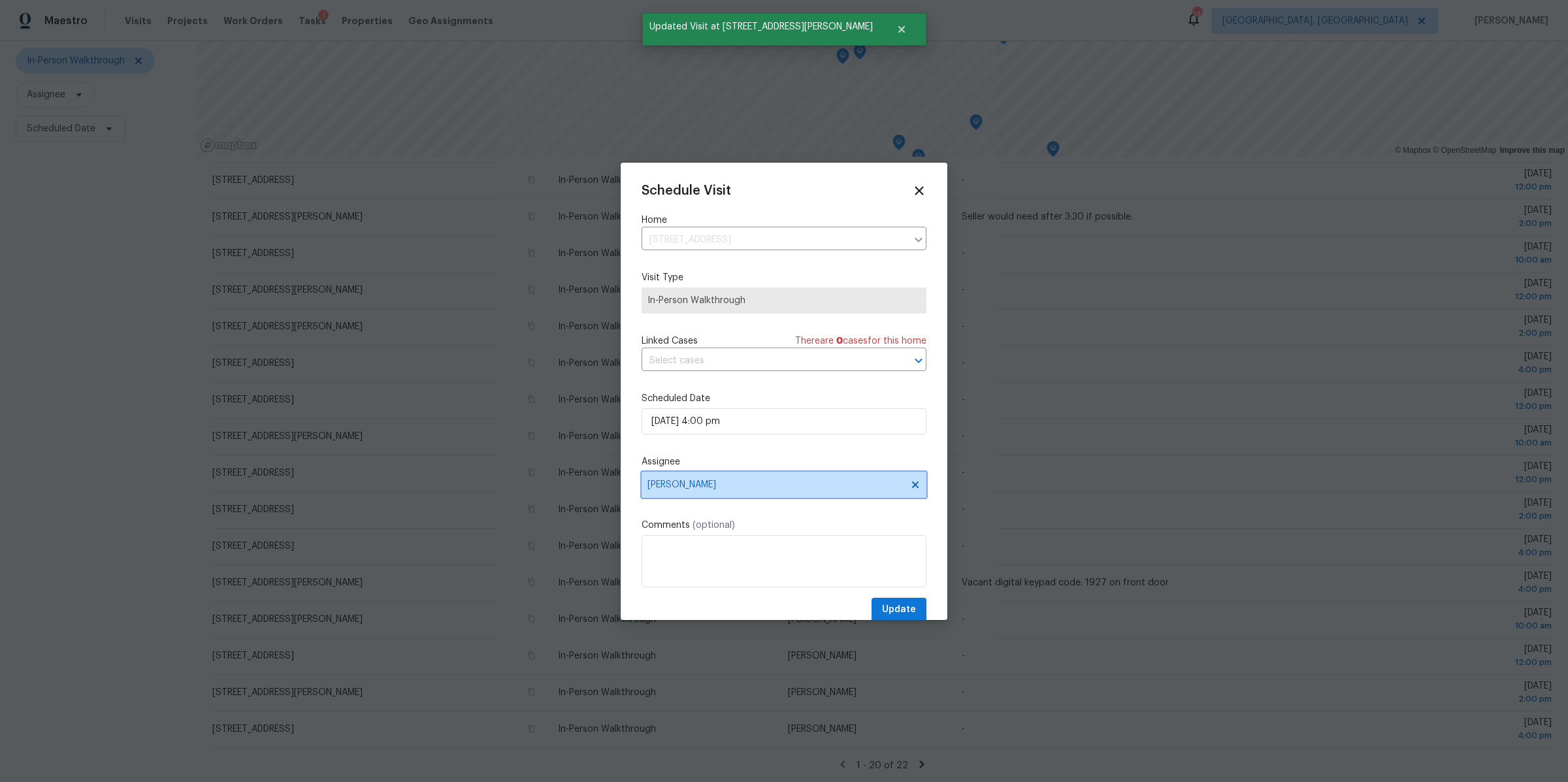
click at [666, 484] on span "[PERSON_NAME]" at bounding box center [775, 485] width 256 height 11
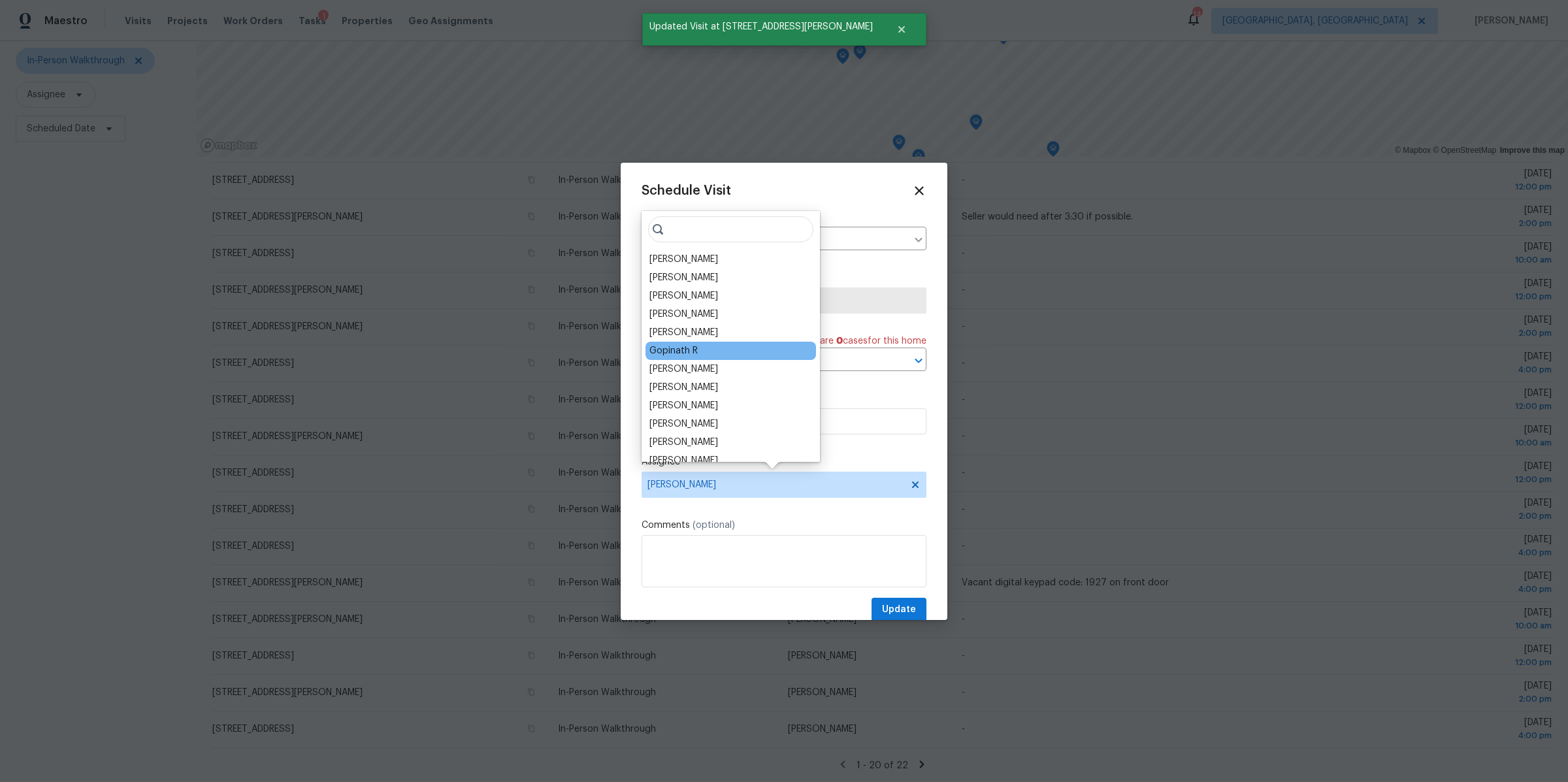
scroll to position [25, 0]
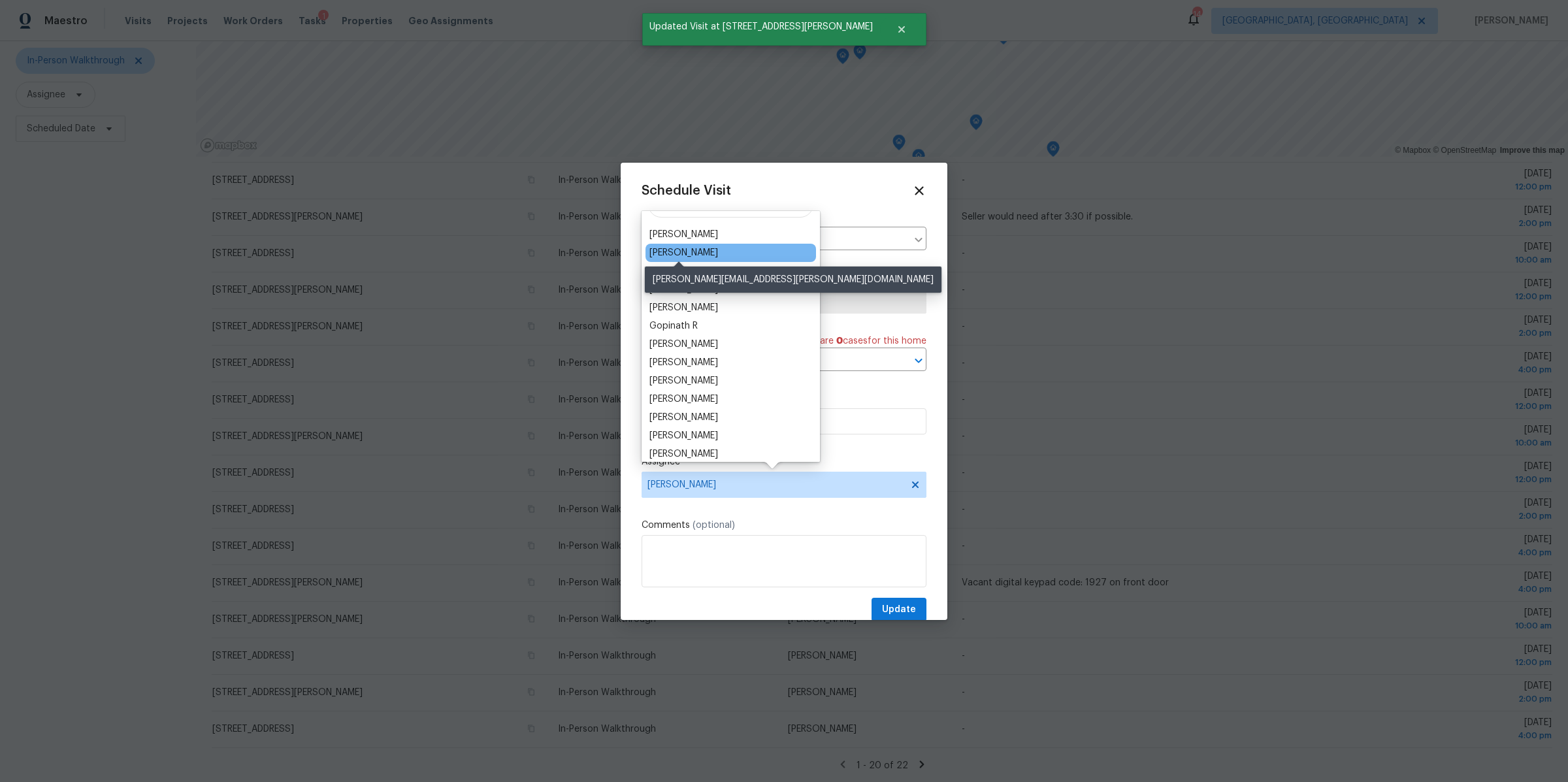
click at [659, 254] on div "[PERSON_NAME]" at bounding box center [683, 252] width 68 height 13
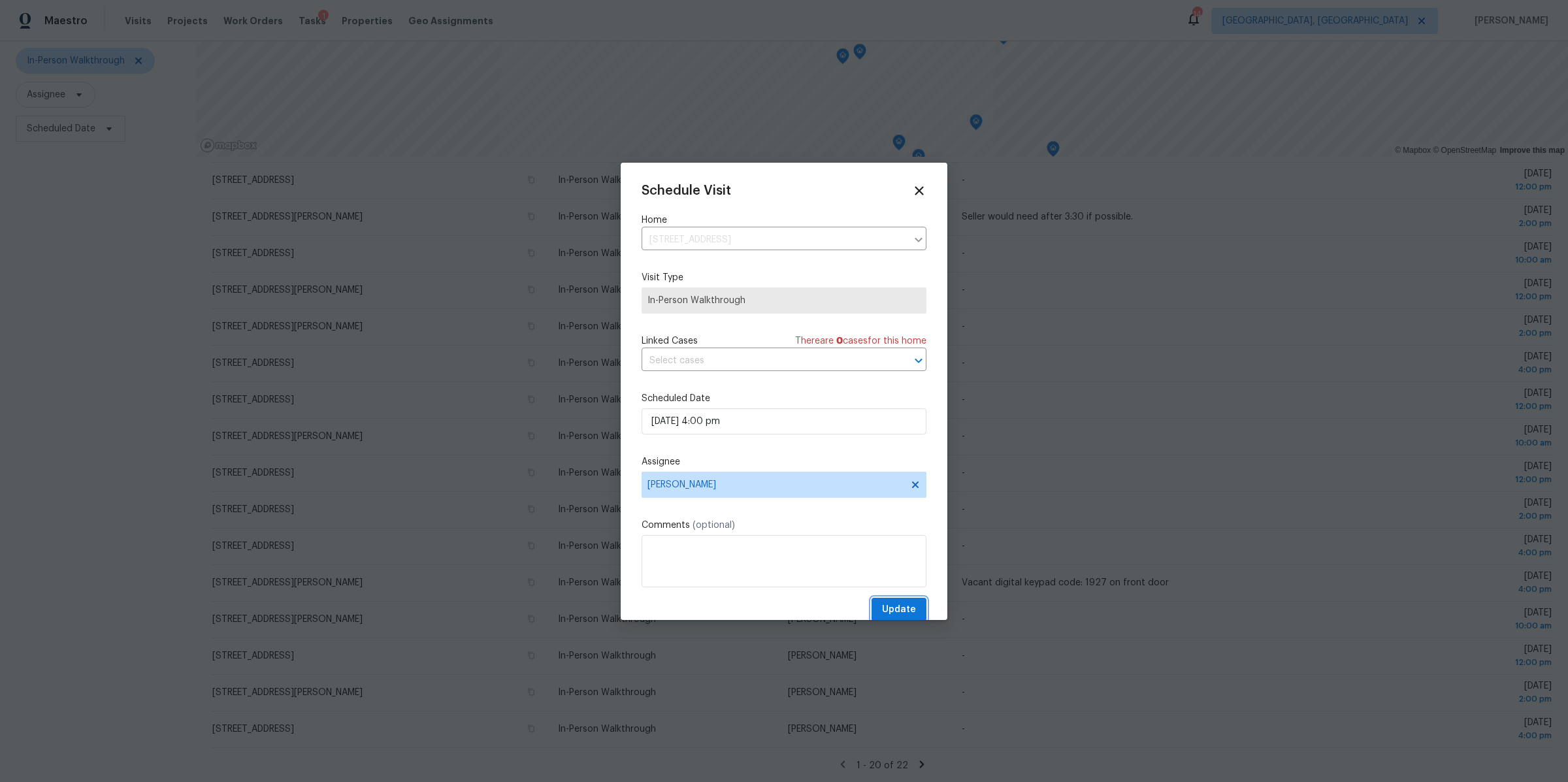
click at [891, 610] on span "Update" at bounding box center [899, 610] width 34 height 16
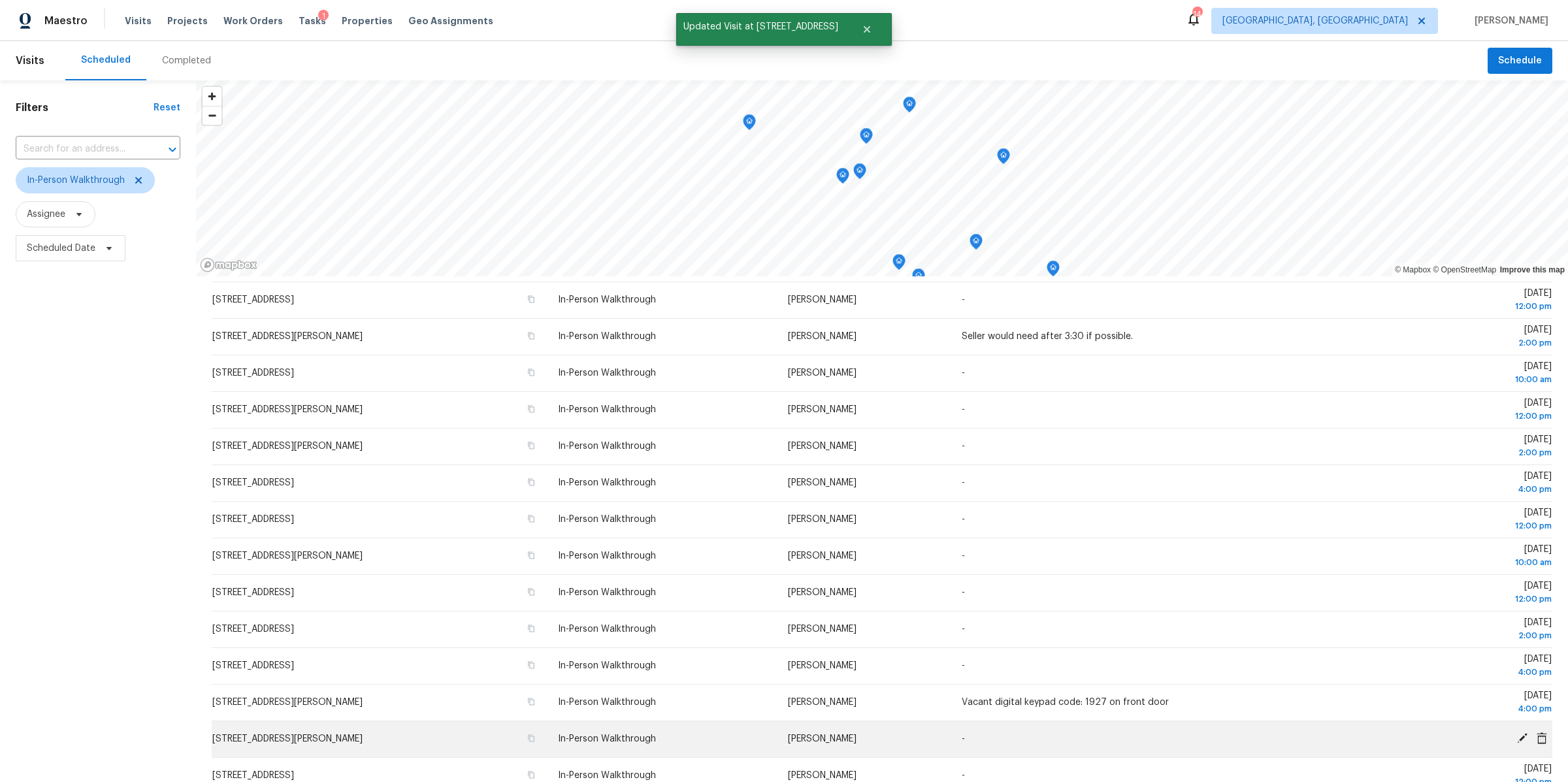
scroll to position [120, 0]
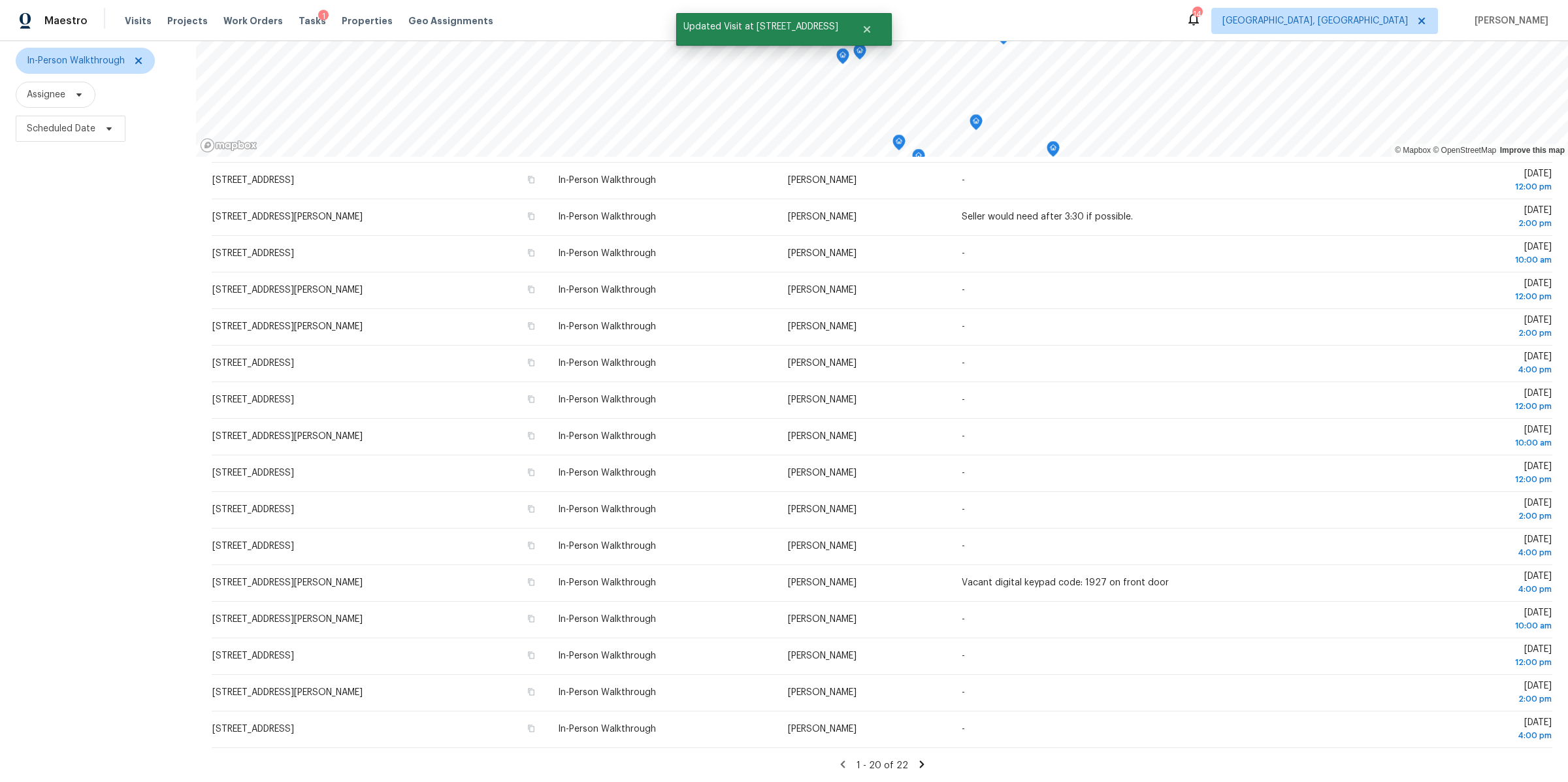
click at [920, 765] on icon at bounding box center [921, 764] width 4 height 7
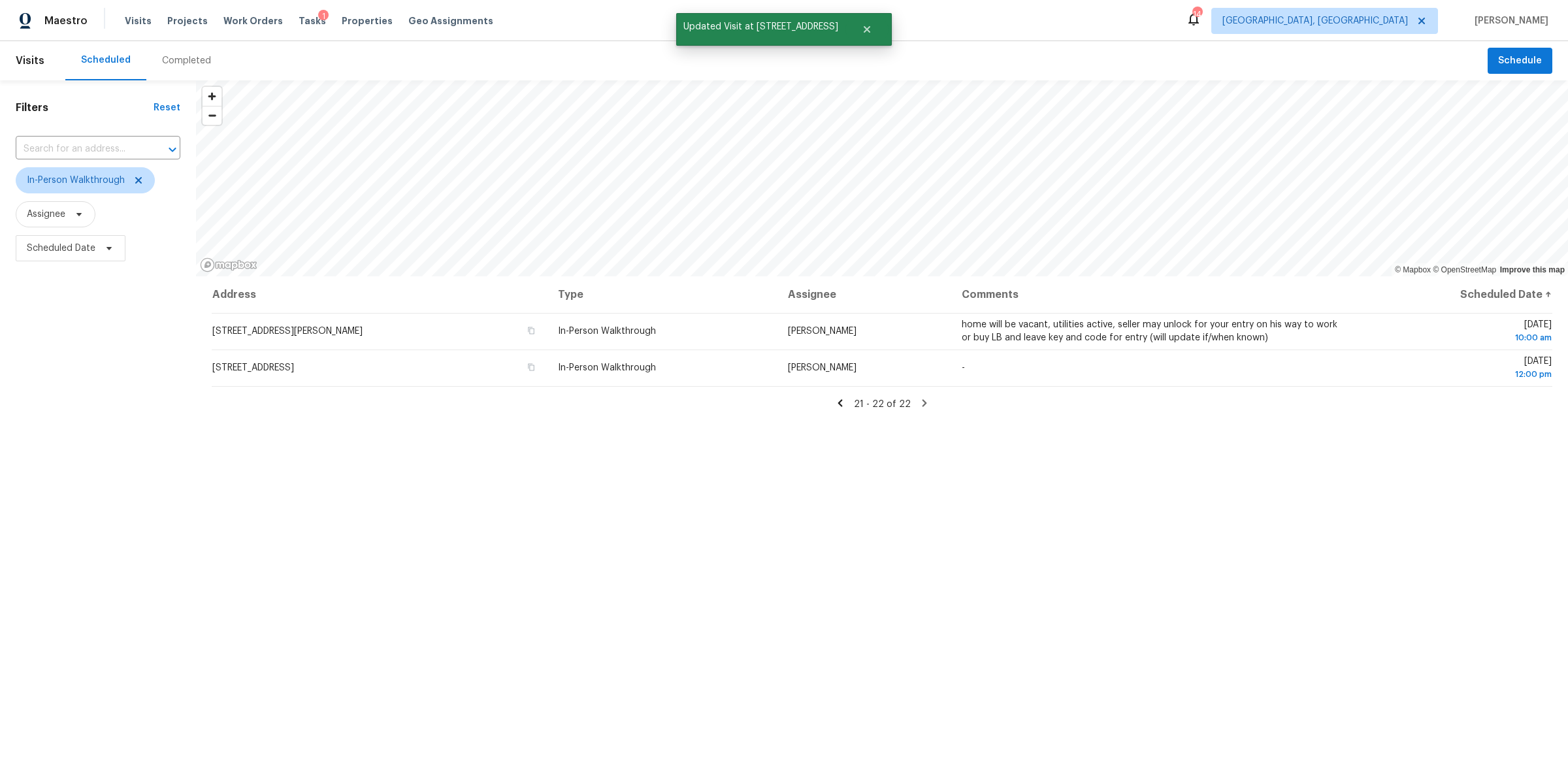
scroll to position [0, 0]
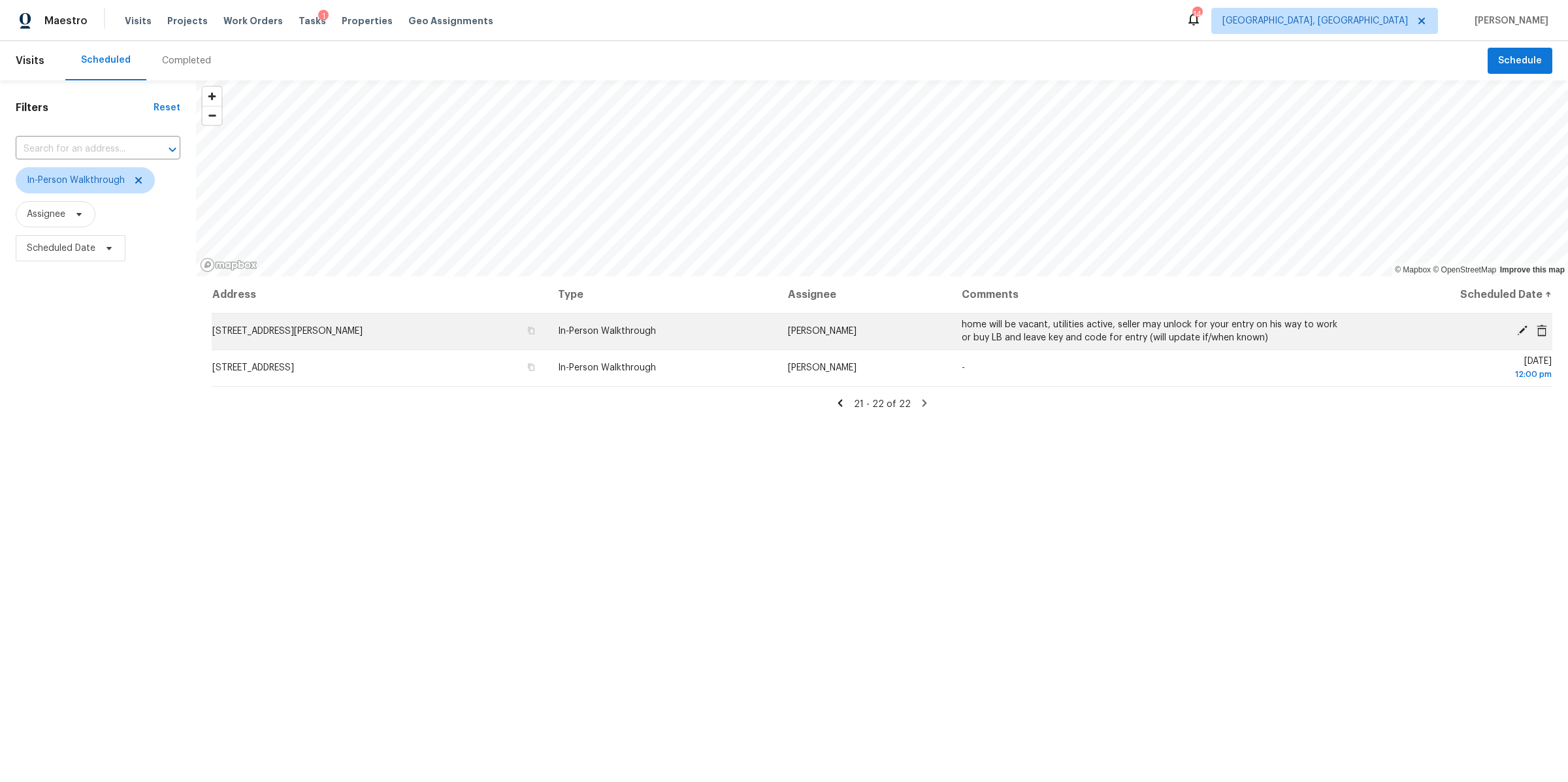
click at [1520, 333] on icon at bounding box center [1523, 330] width 11 height 11
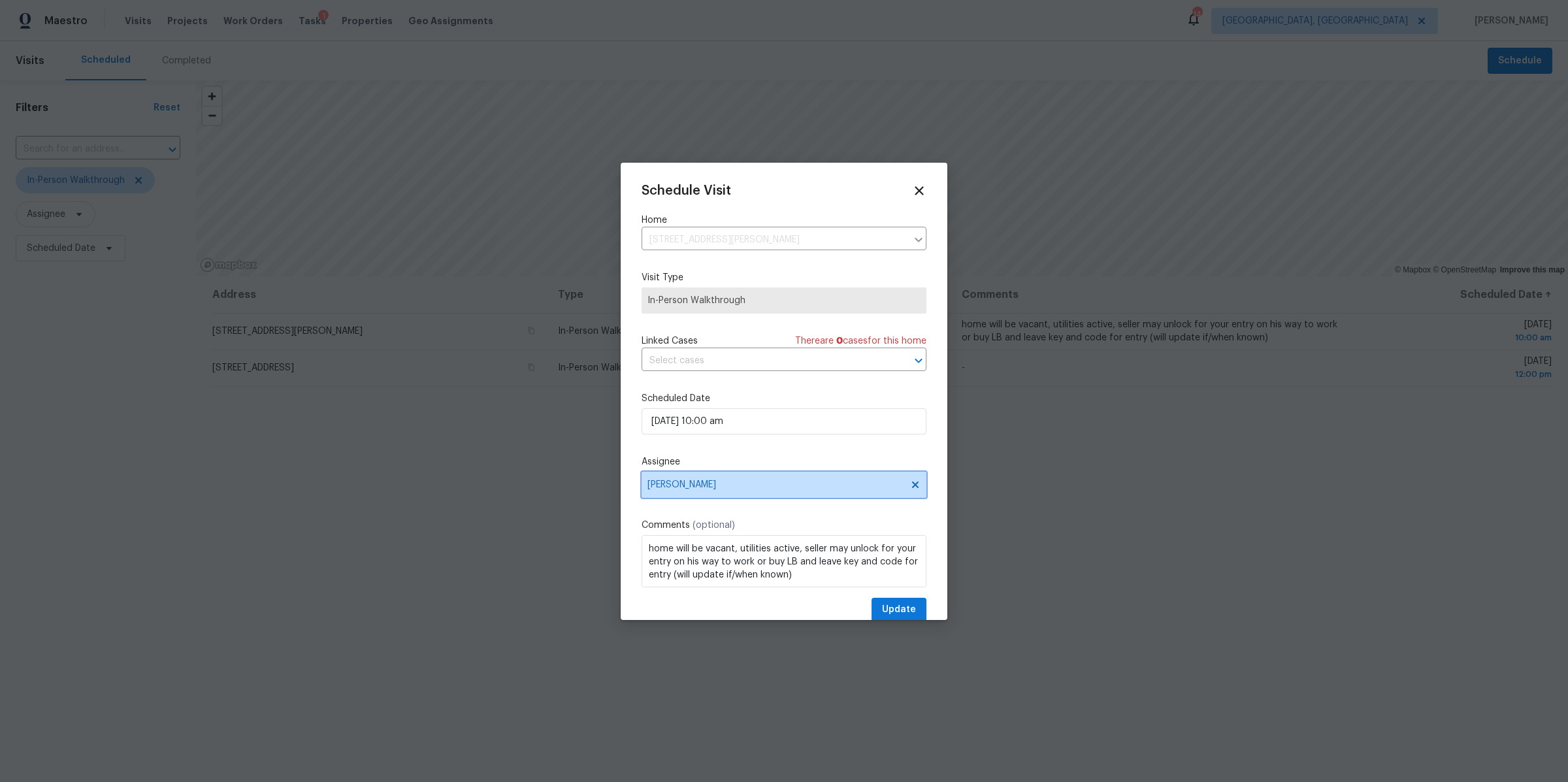
click at [748, 478] on span "[PERSON_NAME]" at bounding box center [784, 484] width 285 height 26
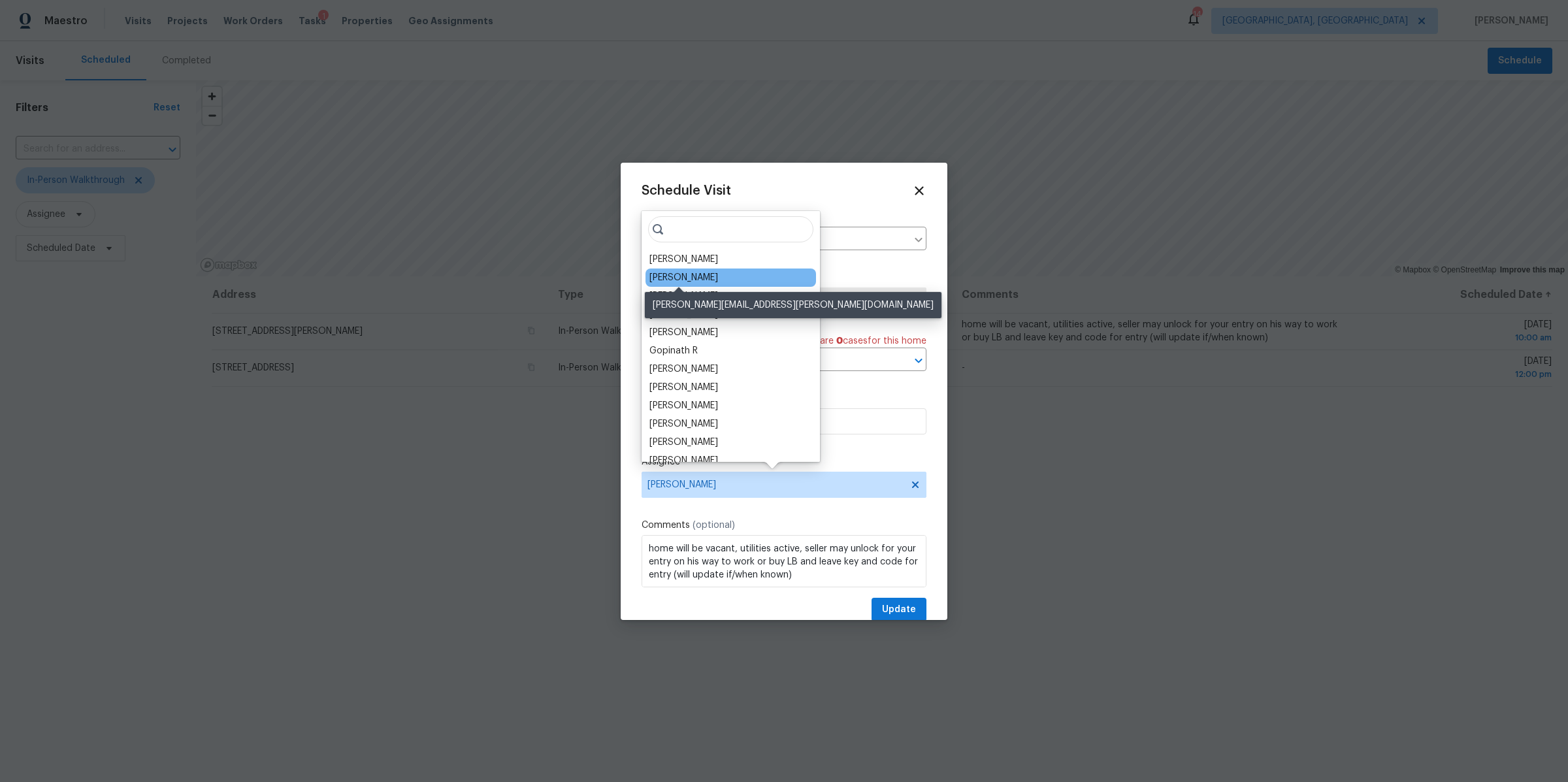
click at [682, 280] on div "Michael Foley" at bounding box center [683, 277] width 68 height 13
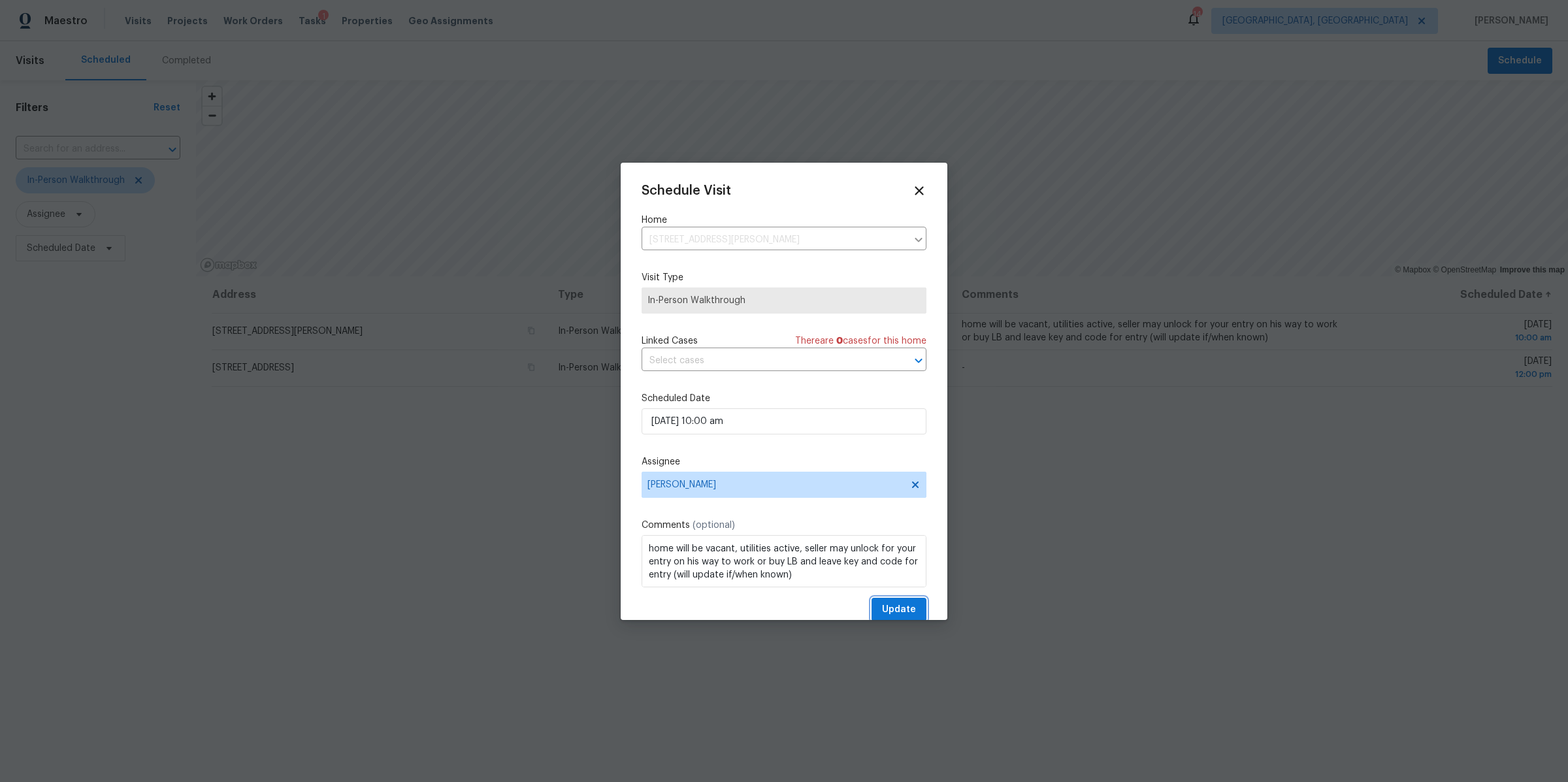
click at [901, 603] on span "Update" at bounding box center [899, 610] width 34 height 16
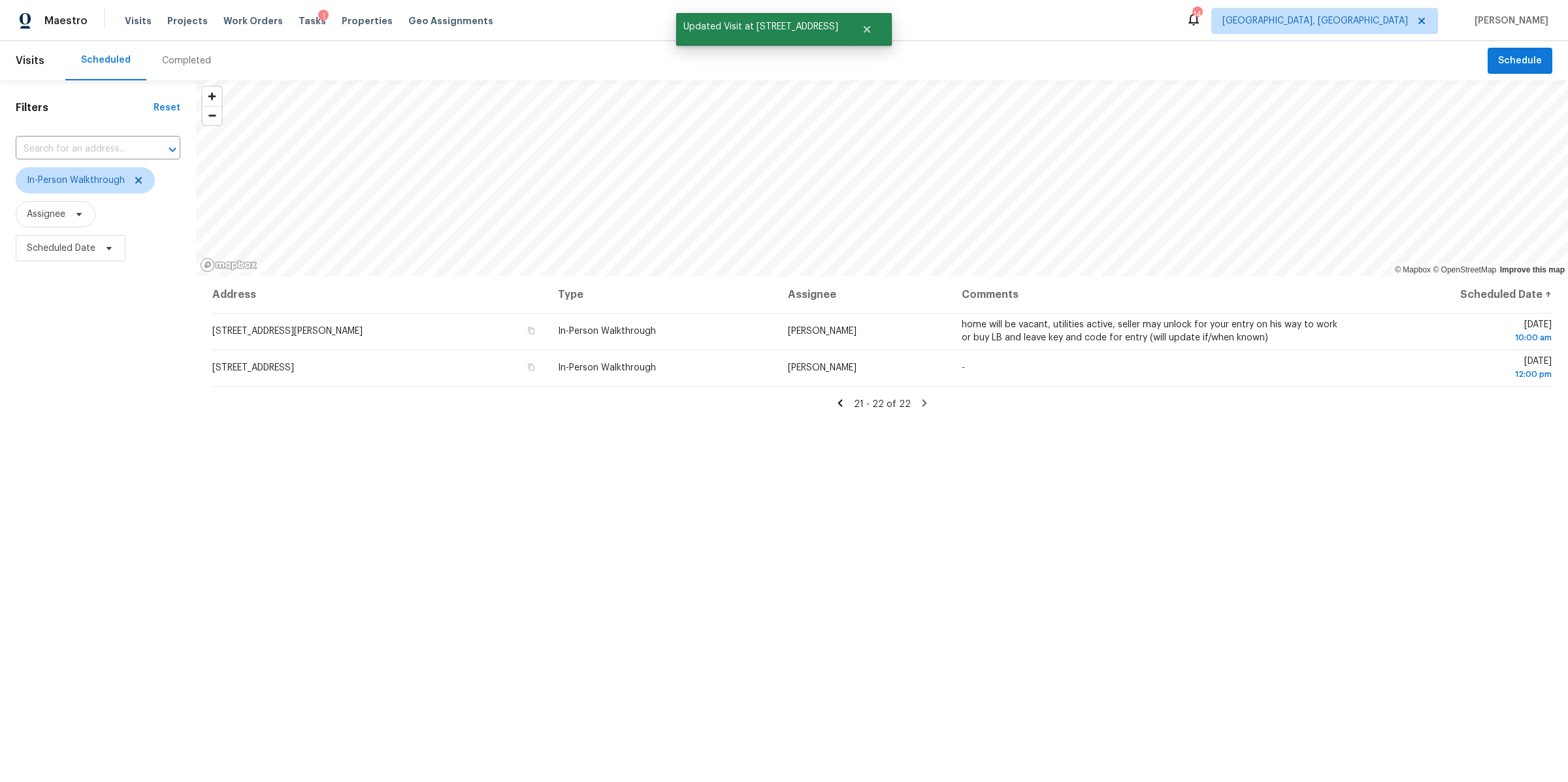
click at [370, 495] on div "Address Type Assignee Comments Scheduled Date ↑ 7485 Bold Venture Ct, Lewis Cen…" at bounding box center [882, 588] width 1372 height 626
click at [843, 402] on icon at bounding box center [839, 403] width 4 height 7
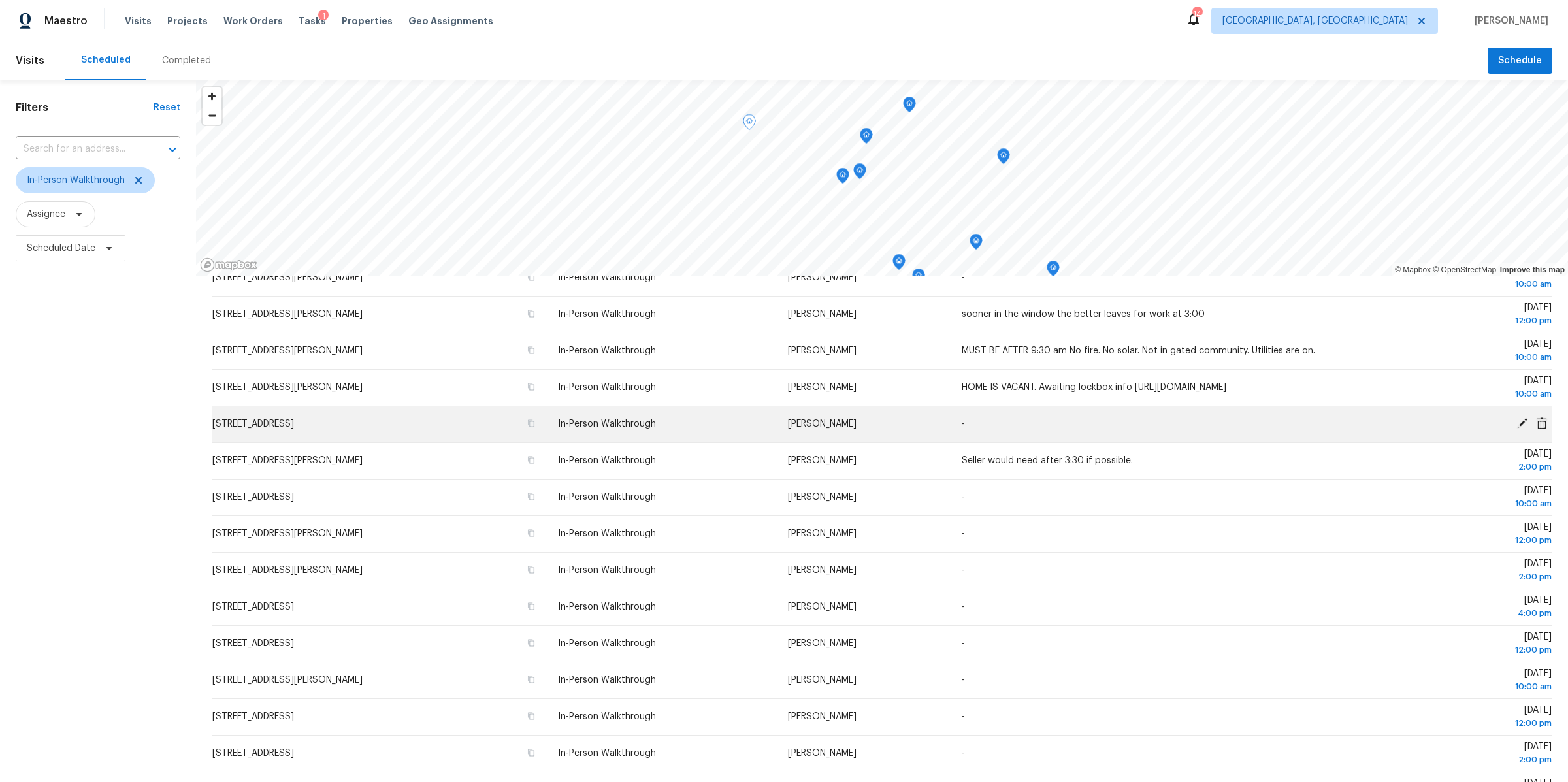
scroll to position [54, 0]
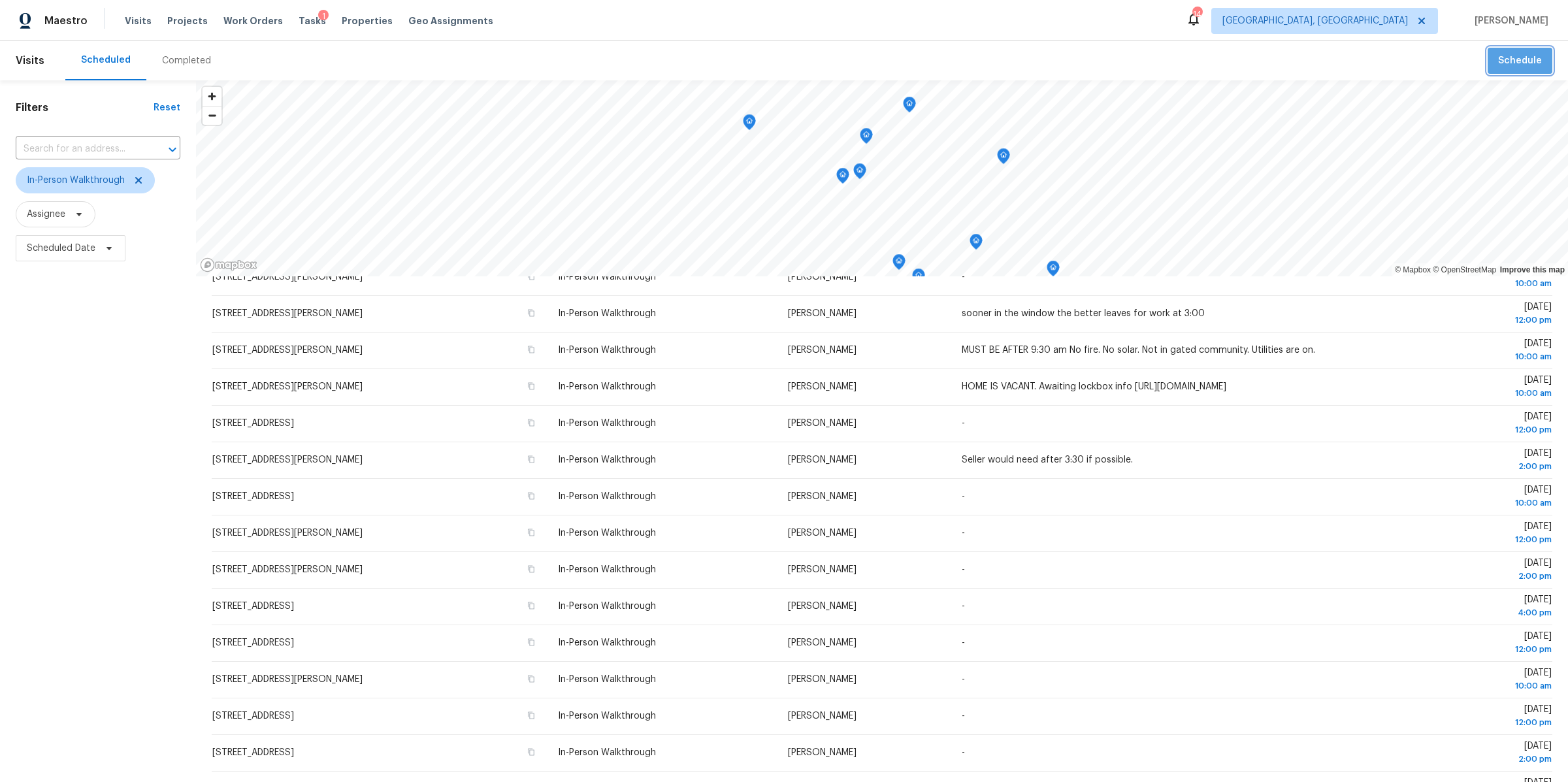
click at [1525, 63] on span "Schedule" at bounding box center [1519, 61] width 44 height 16
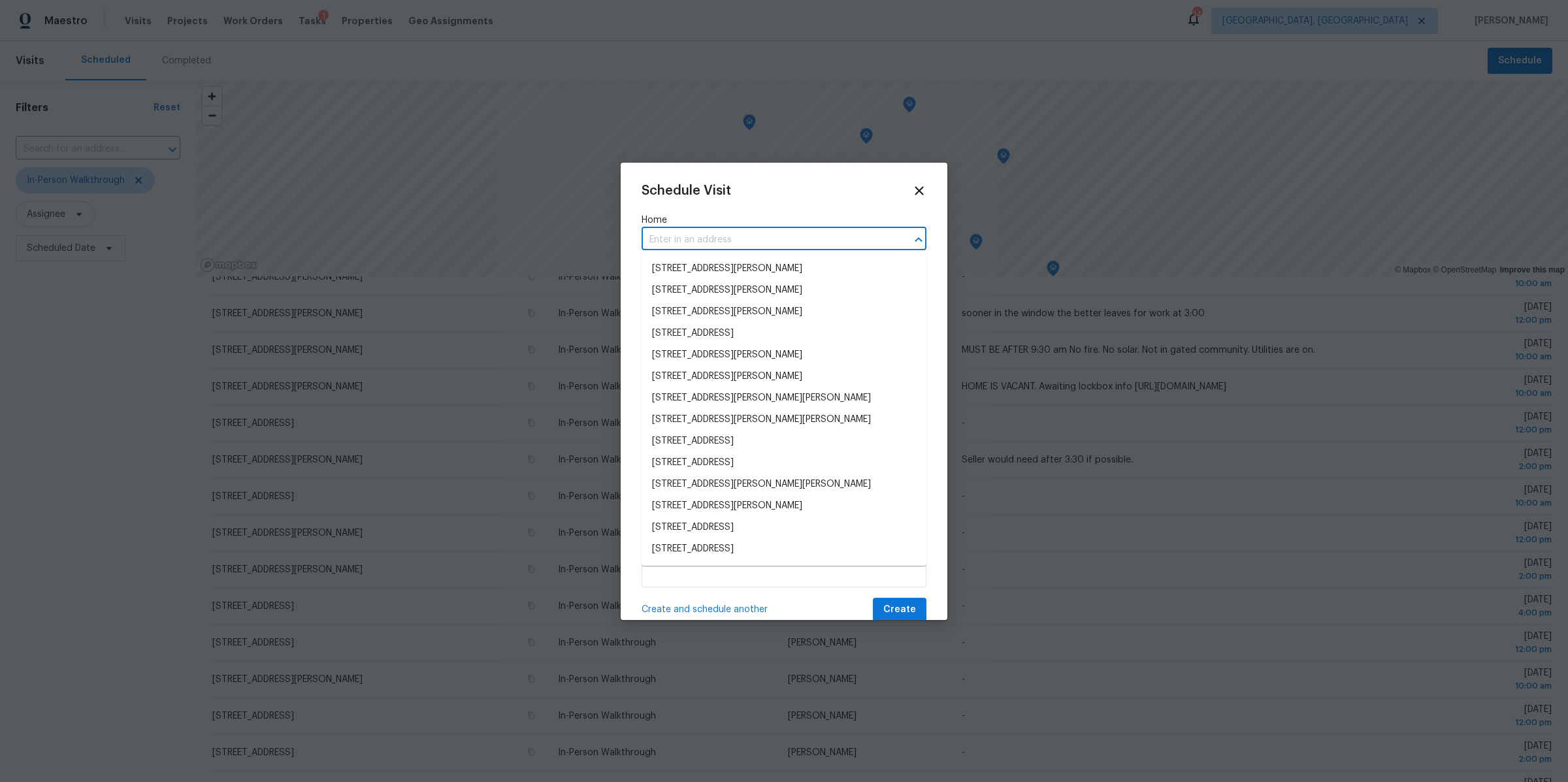
click at [752, 241] on input "text" at bounding box center [766, 240] width 249 height 20
paste input "8565 Appleridge Cir, Pickerington, OH 43147"
type input "8565 Appleridge Cir, Pickerington, OH 43147"
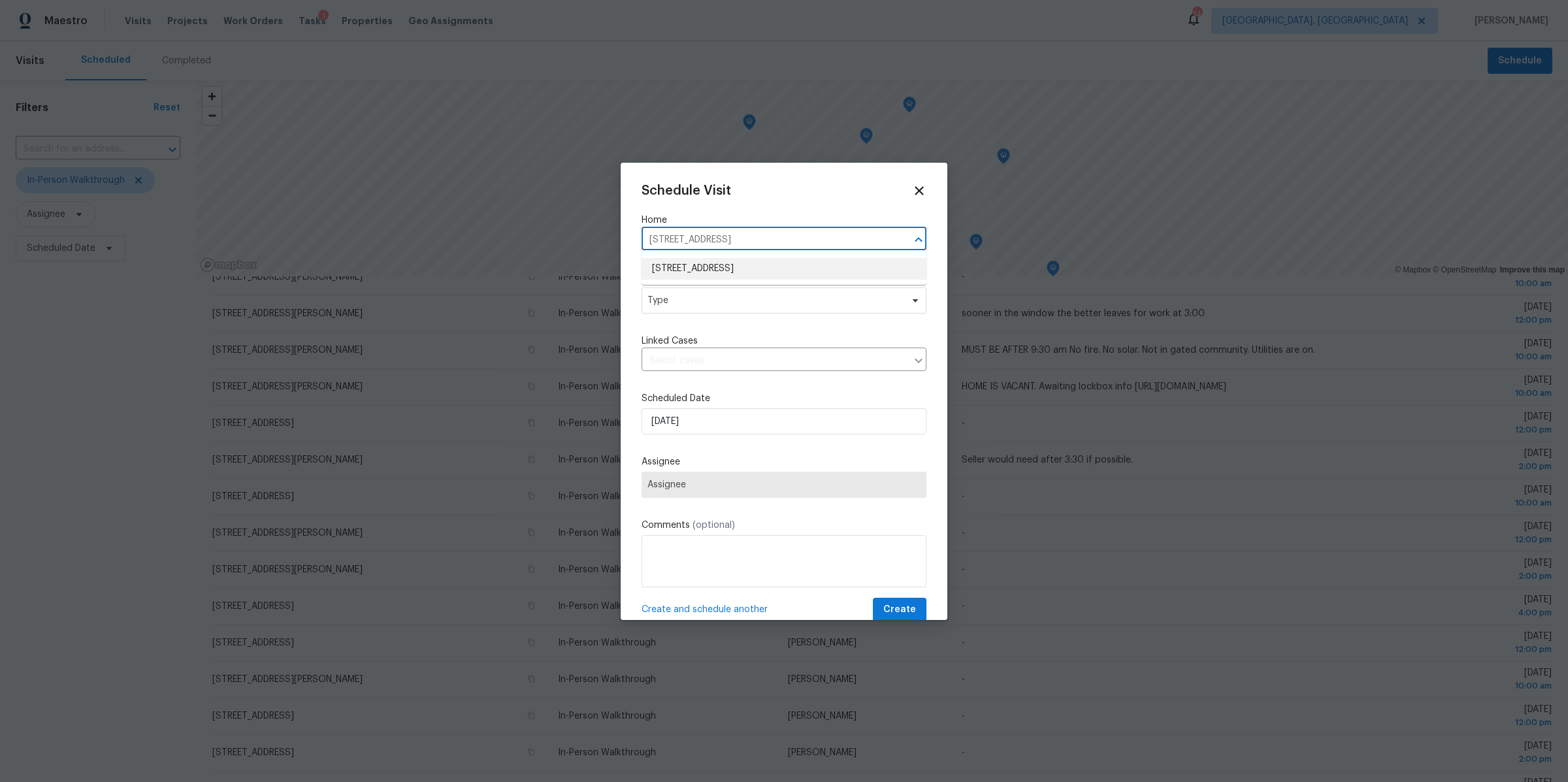
click at [735, 274] on li "8565 Appleridge Cir, Pickerington, OH 43147" at bounding box center [784, 269] width 285 height 21
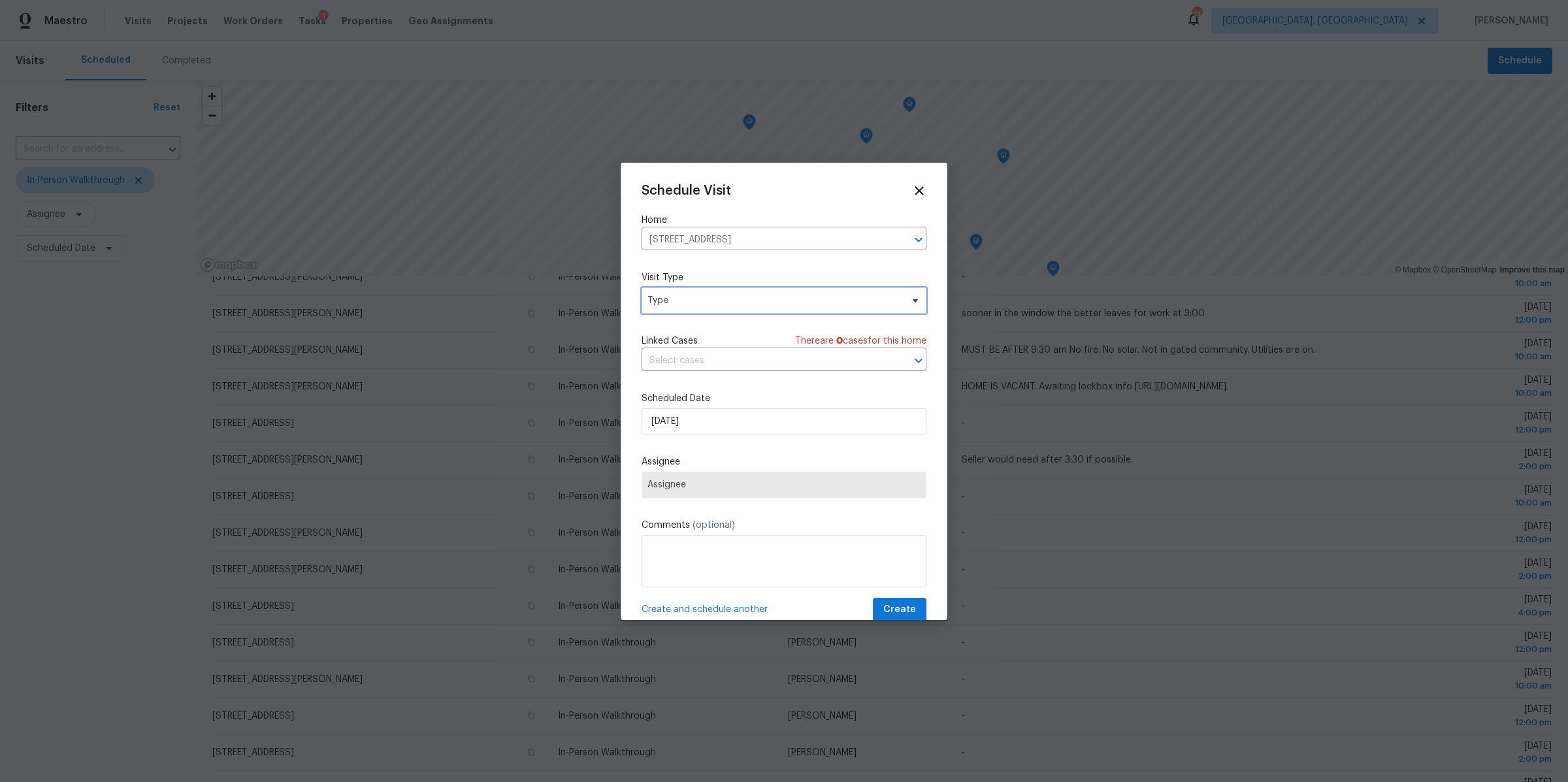
click at [713, 300] on span "Type" at bounding box center [774, 300] width 254 height 13
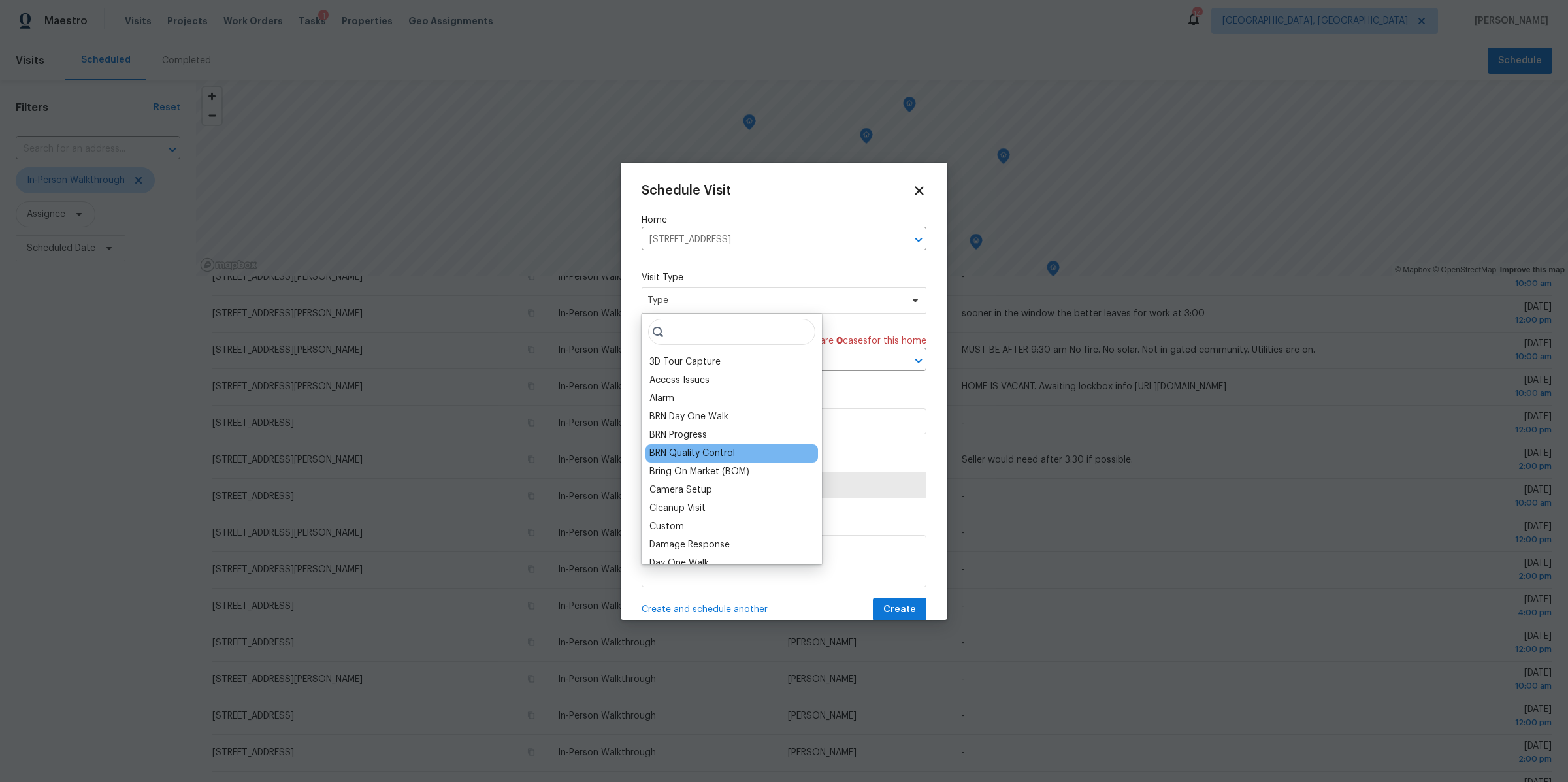
scroll to position [409, 0]
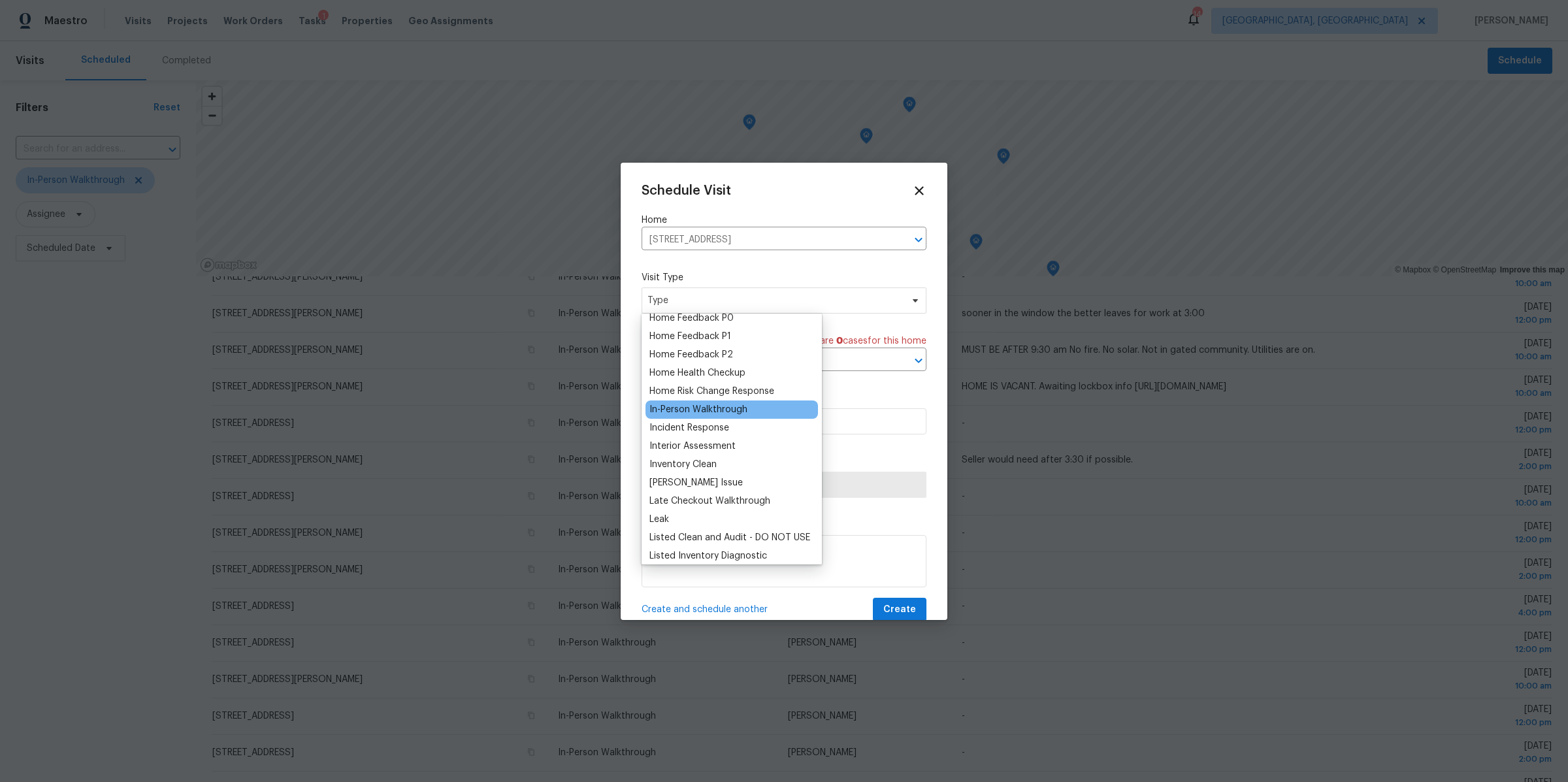
click at [688, 406] on div "In-Person Walkthrough" at bounding box center [698, 409] width 98 height 13
type input "10/07/2025 1:47 pm"
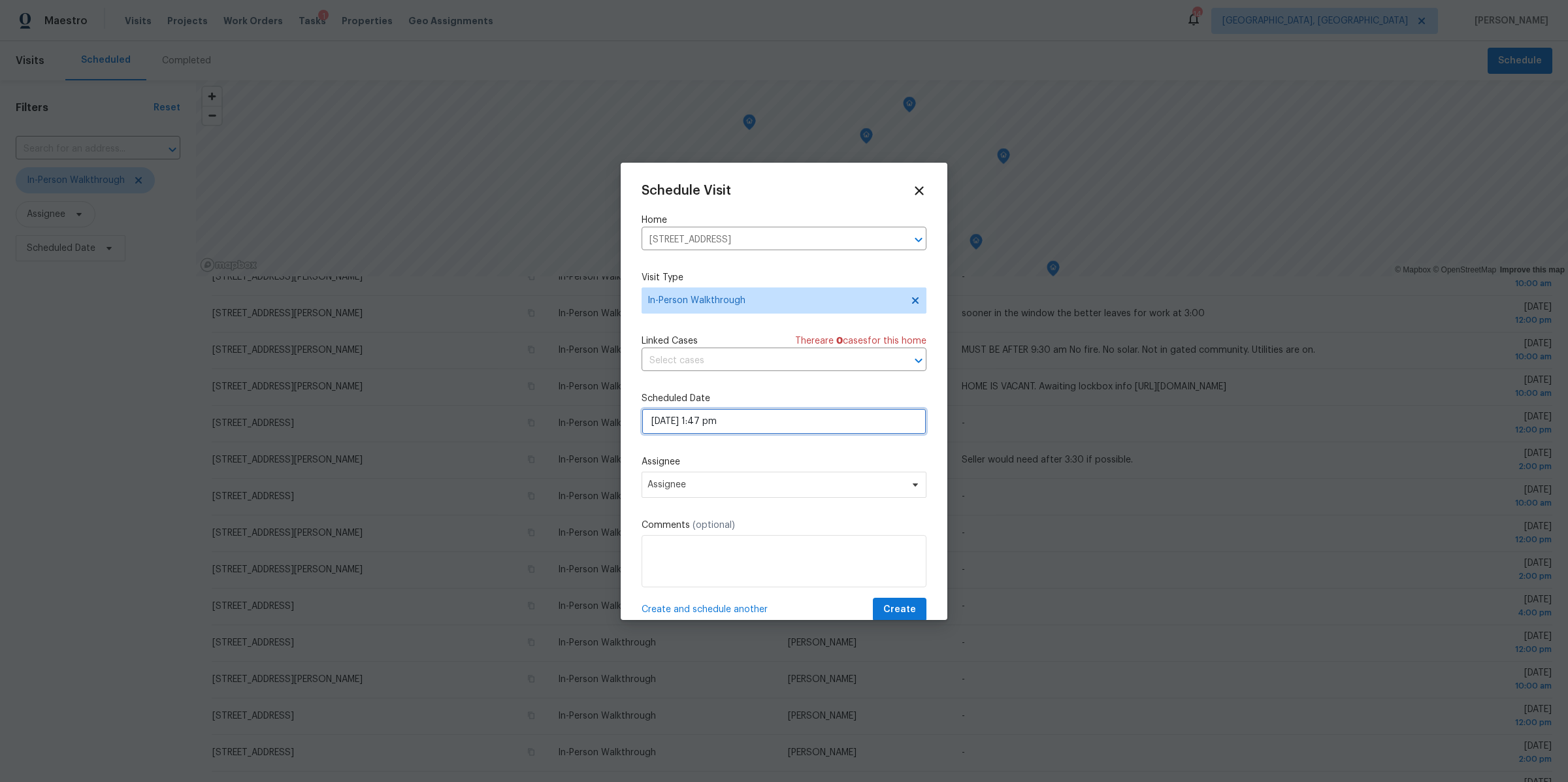
click at [681, 417] on input "10/07/2025 1:47 pm" at bounding box center [784, 421] width 285 height 26
select select "pm"
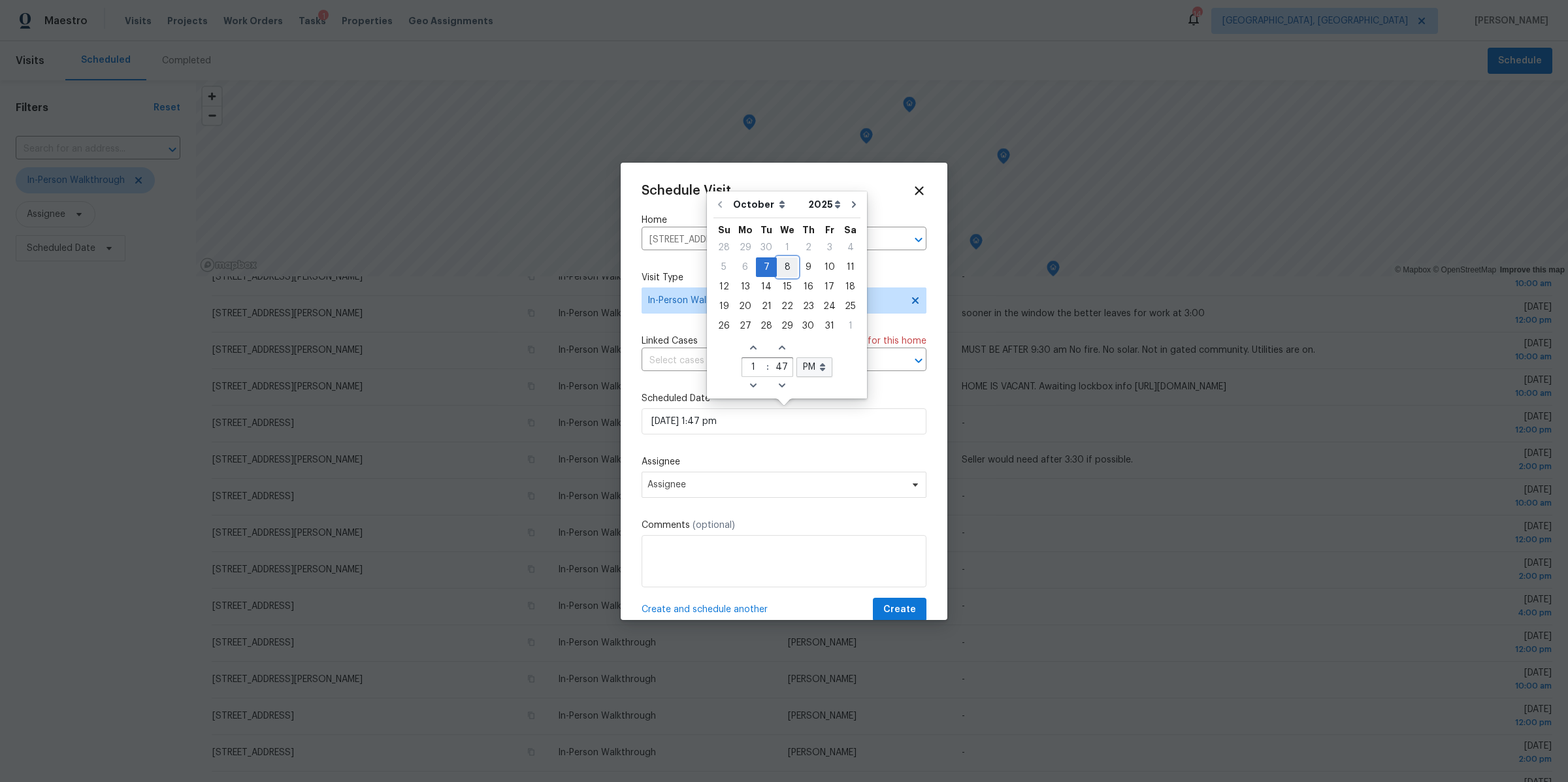
click at [784, 271] on div "8" at bounding box center [788, 267] width 21 height 19
type input "10/08/2025 1:47 pm"
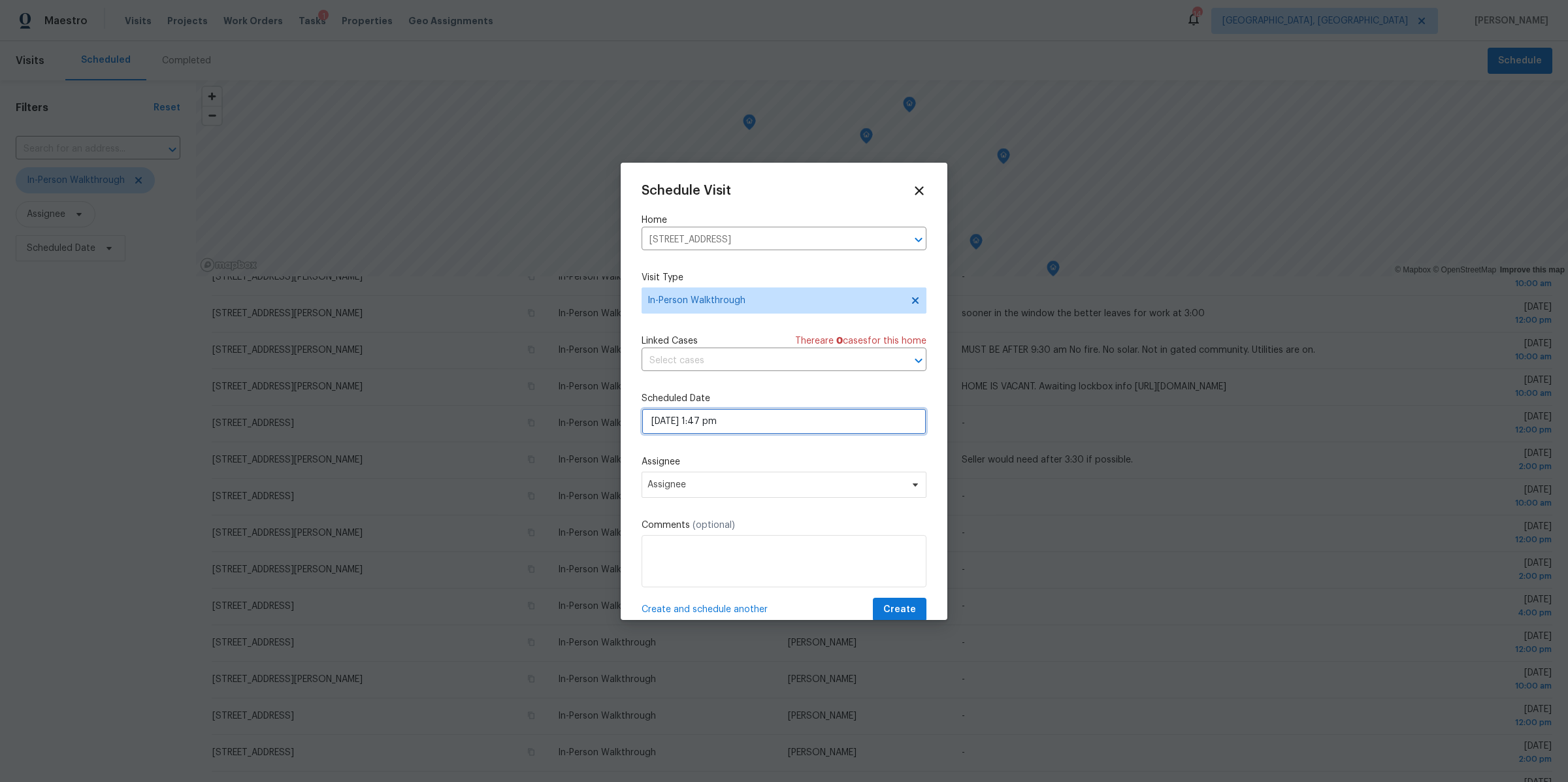
select select "pm"
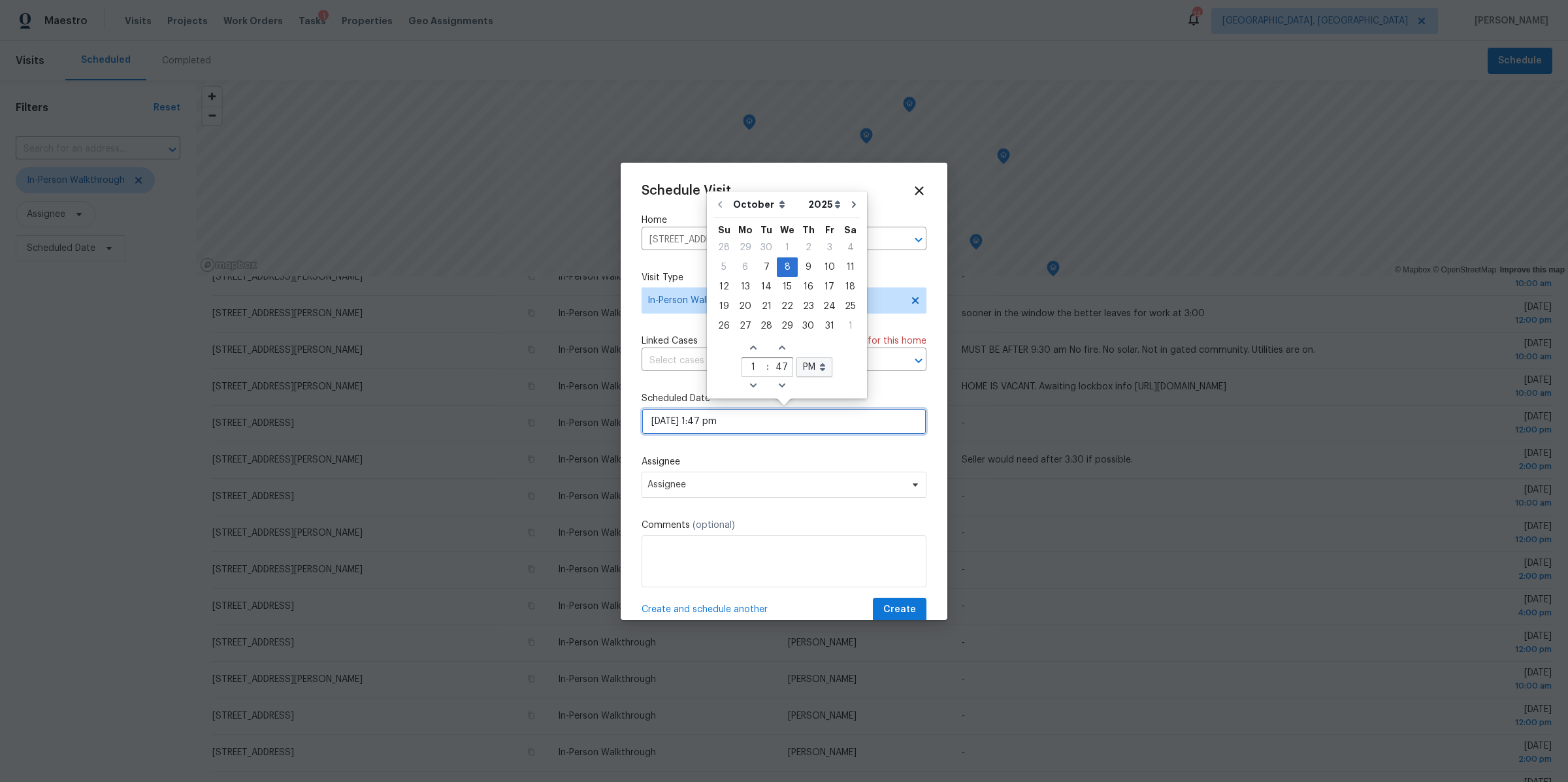
click at [721, 422] on input "10/08/2025 1:47 pm" at bounding box center [784, 421] width 285 height 26
drag, startPoint x: 752, startPoint y: 363, endPoint x: 740, endPoint y: 363, distance: 12.0
click at [742, 363] on input "1" at bounding box center [753, 367] width 21 height 19
type input "8"
type input "10/08/2025 8:47 pm"
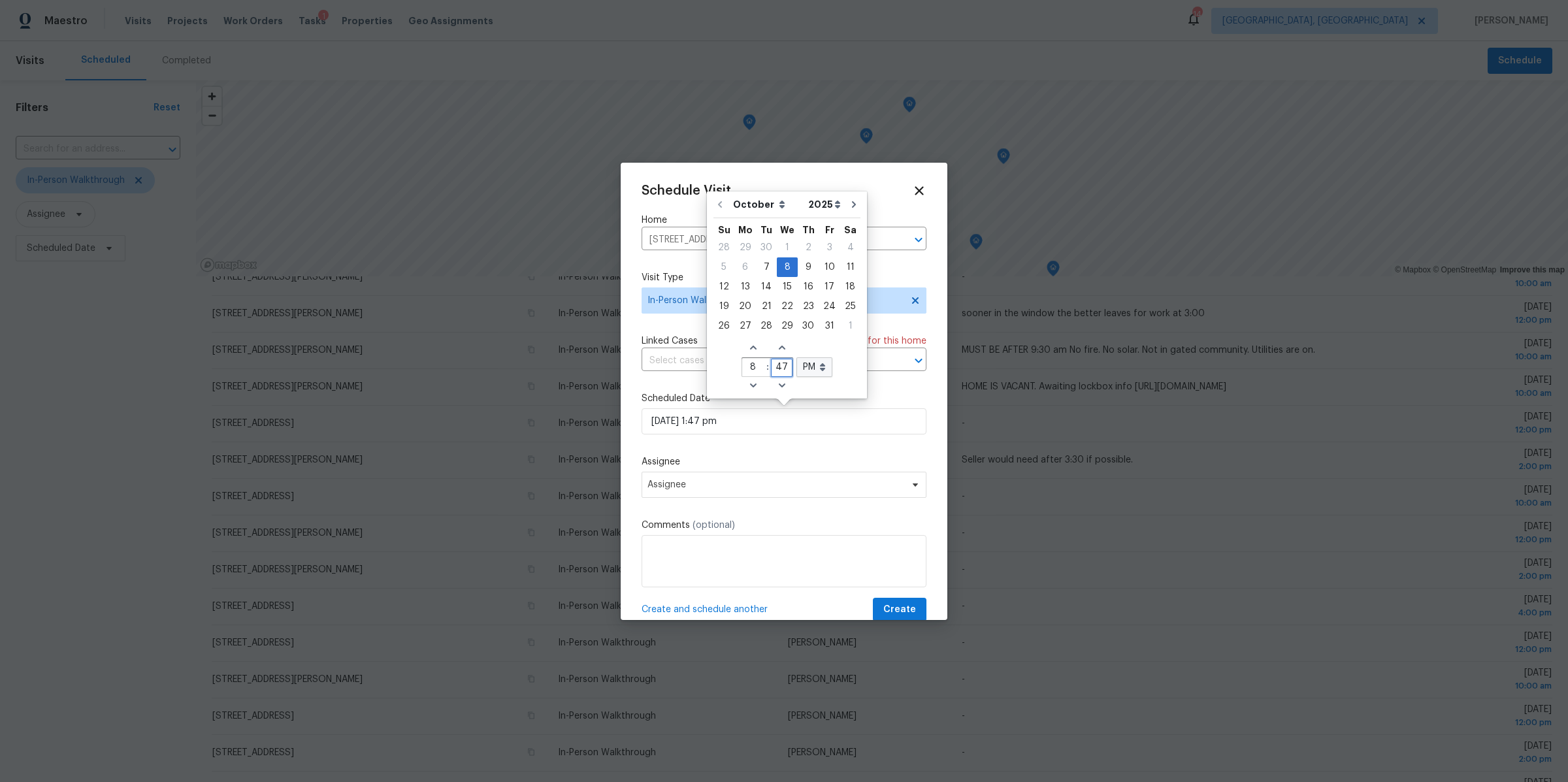
type input "8"
drag, startPoint x: 771, startPoint y: 365, endPoint x: 800, endPoint y: 365, distance: 29.0
click at [800, 365] on div "Increase hours (12hr clock) Increase minutes 8 : 47 AM PM Open dropdown Decreas…" at bounding box center [787, 367] width 91 height 56
type input "00"
type input "10/08/2025 8:00 pm"
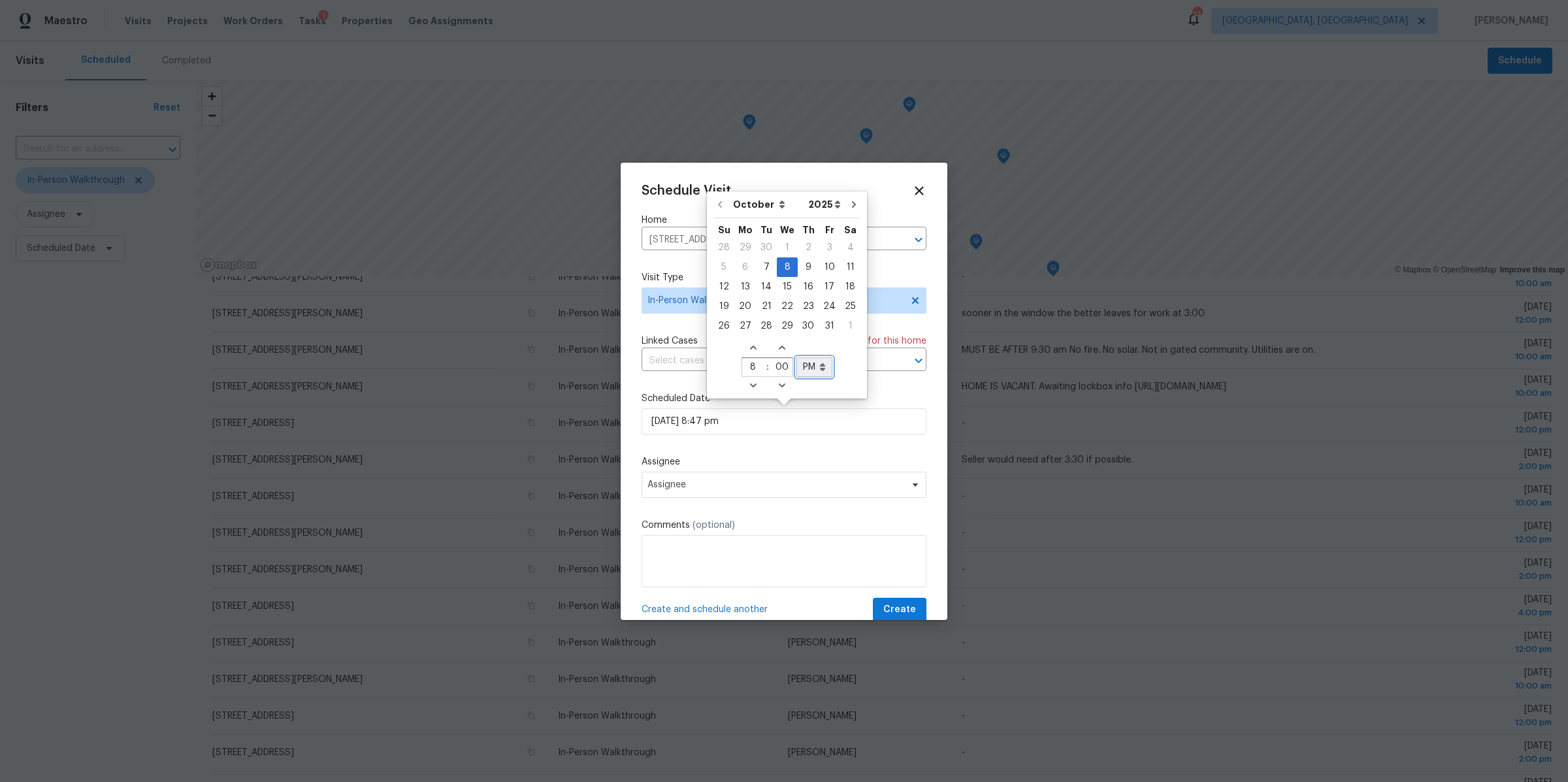
type input "00"
click at [821, 365] on select "AM PM" at bounding box center [814, 367] width 36 height 20
select select "am"
click at [796, 358] on select "AM PM" at bounding box center [814, 367] width 36 height 20
type input "10/08/2025 8:00 am"
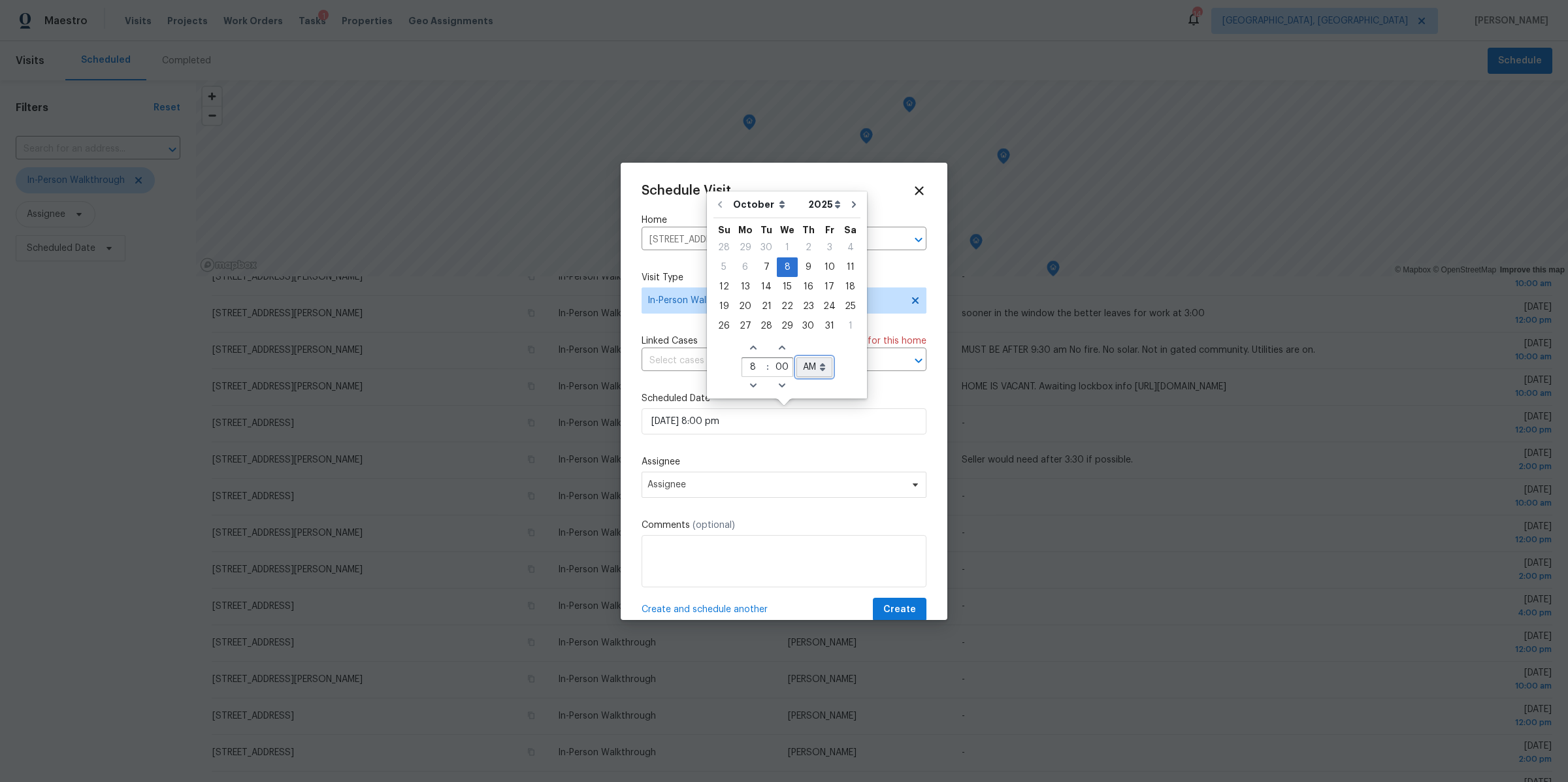
select select "am"
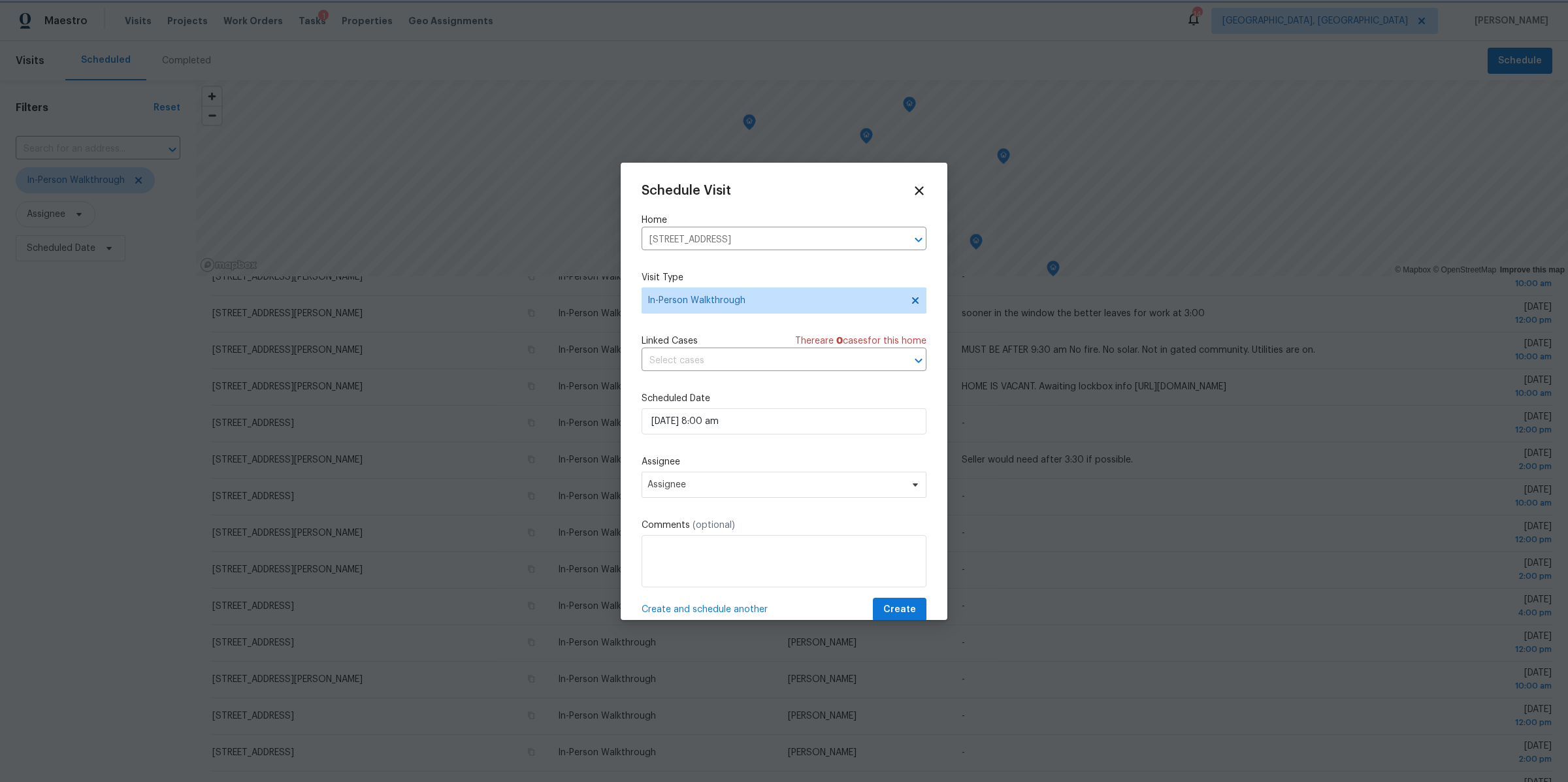
click at [743, 438] on div "Schedule Visit Home 8565 Appleridge Cir, Pickerington, OH 43147 ​ Visit Type In…" at bounding box center [784, 403] width 285 height 438
click at [686, 474] on span "Assignee" at bounding box center [784, 484] width 285 height 26
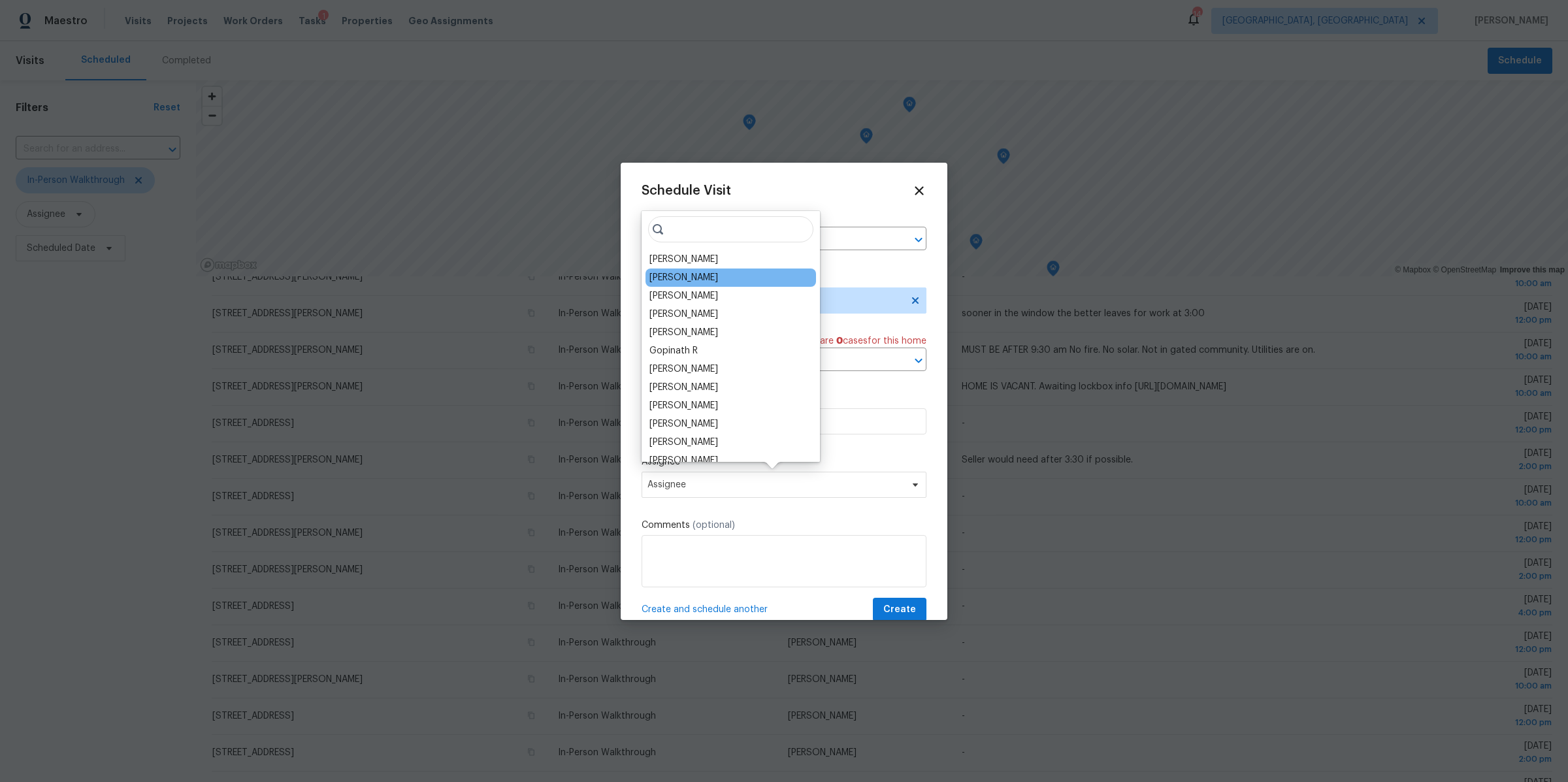
click at [672, 280] on div "Michael Foley" at bounding box center [683, 277] width 68 height 13
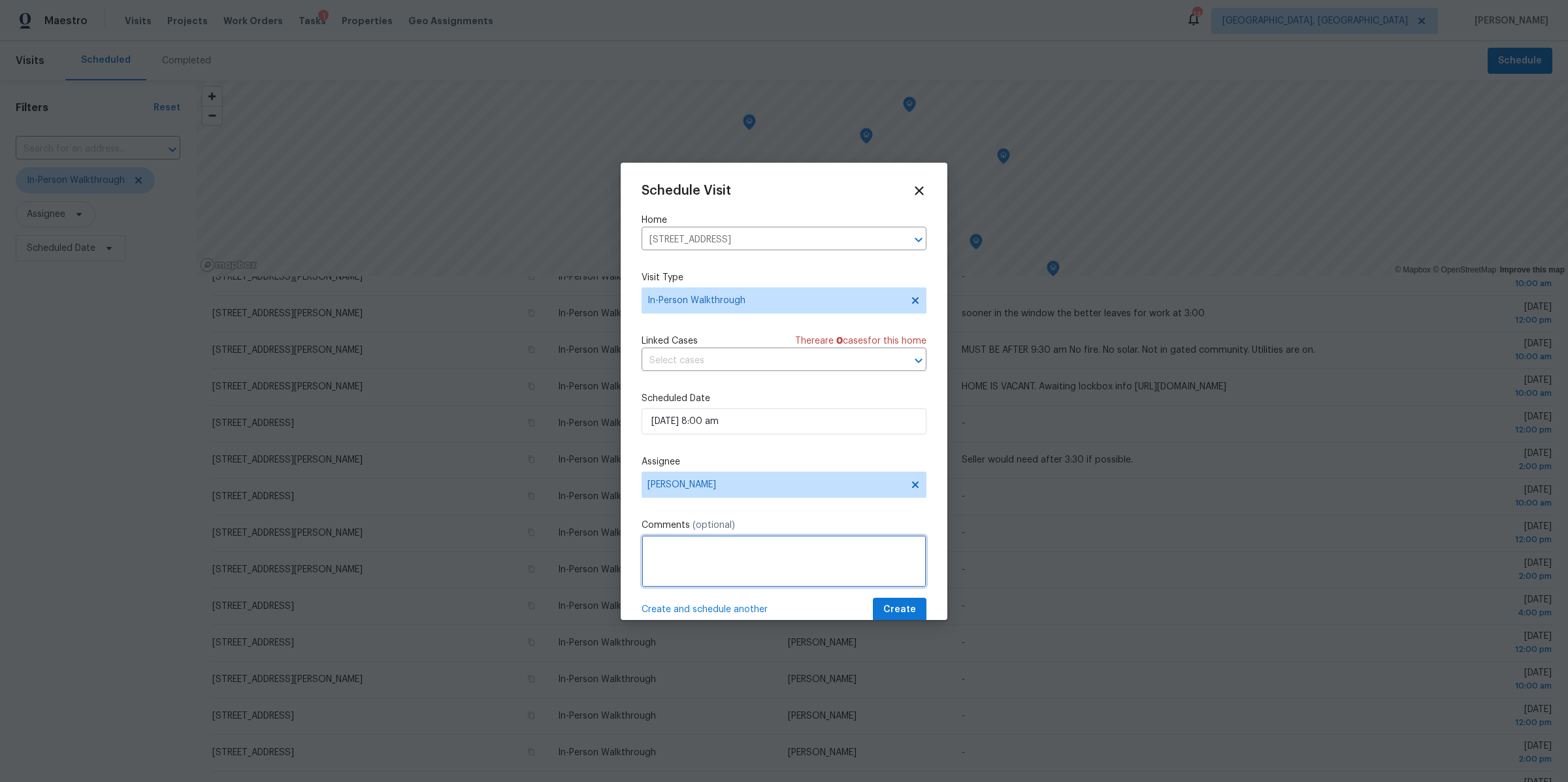
click at [719, 568] on textarea at bounding box center [784, 561] width 285 height 52
type textarea "VACANT. Pending lockbox info"
click at [901, 610] on span "Create" at bounding box center [899, 610] width 33 height 16
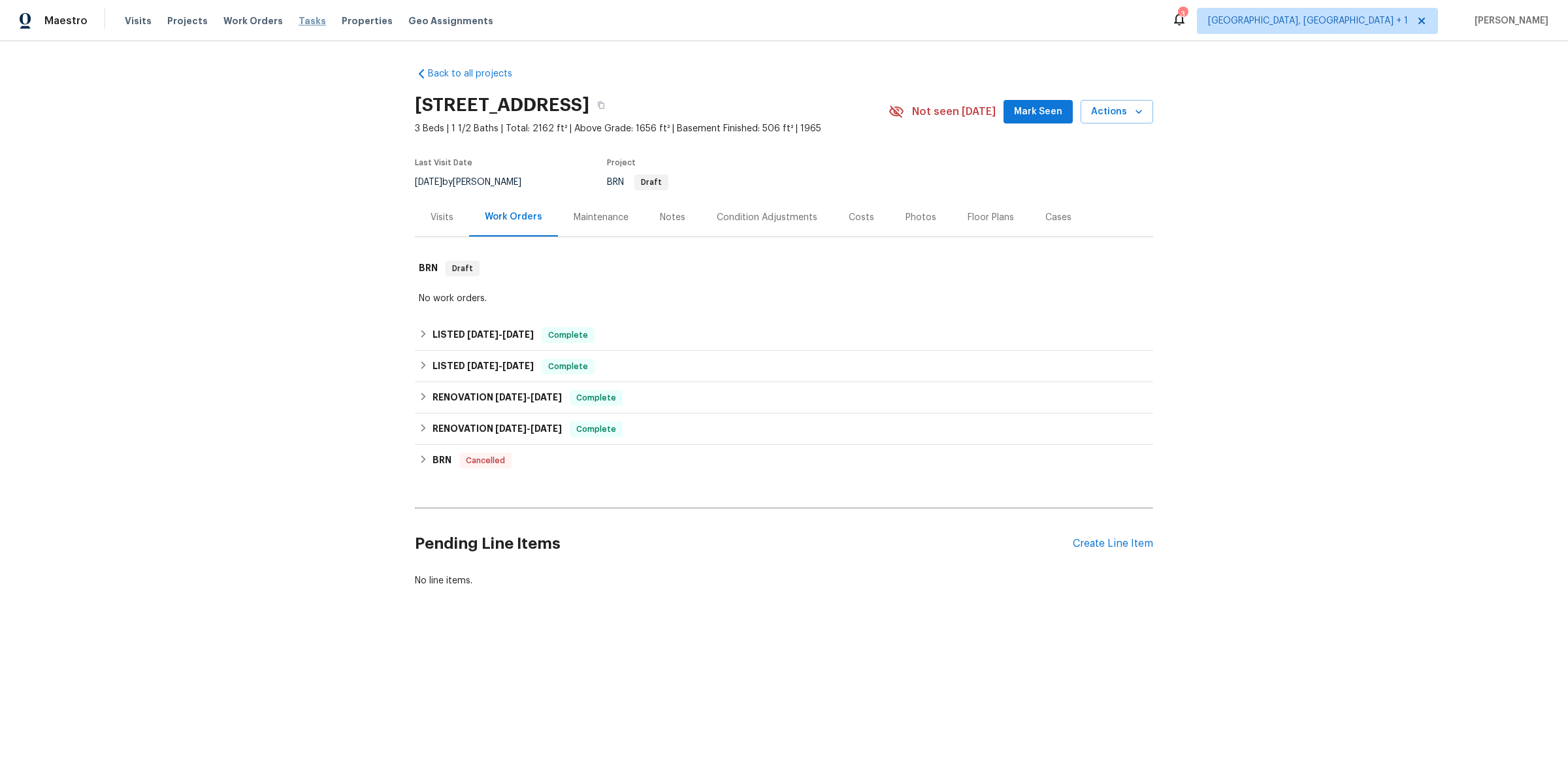
click at [305, 19] on span "Tasks" at bounding box center [312, 20] width 28 height 9
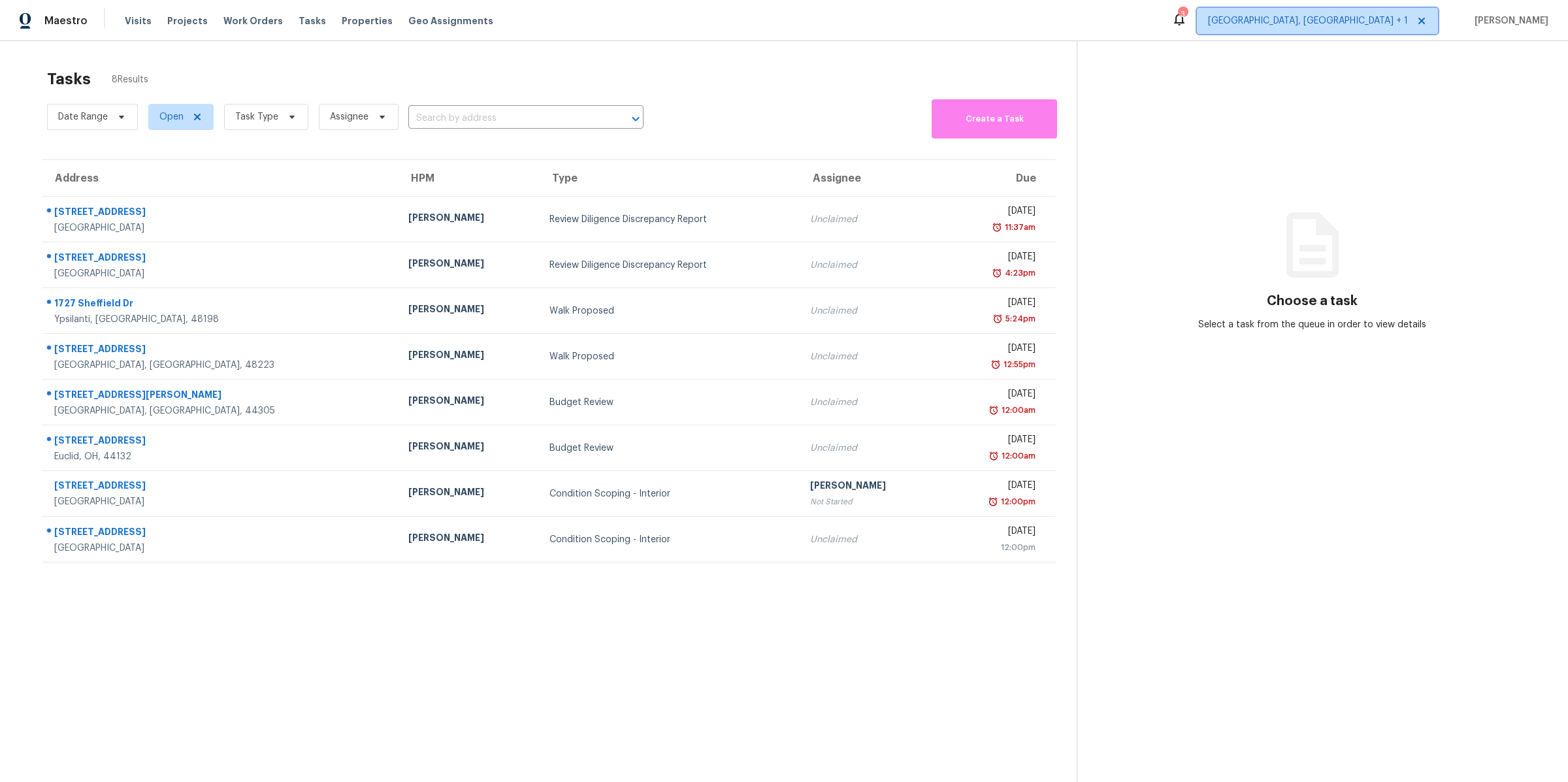
click at [1398, 23] on span "[GEOGRAPHIC_DATA], [GEOGRAPHIC_DATA] + 1" at bounding box center [1308, 20] width 200 height 13
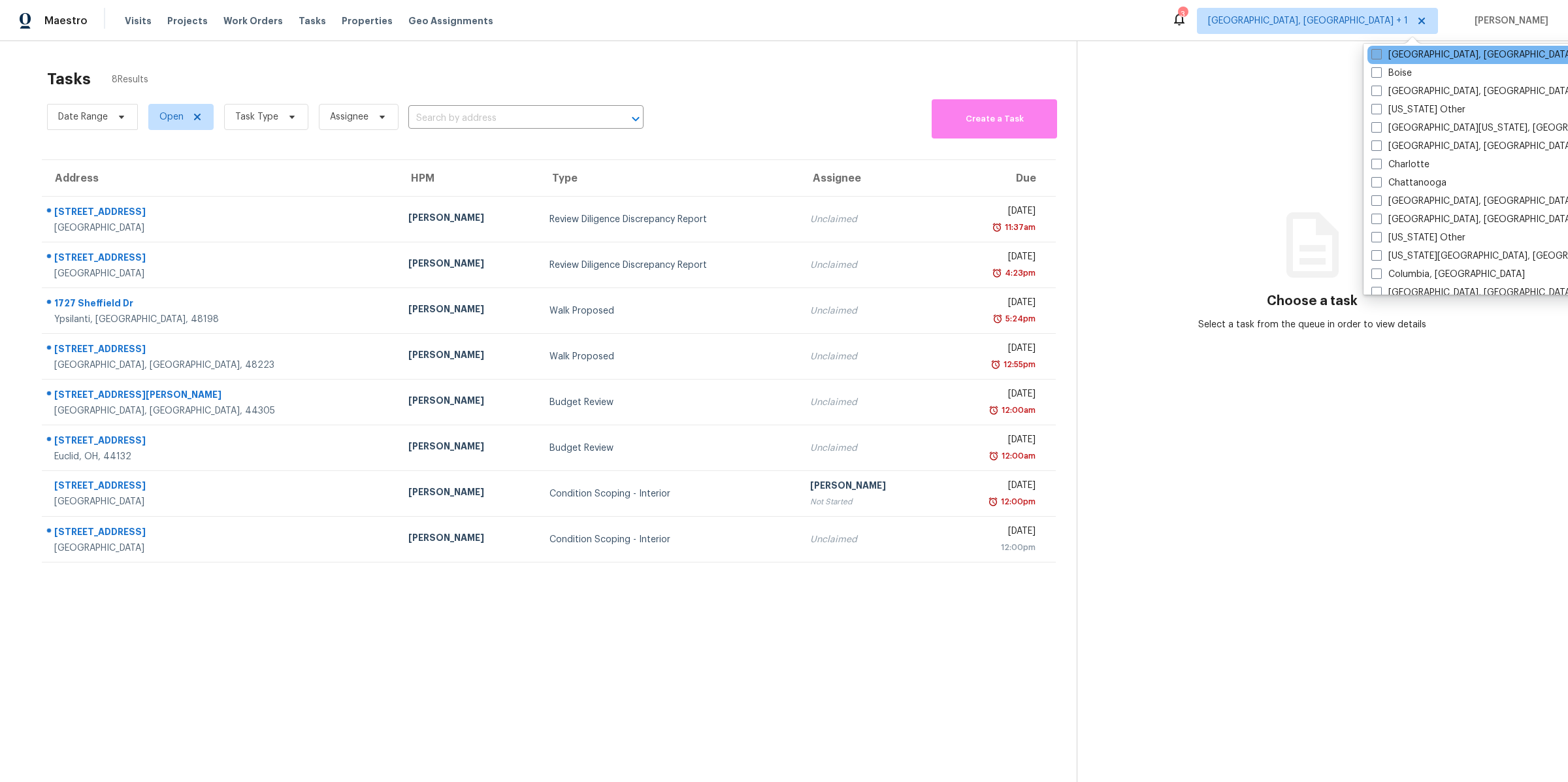
scroll to position [224, 0]
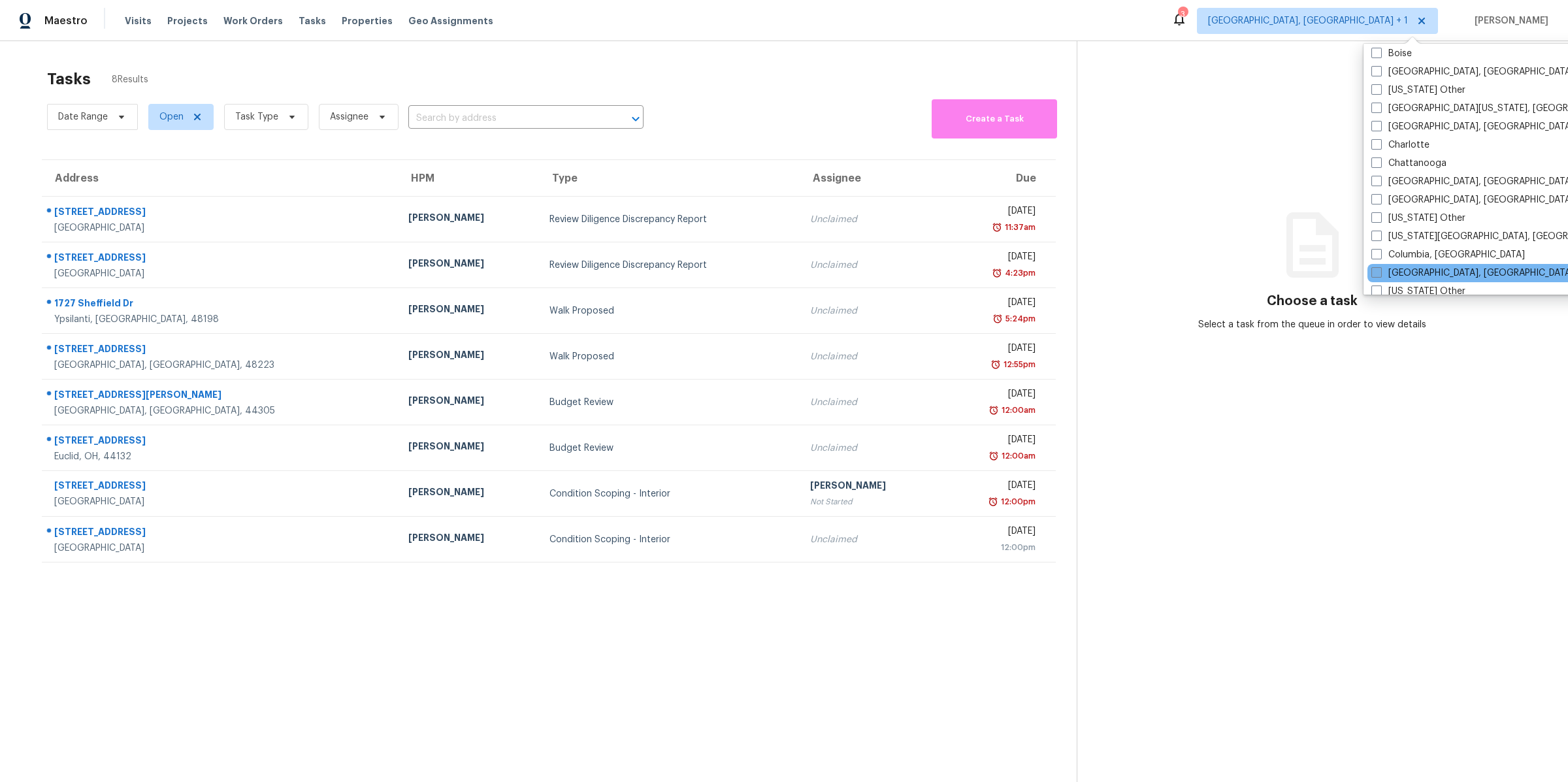
click at [1372, 271] on span at bounding box center [1377, 273] width 11 height 11
click at [1372, 271] on input "[GEOGRAPHIC_DATA], [GEOGRAPHIC_DATA]" at bounding box center [1376, 271] width 9 height 9
checkbox input "true"
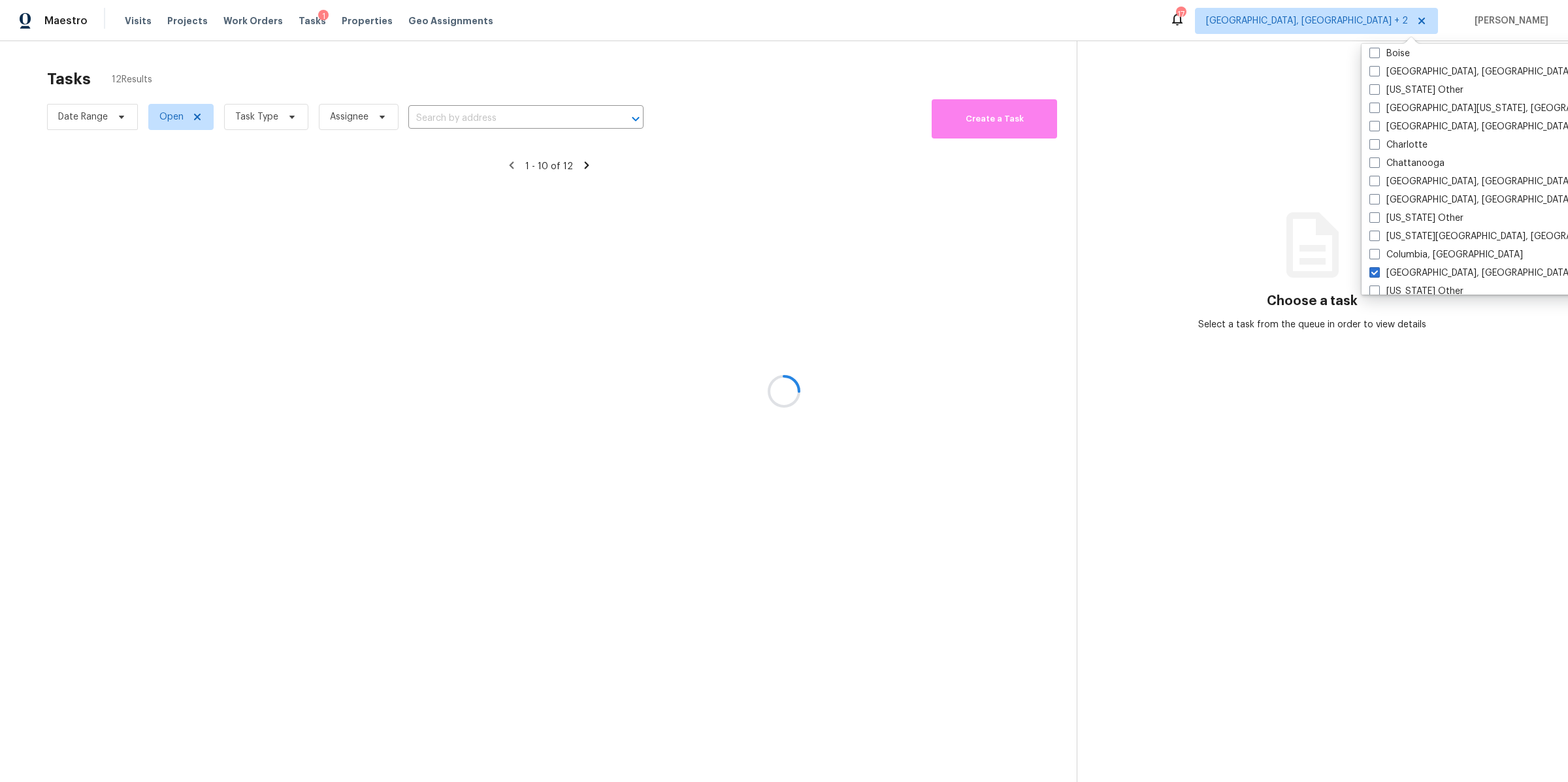
click at [1107, 58] on div at bounding box center [784, 391] width 1568 height 782
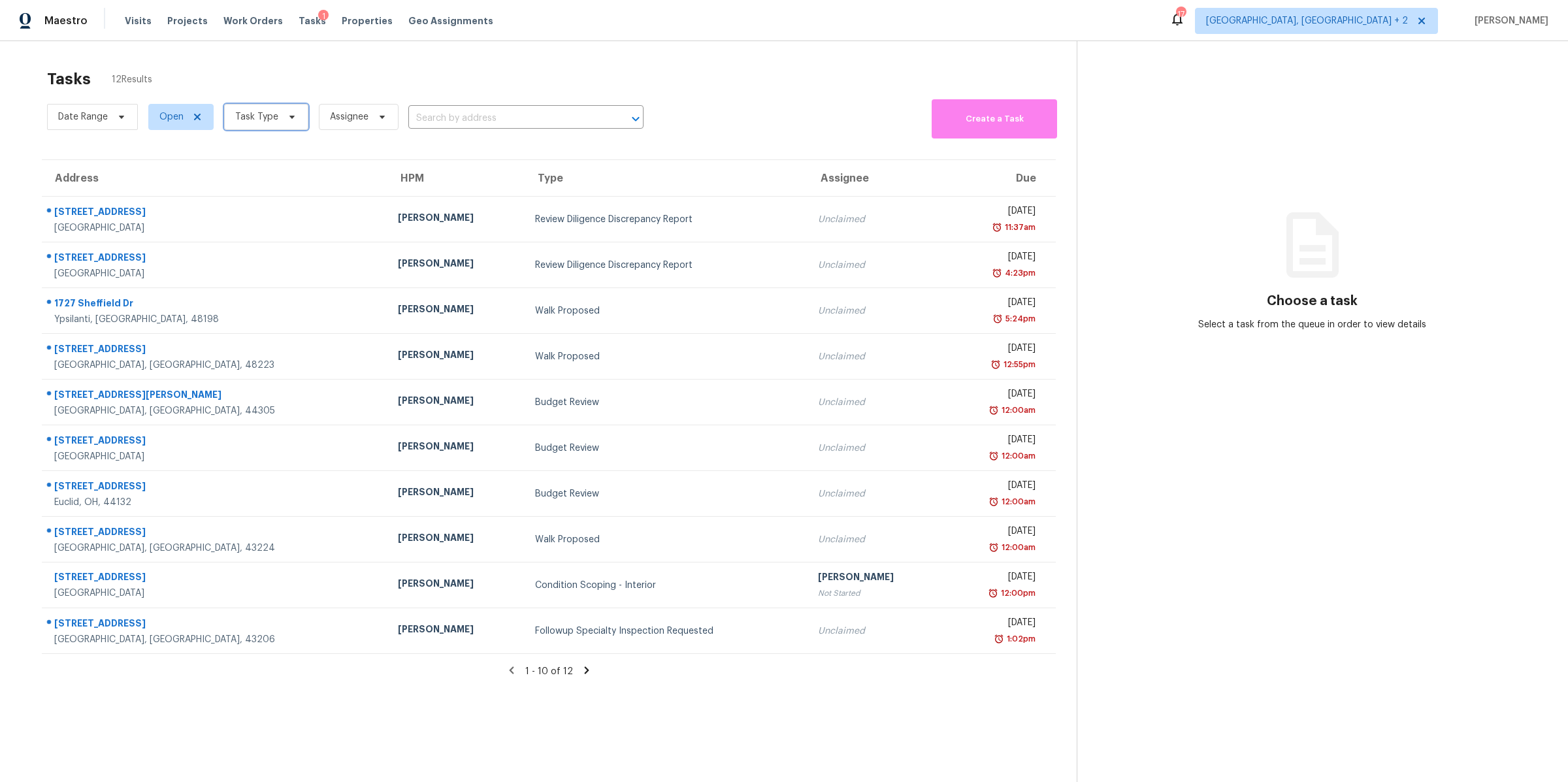
click at [255, 125] on span "Task Type" at bounding box center [265, 116] width 84 height 26
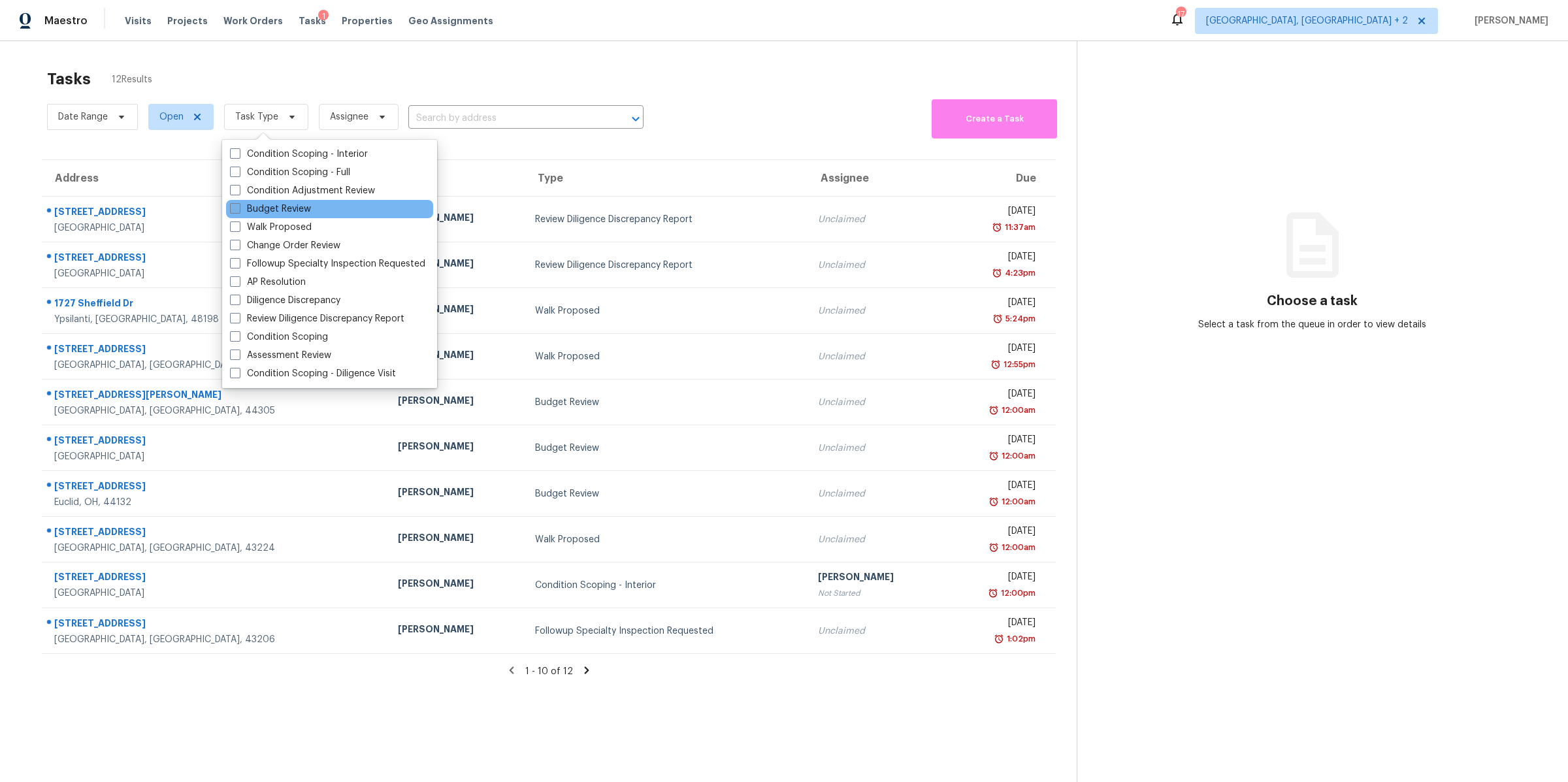
click at [236, 204] on span at bounding box center [235, 209] width 11 height 11
click at [236, 204] on input "Budget Review" at bounding box center [234, 207] width 9 height 9
checkbox input "true"
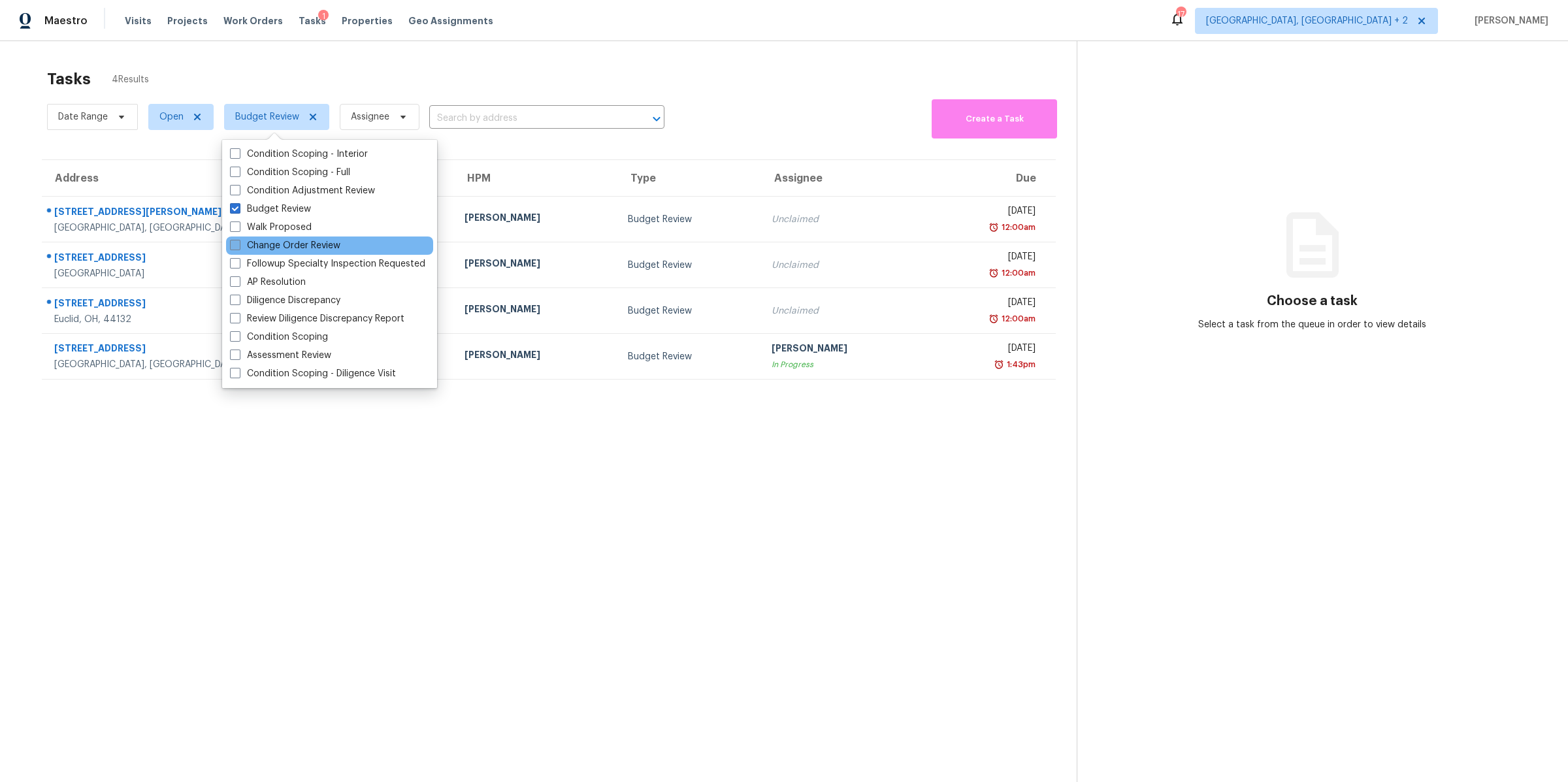
click at [234, 243] on span at bounding box center [235, 245] width 11 height 11
click at [234, 243] on input "Change Order Review" at bounding box center [234, 243] width 9 height 9
checkbox input "true"
click at [178, 472] on section "Tasks 4 Results Date Range Open Budget Review + 1 Assignee ​ Create a Task Addr…" at bounding box center [549, 442] width 1056 height 761
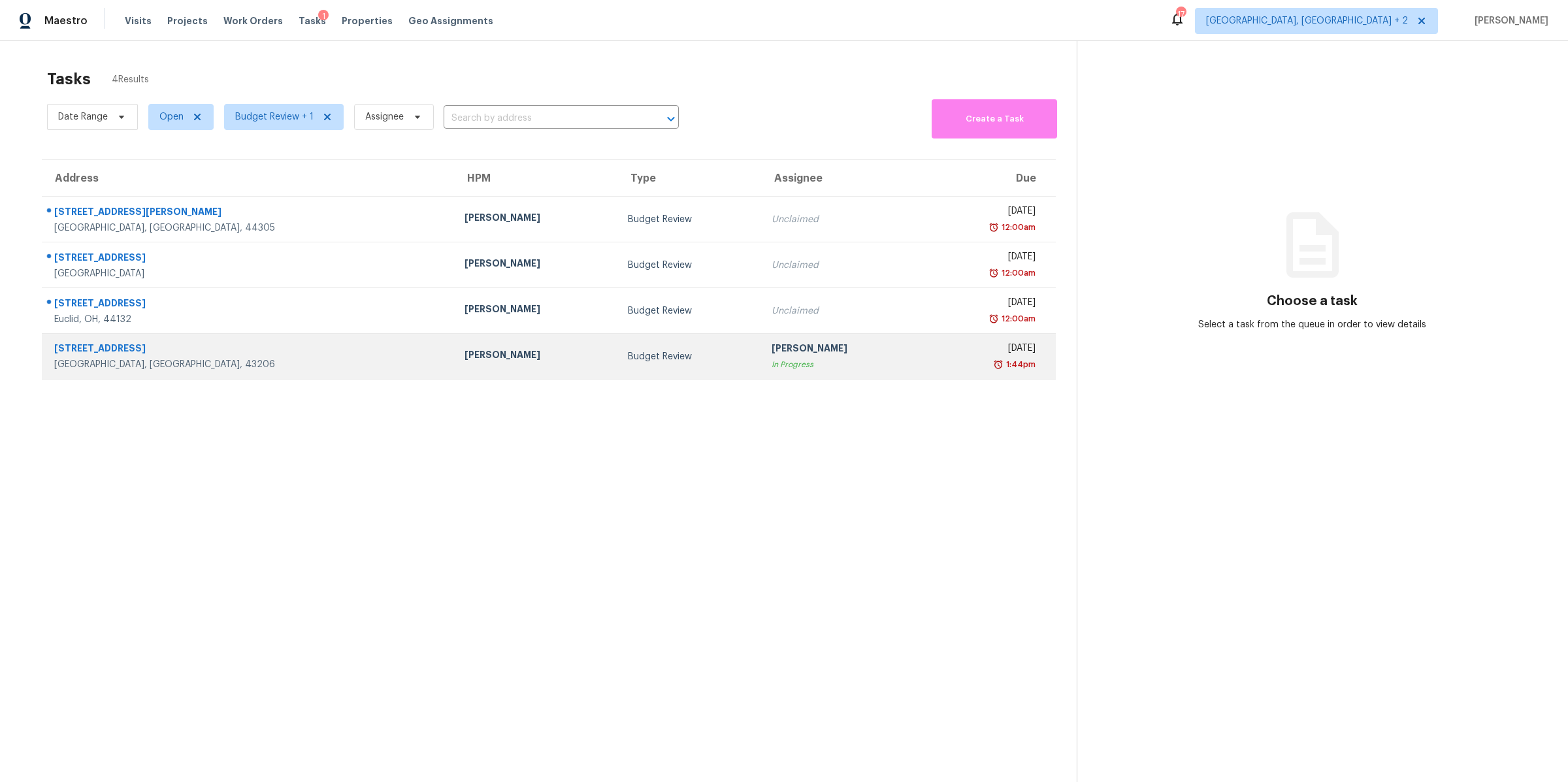
click at [472, 352] on div "[PERSON_NAME]" at bounding box center [535, 356] width 142 height 16
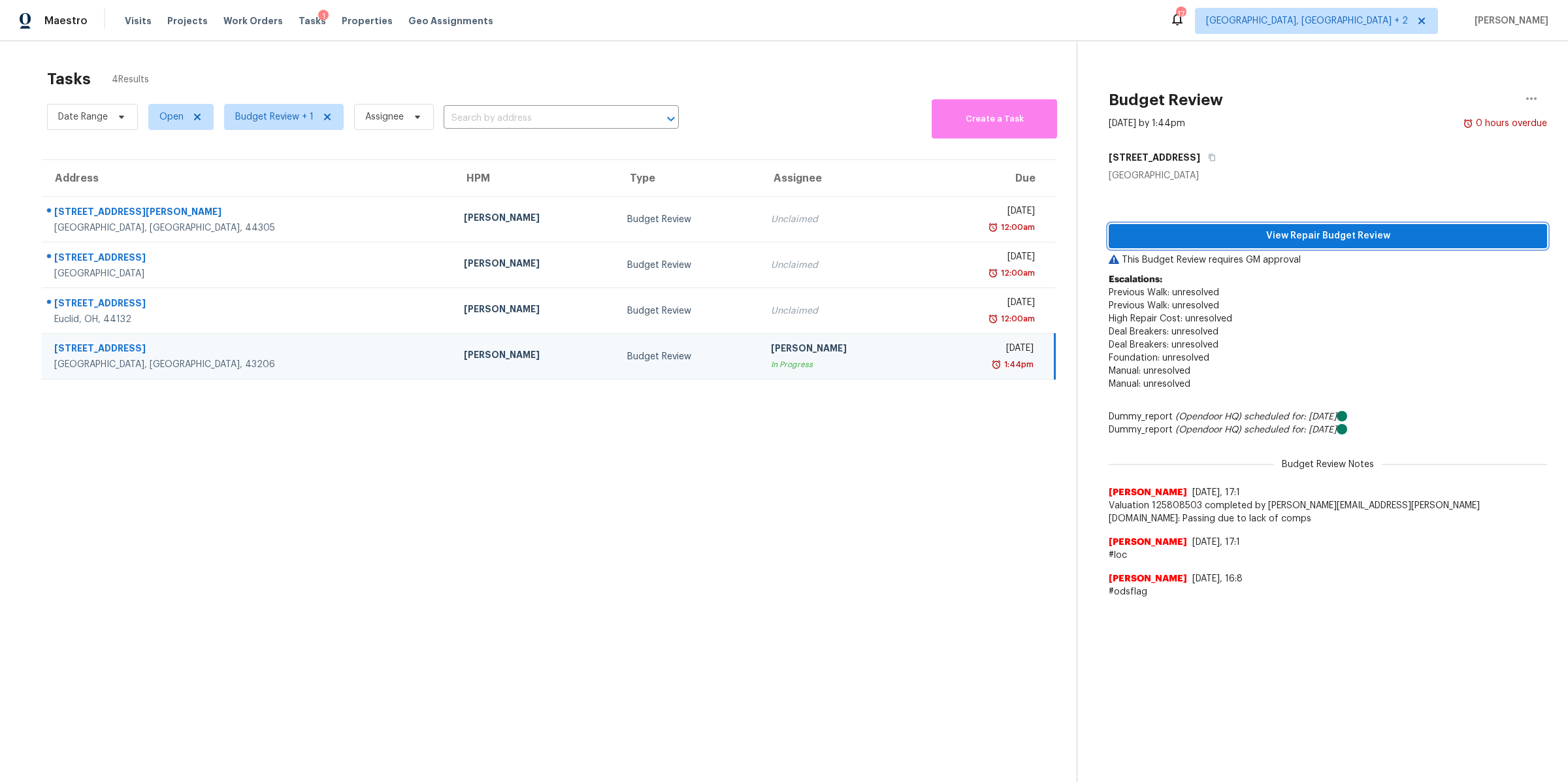
click at [1182, 239] on span "View Repair Budget Review" at bounding box center [1328, 236] width 417 height 16
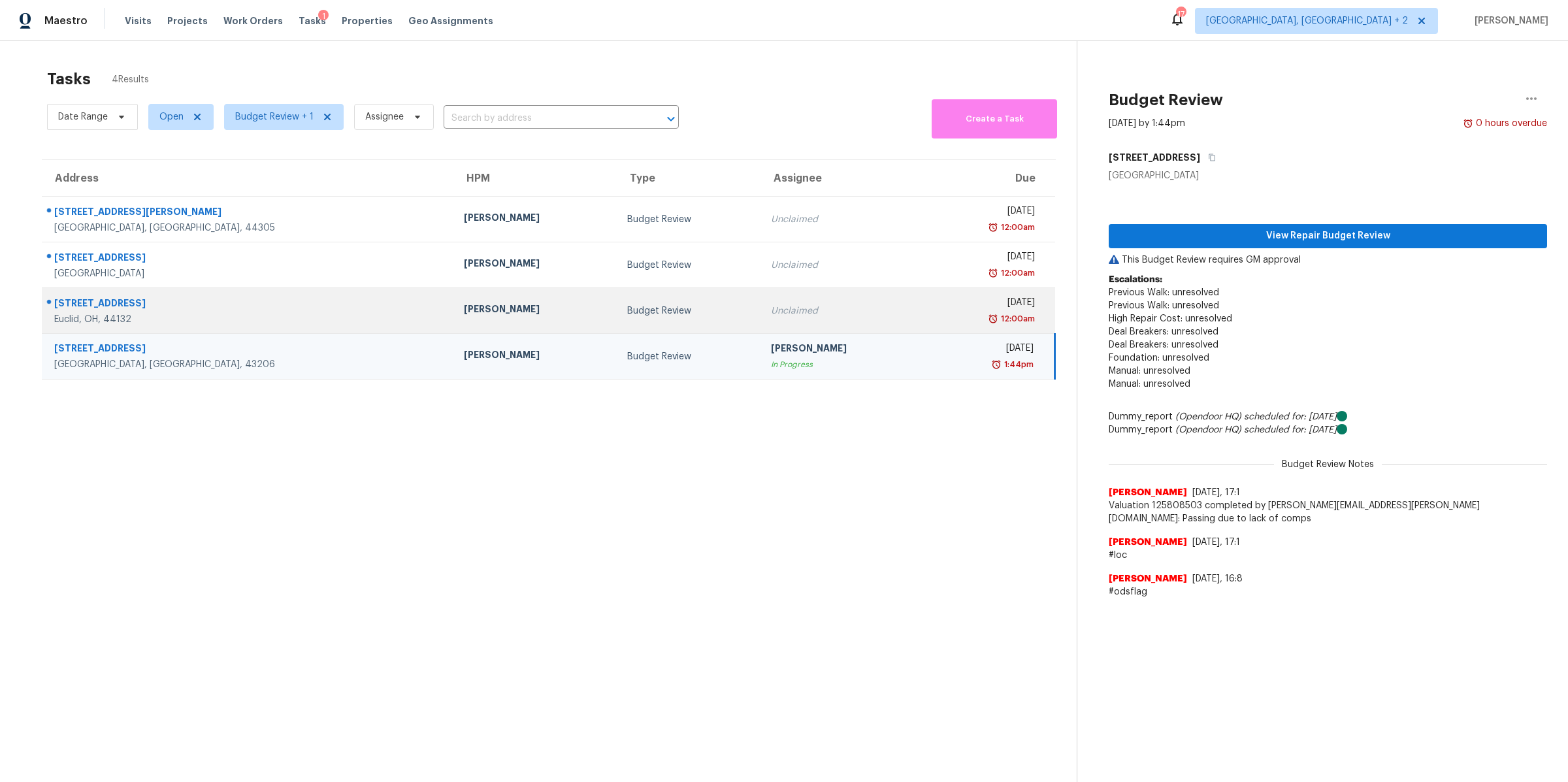
click at [627, 310] on div "Budget Review" at bounding box center [688, 311] width 123 height 13
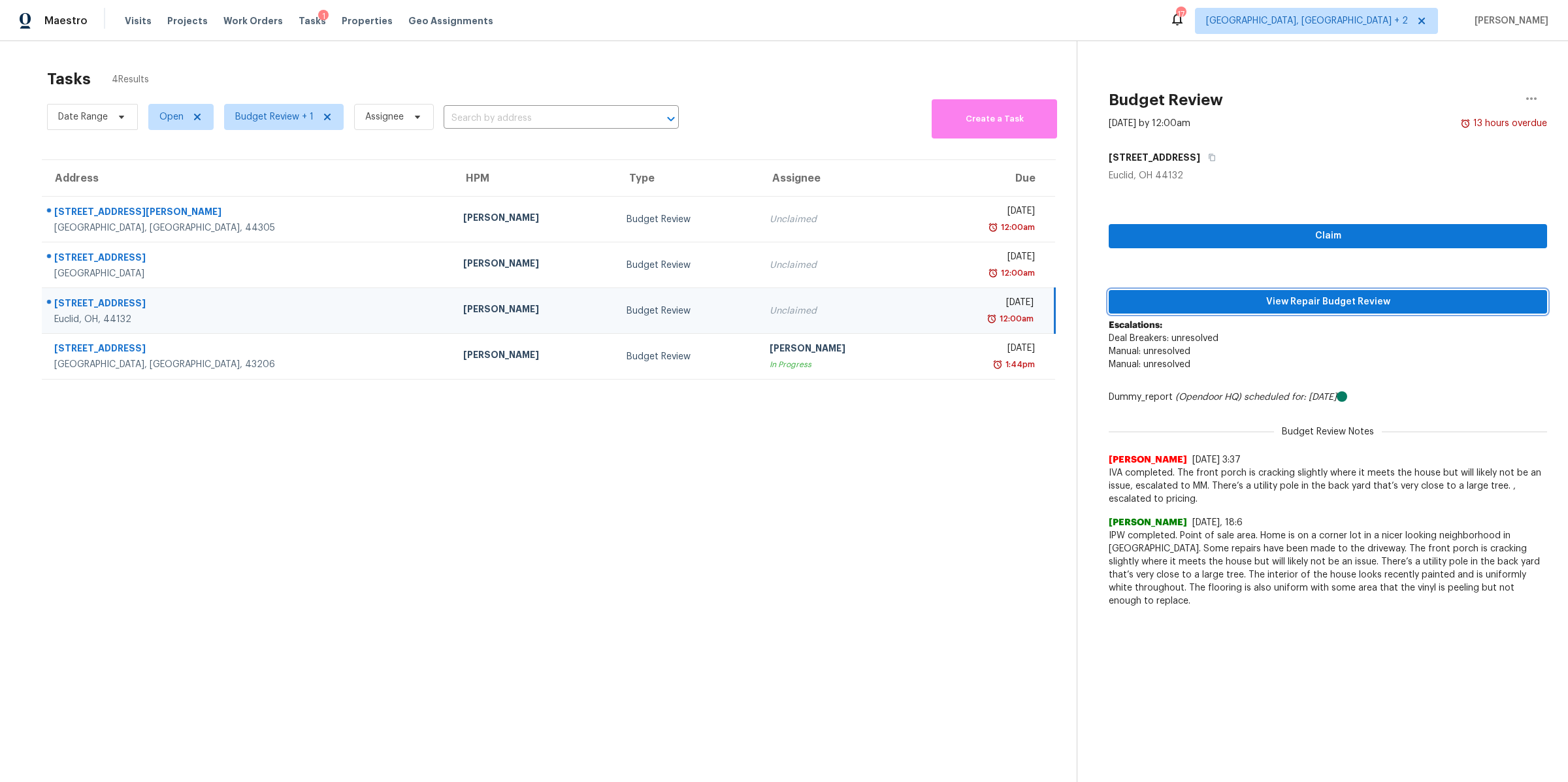
click at [1170, 306] on span "View Repair Budget Review" at bounding box center [1328, 302] width 417 height 16
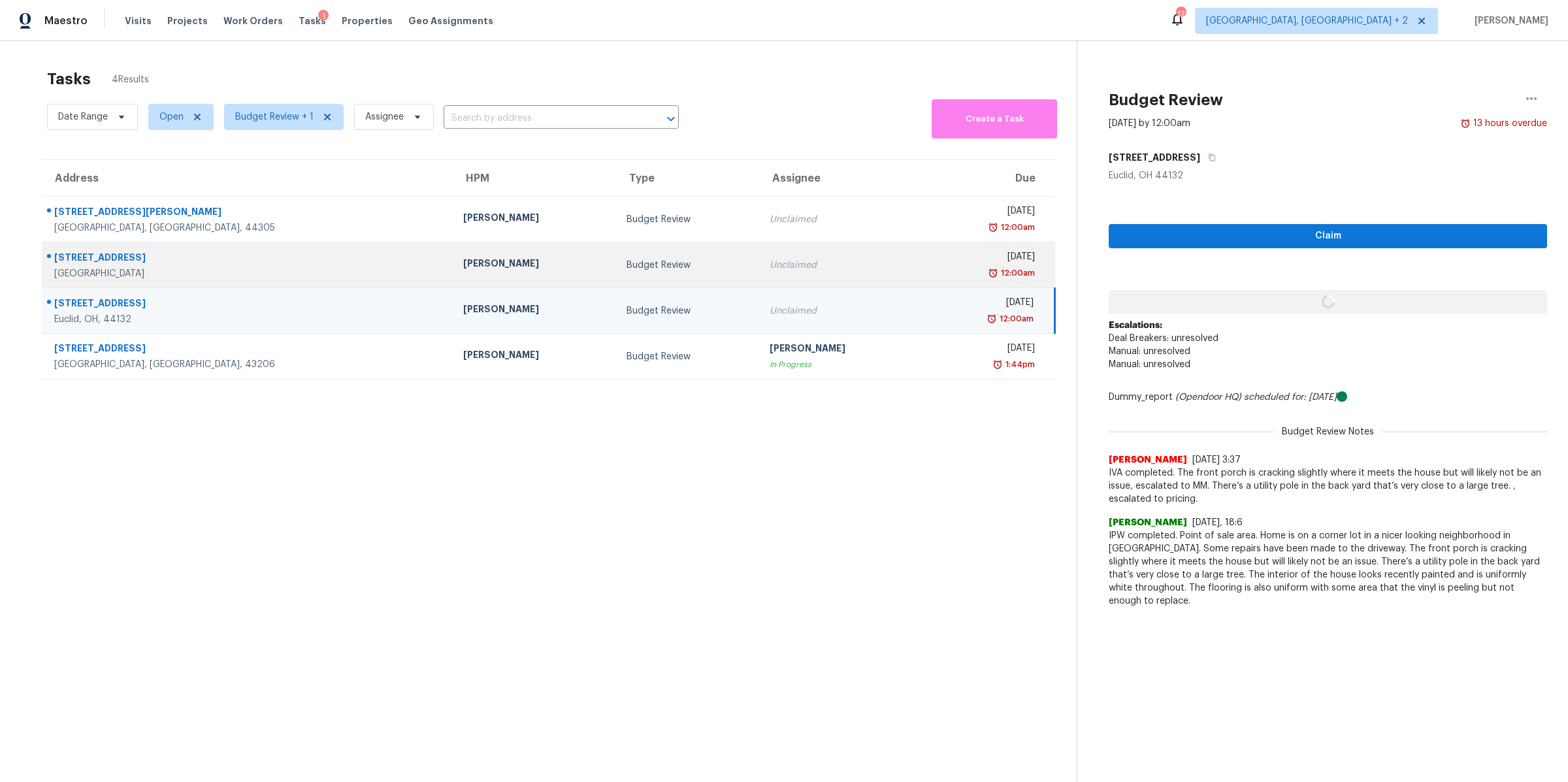
click at [770, 265] on div "Unclaimed" at bounding box center [841, 265] width 142 height 13
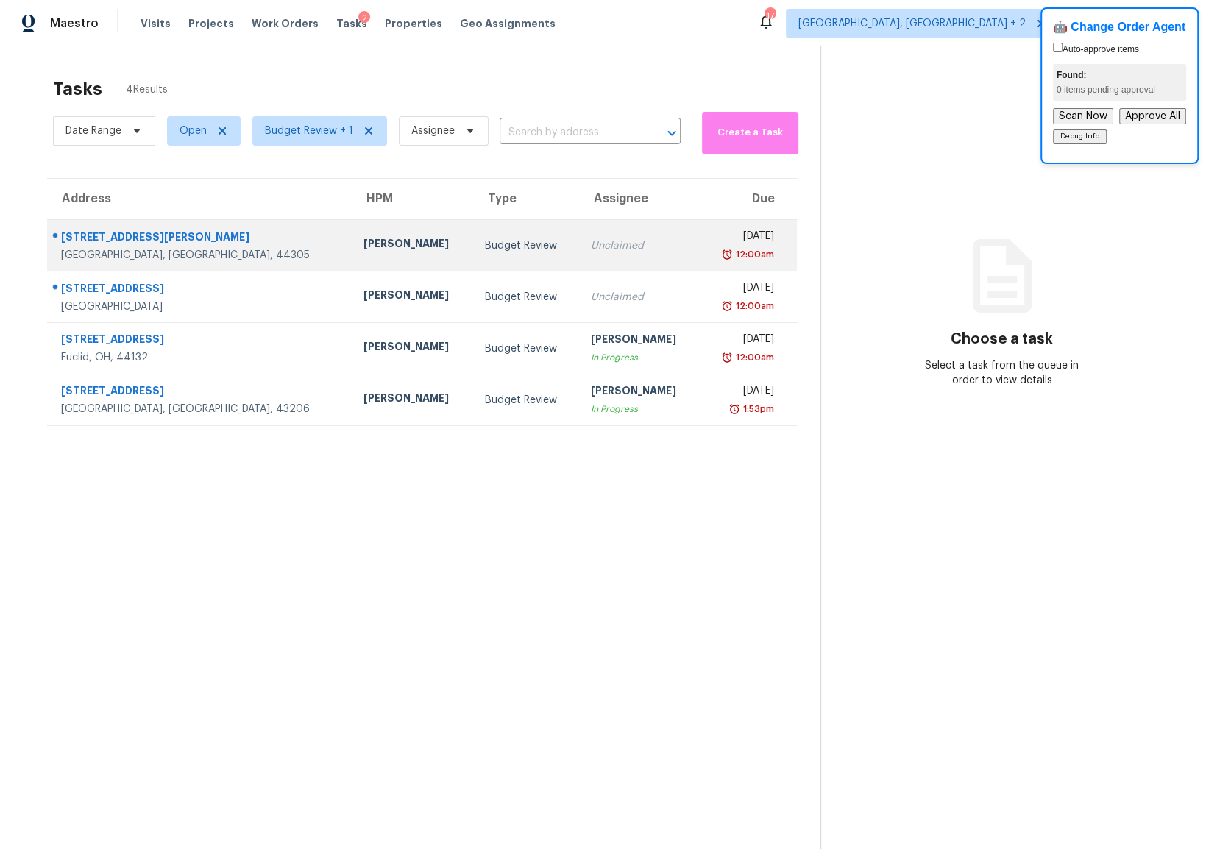
click at [107, 238] on div "[STREET_ADDRESS][PERSON_NAME]" at bounding box center [200, 239] width 279 height 18
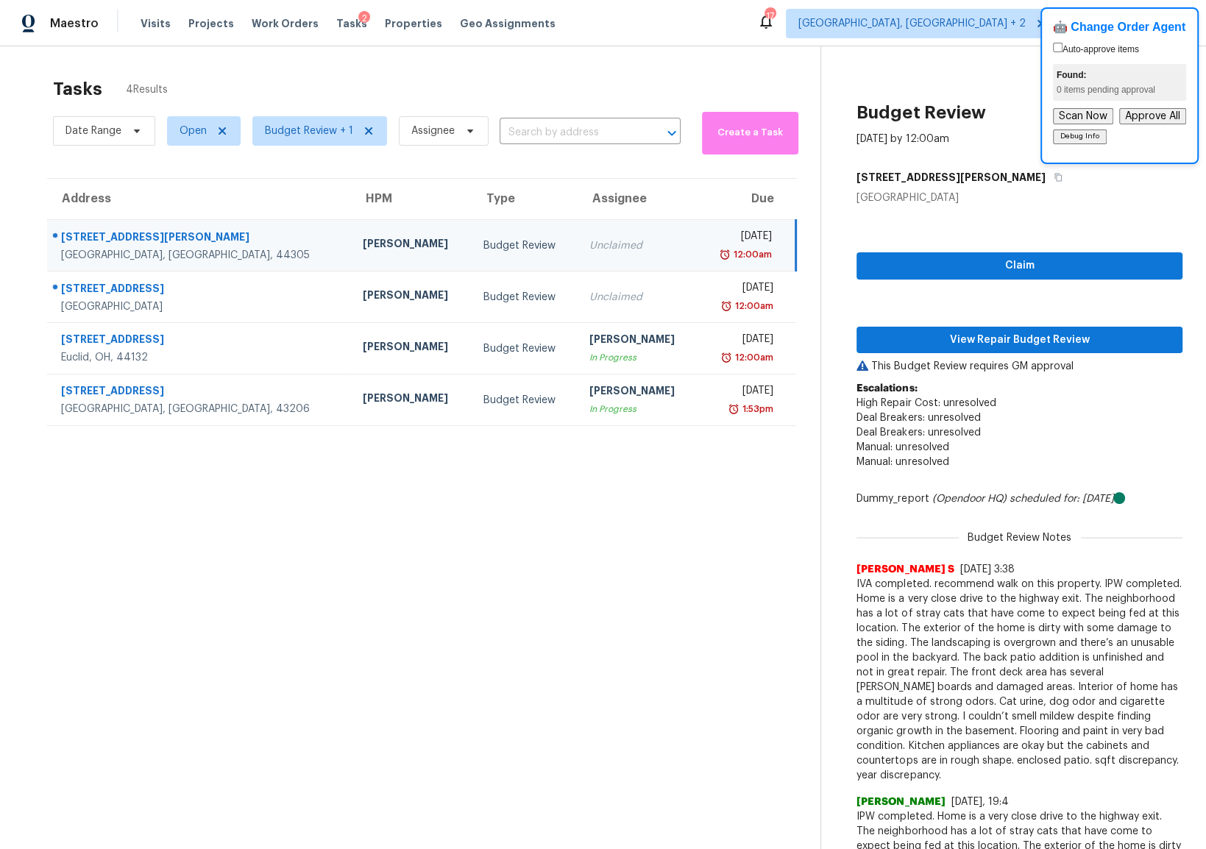
click at [107, 238] on div "[STREET_ADDRESS][PERSON_NAME]" at bounding box center [200, 239] width 278 height 18
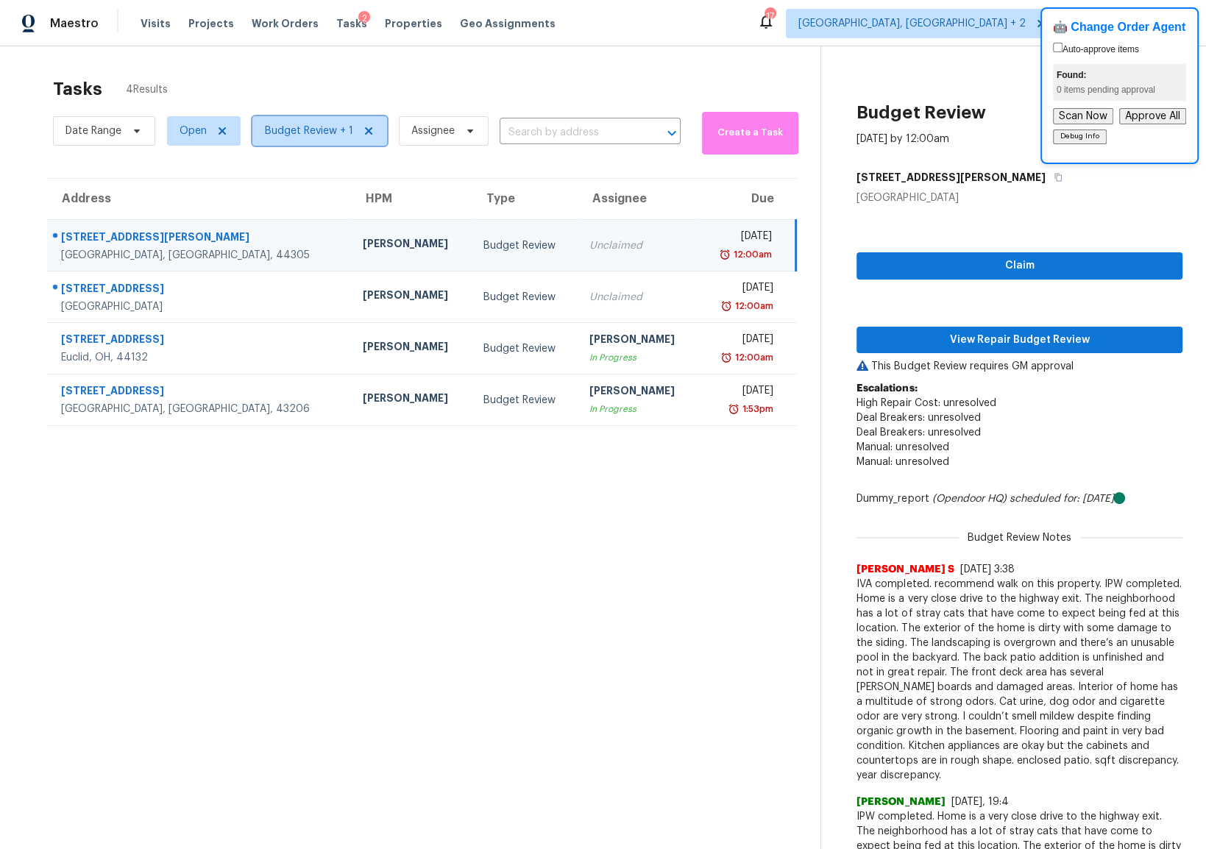
click at [322, 127] on span "Budget Review + 1" at bounding box center [309, 131] width 88 height 15
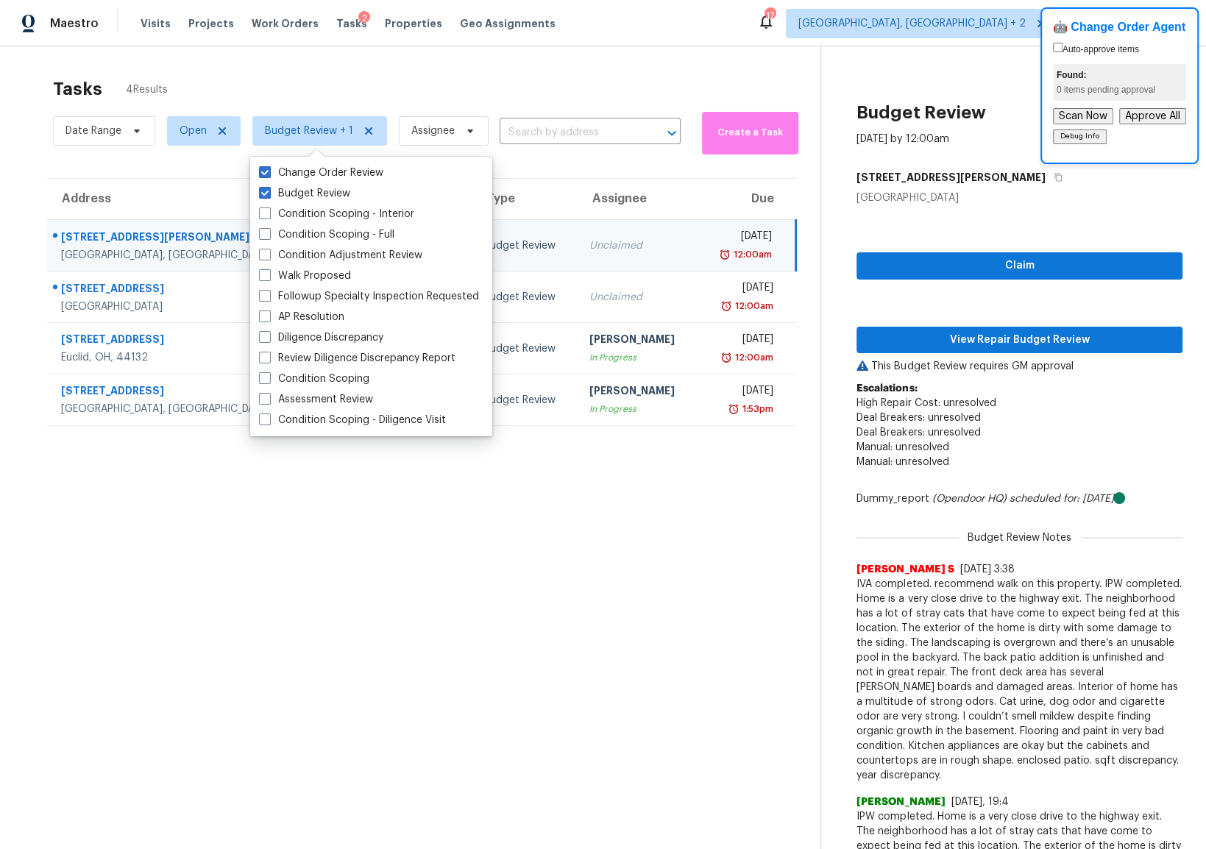
click at [553, 157] on section "Tasks 4 Results Date Range Open Budget Review + 1 Assignee ​ Create a Task Addr…" at bounding box center [422, 532] width 797 height 924
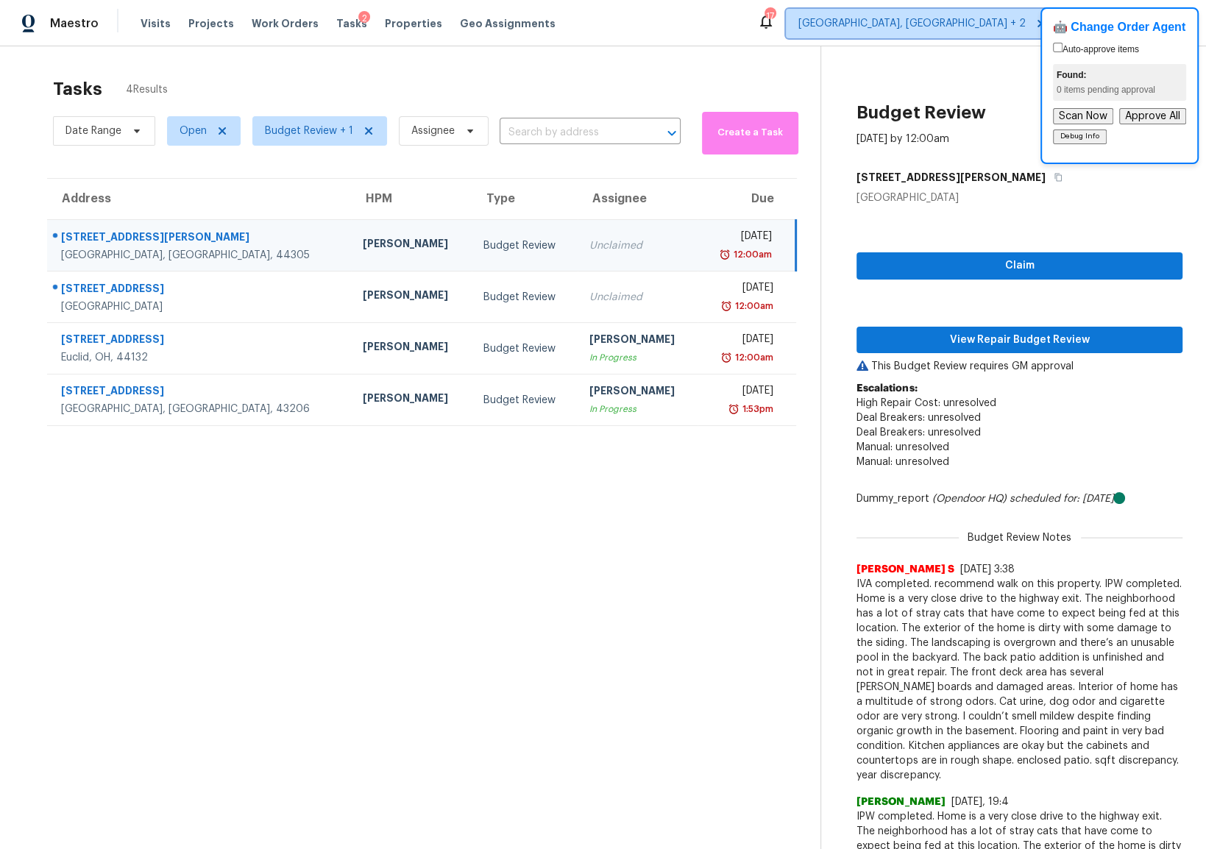
click at [984, 22] on span "[GEOGRAPHIC_DATA], [GEOGRAPHIC_DATA] + 2" at bounding box center [923, 23] width 274 height 29
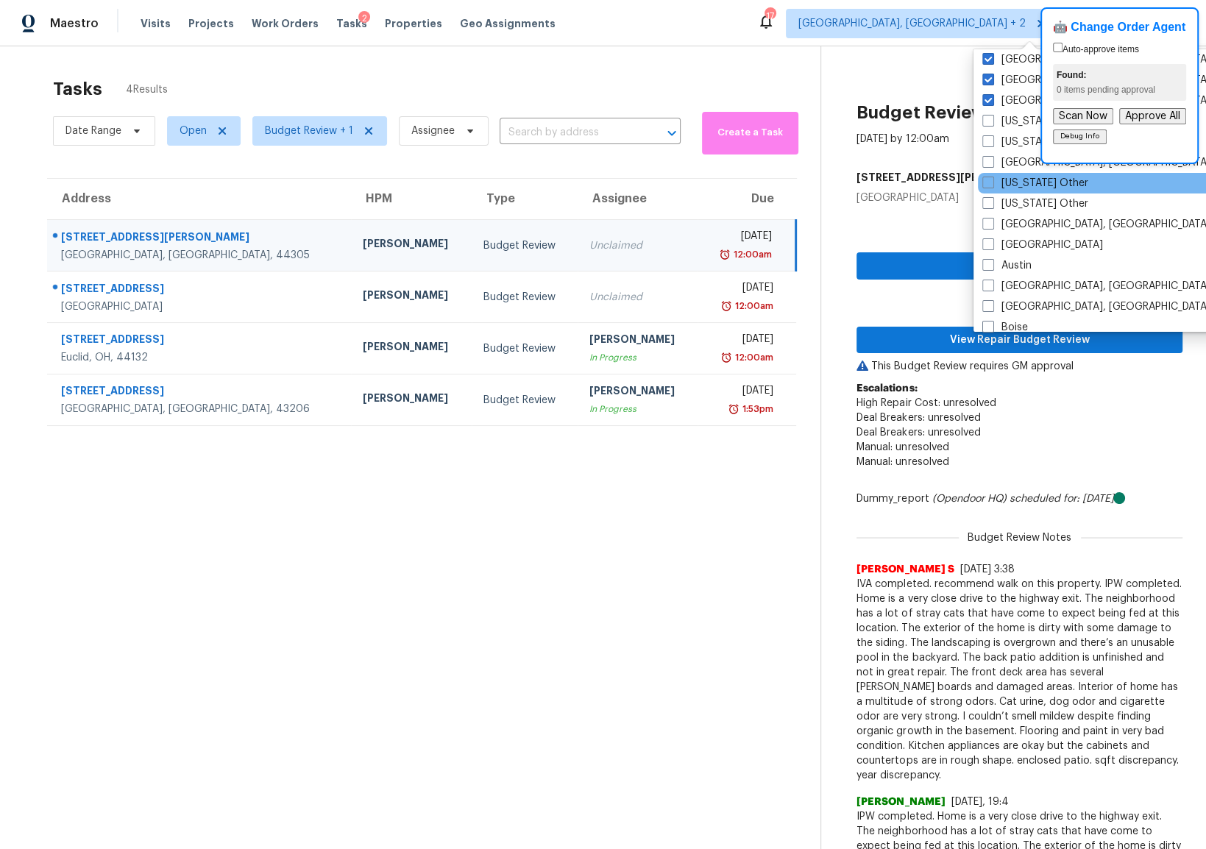
scroll to position [8, 0]
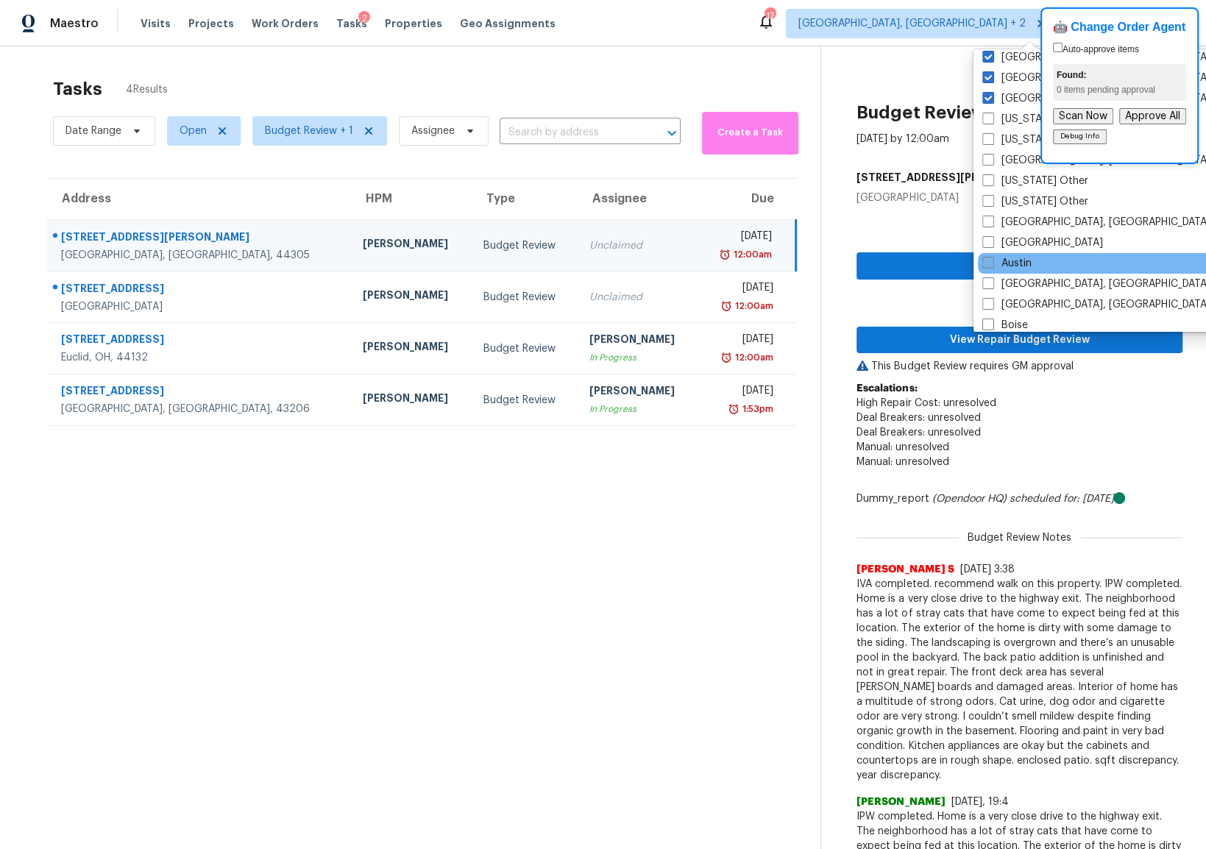
click at [991, 262] on span at bounding box center [988, 263] width 12 height 12
click at [991, 262] on input "Austin" at bounding box center [987, 261] width 10 height 10
click at [986, 263] on span at bounding box center [988, 263] width 12 height 12
click at [986, 263] on input "Austin" at bounding box center [987, 261] width 10 height 10
checkbox input "false"
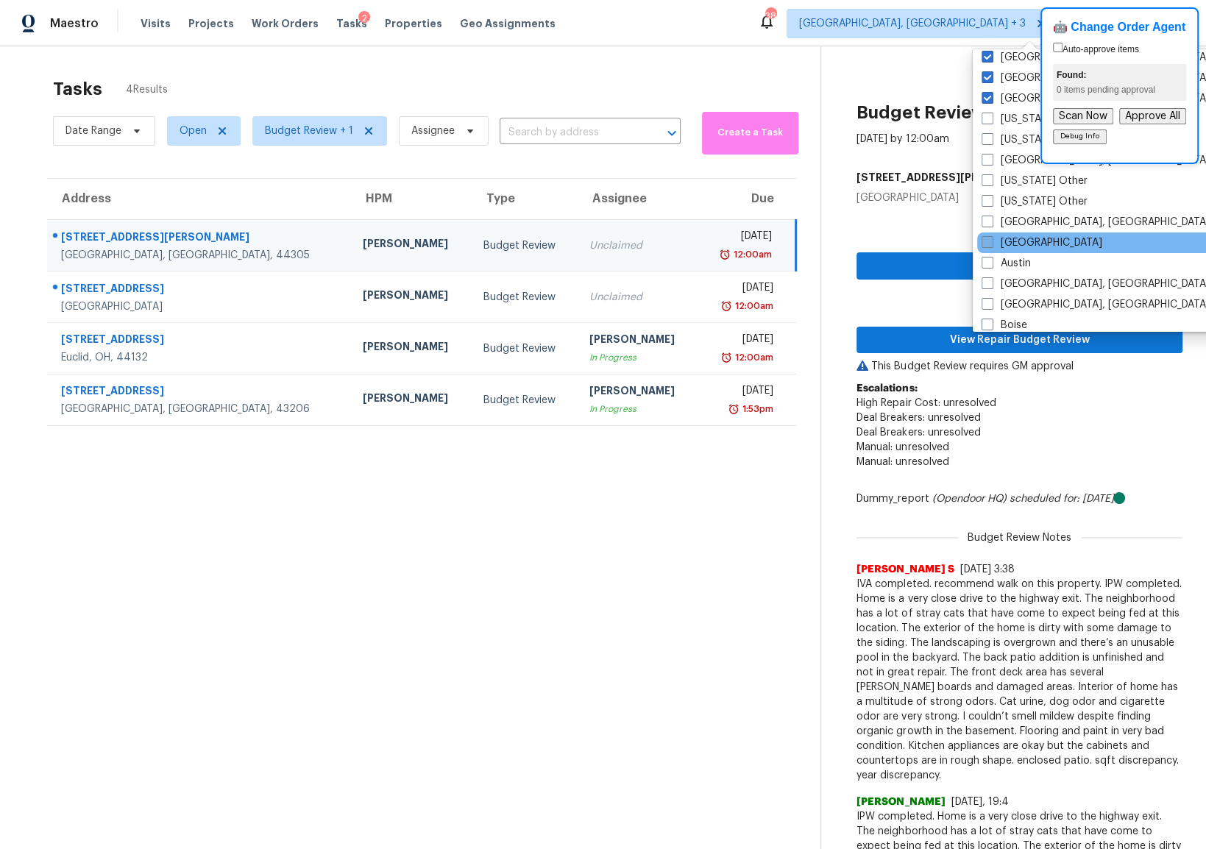
click at [986, 247] on span at bounding box center [988, 242] width 12 height 12
click at [986, 245] on input "Atlanta" at bounding box center [987, 240] width 10 height 10
checkbox input "true"
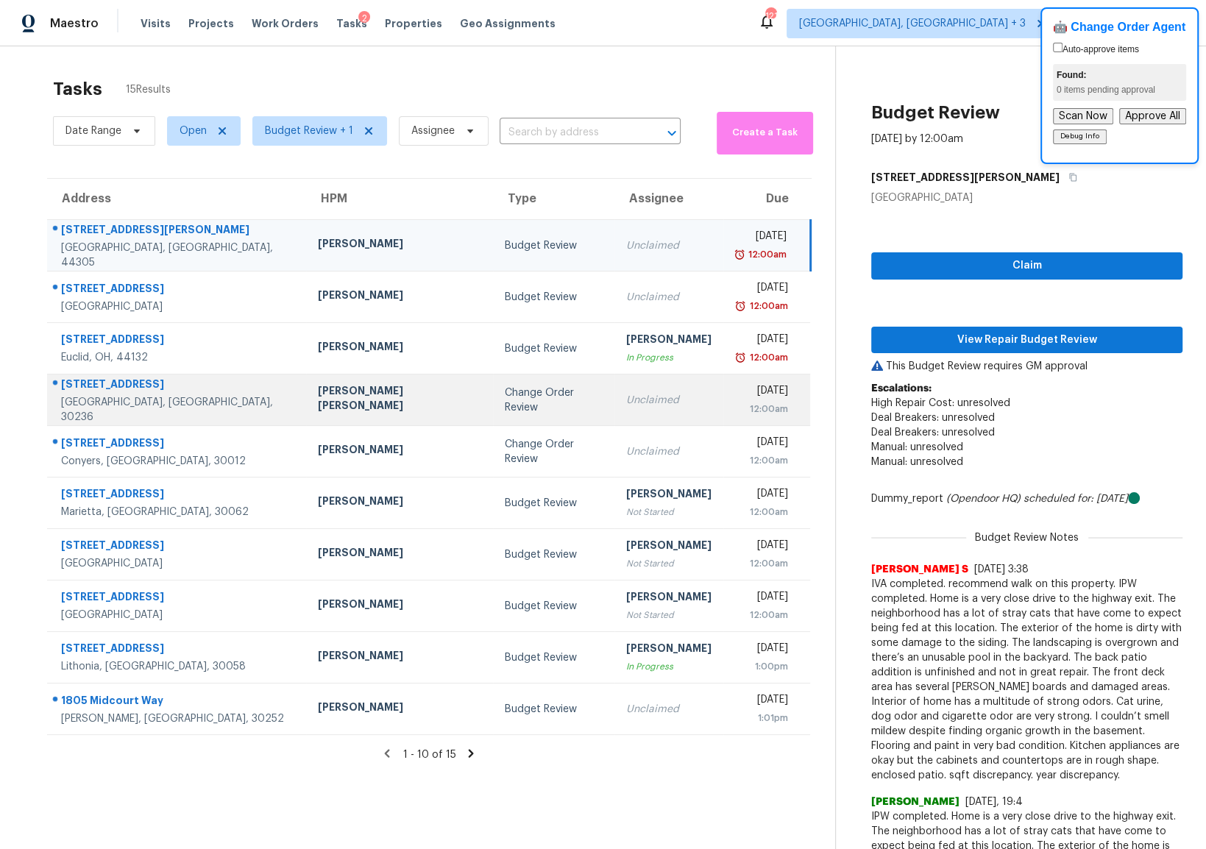
click at [91, 389] on div "3117 Jodeco Dr" at bounding box center [177, 386] width 233 height 18
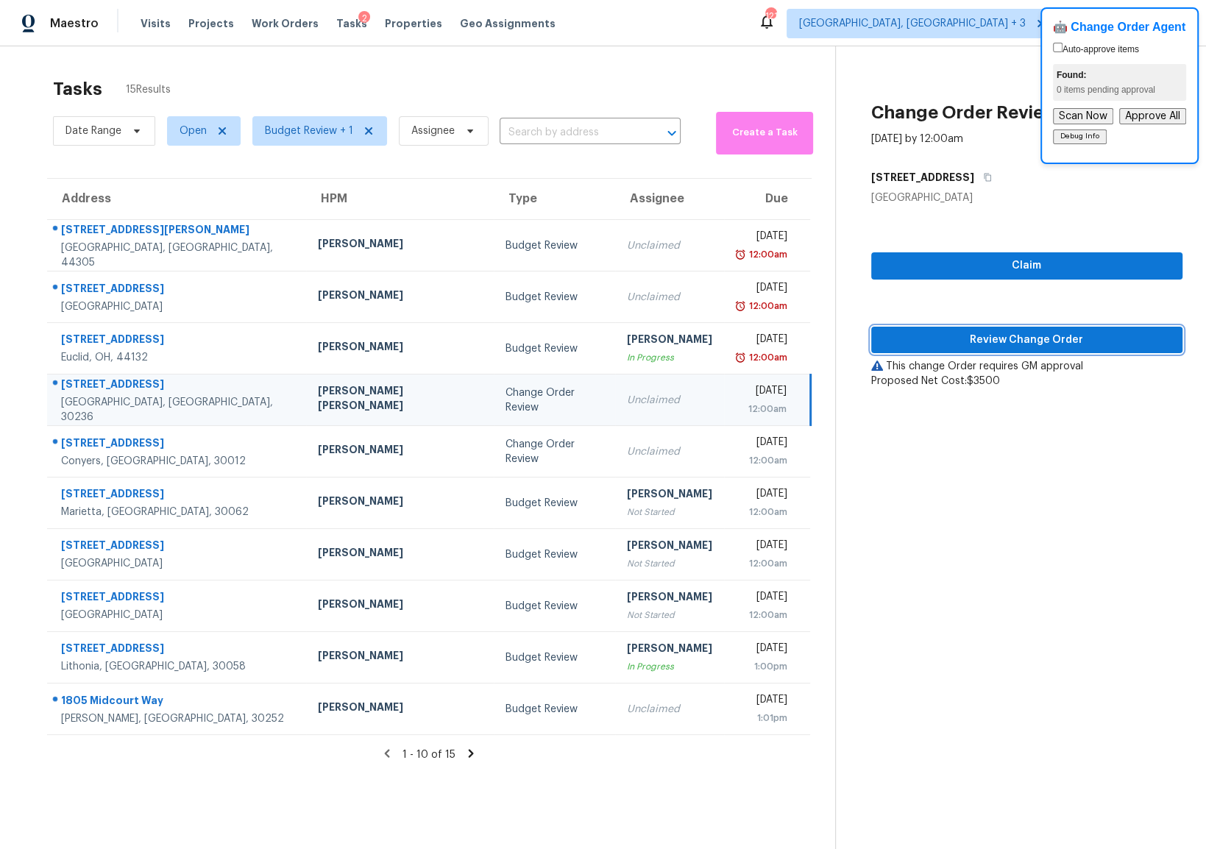
click at [938, 332] on span "Review Change Order" at bounding box center [1027, 340] width 288 height 18
